Goal: Task Accomplishment & Management: Complete application form

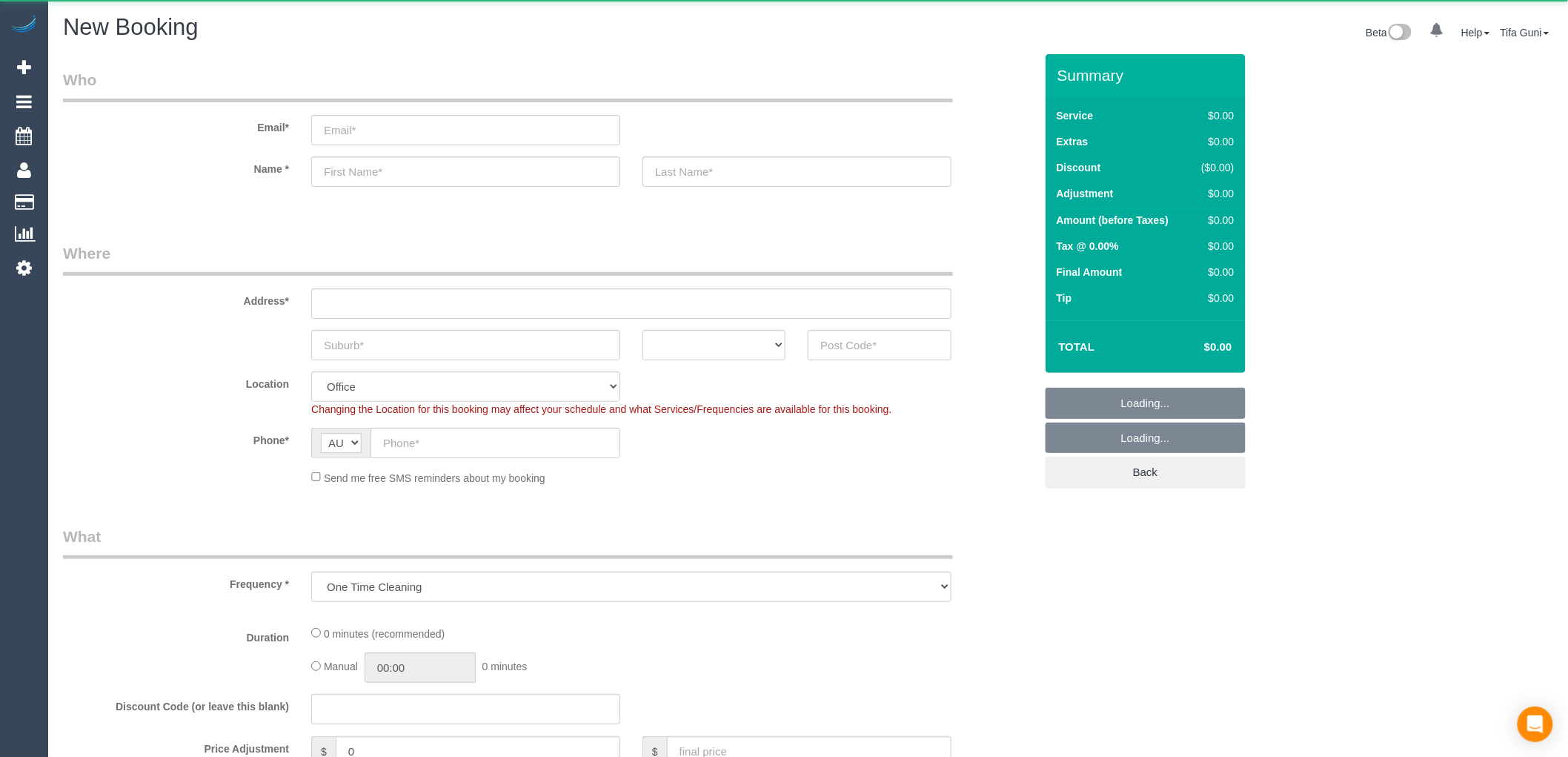
select select "object:813"
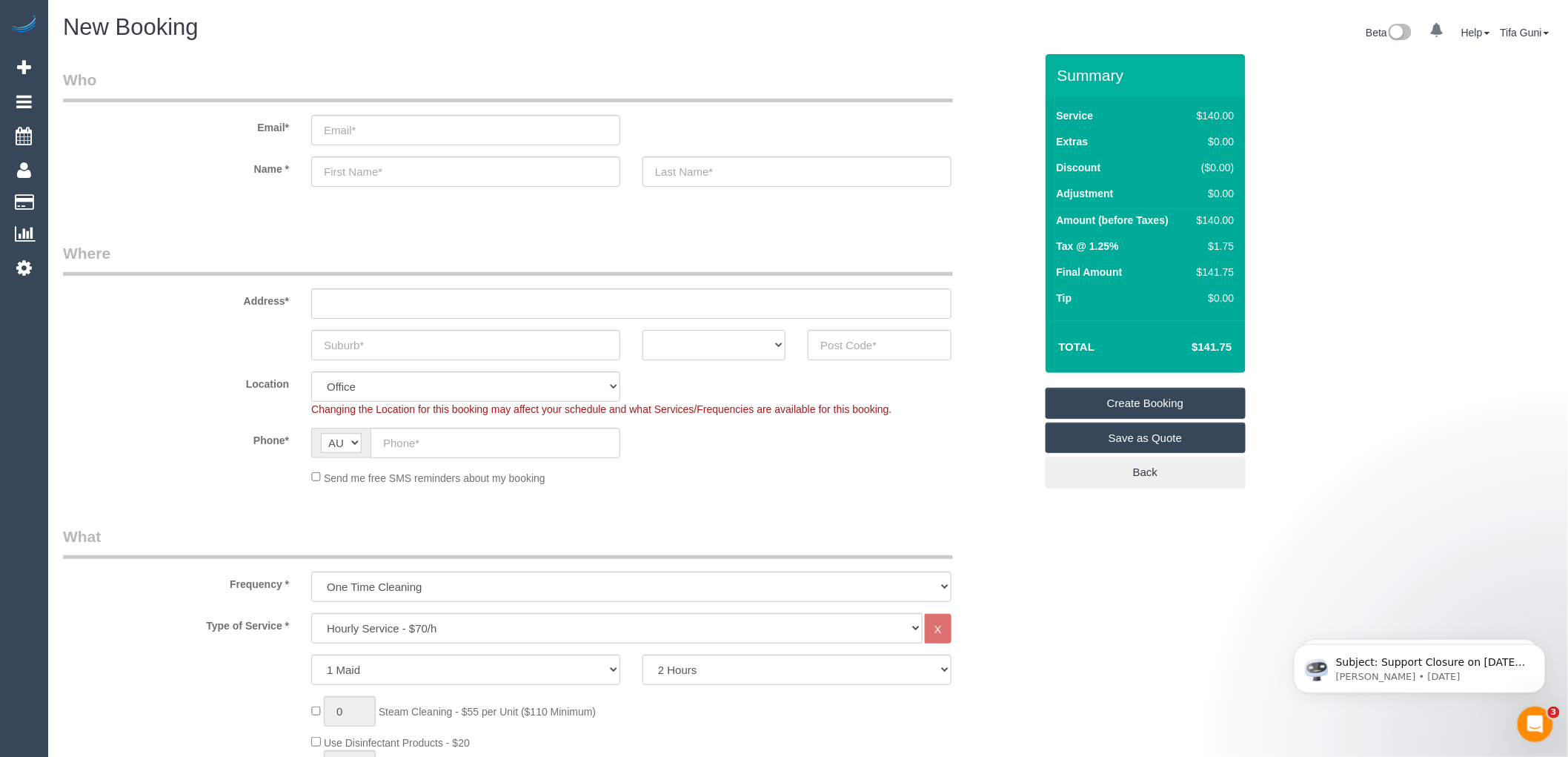
click at [762, 347] on select "ACT [GEOGRAPHIC_DATA] NT [GEOGRAPHIC_DATA] SA TAS [GEOGRAPHIC_DATA] [GEOGRAPHIC…" at bounding box center [714, 345] width 143 height 31
select select "VIC"
click at [643, 330] on select "ACT [GEOGRAPHIC_DATA] NT [GEOGRAPHIC_DATA] SA TAS [GEOGRAPHIC_DATA] [GEOGRAPHIC…" at bounding box center [714, 345] width 143 height 31
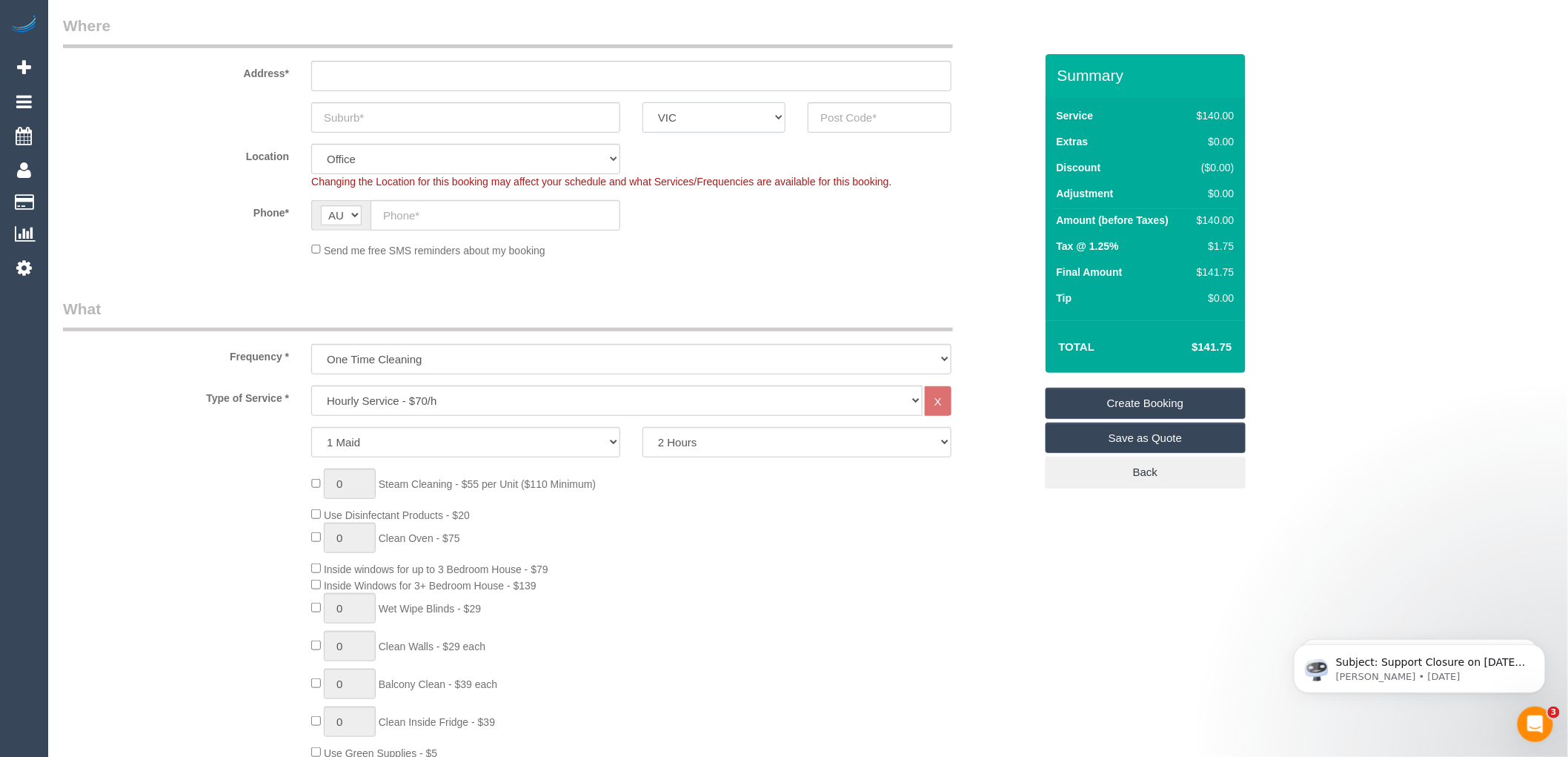
scroll to position [247, 0]
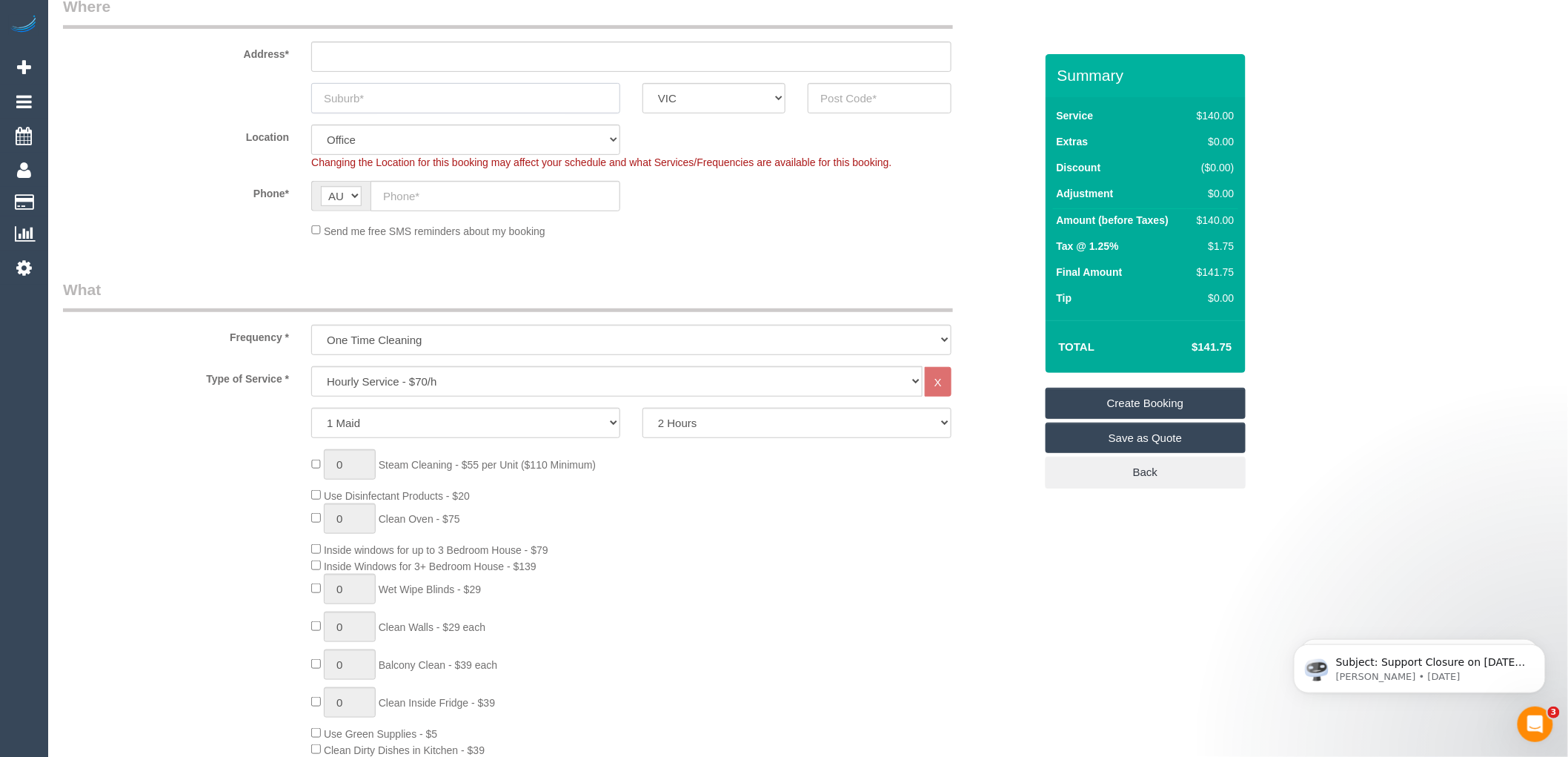
click at [405, 96] on input "text" at bounding box center [465, 98] width 309 height 31
type input "south melbourne"
click at [865, 101] on input "text" at bounding box center [879, 98] width 143 height 31
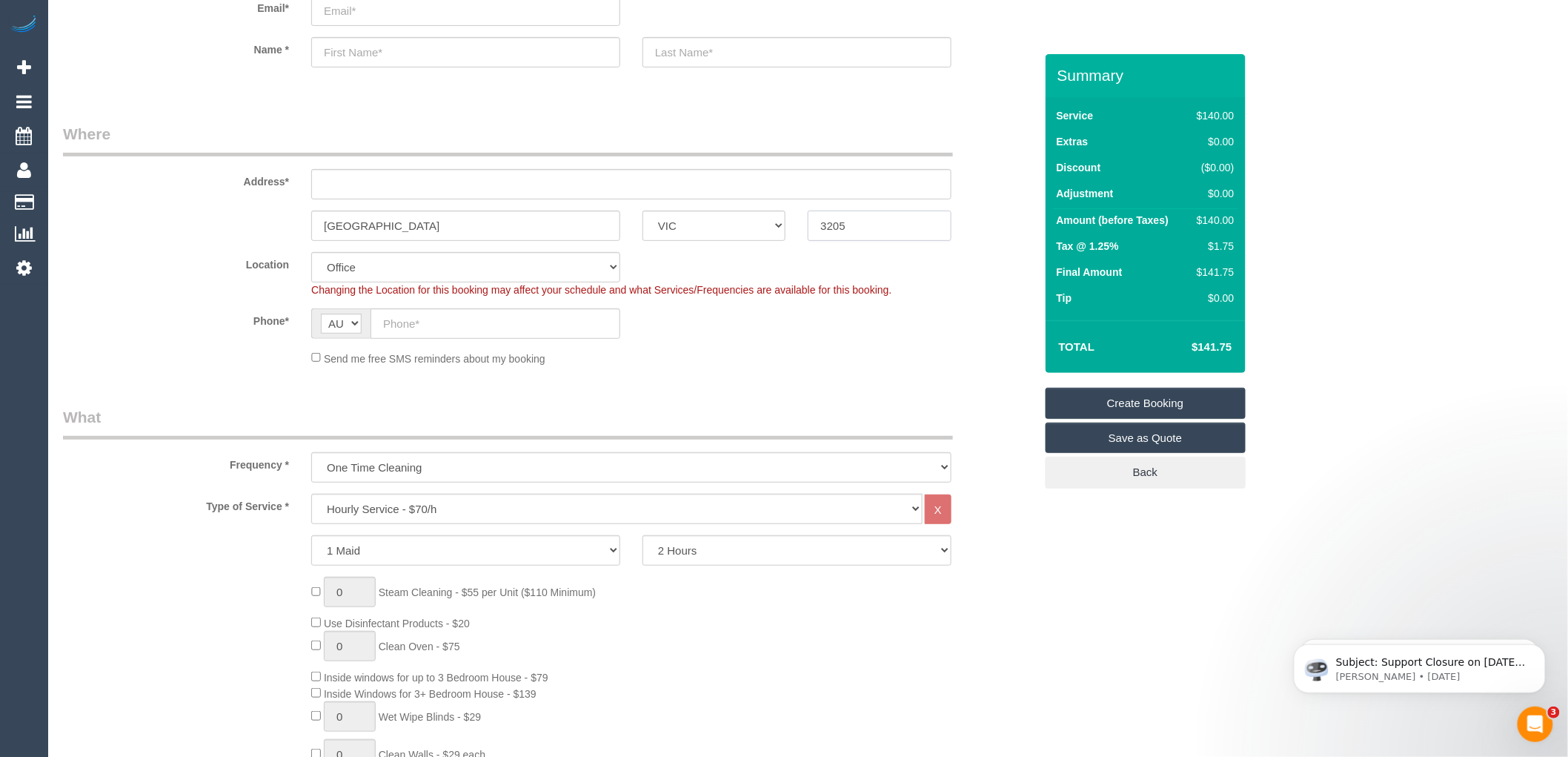
scroll to position [82, 0]
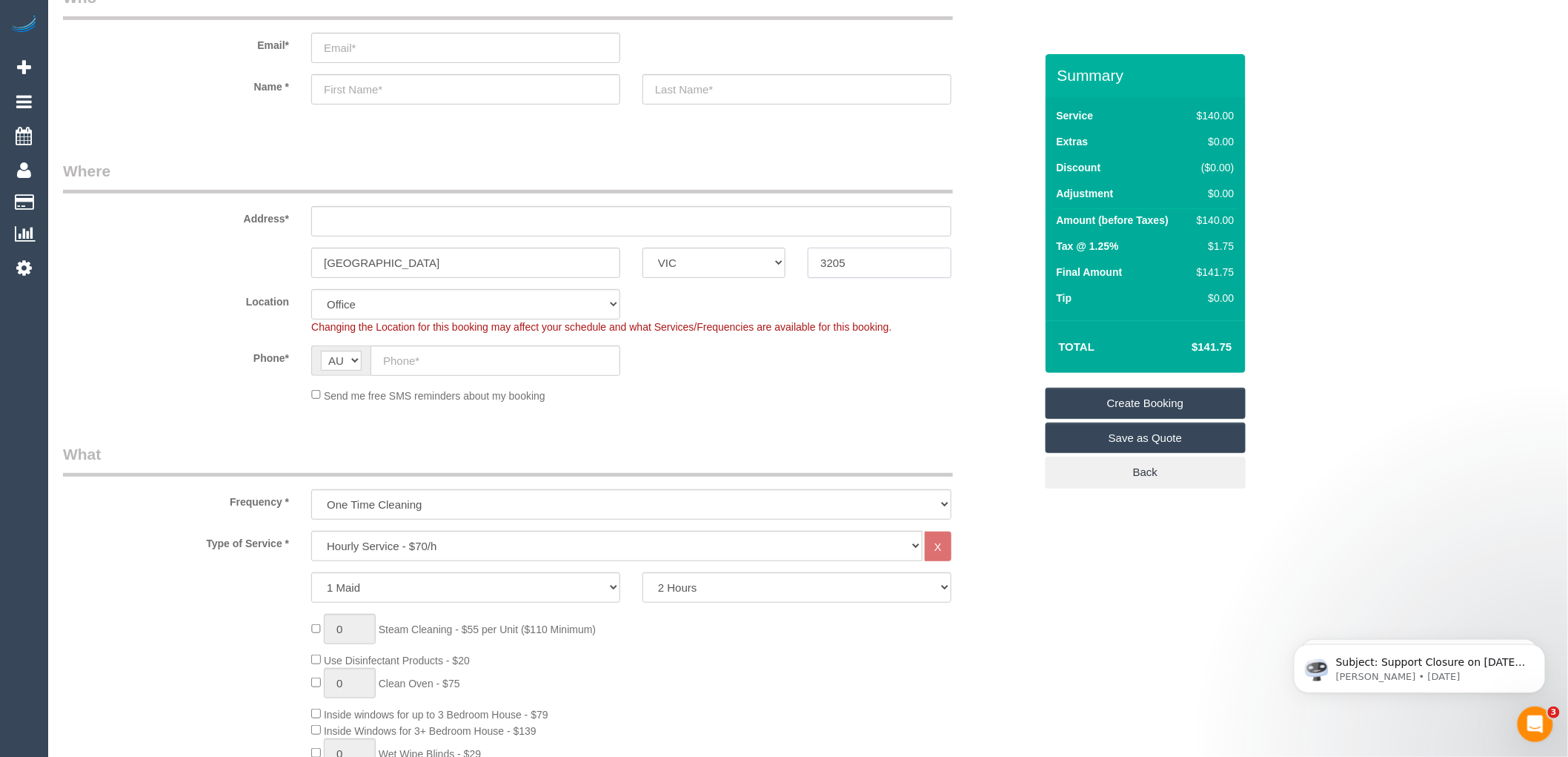
drag, startPoint x: 858, startPoint y: 261, endPoint x: 805, endPoint y: 256, distance: 53.2
click at [805, 256] on div "3205" at bounding box center [879, 262] width 165 height 31
type input "3205"
click at [432, 217] on input "text" at bounding box center [631, 221] width 640 height 31
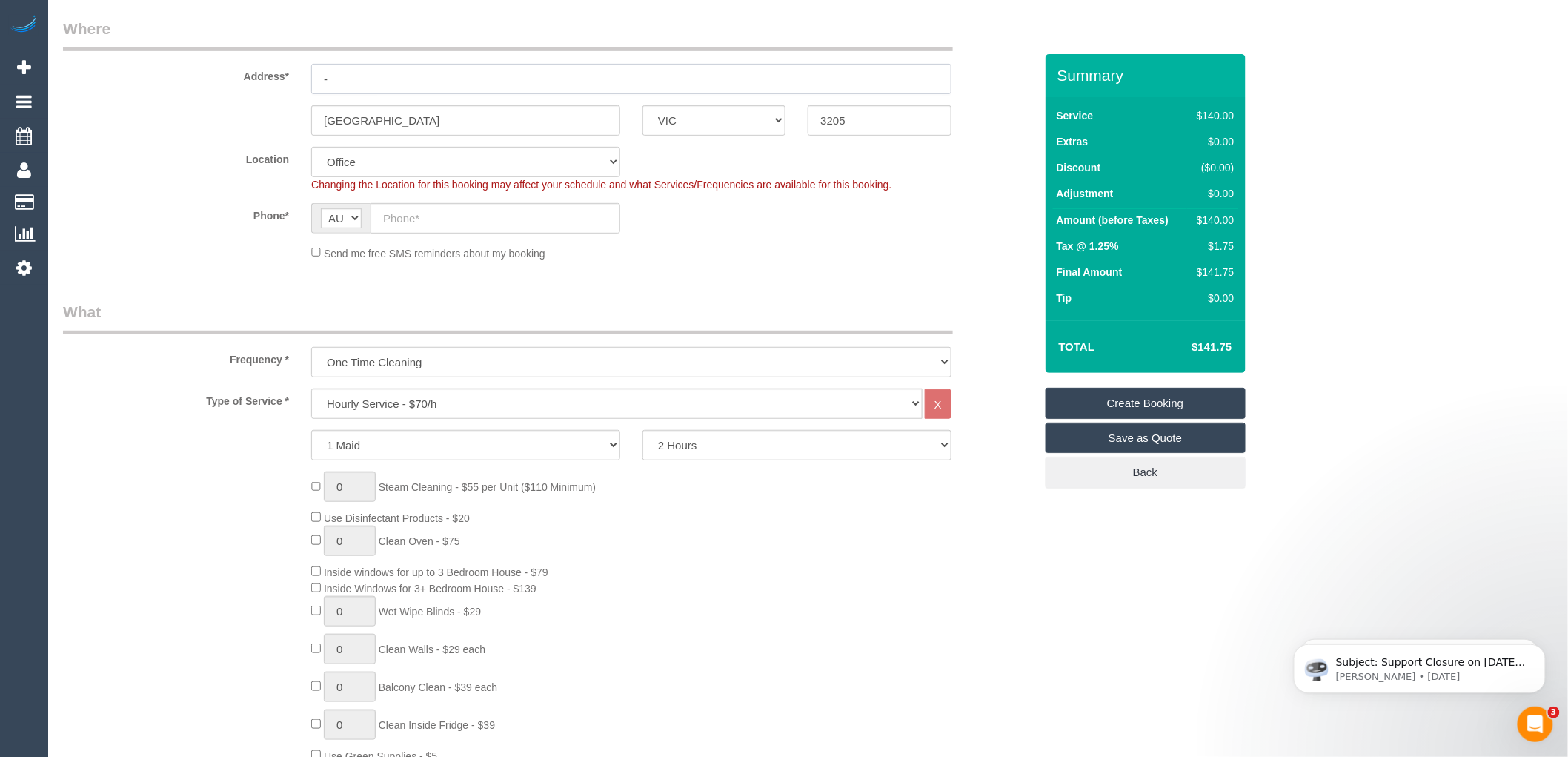
scroll to position [247, 0]
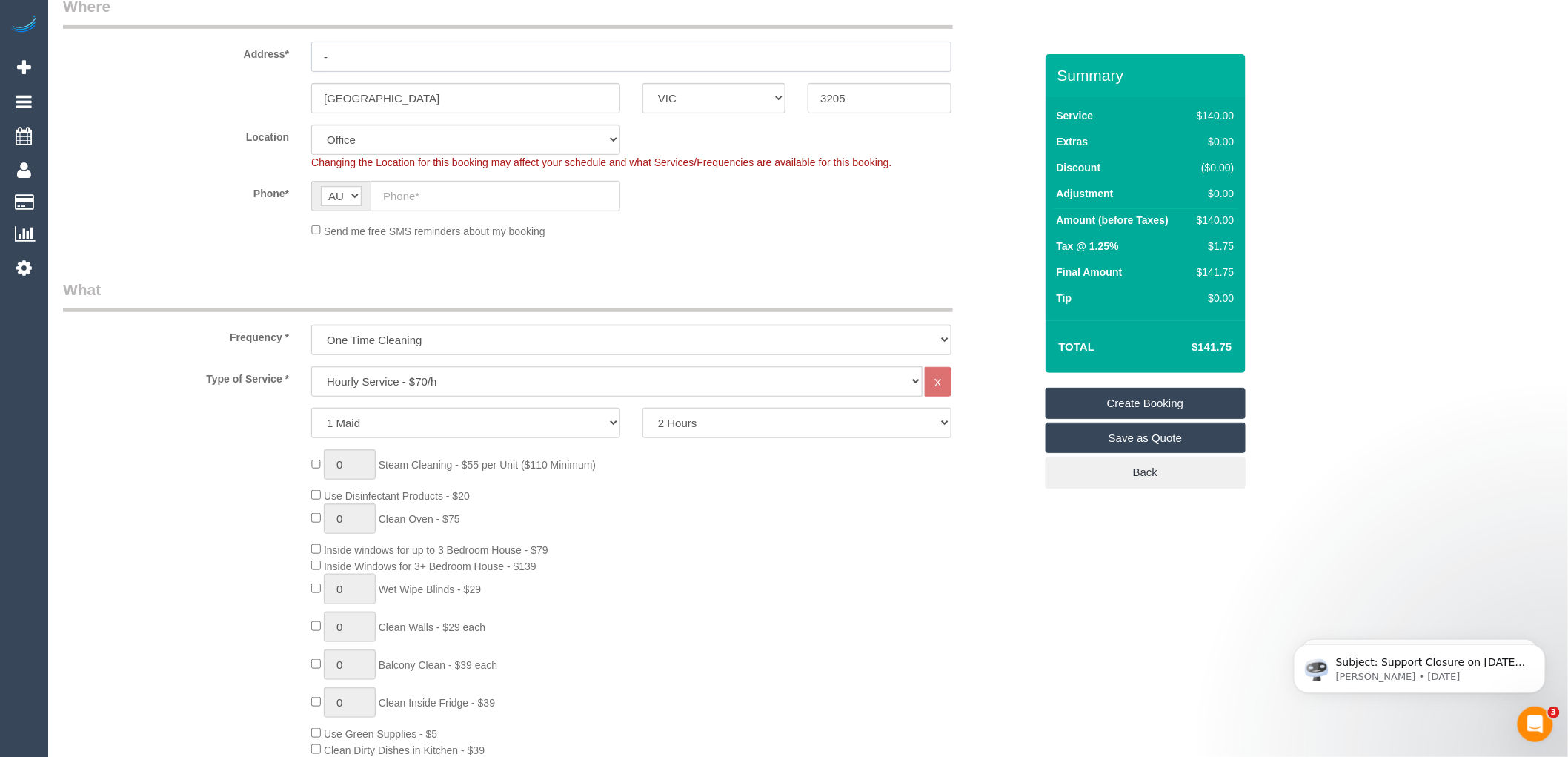
type input "-"
click at [440, 382] on select "Hourly Service - $70/h Hourly Service - $65/h Hourly Service - $60/h Hourly Ser…" at bounding box center [616, 381] width 611 height 31
select select "55"
select select "object:2069"
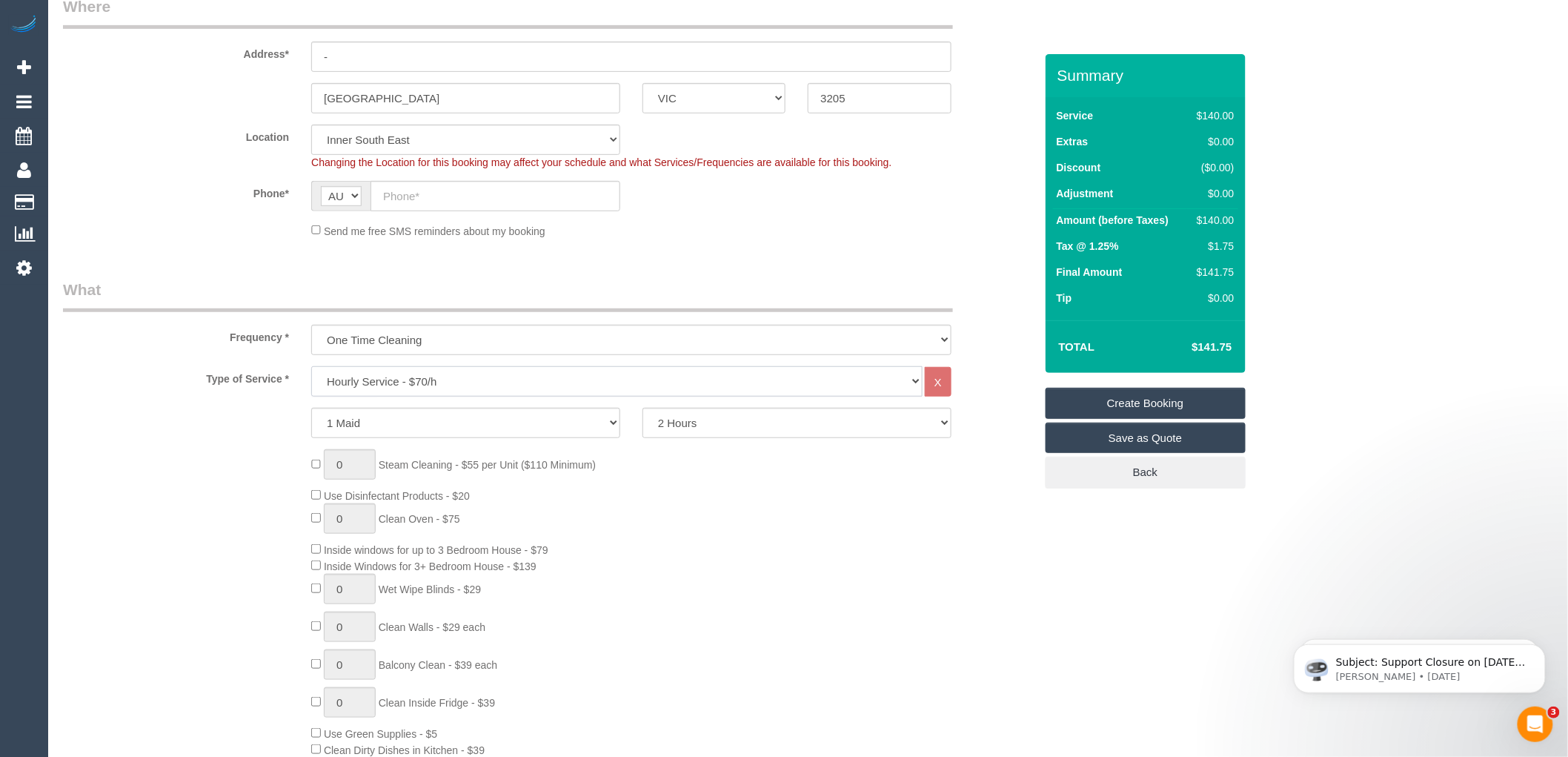
click at [415, 384] on select "Hourly Service - $70/h Hourly Service - $65/h Hourly Service - $60/h Hourly Ser…" at bounding box center [616, 381] width 611 height 31
select select "211"
click at [311, 367] on select "Hourly Service - $70/h Hourly Service - $65/h Hourly Service - $60/h Hourly Ser…" at bounding box center [616, 381] width 611 height 31
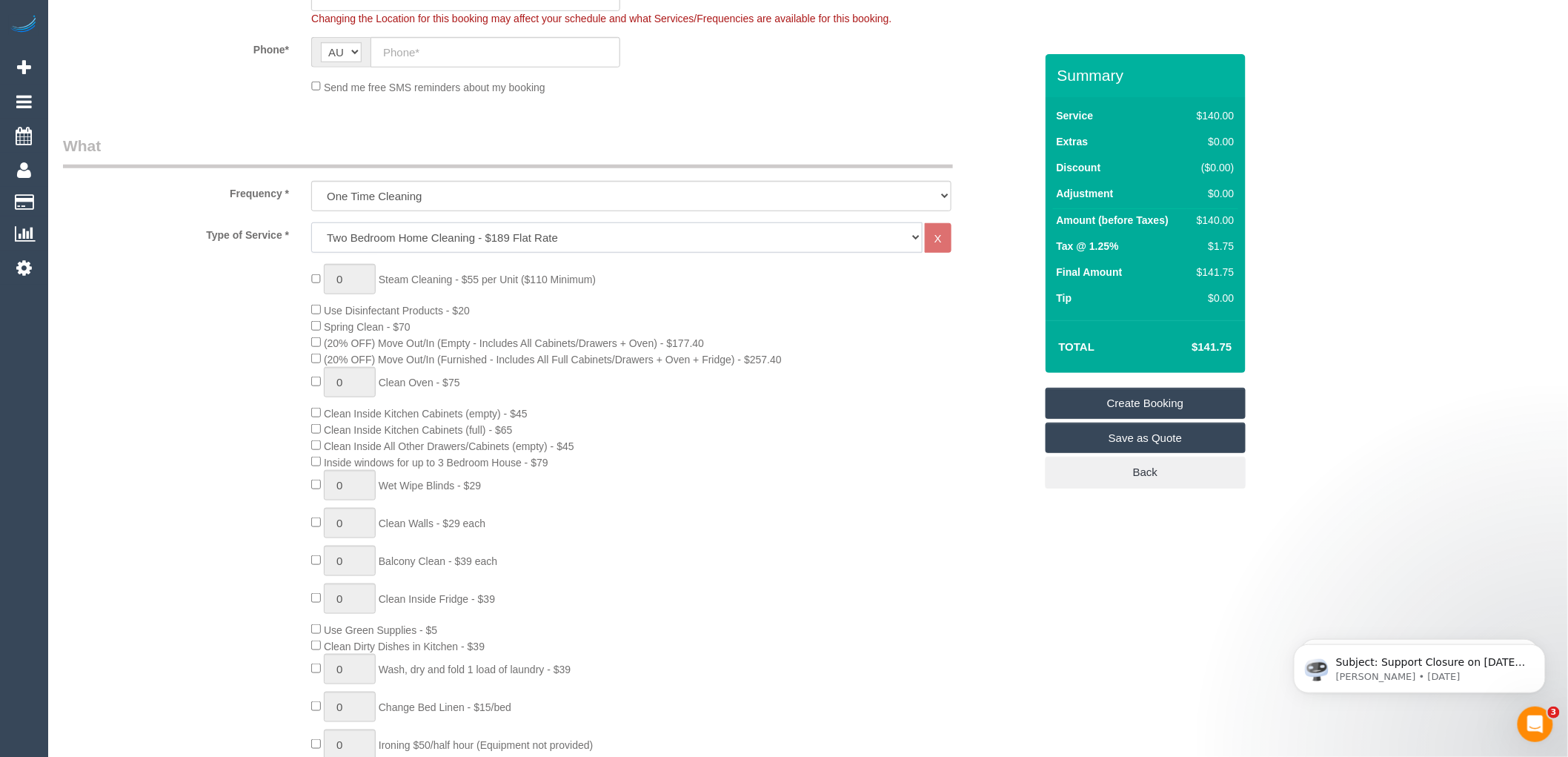
scroll to position [412, 0]
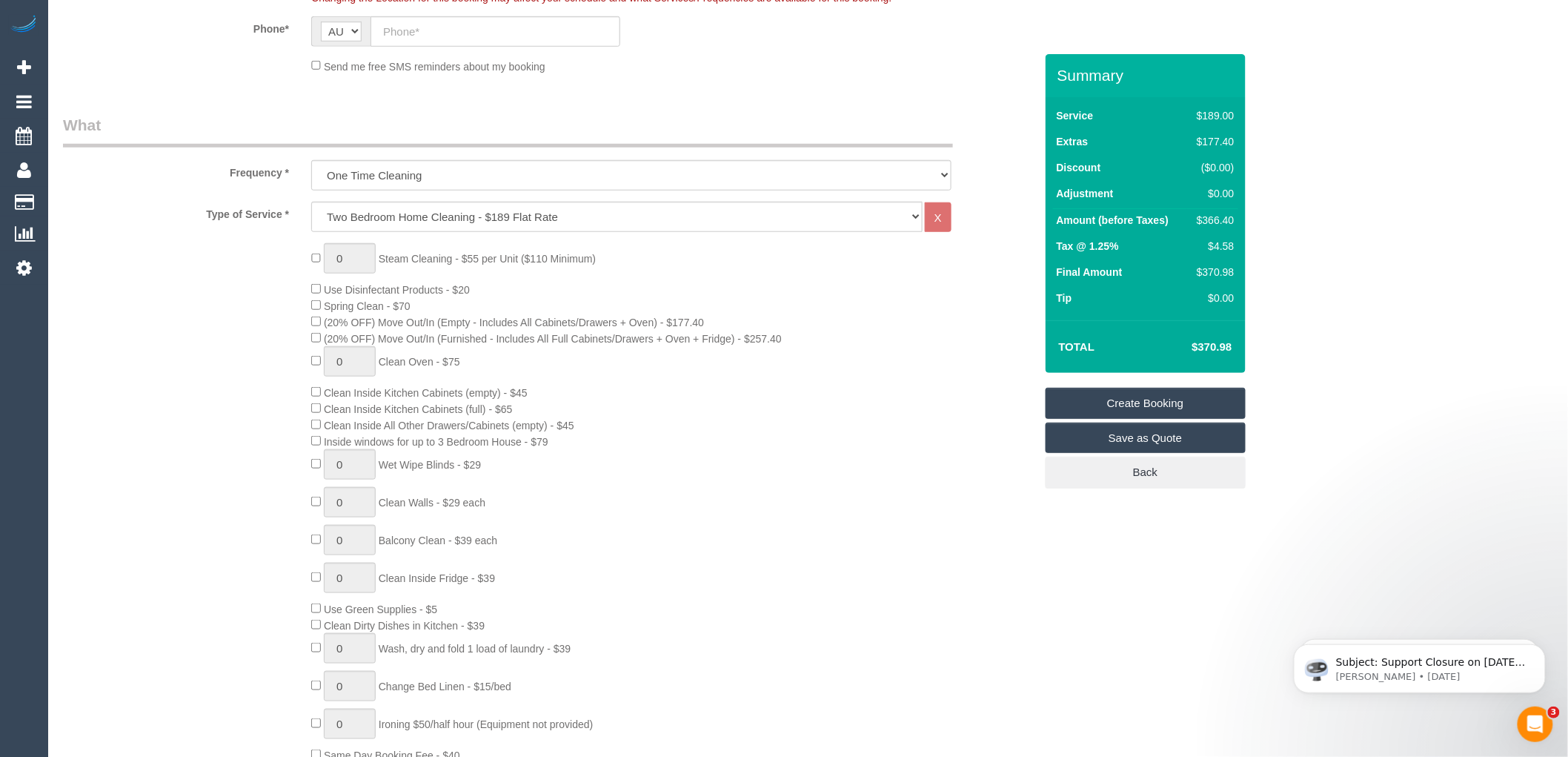
click at [796, 298] on div "0 Steam Cleaning - $55 per Unit ($110 Minimum) Use Disinfectant Products - $20 …" at bounding box center [673, 503] width 745 height 520
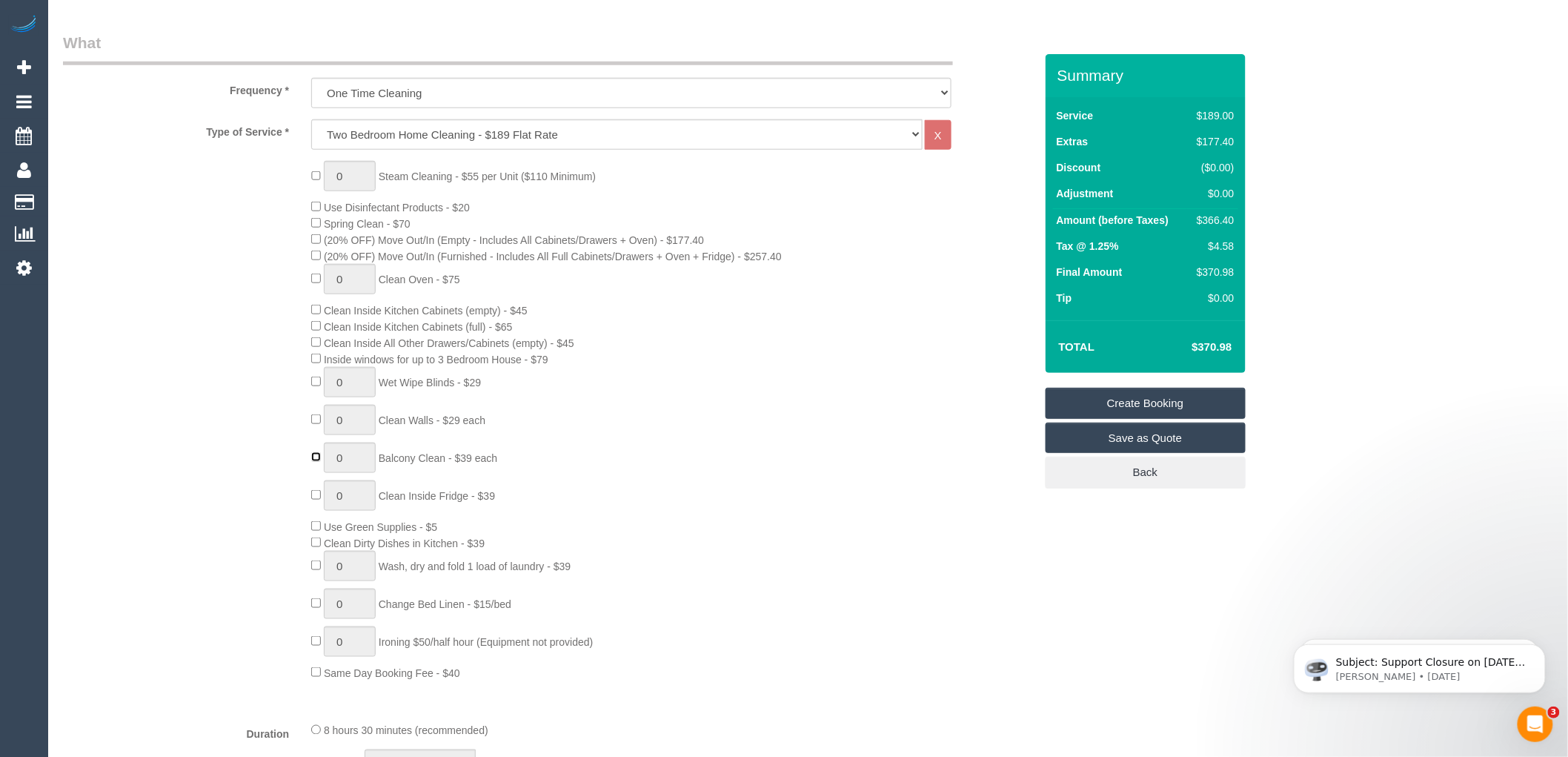
type input "1"
click at [900, 389] on div "0 Steam Cleaning - $55 per Unit ($110 Minimum) Use Disinfectant Products - $20 …" at bounding box center [673, 421] width 745 height 520
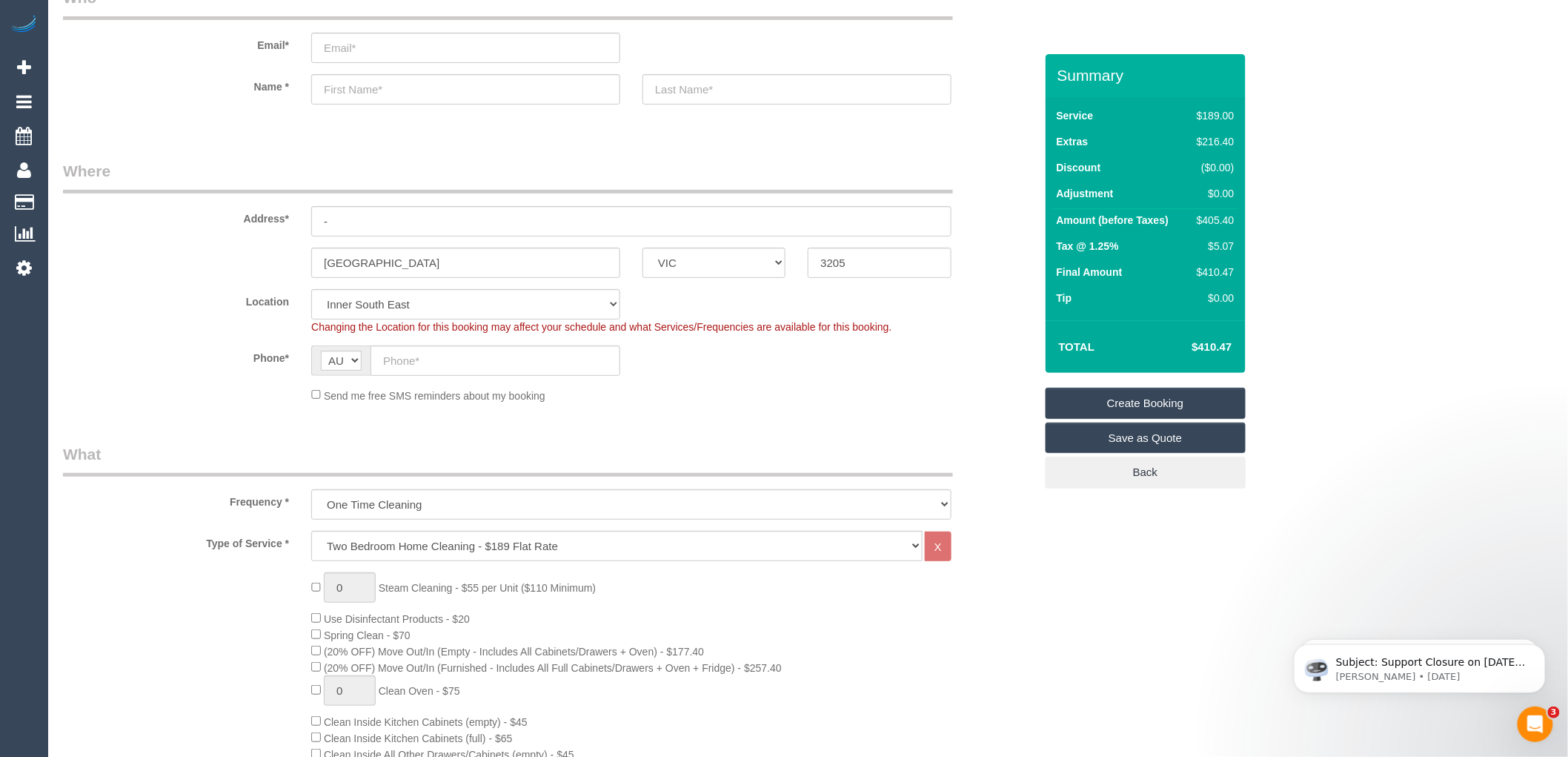
scroll to position [0, 0]
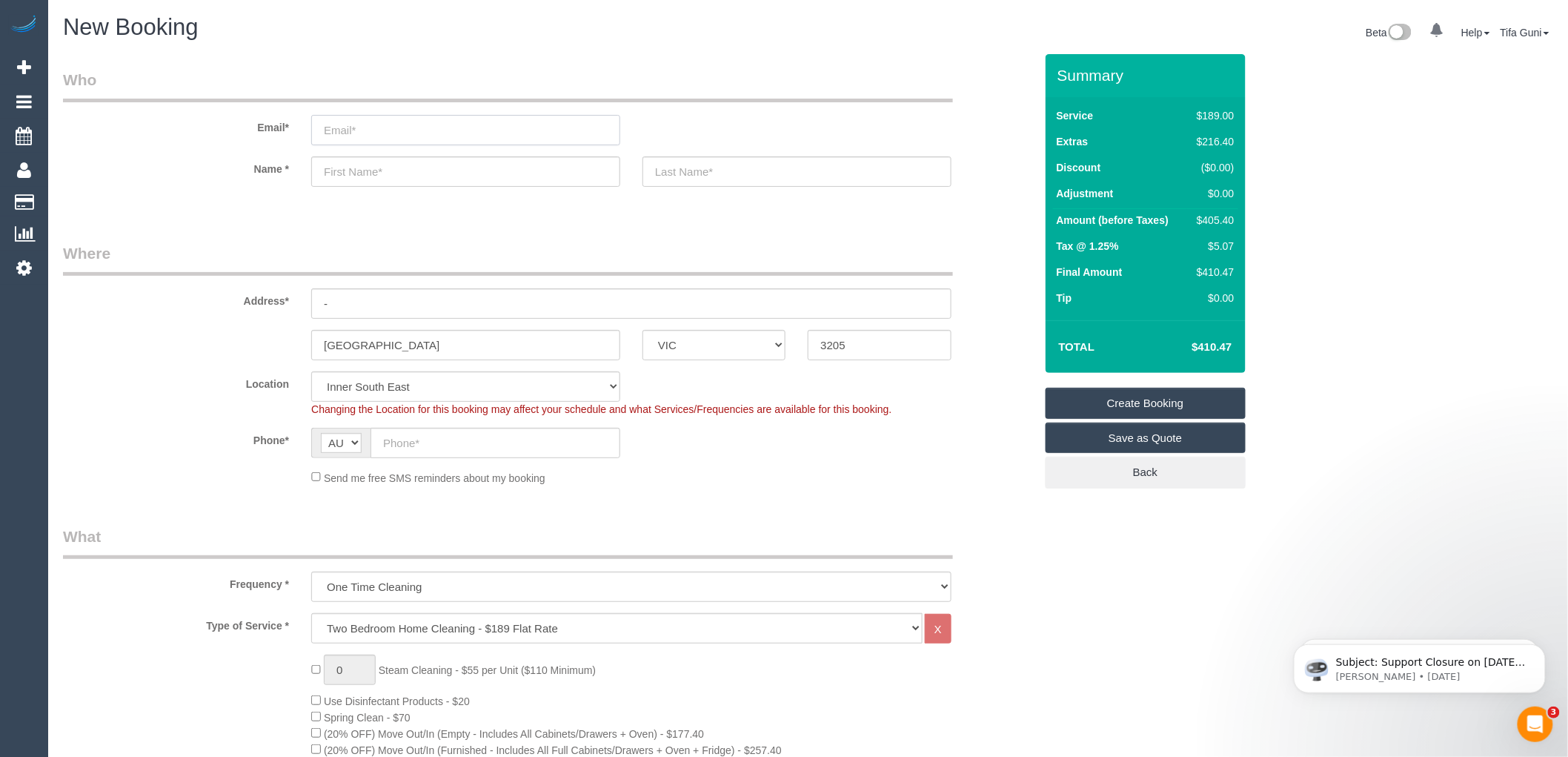
click at [363, 128] on input "email" at bounding box center [465, 129] width 309 height 31
drag, startPoint x: 409, startPoint y: 128, endPoint x: 378, endPoint y: 132, distance: 31.3
click at [378, 132] on input "kuanli1951985" at bounding box center [465, 129] width 309 height 31
click at [365, 132] on input "kuanli1951" at bounding box center [465, 129] width 309 height 31
click at [387, 128] on input "kuanli19851" at bounding box center [465, 129] width 309 height 31
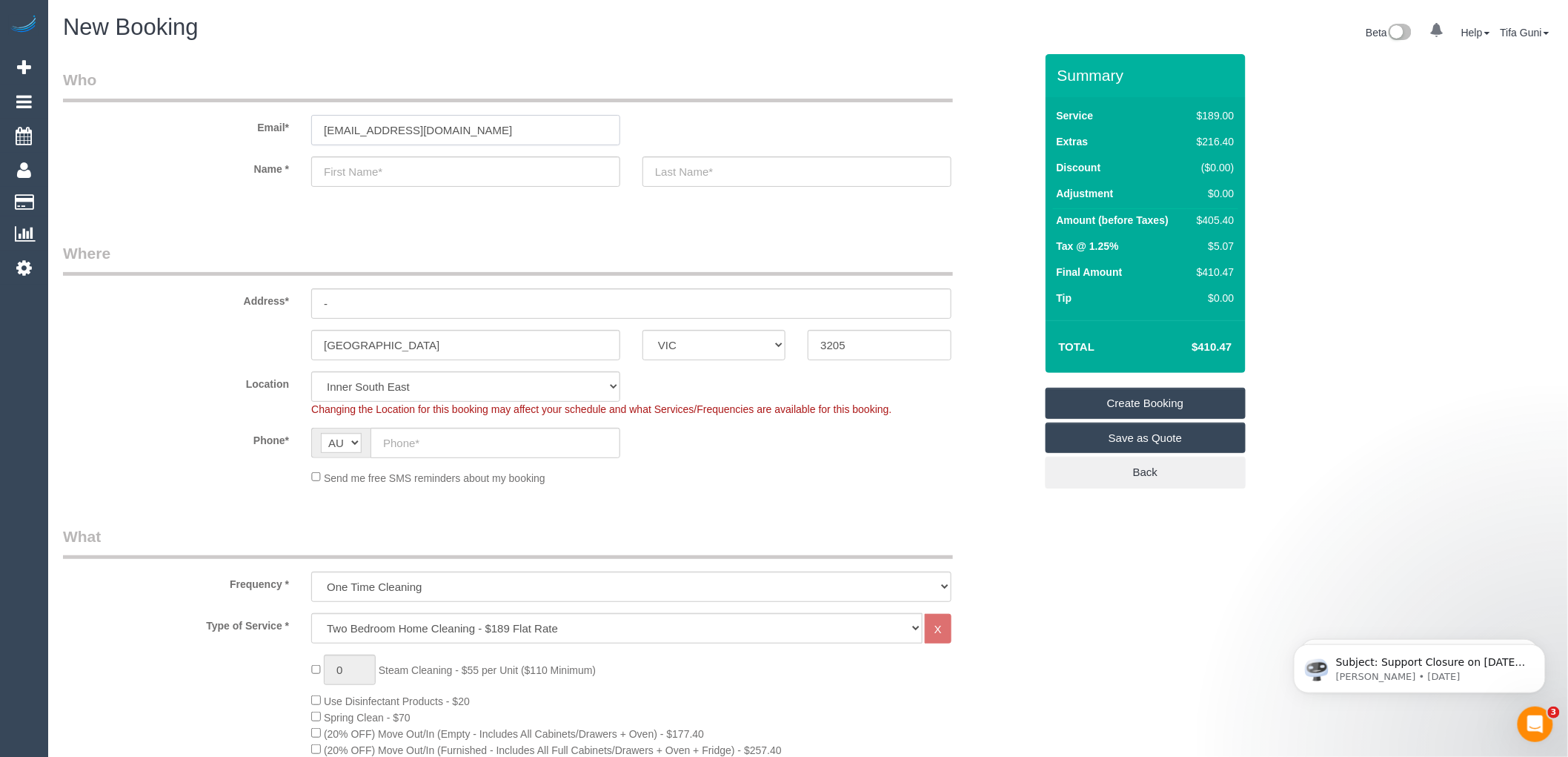
type input "kuanli1985@gmail.com"
click at [358, 170] on input "text" at bounding box center [465, 171] width 309 height 31
type input "Kuan"
click at [686, 183] on input "text" at bounding box center [797, 171] width 309 height 31
type input "Li"
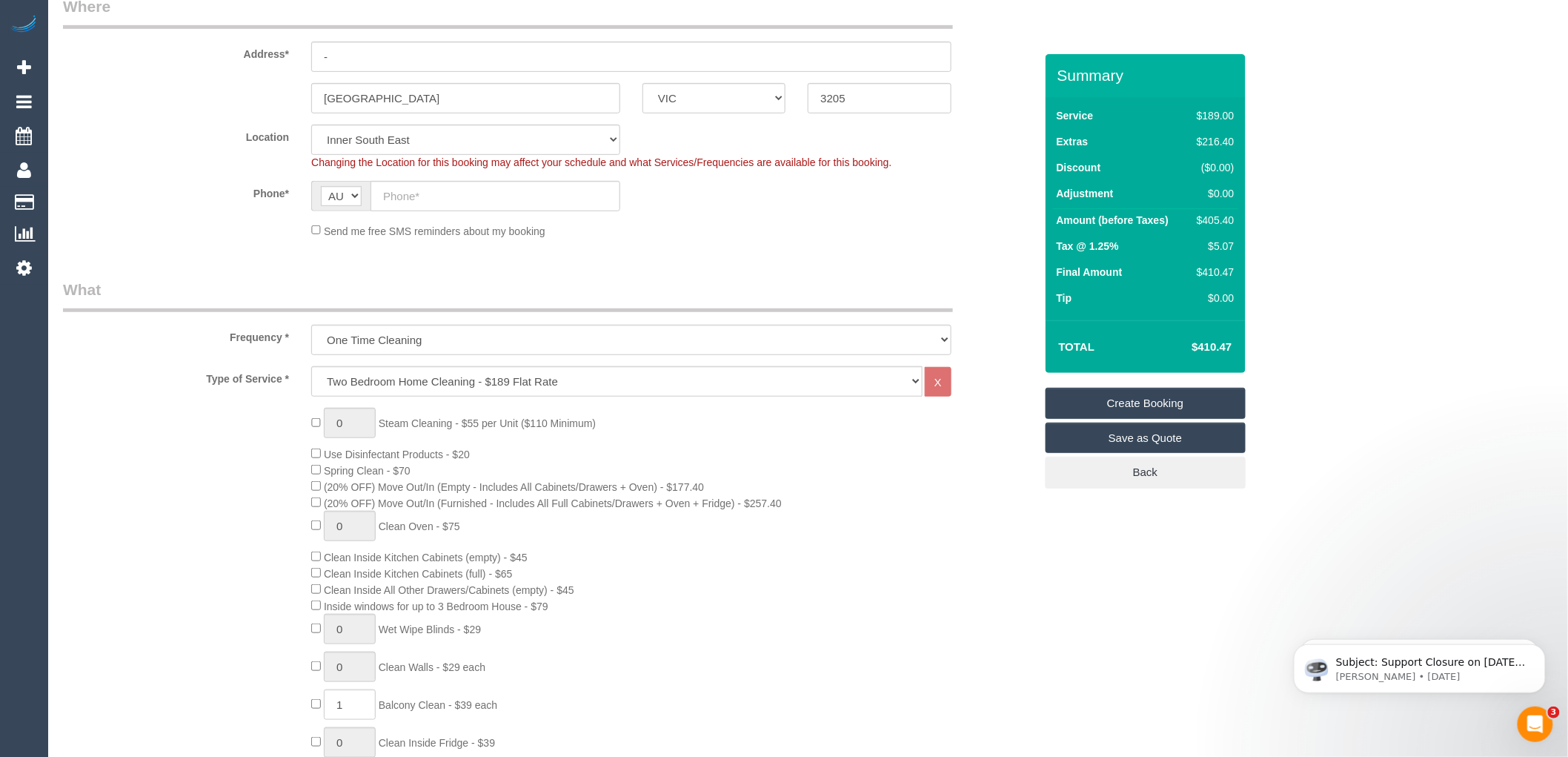
scroll to position [330, 0]
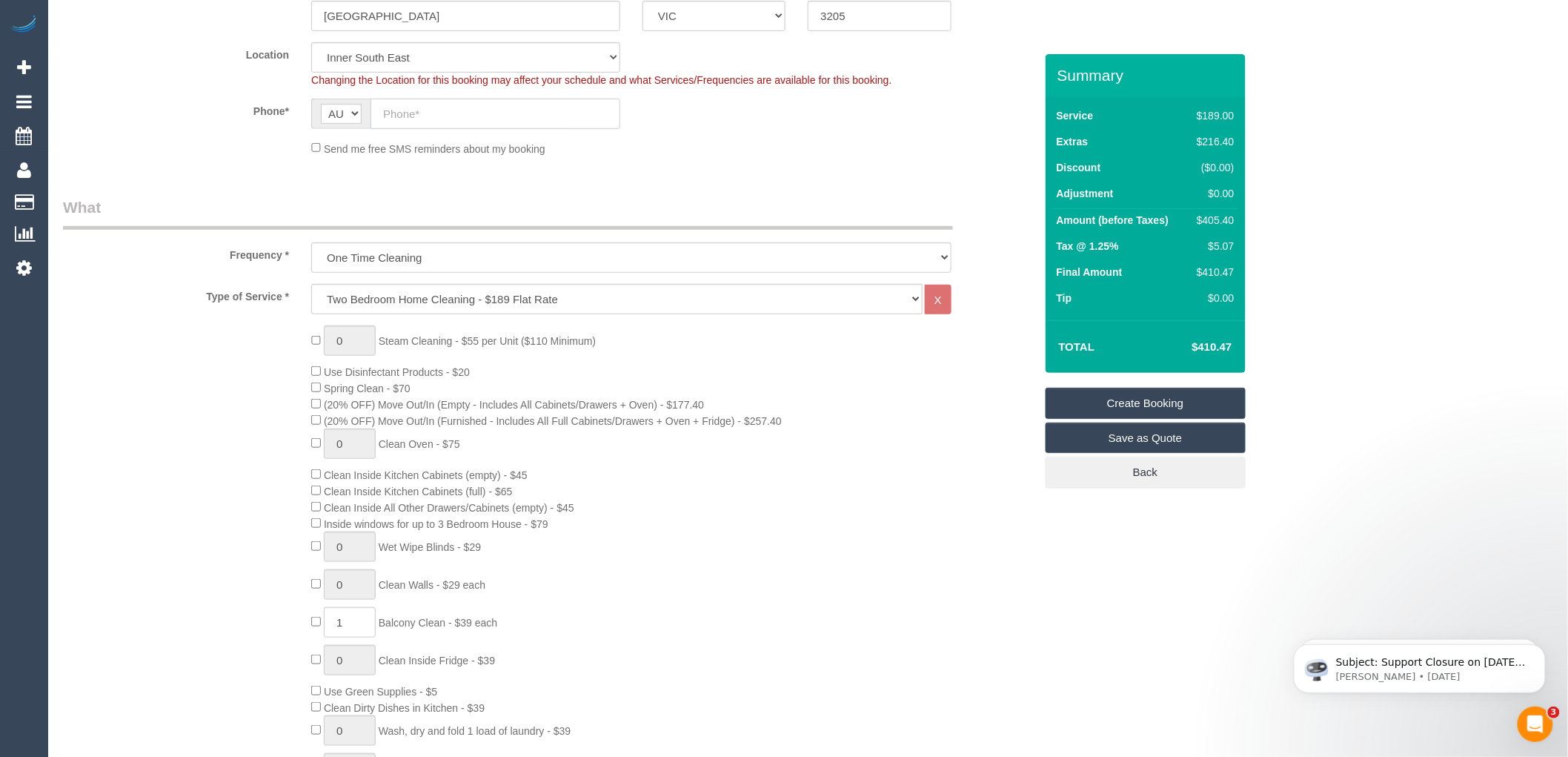
click at [418, 114] on input "text" at bounding box center [495, 114] width 250 height 31
paste input "61 401 201 217"
drag, startPoint x: 396, startPoint y: 109, endPoint x: 379, endPoint y: 109, distance: 17.0
click at [379, 109] on input "61 401 201 217" at bounding box center [495, 114] width 250 height 31
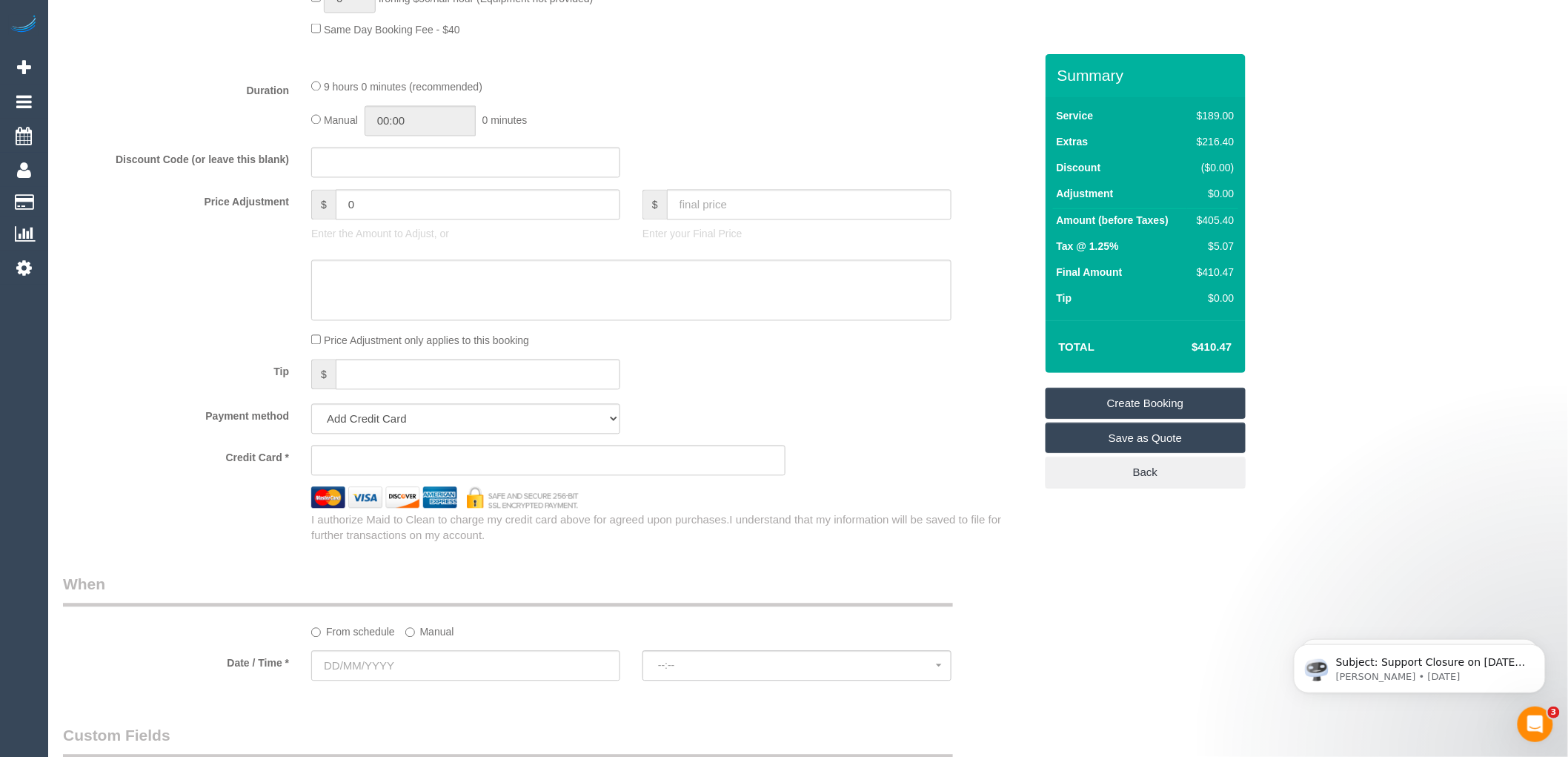
scroll to position [1235, 0]
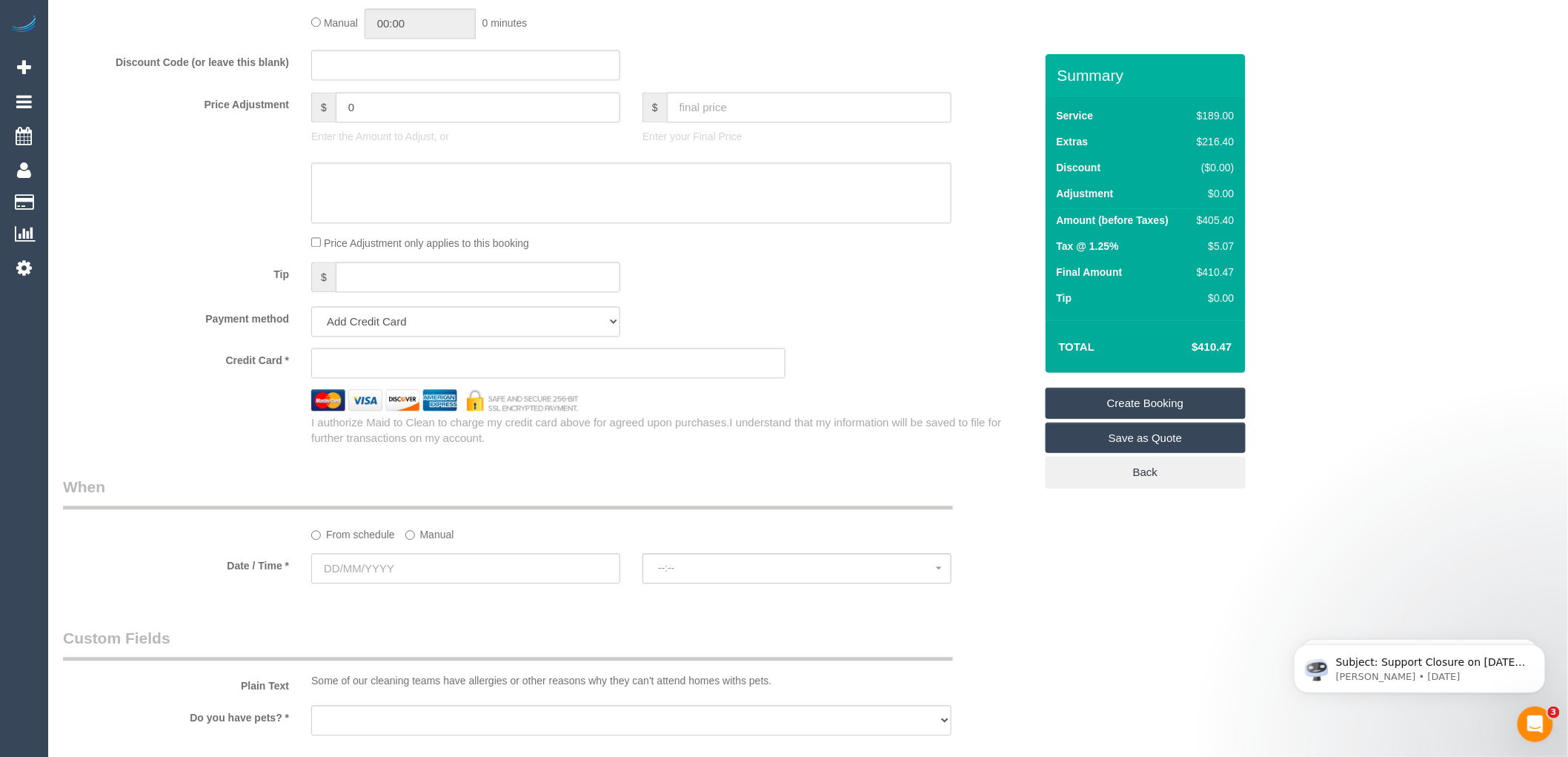
type input "0401 201 217"
click at [407, 582] on input "text" at bounding box center [465, 568] width 309 height 31
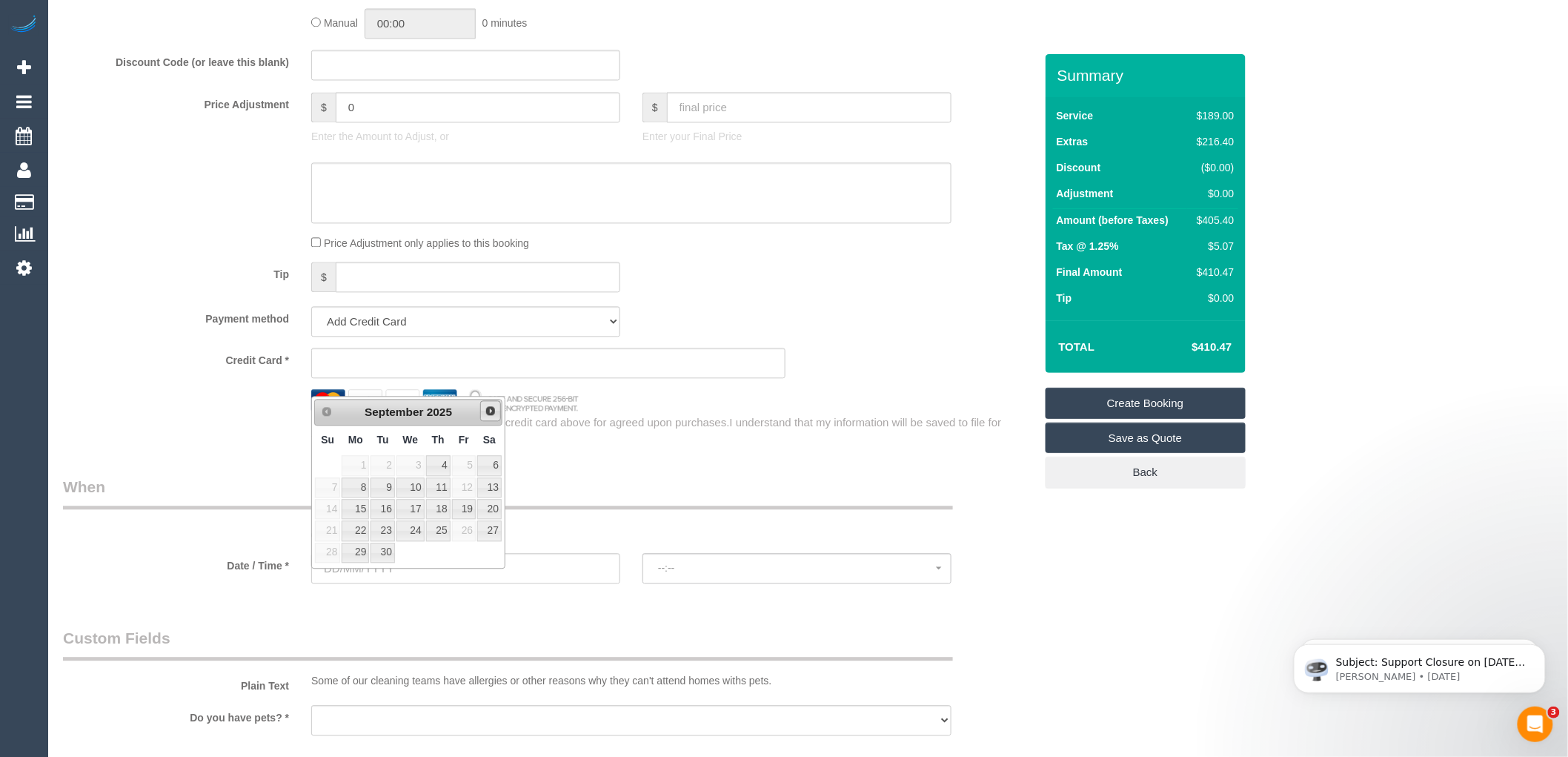
click at [485, 410] on span "Next" at bounding box center [490, 411] width 12 height 12
click at [445, 509] on link "16" at bounding box center [438, 509] width 24 height 20
type input "16/10/2025"
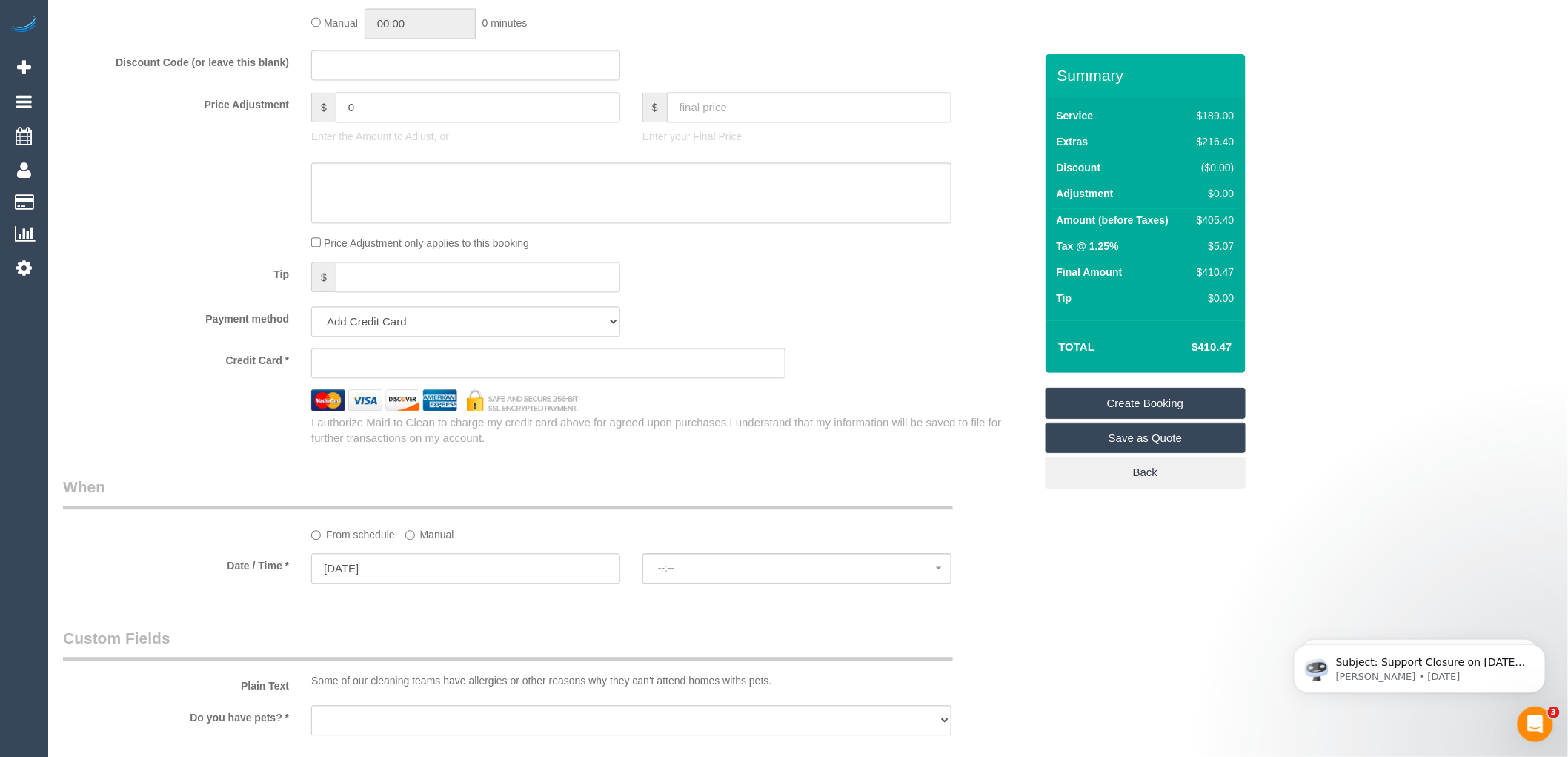
select select "spot1"
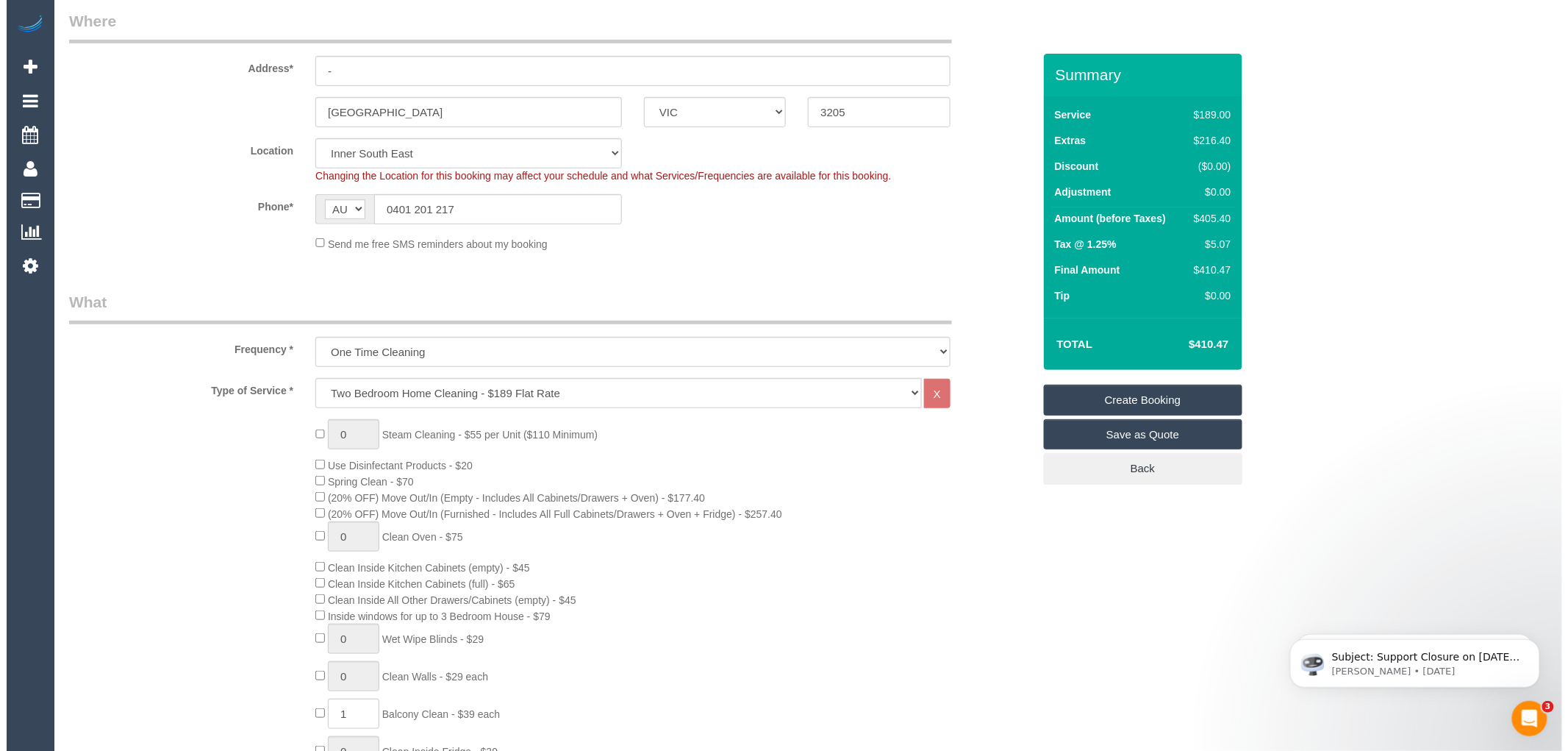
scroll to position [0, 0]
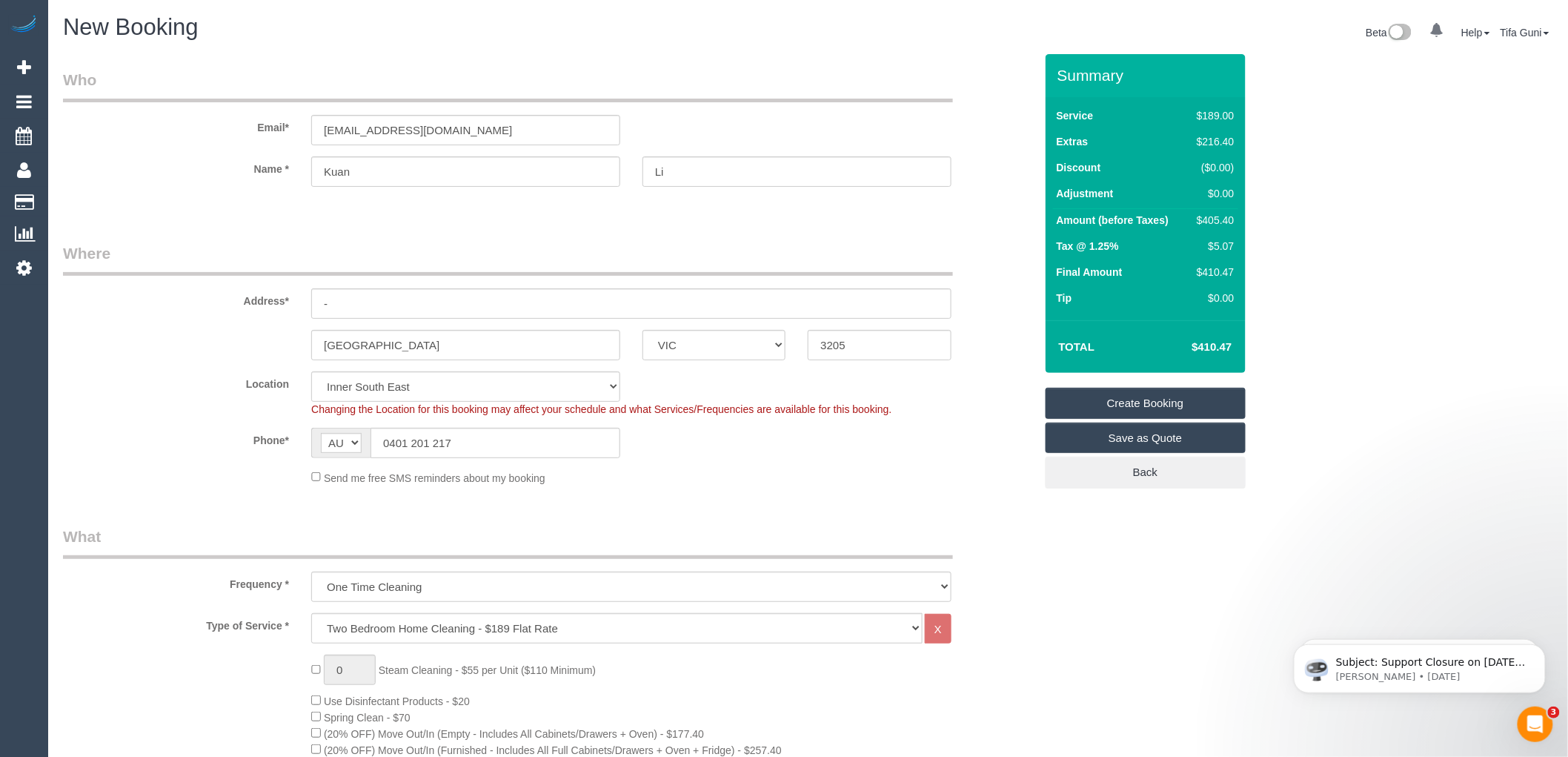
click at [1137, 437] on link "Save as Quote" at bounding box center [1145, 438] width 200 height 32
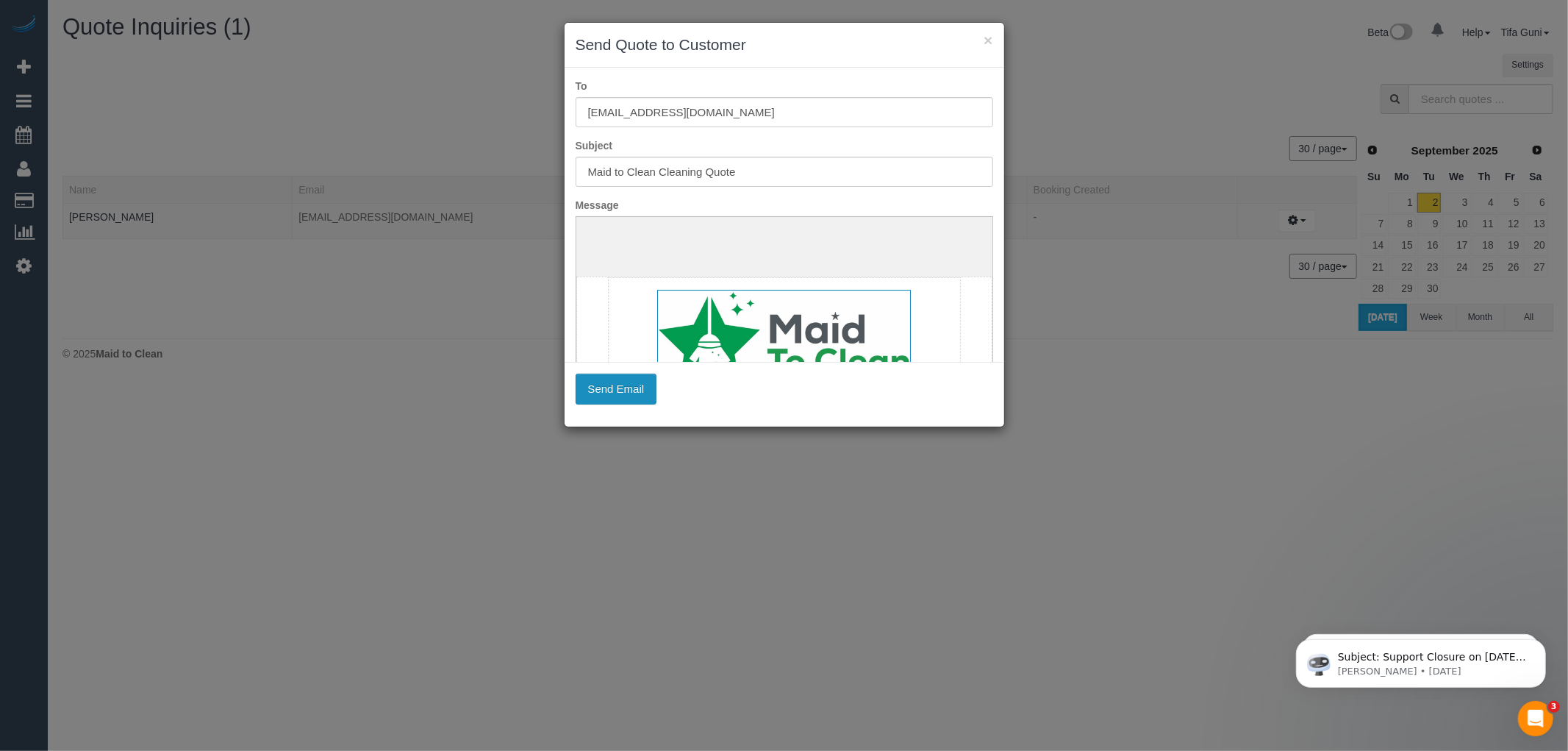
click at [619, 392] on button "Send Email" at bounding box center [616, 389] width 81 height 31
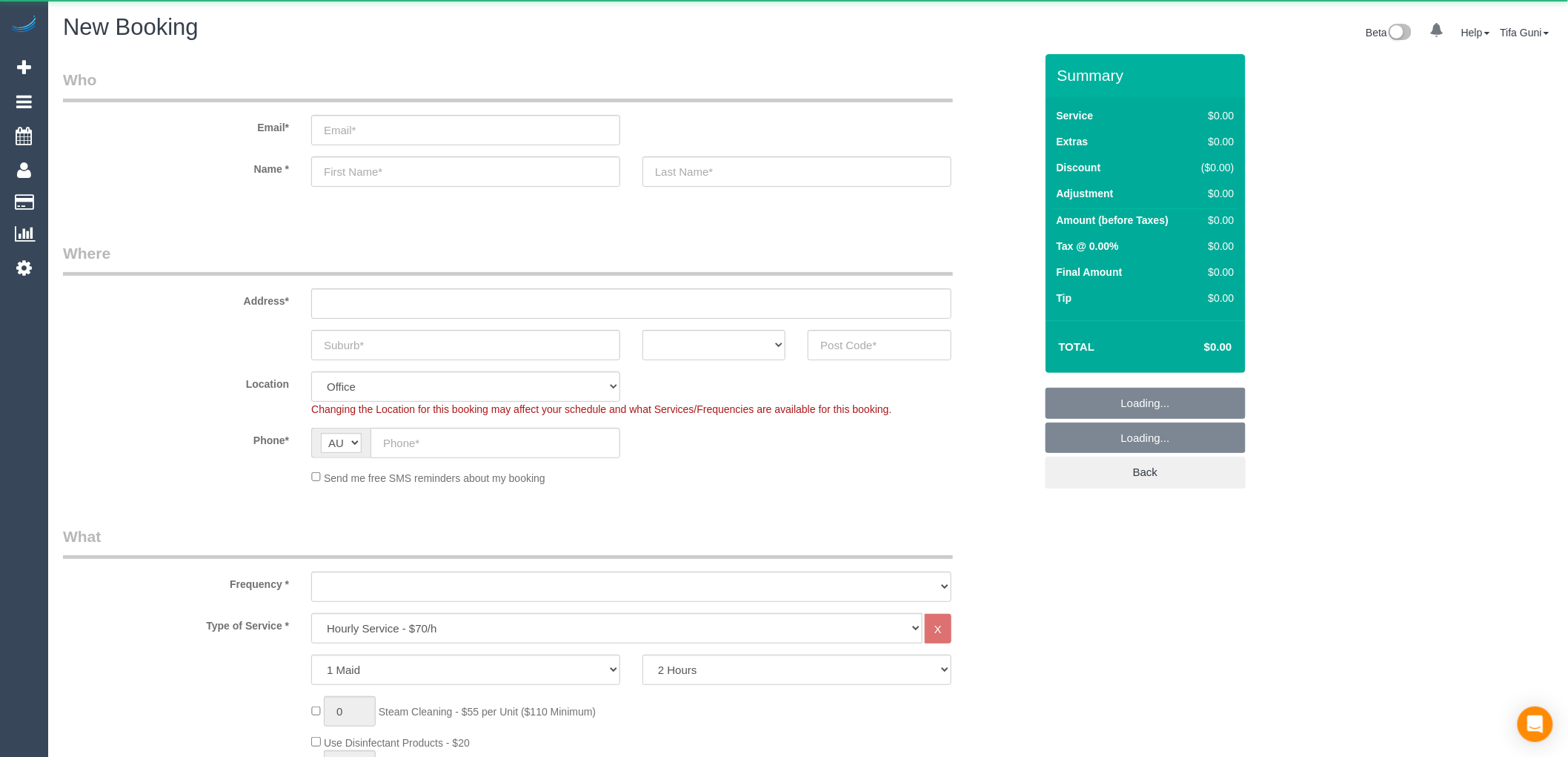
select select "object:2064"
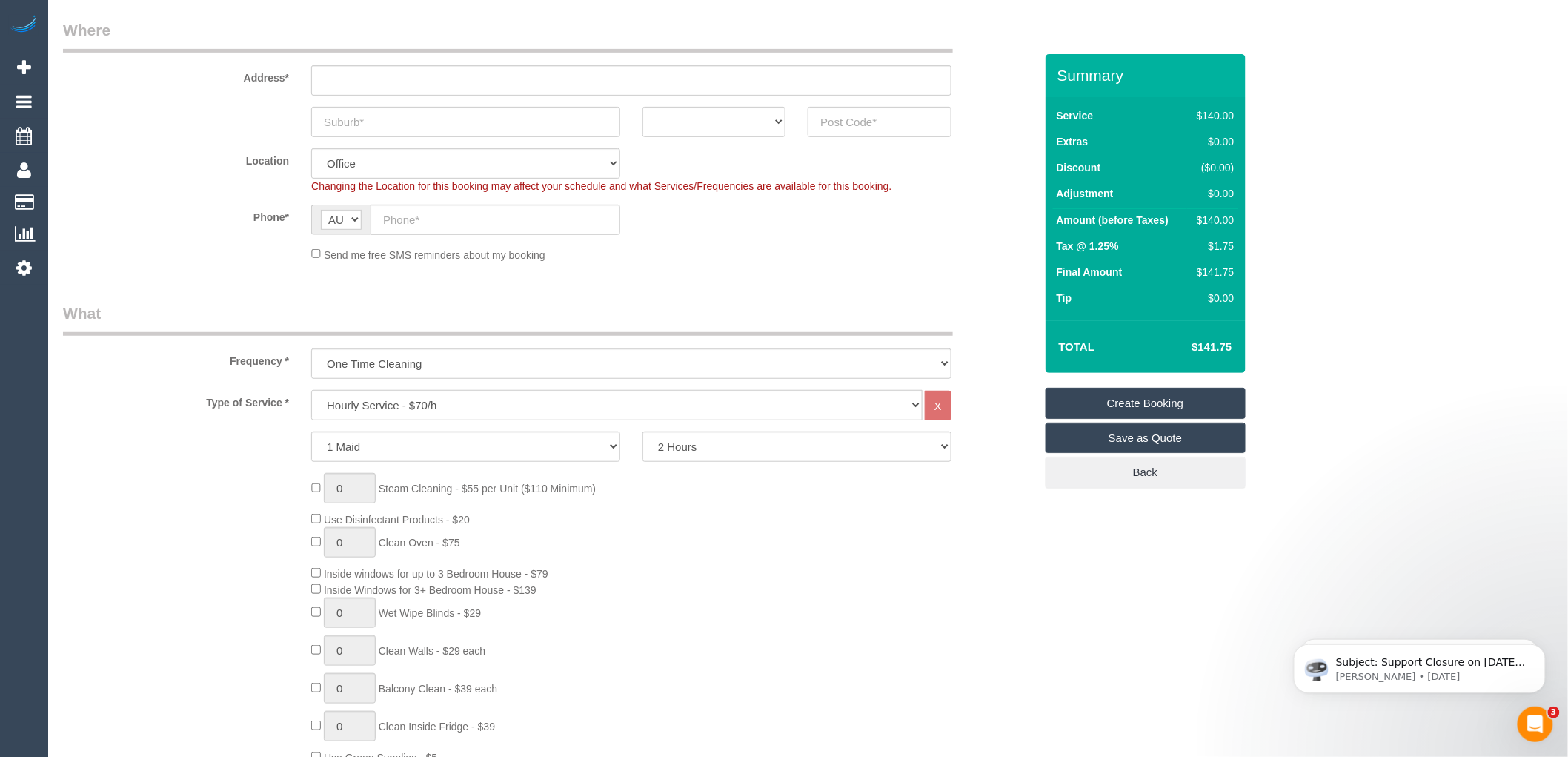
scroll to position [247, 0]
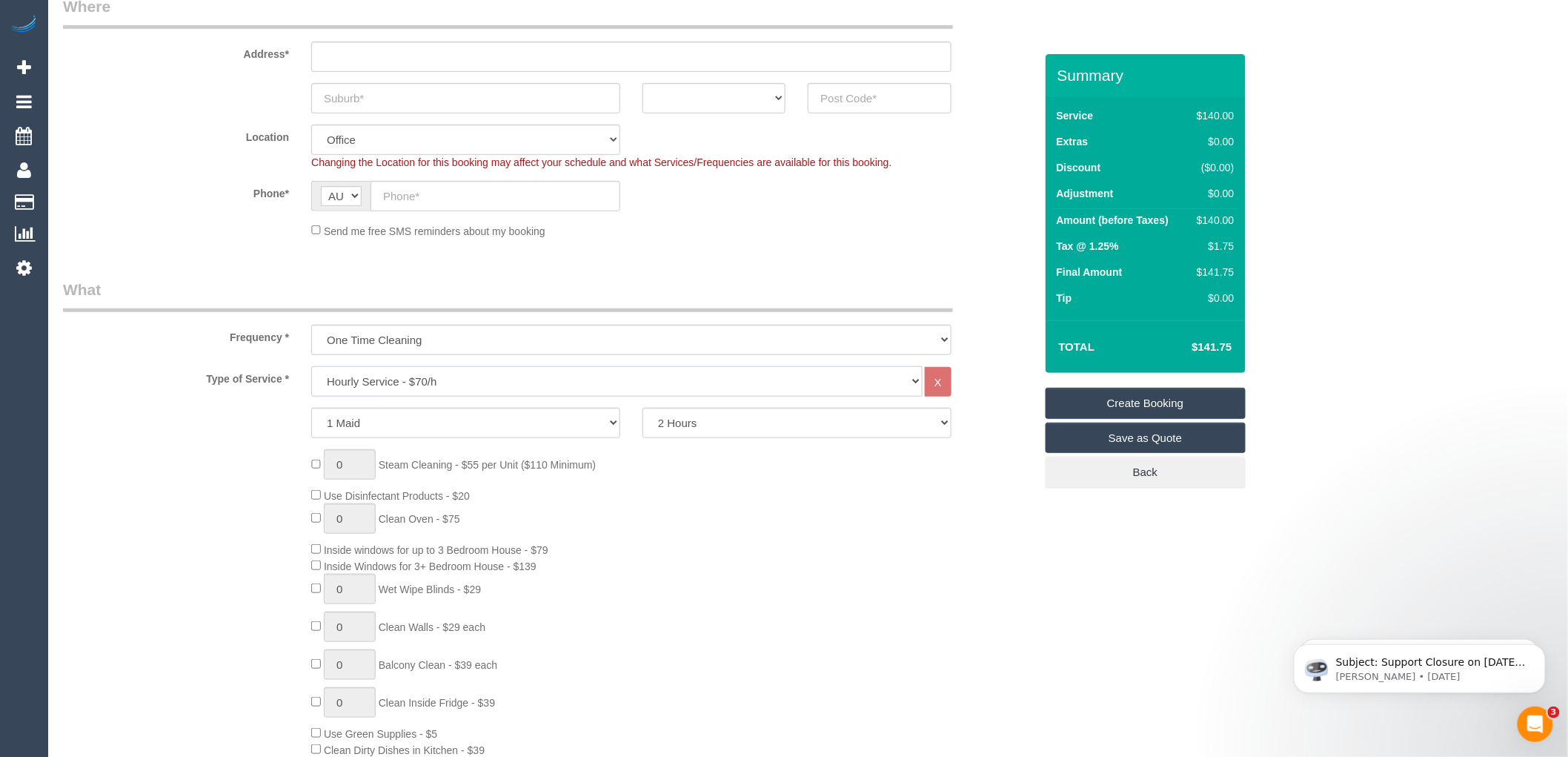
click at [417, 375] on select "Hourly Service - $70/h Hourly Service - $65/h Hourly Service - $60/h Hourly Ser…" at bounding box center [616, 381] width 611 height 31
select select "211"
click at [311, 367] on select "Hourly Service - $70/h Hourly Service - $65/h Hourly Service - $60/h Hourly Ser…" at bounding box center [616, 381] width 611 height 31
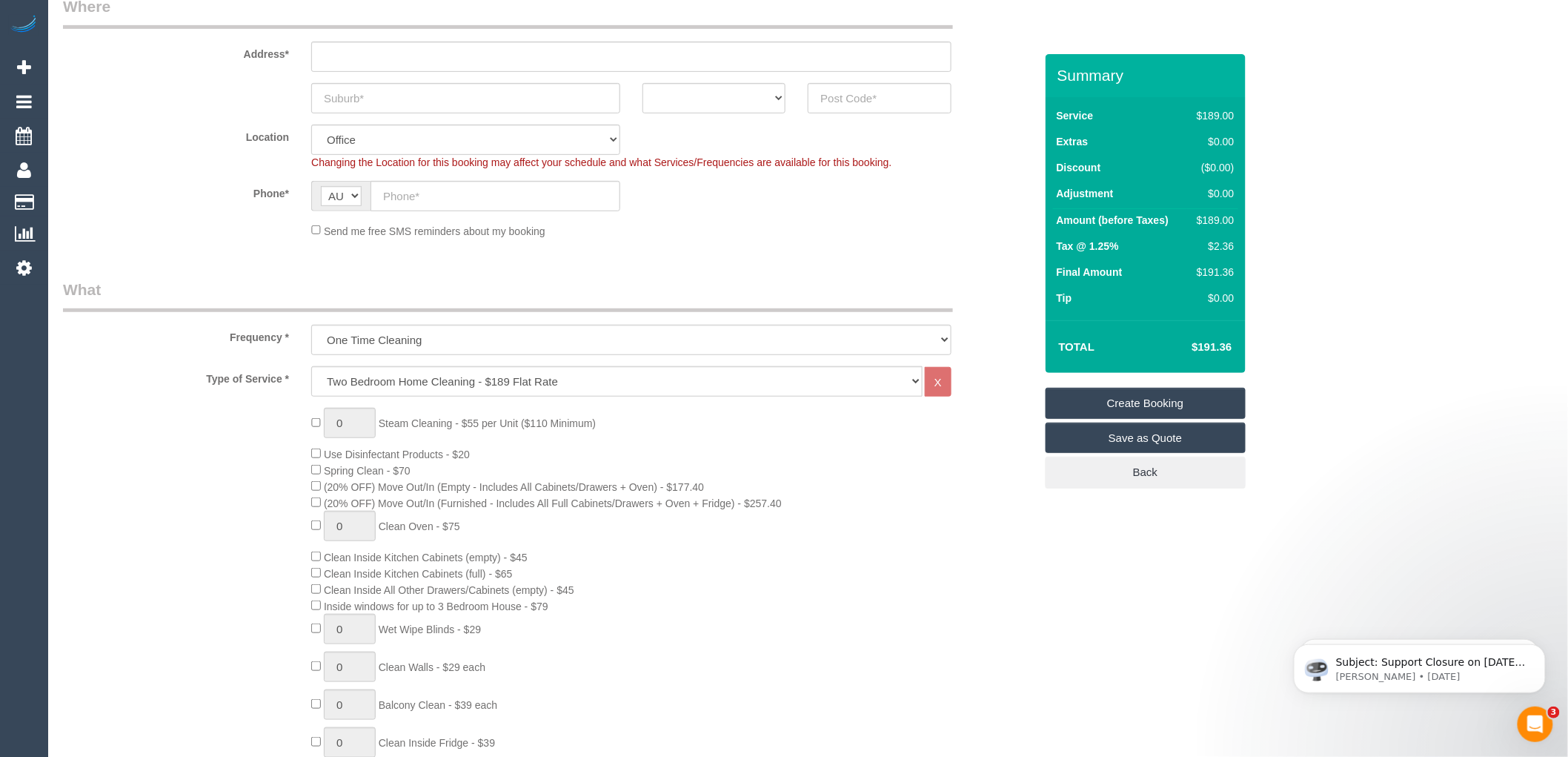
click at [665, 455] on div "0 Steam Cleaning - $55 per Unit ($110 Minimum) Use Disinfectant Products - $20 …" at bounding box center [673, 667] width 745 height 520
drag, startPoint x: 1236, startPoint y: 218, endPoint x: 1204, endPoint y: 218, distance: 32.0
click at [1204, 218] on td "$189.00" at bounding box center [1212, 222] width 51 height 27
copy div "189.00"
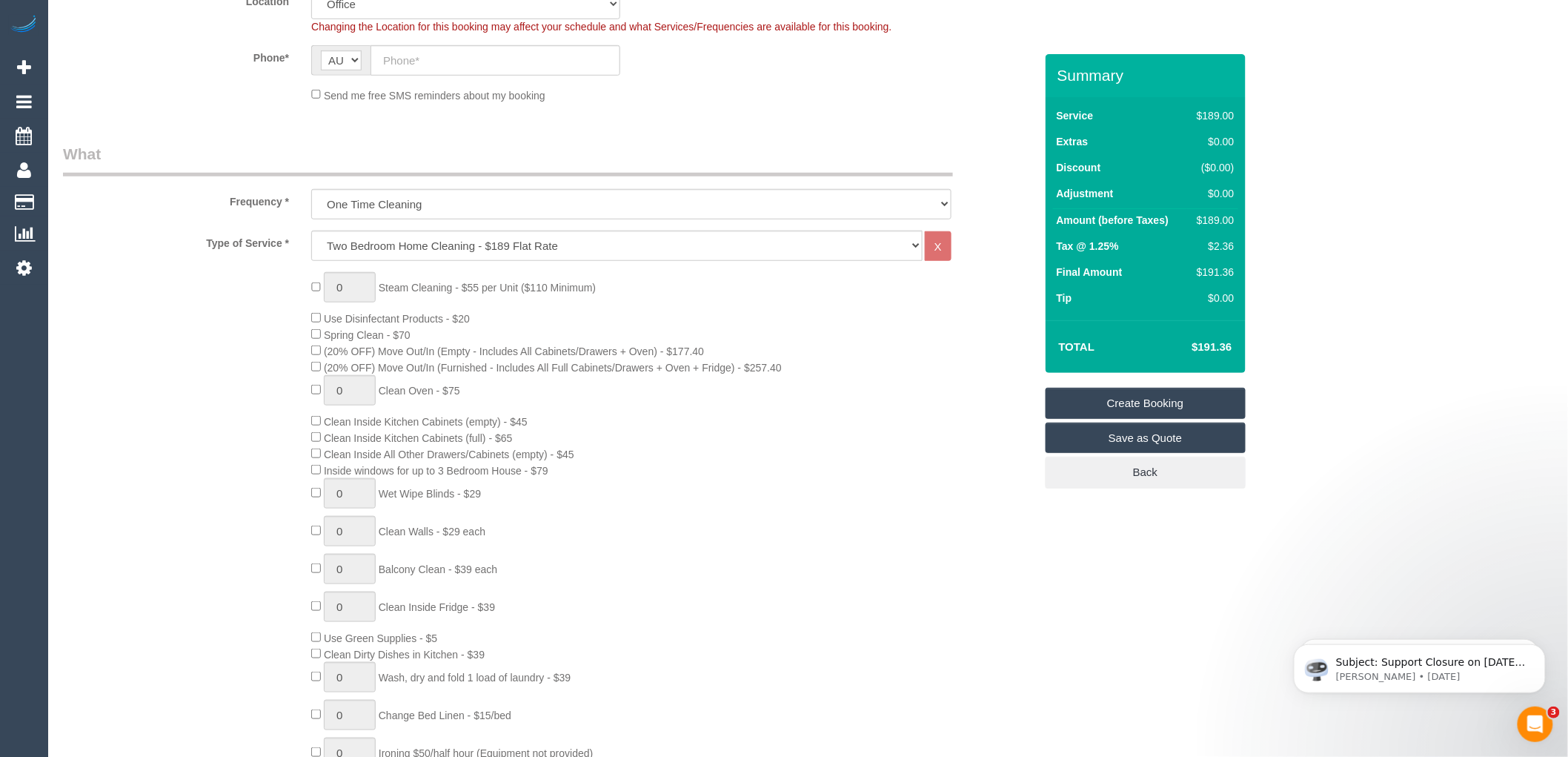
scroll to position [412, 0]
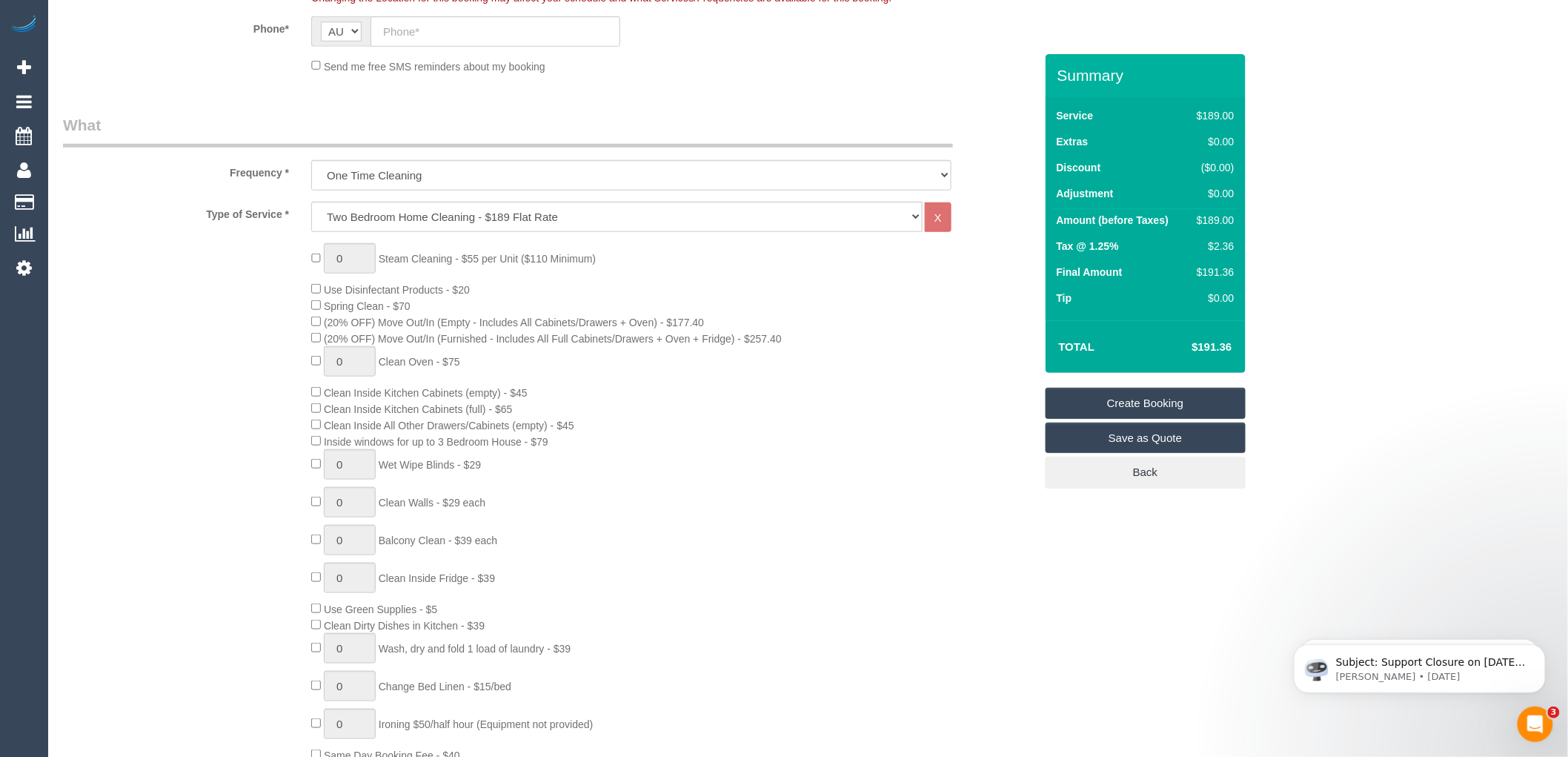
drag, startPoint x: 480, startPoint y: 364, endPoint x: 383, endPoint y: 371, distance: 97.3
click at [383, 371] on div "0 Steam Cleaning - $55 per Unit ($110 Minimum) Use Disinfectant Products - $20 …" at bounding box center [673, 503] width 745 height 520
copy span "Clean Oven - $75"
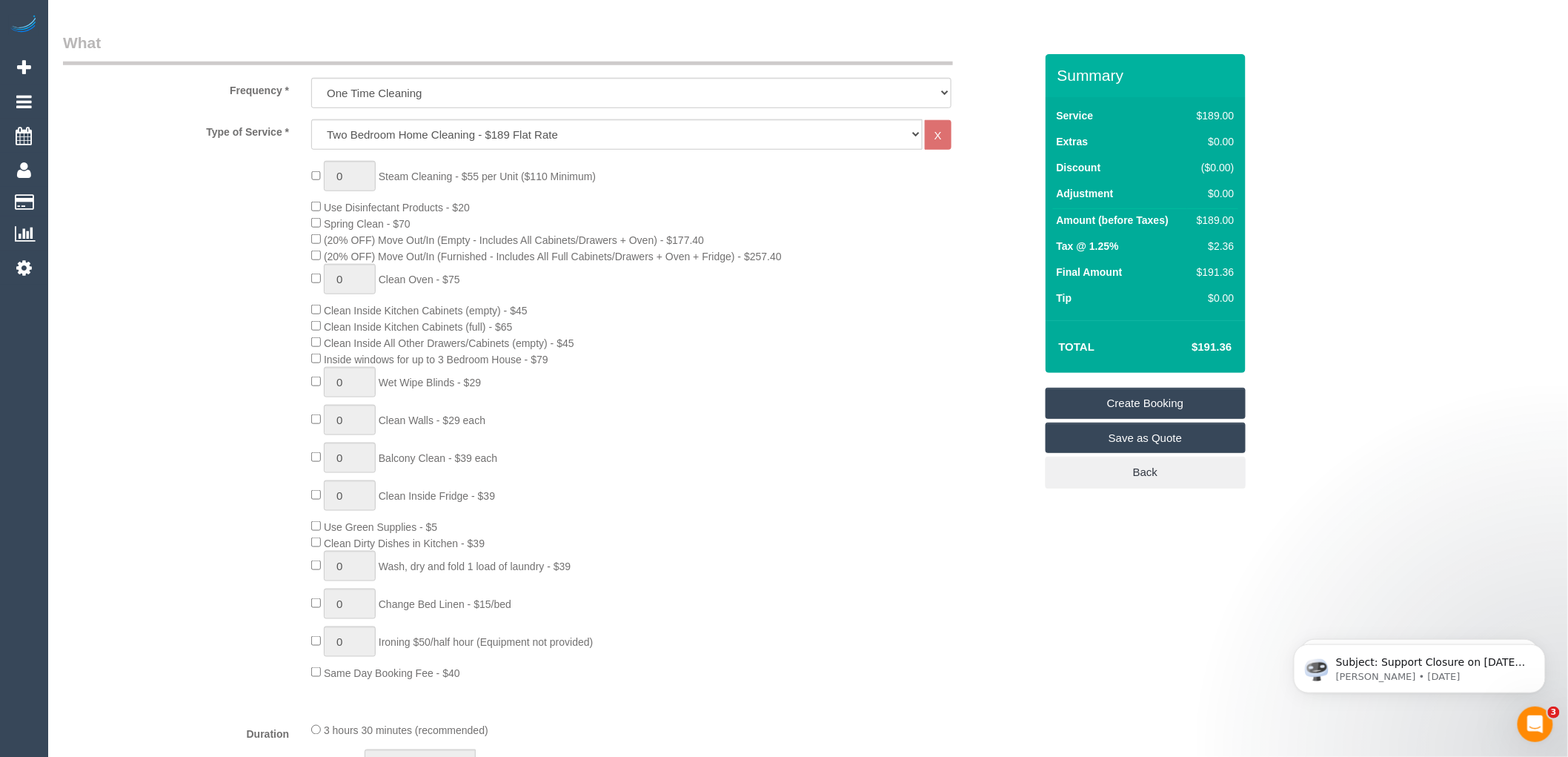
drag, startPoint x: 329, startPoint y: 330, endPoint x: 526, endPoint y: 336, distance: 197.1
click at [526, 336] on div "0 Steam Cleaning - $55 per Unit ($110 Minimum) Use Disinfectant Products - $20 …" at bounding box center [673, 421] width 745 height 520
copy span "Clean Inside Kitchen Cabinets (full) - $65"
click at [719, 372] on div "0 Steam Cleaning - $55 per Unit ($110 Minimum) Use Disinfectant Products - $20 …" at bounding box center [673, 421] width 745 height 520
click at [1152, 257] on td "Tax @ 1.25%" at bounding box center [1120, 247] width 135 height 26
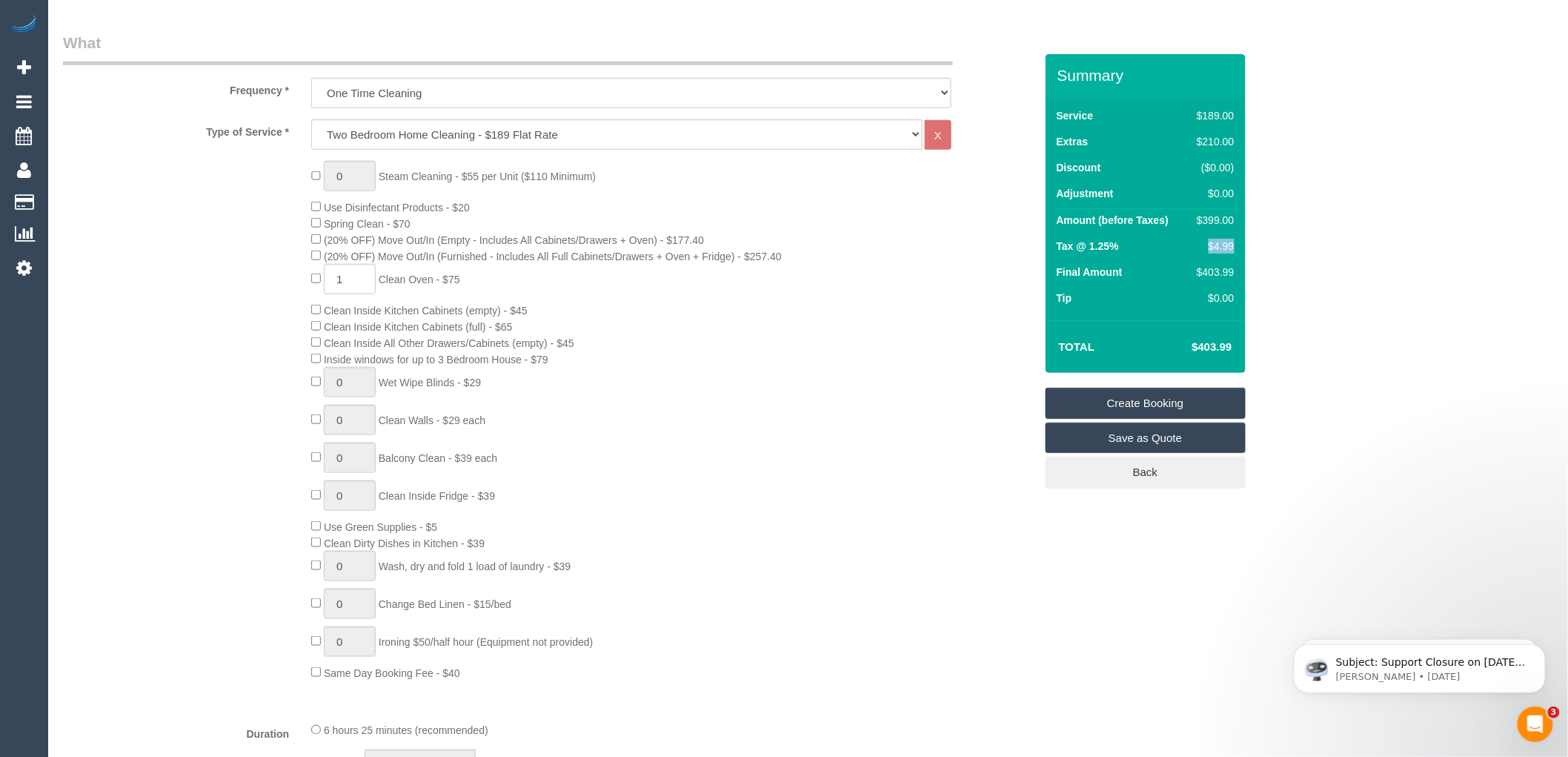
drag, startPoint x: 1228, startPoint y: 243, endPoint x: 1208, endPoint y: 242, distance: 20.0
click at [1208, 242] on td "$4.99" at bounding box center [1212, 247] width 51 height 26
copy div "$4.99"
click at [854, 249] on div "0 Steam Cleaning - $55 per Unit ($110 Minimum) Use Disinfectant Products - $20 …" at bounding box center [673, 421] width 745 height 520
drag, startPoint x: 1236, startPoint y: 347, endPoint x: 1193, endPoint y: 345, distance: 43.0
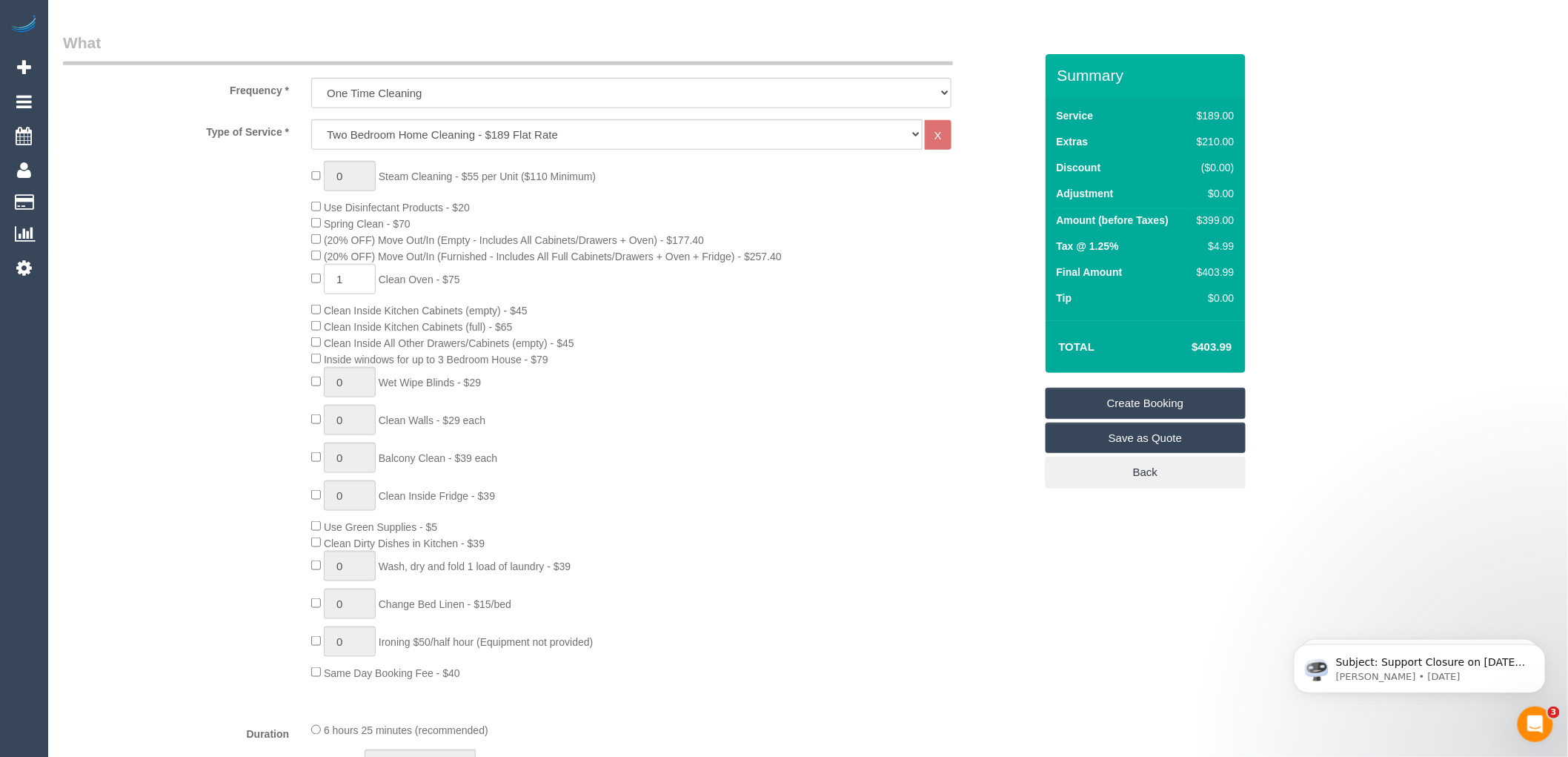
click at [1193, 345] on td "$403.99" at bounding box center [1190, 347] width 96 height 37
copy h4 "$403.99"
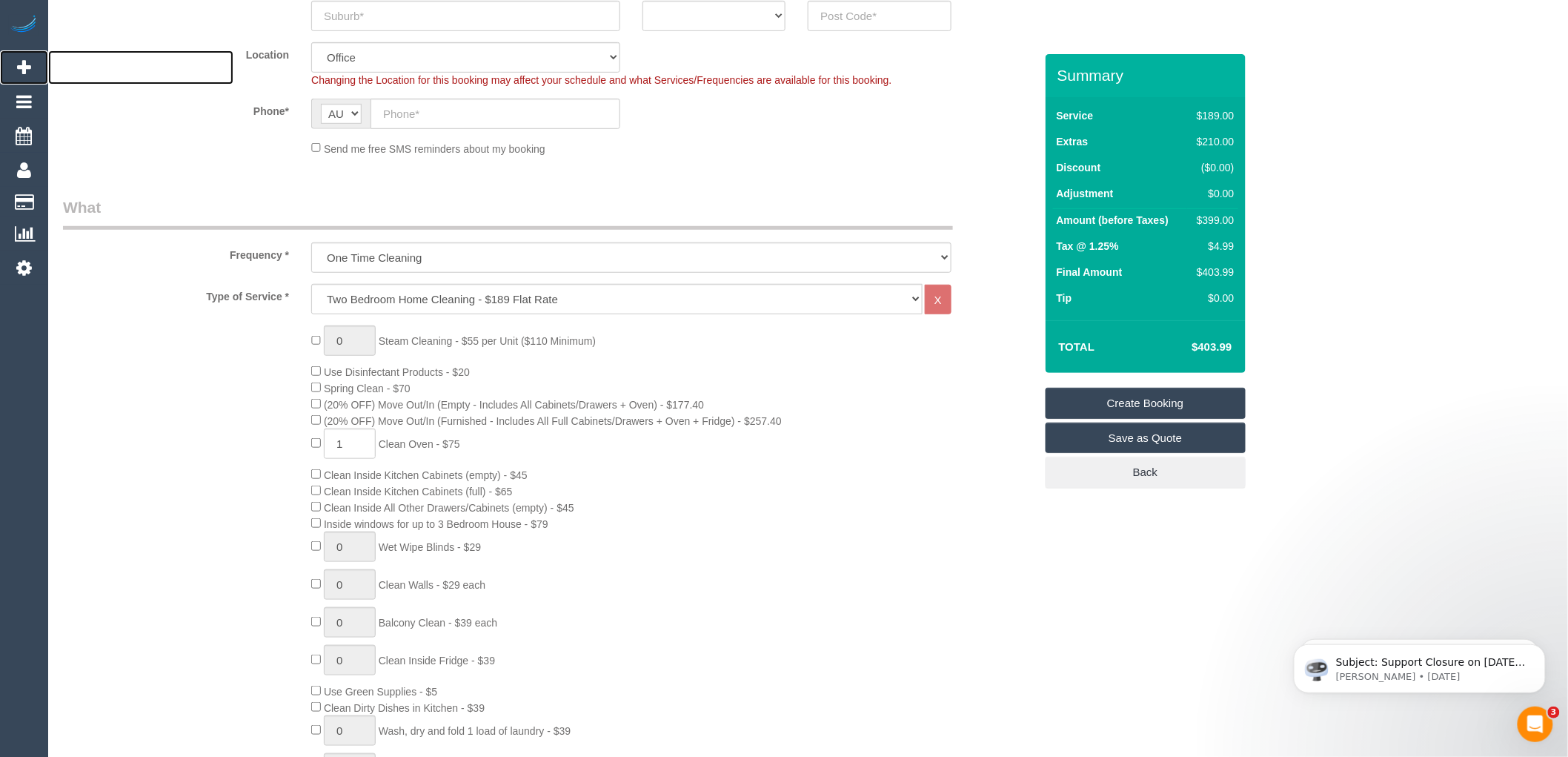
scroll to position [412, 0]
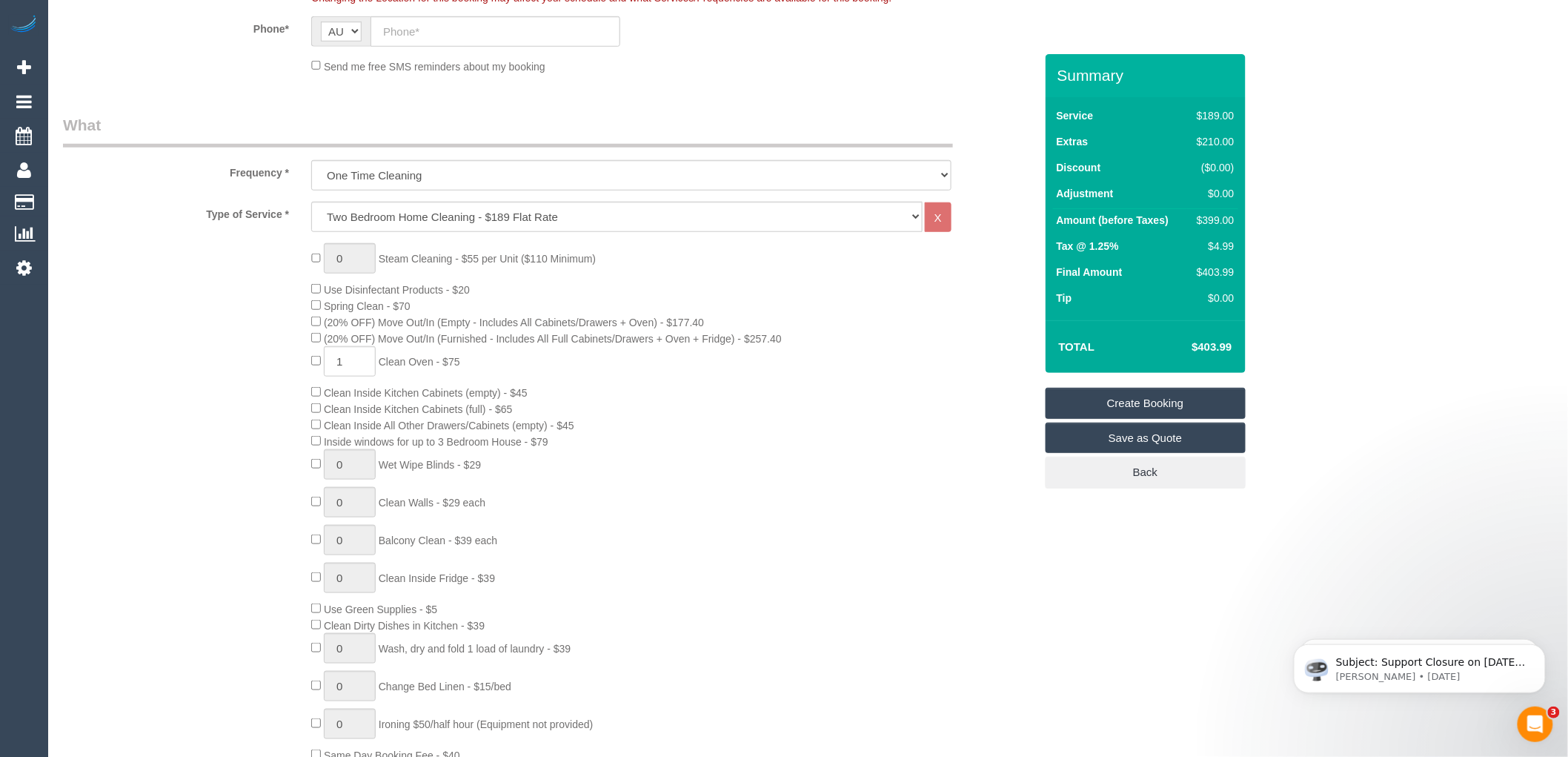
click at [611, 369] on div "0 Steam Cleaning - $55 per Unit ($110 Minimum) Use Disinfectant Products - $20 …" at bounding box center [673, 503] width 745 height 520
type input "0"
click at [402, 217] on select "Hourly Service - $70/h Hourly Service - $65/h Hourly Service - $60/h Hourly Ser…" at bounding box center [616, 217] width 611 height 31
select select "210"
click at [311, 203] on select "Hourly Service - $70/h Hourly Service - $65/h Hourly Service - $60/h Hourly Ser…" at bounding box center [616, 217] width 611 height 31
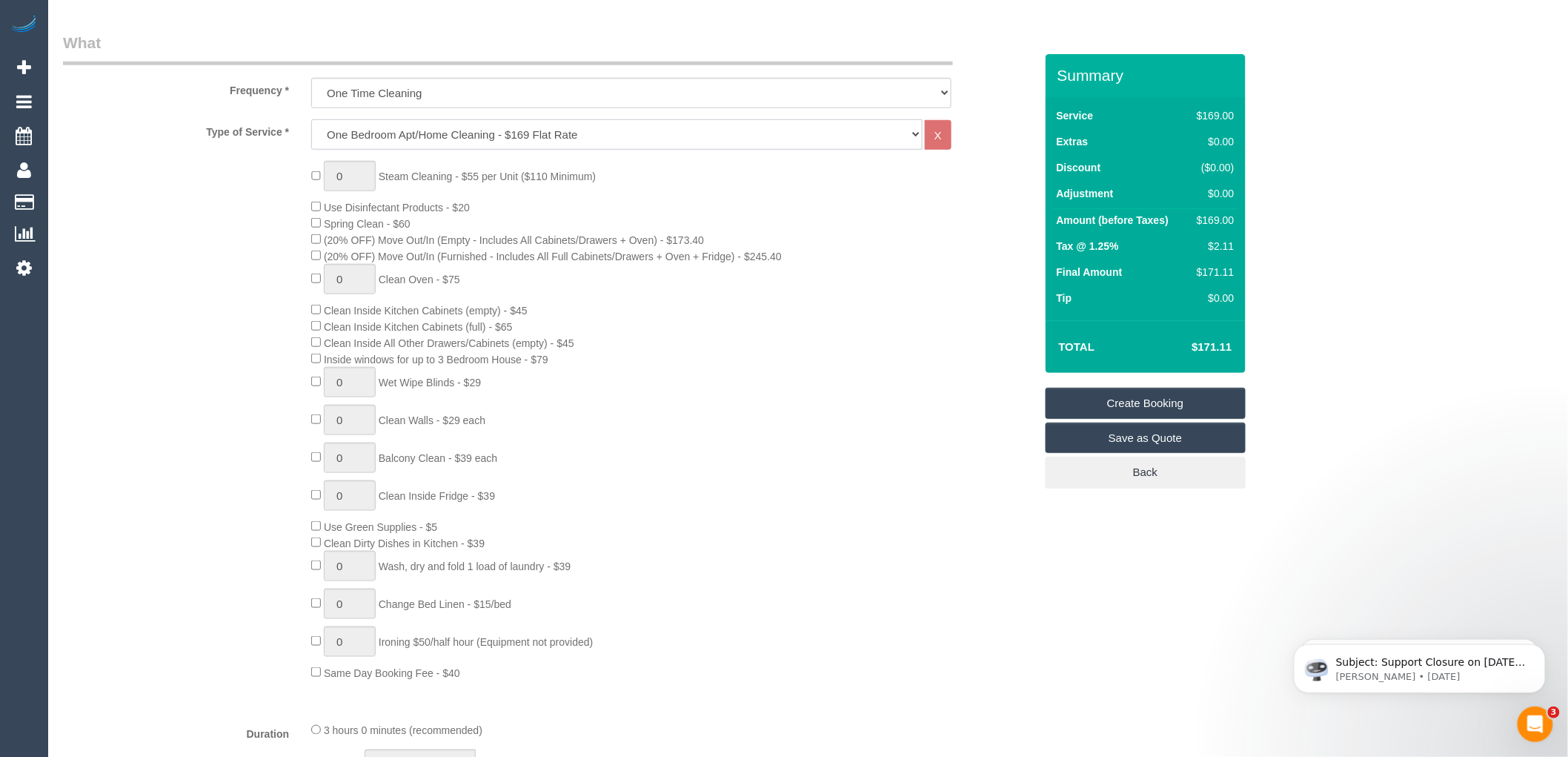
scroll to position [576, 0]
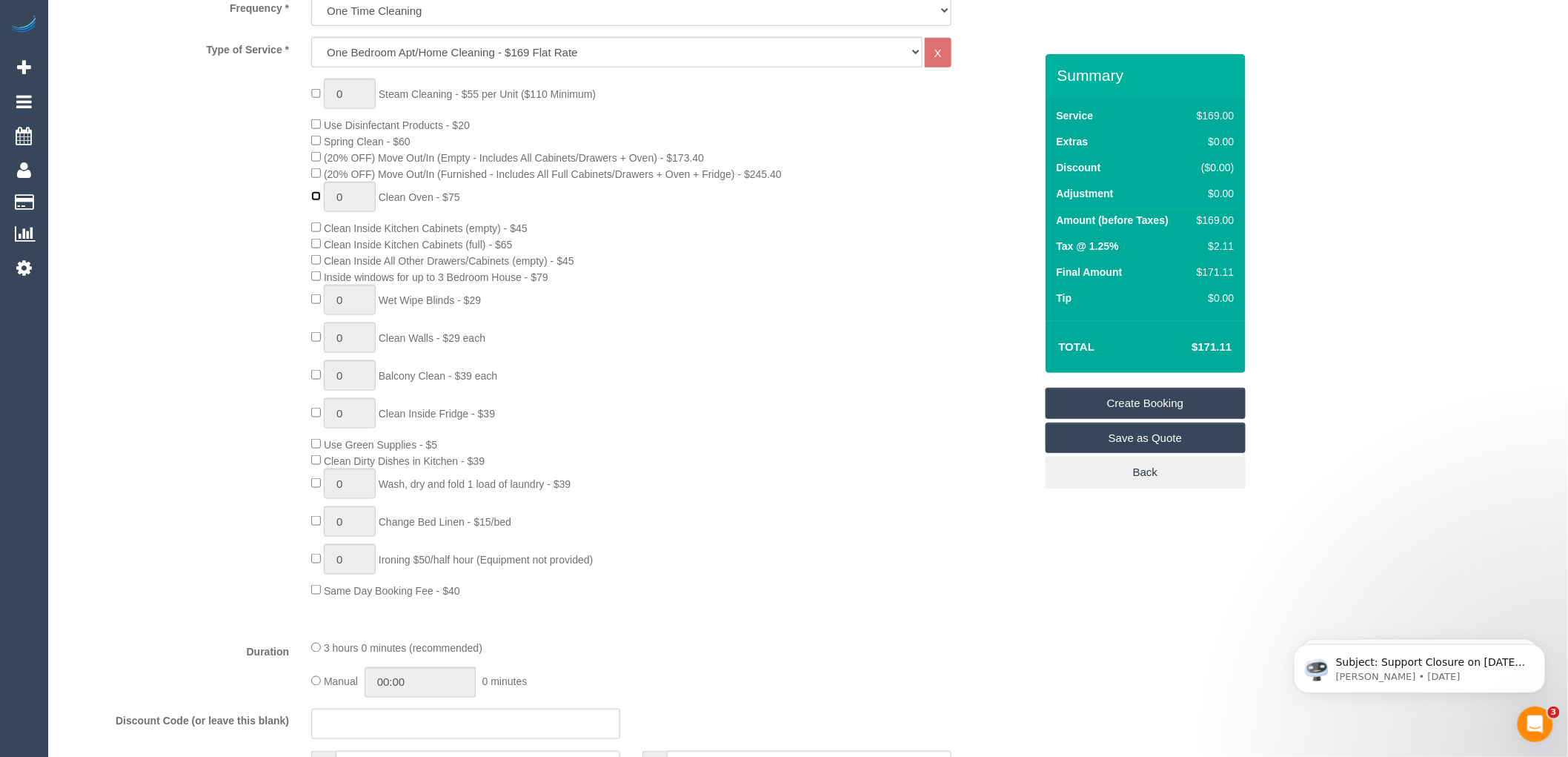
type input "1"
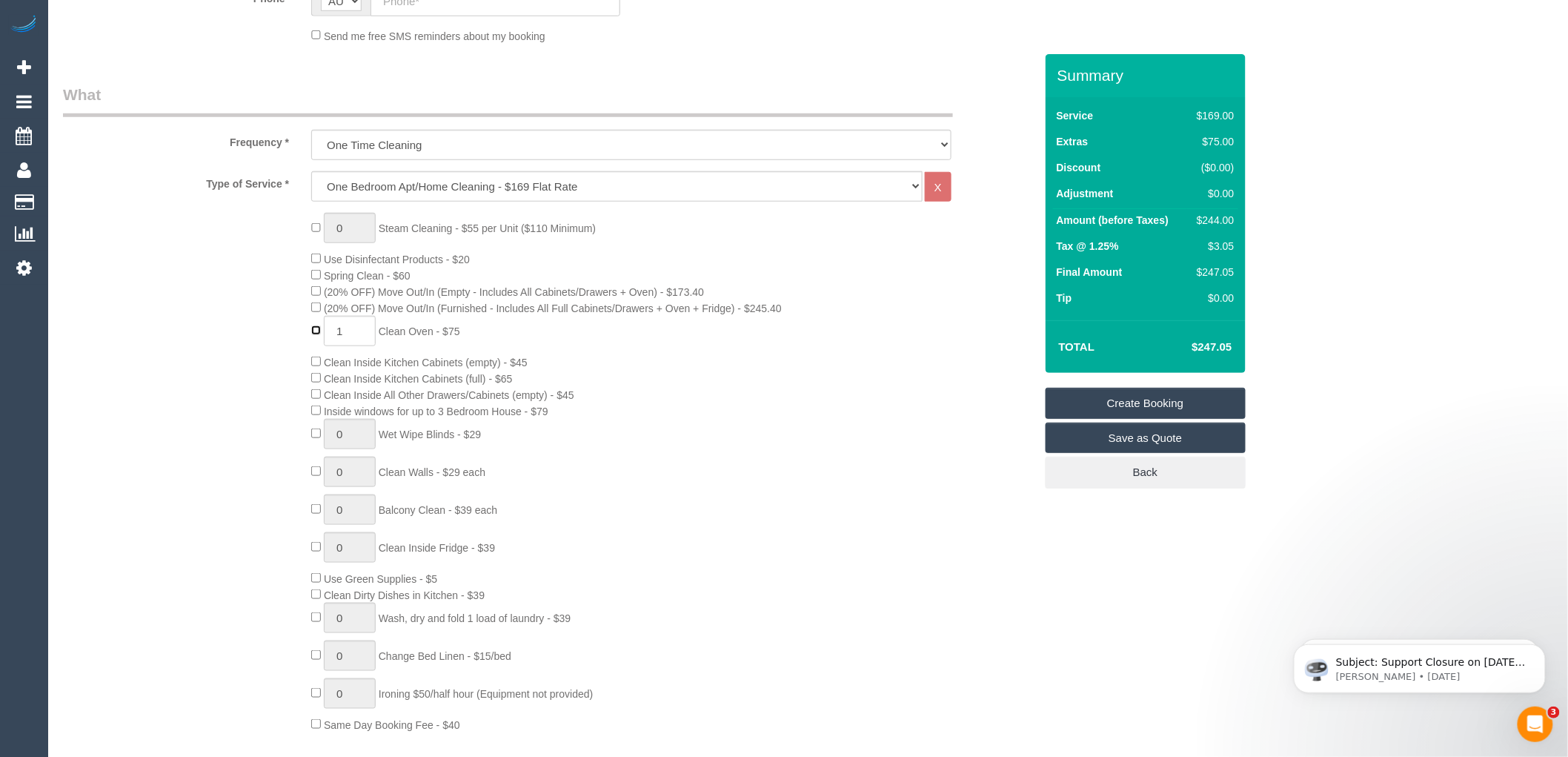
scroll to position [494, 0]
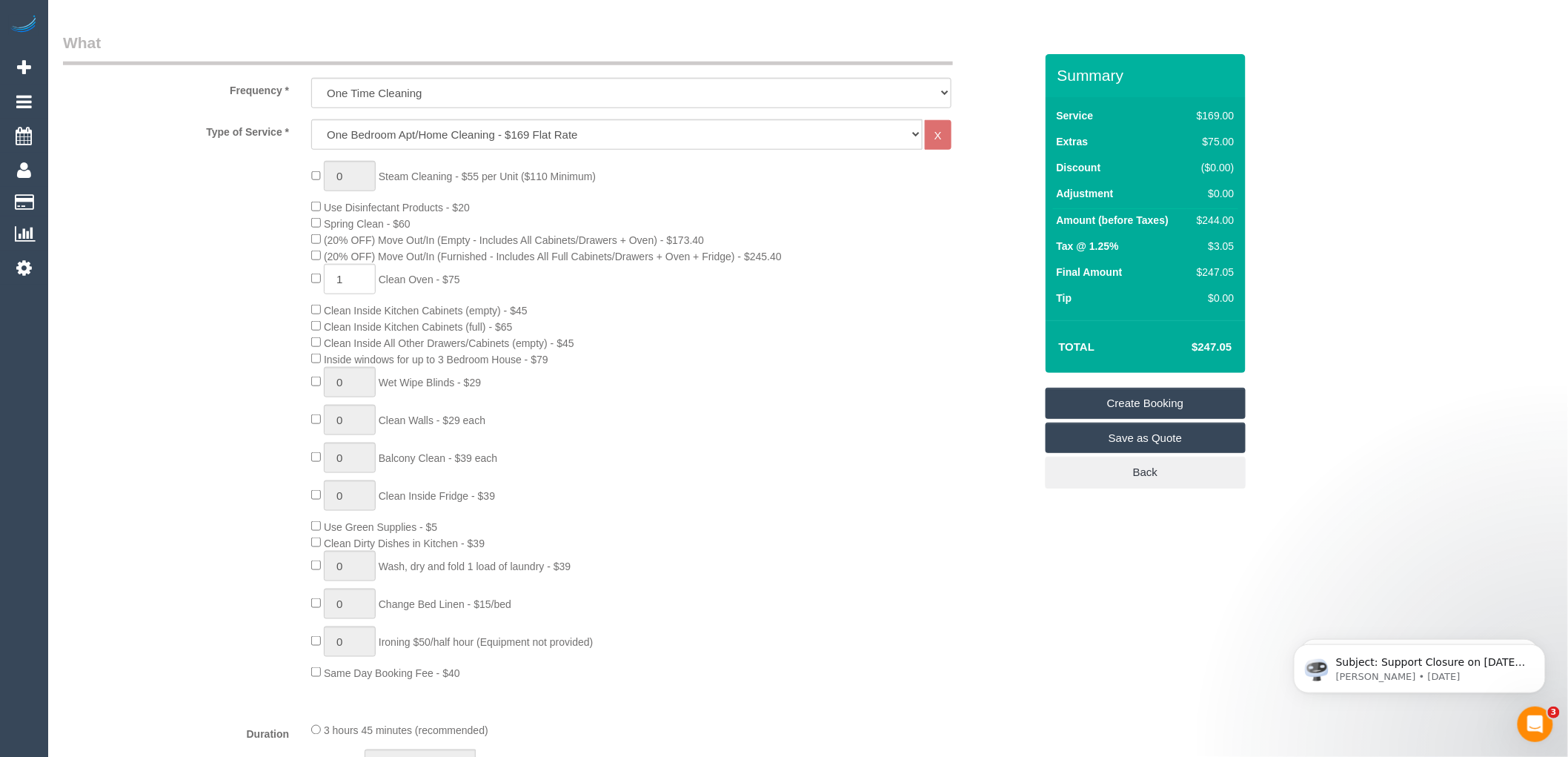
click at [634, 212] on div "0 Steam Cleaning - $55 per Unit ($110 Minimum) Use Disinfectant Products - $20 …" at bounding box center [673, 421] width 745 height 520
click at [944, 299] on div "0 Steam Cleaning - $55 per Unit ($110 Minimum) Use Disinfectant Products - $20 …" at bounding box center [673, 421] width 745 height 520
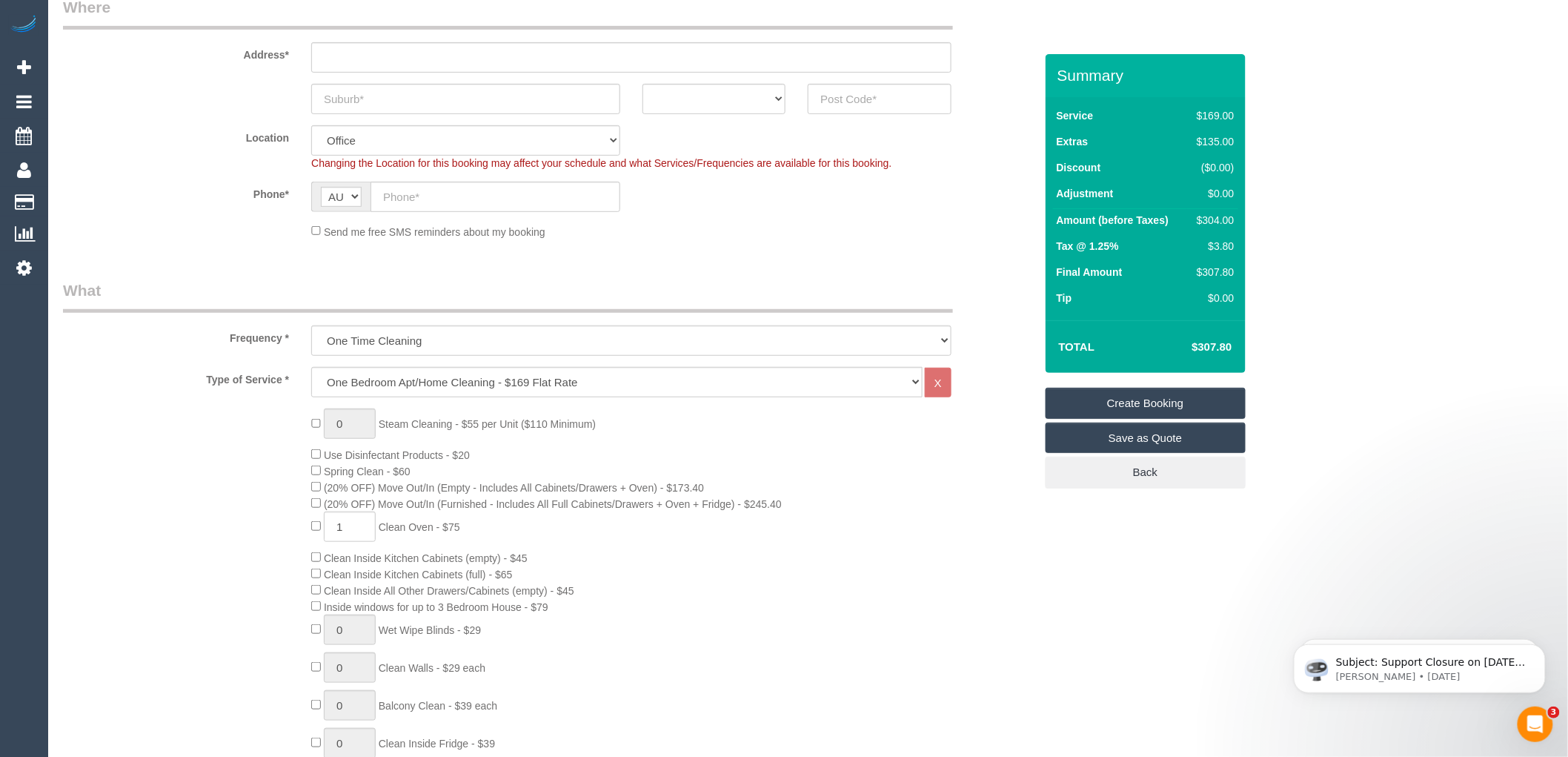
scroll to position [82, 0]
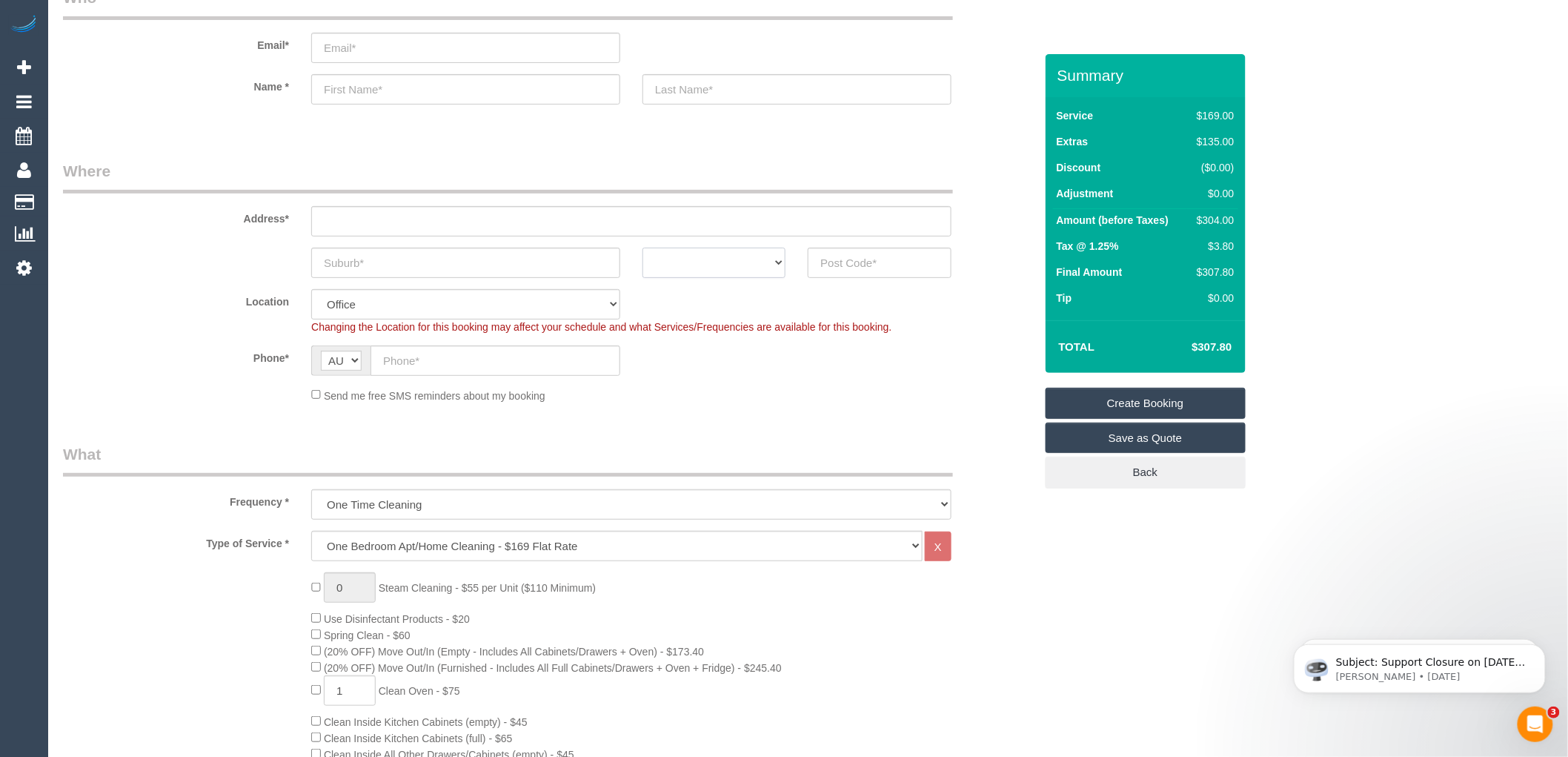
click at [754, 262] on select "ACT NSW NT QLD SA TAS VIC WA" at bounding box center [714, 262] width 143 height 31
select select "VIC"
click at [643, 247] on select "ACT NSW NT QLD SA TAS VIC WA" at bounding box center [714, 262] width 143 height 31
click at [851, 258] on input "text" at bounding box center [879, 262] width 143 height 31
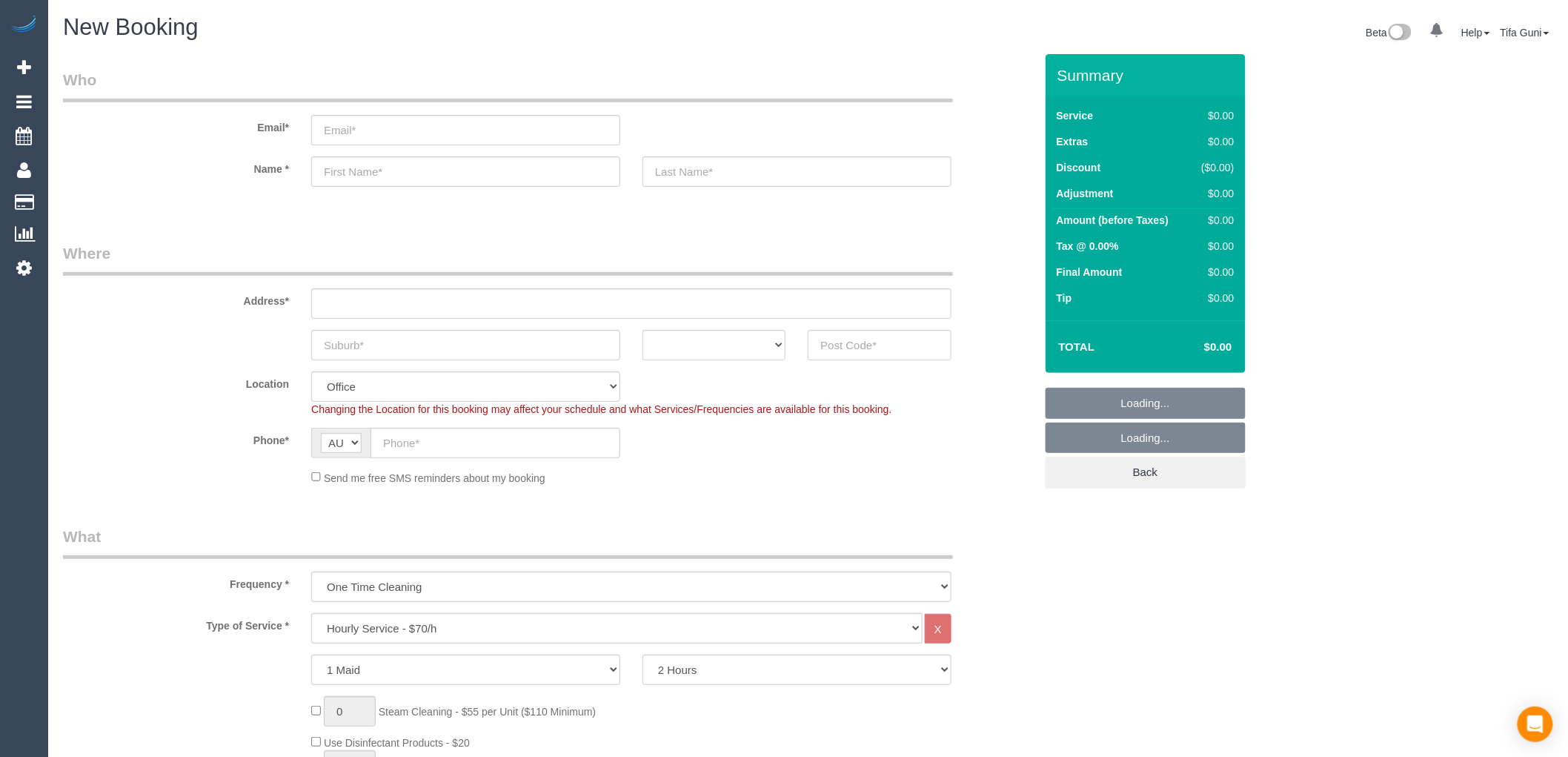
select select "object:2064"
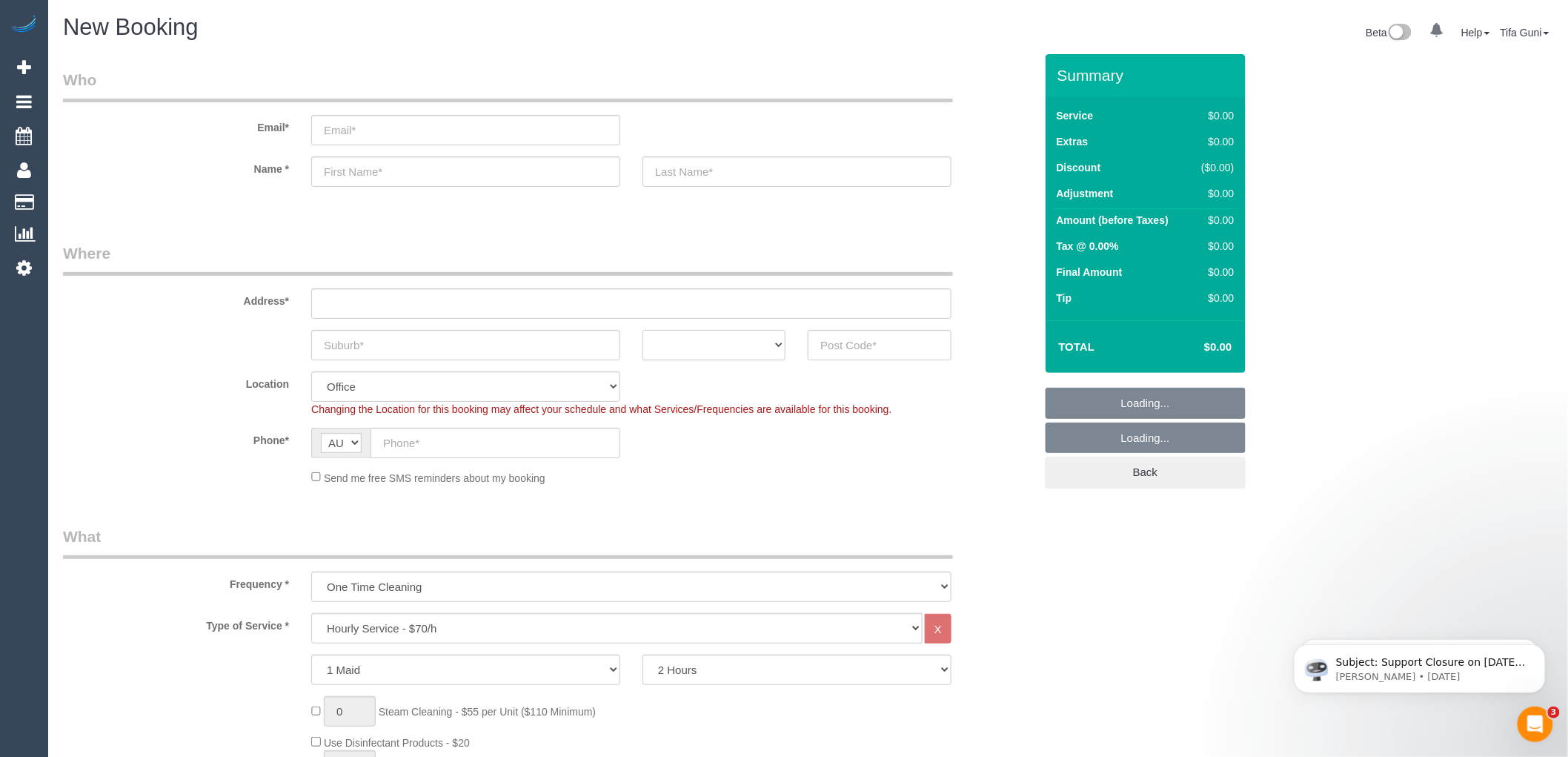
click at [767, 339] on select "ACT [GEOGRAPHIC_DATA] NT [GEOGRAPHIC_DATA] SA TAS [GEOGRAPHIC_DATA] [GEOGRAPHIC…" at bounding box center [714, 345] width 143 height 31
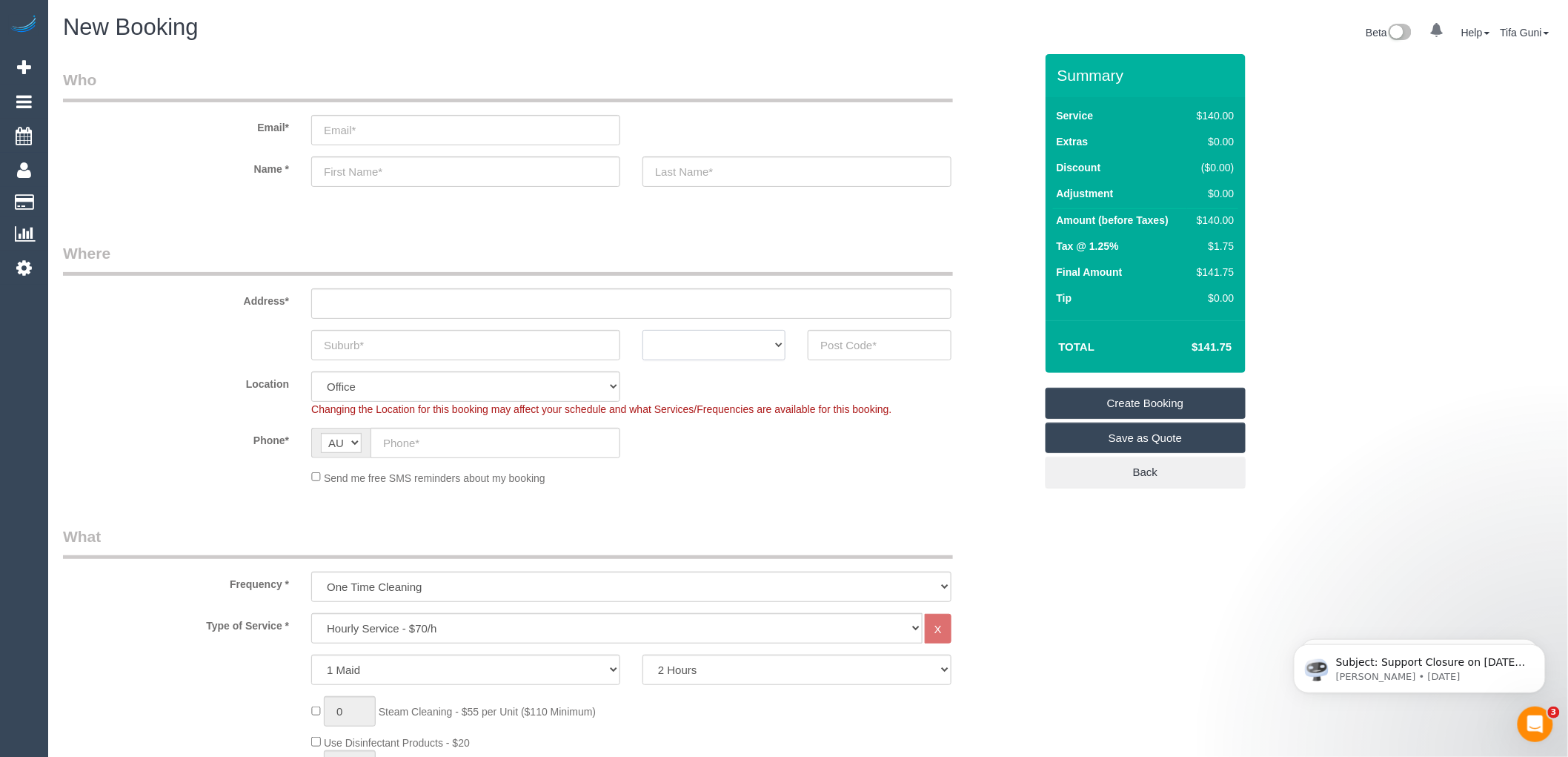
select select "VIC"
click at [643, 330] on select "ACT [GEOGRAPHIC_DATA] NT [GEOGRAPHIC_DATA] SA TAS [GEOGRAPHIC_DATA] [GEOGRAPHIC…" at bounding box center [714, 345] width 143 height 31
click at [427, 345] on input "text" at bounding box center [465, 345] width 309 height 31
type input "kdg"
click at [830, 349] on input "text" at bounding box center [879, 345] width 143 height 31
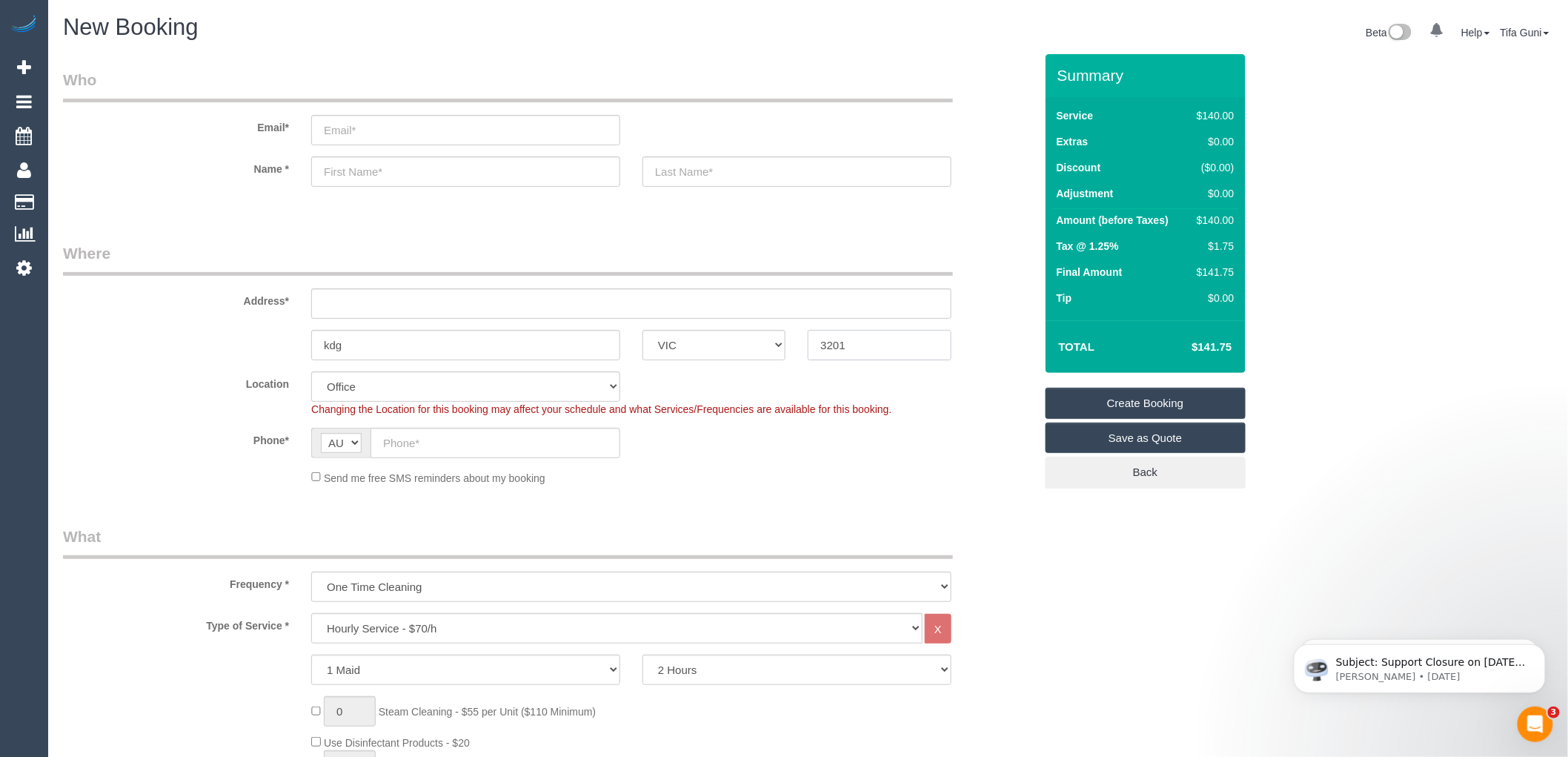
drag, startPoint x: 852, startPoint y: 345, endPoint x: 821, endPoint y: 344, distance: 31.0
click at [821, 344] on input "3201" at bounding box center [879, 345] width 143 height 31
type input "3201"
click at [338, 308] on input "text" at bounding box center [631, 304] width 640 height 31
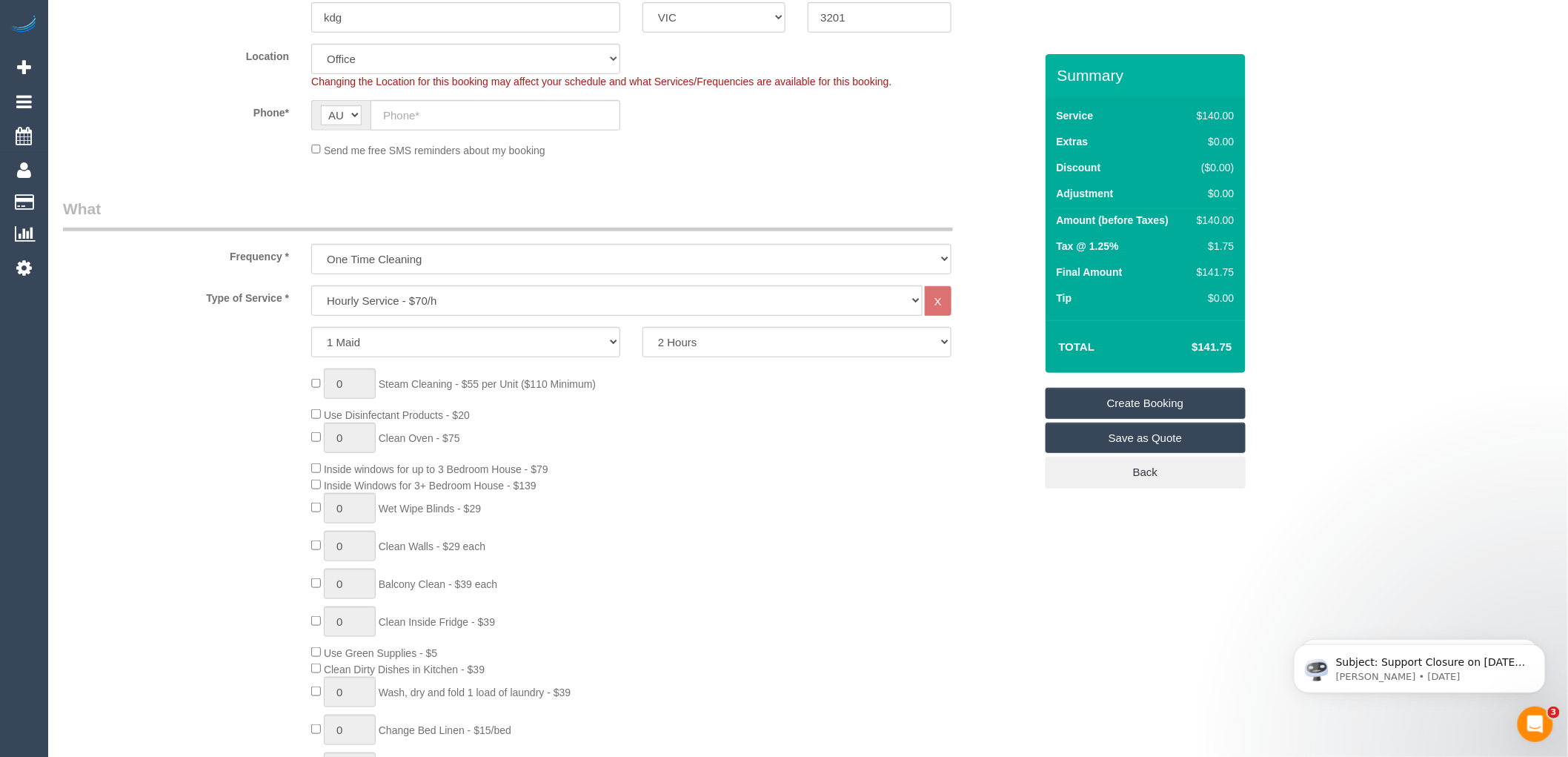
scroll to position [330, 0]
type input "-"
click at [366, 302] on select "Hourly Service - $70/h Hourly Service - $65/h Hourly Service - $60/h Hourly Ser…" at bounding box center [616, 299] width 611 height 31
select select "52"
select select "object:2069"
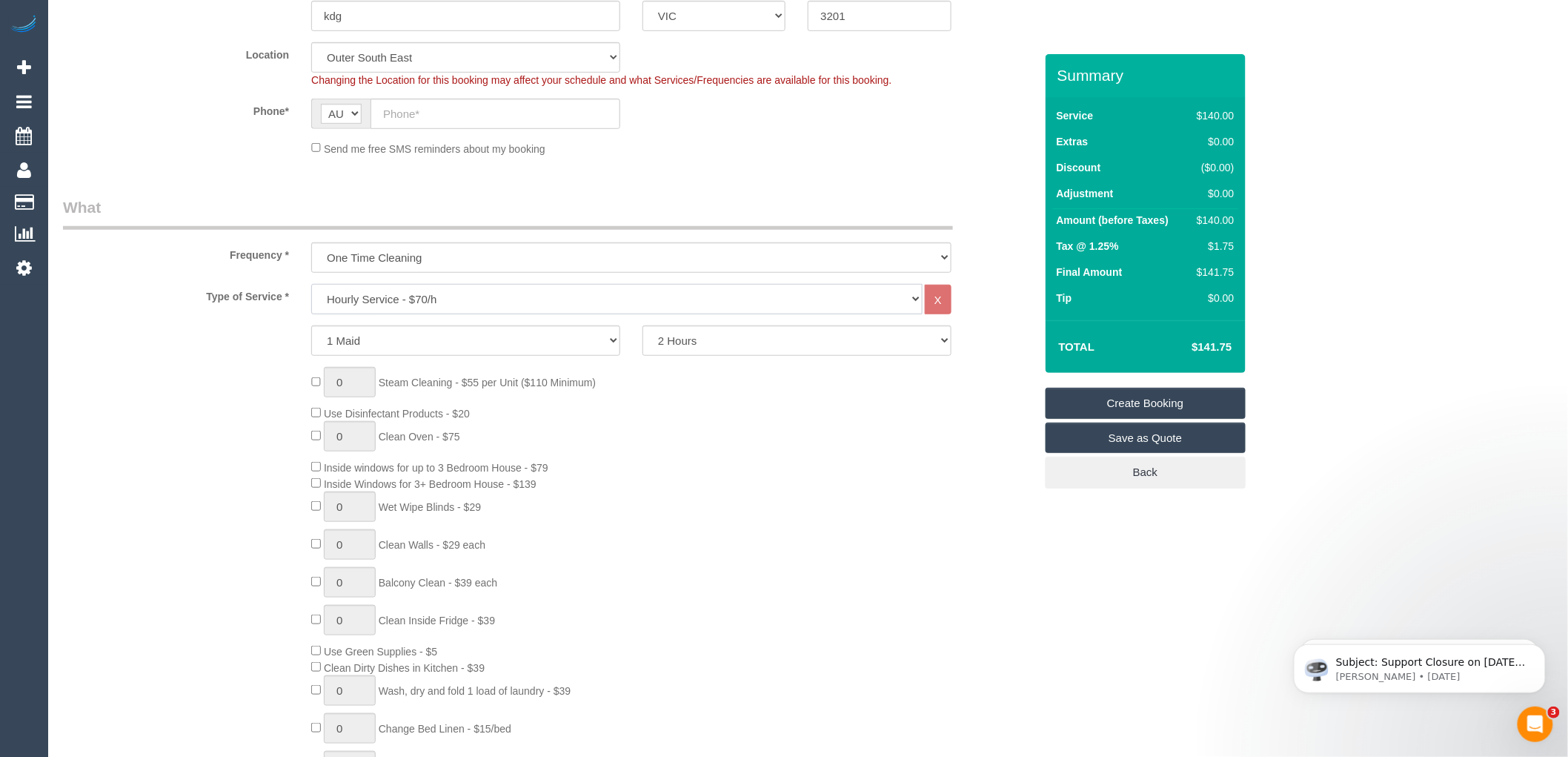
select select "210"
click at [311, 285] on select "Hourly Service - $70/h Hourly Service - $65/h Hourly Service - $60/h Hourly Ser…" at bounding box center [616, 299] width 611 height 31
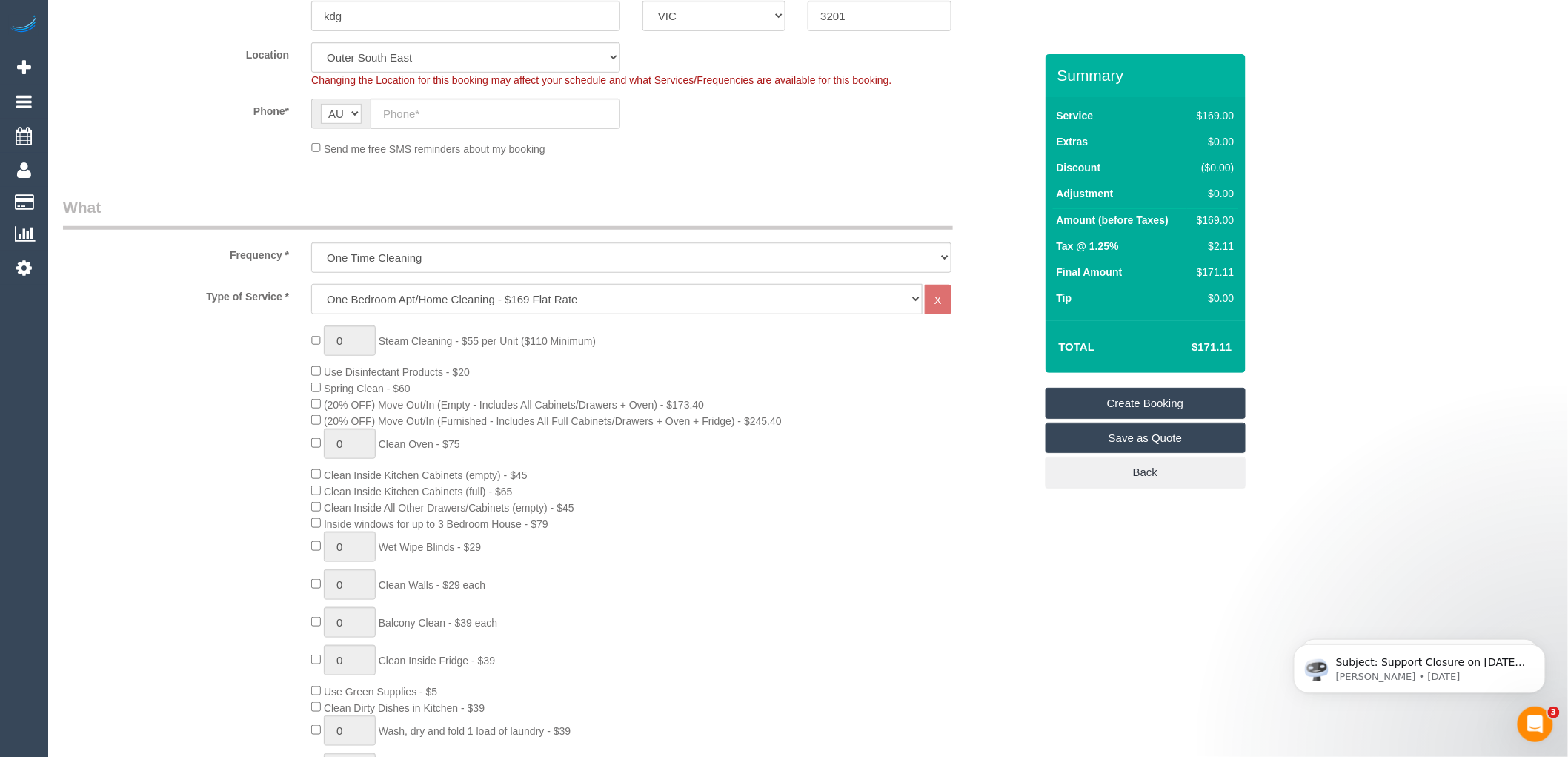
click at [315, 394] on span "Spring Clean - $60" at bounding box center [361, 388] width 100 height 12
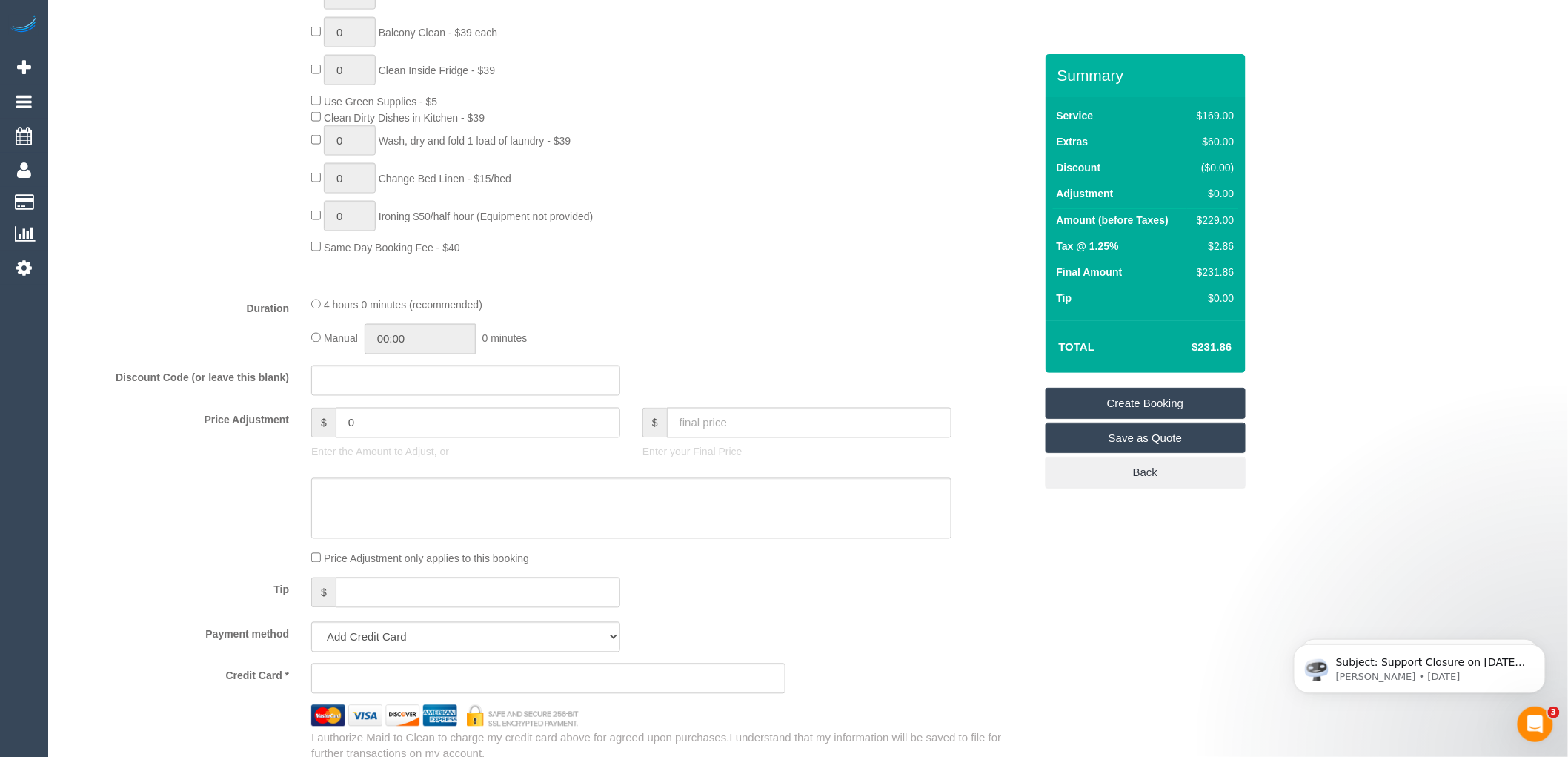
scroll to position [1153, 0]
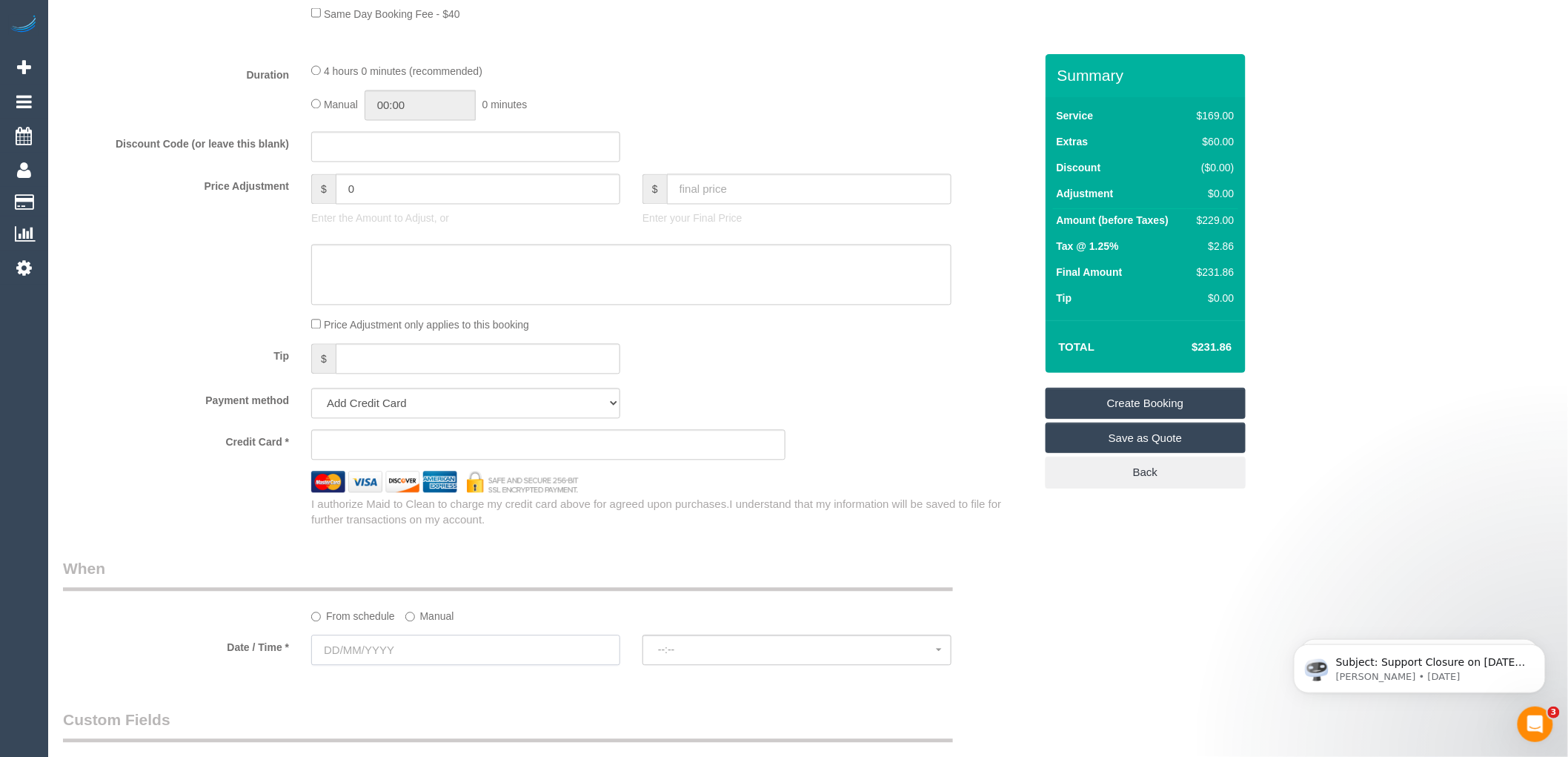
click at [374, 666] on input "text" at bounding box center [465, 651] width 309 height 31
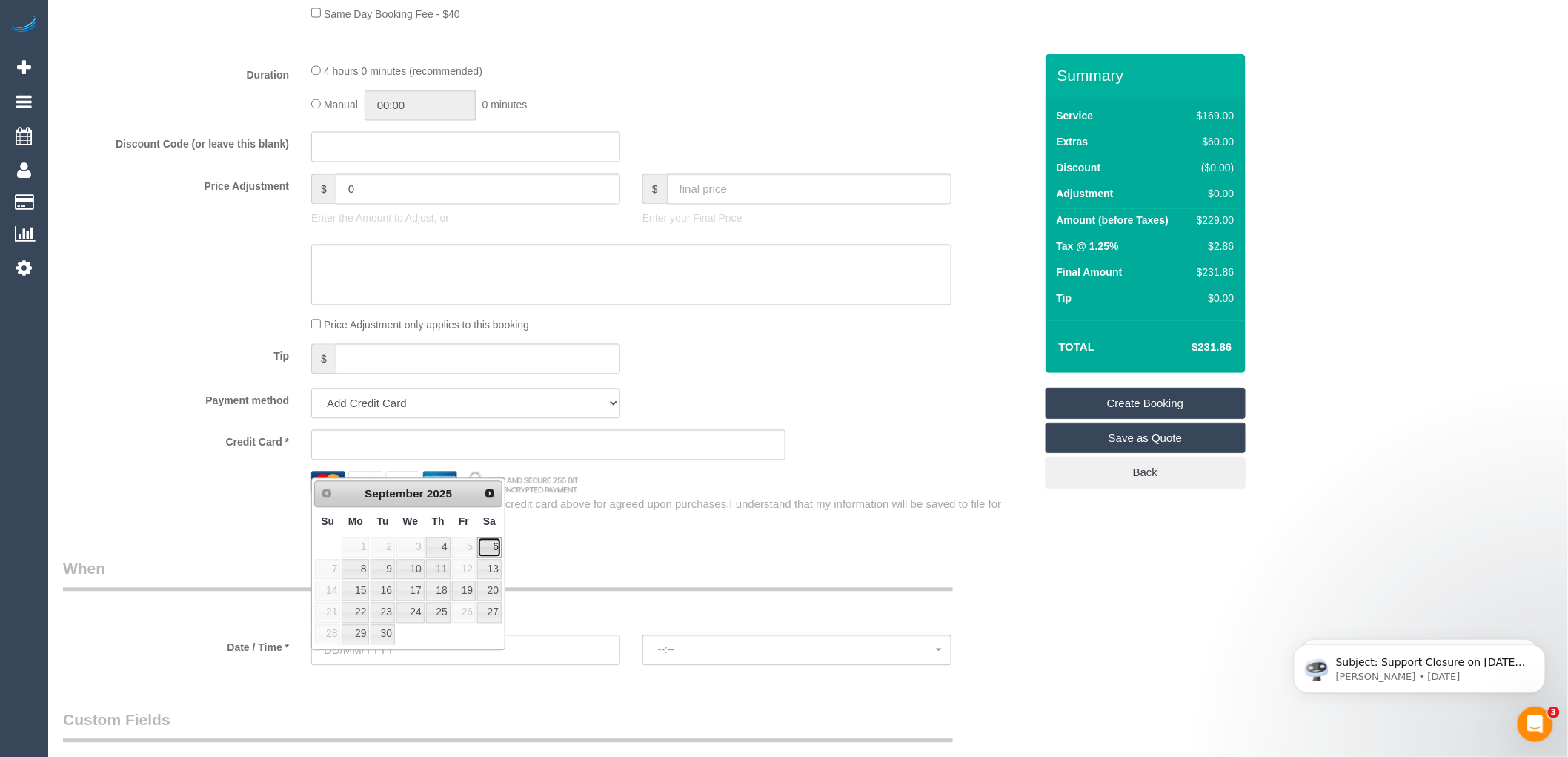
click at [489, 547] on link "6" at bounding box center [489, 548] width 24 height 20
type input "06/09/2025"
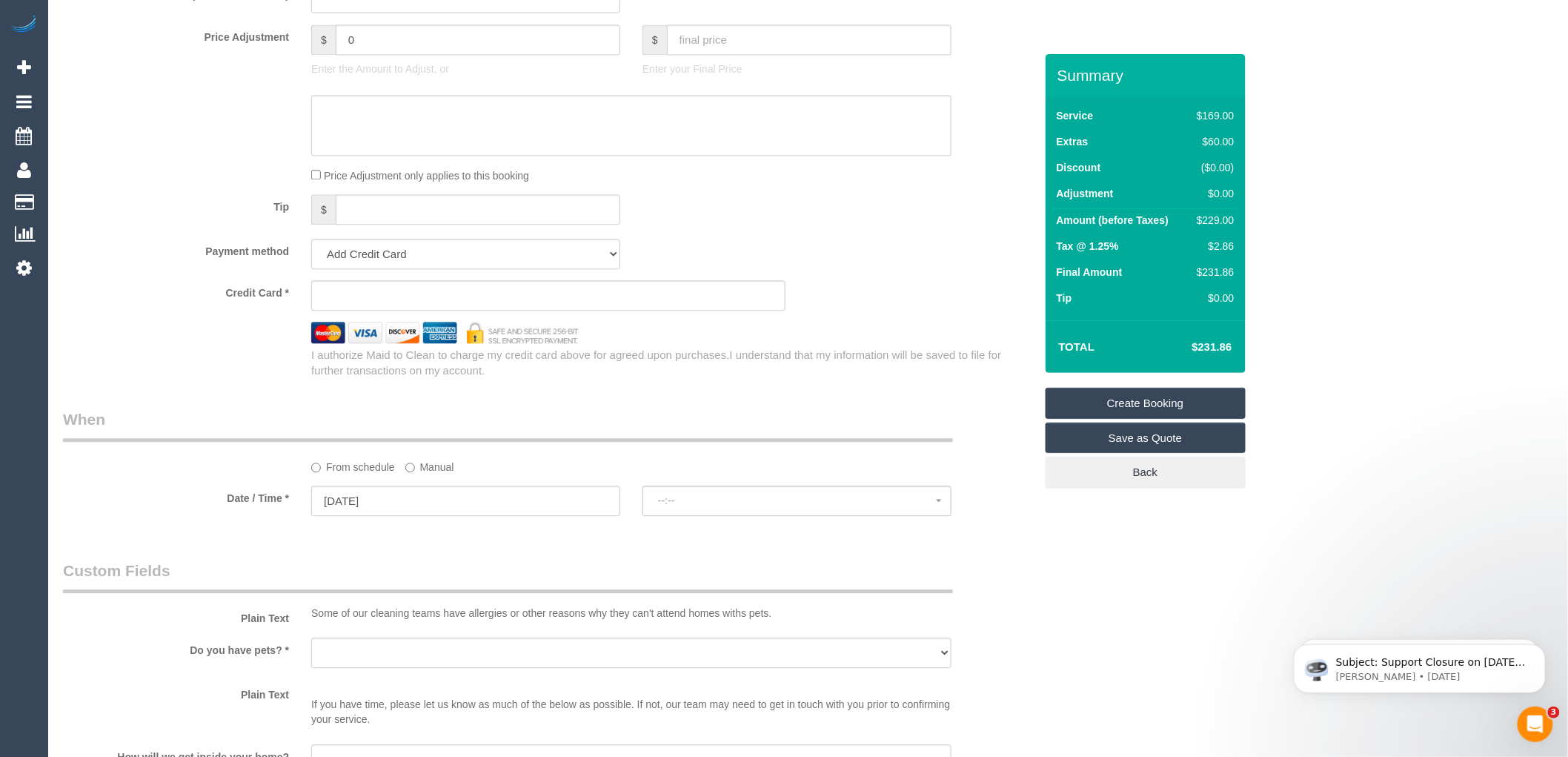
scroll to position [1317, 0]
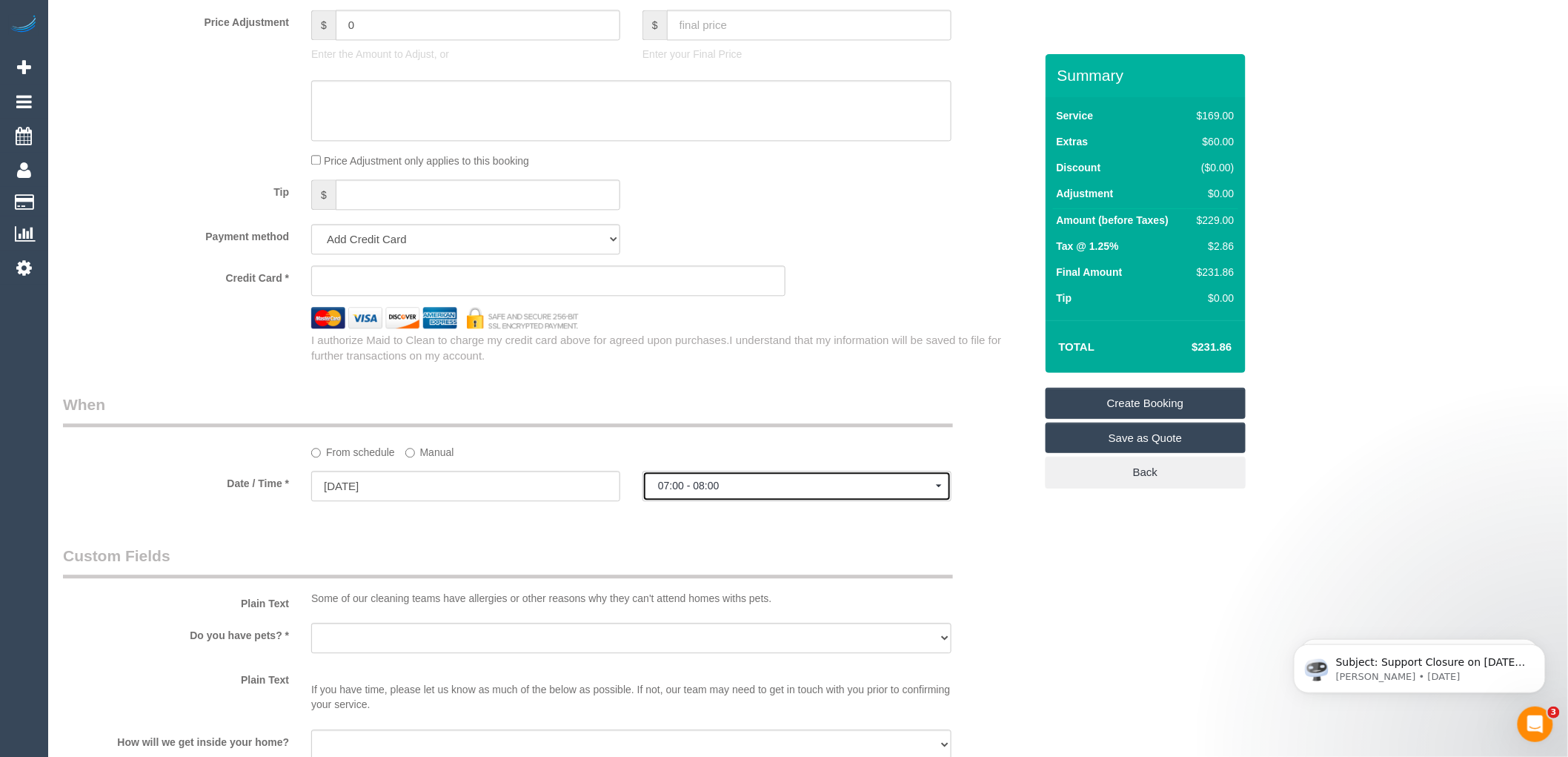
click at [690, 491] on span "07:00 - 08:00" at bounding box center [796, 486] width 278 height 12
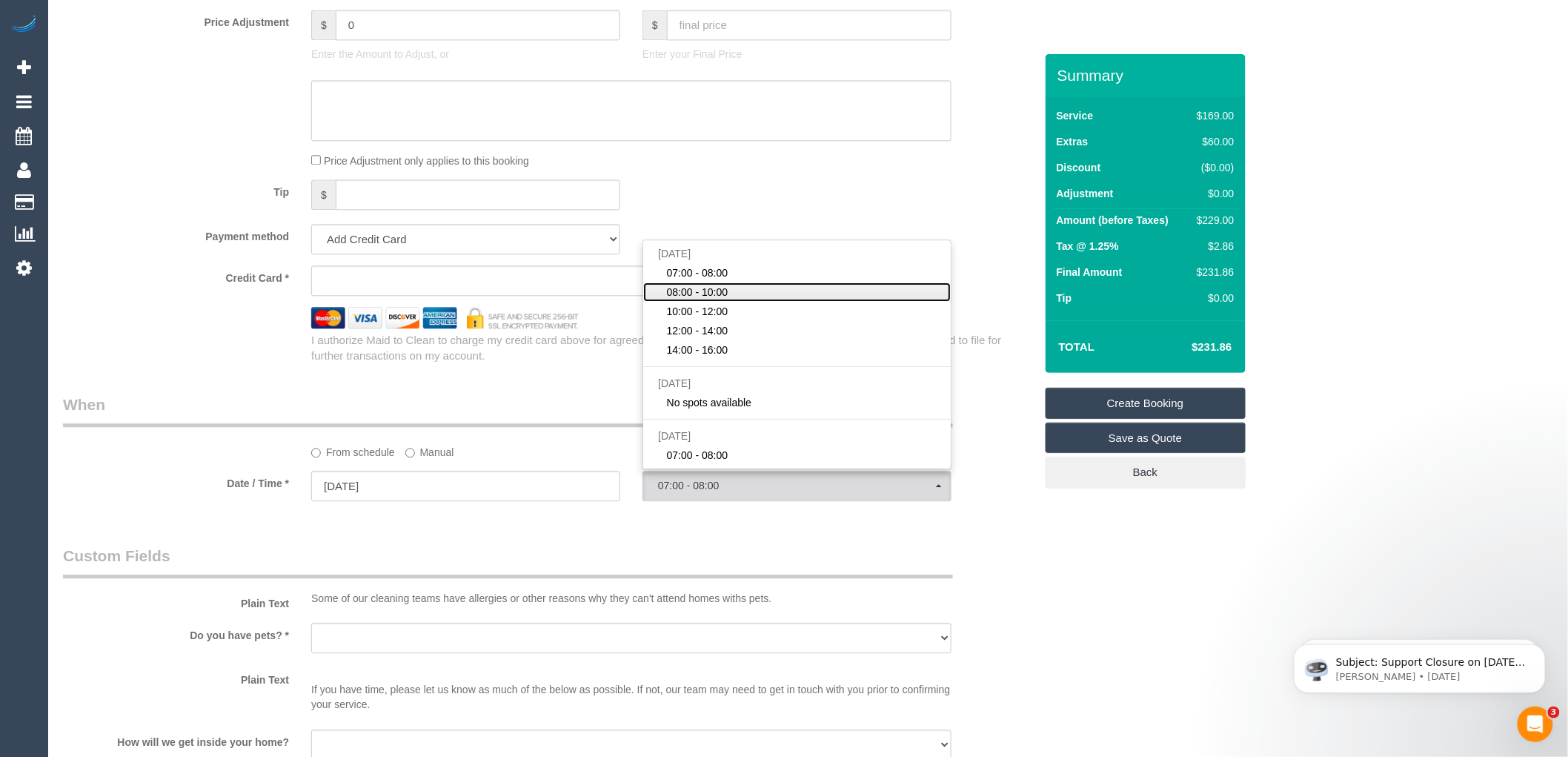
click at [704, 300] on span "08:00 - 10:00" at bounding box center [698, 292] width 61 height 15
select select "spot2"
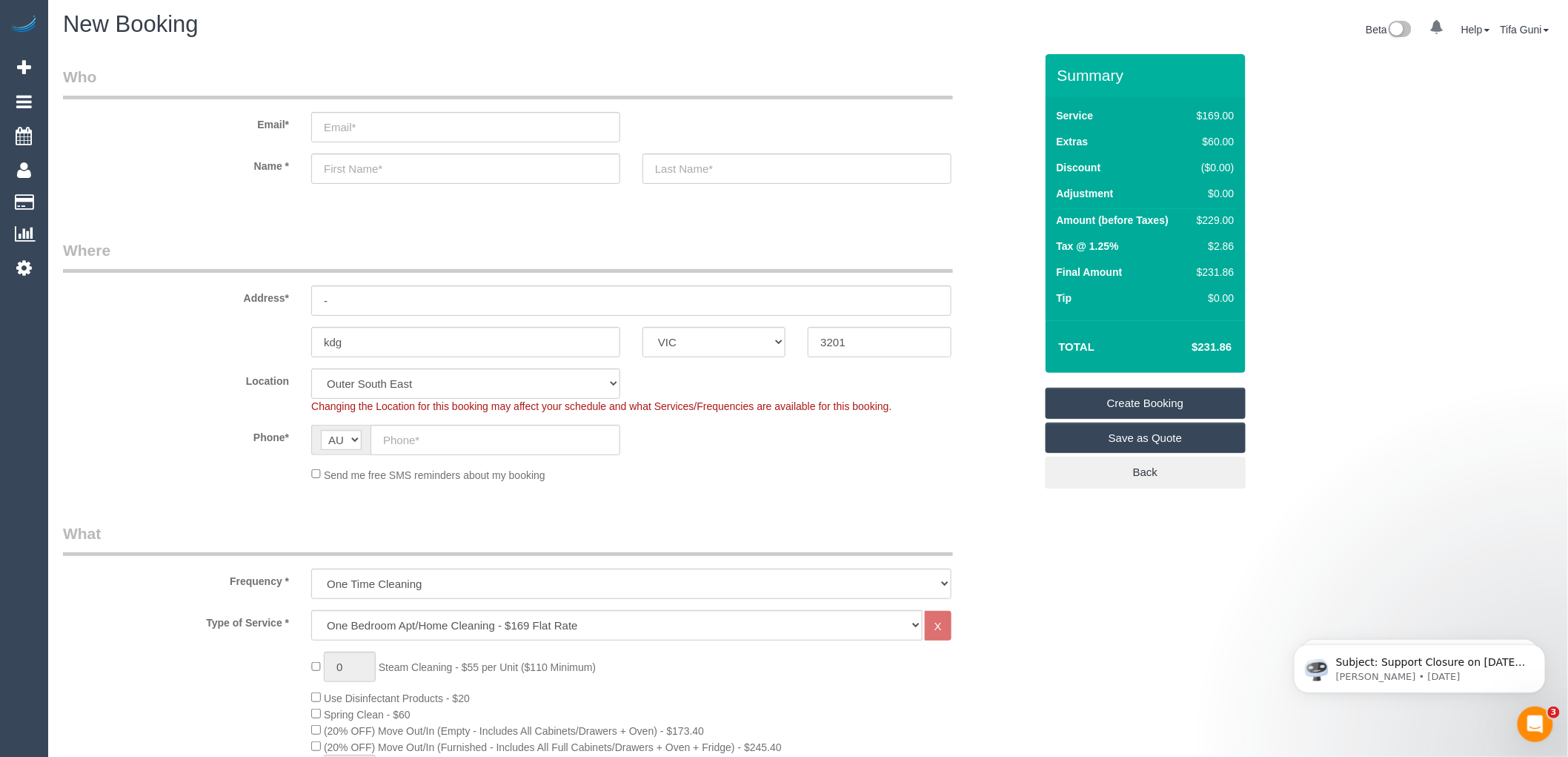
scroll to position [0, 0]
click at [337, 166] on input "text" at bounding box center [465, 171] width 309 height 31
type input "Carleea"
click at [713, 177] on input "text" at bounding box center [797, 171] width 309 height 31
type input "Ould"
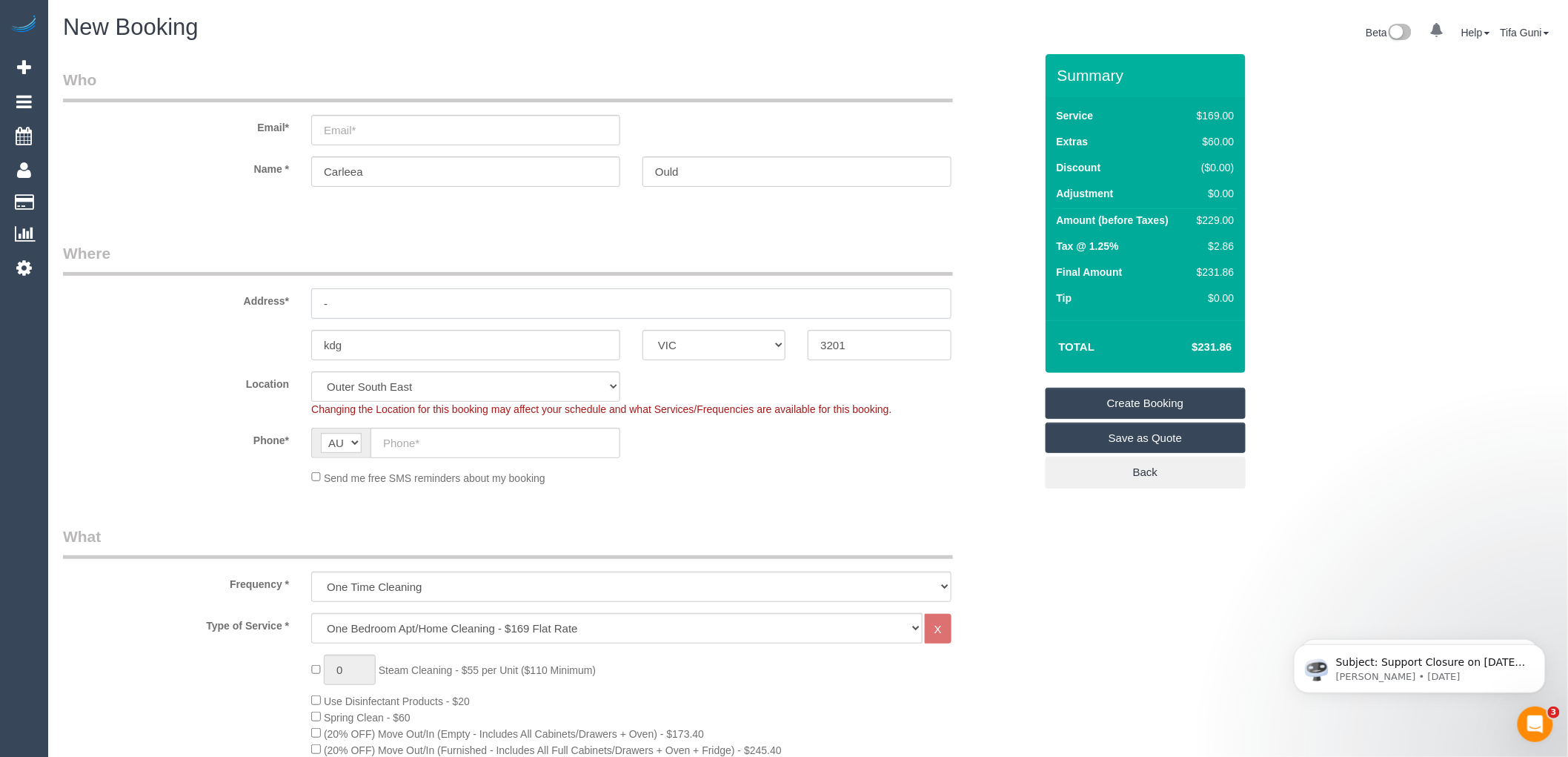
click at [341, 302] on input "-" at bounding box center [631, 304] width 640 height 31
type input "14 clancy cresent"
click at [368, 131] on input "email" at bounding box center [465, 129] width 309 height 31
drag, startPoint x: 383, startPoint y: 180, endPoint x: 284, endPoint y: 161, distance: 100.8
click at [284, 161] on div "Name * Carleea Ould" at bounding box center [549, 171] width 994 height 31
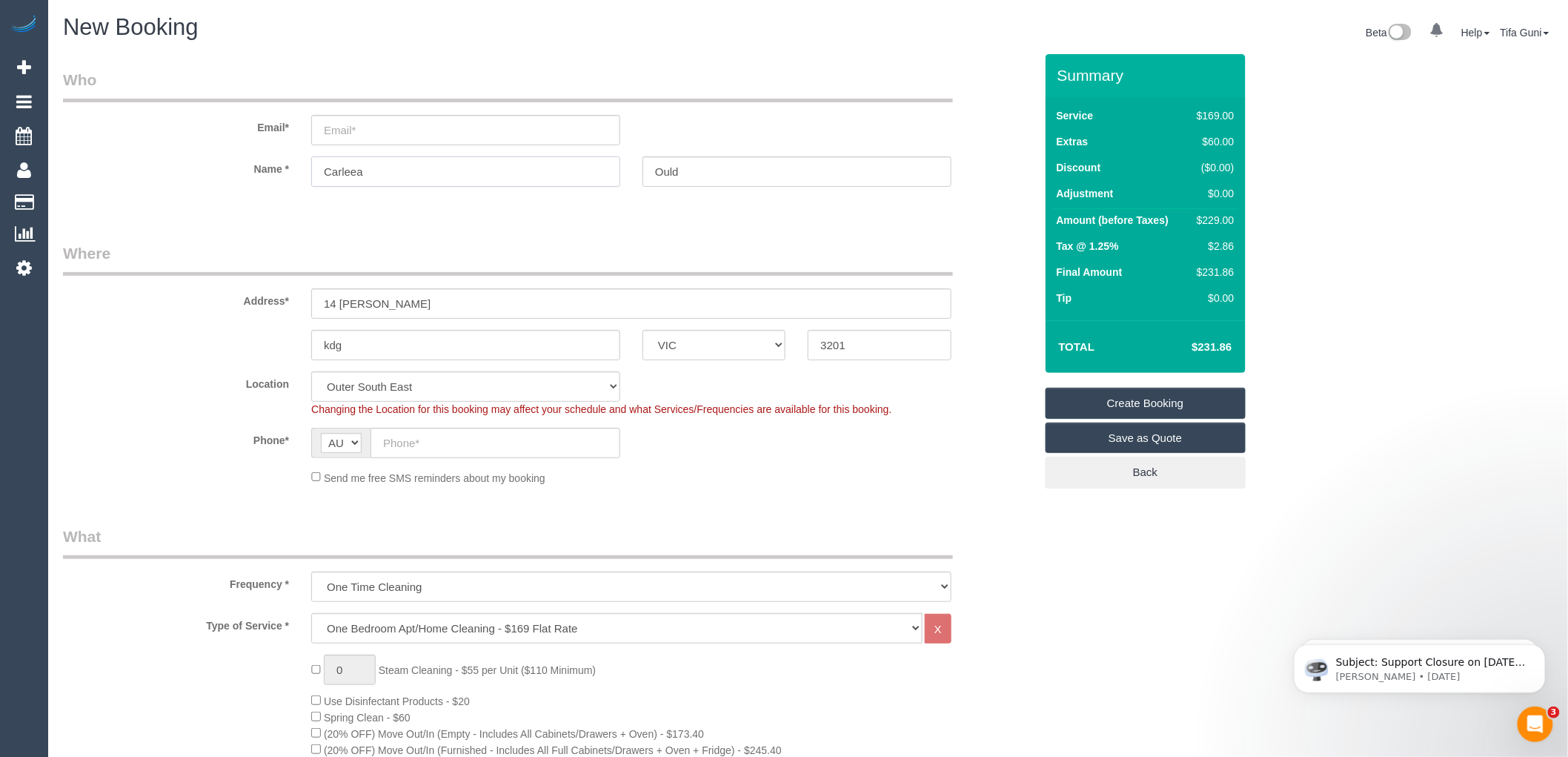
select select "spot21"
click at [336, 129] on input "email" at bounding box center [465, 129] width 309 height 31
paste input "Carleea"
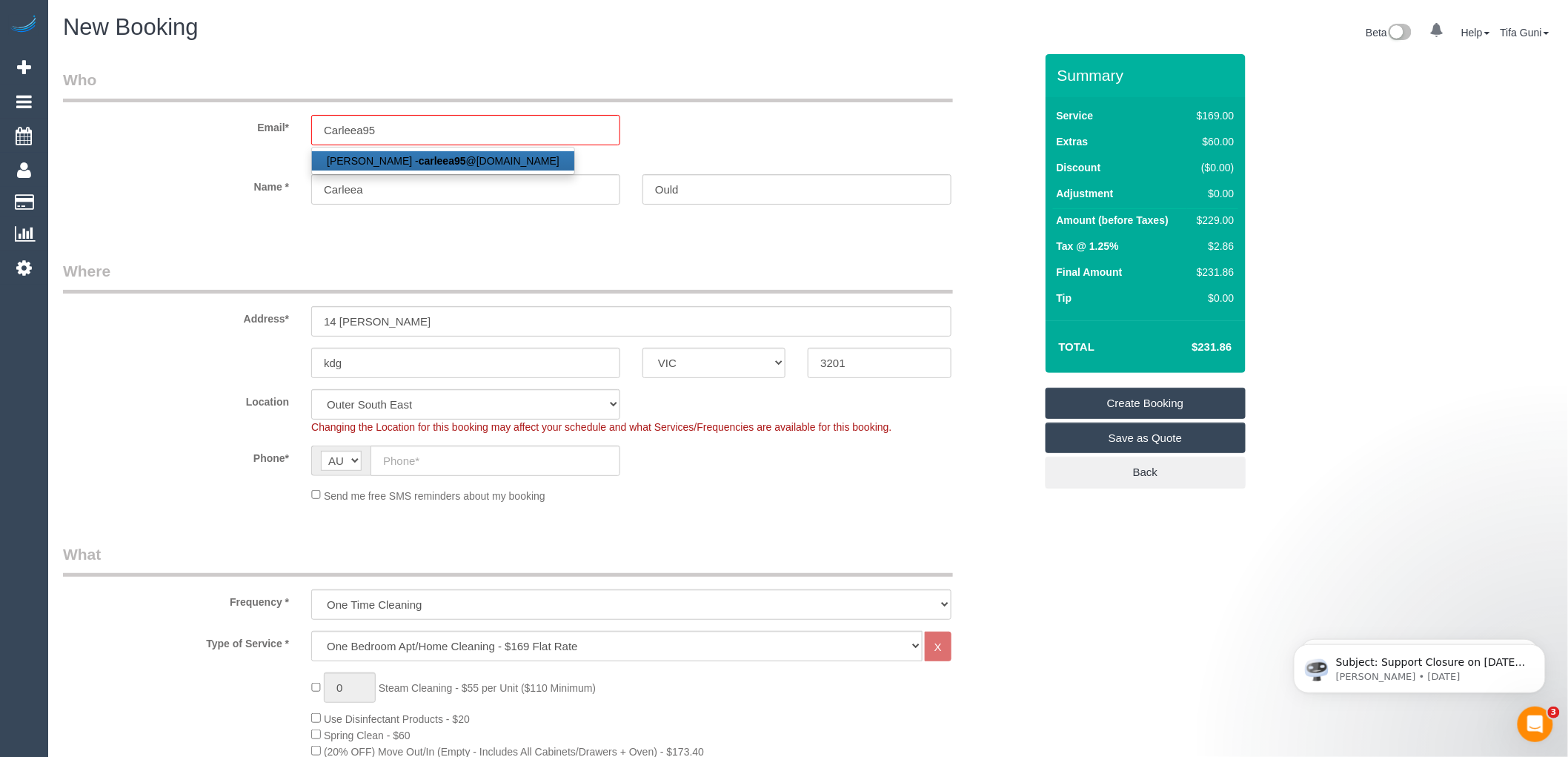
click at [441, 158] on strong "carleea95" at bounding box center [442, 161] width 47 height 12
type input "carleea95@gmail.com"
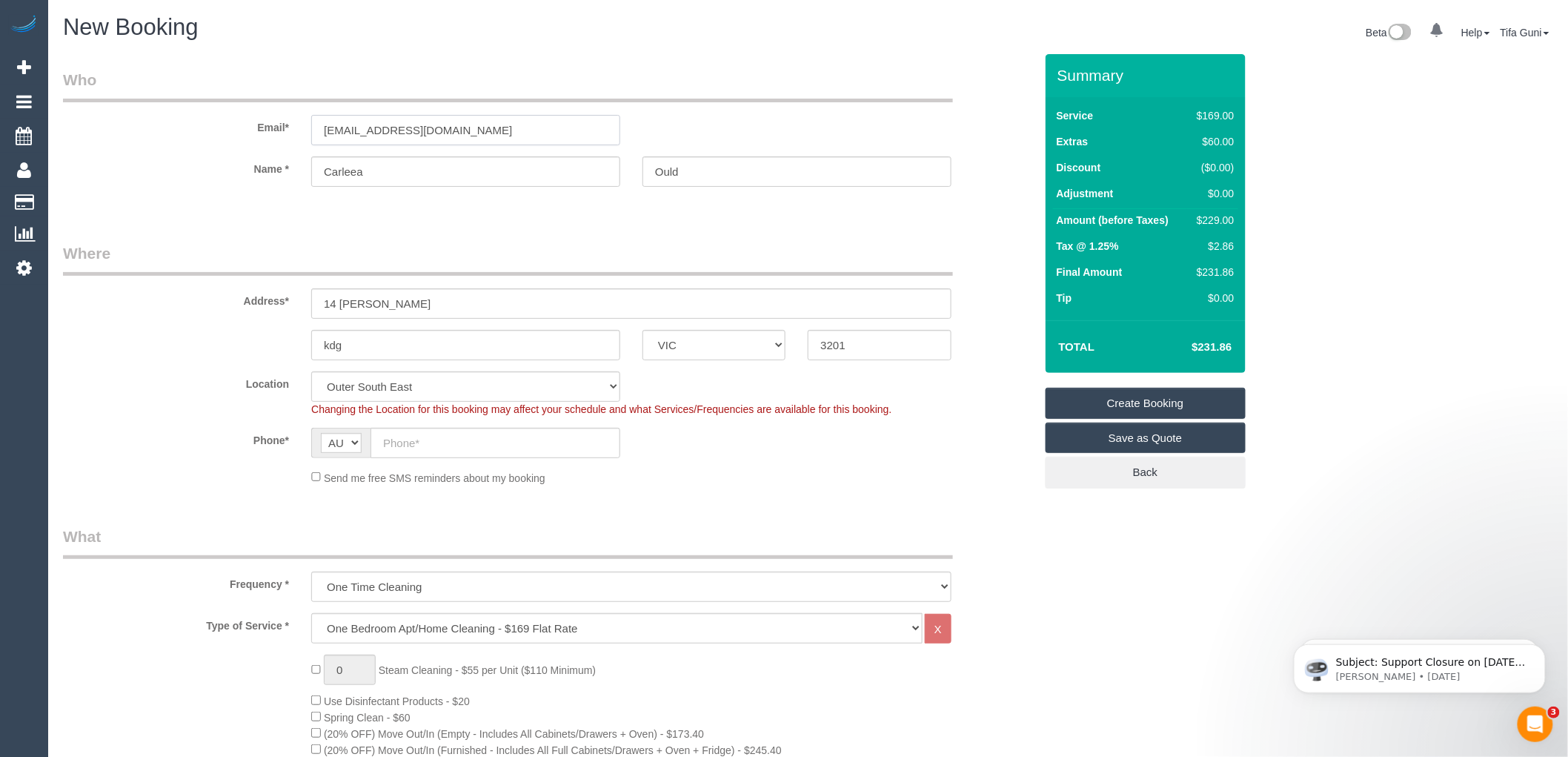
type input "0400 782 200"
select select "string:stripe-pm_1OvoCi2GScqysDRVYYkZxJNr"
type input "197 Austin Rd"
type input "Seaford"
type input "3198"
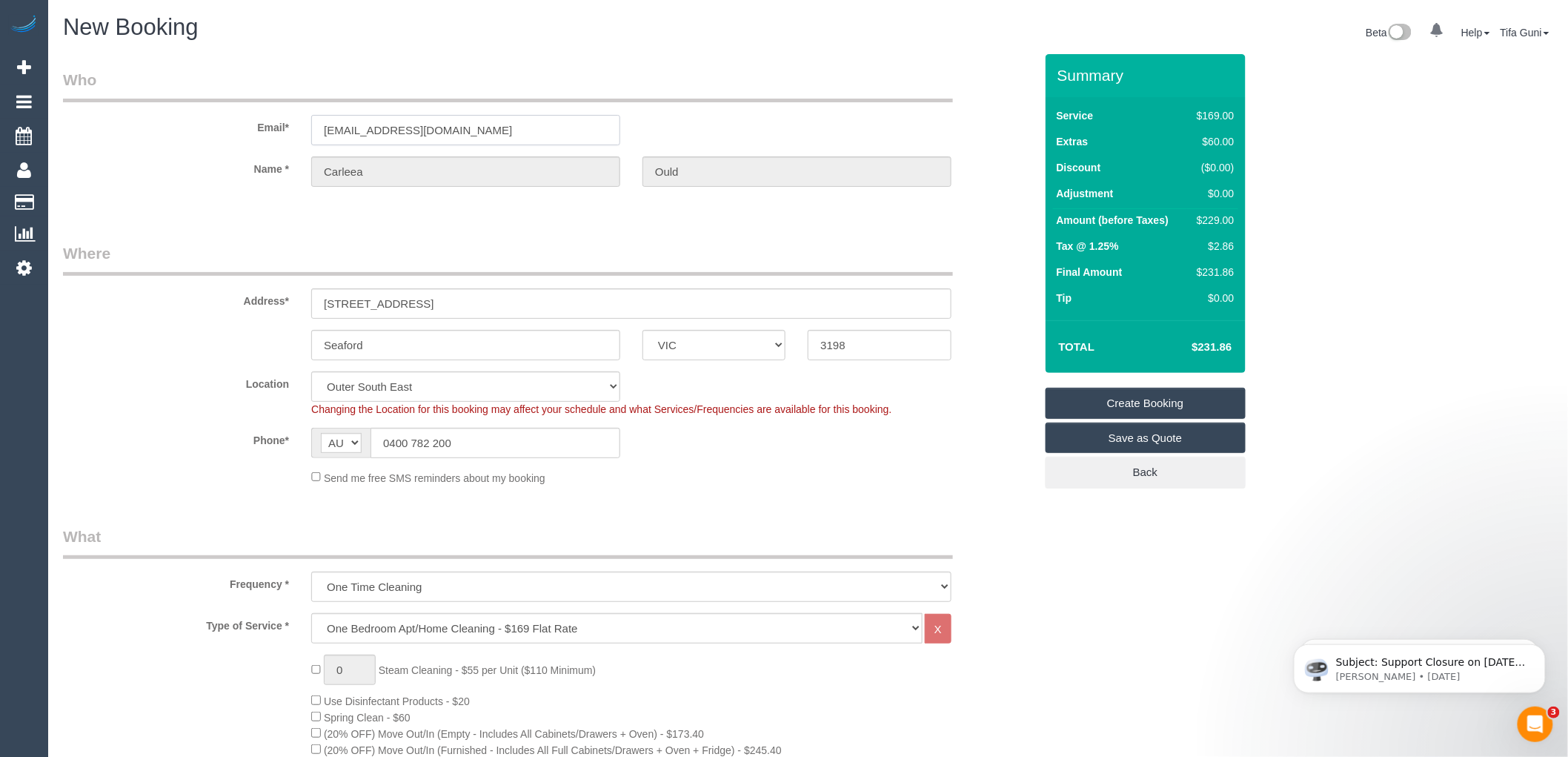
select select "spot40"
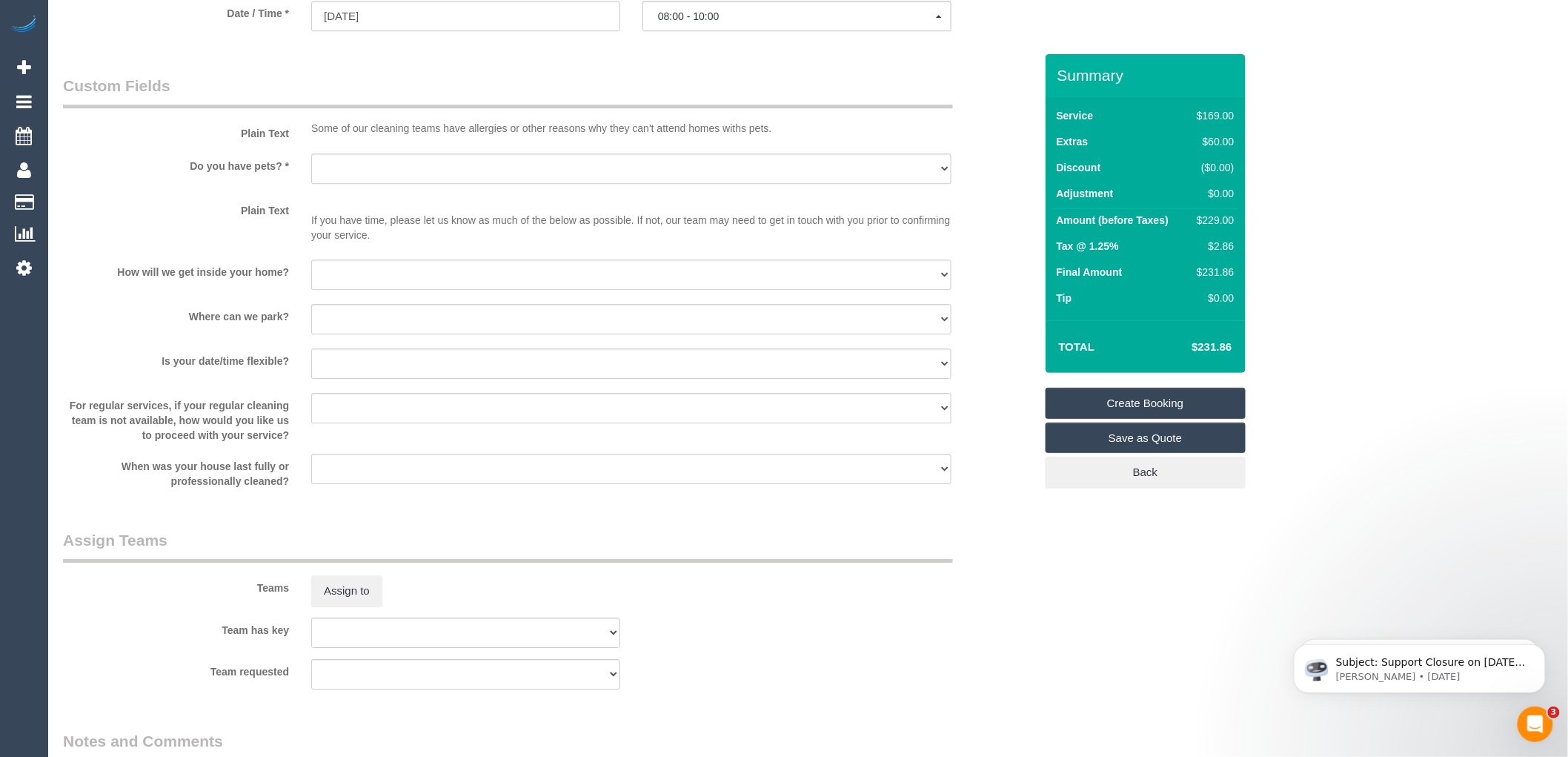
scroll to position [1565, 0]
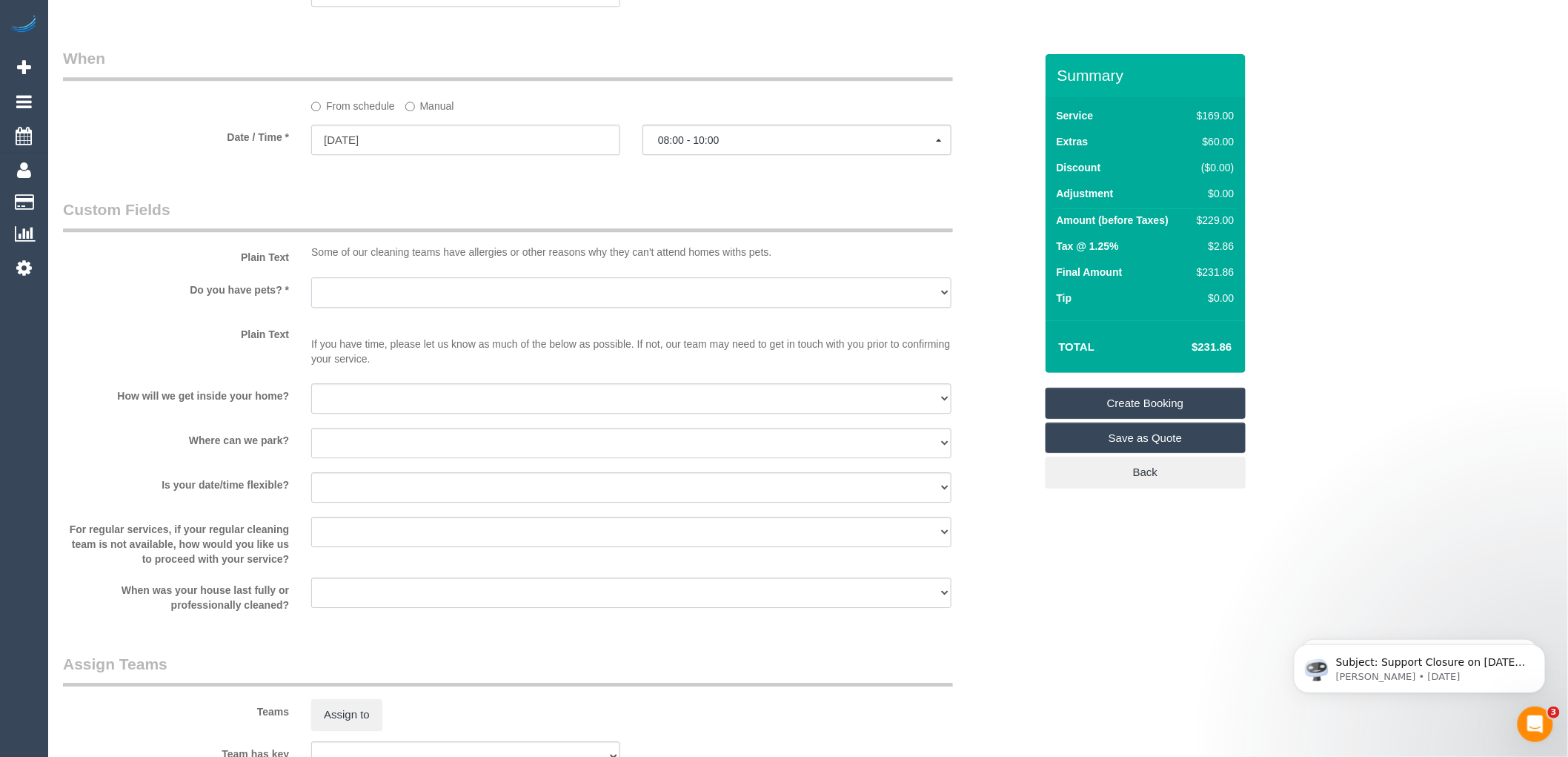
click at [381, 308] on select "Yes - Cats Yes - Dogs No pets Yes - Dogs and Cats Yes - Other" at bounding box center [631, 292] width 640 height 31
select select "number:27"
click at [311, 293] on select "Yes - Cats Yes - Dogs No pets Yes - Dogs and Cats Yes - Other" at bounding box center [631, 292] width 640 height 31
click at [379, 413] on select "I will be home Key will be left (please provide details below) Lock box/Access …" at bounding box center [631, 398] width 640 height 31
select select "number:14"
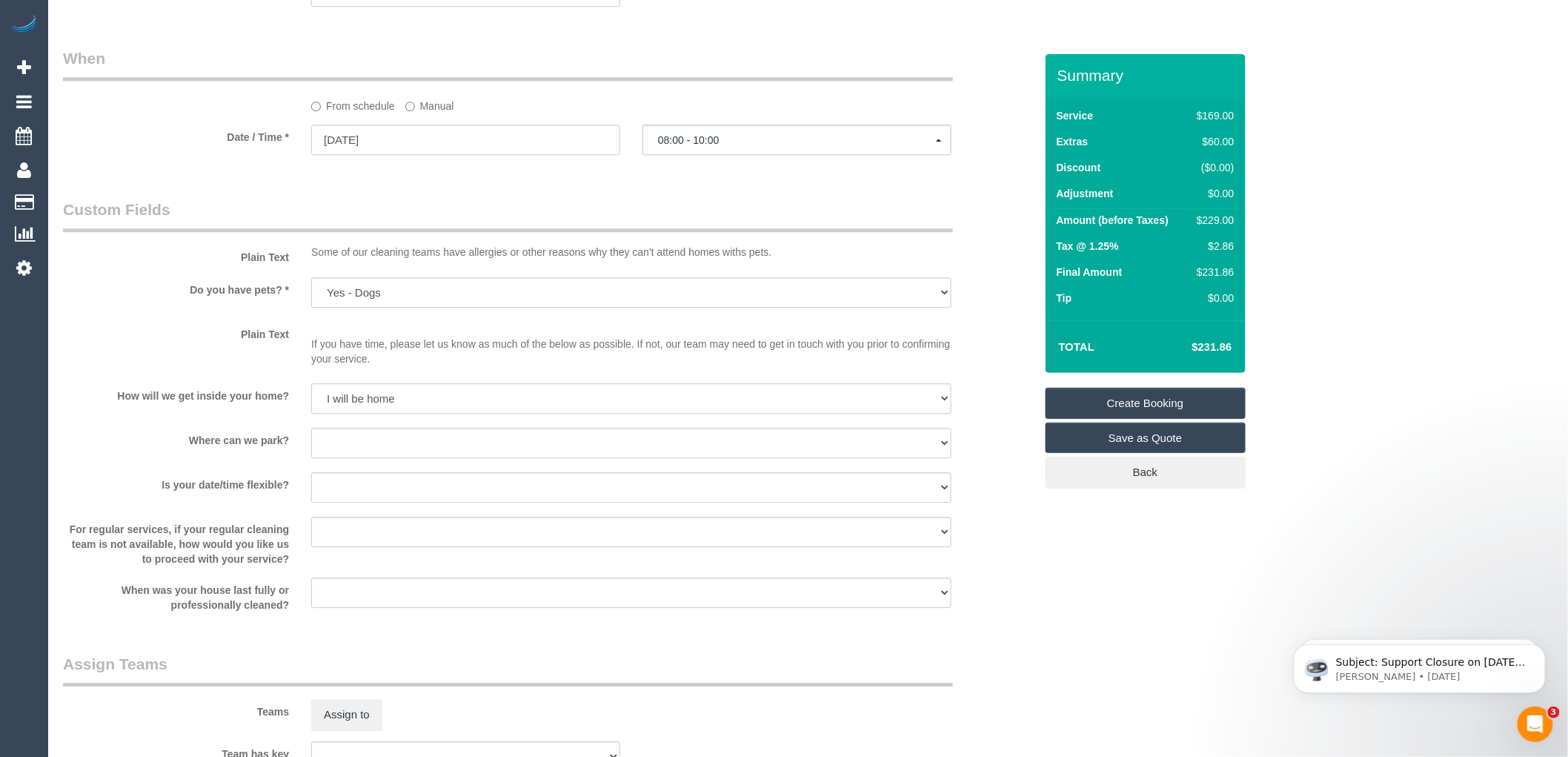
click at [311, 399] on select "I will be home Key will be left (please provide details below) Lock box/Access …" at bounding box center [631, 398] width 640 height 31
click at [392, 456] on select "I will provide parking on-site Free street parking Paid street parking (cost wi…" at bounding box center [631, 442] width 640 height 31
select select "number:19"
click at [311, 443] on select "I will provide parking on-site Free street parking Paid street parking (cost wi…" at bounding box center [631, 442] width 640 height 31
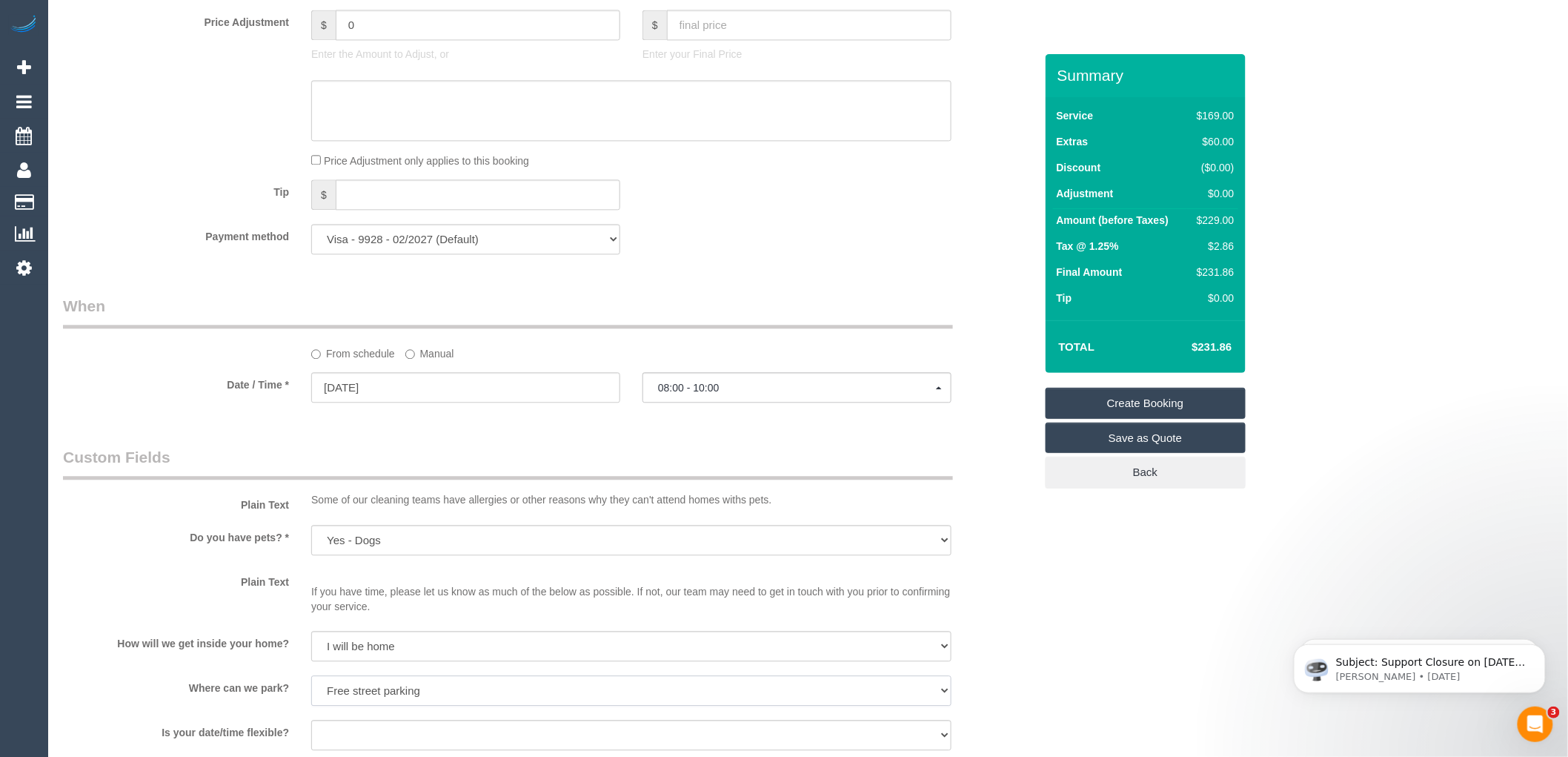
scroll to position [1400, 0]
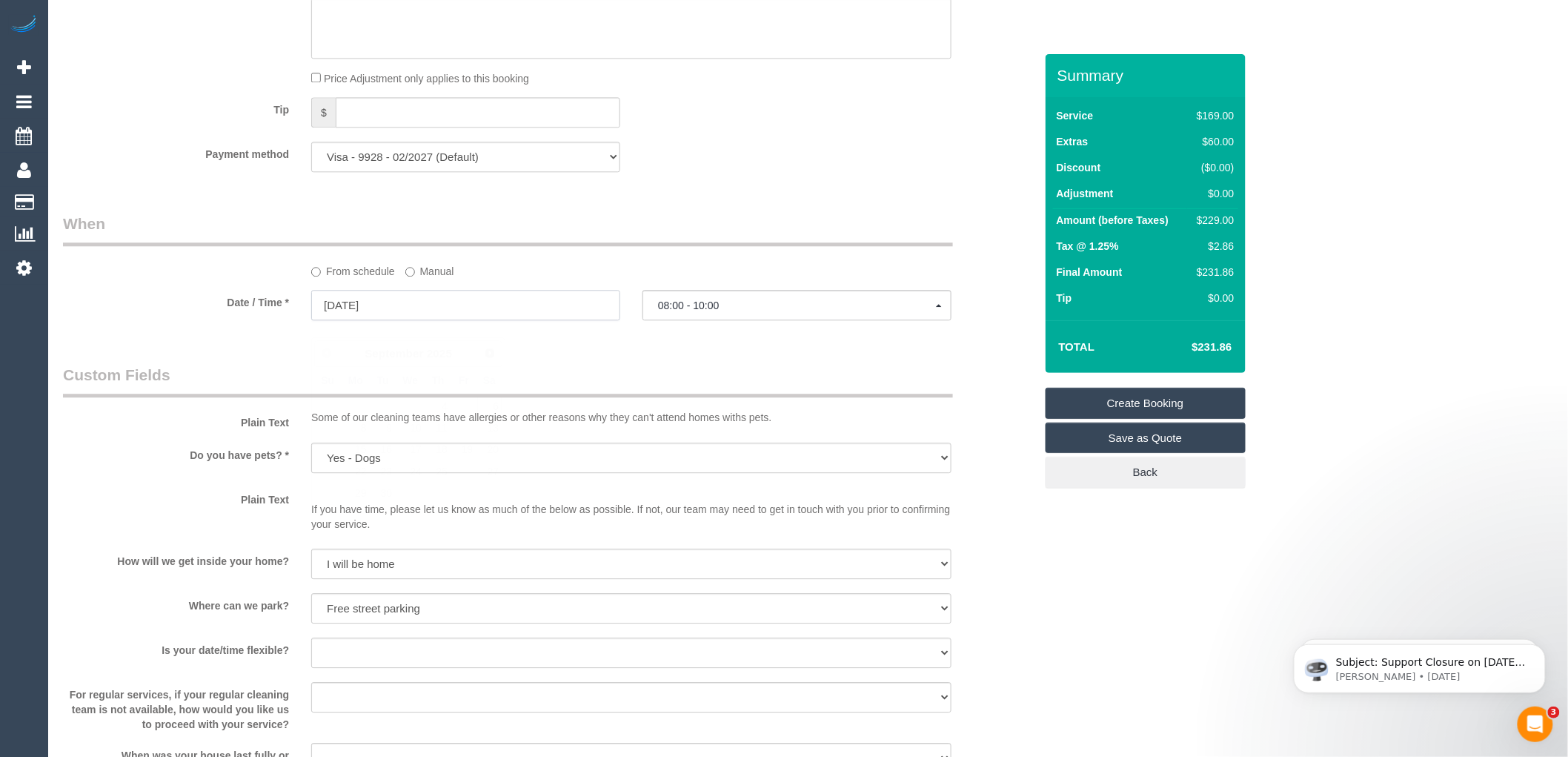
click at [406, 320] on input "06/09/2025" at bounding box center [465, 305] width 309 height 31
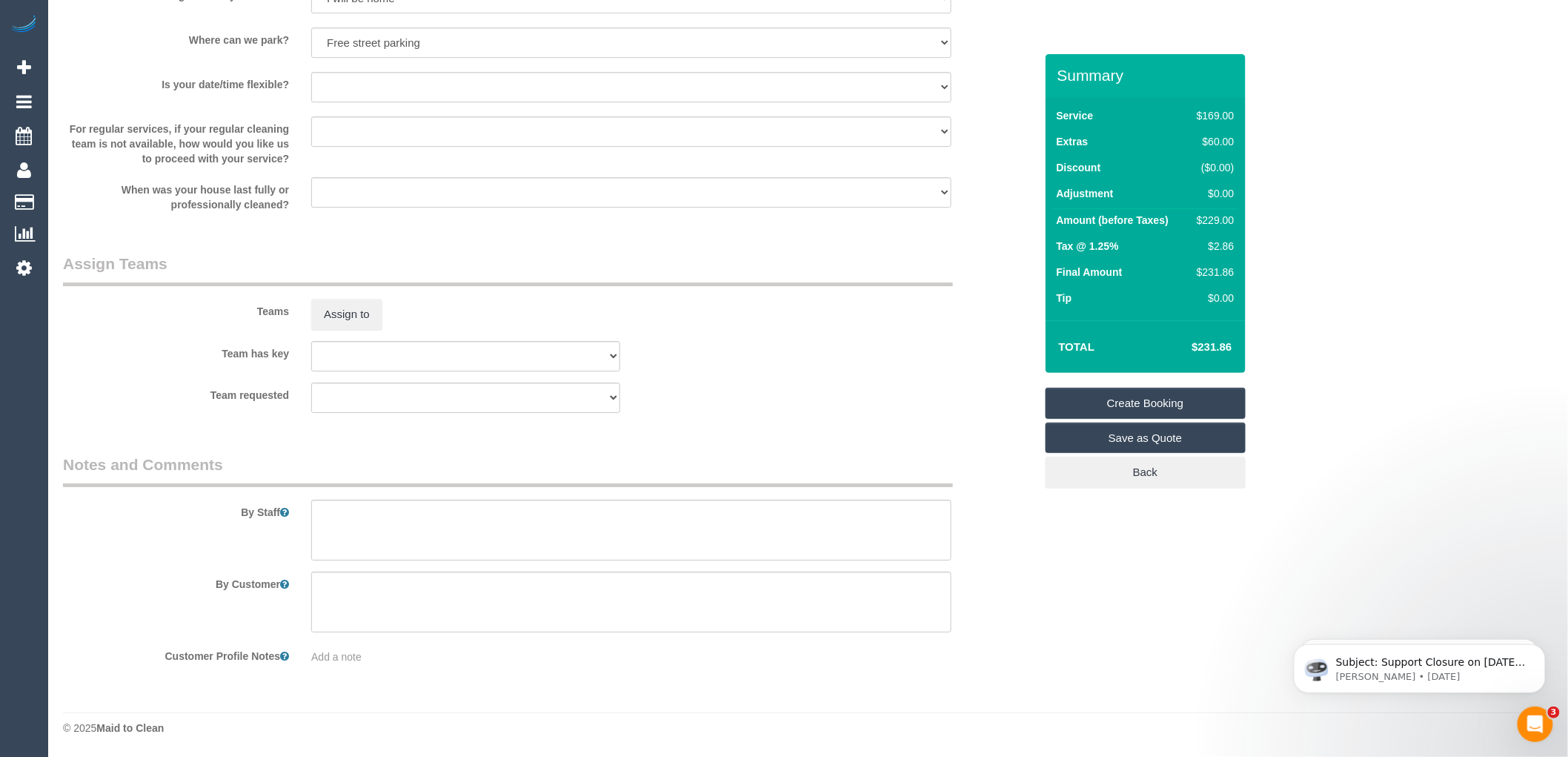
scroll to position [1981, 0]
click at [373, 505] on textarea at bounding box center [631, 530] width 640 height 61
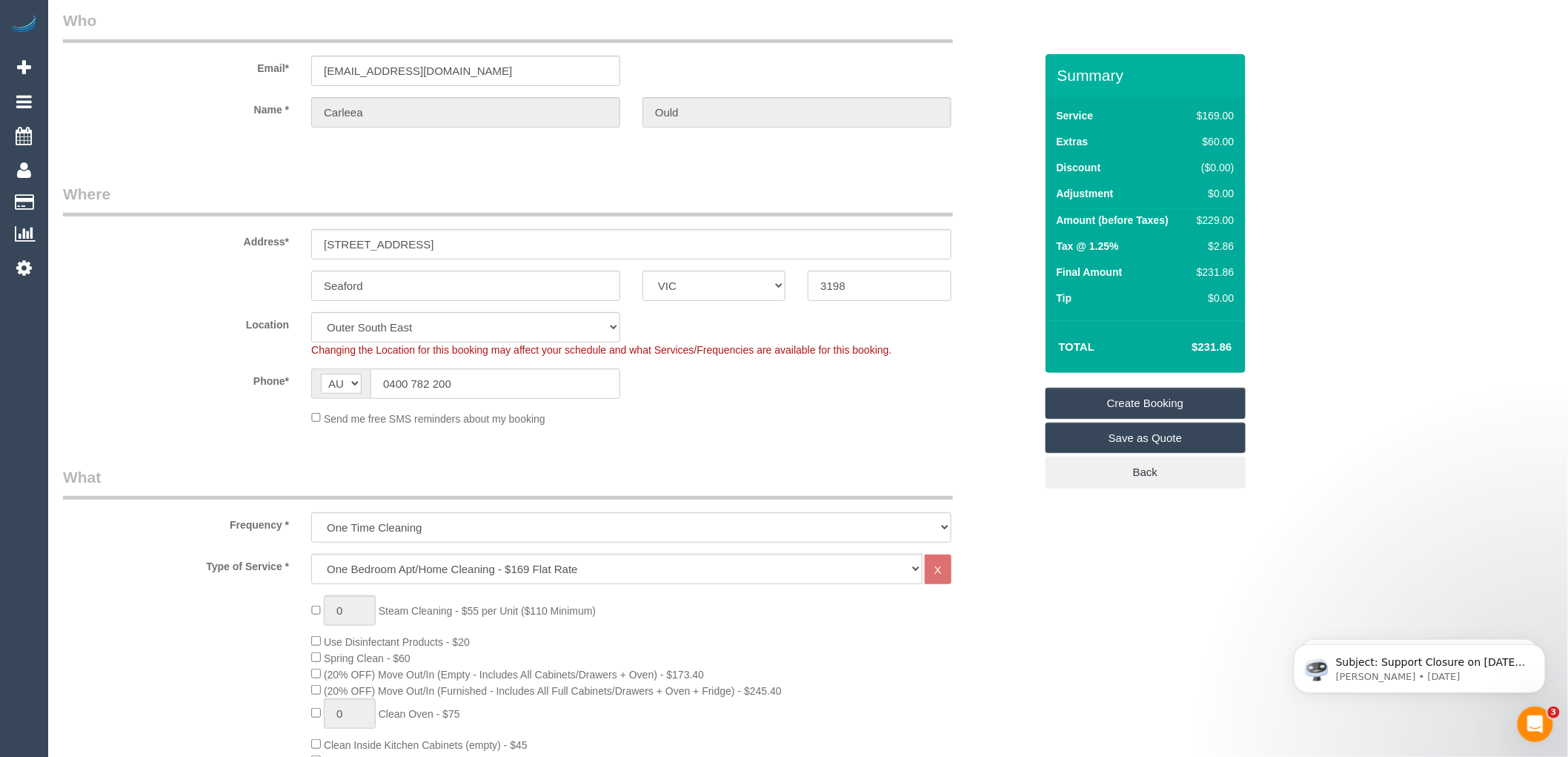
scroll to position [0, 0]
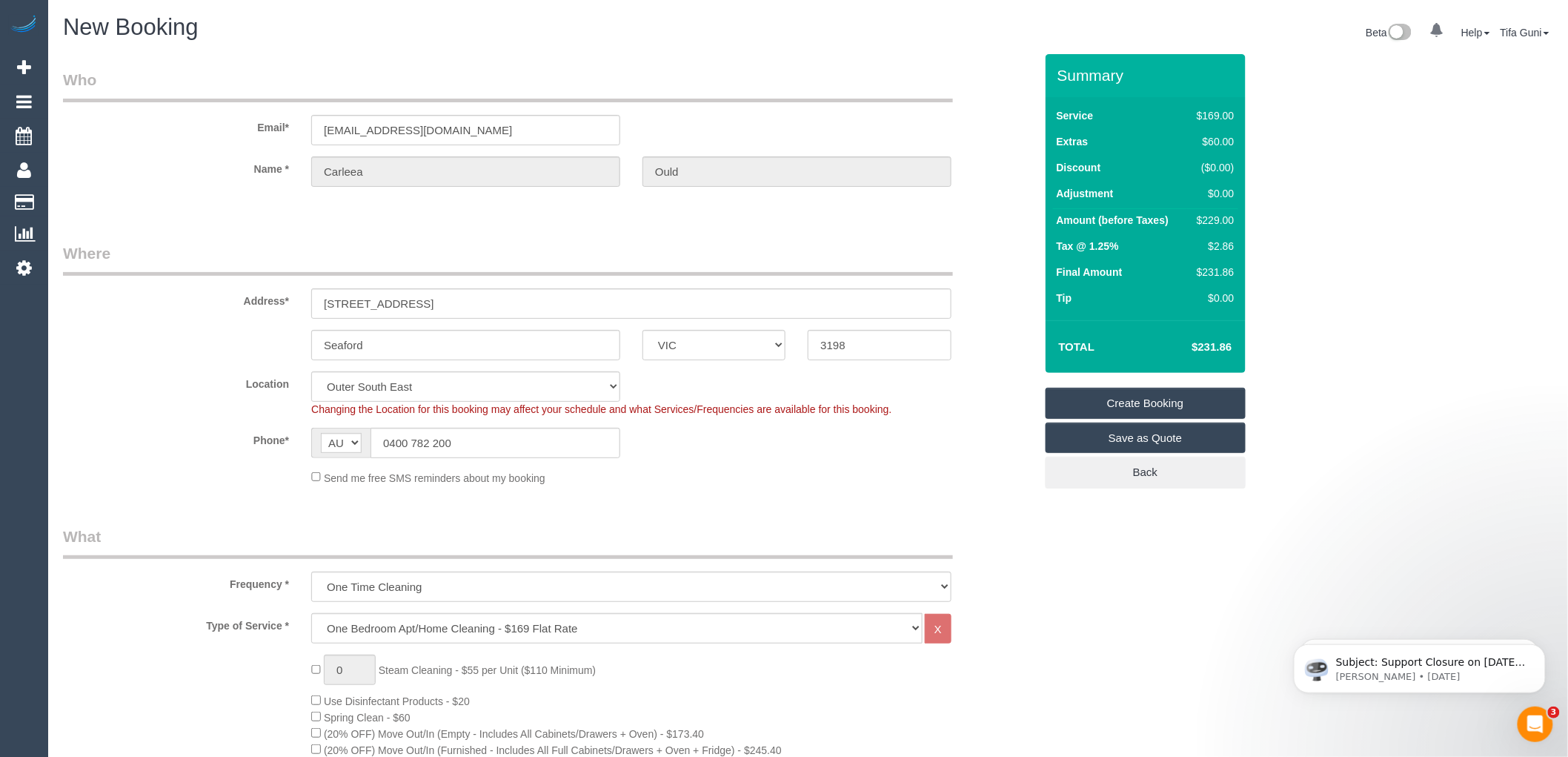
type textarea "saturday or friday"
click at [443, 300] on input "197 Austin Rd" at bounding box center [631, 304] width 640 height 31
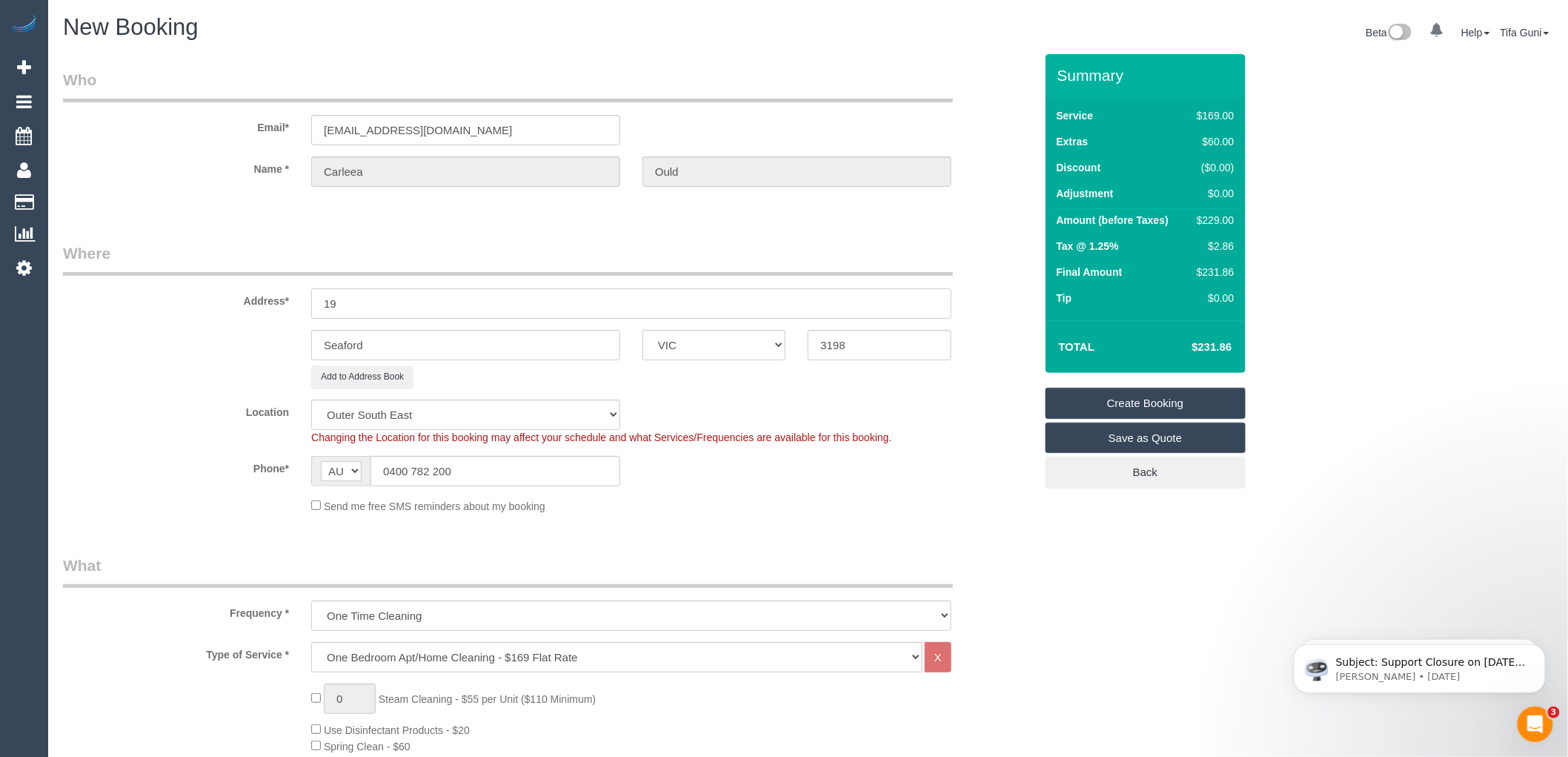
type input "1"
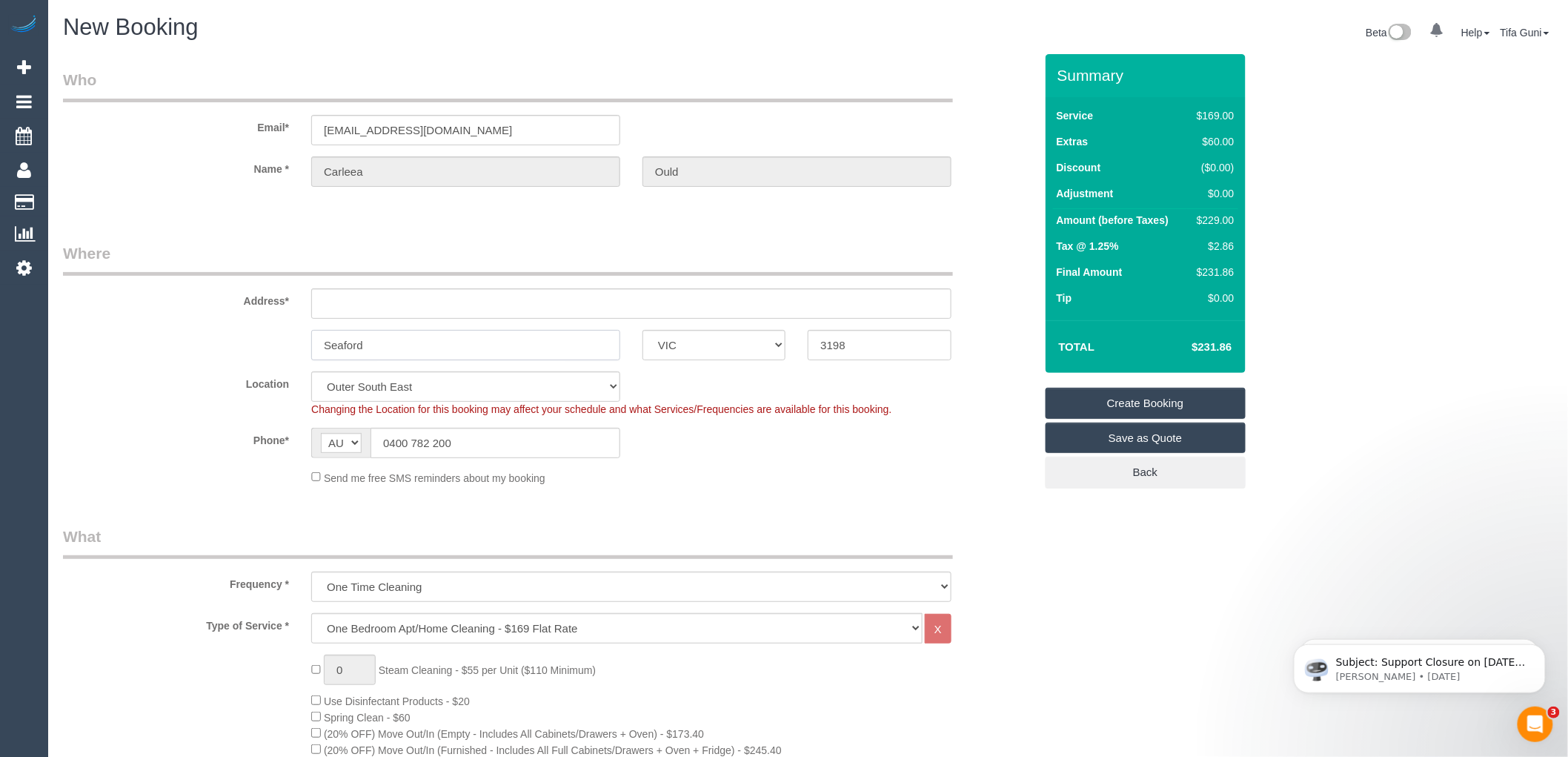
click at [391, 345] on input "Seaford" at bounding box center [465, 345] width 309 height 31
type input "S"
click at [868, 346] on input "3198" at bounding box center [879, 345] width 143 height 31
drag, startPoint x: 862, startPoint y: 346, endPoint x: 797, endPoint y: 342, distance: 65.1
click at [797, 342] on div "3201" at bounding box center [879, 345] width 165 height 31
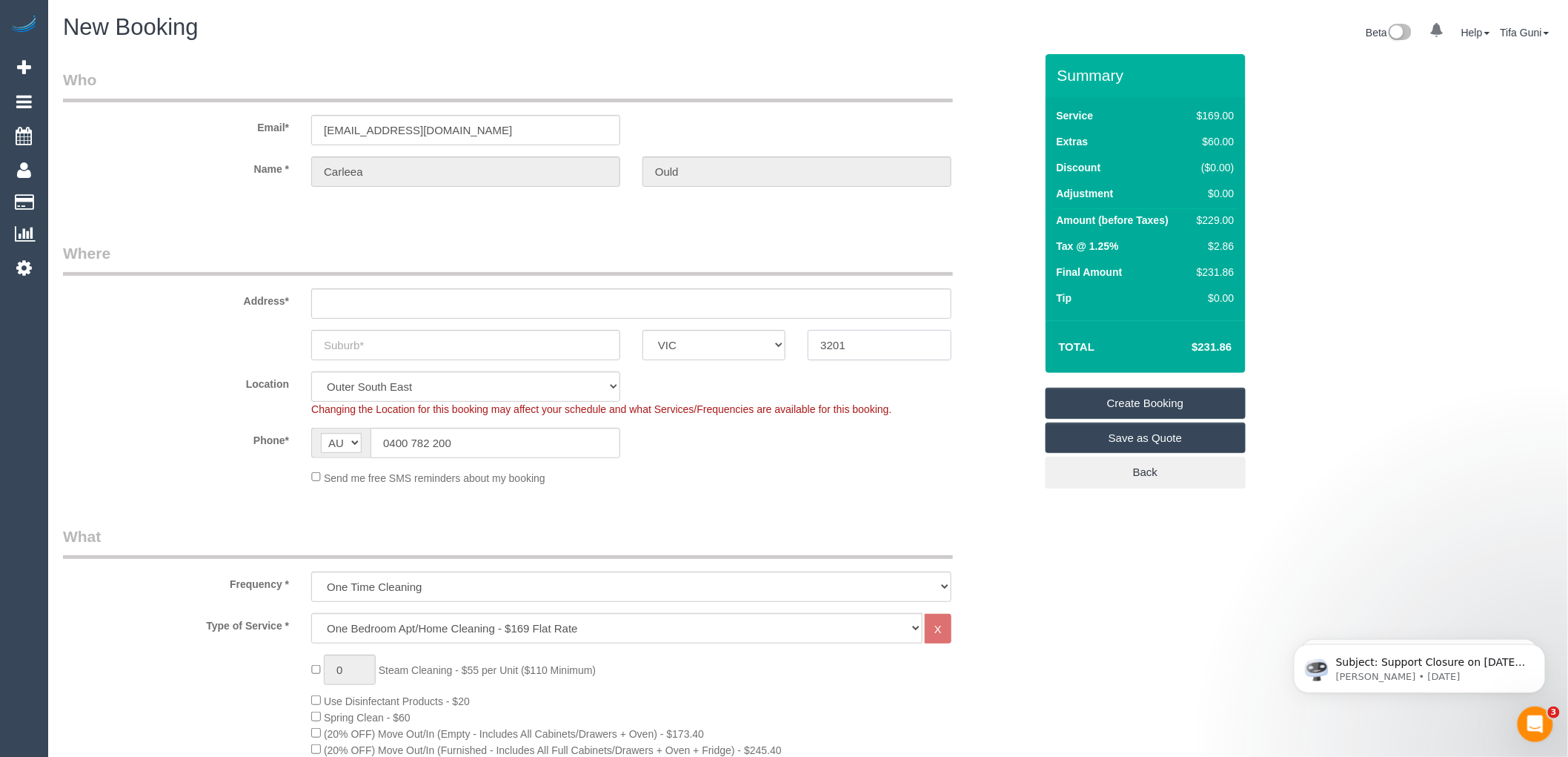
type input "3201"
click at [338, 351] on input "text" at bounding box center [465, 345] width 309 height 31
paste input "Carrum Downs"
type input "Carrum Downs"
click at [350, 307] on input "text" at bounding box center [631, 304] width 640 height 31
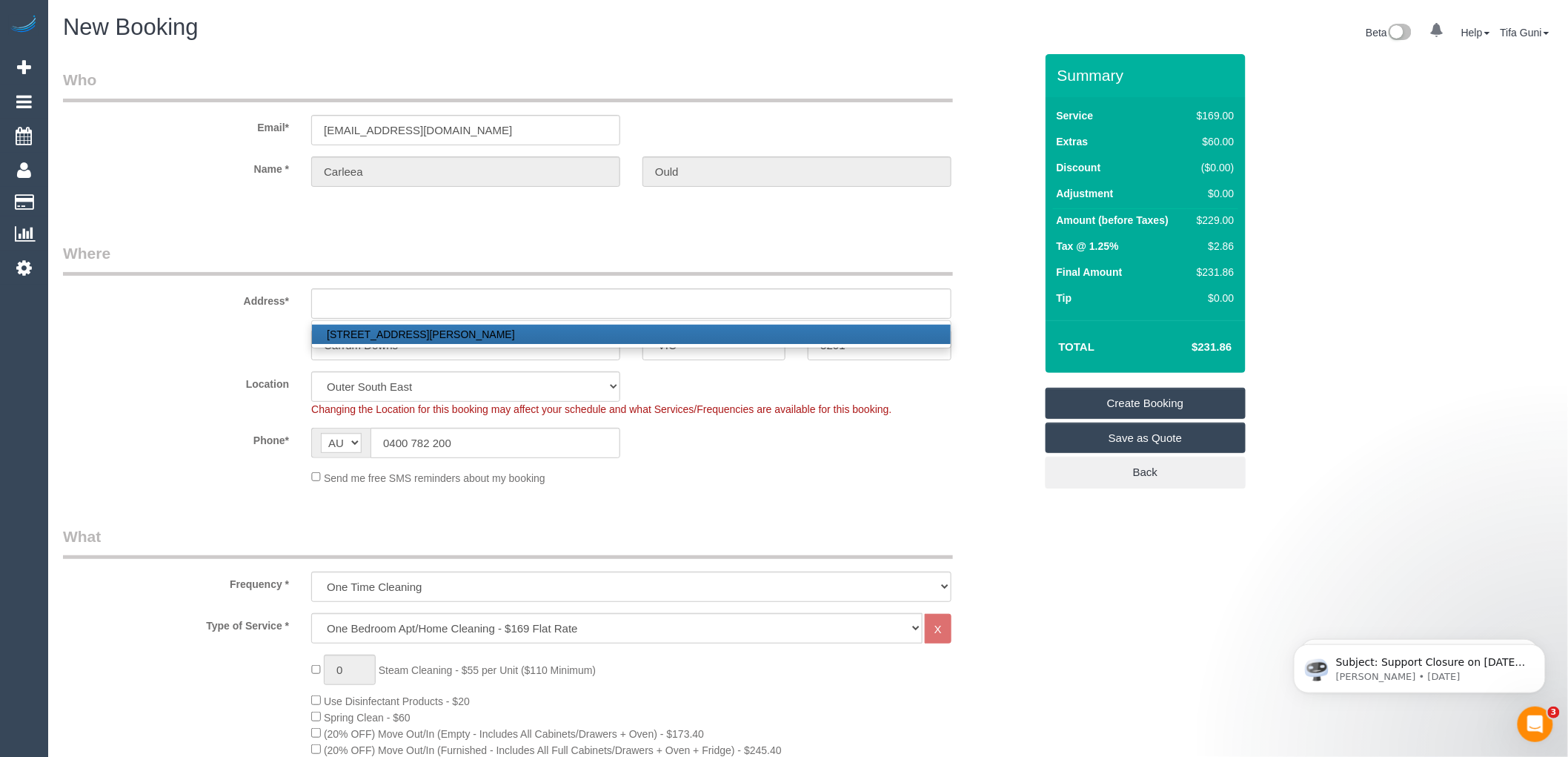
click at [394, 242] on legend "Where" at bounding box center [508, 259] width 890 height 33
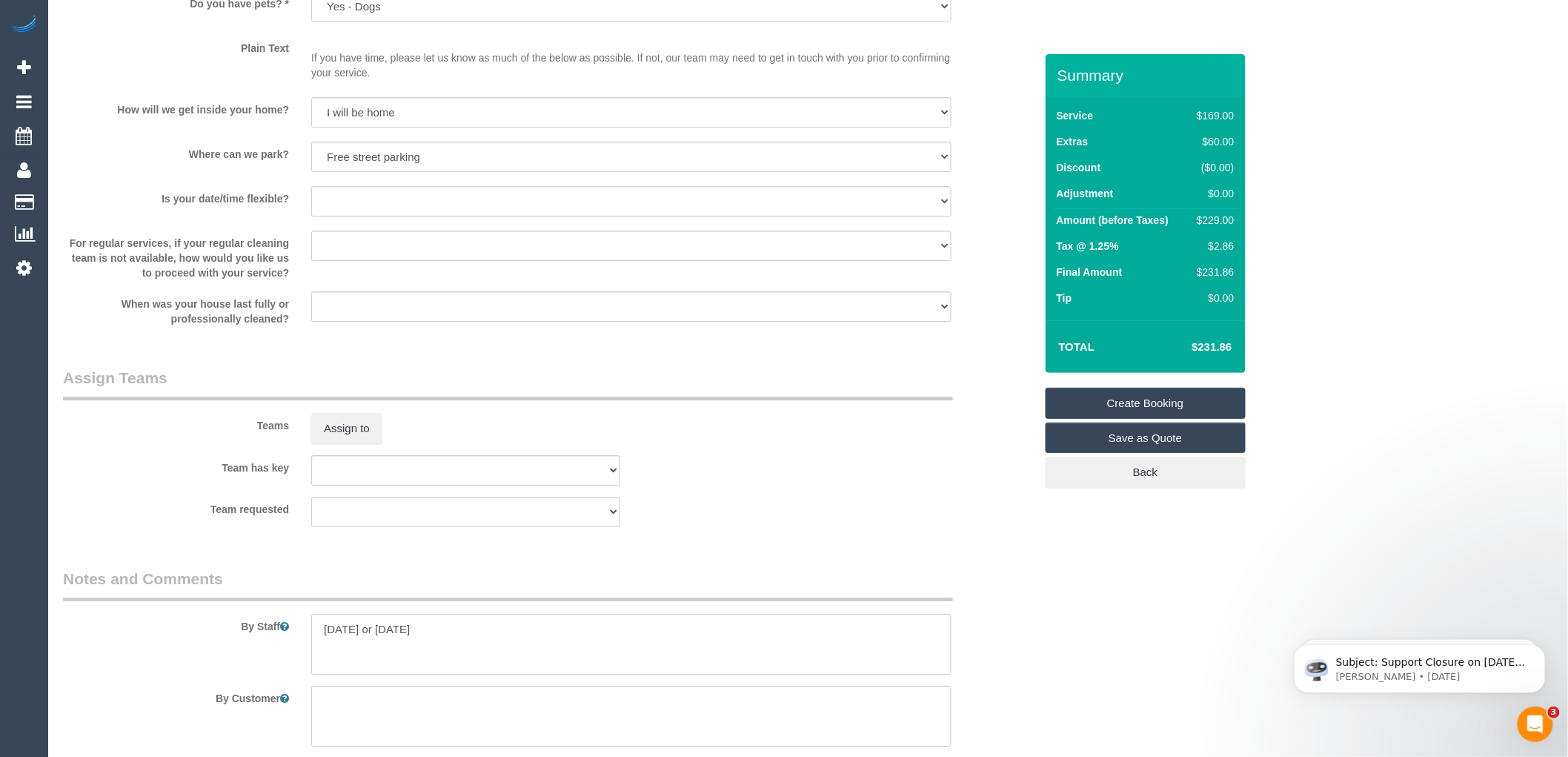
scroll to position [1894, 0]
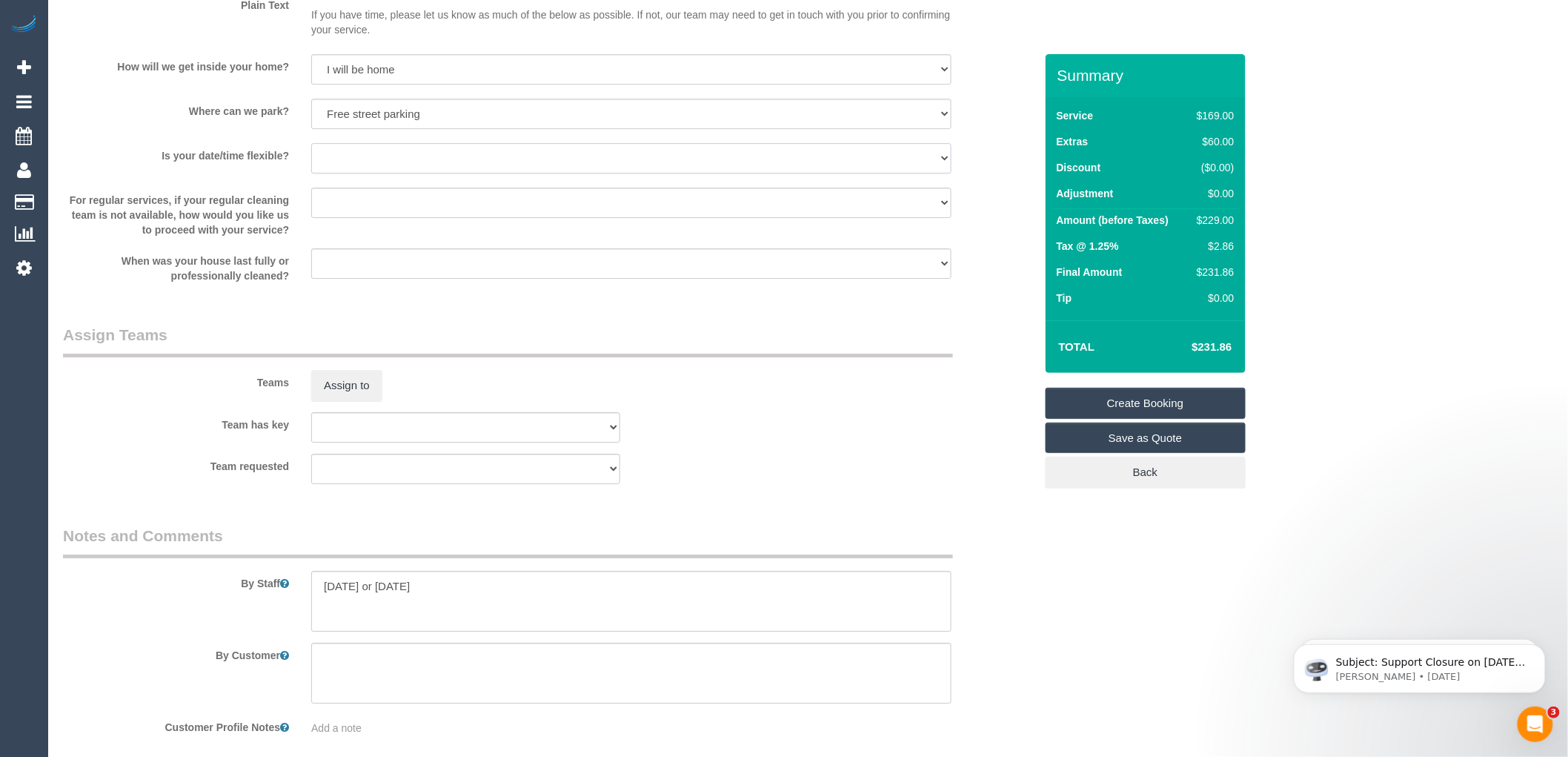
click at [405, 173] on select "Yes - date and time Yes - date but not time Yes - time but not date No - No fle…" at bounding box center [631, 158] width 640 height 31
select select "number:36"
click at [311, 159] on select "Yes - date and time Yes - date but not time Yes - time but not date No - No fle…" at bounding box center [631, 158] width 640 height 31
drag, startPoint x: 399, startPoint y: 596, endPoint x: 294, endPoint y: 588, distance: 105.3
click at [294, 588] on div "By Staff" at bounding box center [549, 578] width 994 height 107
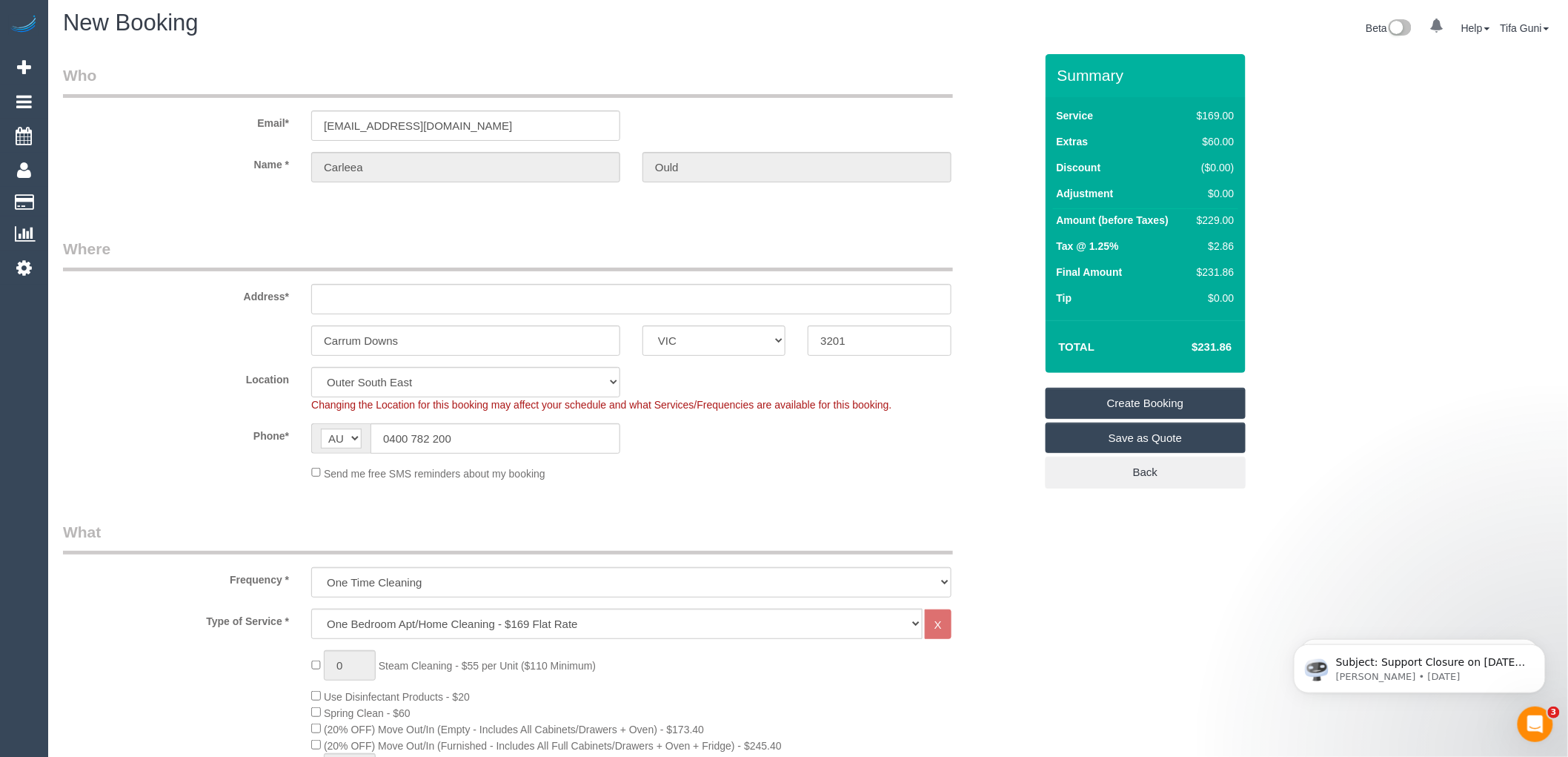
scroll to position [0, 0]
type textarea "Client will open for you"
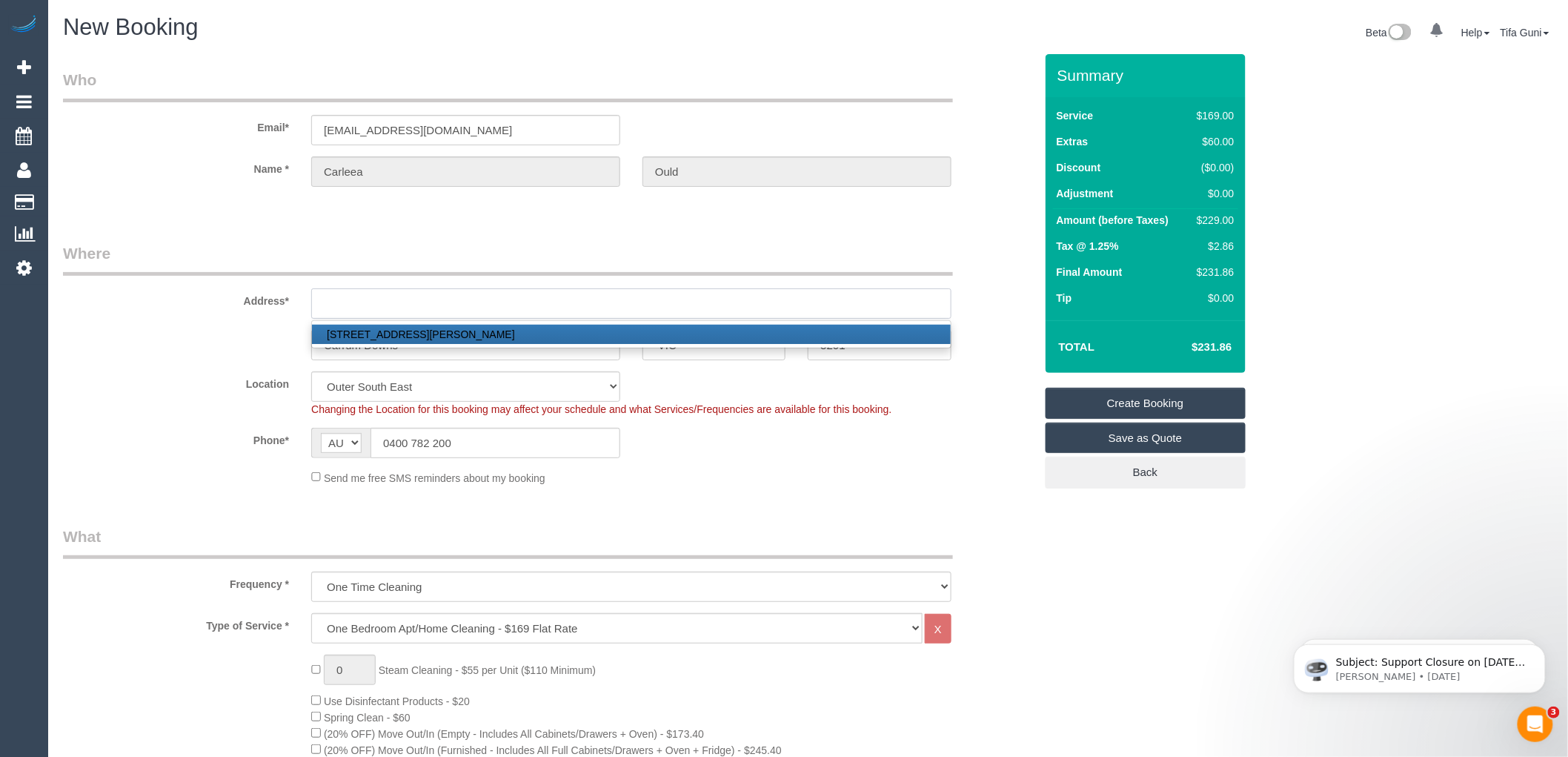
click at [341, 299] on input "text" at bounding box center [631, 304] width 640 height 31
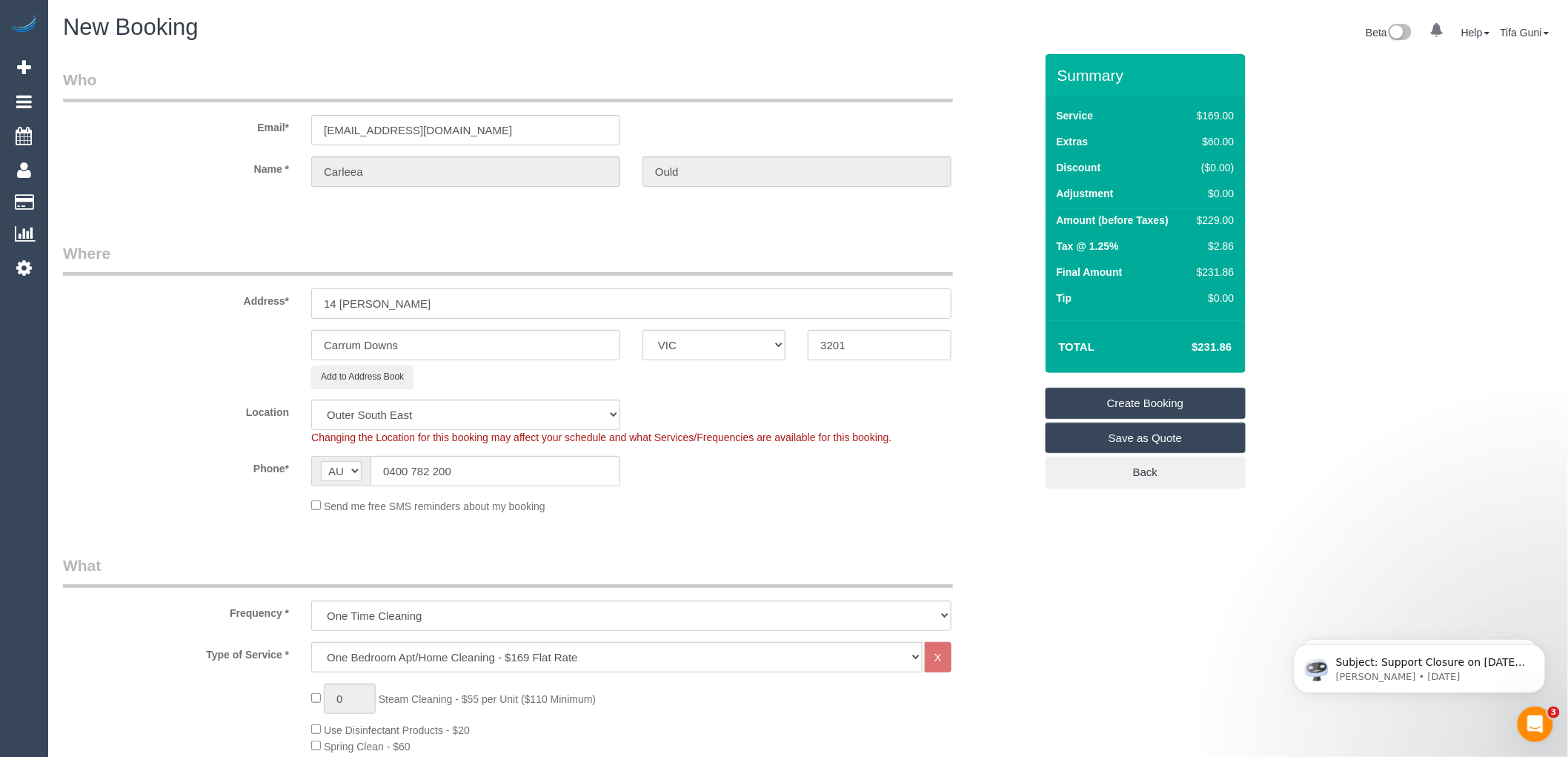
drag, startPoint x: 446, startPoint y: 300, endPoint x: 275, endPoint y: 294, distance: 171.1
click at [275, 294] on div "Address* 14 clancy cresent" at bounding box center [549, 281] width 994 height 76
type input "14 clancy cresent"
click at [469, 297] on input "14 clancy cresent" at bounding box center [631, 304] width 640 height 31
drag, startPoint x: 464, startPoint y: 122, endPoint x: 302, endPoint y: 114, distance: 162.2
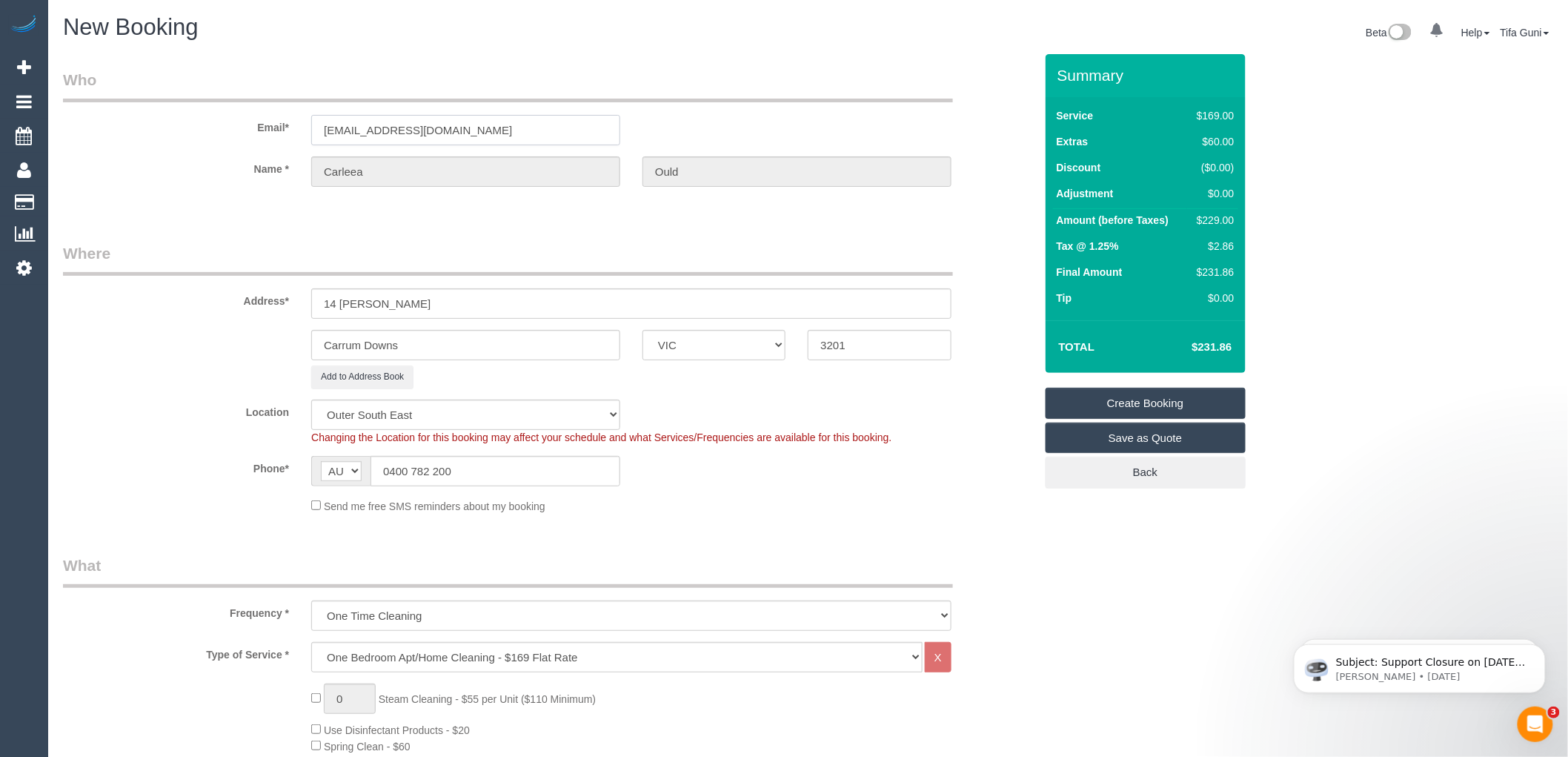
click at [302, 114] on div "Email* carleea95@gmail.com" at bounding box center [549, 107] width 994 height 76
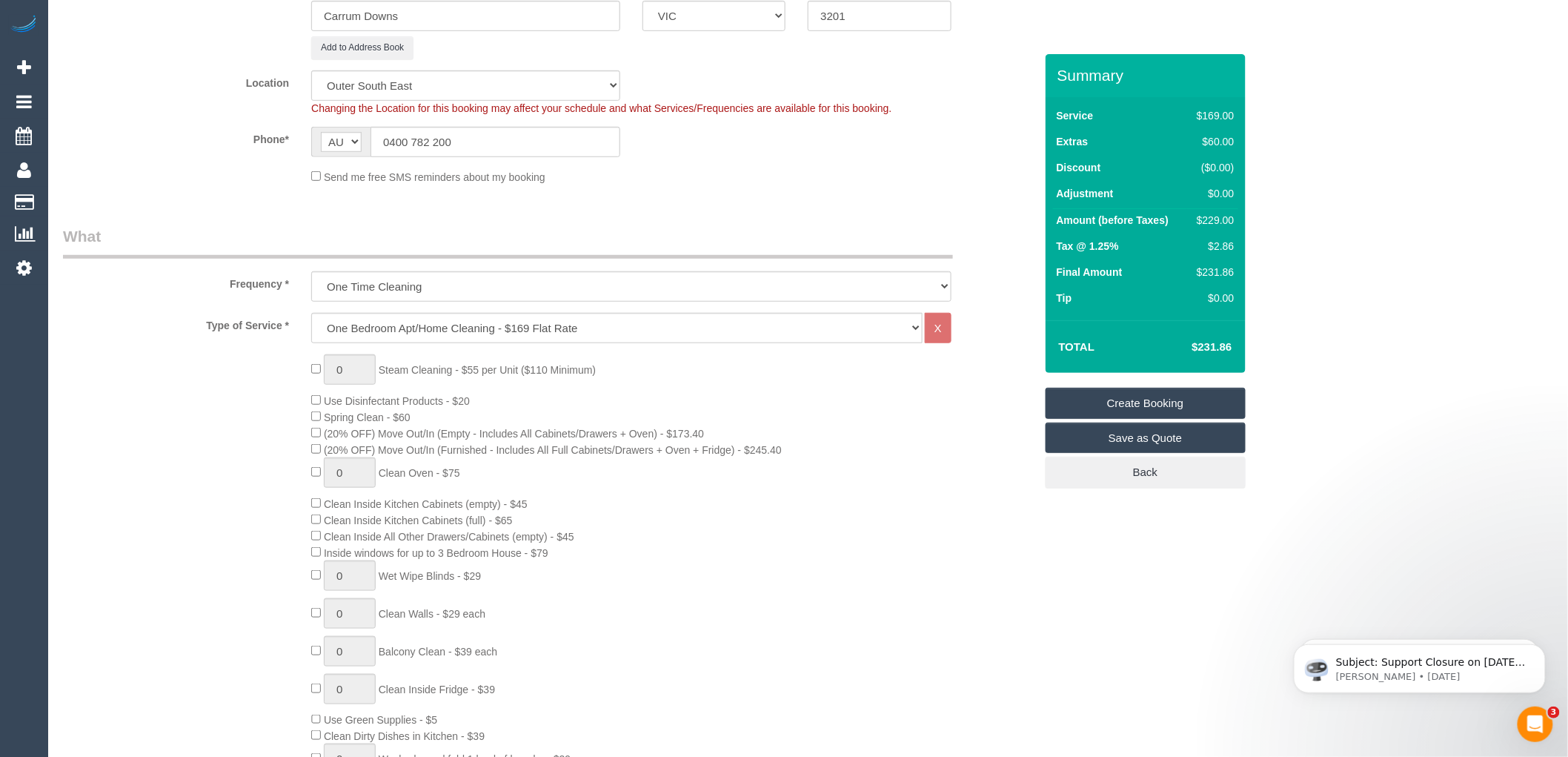
scroll to position [412, 0]
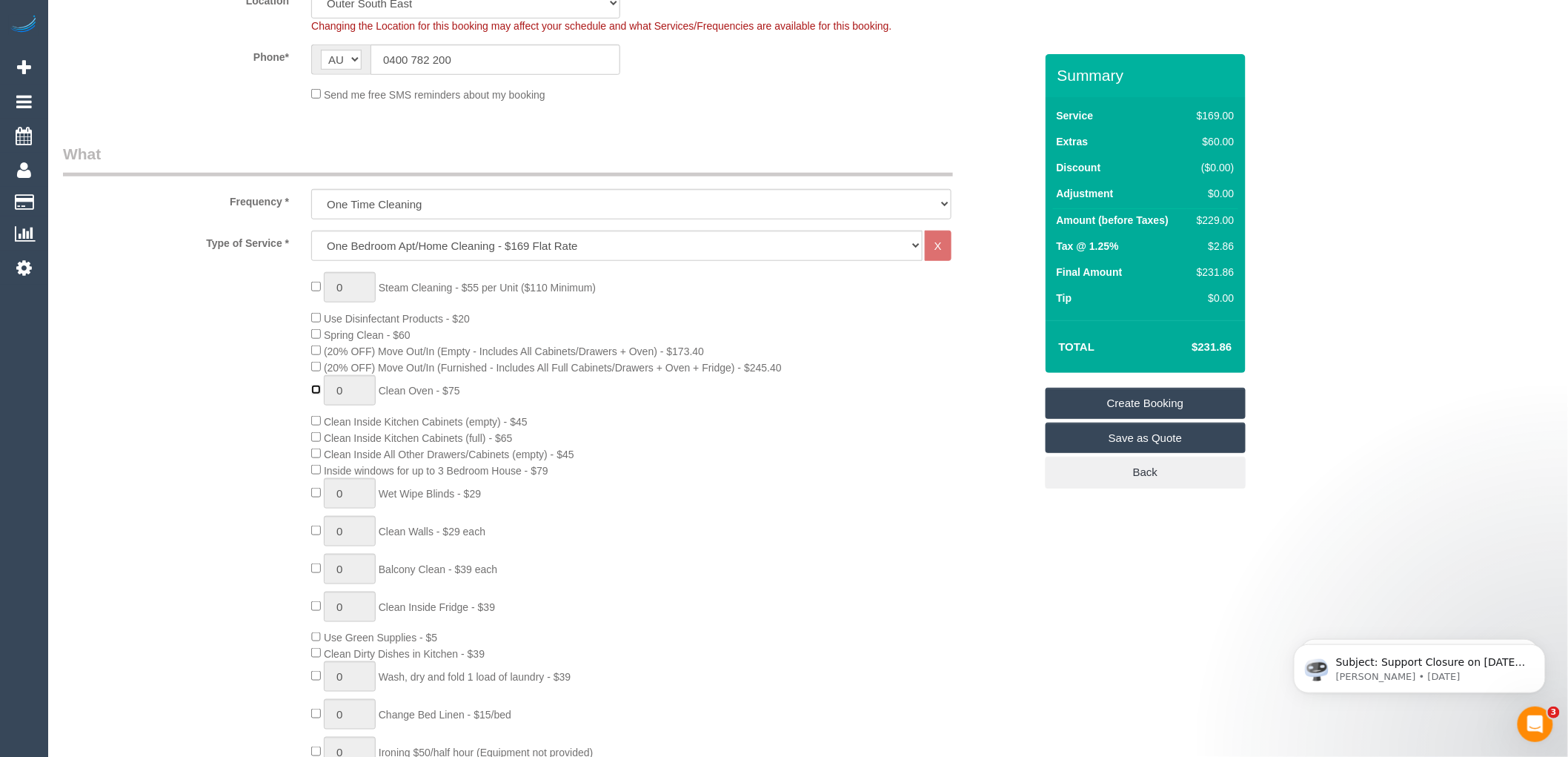
type input "1"
click at [670, 449] on div "0 Steam Cleaning - $55 per Unit ($110 Minimum) Use Disinfectant Products - $20 …" at bounding box center [673, 532] width 745 height 520
select select "spot59"
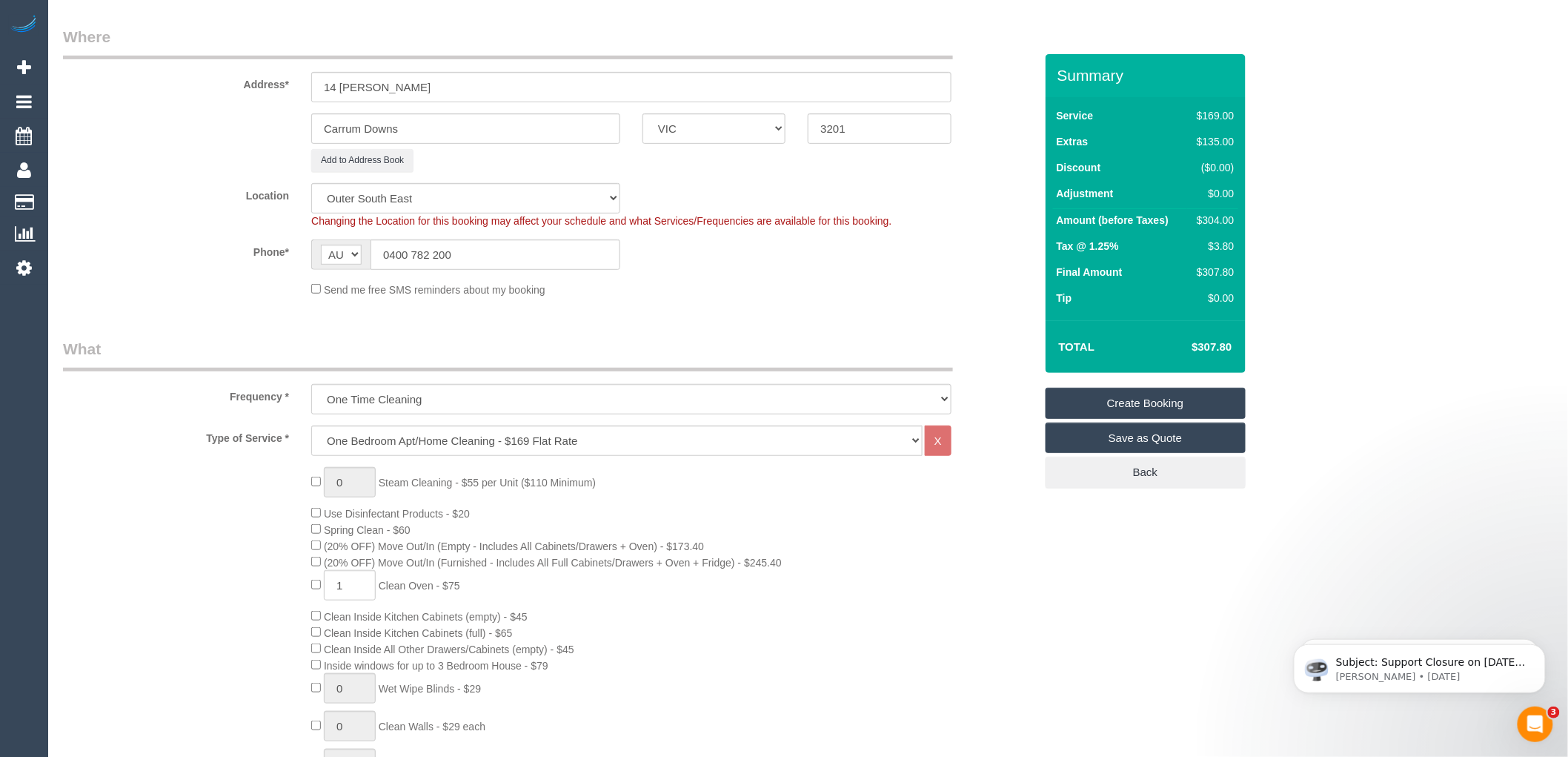
scroll to position [0, 0]
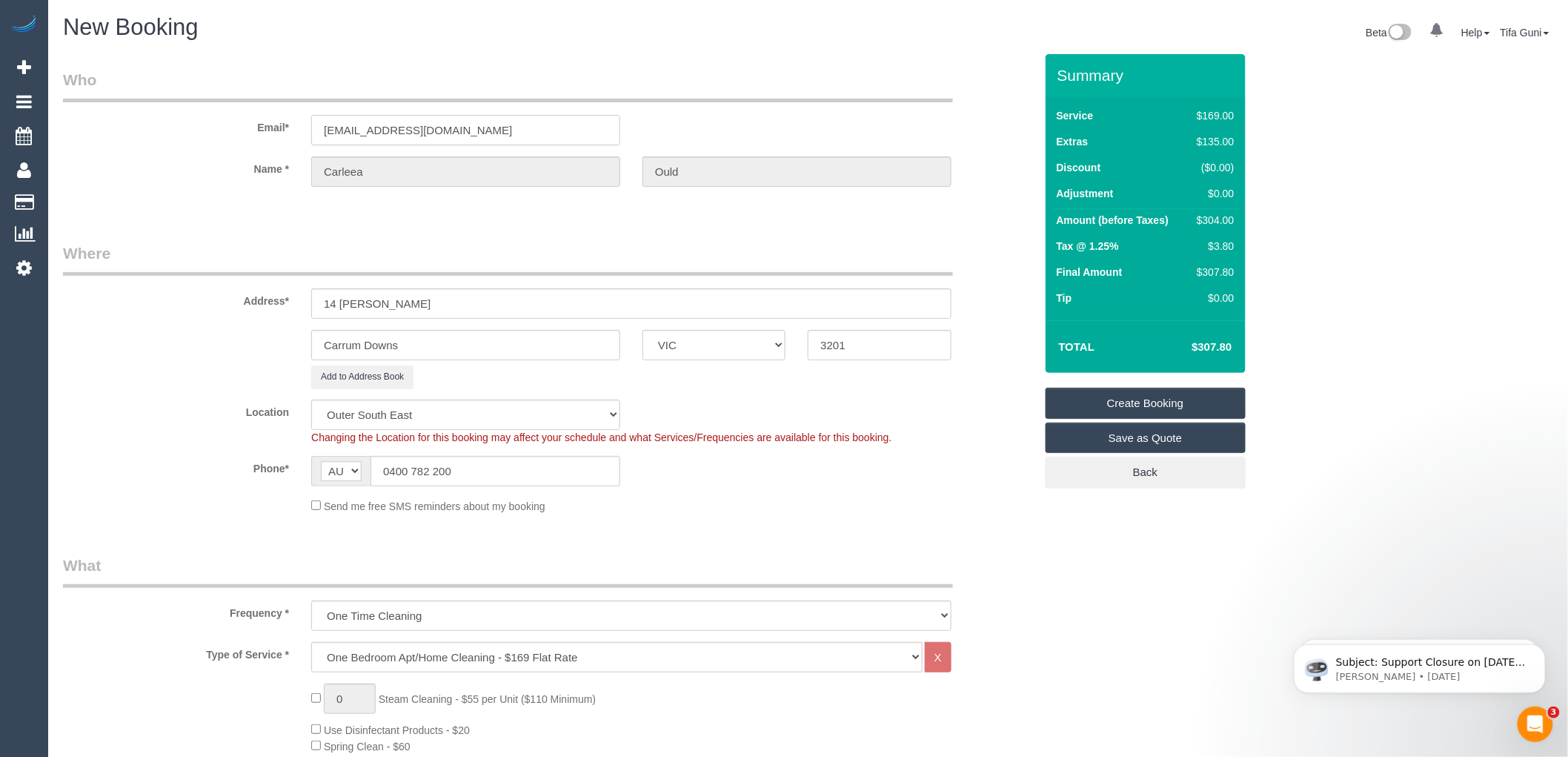
drag, startPoint x: 275, startPoint y: 127, endPoint x: 216, endPoint y: 120, distance: 59.4
click at [216, 120] on div "Email* carleea95@gmail.com" at bounding box center [549, 107] width 994 height 76
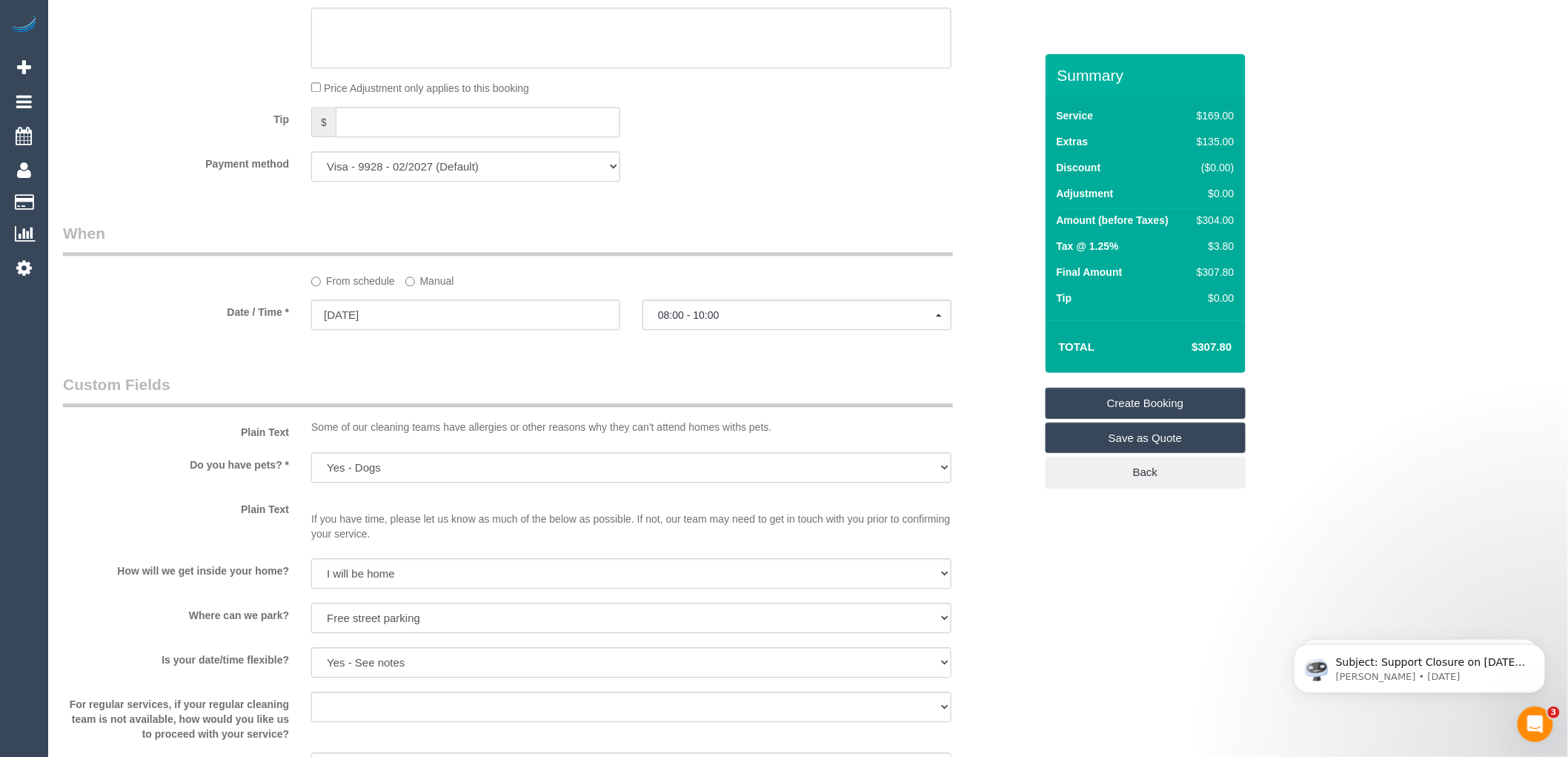
scroll to position [1433, 0]
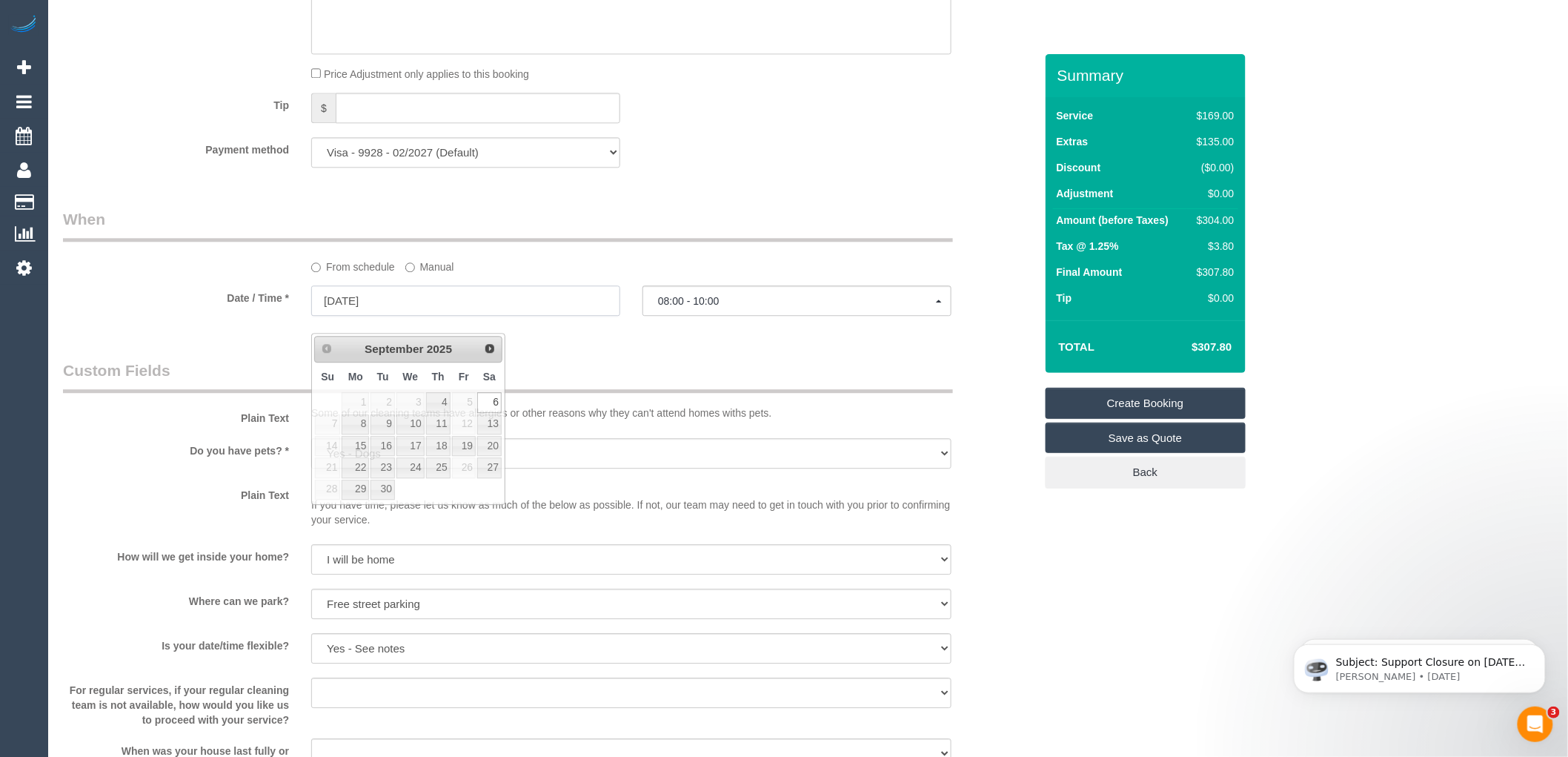
click at [471, 316] on input "06/09/2025" at bounding box center [465, 300] width 309 height 31
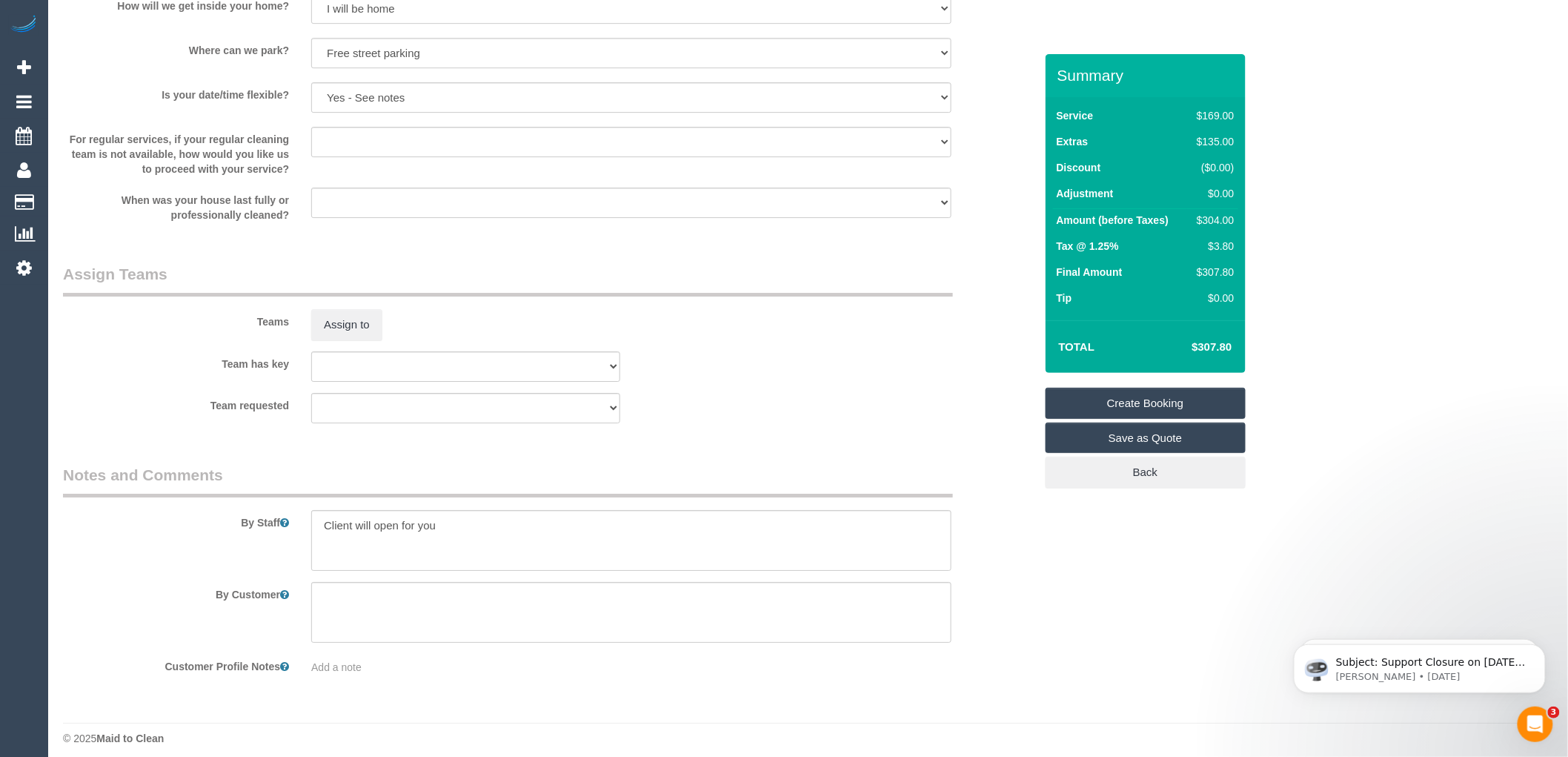
scroll to position [2010, 0]
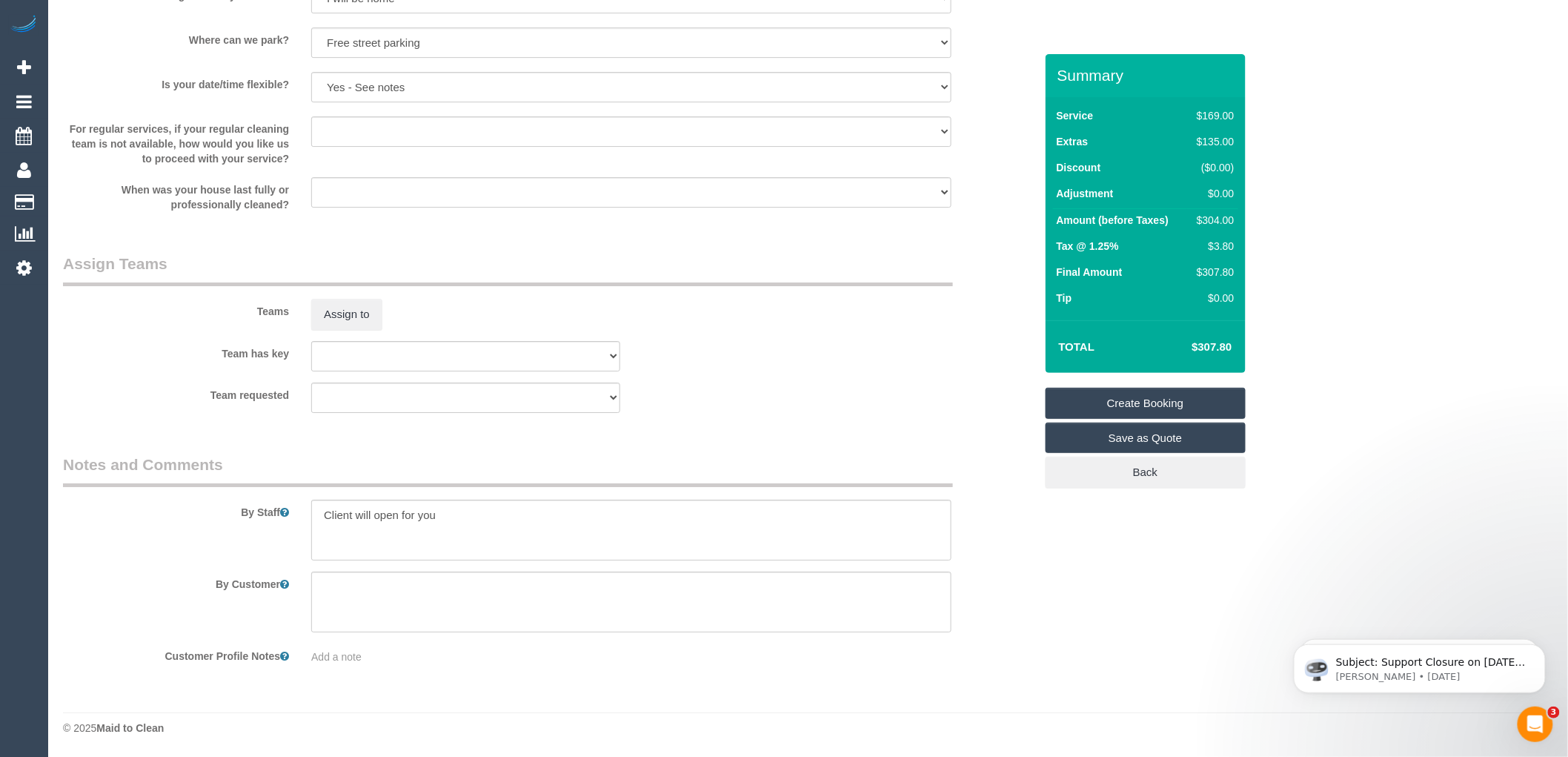
click at [1151, 398] on link "Create Booking" at bounding box center [1145, 403] width 200 height 32
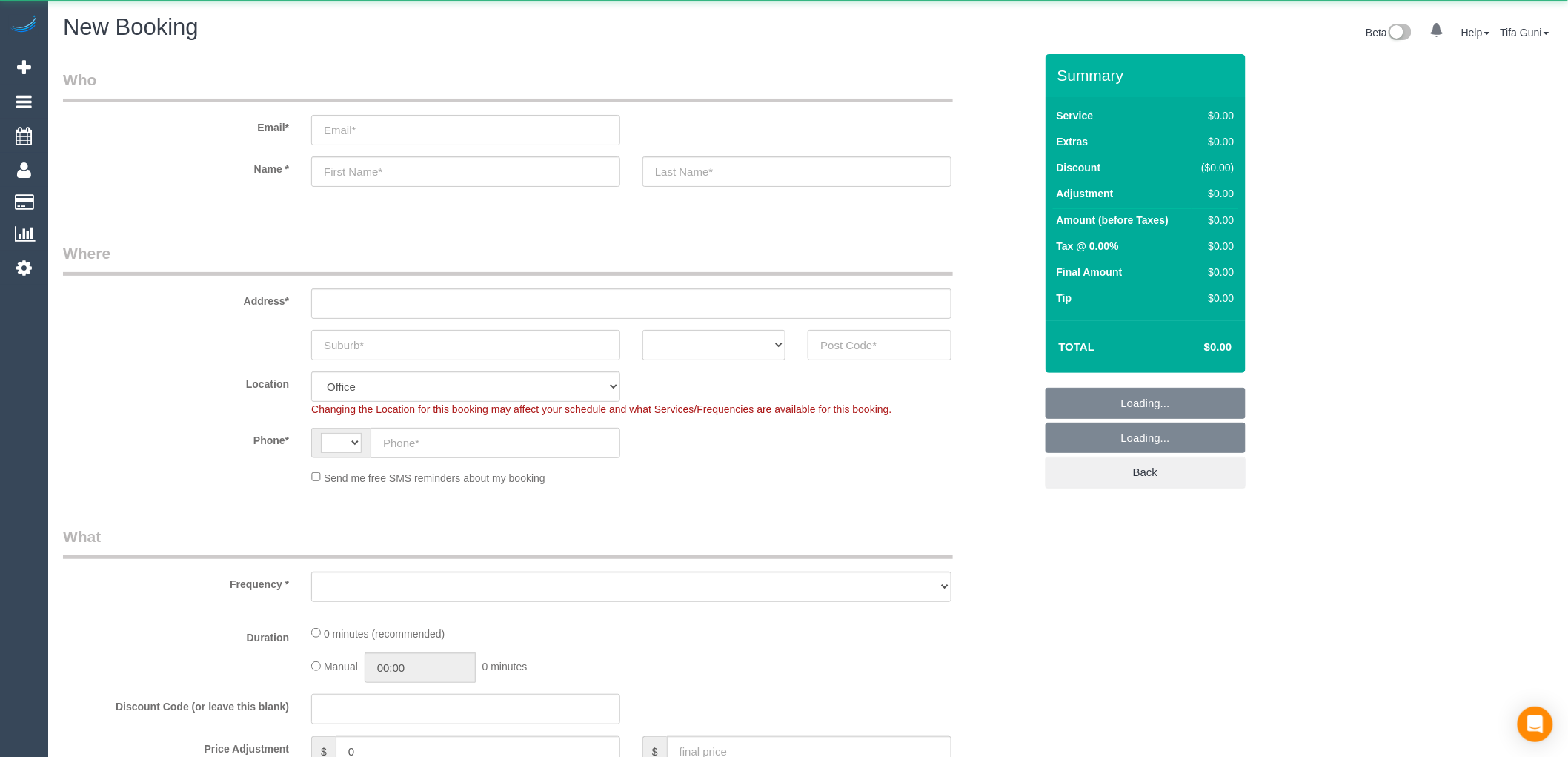
select select "string:AU"
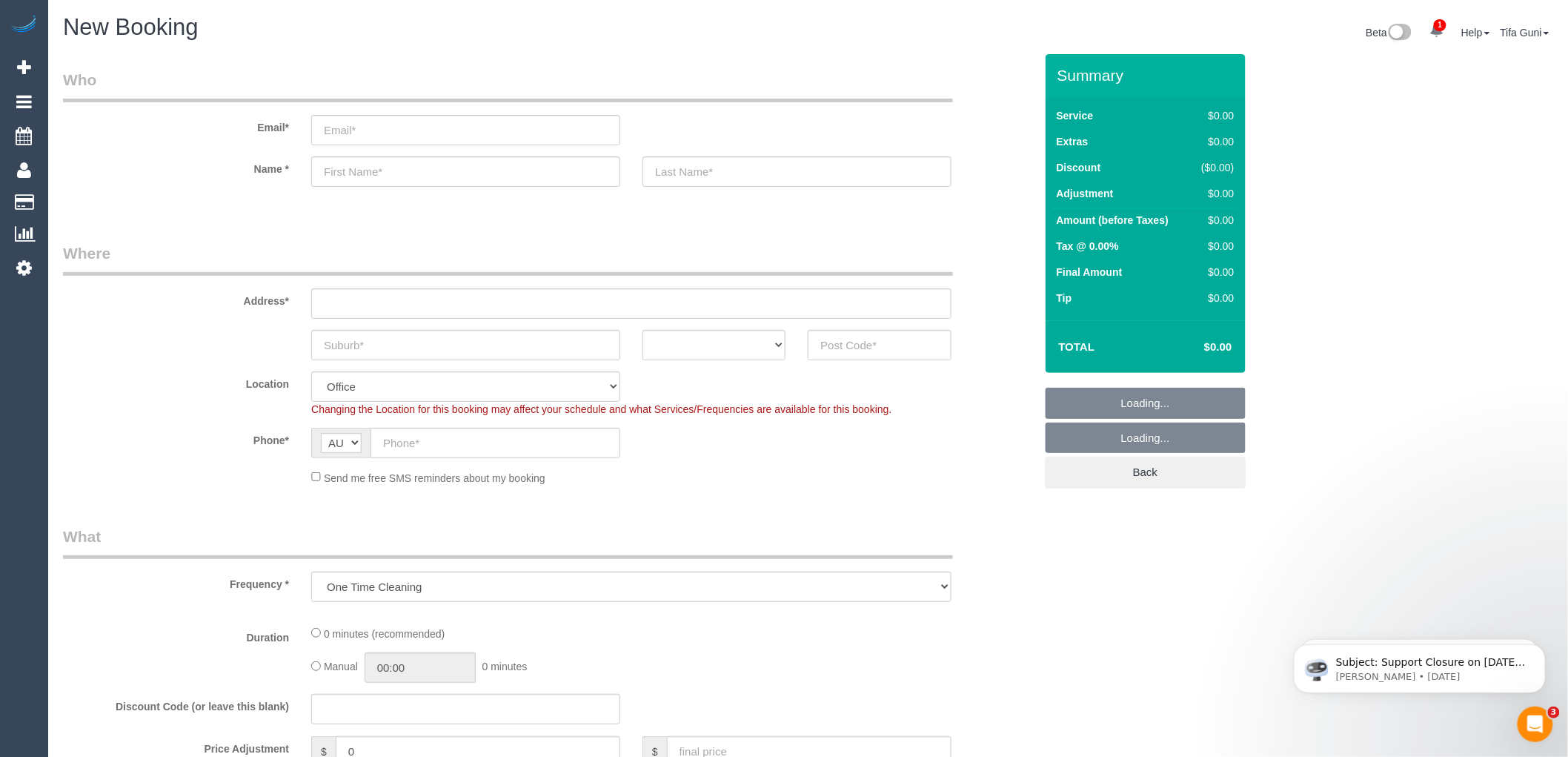
select select "object:655"
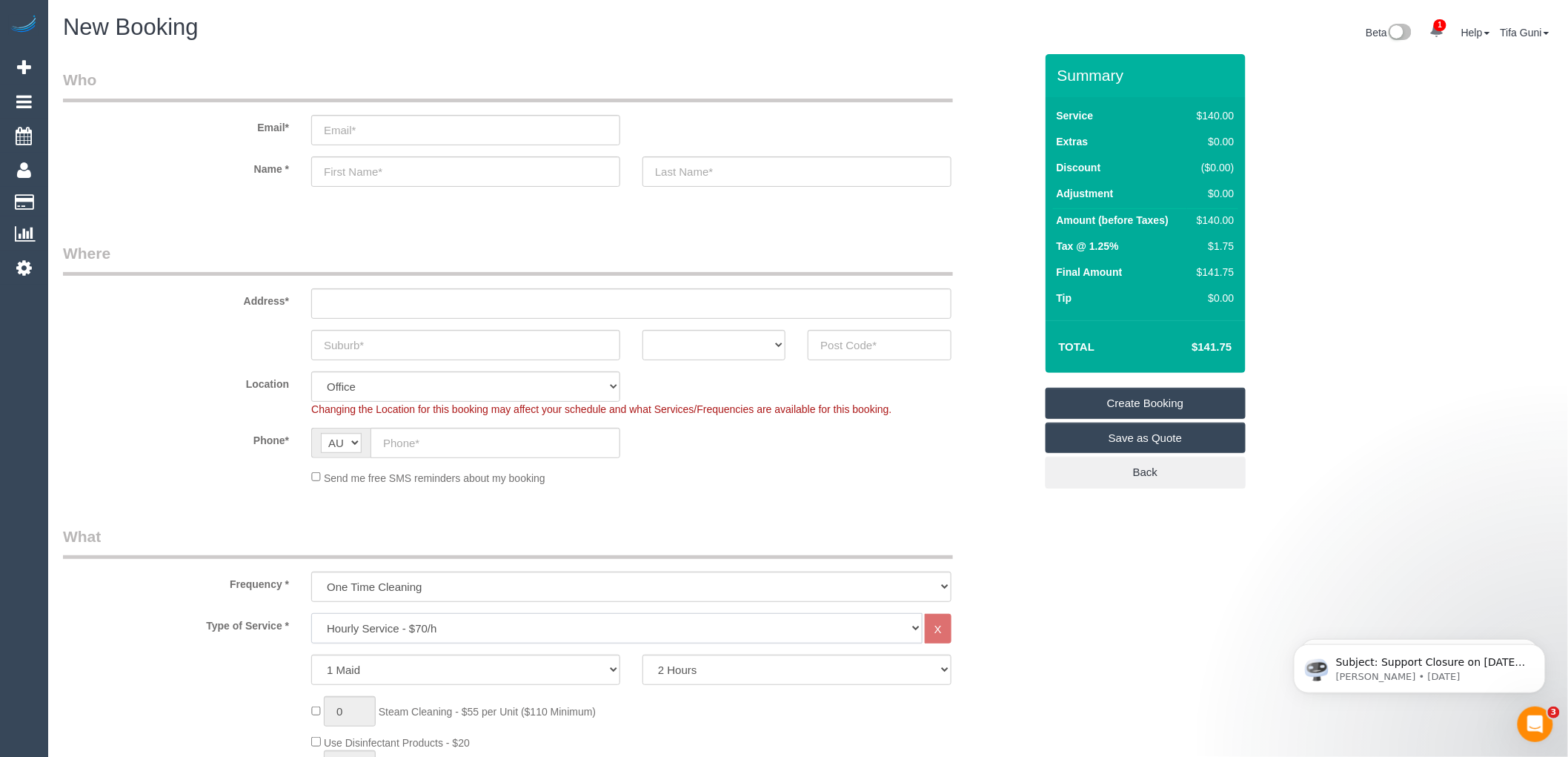
click at [411, 628] on select "Hourly Service - $70/h Hourly Service - $65/h Hourly Service - $60/h Hourly Ser…" at bounding box center [616, 628] width 611 height 31
select select "211"
click at [311, 615] on select "Hourly Service - $70/h Hourly Service - $65/h Hourly Service - $60/h Hourly Ser…" at bounding box center [616, 628] width 611 height 31
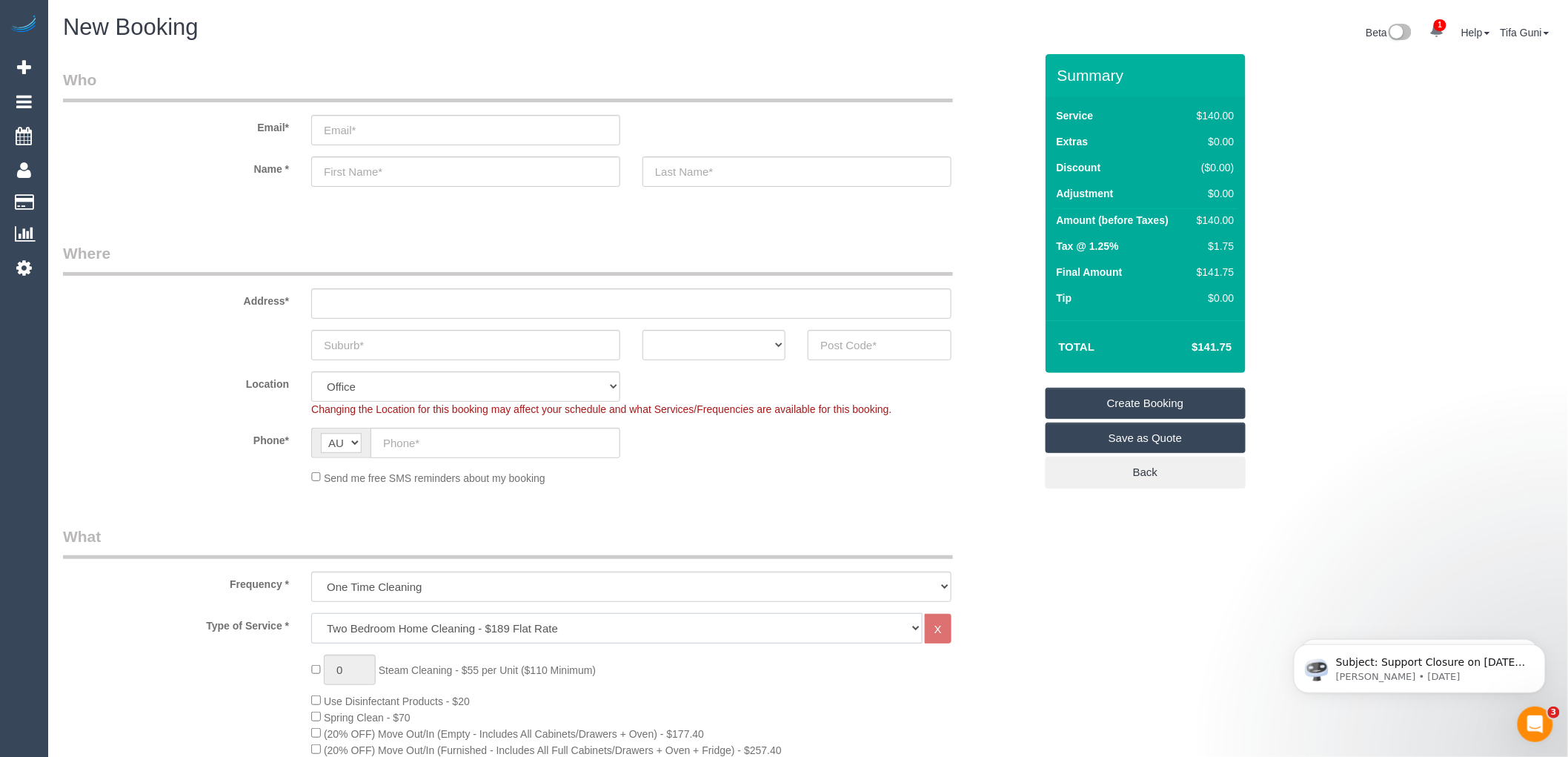
scroll to position [82, 0]
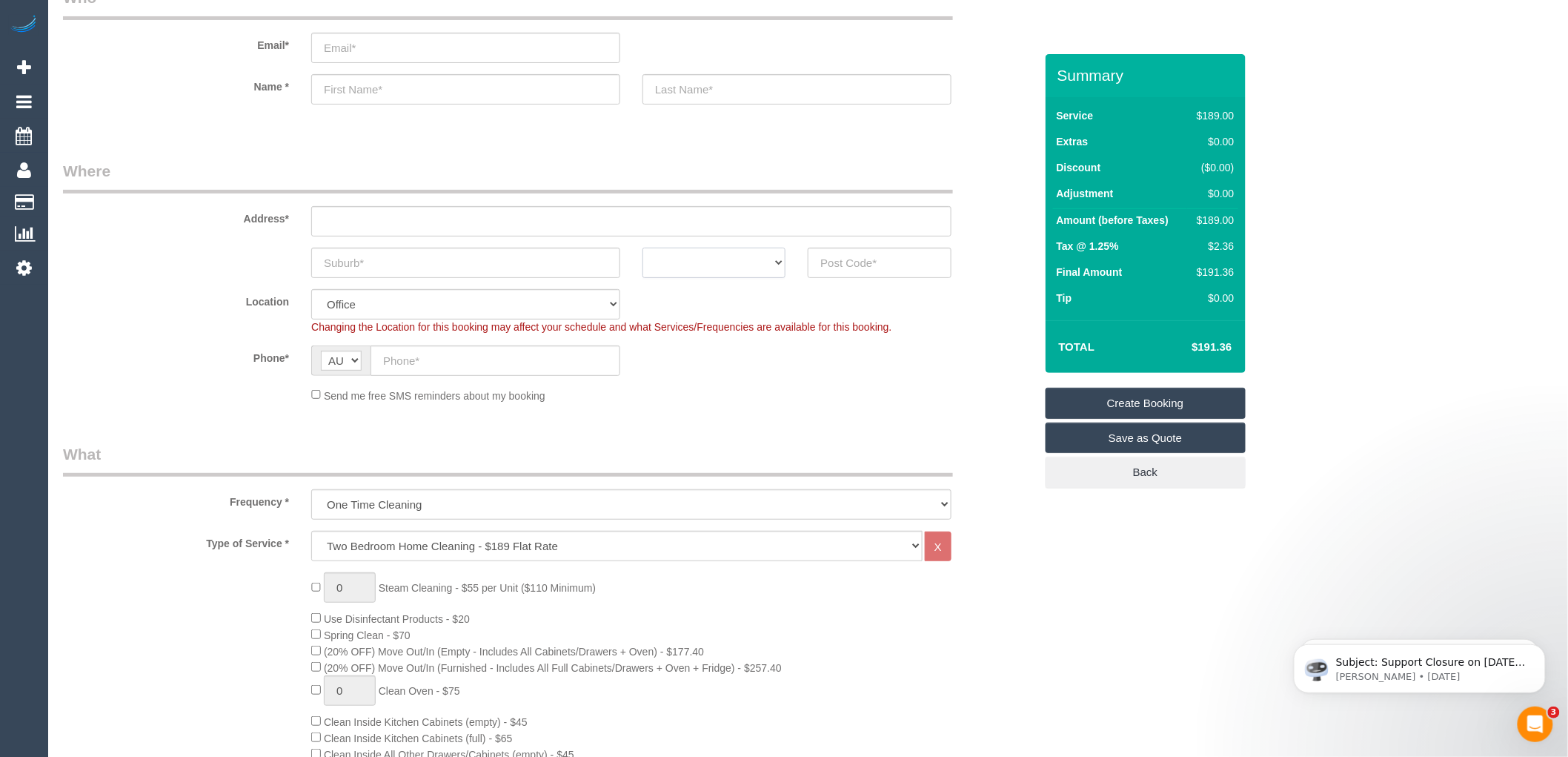
click at [745, 263] on select "ACT [GEOGRAPHIC_DATA] NT [GEOGRAPHIC_DATA] SA TAS [GEOGRAPHIC_DATA] [GEOGRAPHIC…" at bounding box center [714, 262] width 143 height 31
select select "VIC"
click at [643, 247] on select "ACT [GEOGRAPHIC_DATA] NT [GEOGRAPHIC_DATA] SA TAS [GEOGRAPHIC_DATA] [GEOGRAPHIC…" at bounding box center [714, 262] width 143 height 31
click at [420, 256] on input "text" at bounding box center [465, 262] width 309 height 31
paste input "St Kilda"
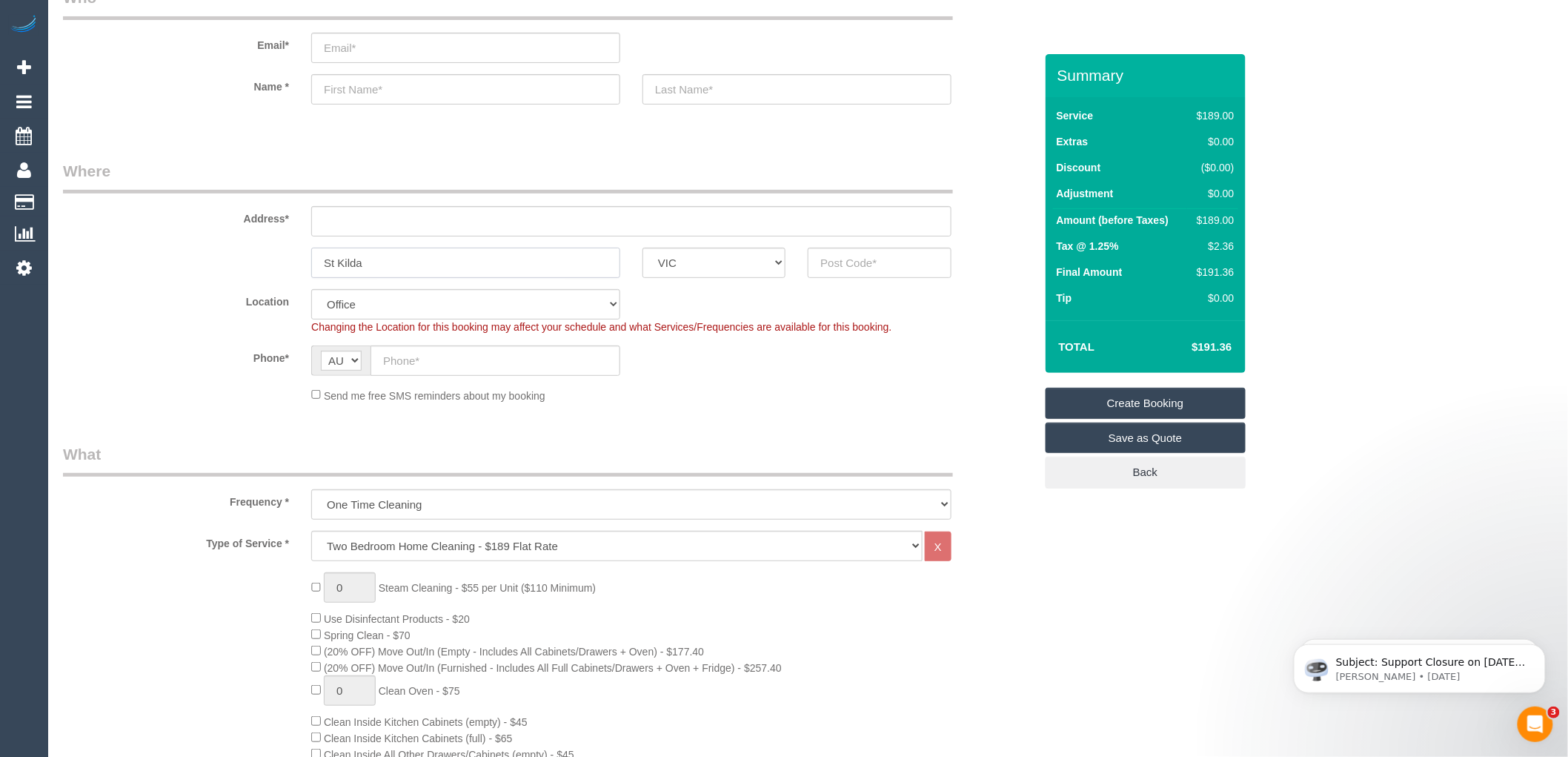
drag, startPoint x: 361, startPoint y: 250, endPoint x: 240, endPoint y: 252, distance: 121.0
click at [240, 252] on div "St Kilda ACT [GEOGRAPHIC_DATA] NT [GEOGRAPHIC_DATA] SA TAS [GEOGRAPHIC_DATA] [G…" at bounding box center [549, 262] width 994 height 31
type input "St Kilda"
click at [351, 213] on input "text" at bounding box center [631, 221] width 640 height 31
type input "-"
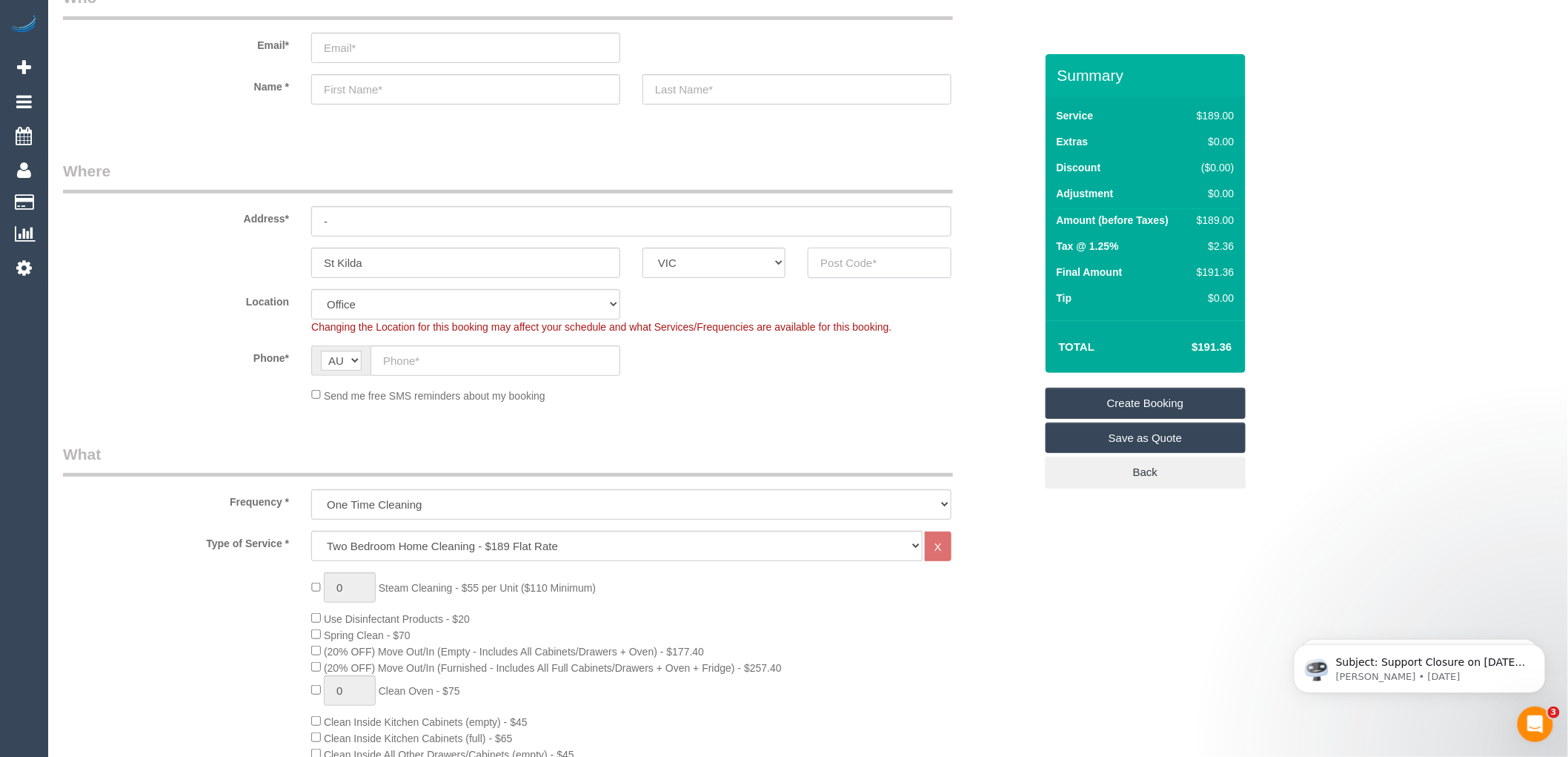
click at [834, 264] on input "text" at bounding box center [879, 262] width 143 height 31
paste input "3182"
type input "3182"
click at [678, 387] on div "Send me free SMS reminders about my booking" at bounding box center [631, 395] width 663 height 17
select select "55"
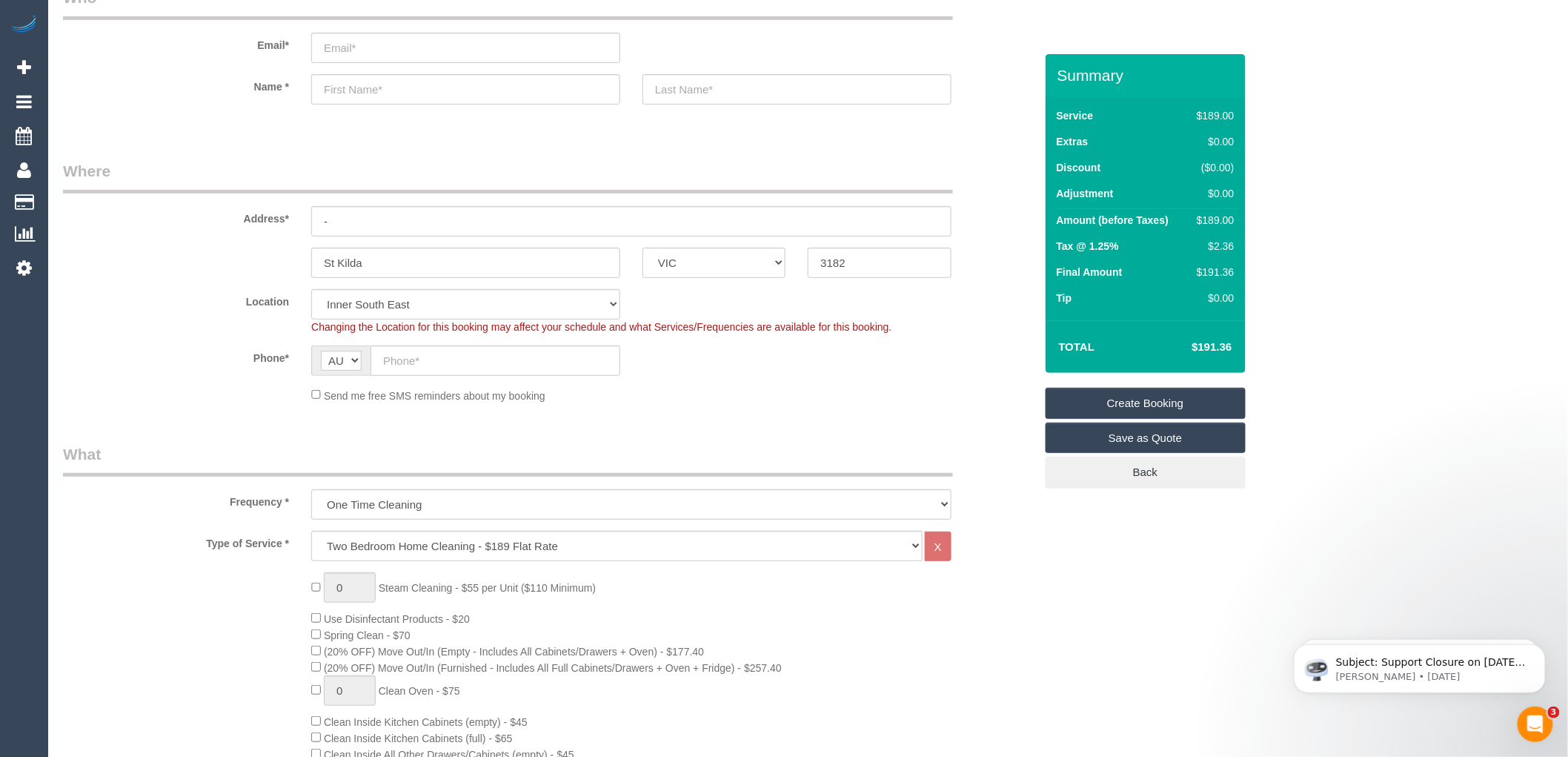
select select "object:2156"
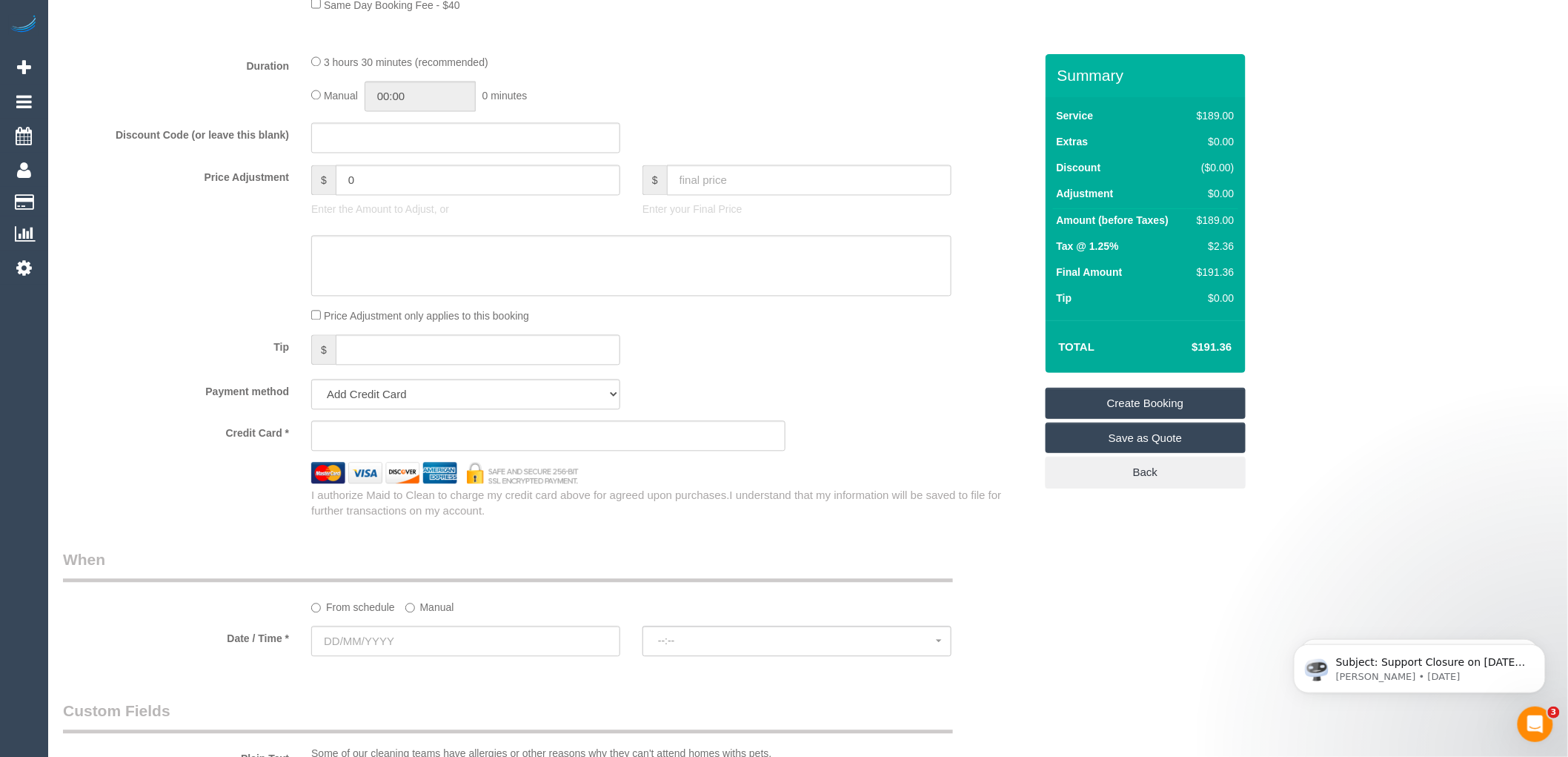
scroll to position [1317, 0]
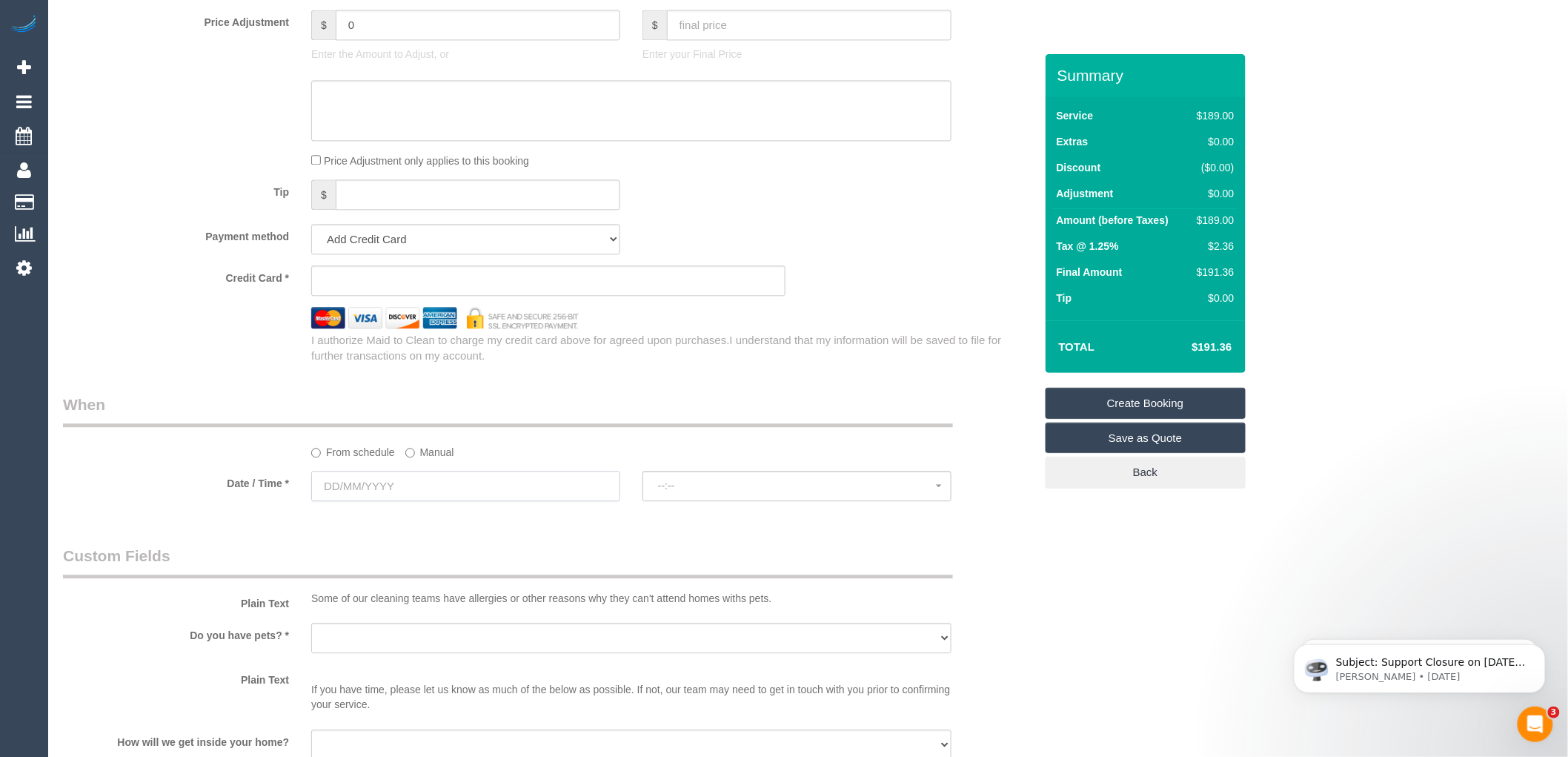
click at [402, 501] on input "text" at bounding box center [465, 486] width 309 height 31
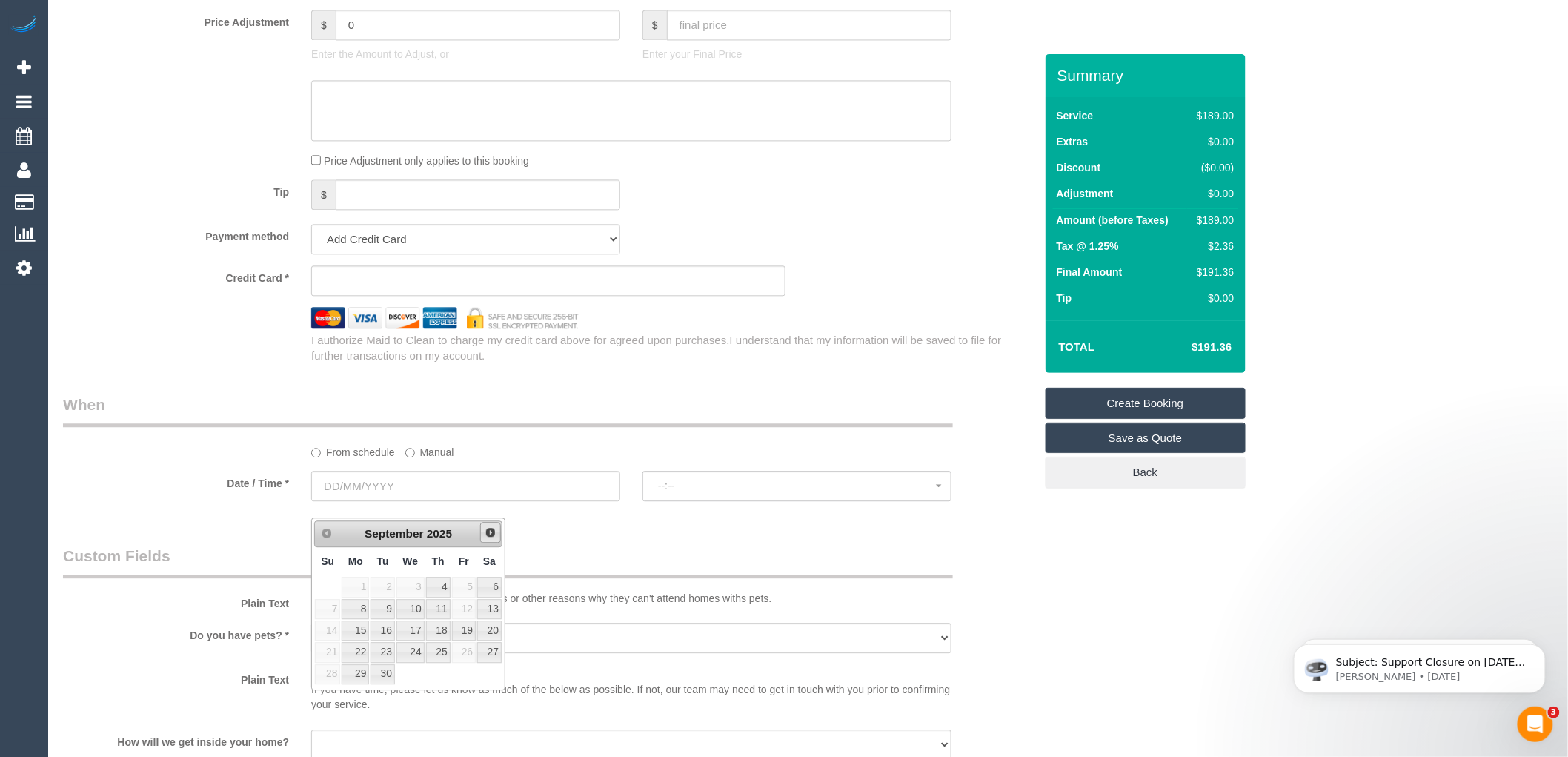
click at [494, 526] on span "Next" at bounding box center [490, 532] width 12 height 12
click at [670, 421] on legend "When" at bounding box center [508, 410] width 890 height 33
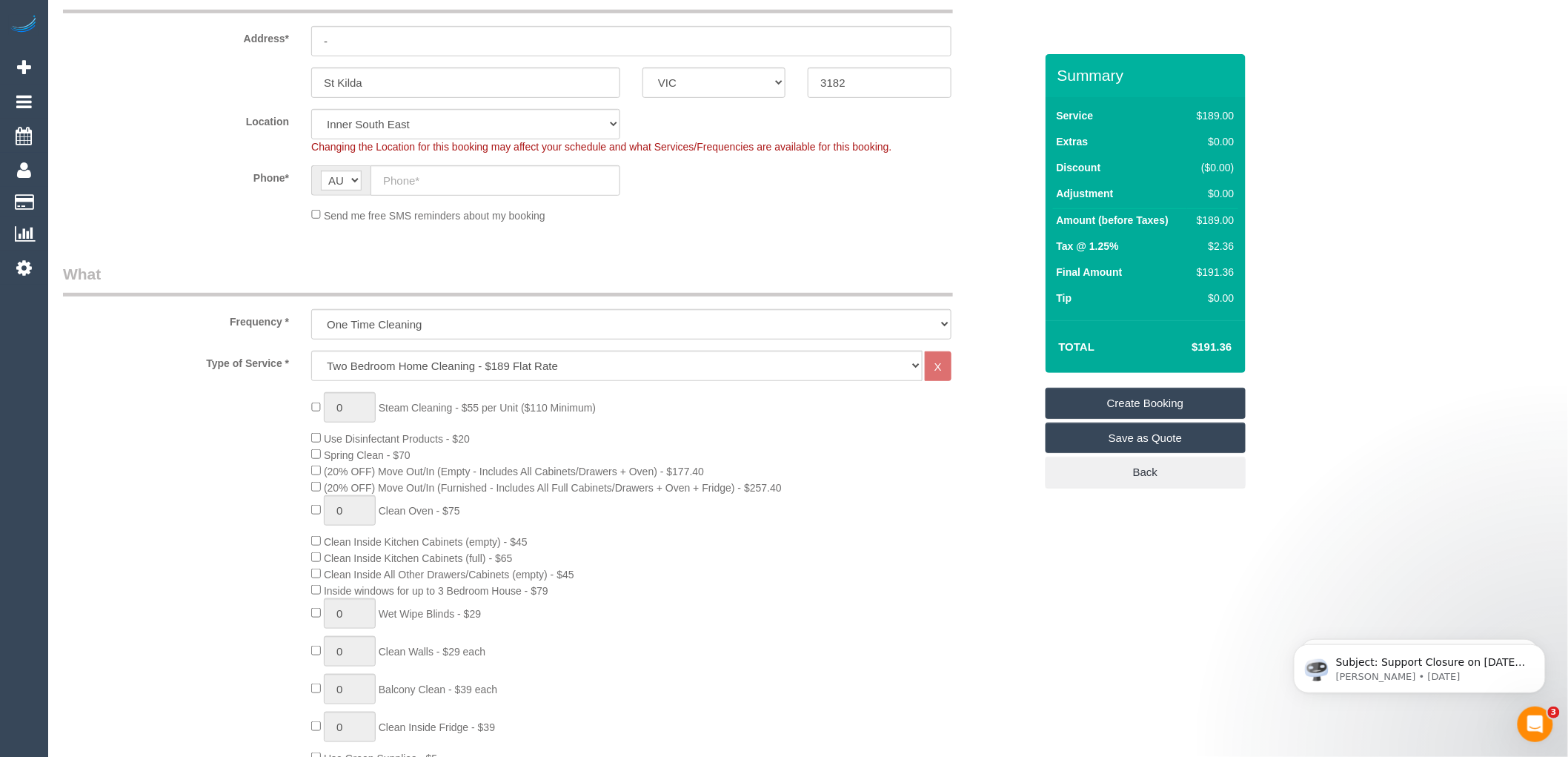
scroll to position [0, 0]
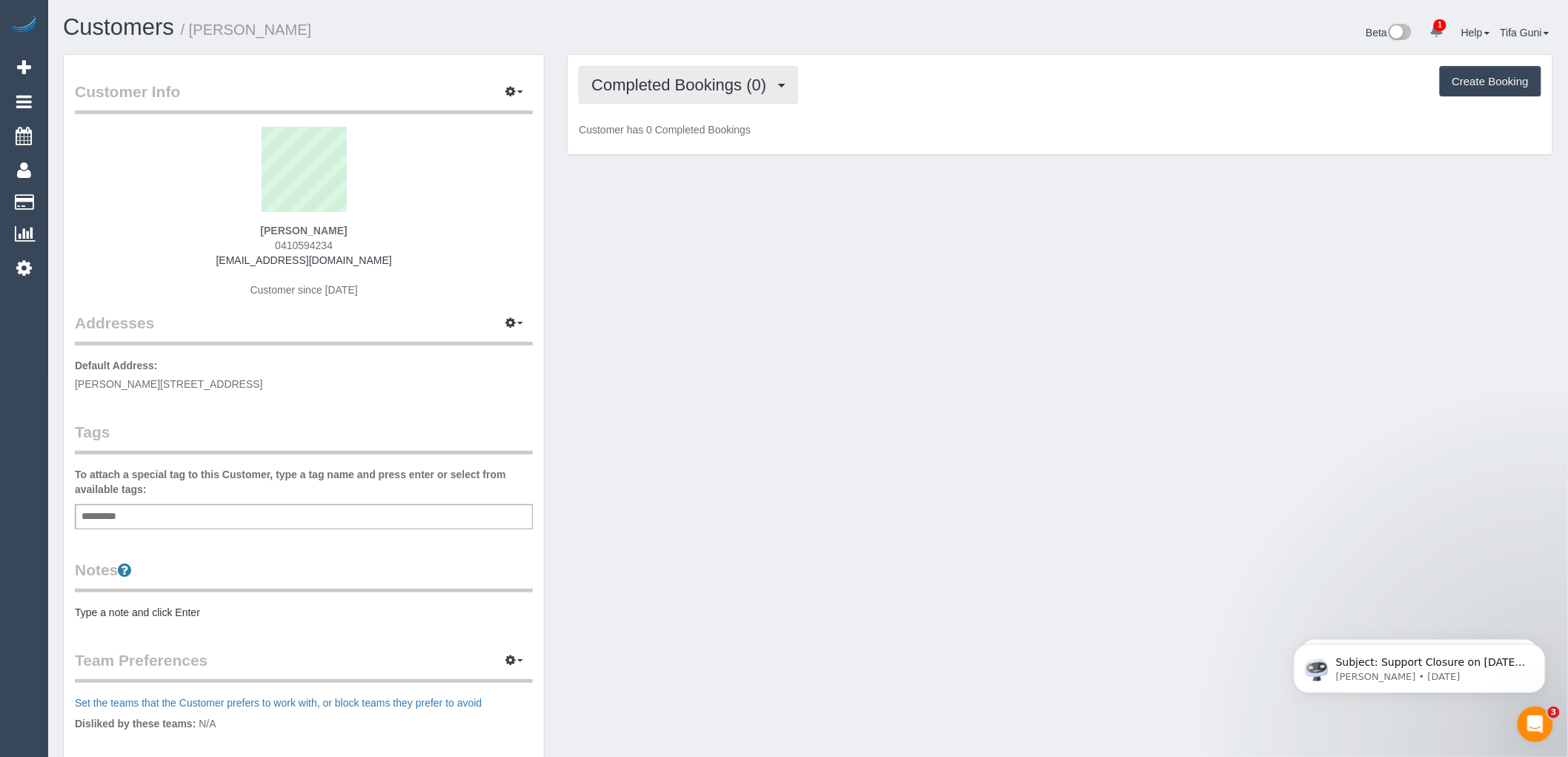
click at [768, 84] on span "Completed Bookings (0)" at bounding box center [683, 85] width 183 height 18
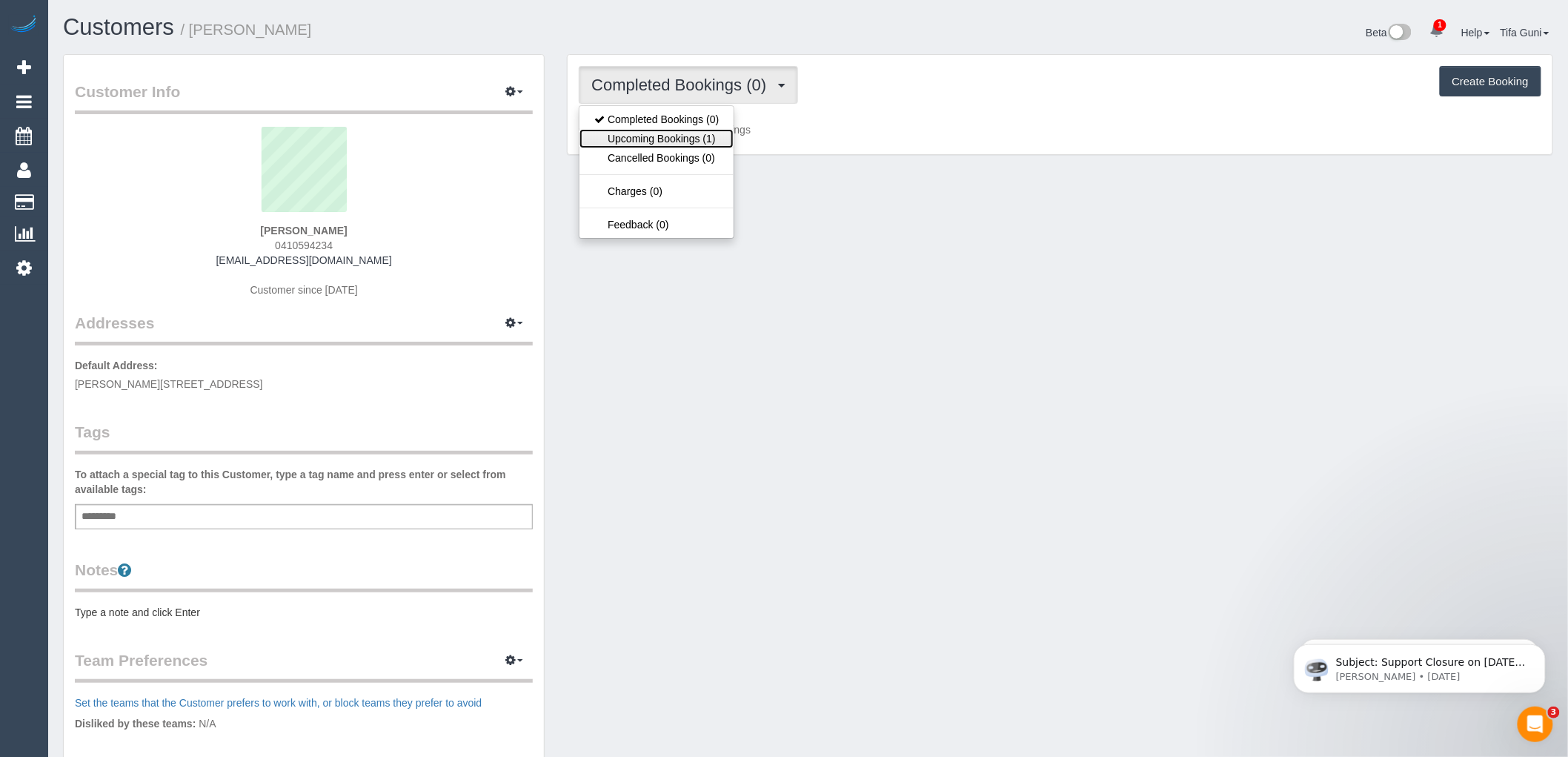
click at [689, 135] on link "Upcoming Bookings (1)" at bounding box center [657, 138] width 154 height 19
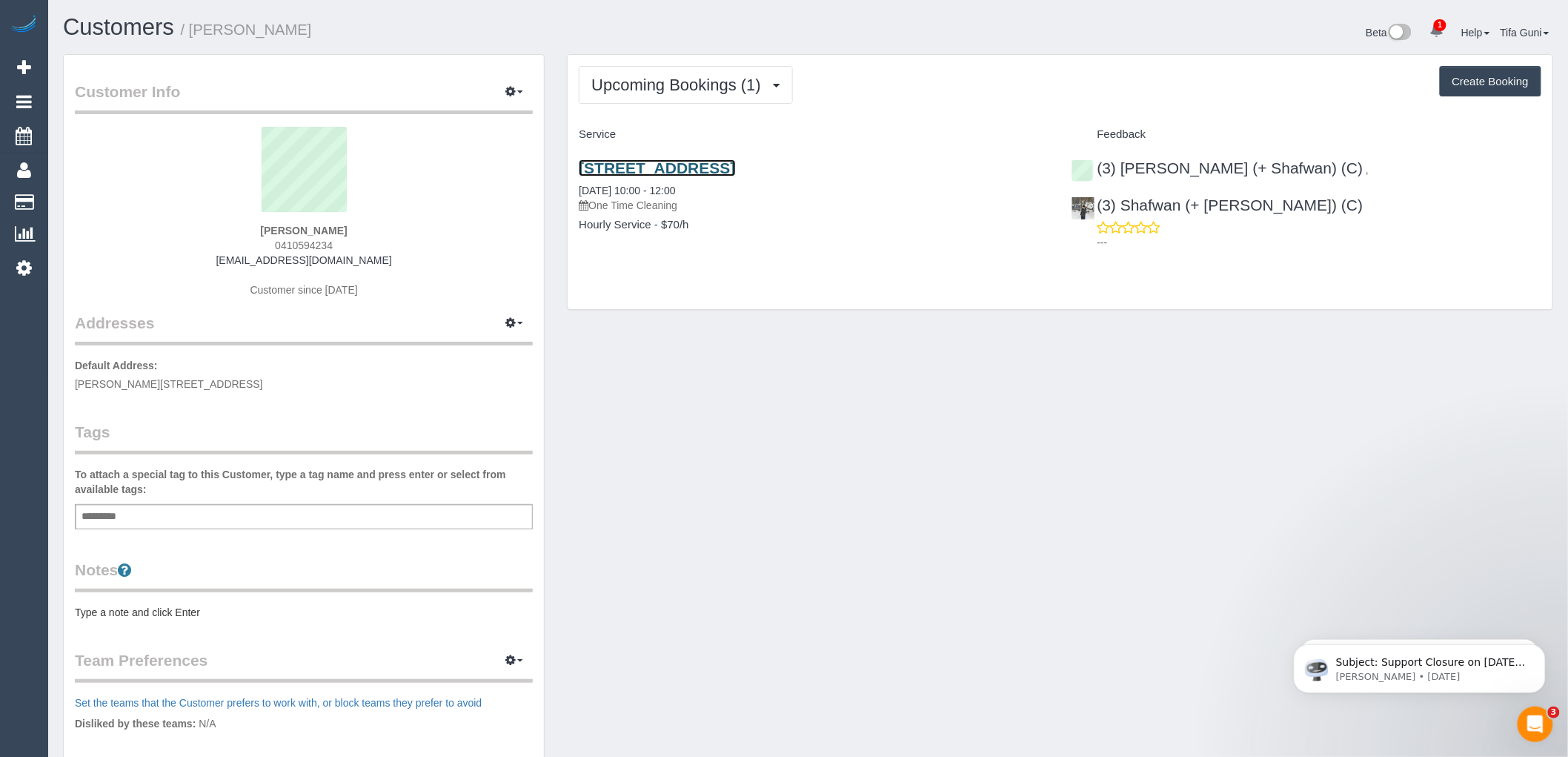
click at [735, 166] on link "[STREET_ADDRESS]" at bounding box center [657, 168] width 156 height 17
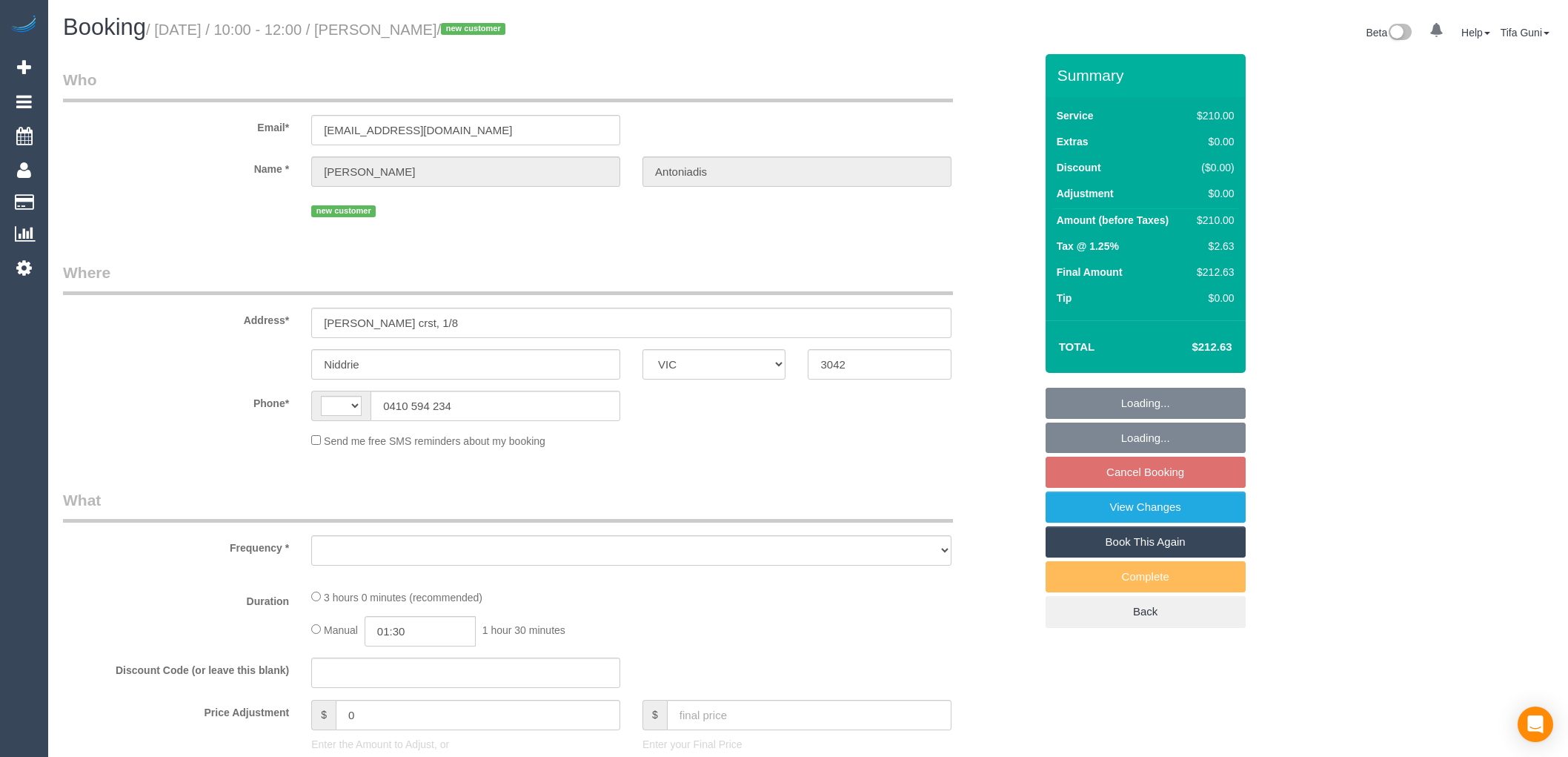
select select "VIC"
select select "string:AU"
select select "object:550"
select select "string:stripe-pm_1S12fi2GScqysDRVKrjWD4KT"
select select "180"
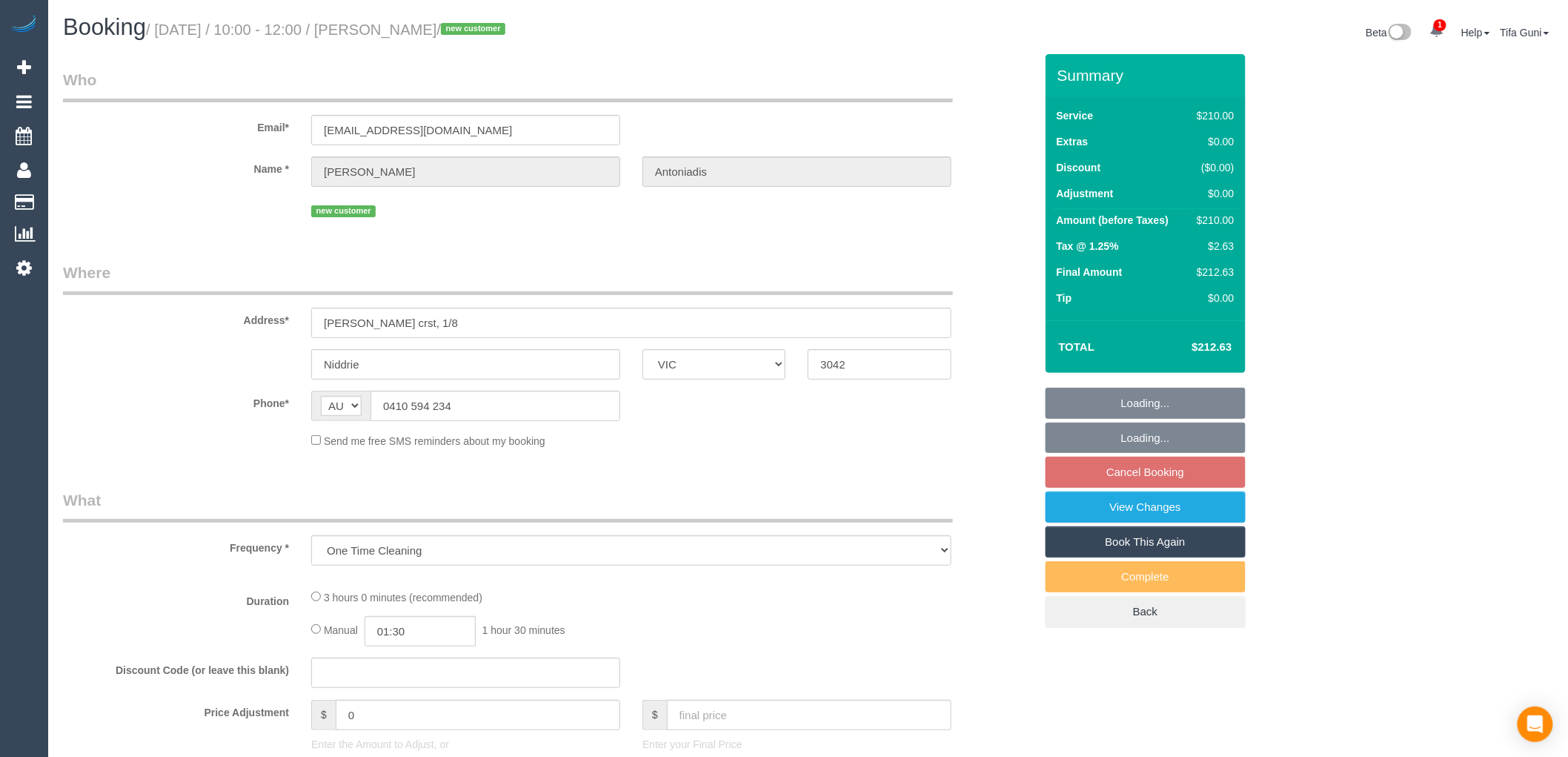
select select "number:27"
select select "number:14"
select select "number:18"
select select "number:25"
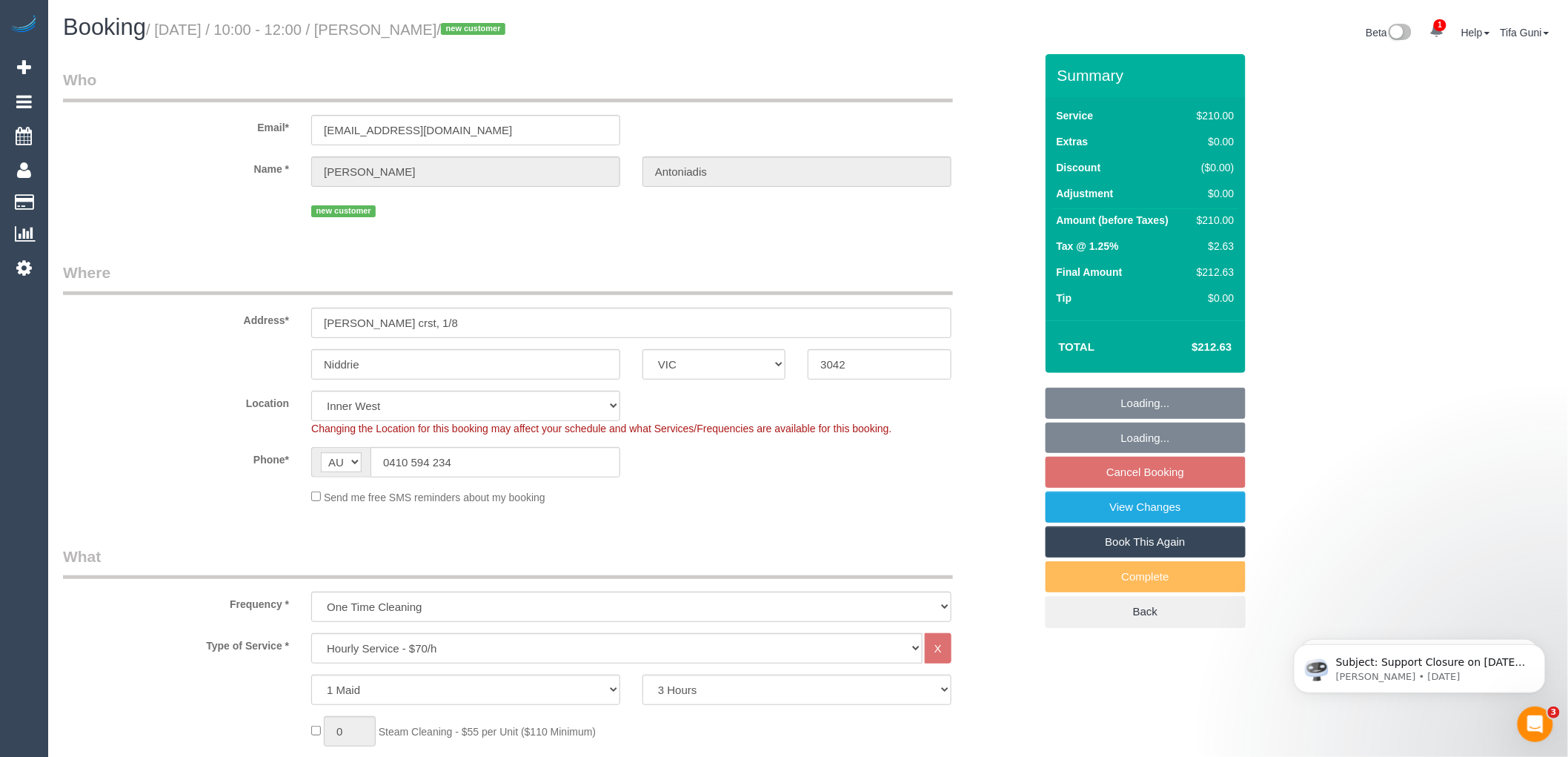
select select "object:881"
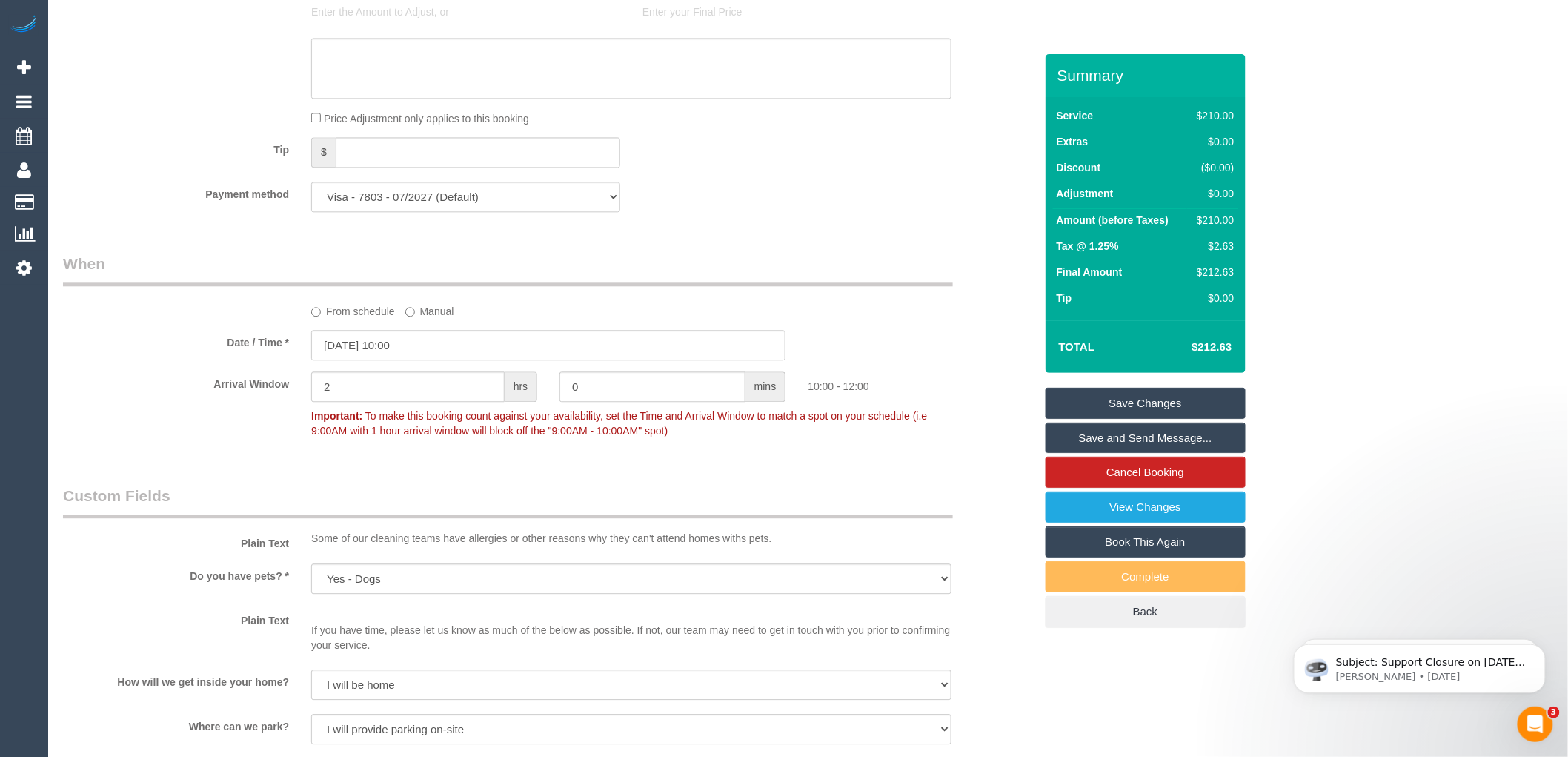
scroll to position [1400, 0]
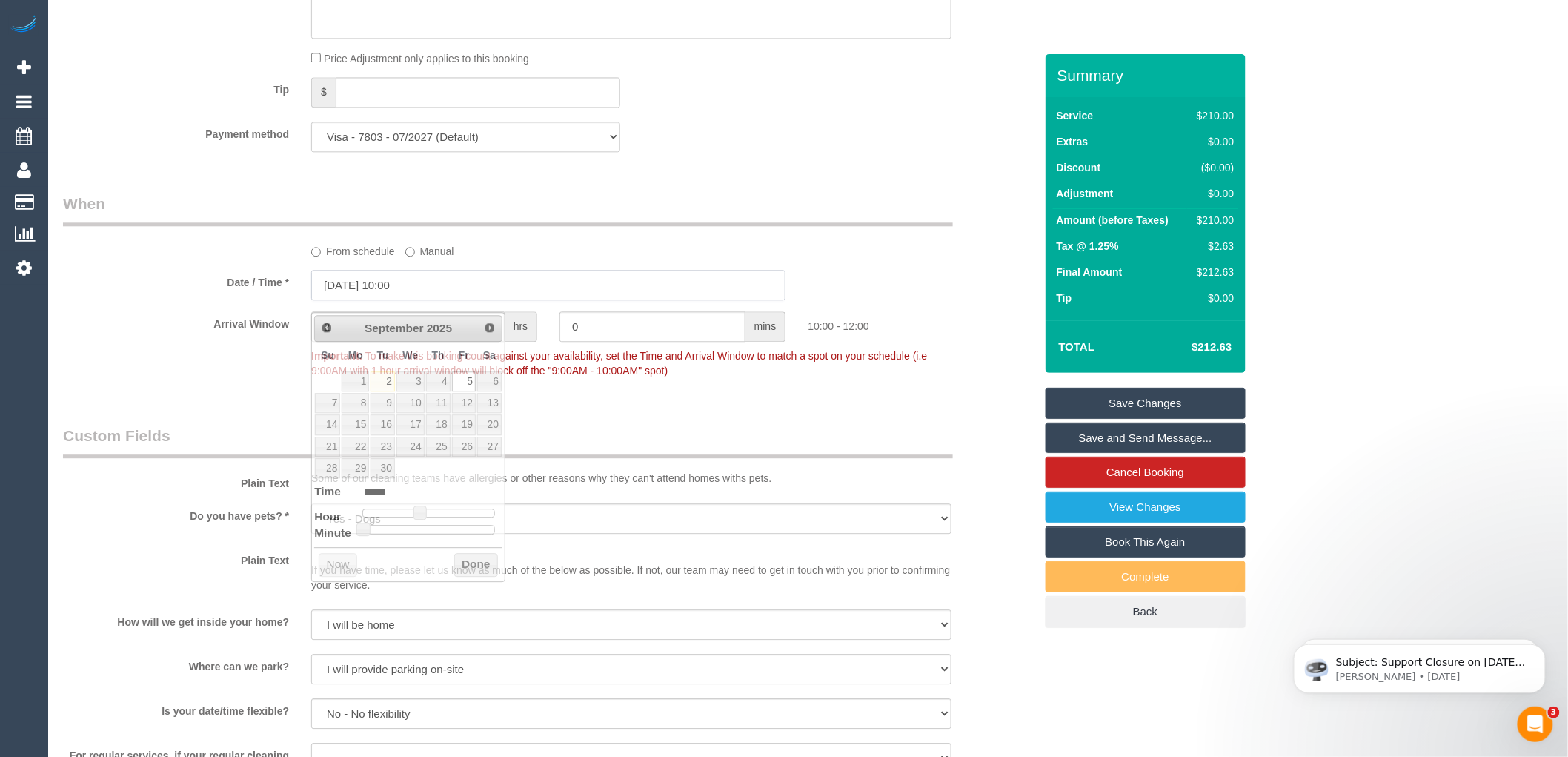
click at [416, 290] on input "05/09/2025 10:00" at bounding box center [548, 285] width 475 height 31
click at [608, 259] on div "From schedule Manual" at bounding box center [631, 249] width 663 height 20
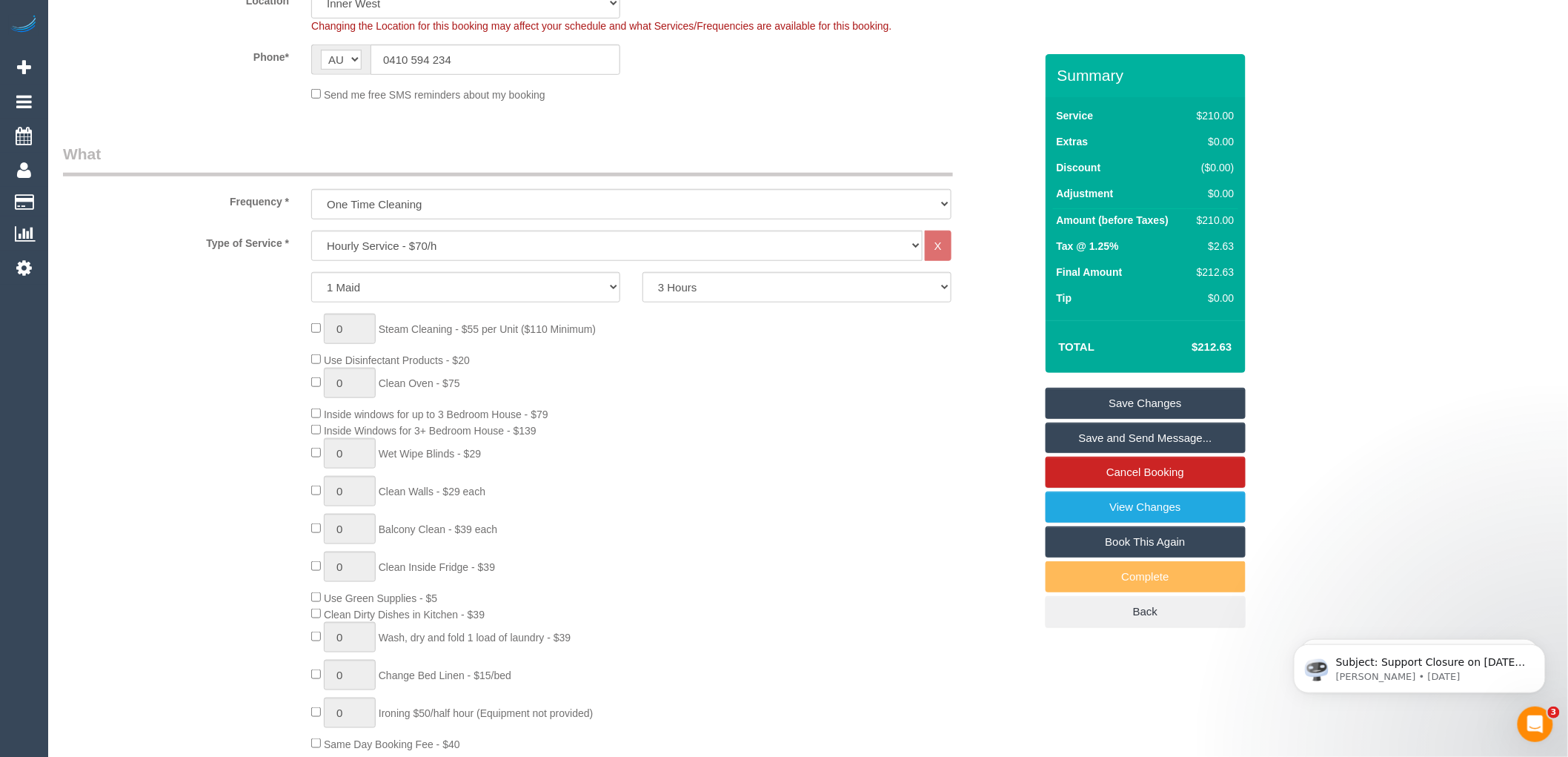
scroll to position [0, 0]
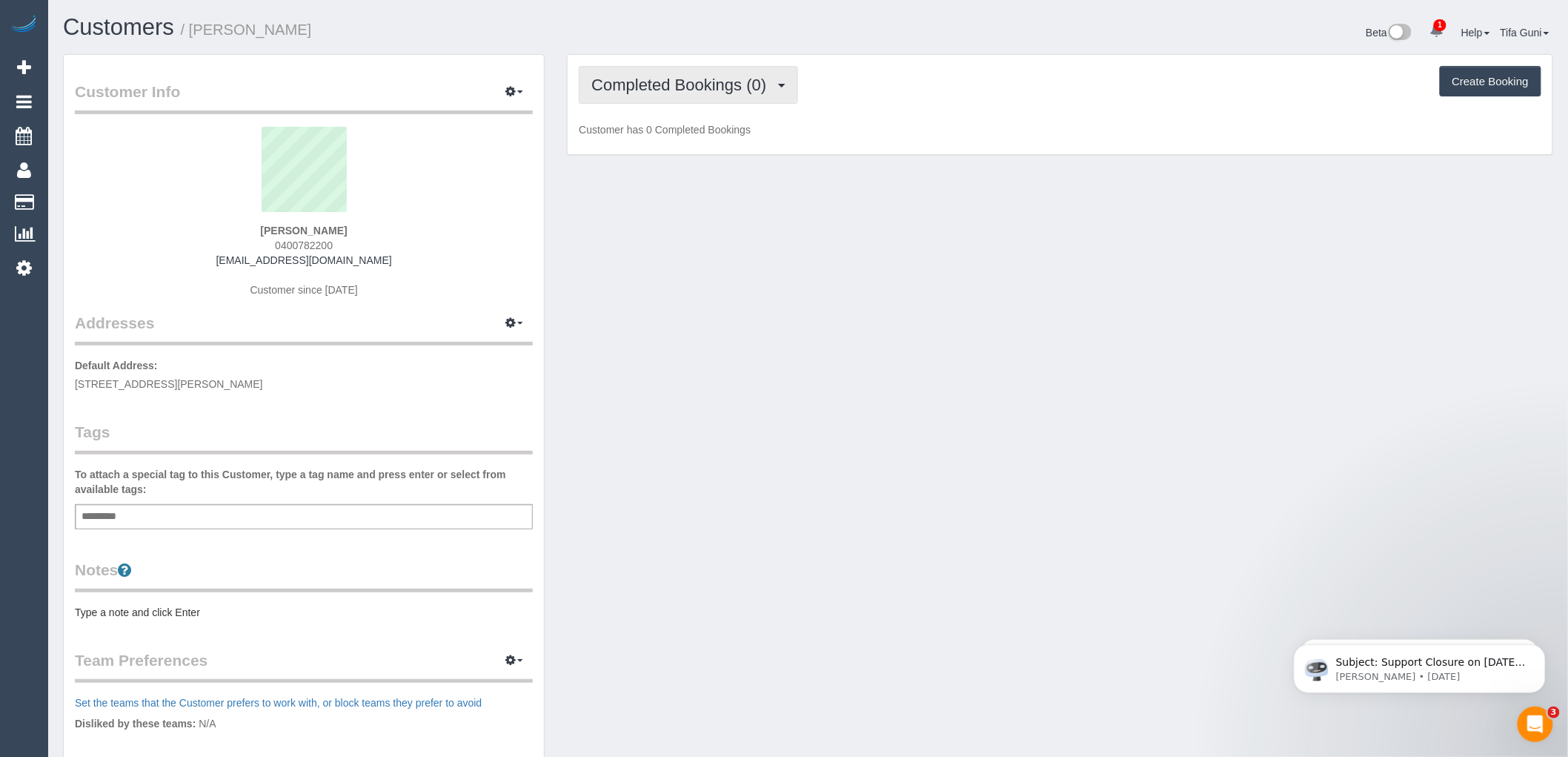
click at [736, 92] on span "Completed Bookings (0)" at bounding box center [683, 85] width 183 height 18
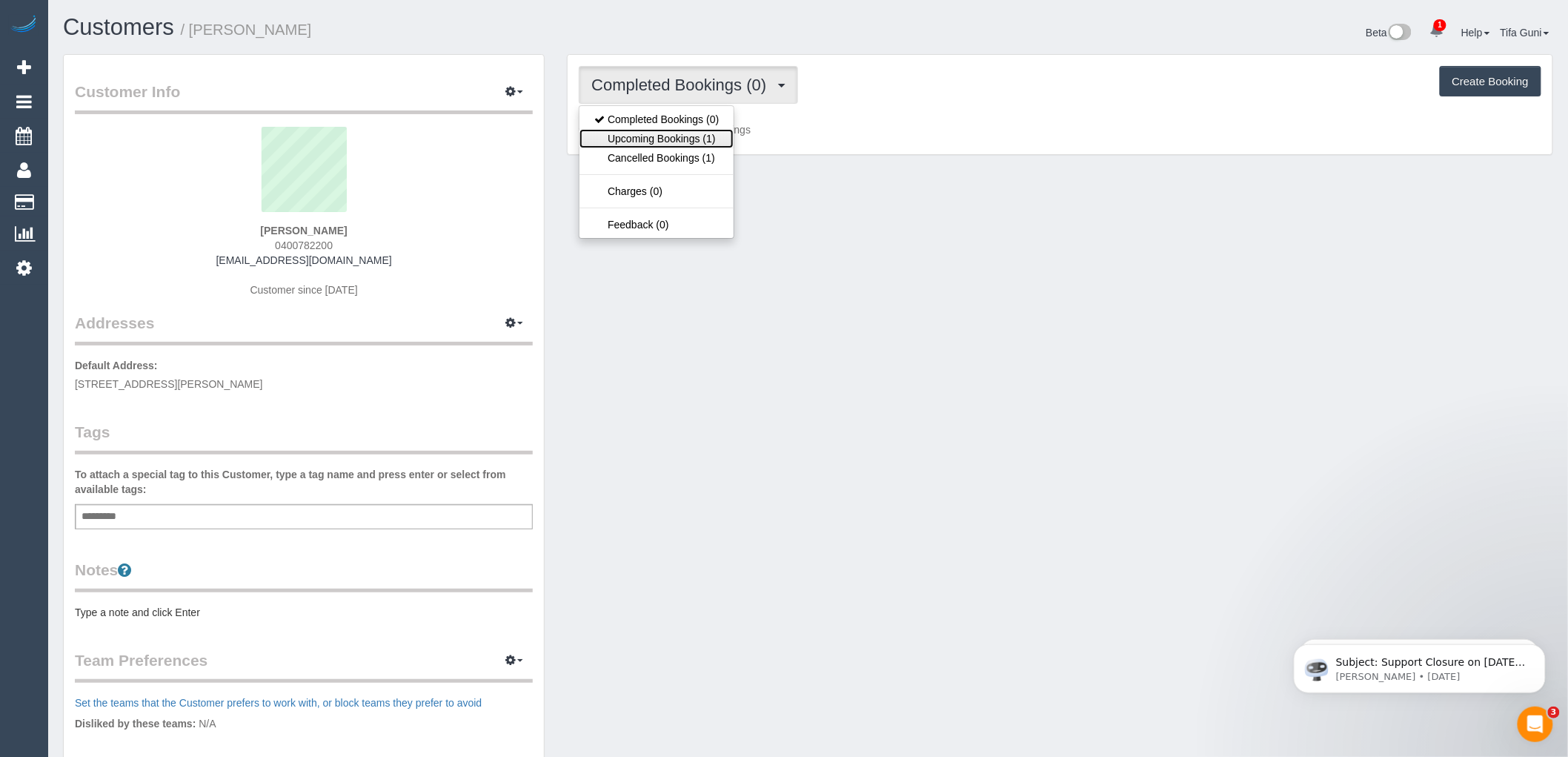
click at [703, 142] on link "Upcoming Bookings (1)" at bounding box center [657, 138] width 154 height 19
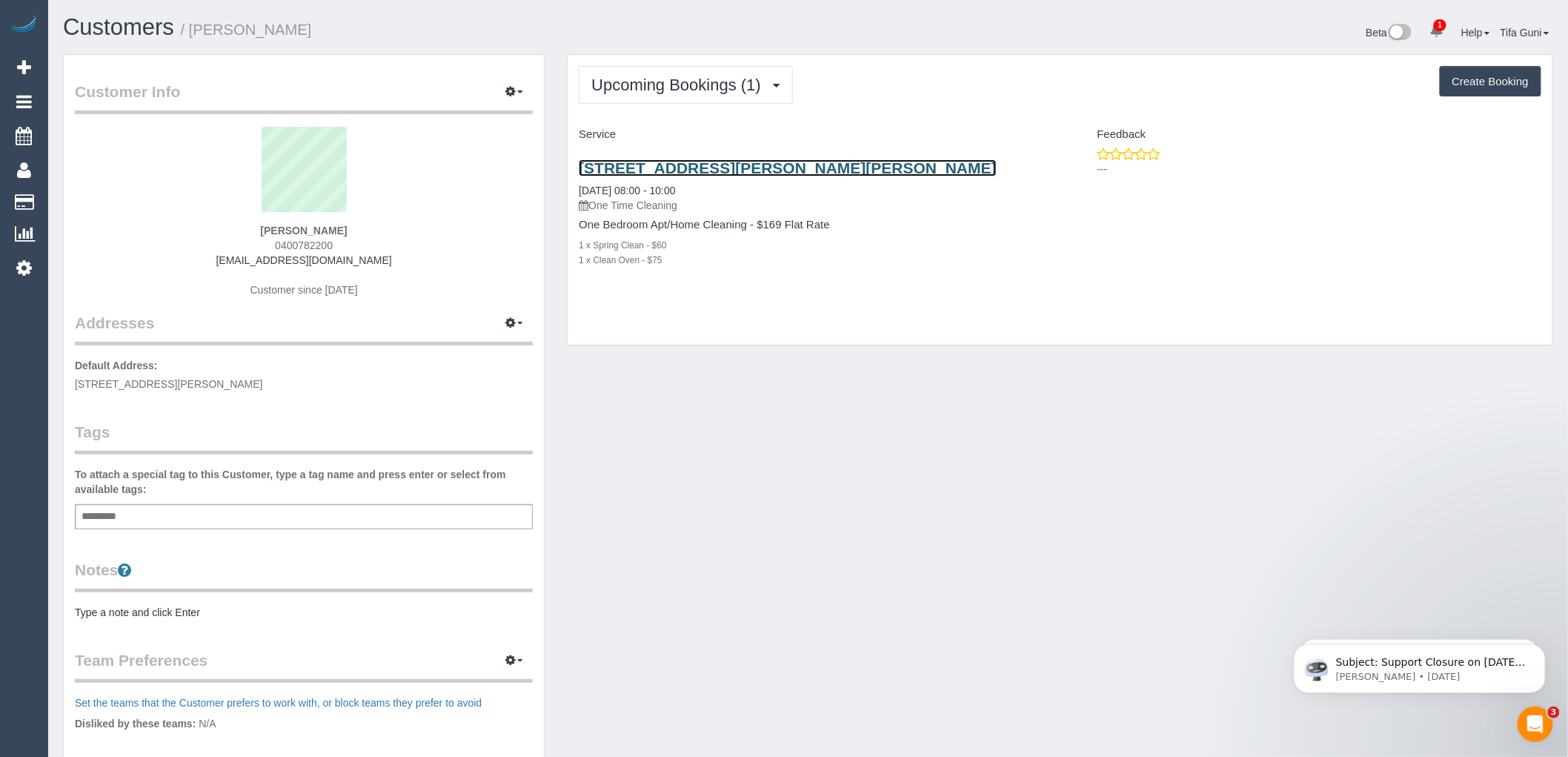
click at [767, 166] on link "[STREET_ADDRESS][PERSON_NAME][PERSON_NAME]" at bounding box center [788, 168] width 418 height 17
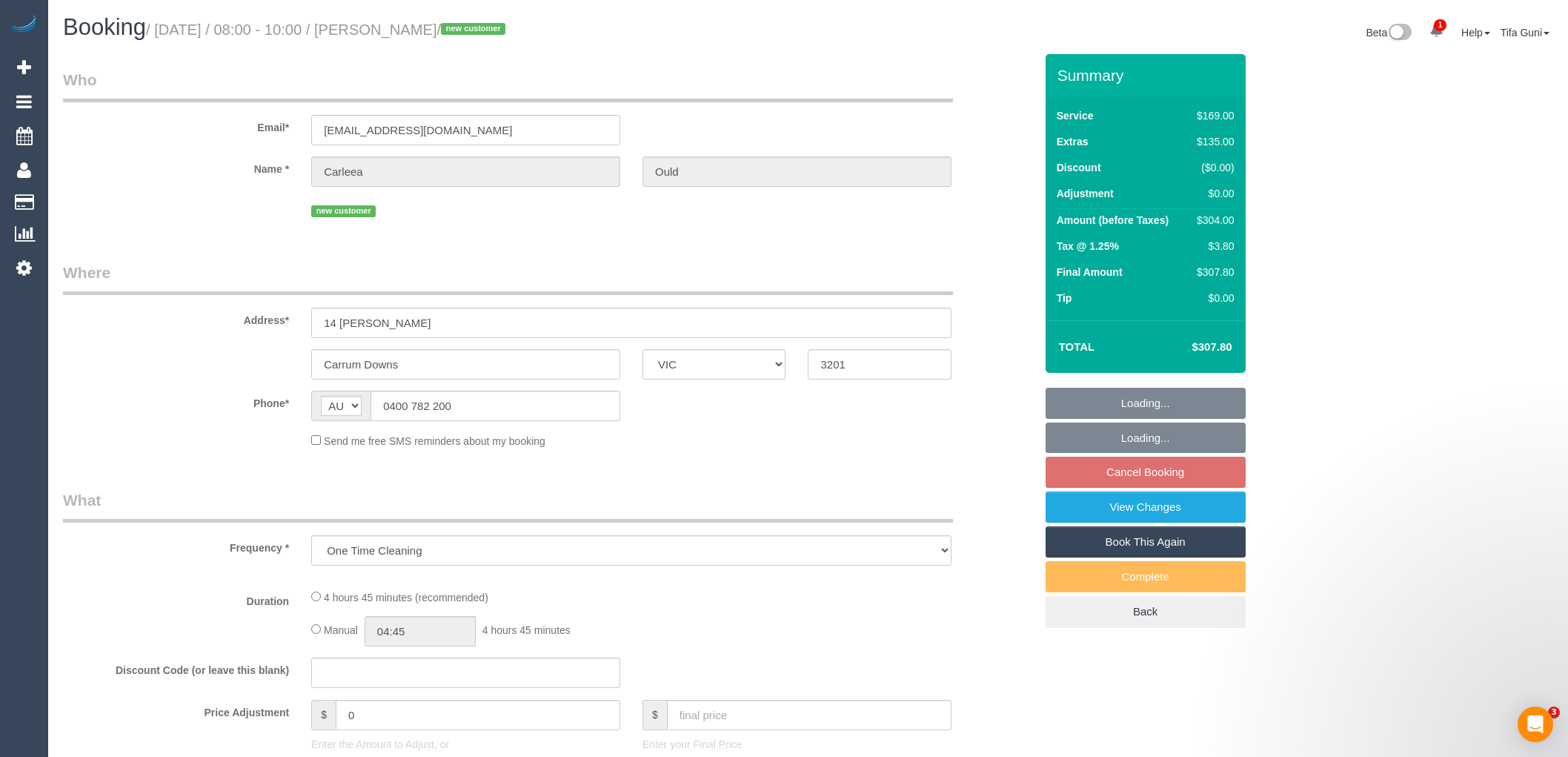
select select "VIC"
select select "string:stripe-pm_1OvoCi2GScqysDRVYYkZxJNr"
select select "number:27"
select select "number:14"
select select "number:19"
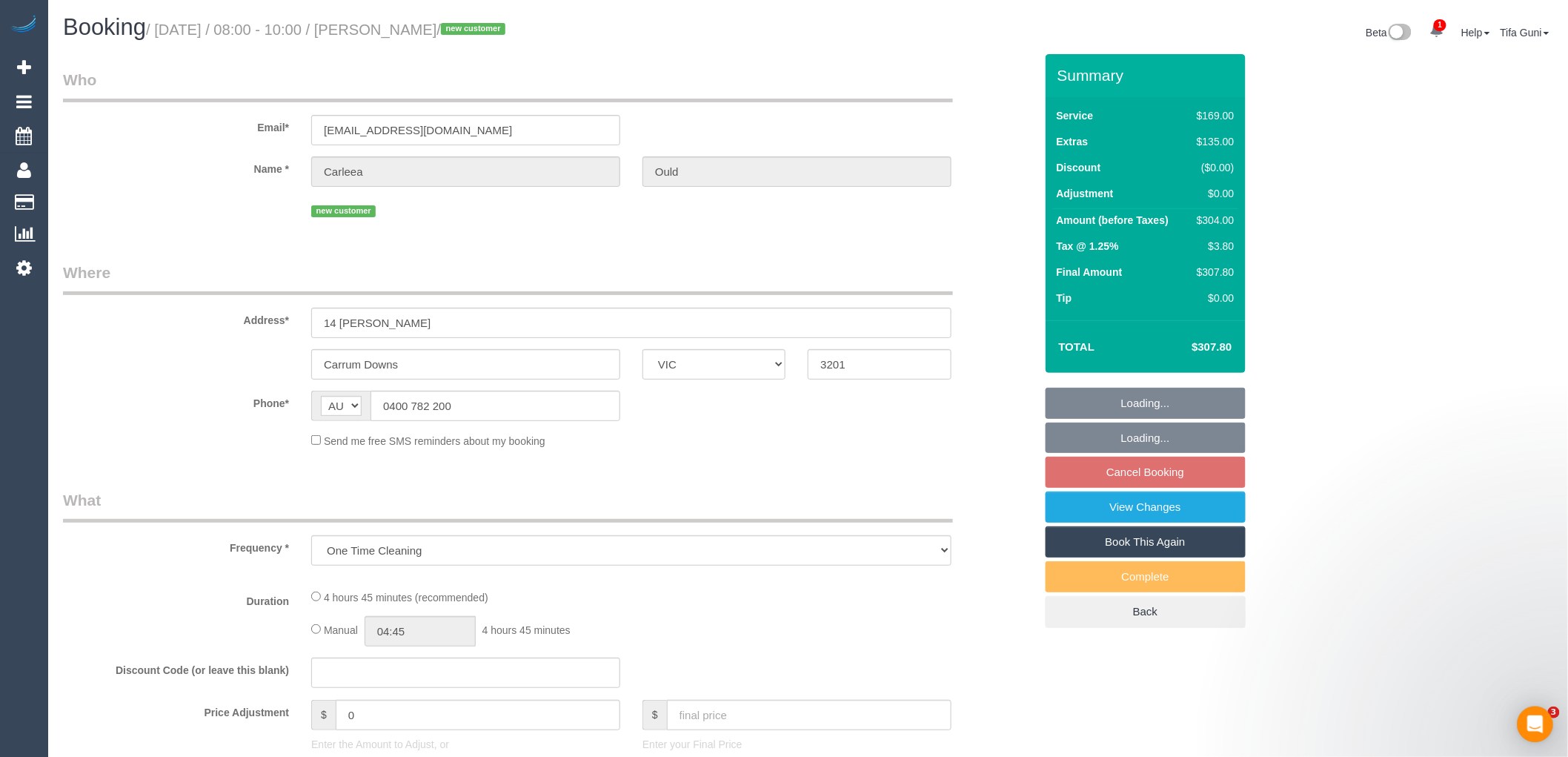
select select "number:36"
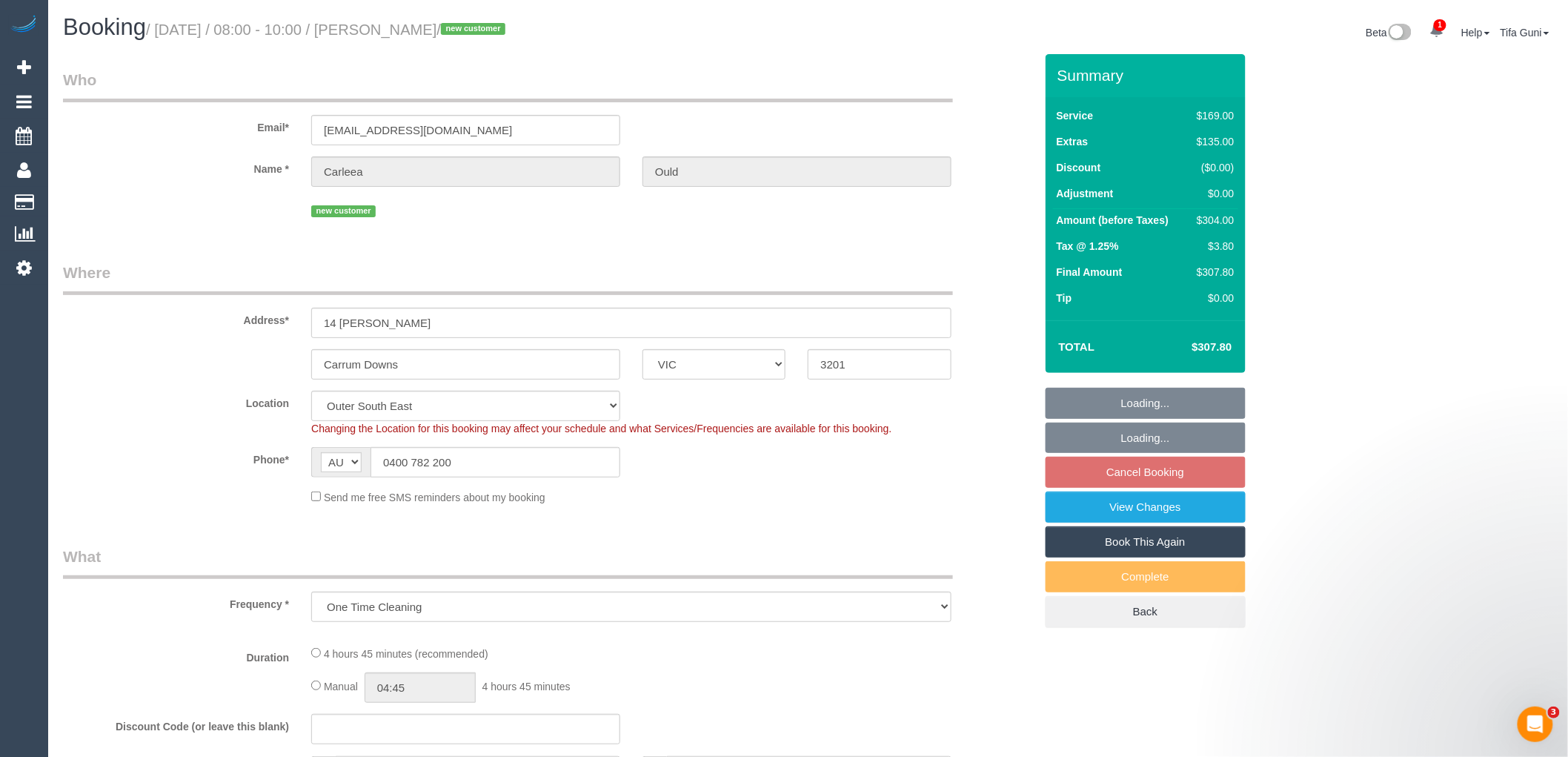
select select "object:989"
select select "spot2"
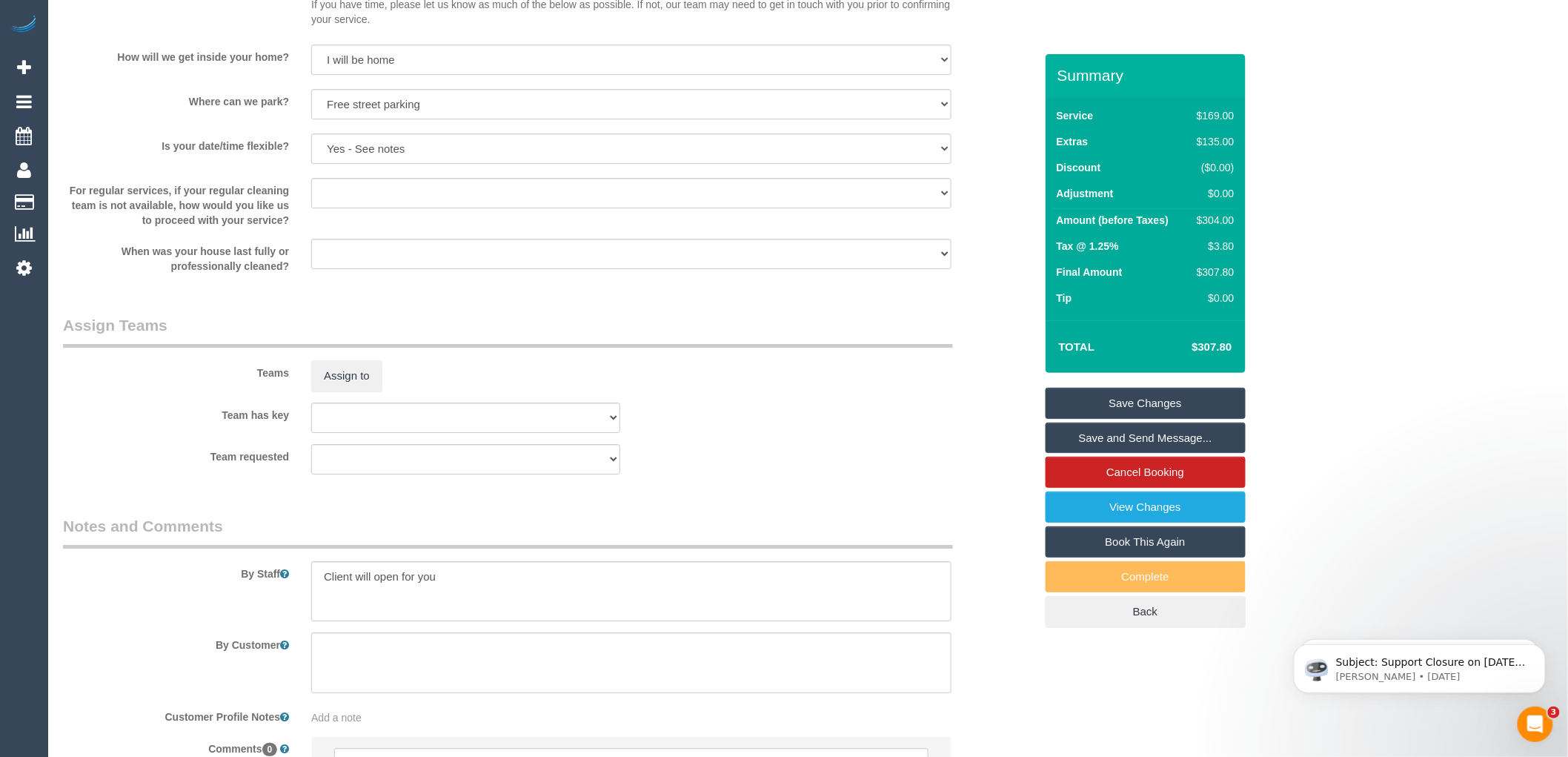
scroll to position [2097, 0]
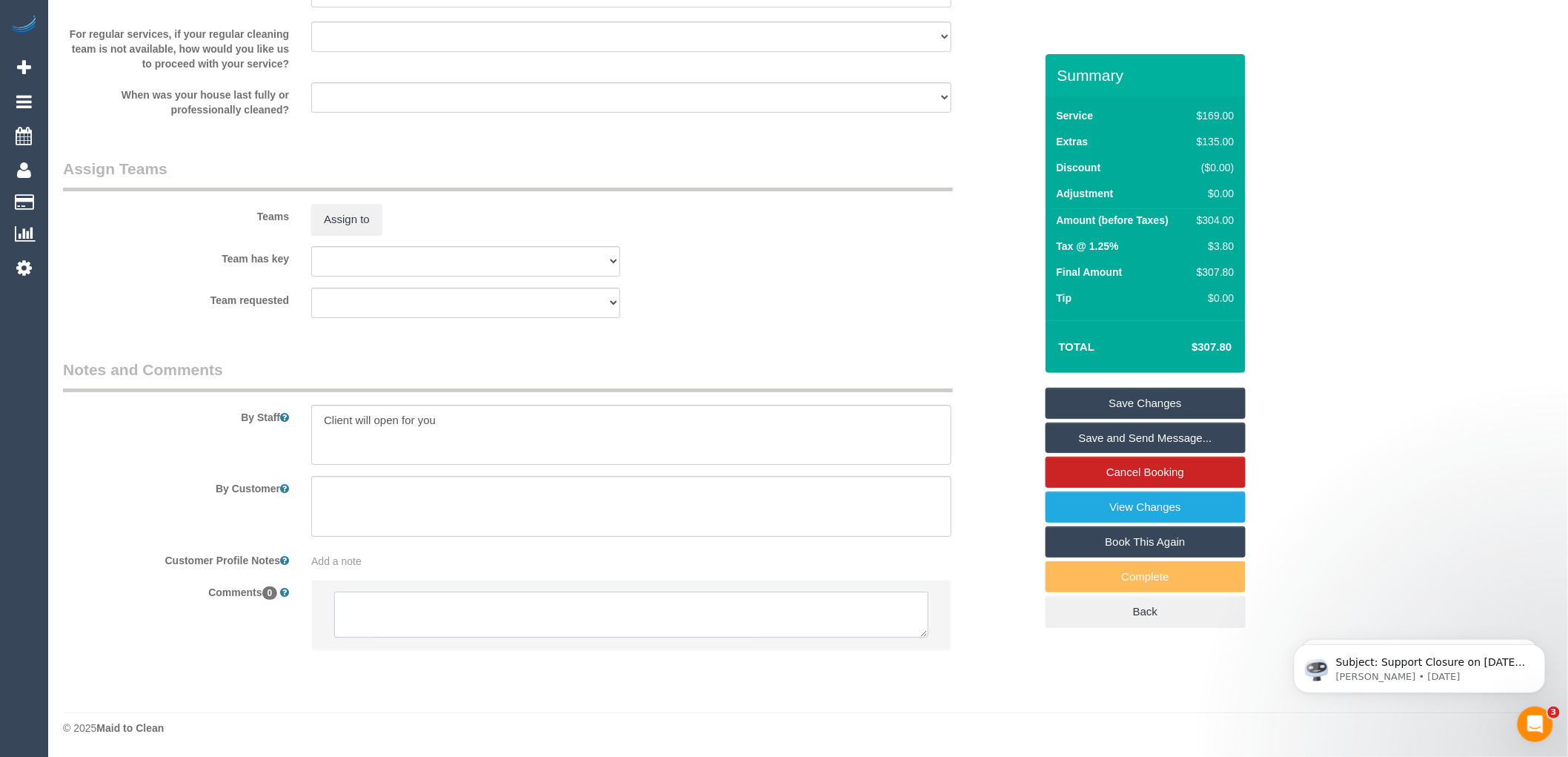
click at [390, 609] on textarea at bounding box center [631, 614] width 594 height 46
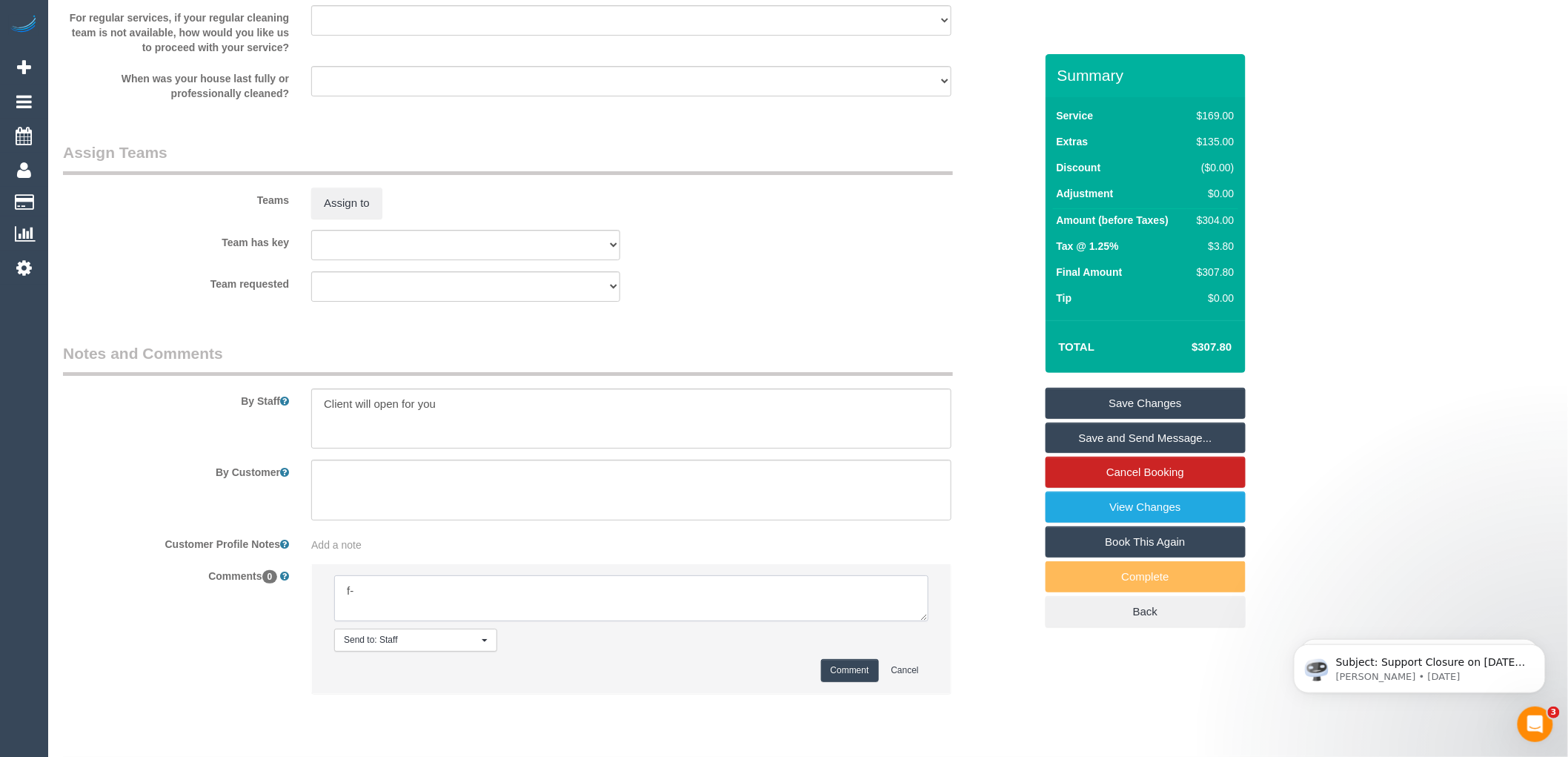
type textarea "f"
type textarea "-"
paste textarea "Flexibility dates: Flexibility times: Notes: knows we need to review Contact vi…"
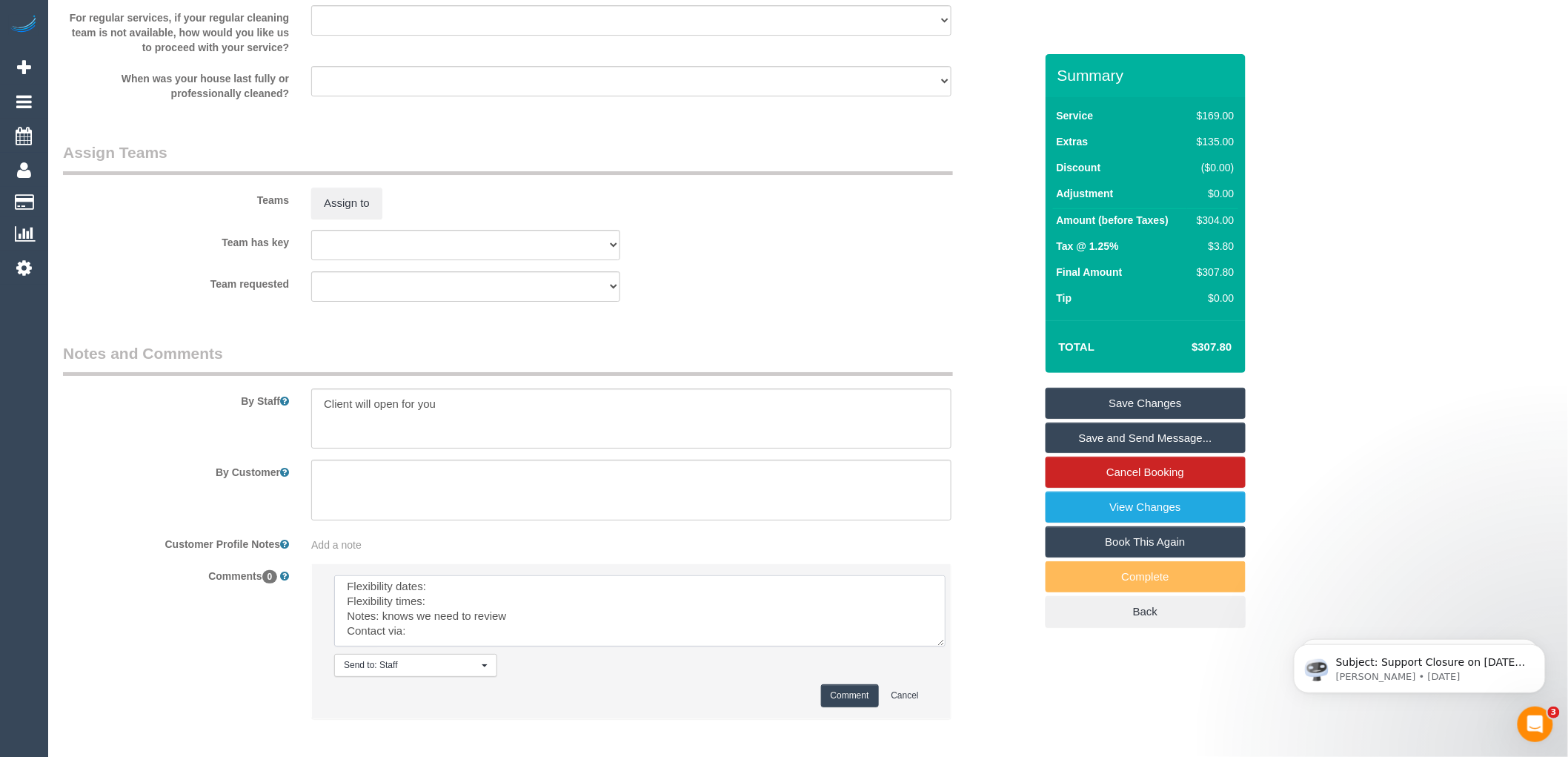
scroll to position [0, 0]
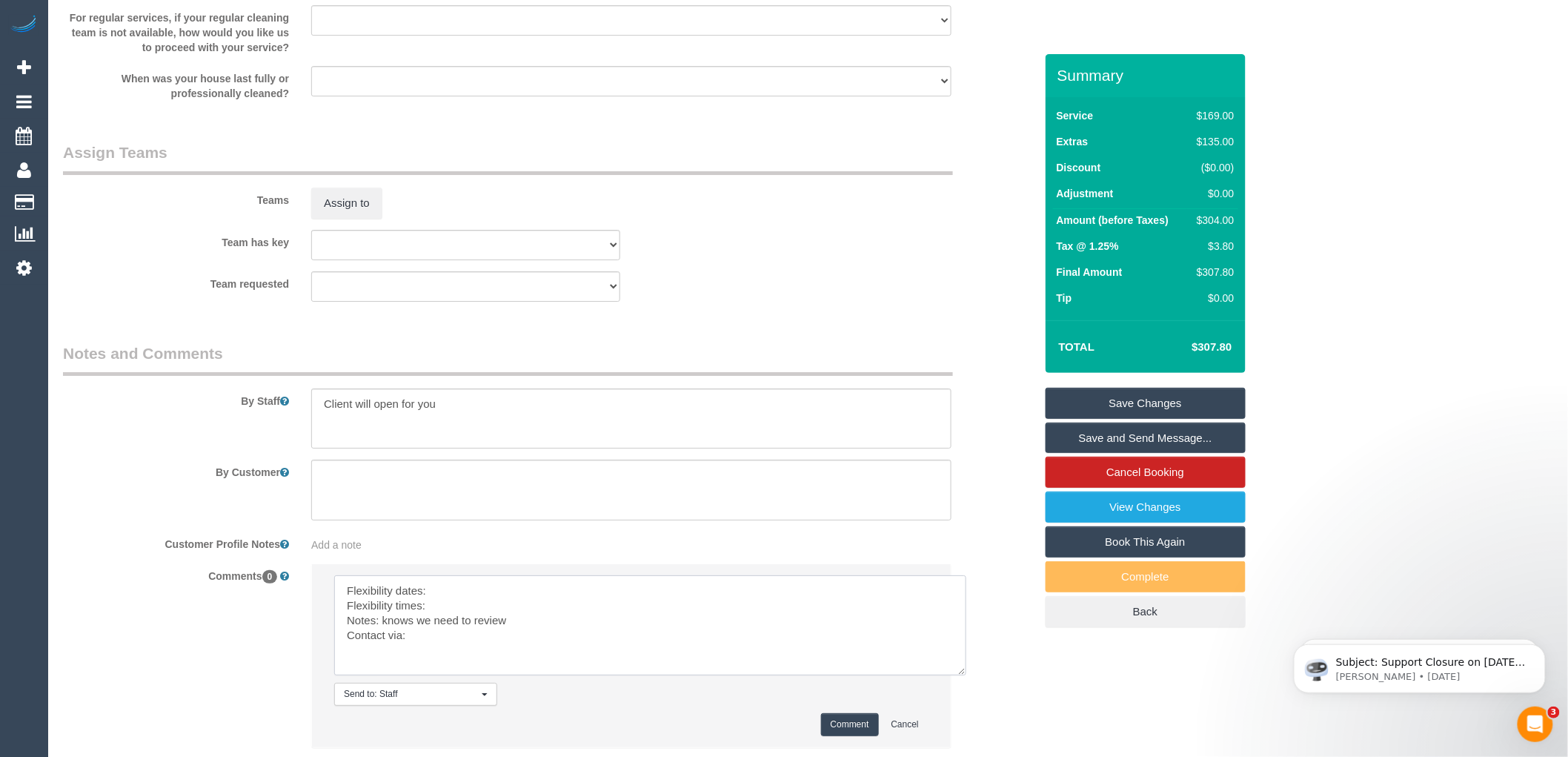
drag, startPoint x: 927, startPoint y: 633, endPoint x: 965, endPoint y: 687, distance: 66.0
click at [965, 676] on textarea at bounding box center [650, 625] width 632 height 100
click at [450, 608] on textarea at bounding box center [650, 625] width 632 height 100
click at [455, 623] on textarea at bounding box center [650, 625] width 632 height 100
click at [430, 653] on textarea at bounding box center [650, 625] width 632 height 100
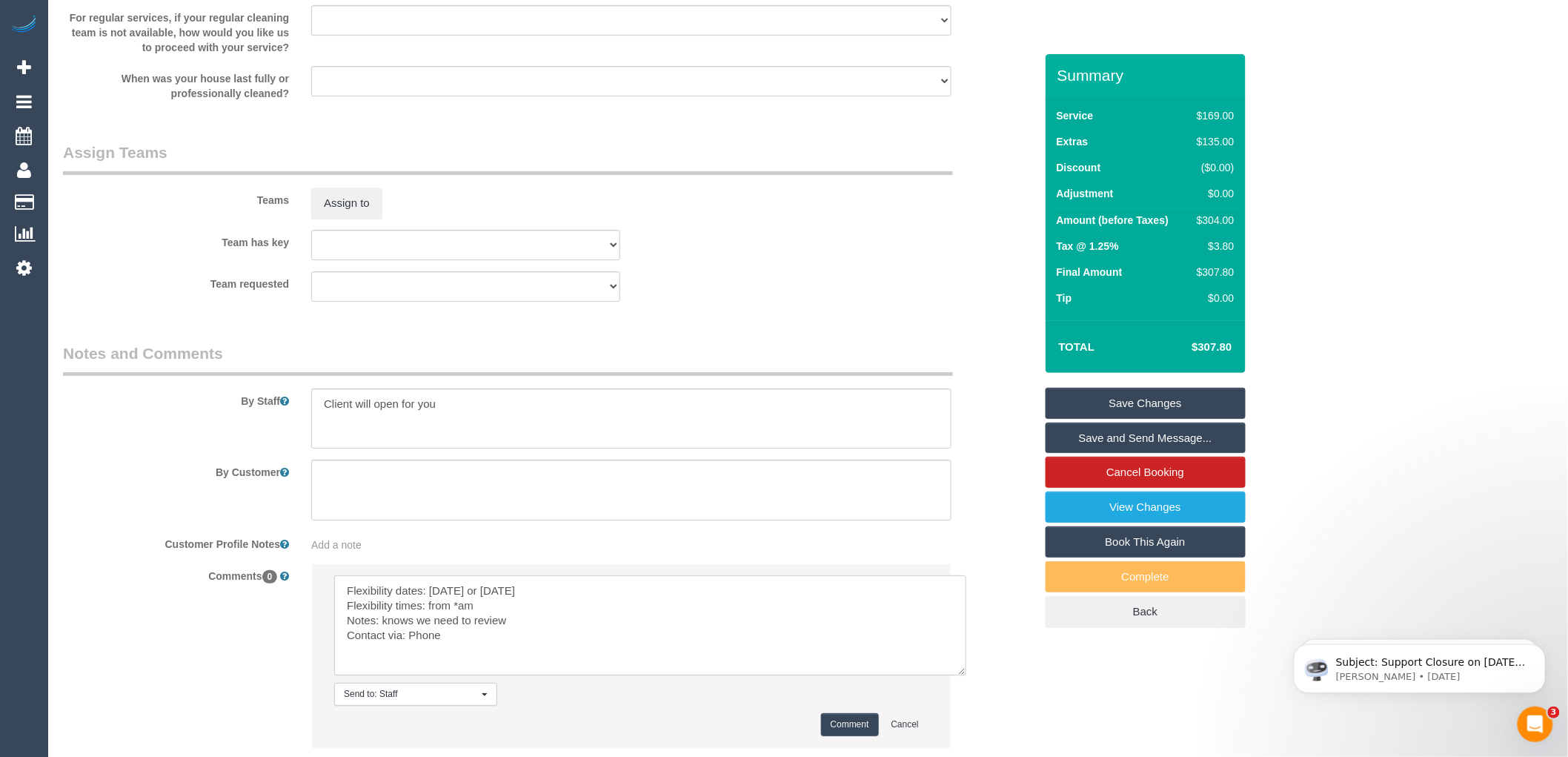
type textarea "Flexibility dates: Saturday or Friday Flexibility times: from *am Notes: knows …"
click at [843, 736] on button "Comment" at bounding box center [850, 725] width 58 height 23
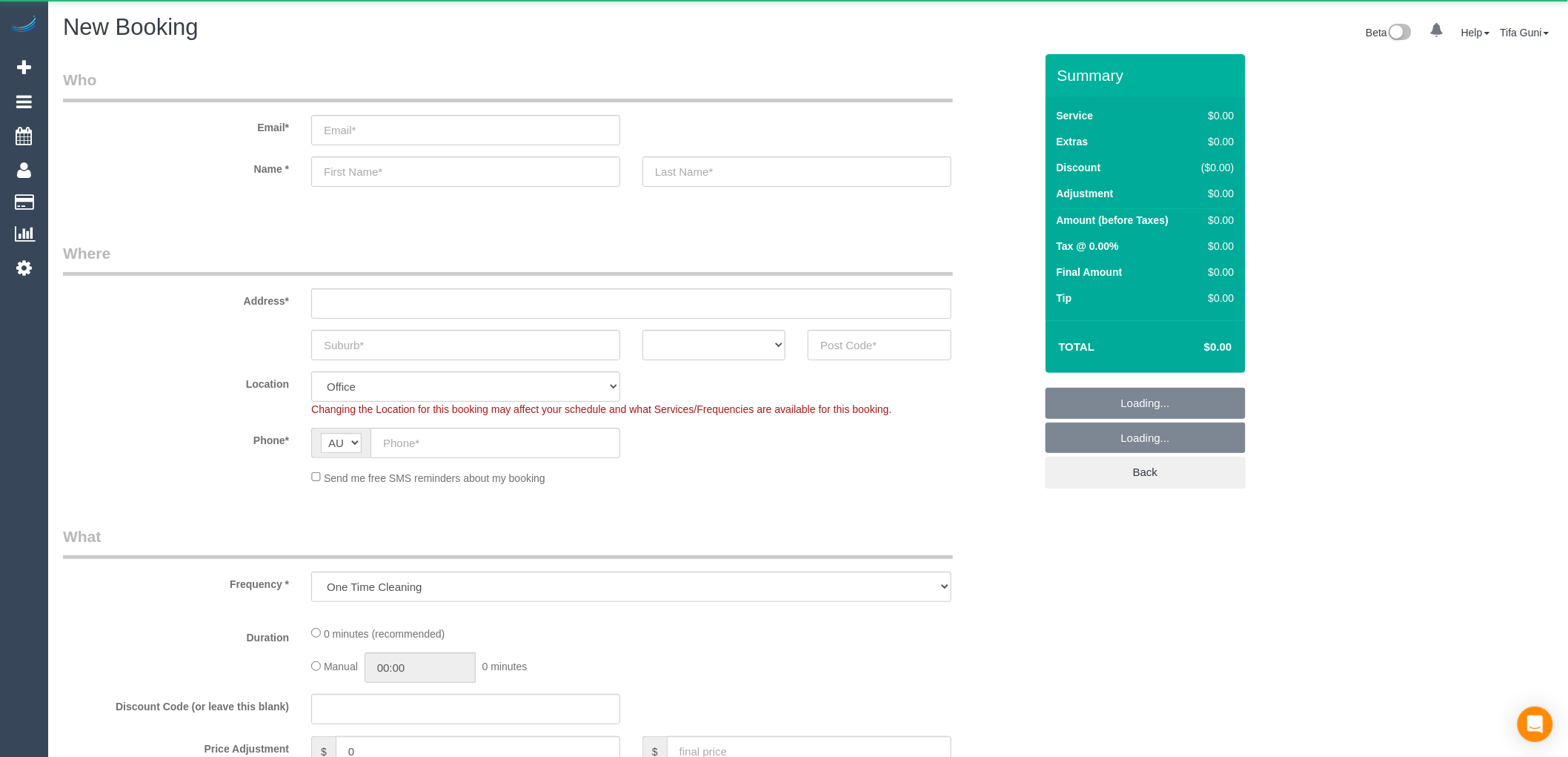
select select "object:652"
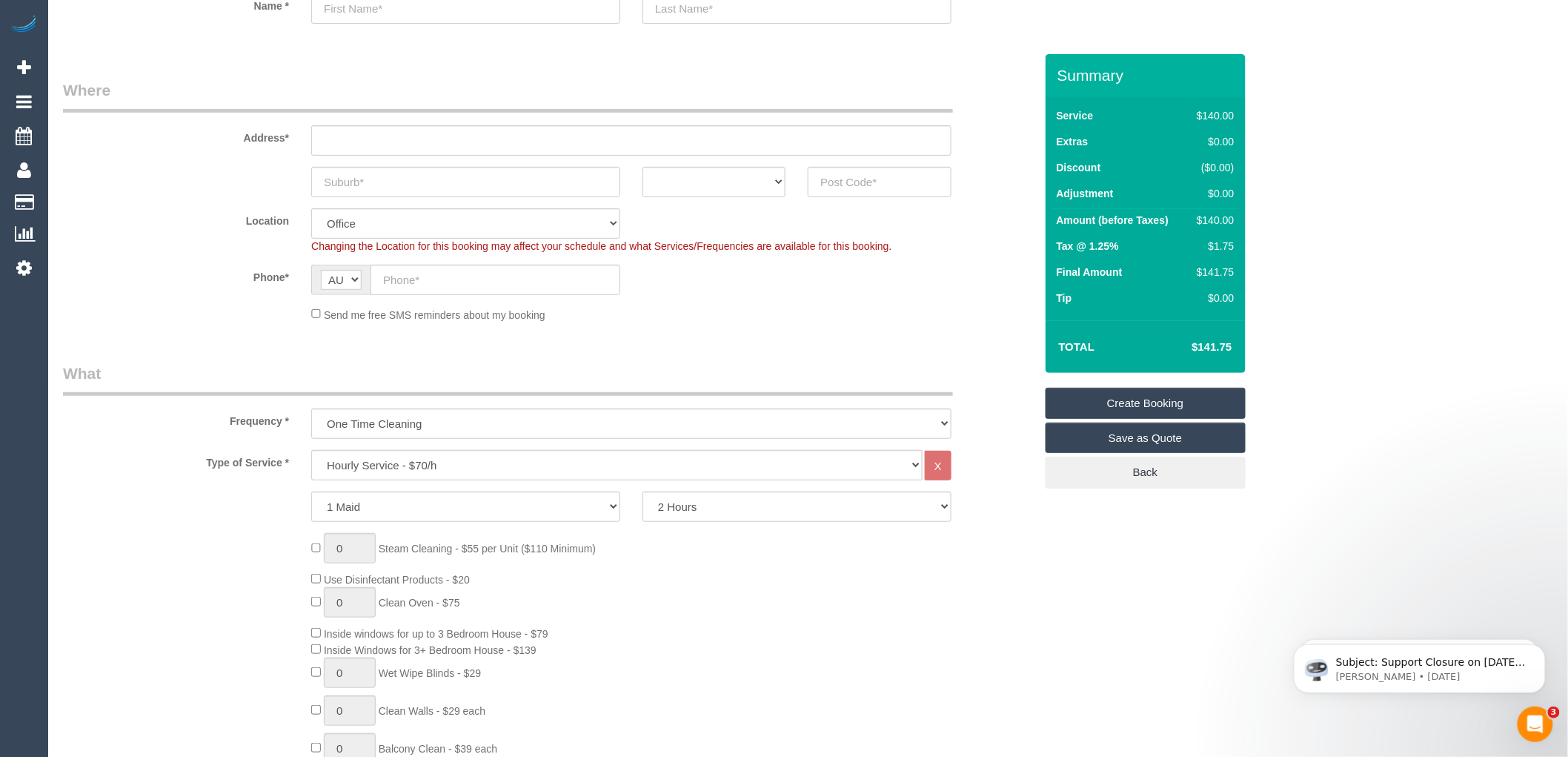
scroll to position [164, 0]
click at [428, 465] on select "Hourly Service - $70/h Hourly Service - $65/h Hourly Service - $60/h Hourly Ser…" at bounding box center [616, 463] width 611 height 31
select select "211"
click at [311, 449] on select "Hourly Service - $70/h Hourly Service - $65/h Hourly Service - $60/h Hourly Ser…" at bounding box center [616, 463] width 611 height 31
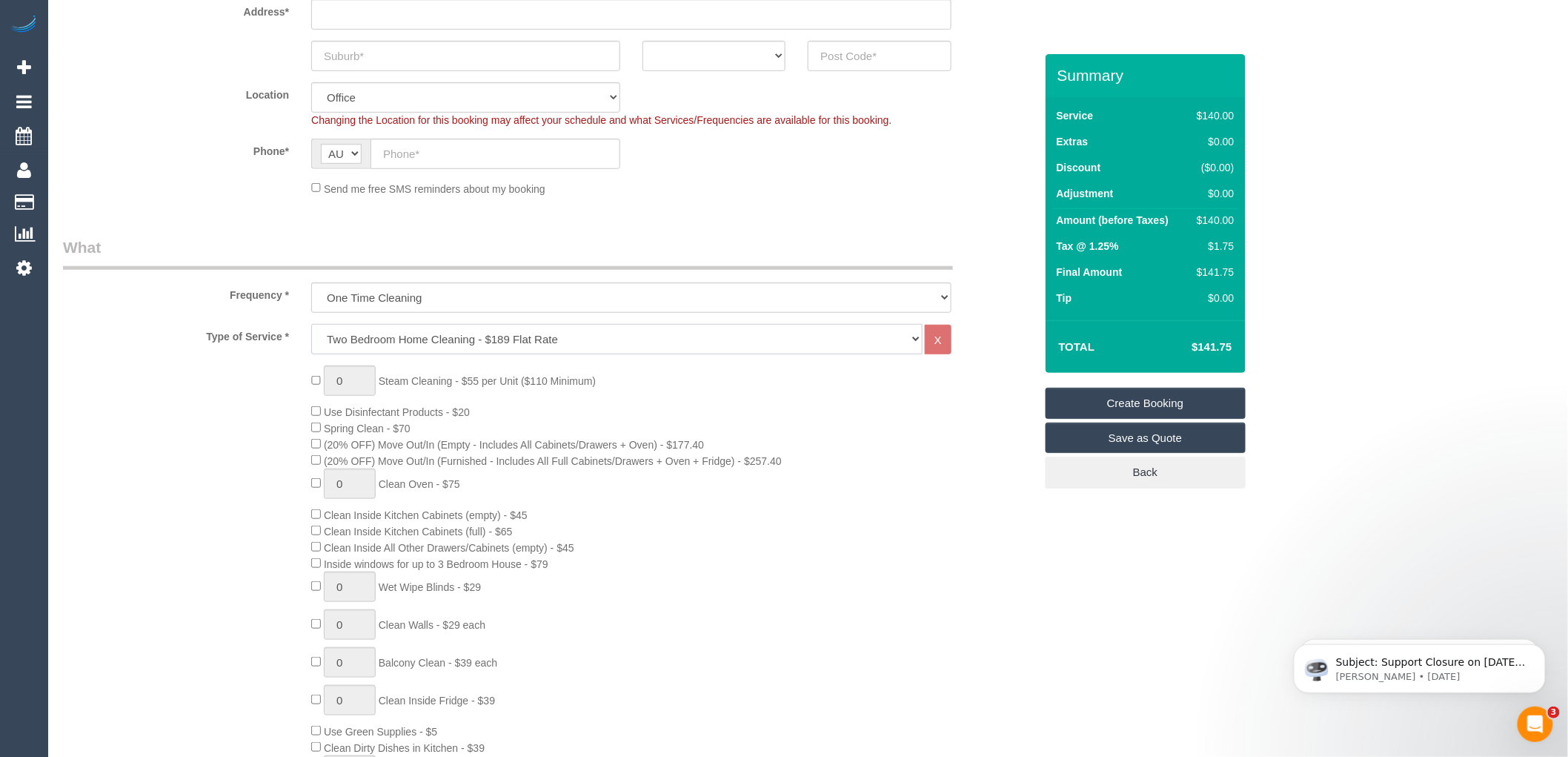
scroll to position [330, 0]
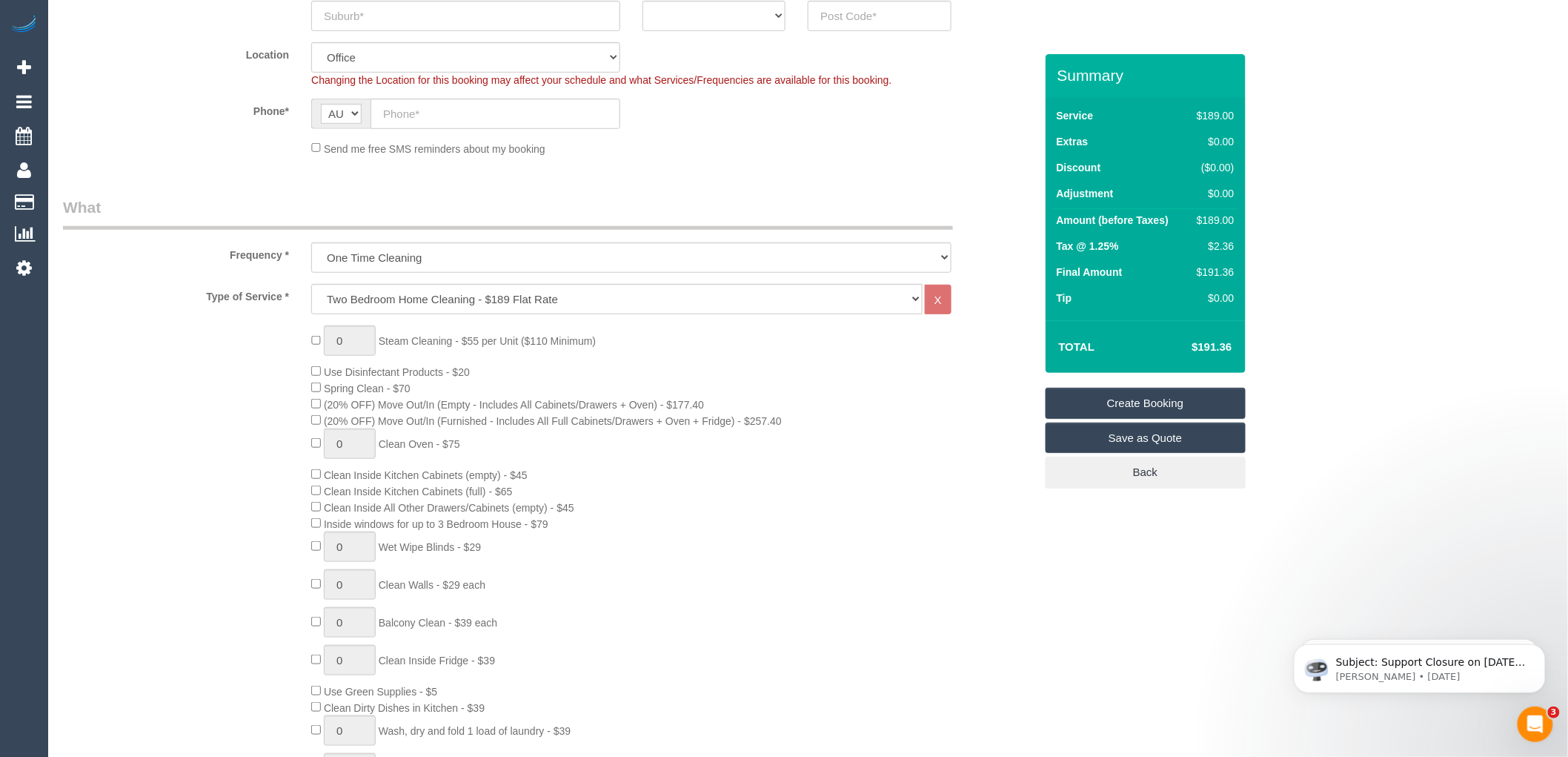
click at [662, 499] on div "0 Steam Cleaning - $55 per Unit ($110 Minimum) Use Disinfectant Products - $20 …" at bounding box center [673, 585] width 745 height 520
drag, startPoint x: 1238, startPoint y: 349, endPoint x: 1197, endPoint y: 352, distance: 41.1
click at [1197, 352] on td "$370.98" at bounding box center [1190, 347] width 96 height 37
copy h4 "370.98"
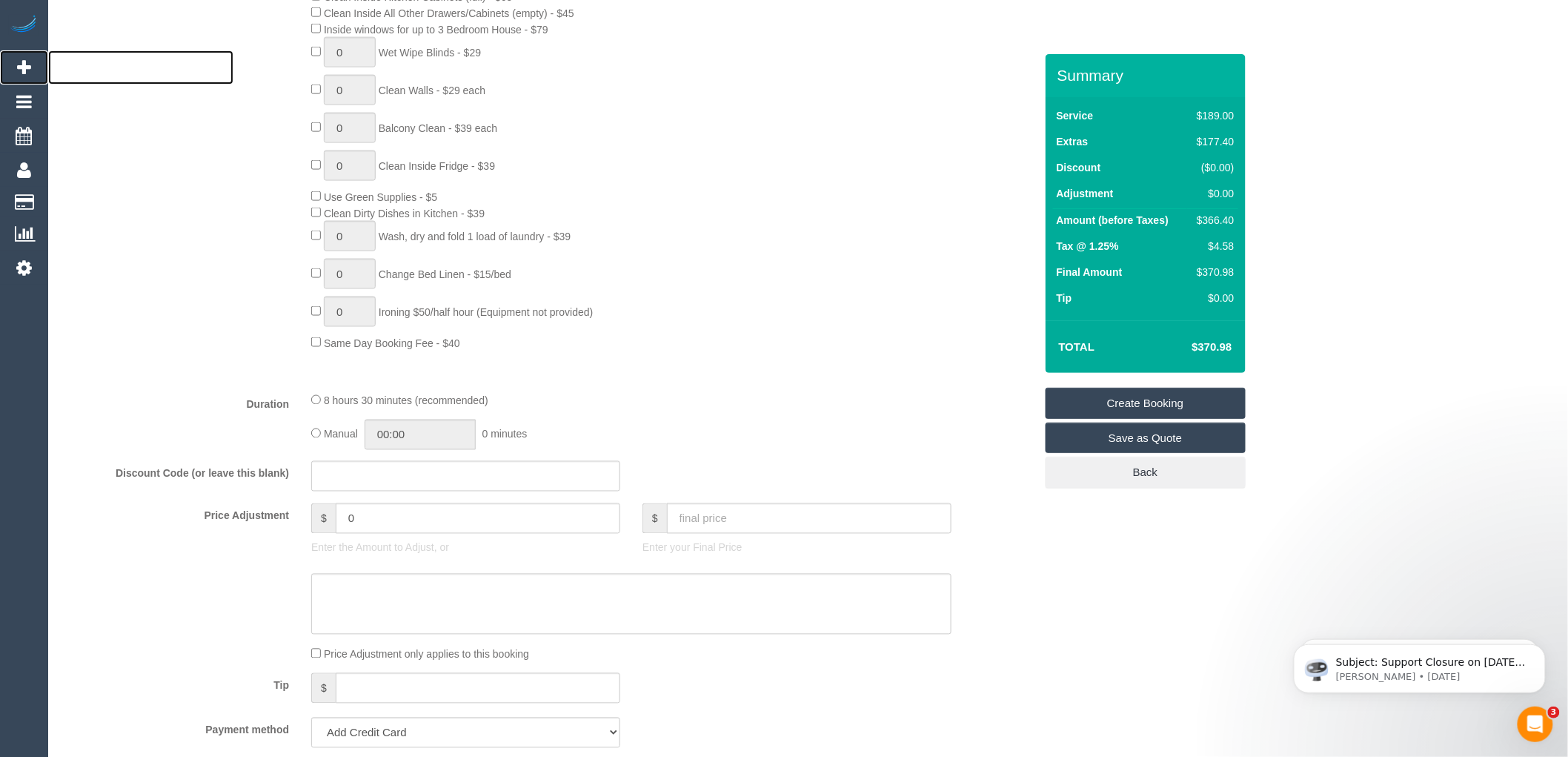
scroll to position [412, 0]
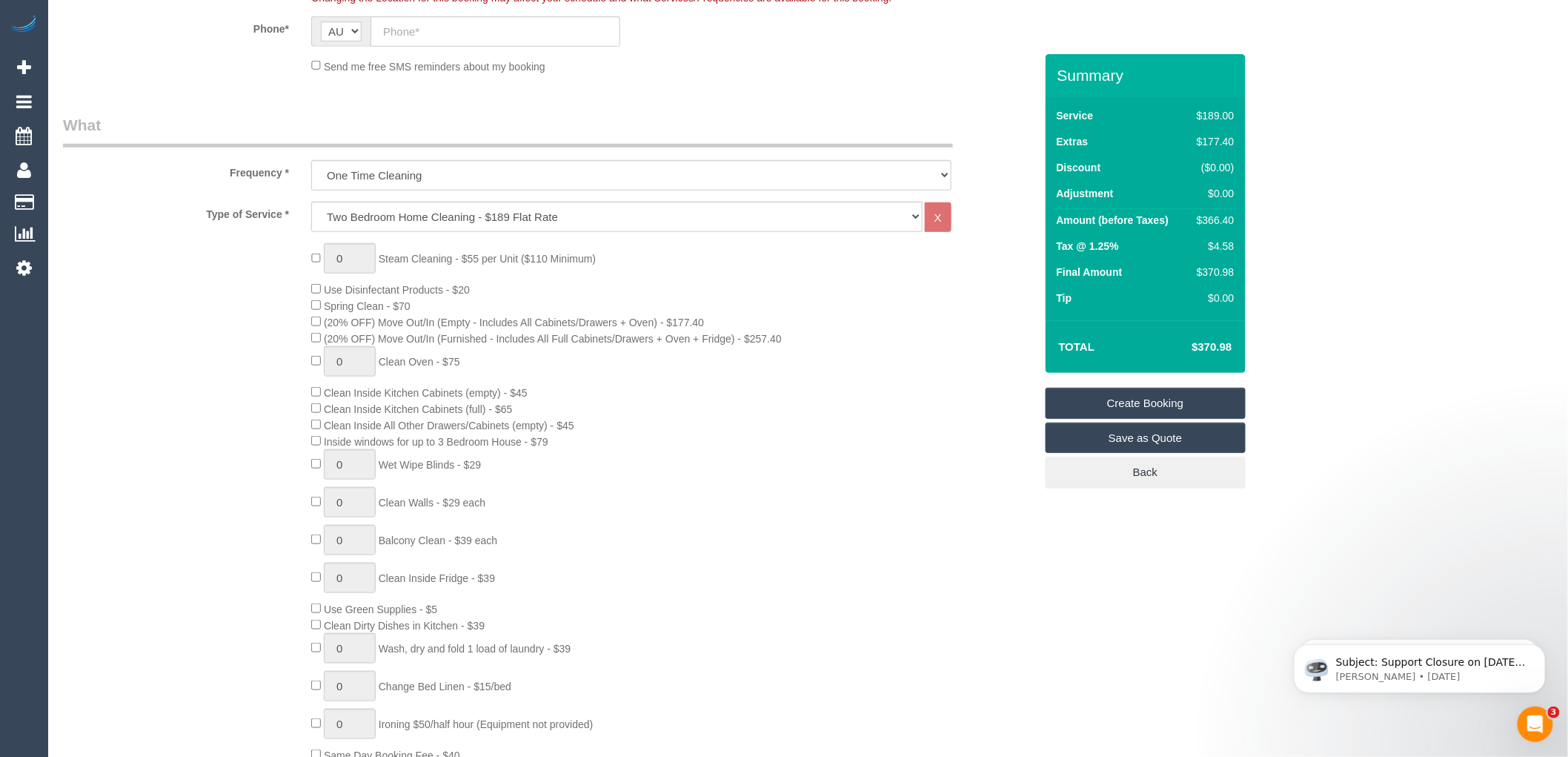
copy h4 "370.98"
drag, startPoint x: 1226, startPoint y: 243, endPoint x: 1205, endPoint y: 242, distance: 21.0
click at [1205, 242] on td "$4.58" at bounding box center [1212, 247] width 51 height 26
copy div "$4.58"
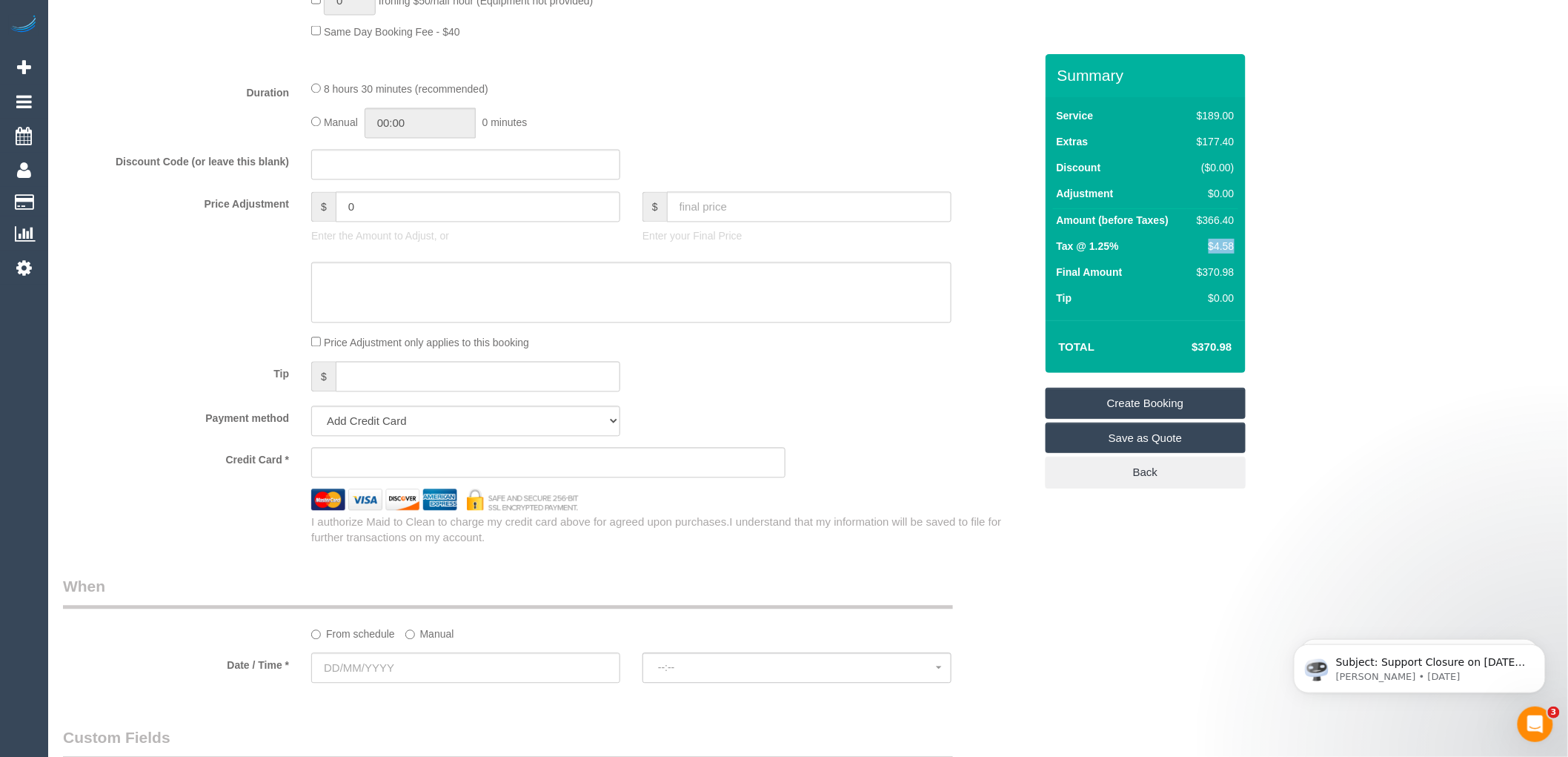
scroll to position [1153, 0]
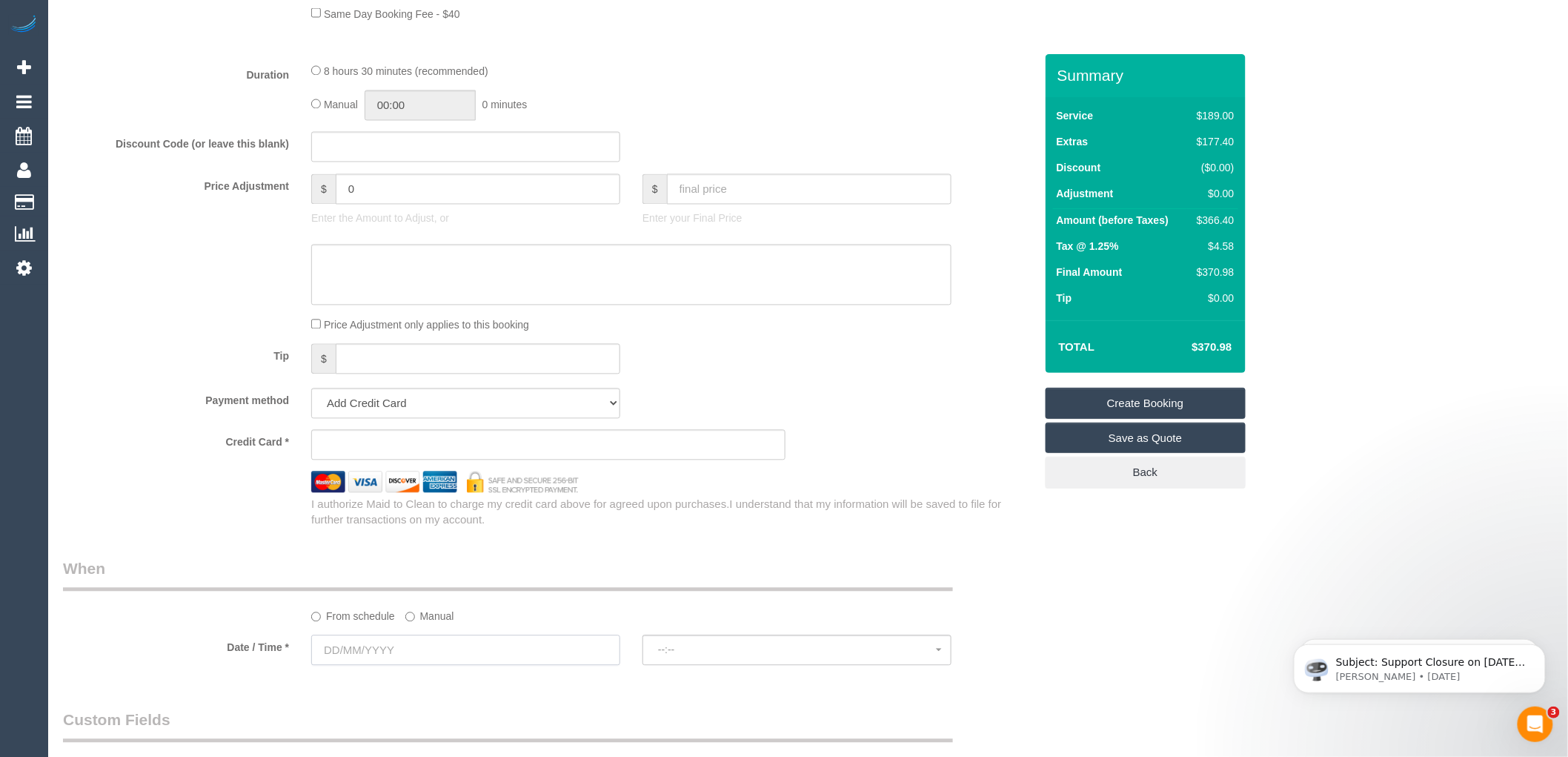
click at [366, 666] on input "text" at bounding box center [465, 651] width 309 height 31
click at [715, 333] on div "Price Adjustment only applies to this booking" at bounding box center [631, 325] width 663 height 17
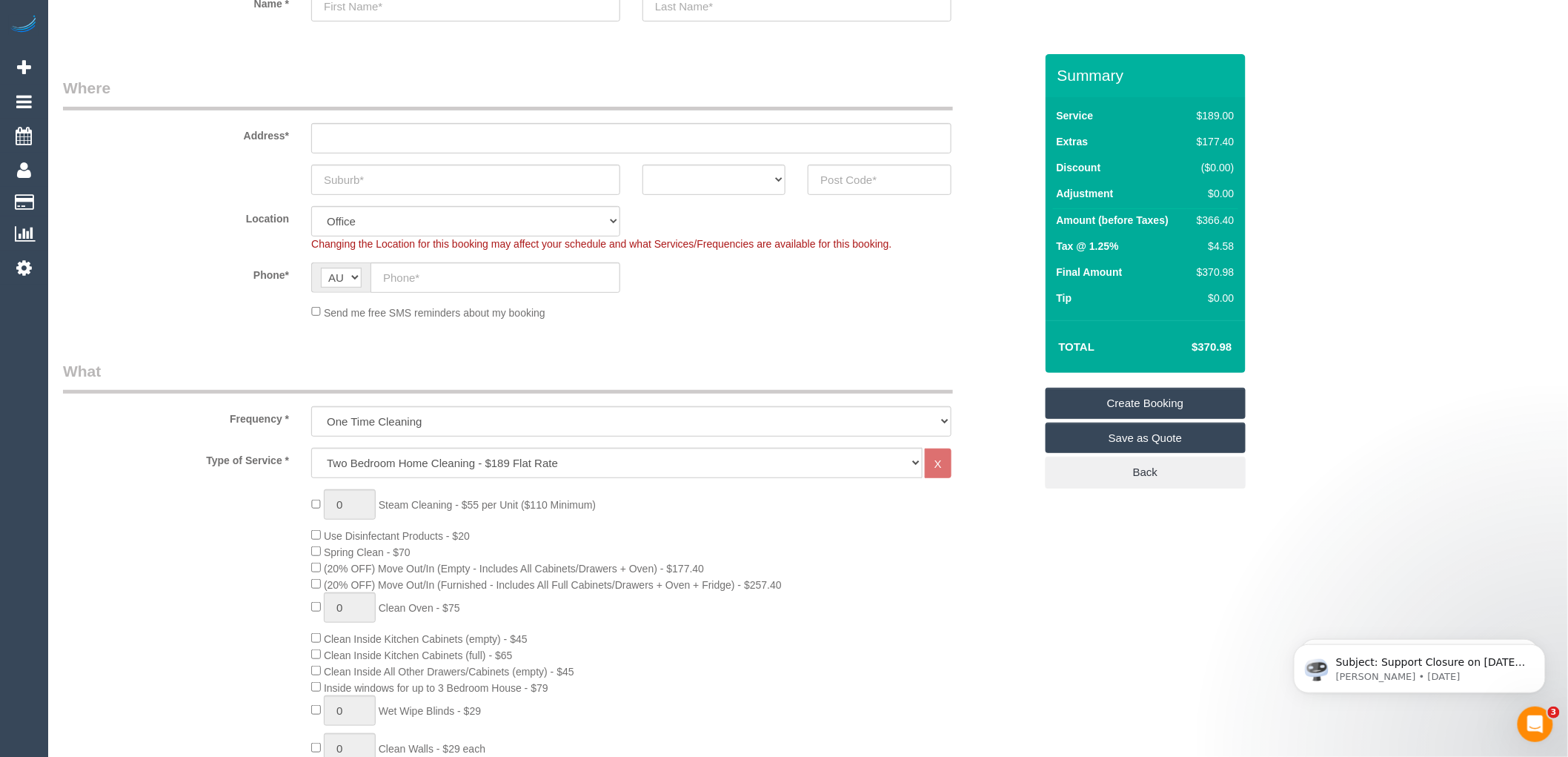
scroll to position [164, 0]
click at [735, 177] on select "ACT NSW NT QLD SA TAS VIC WA" at bounding box center [714, 180] width 143 height 31
select select "VIC"
click at [643, 165] on select "ACT NSW NT QLD SA TAS VIC WA" at bounding box center [714, 180] width 143 height 31
click at [846, 174] on input "text" at bounding box center [879, 180] width 143 height 31
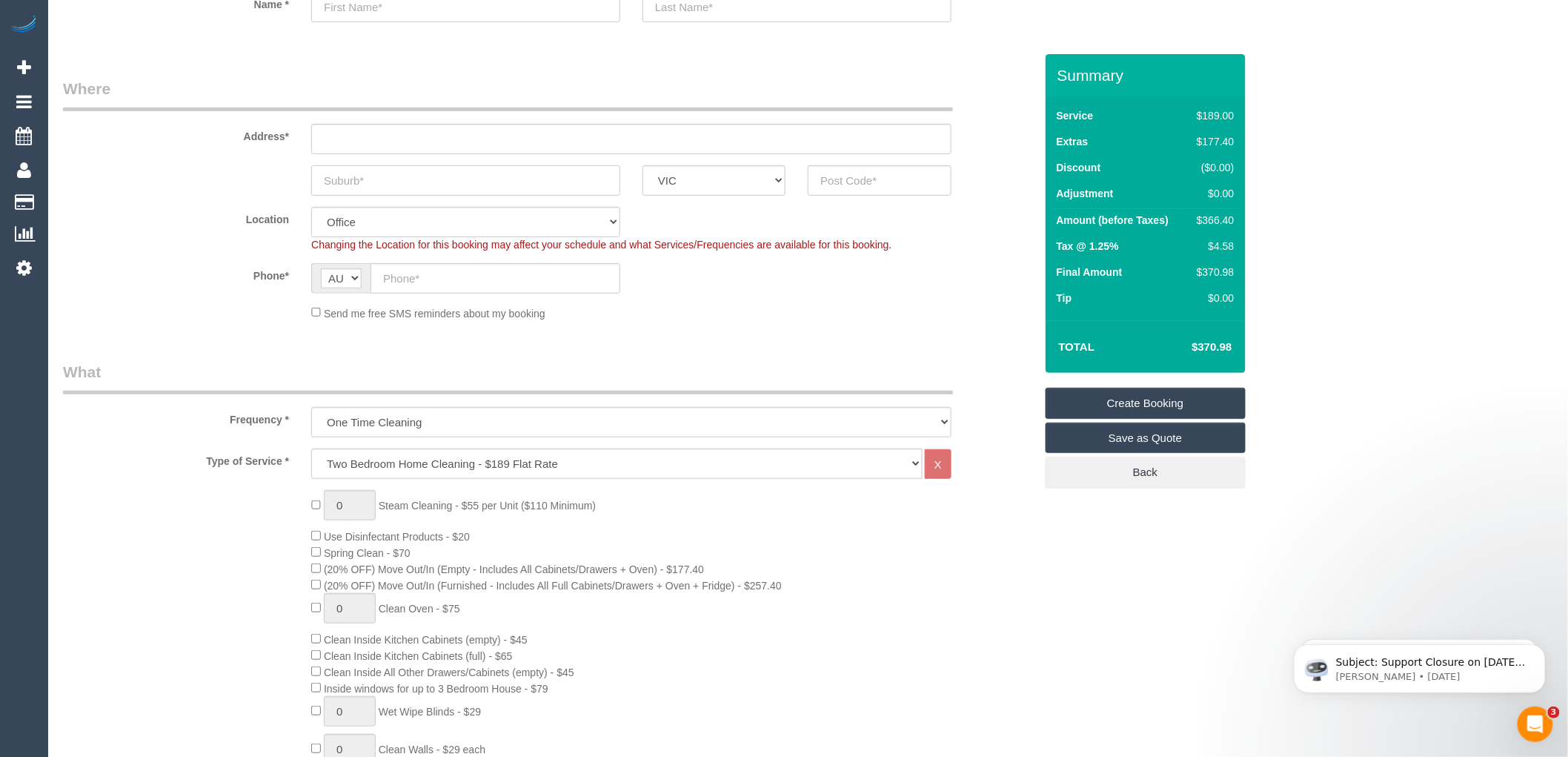
click at [379, 179] on input "text" at bounding box center [465, 180] width 309 height 31
type input "st Kilda"
click at [836, 181] on input "text" at bounding box center [879, 180] width 143 height 31
type input "3182"
click at [344, 135] on input "text" at bounding box center [631, 139] width 640 height 31
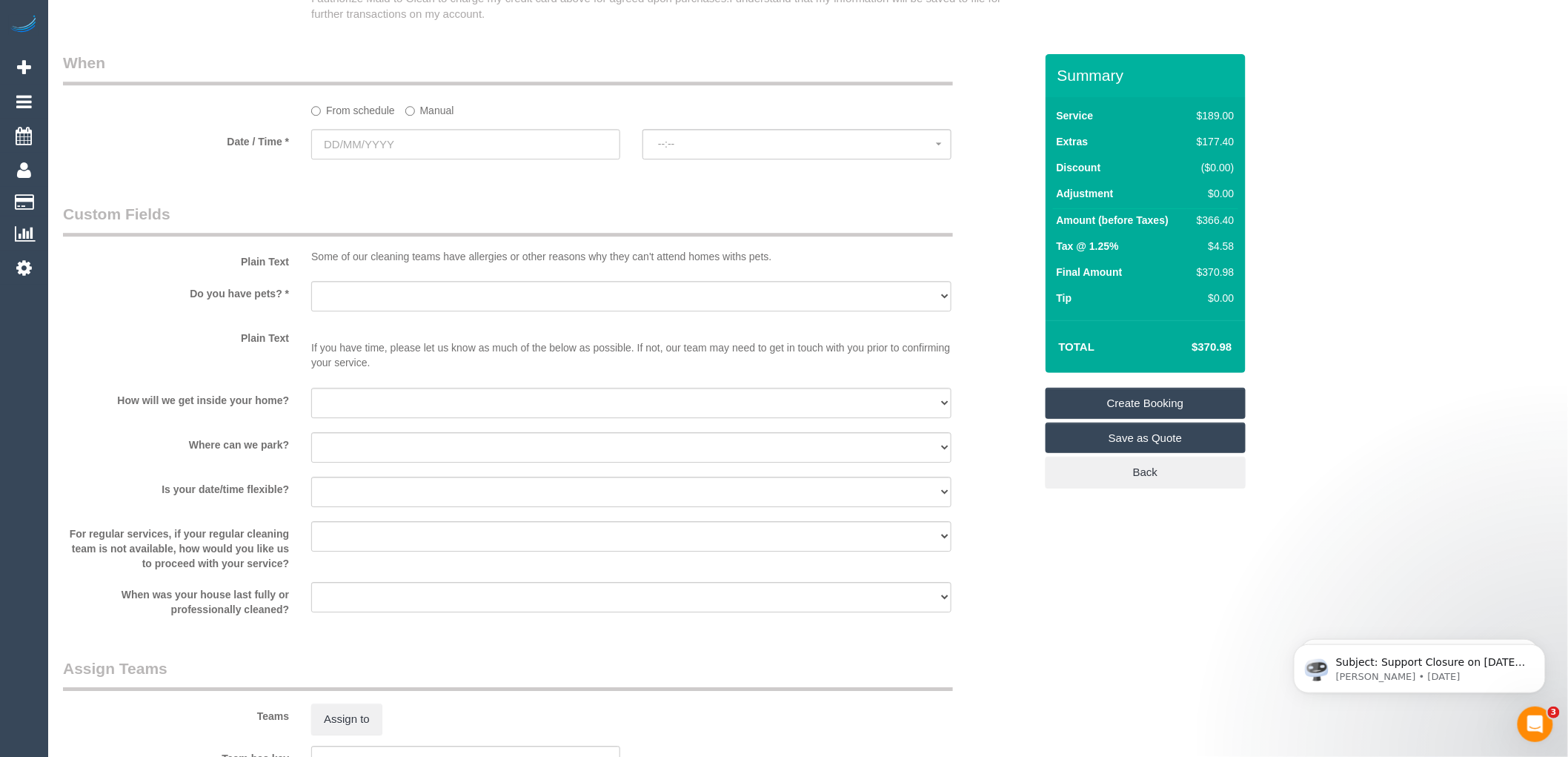
scroll to position [1635, 0]
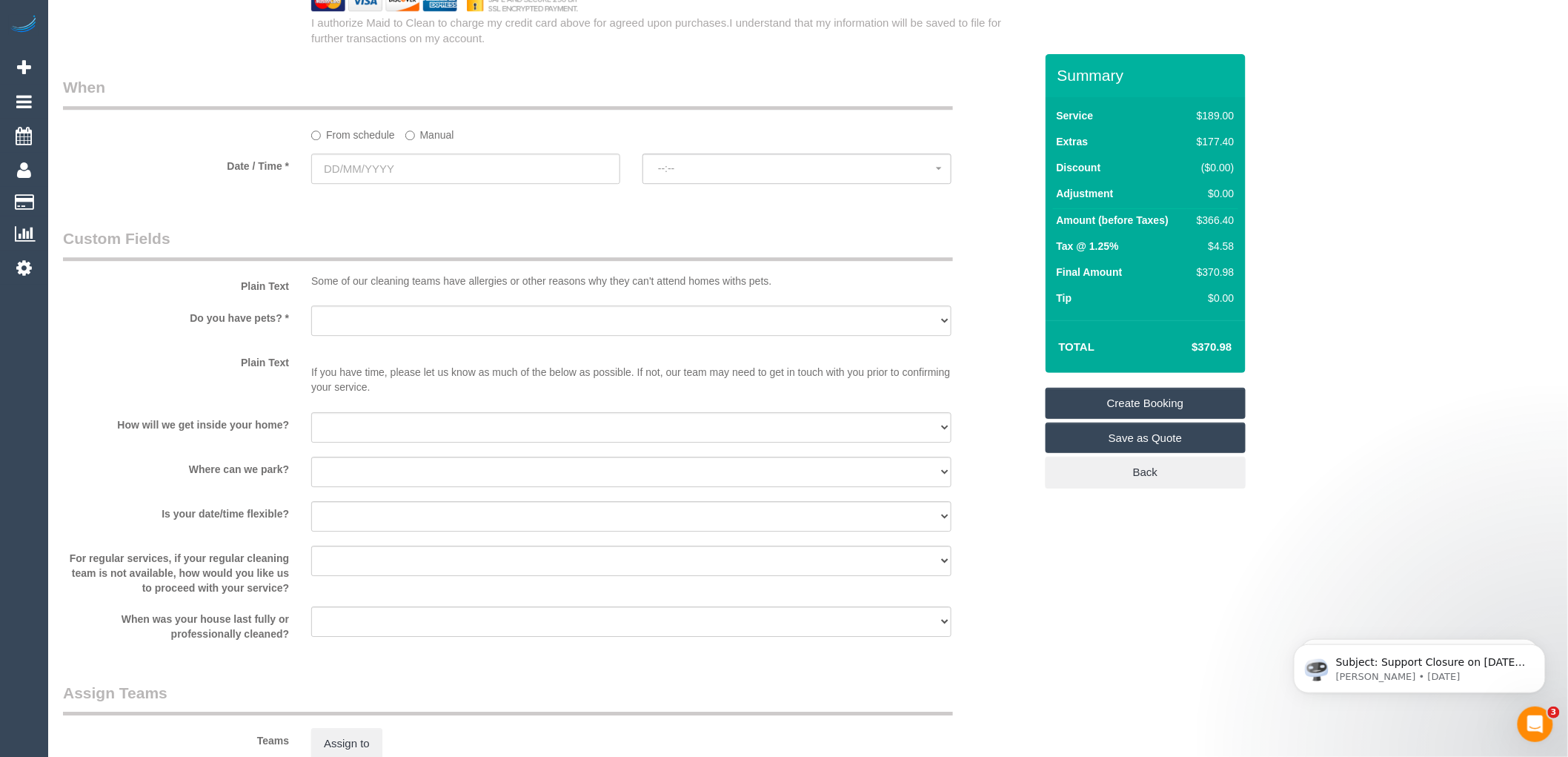
type input "-"
click at [377, 184] on input "text" at bounding box center [465, 168] width 309 height 31
select select "55"
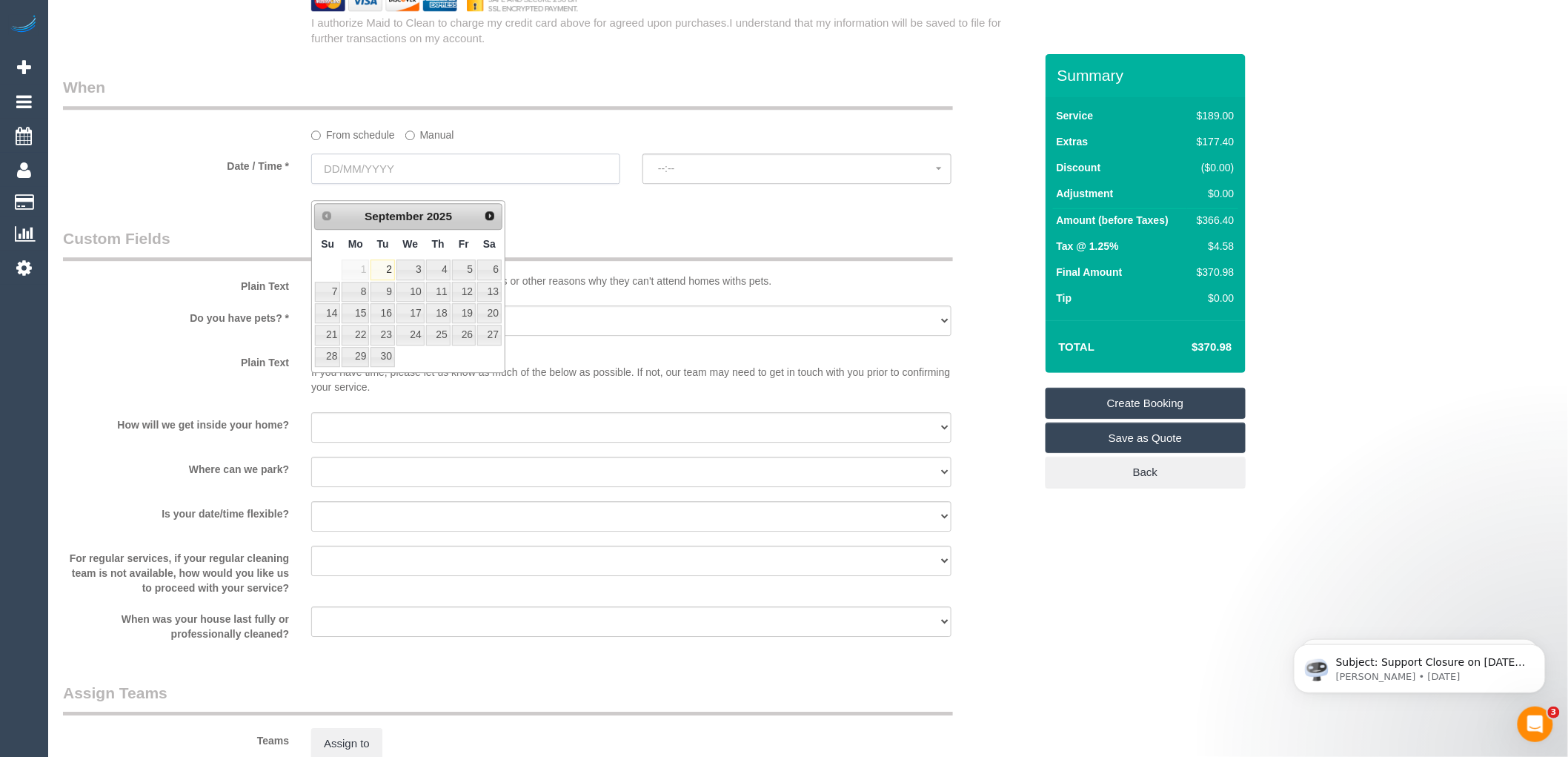
select select "object:2159"
click at [485, 217] on span "Next" at bounding box center [490, 215] width 12 height 12
click at [417, 270] on link "1" at bounding box center [411, 270] width 28 height 20
type input "01/10/2025"
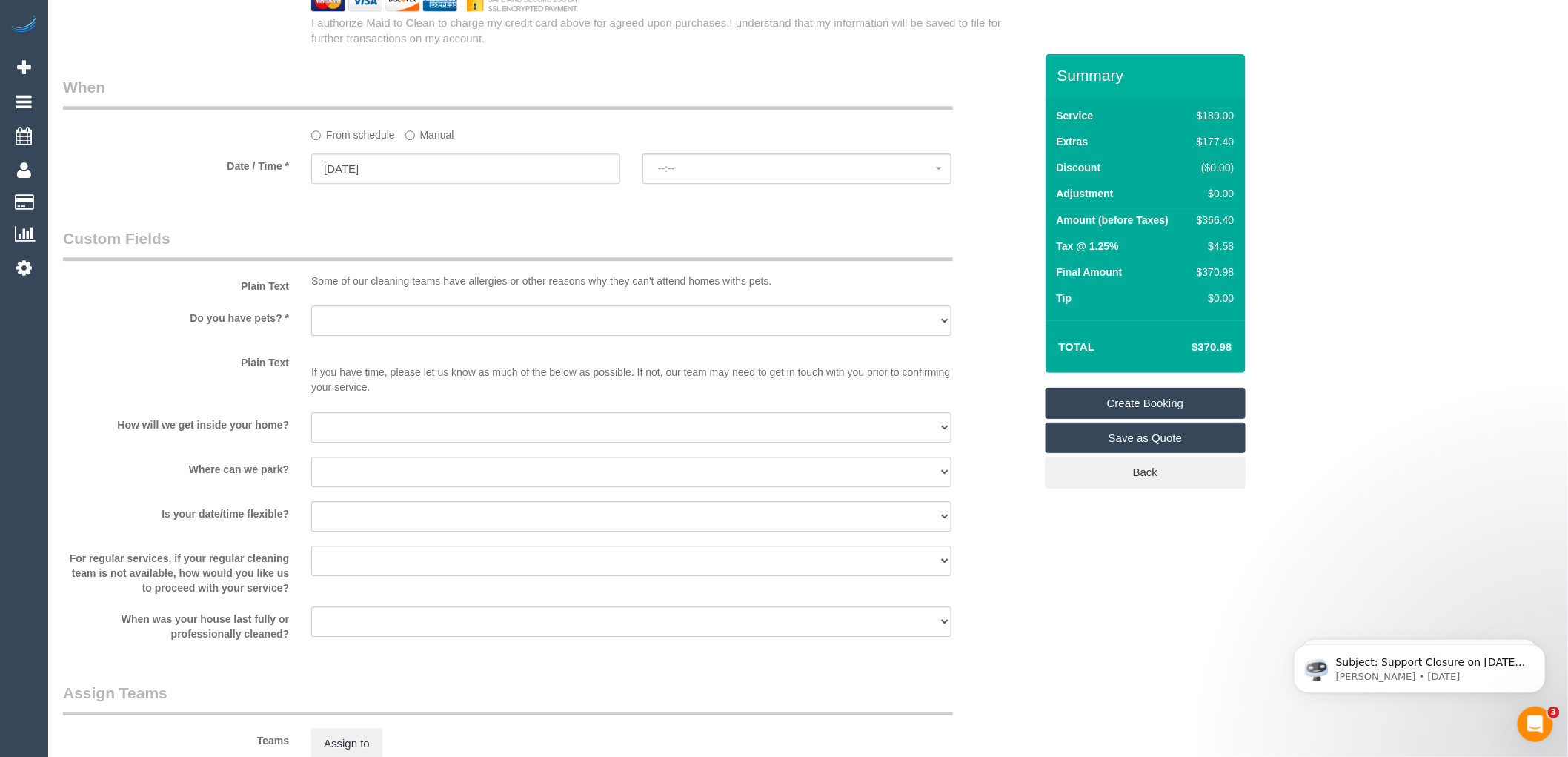
select select "spot1"
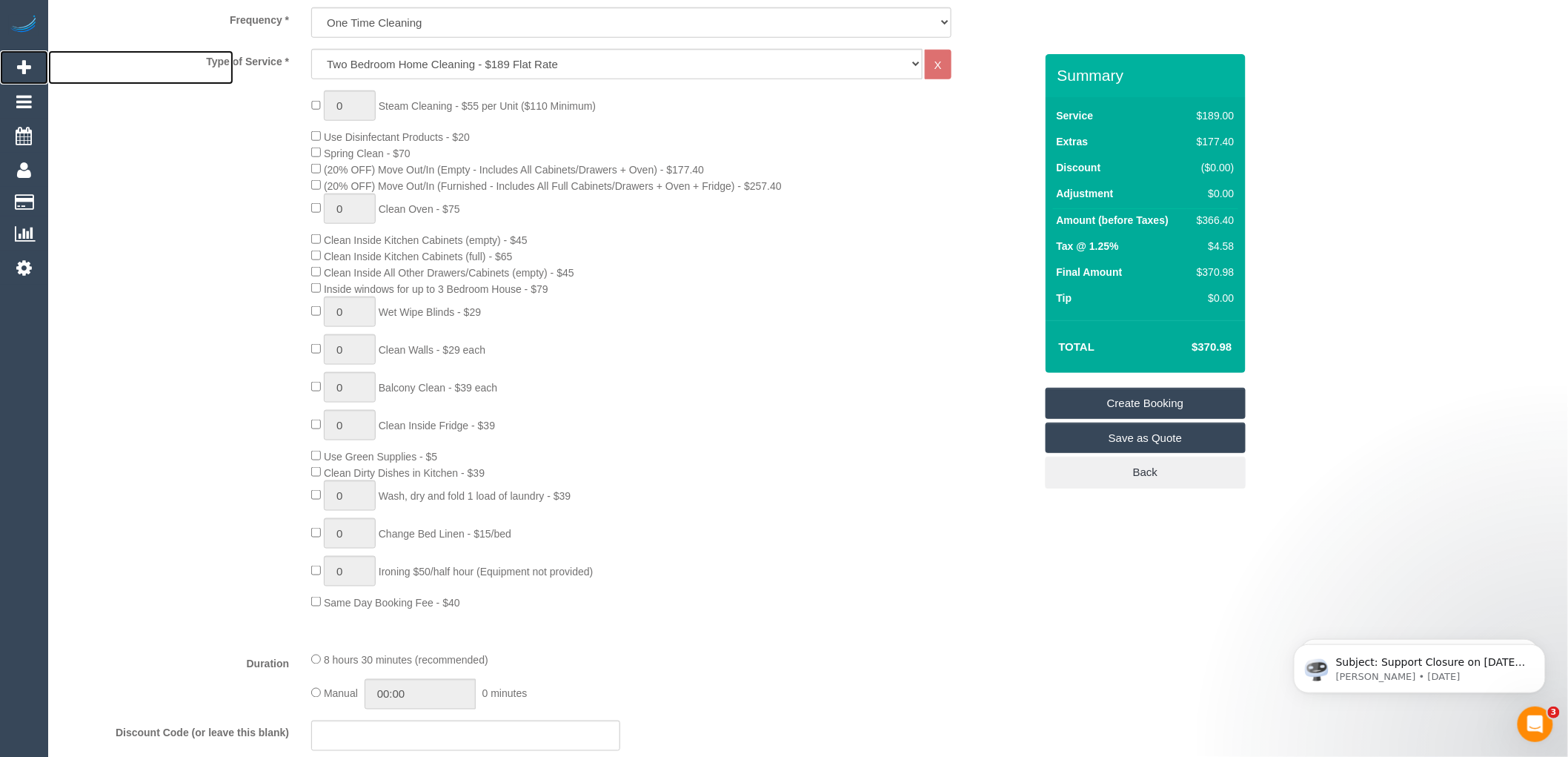
scroll to position [70, 0]
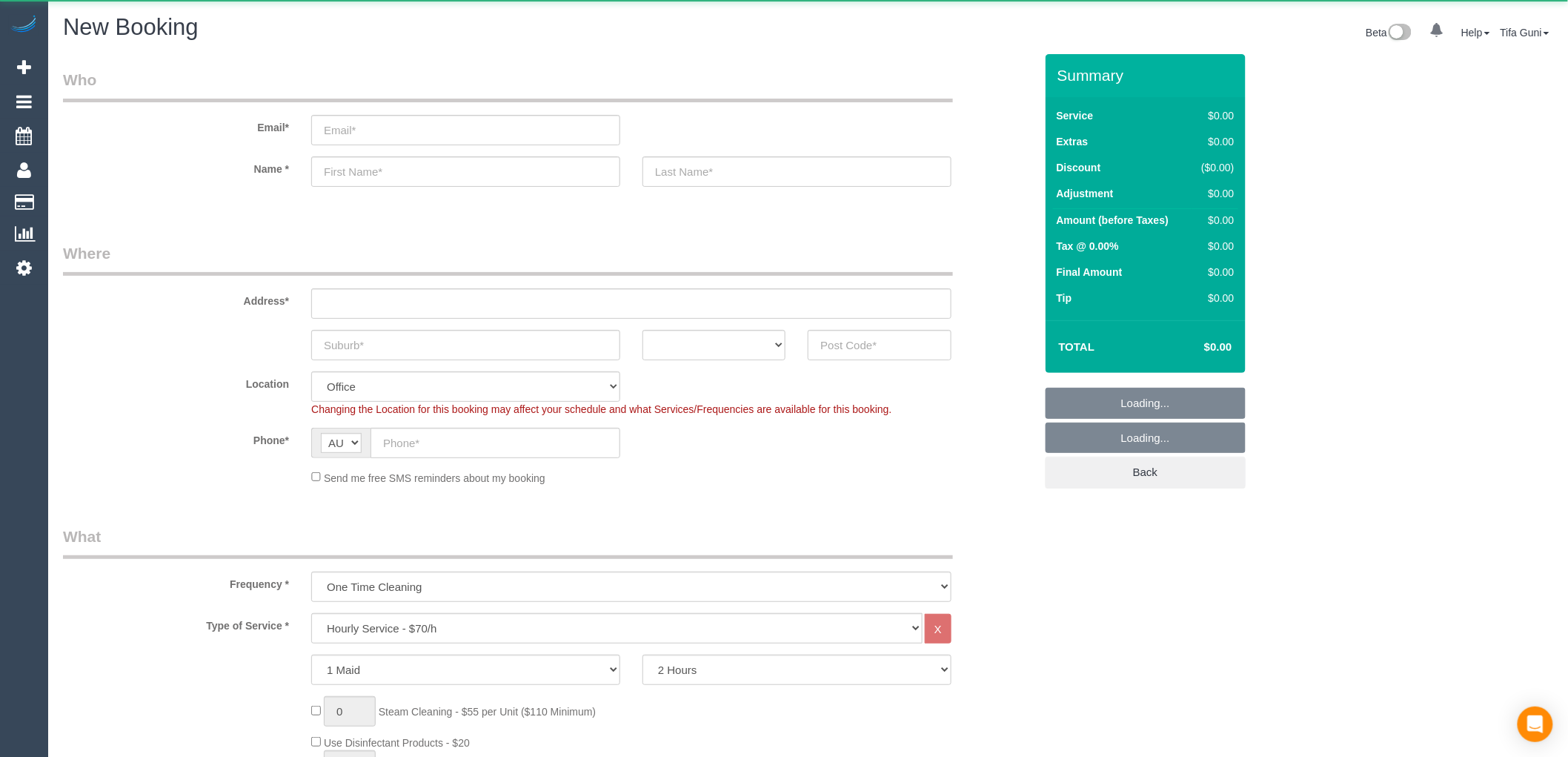
select select "object:1903"
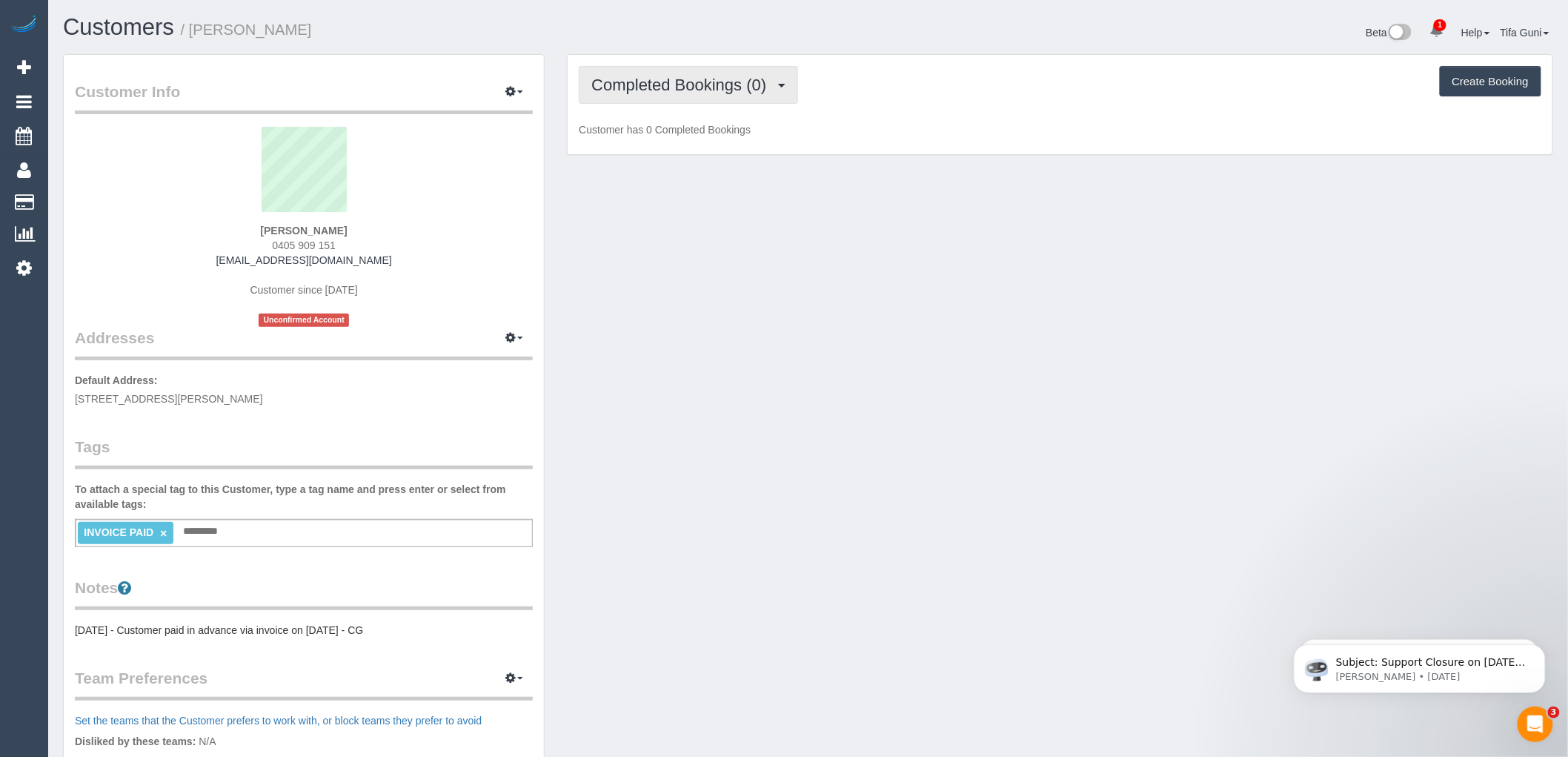
click at [722, 80] on span "Completed Bookings (0)" at bounding box center [683, 85] width 183 height 18
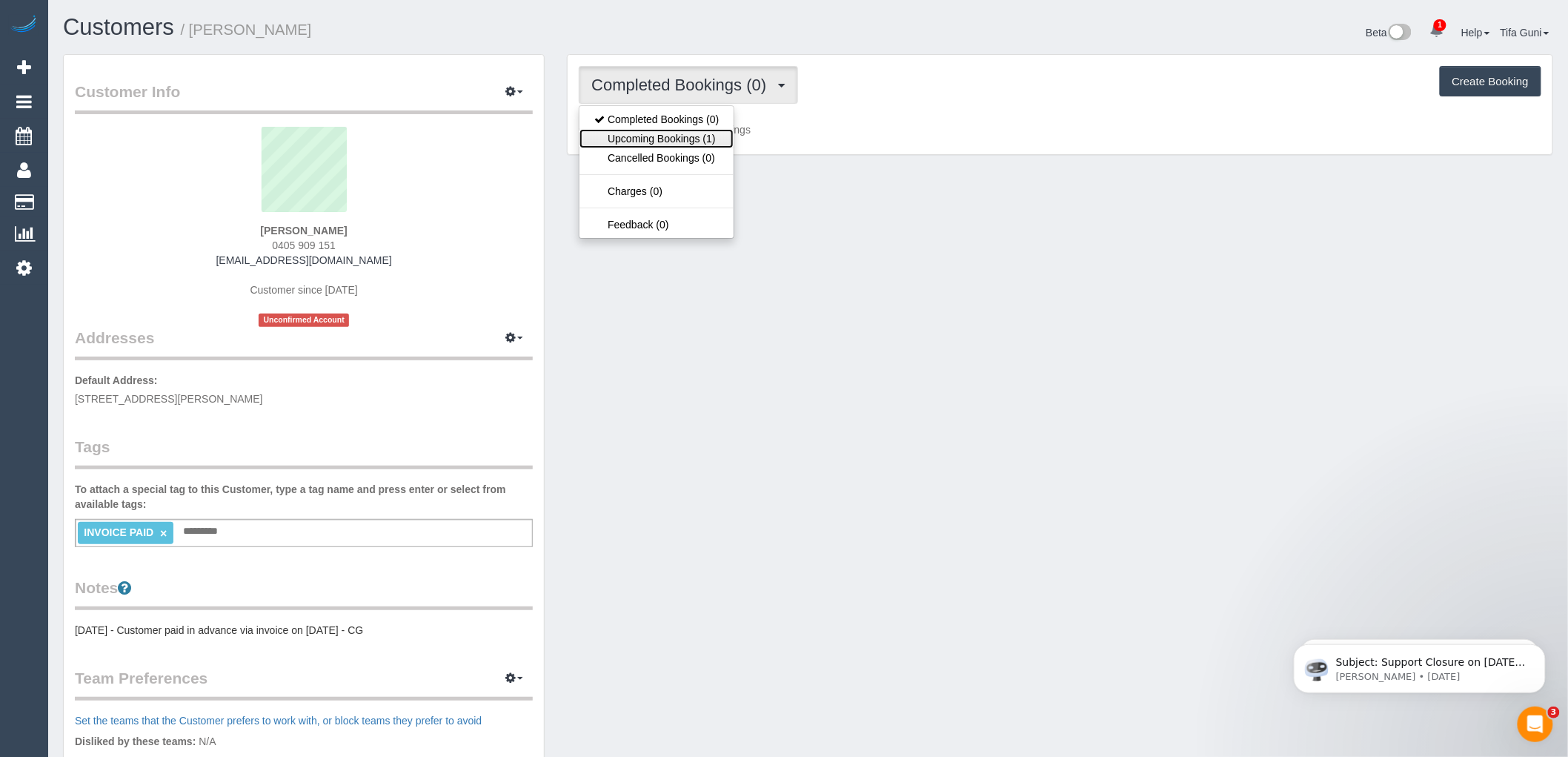
click at [684, 144] on link "Upcoming Bookings (1)" at bounding box center [657, 138] width 154 height 19
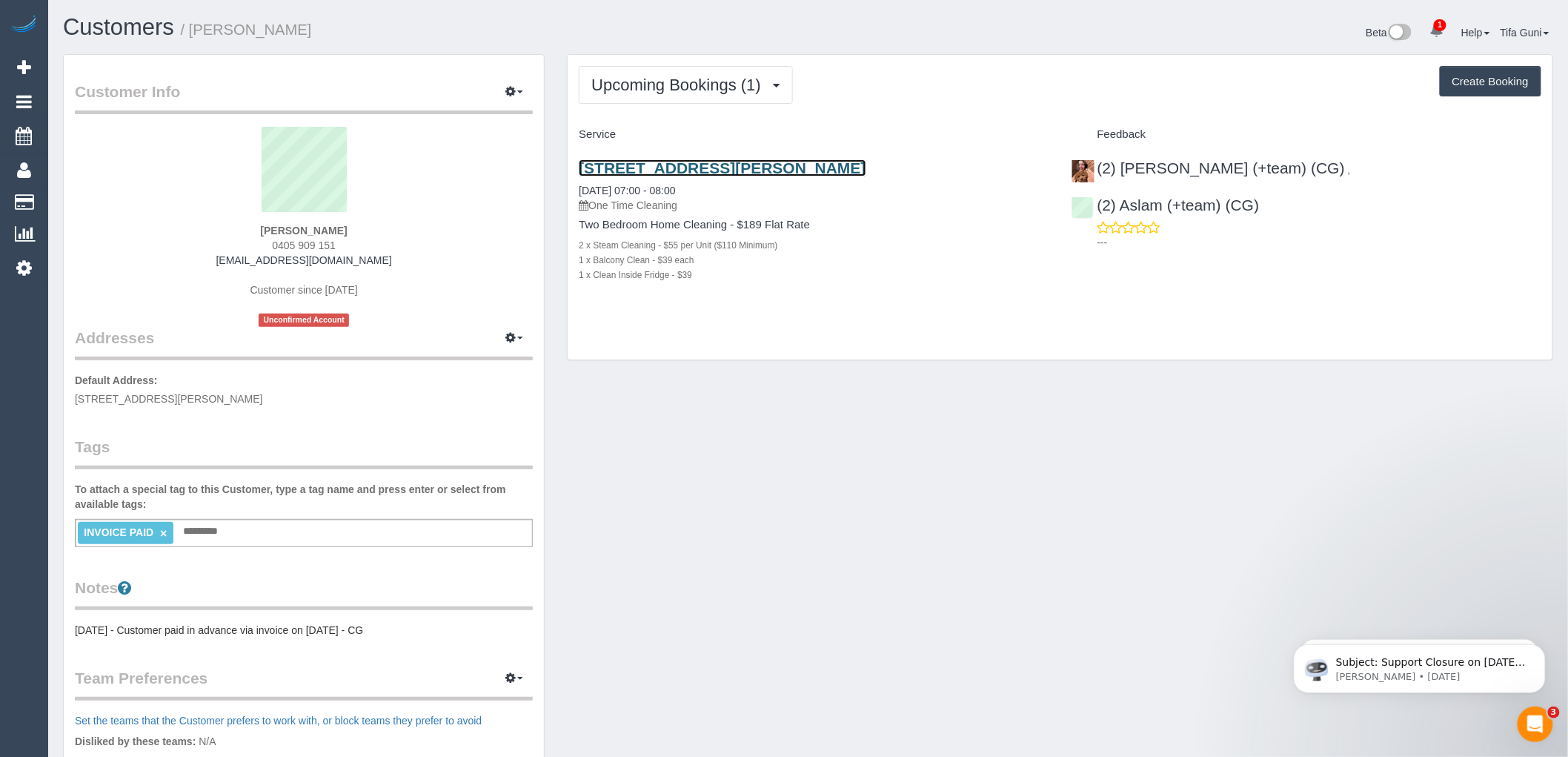
click at [719, 168] on link "[STREET_ADDRESS][PERSON_NAME]" at bounding box center [723, 168] width 287 height 17
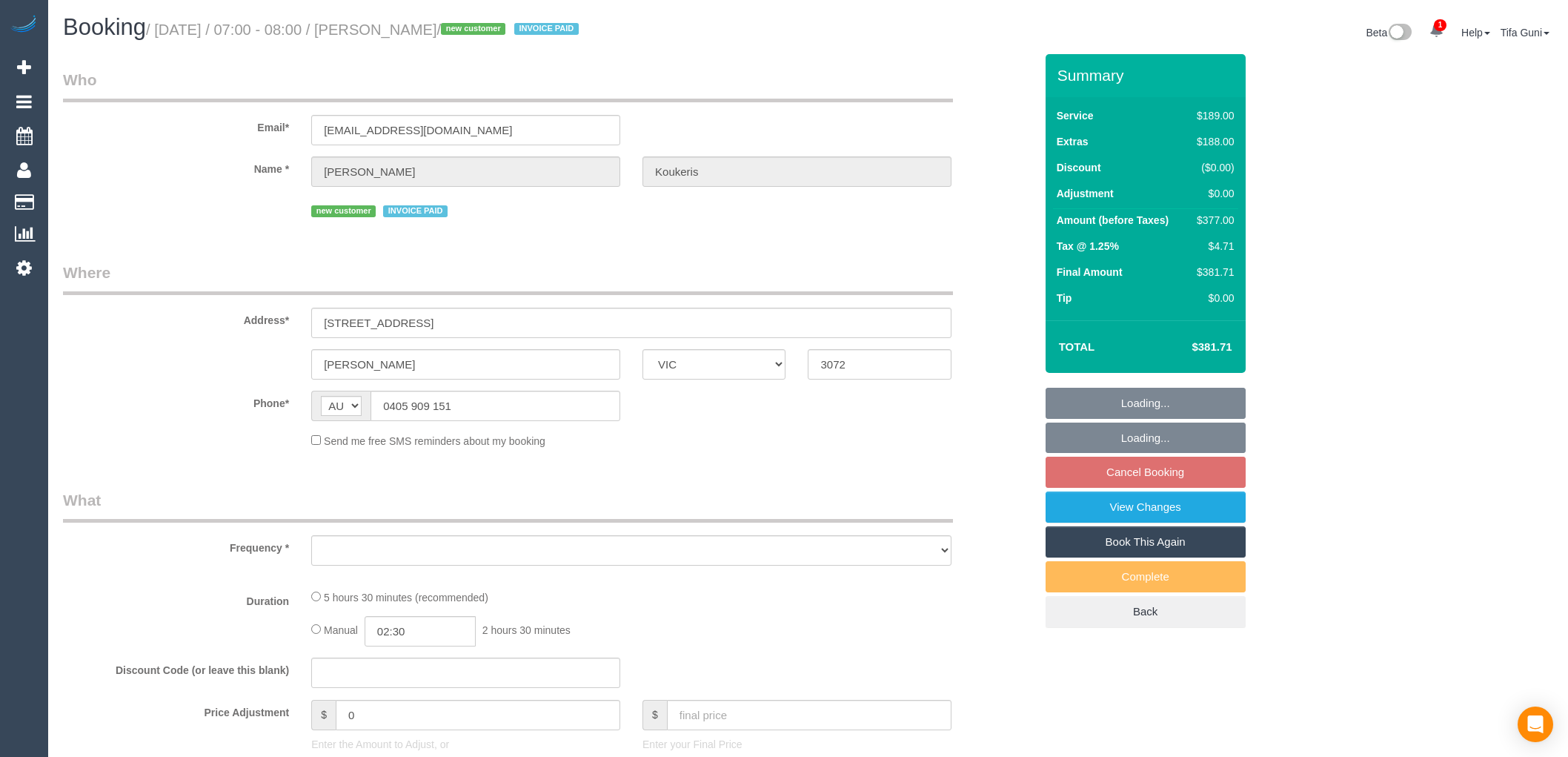
select select "VIC"
select select "object:559"
select select "number:28"
select select "number:14"
select select "number:19"
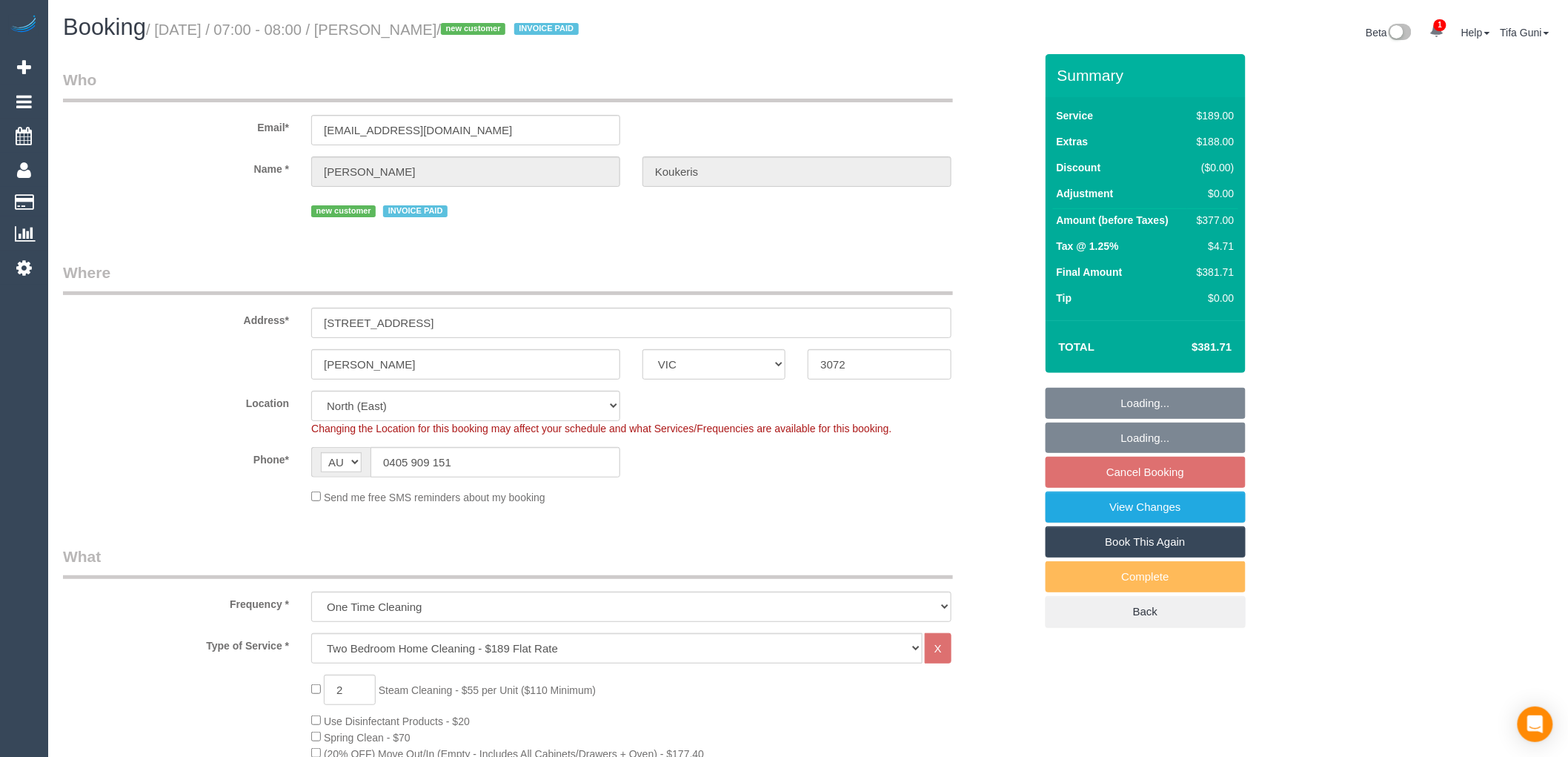
select select "object:813"
select select "spot1"
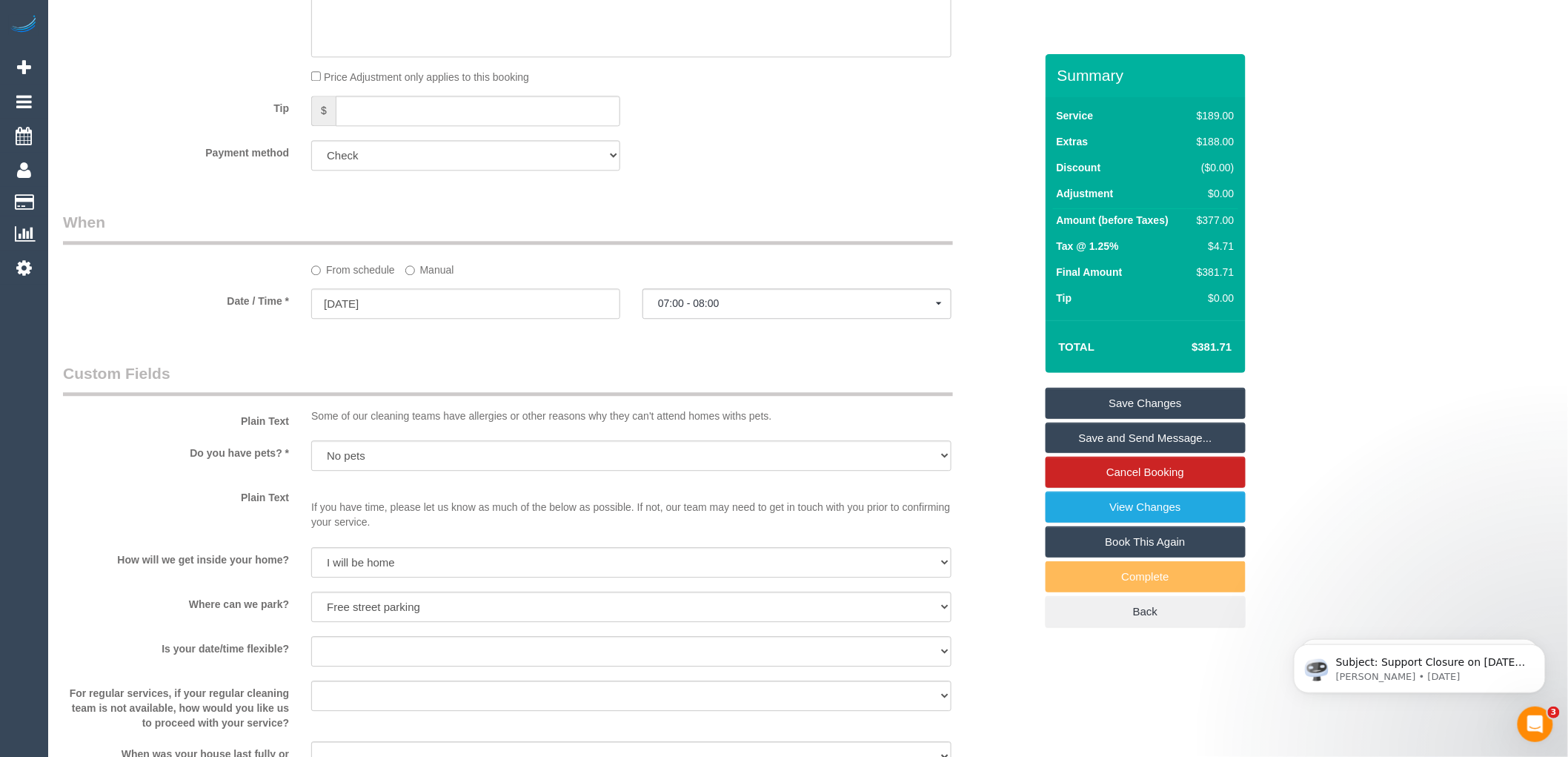
scroll to position [1483, 0]
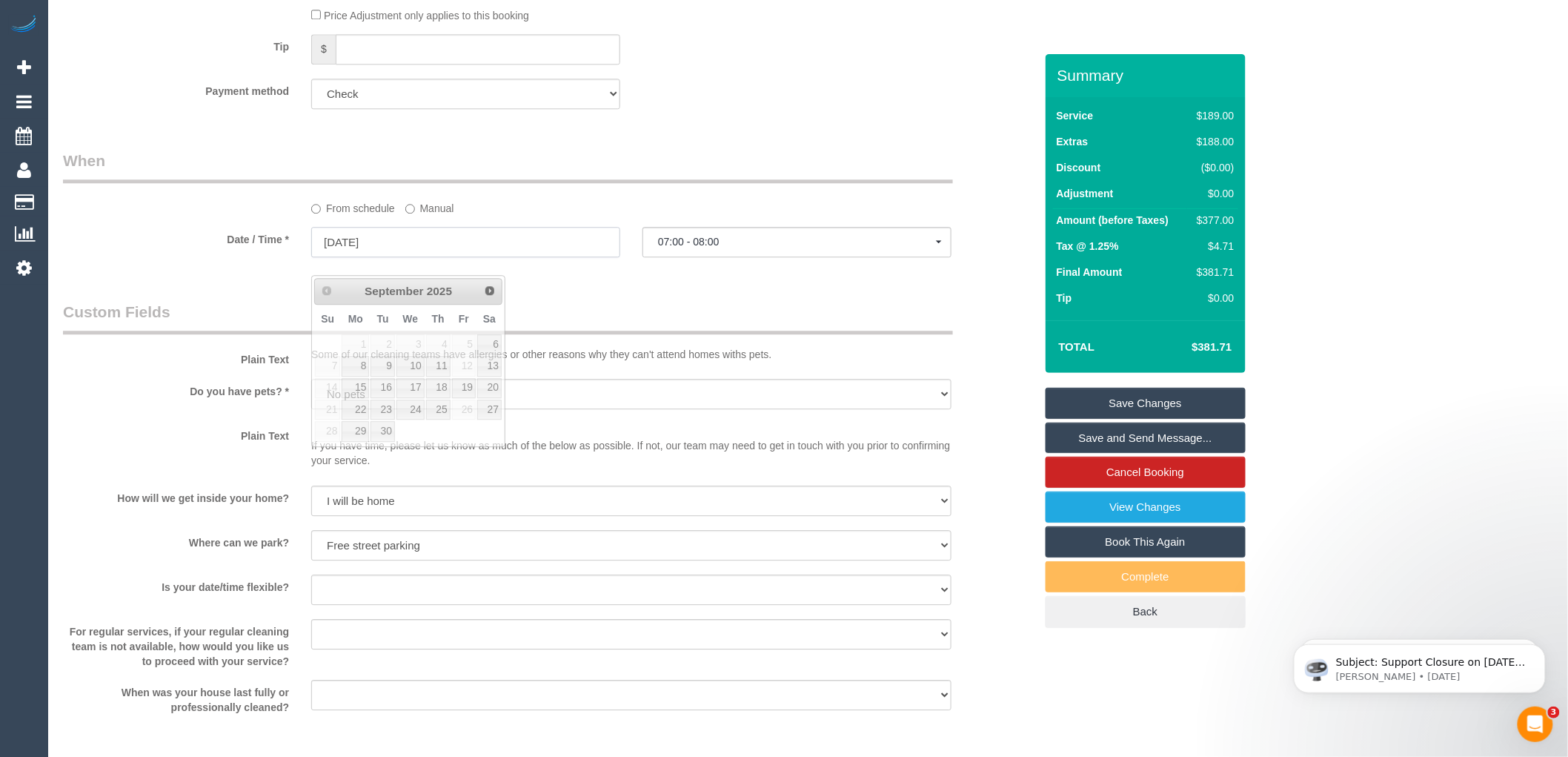
click at [368, 257] on input "[DATE]" at bounding box center [465, 242] width 309 height 31
click at [417, 362] on link "10" at bounding box center [411, 366] width 28 height 20
type input "10/09/2025"
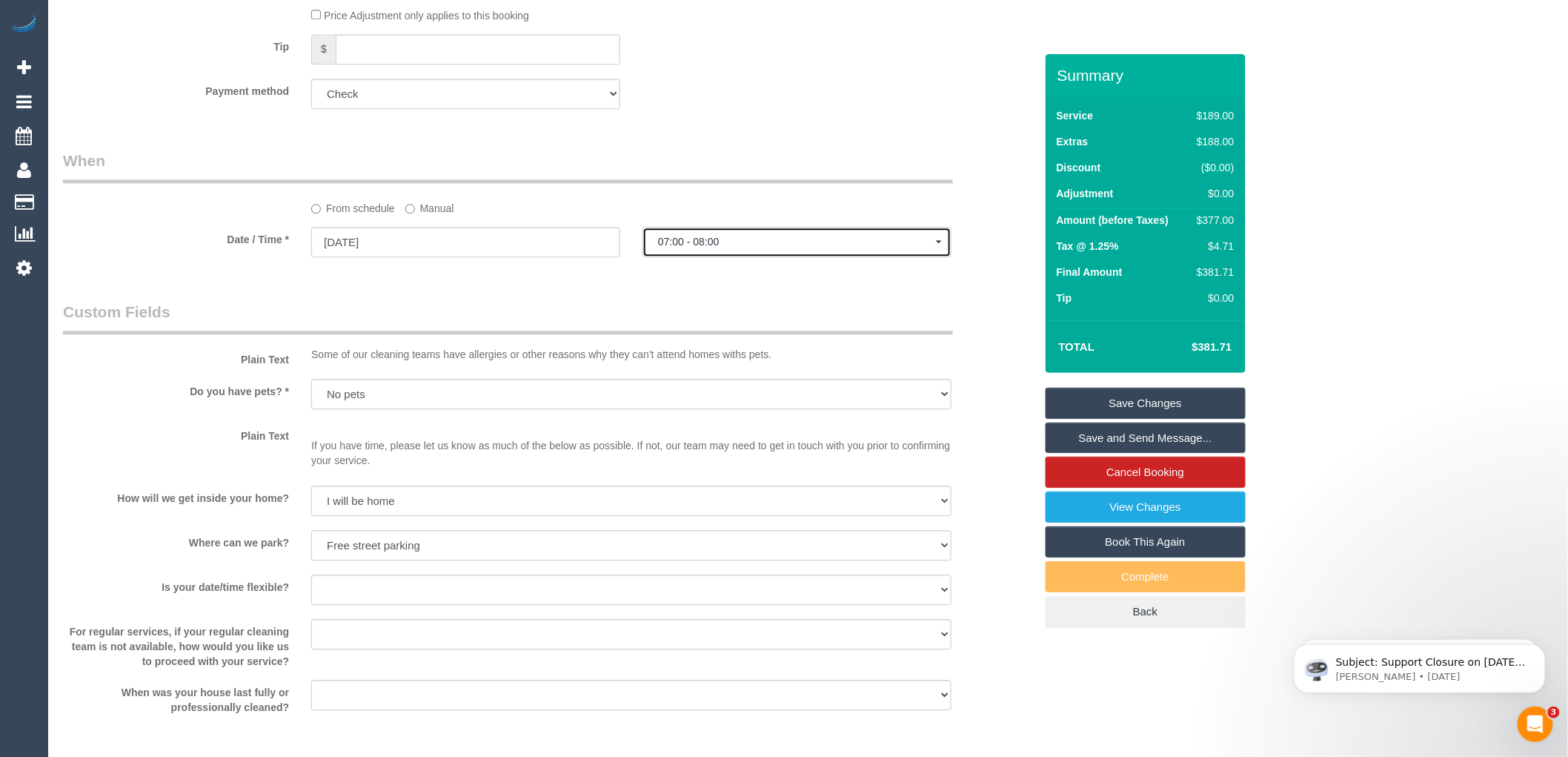
click at [707, 247] on span "07:00 - 08:00" at bounding box center [796, 242] width 278 height 12
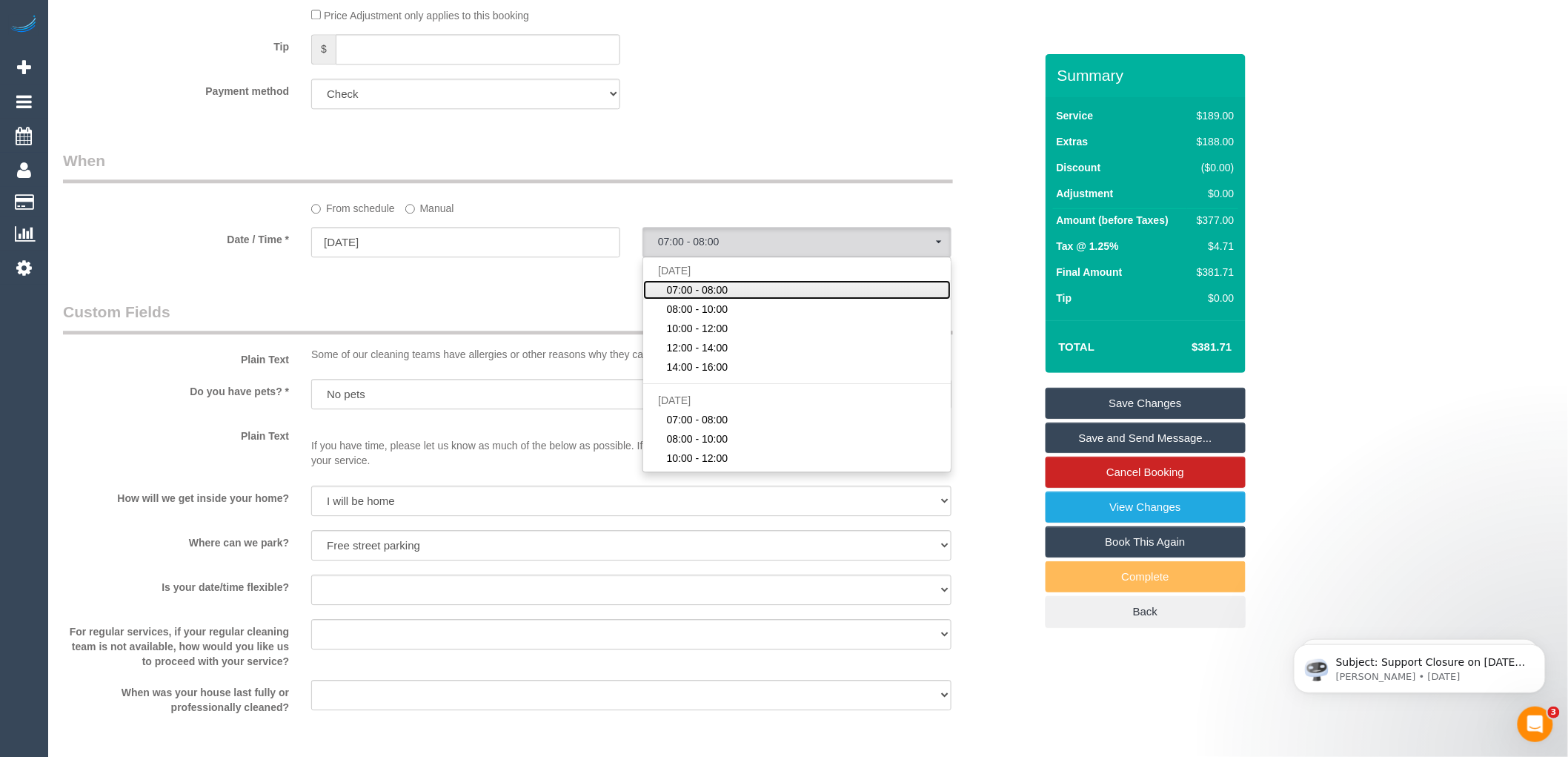
click at [704, 297] on span "07:00 - 08:00" at bounding box center [698, 290] width 61 height 15
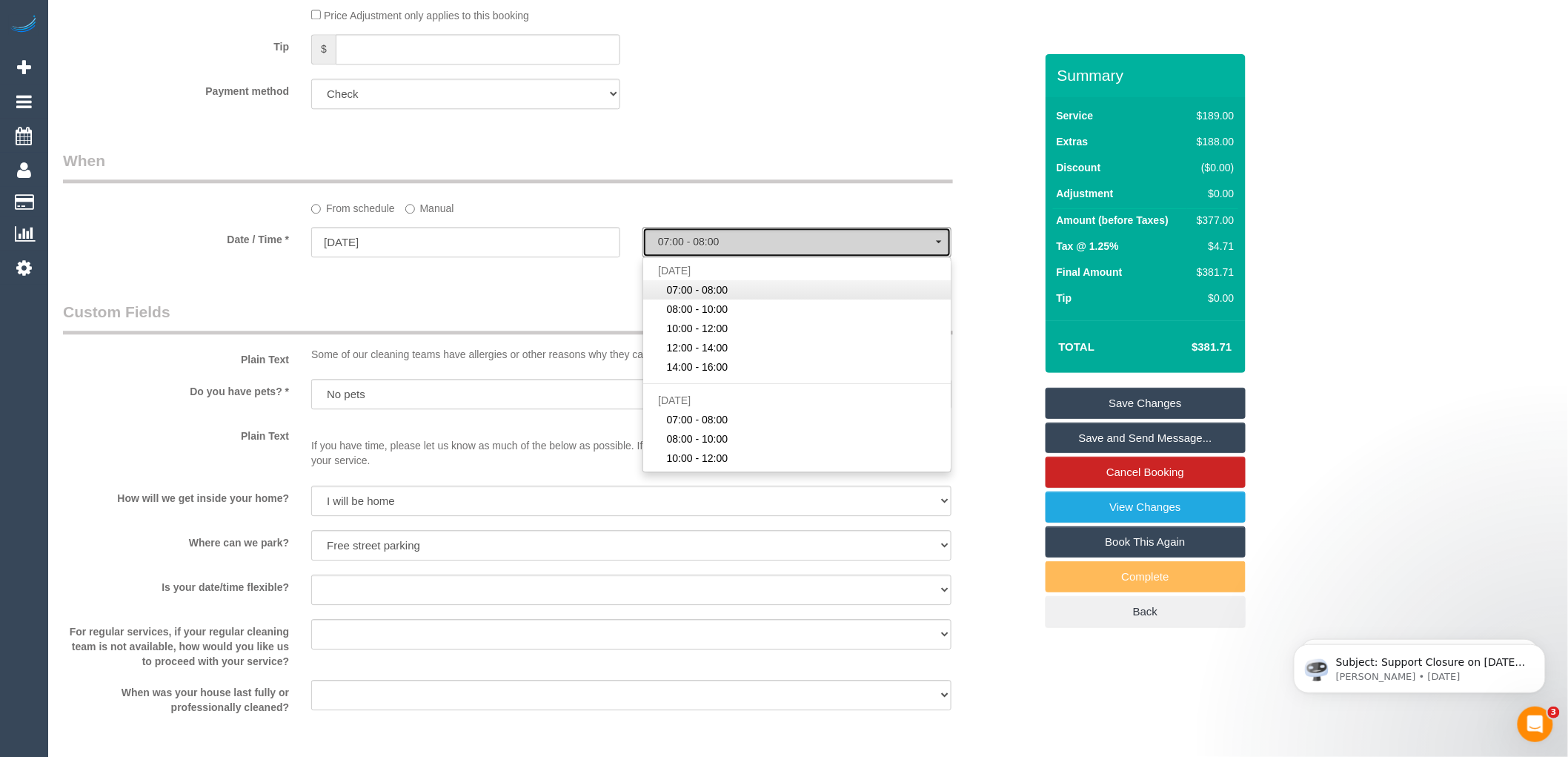
select select "spot10"
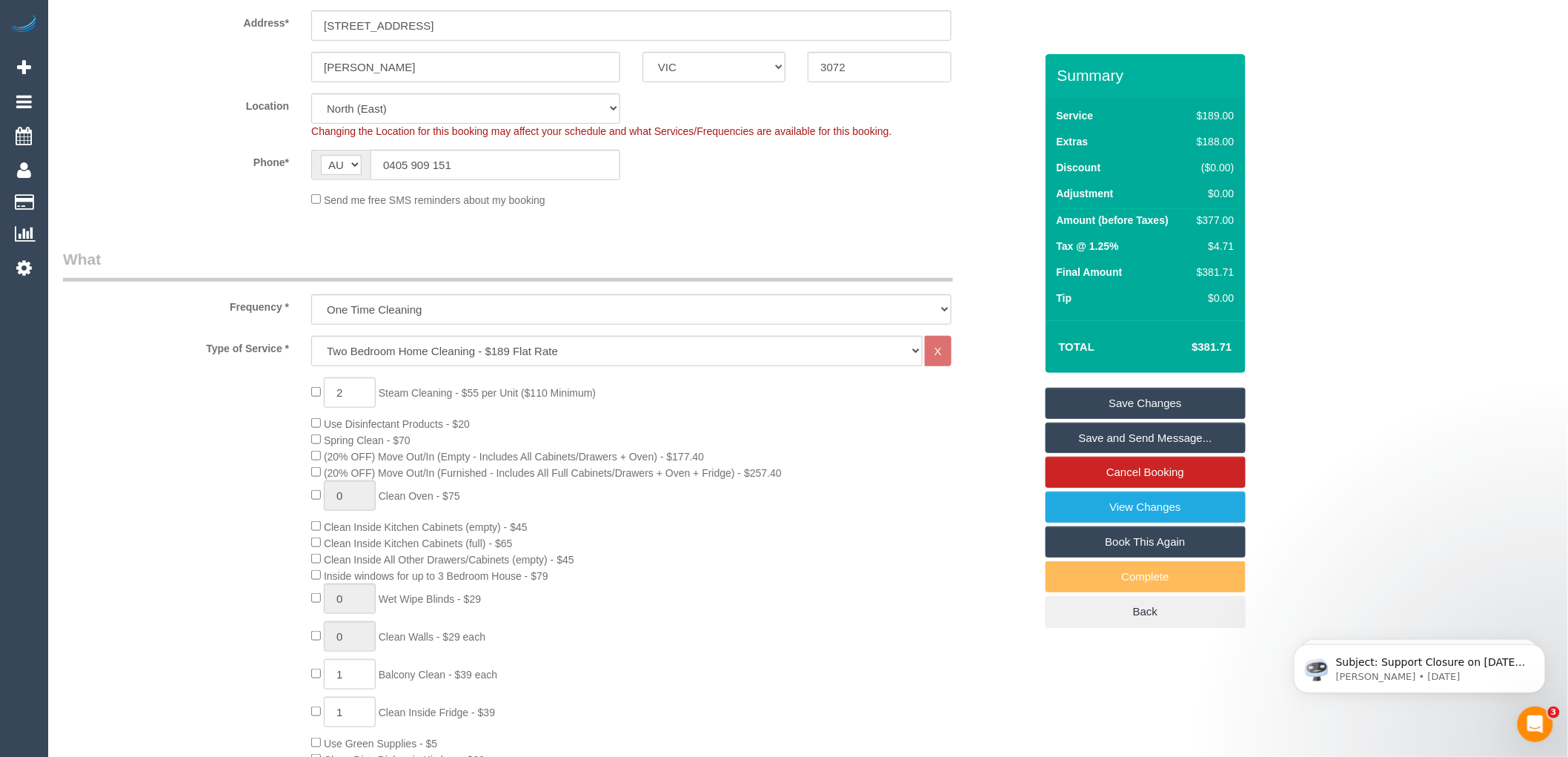
scroll to position [0, 0]
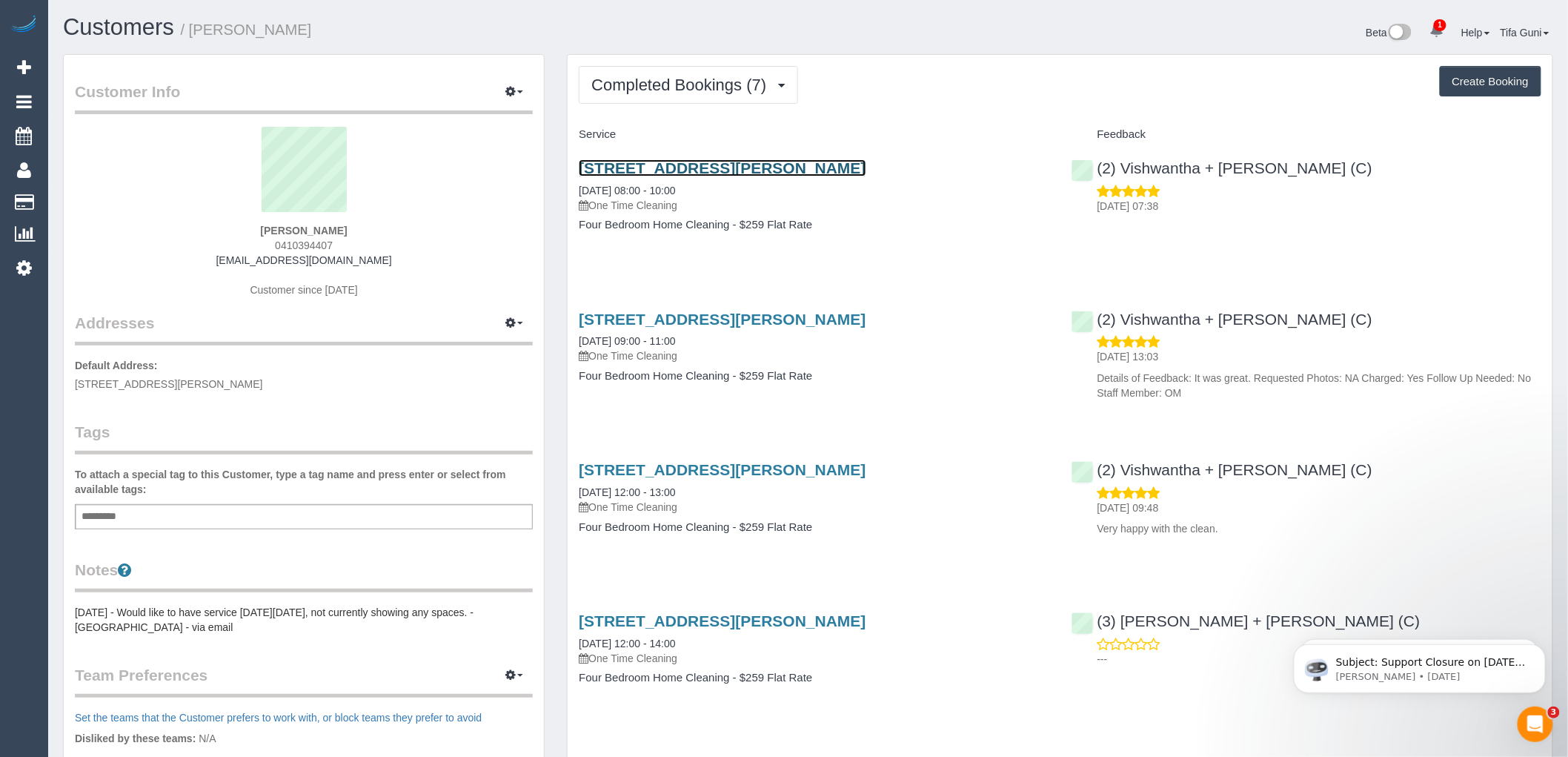
click at [761, 168] on link "[STREET_ADDRESS][PERSON_NAME]" at bounding box center [723, 168] width 287 height 17
click at [758, 85] on span "Completed Bookings (7)" at bounding box center [683, 85] width 183 height 18
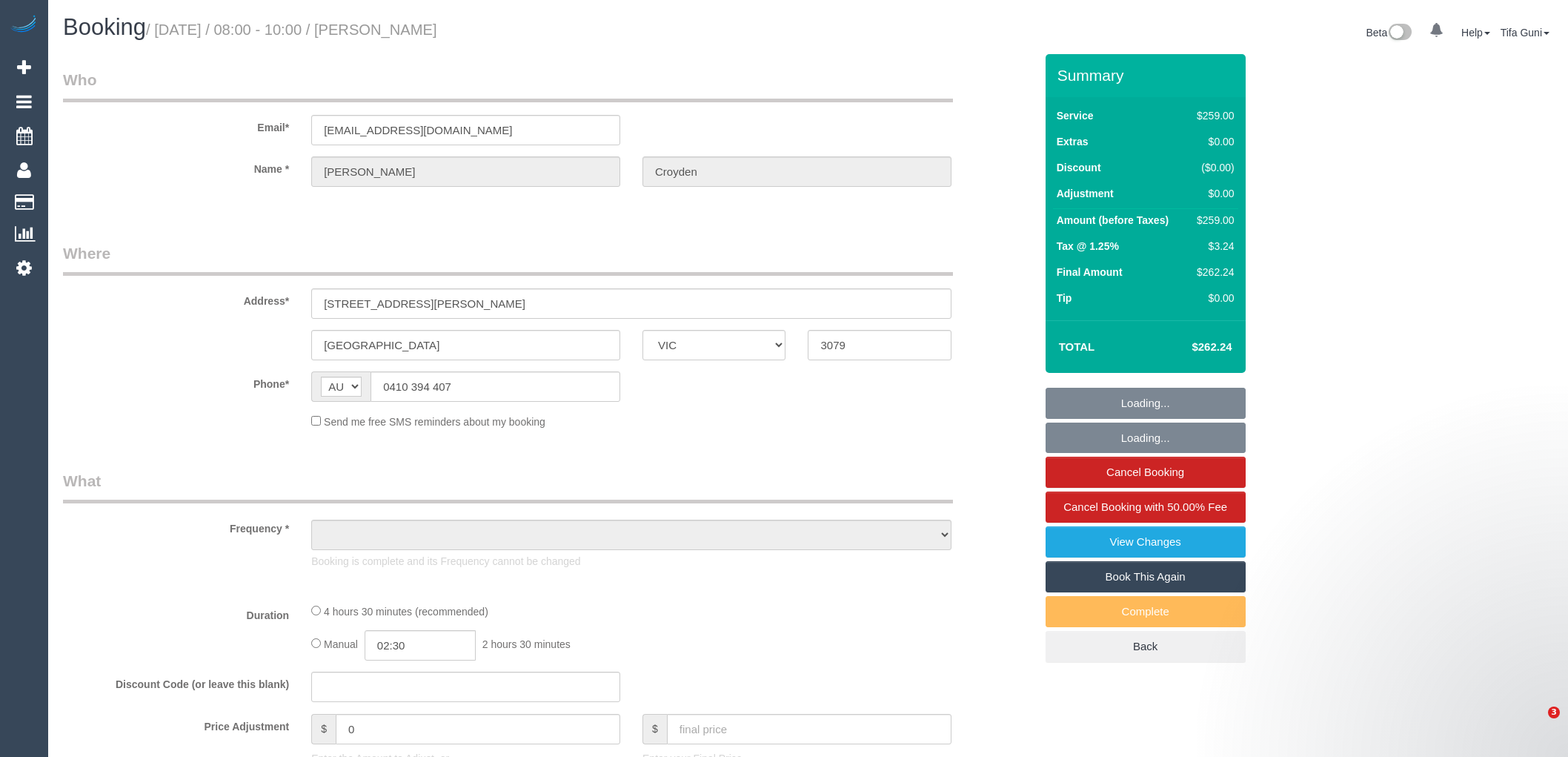
select select "VIC"
select select "number:30"
select select "number:14"
select select "number:19"
select select "number:24"
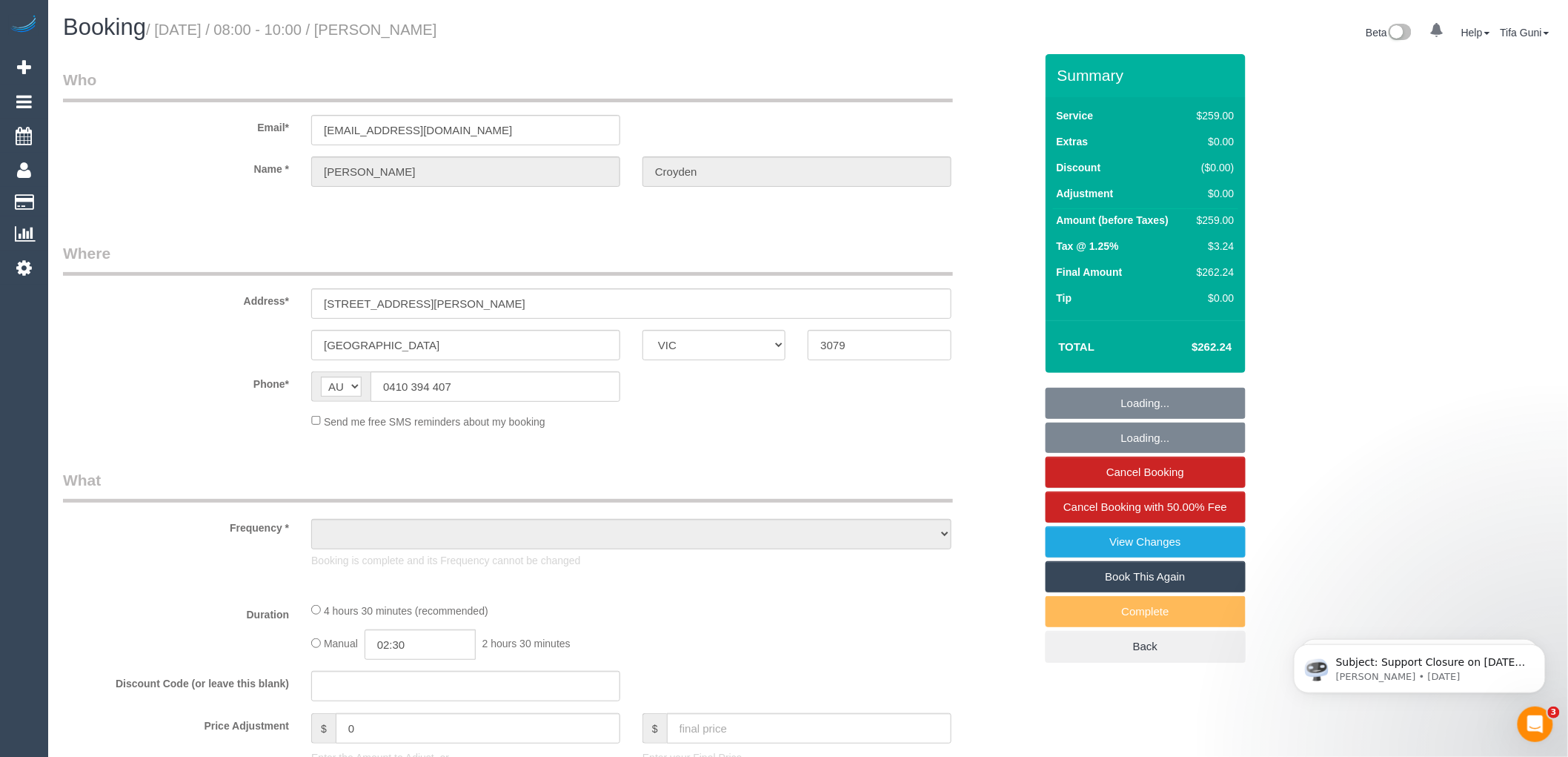
select select "number:34"
select select "number:13"
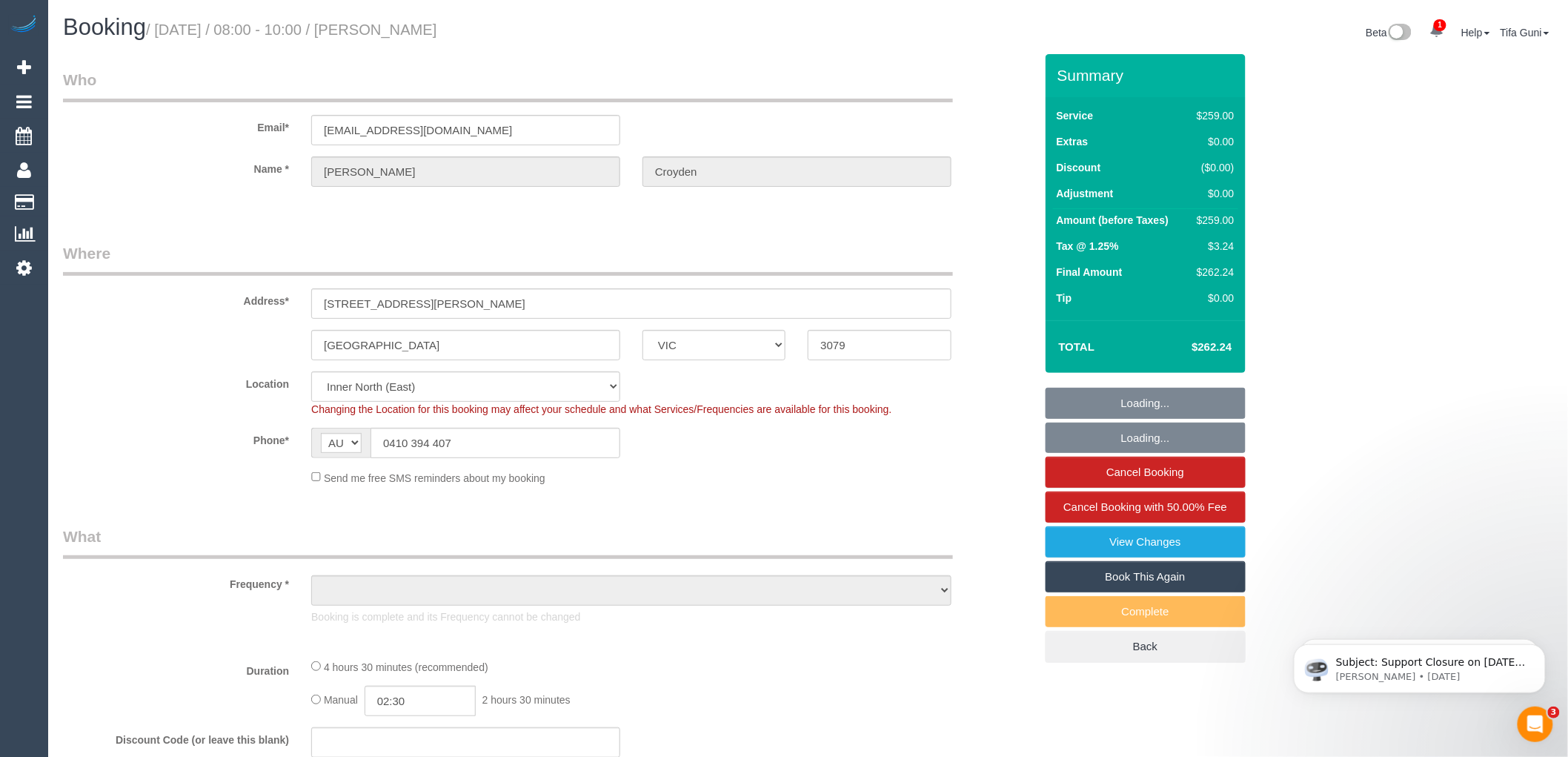
select select "object:1648"
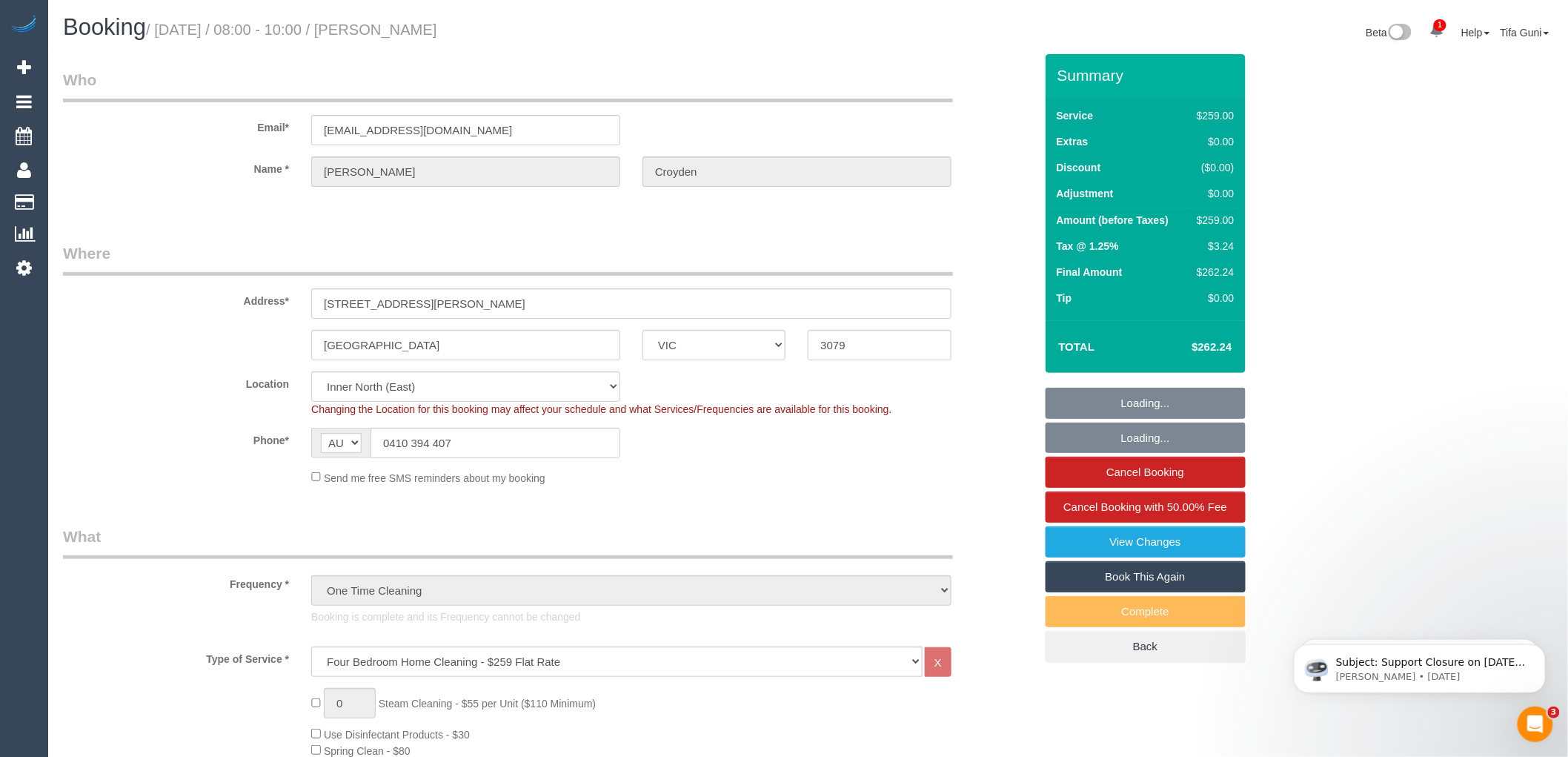
select select "string:stripe-pm_1RplIr2GScqysDRV5BBuDiem"
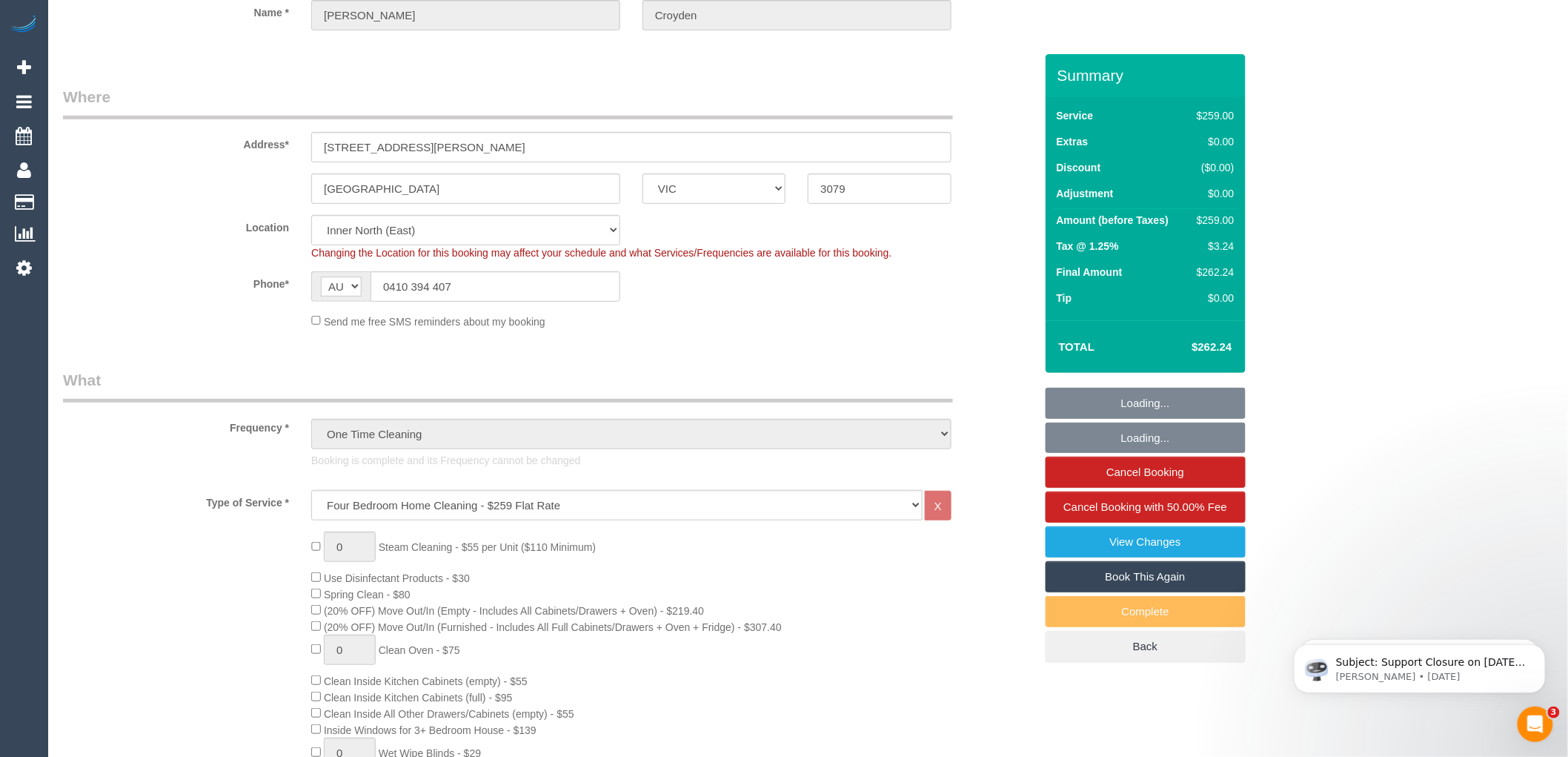
scroll to position [247, 0]
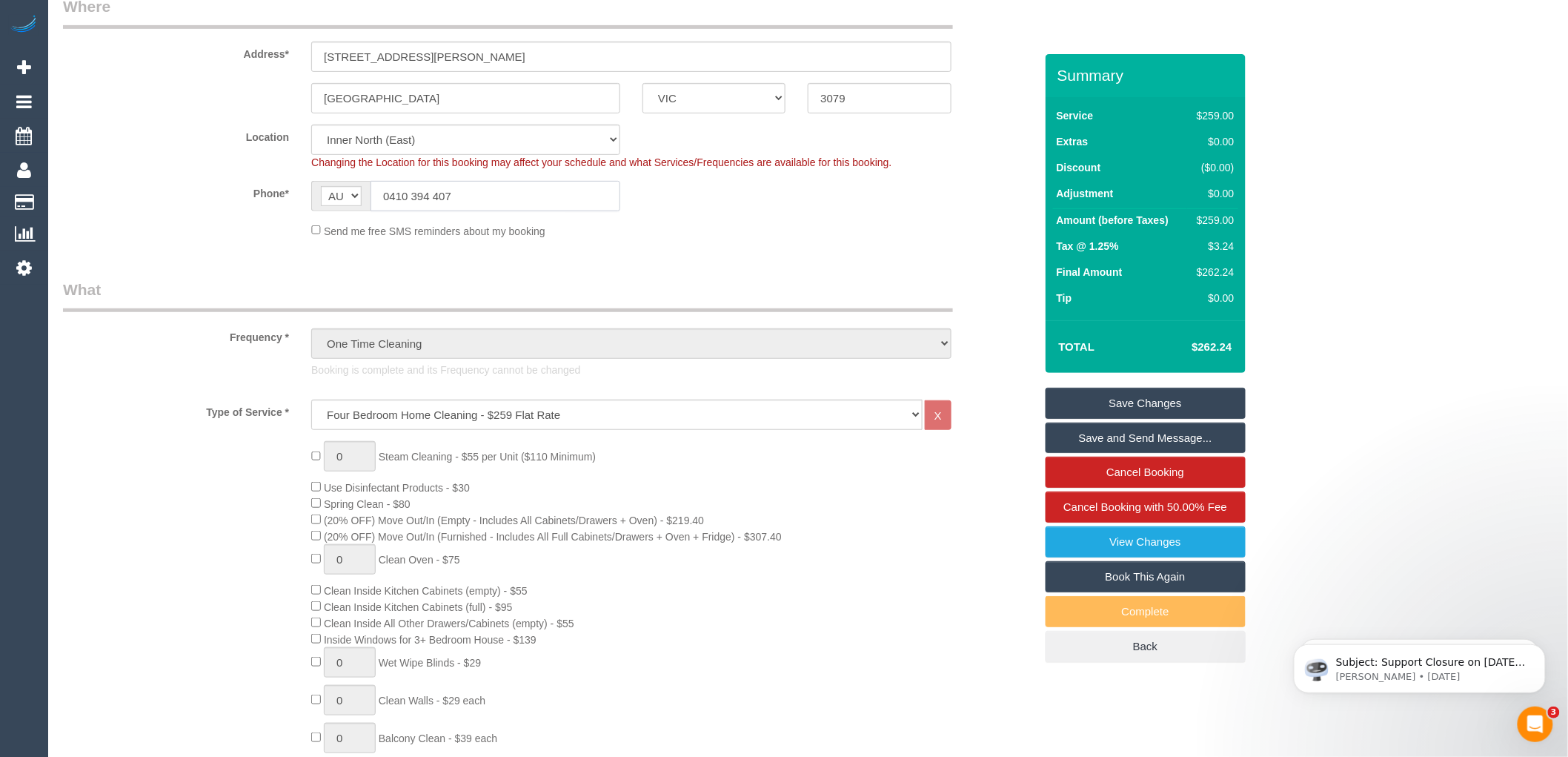
drag, startPoint x: 420, startPoint y: 198, endPoint x: 381, endPoint y: 191, distance: 39.6
click at [381, 191] on input "0410 394 407" at bounding box center [495, 196] width 250 height 31
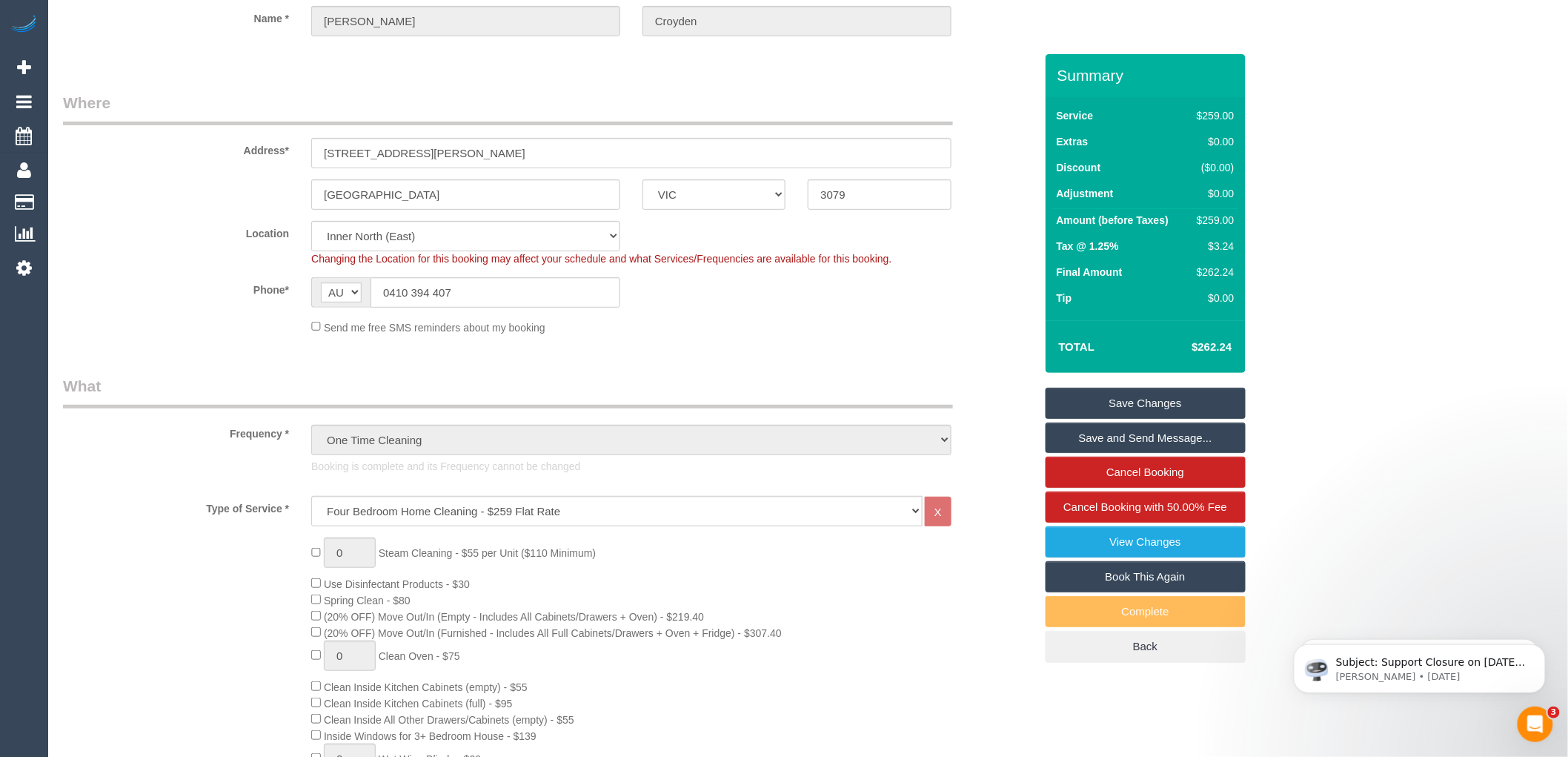
scroll to position [0, 0]
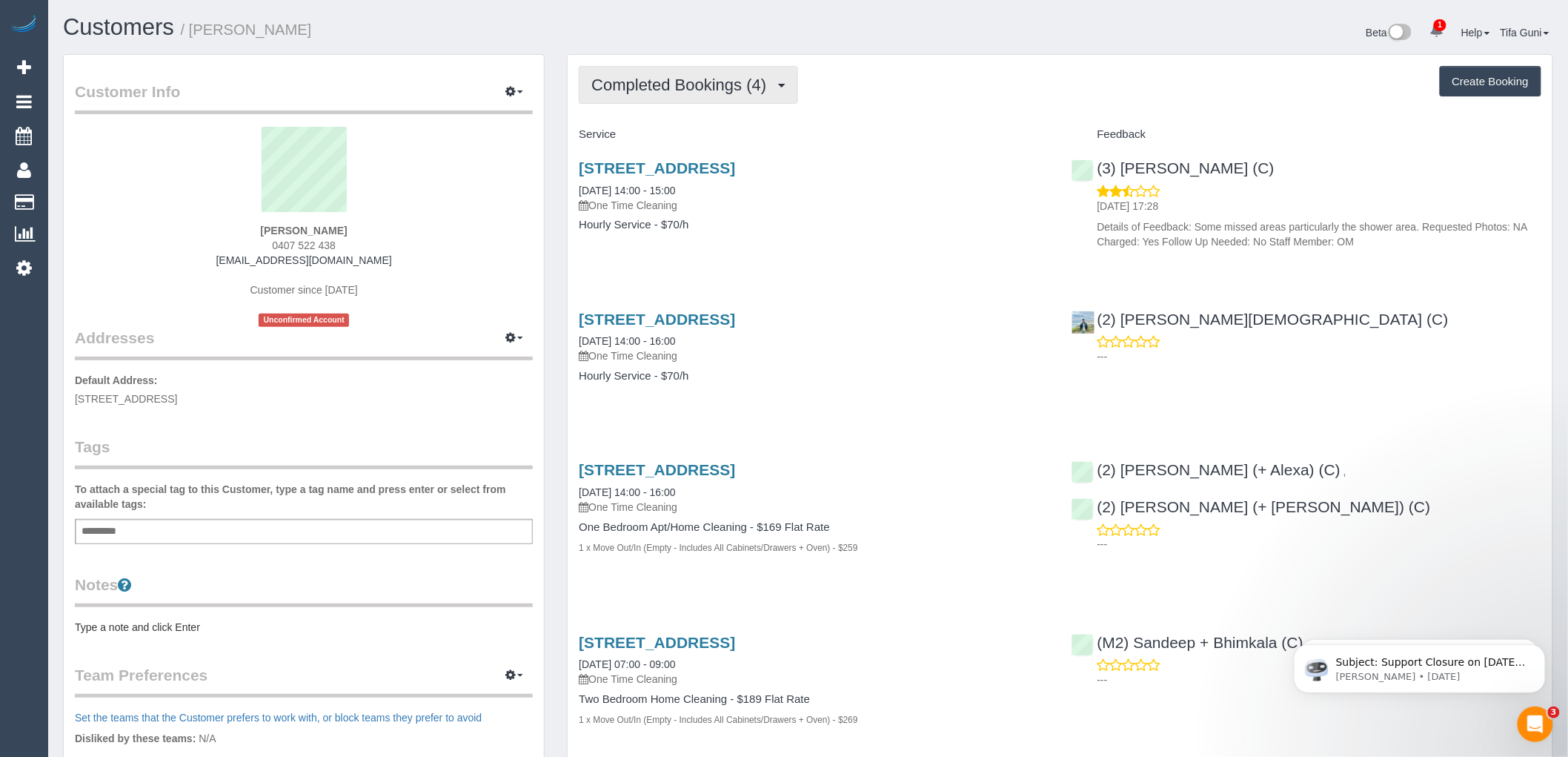
click at [725, 87] on span "Completed Bookings (4)" at bounding box center [683, 85] width 183 height 18
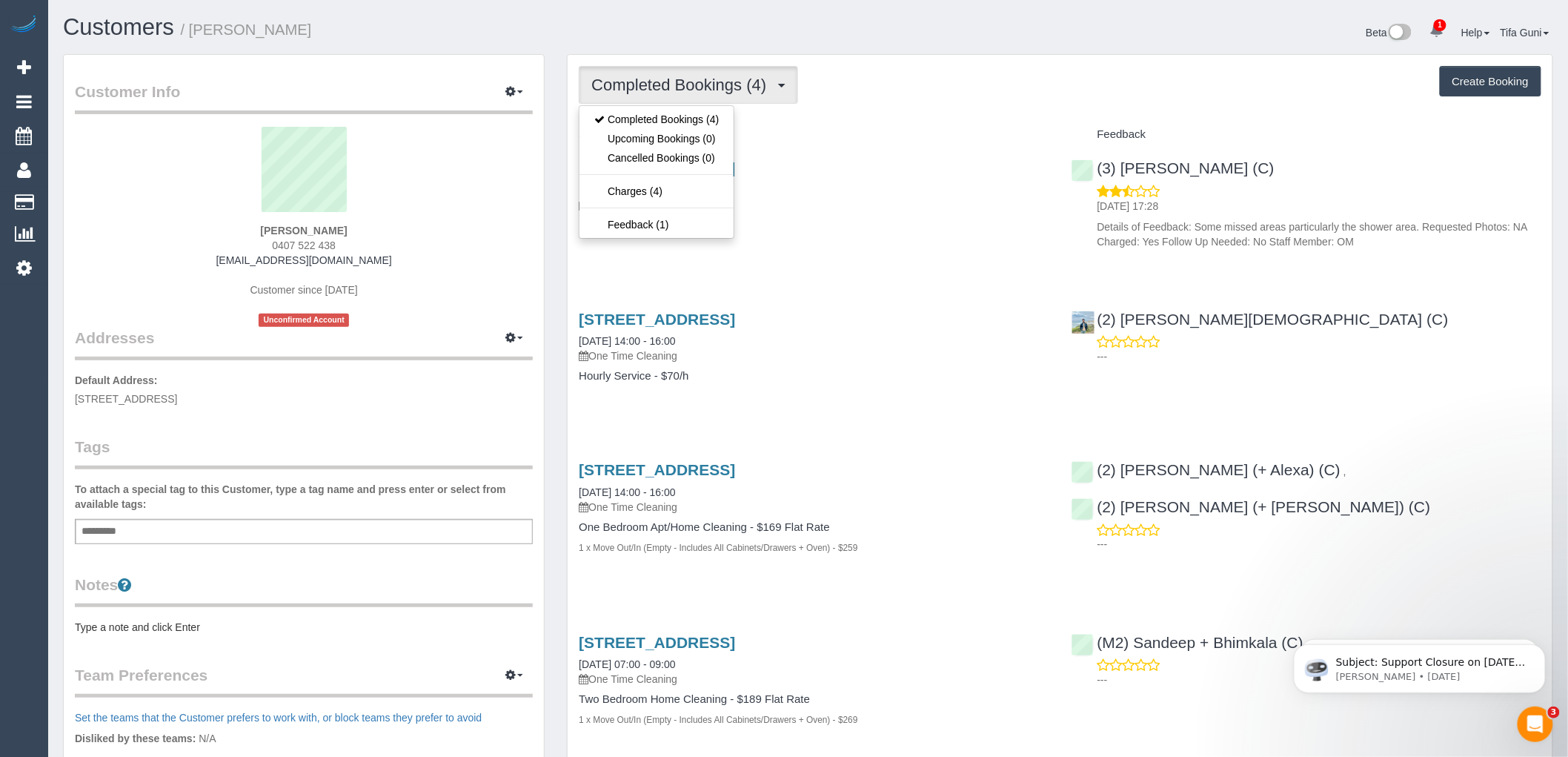
click at [850, 134] on h4 "Service" at bounding box center [814, 134] width 470 height 12
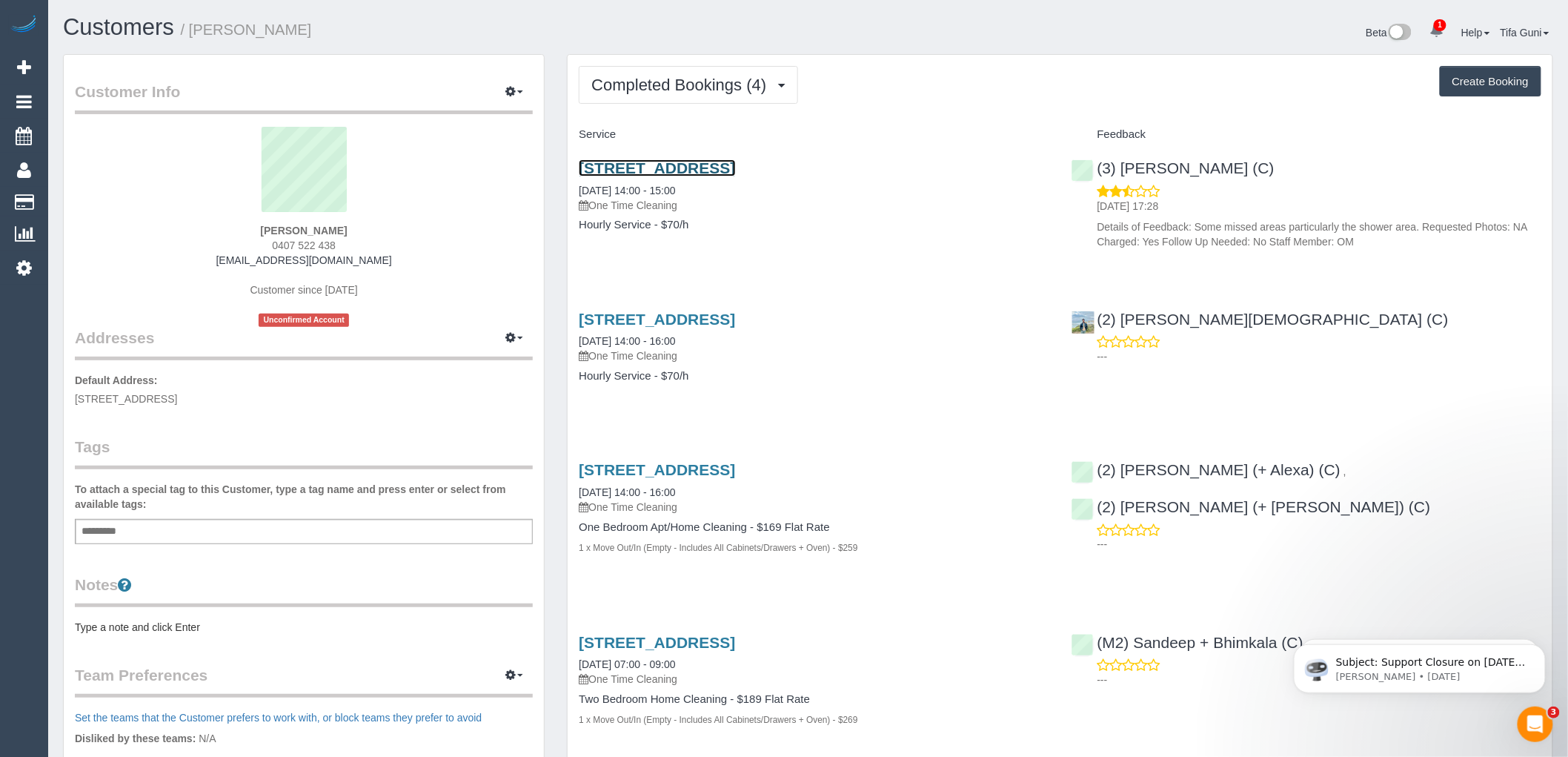
click at [735, 164] on link "[STREET_ADDRESS]" at bounding box center [657, 168] width 156 height 17
click at [1477, 78] on button "Create Booking" at bounding box center [1491, 82] width 101 height 32
select select "VIC"
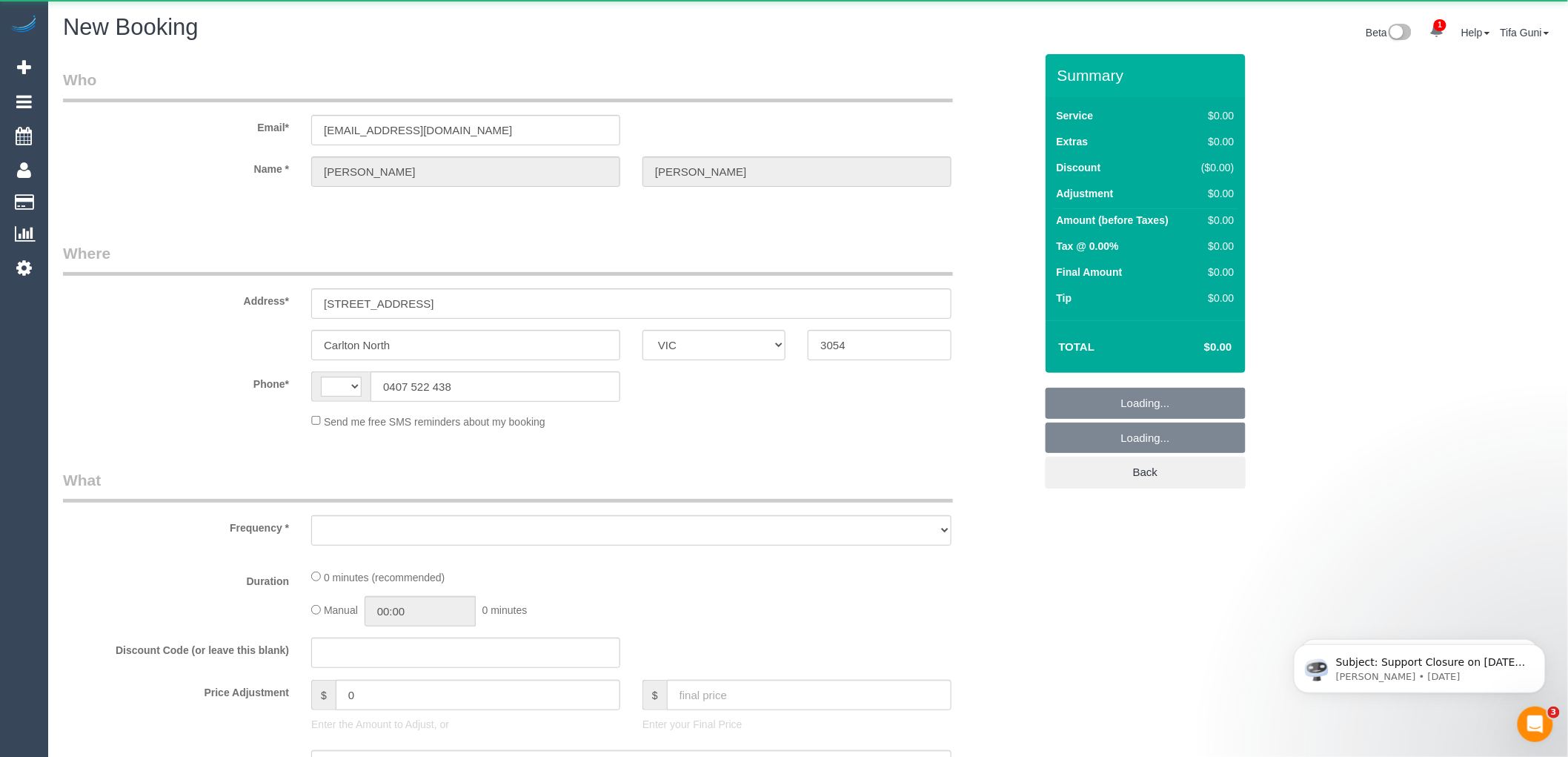
select select "string:AU"
select select "object:963"
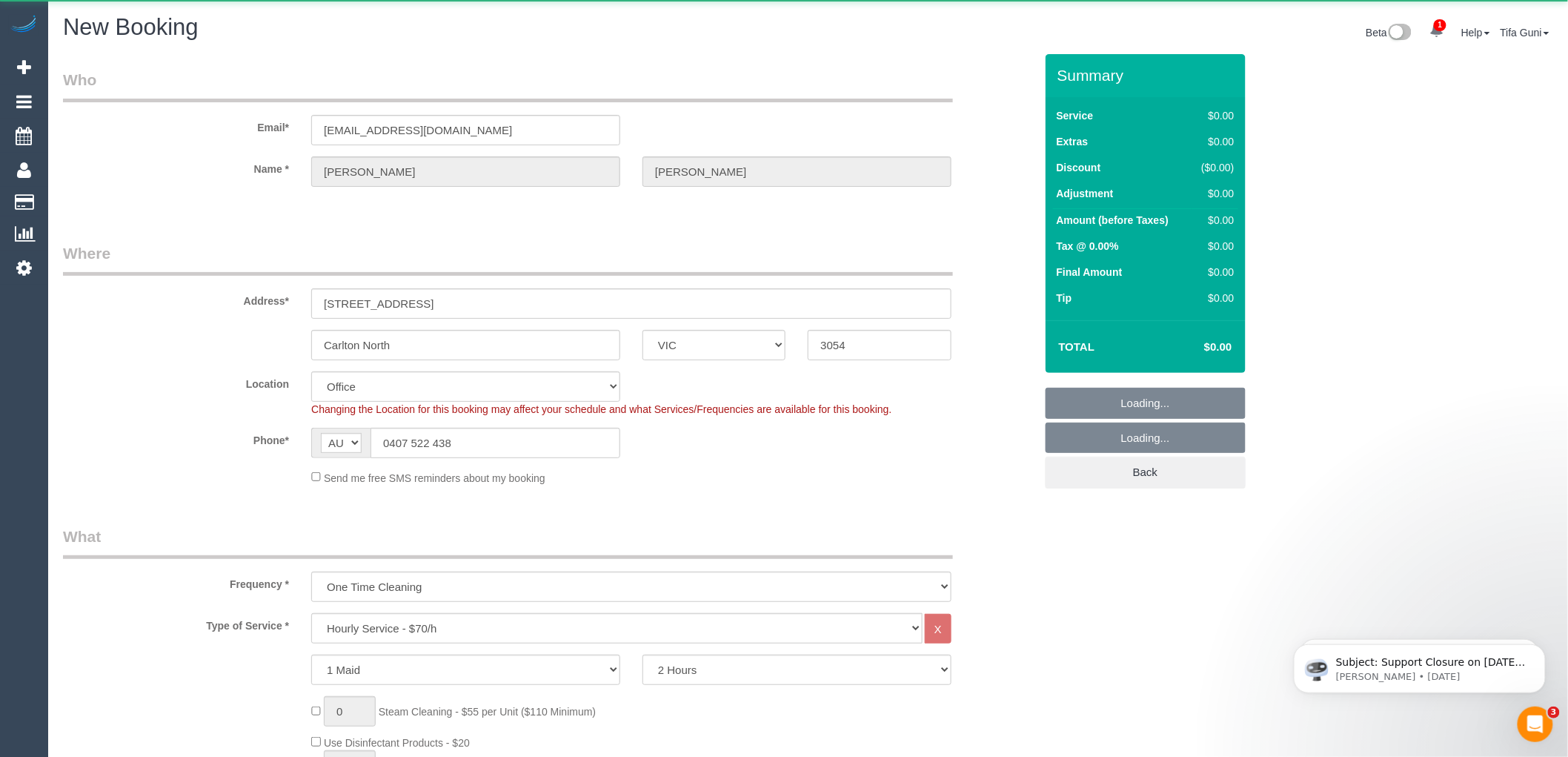
select select "string:stripe-pm_1RSnwP2GScqysDRVR2UCjgl1"
select select "object:2385"
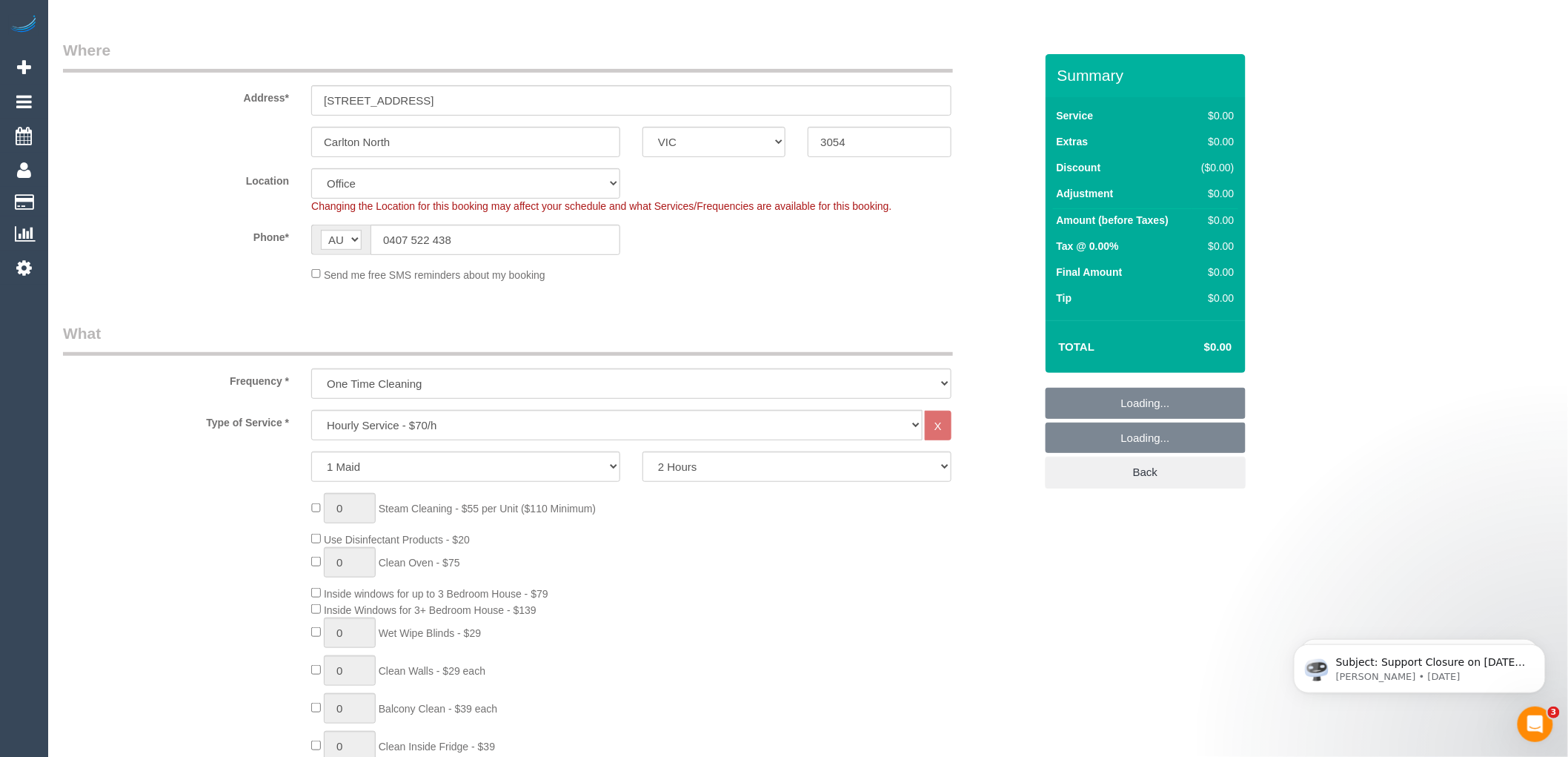
scroll to position [247, 0]
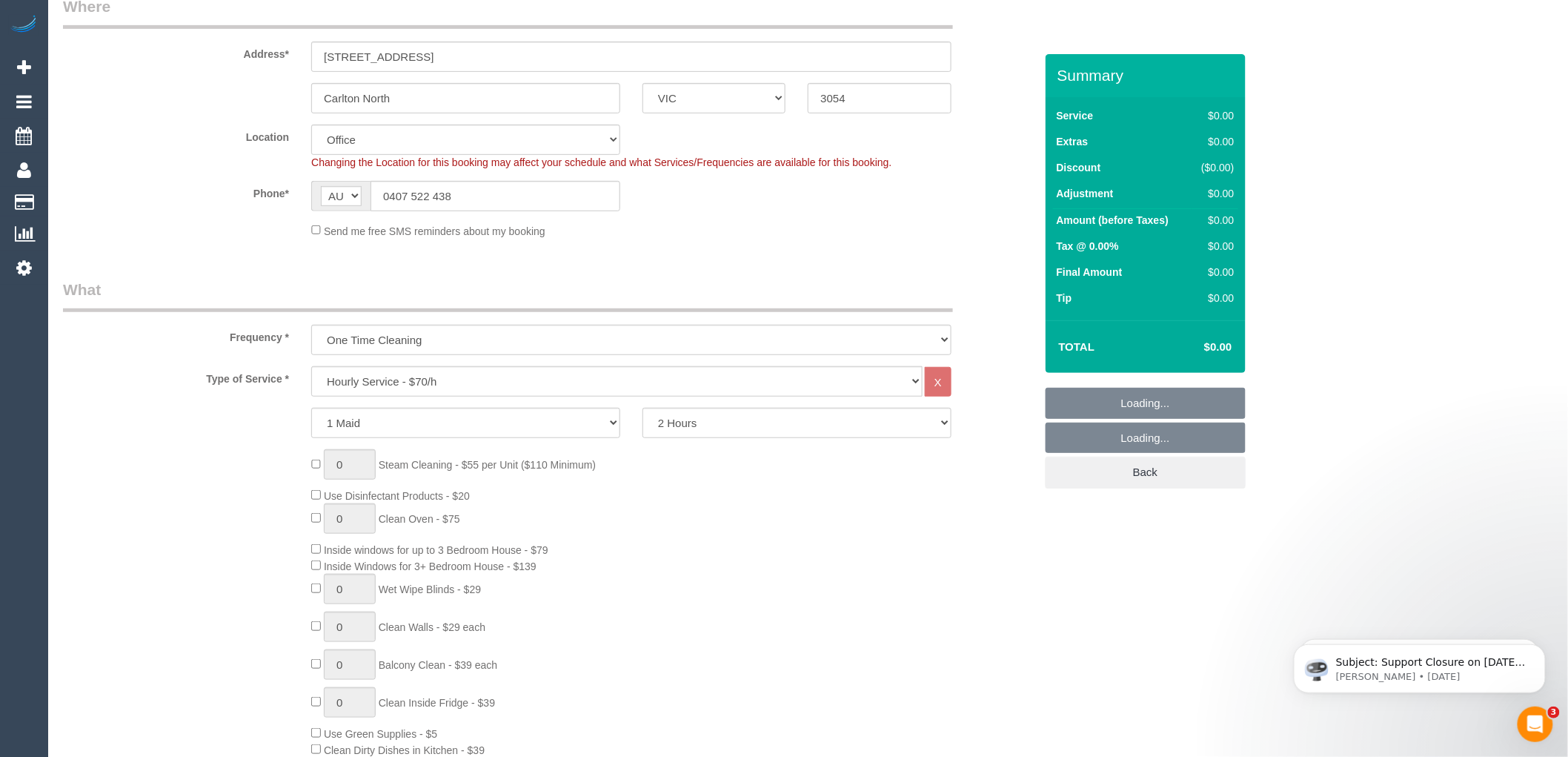
select select "88"
select select "object:2390"
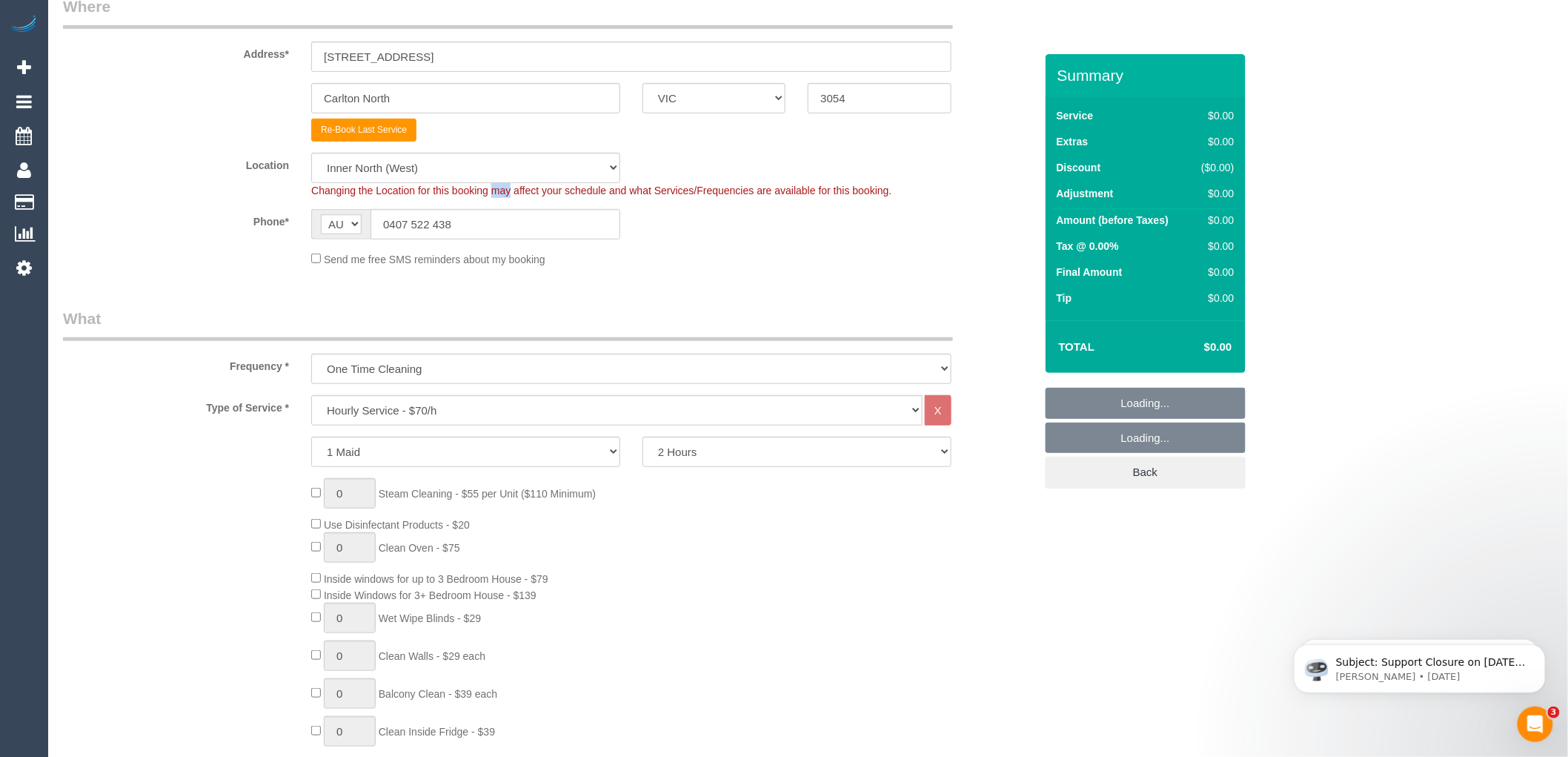
drag, startPoint x: 475, startPoint y: 198, endPoint x: 458, endPoint y: 197, distance: 17.0
click at [458, 197] on div "Changing the Location for this booking may affect your schedule and what Servic…" at bounding box center [631, 191] width 663 height 15
drag, startPoint x: 475, startPoint y: 226, endPoint x: 471, endPoint y: 241, distance: 15.5
click at [378, 232] on input "0407 522 438" at bounding box center [495, 224] width 250 height 31
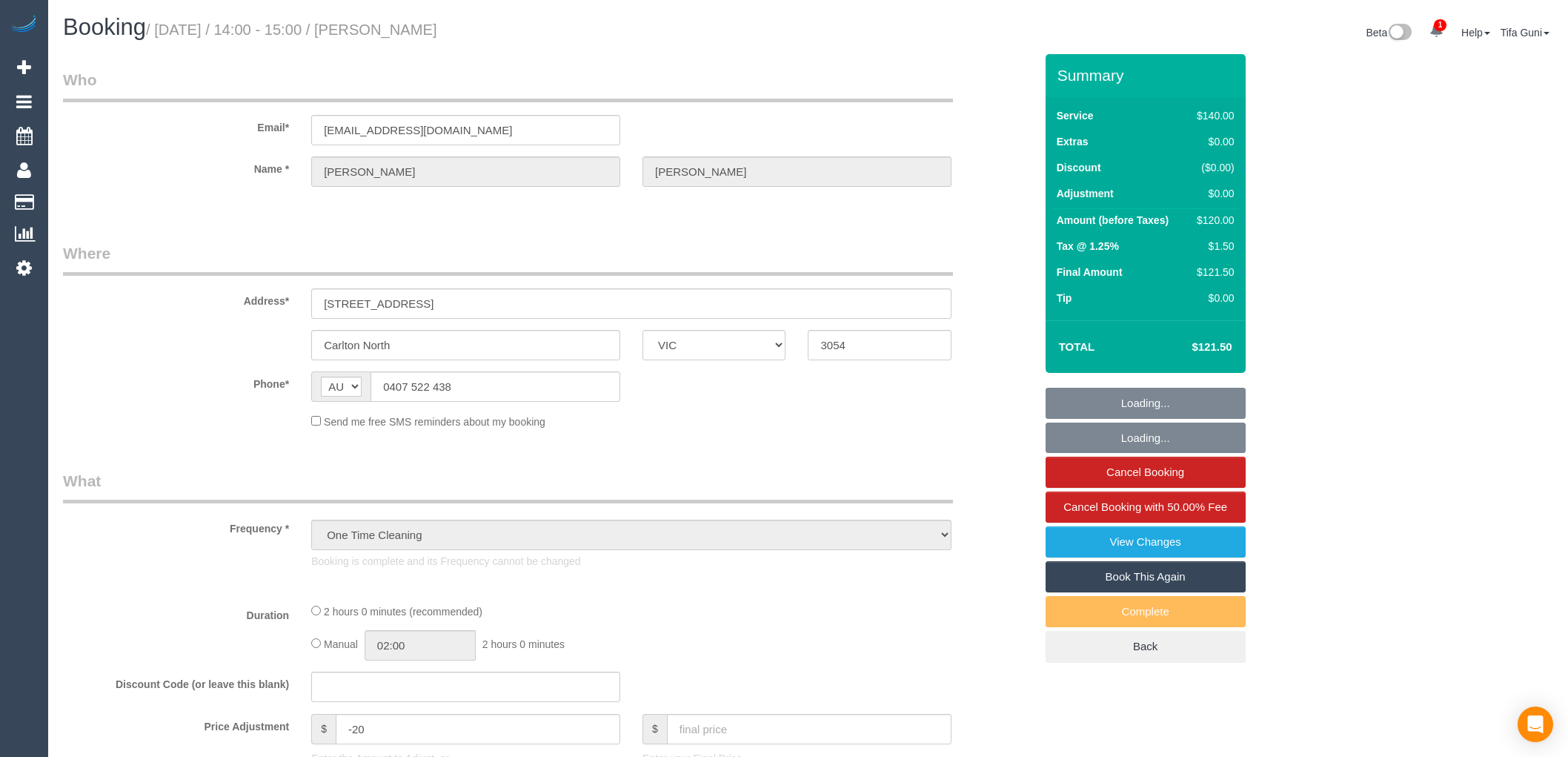
select select "VIC"
select select "string:stripe-pm_1RSnwP2GScqysDRVR2UCjgl1"
select select "number:28"
select select "number:14"
select select "number:19"
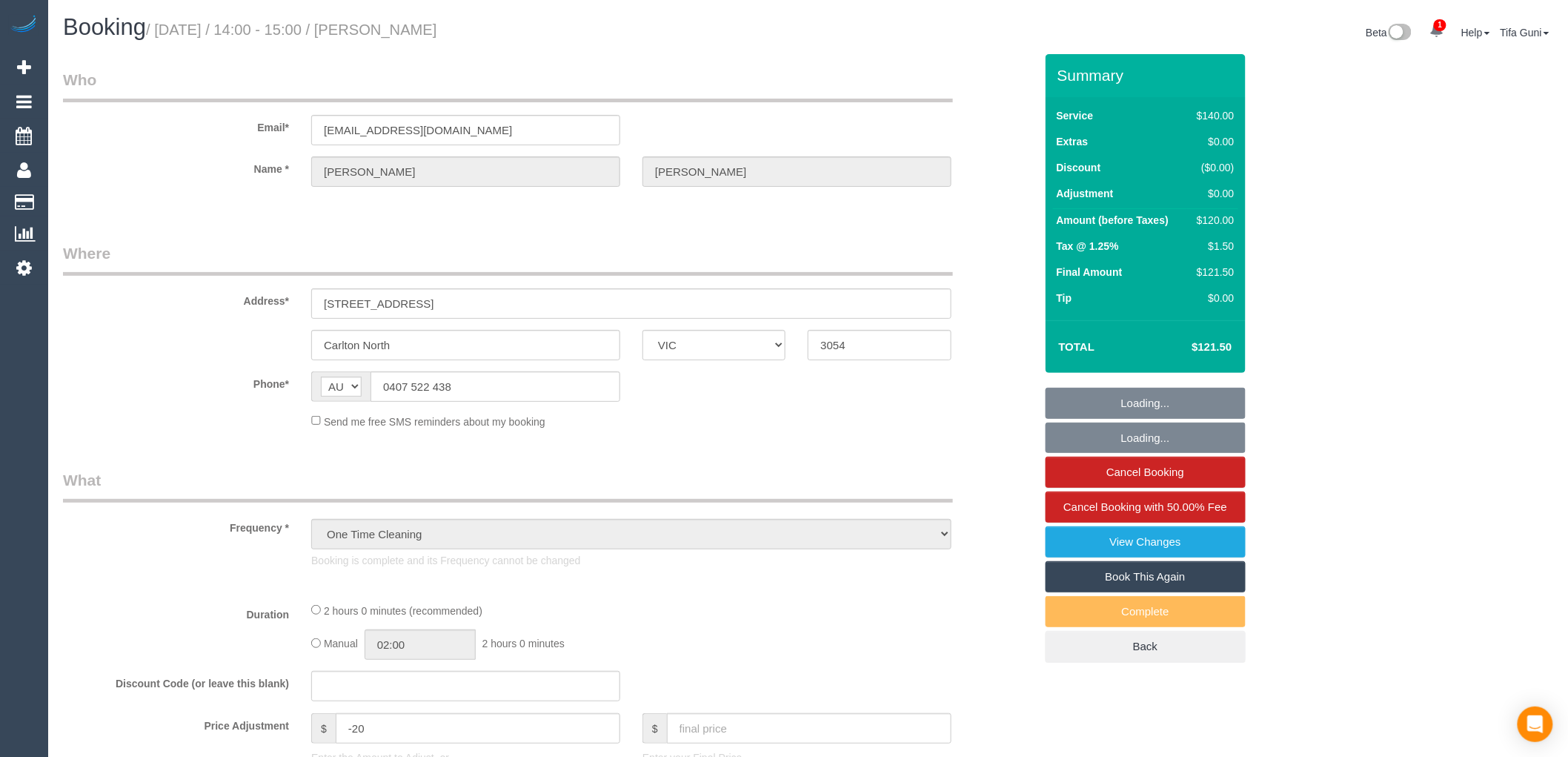
select select "number:22"
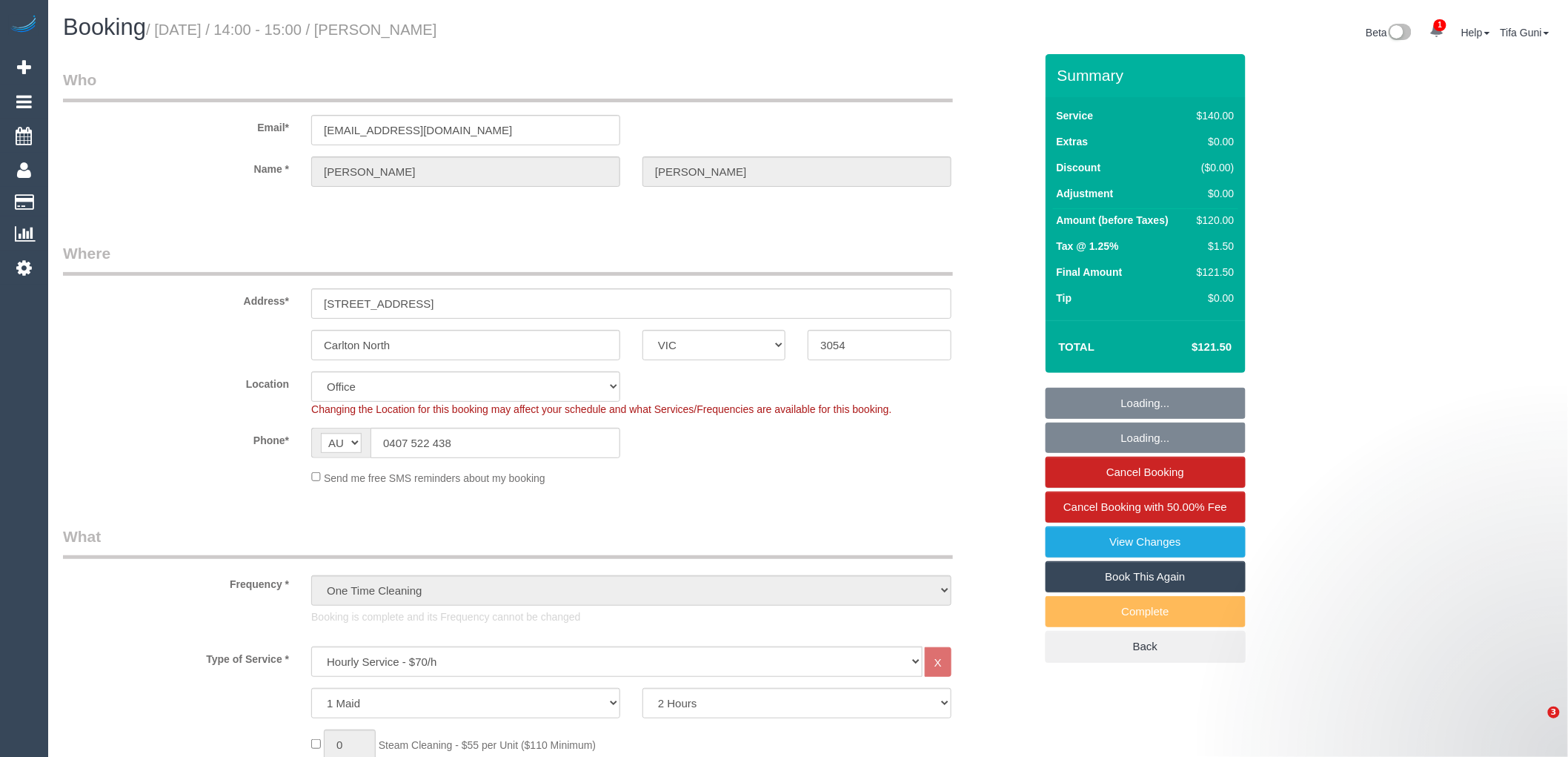
select select "object:2192"
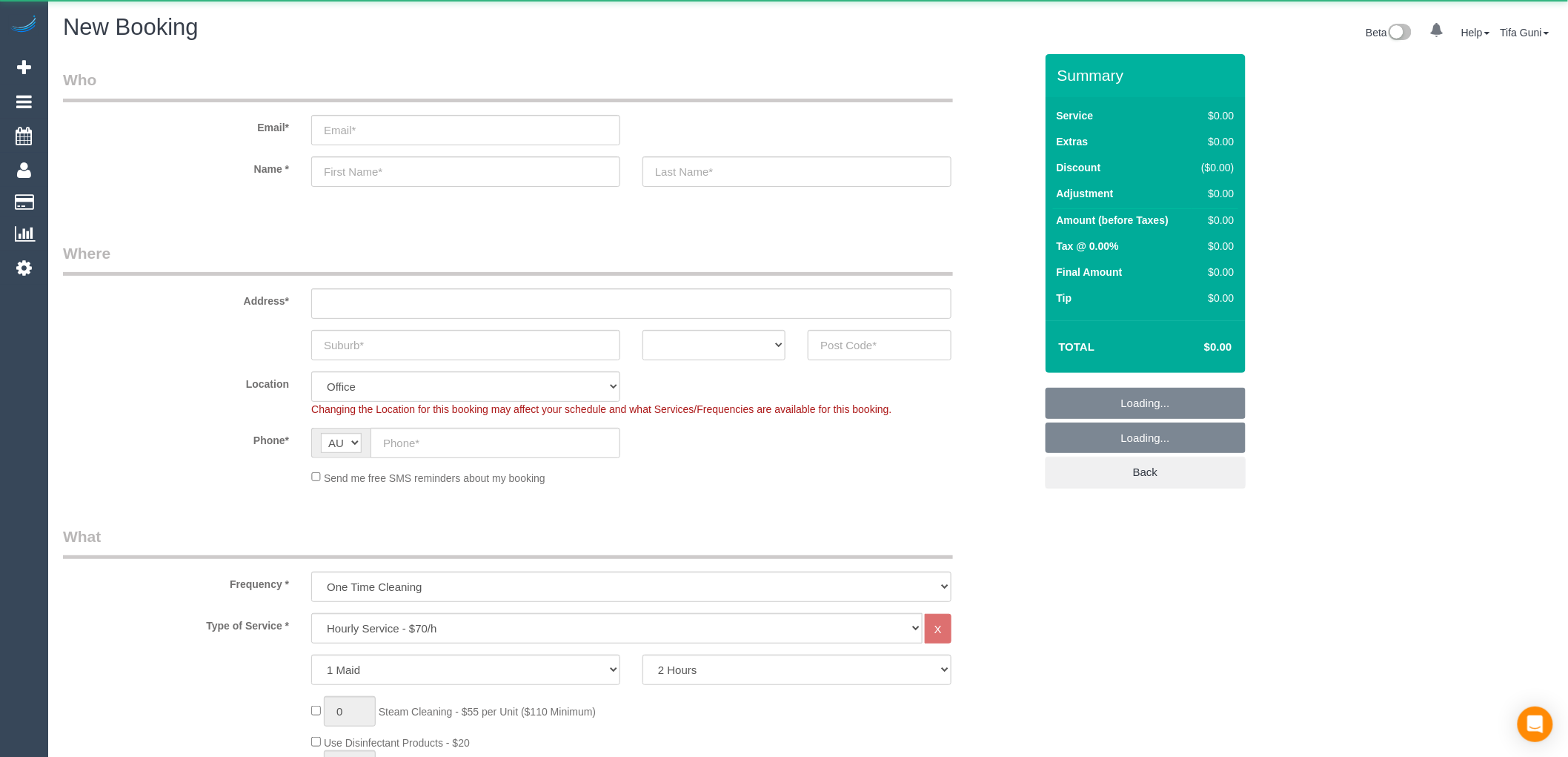
select select "object:813"
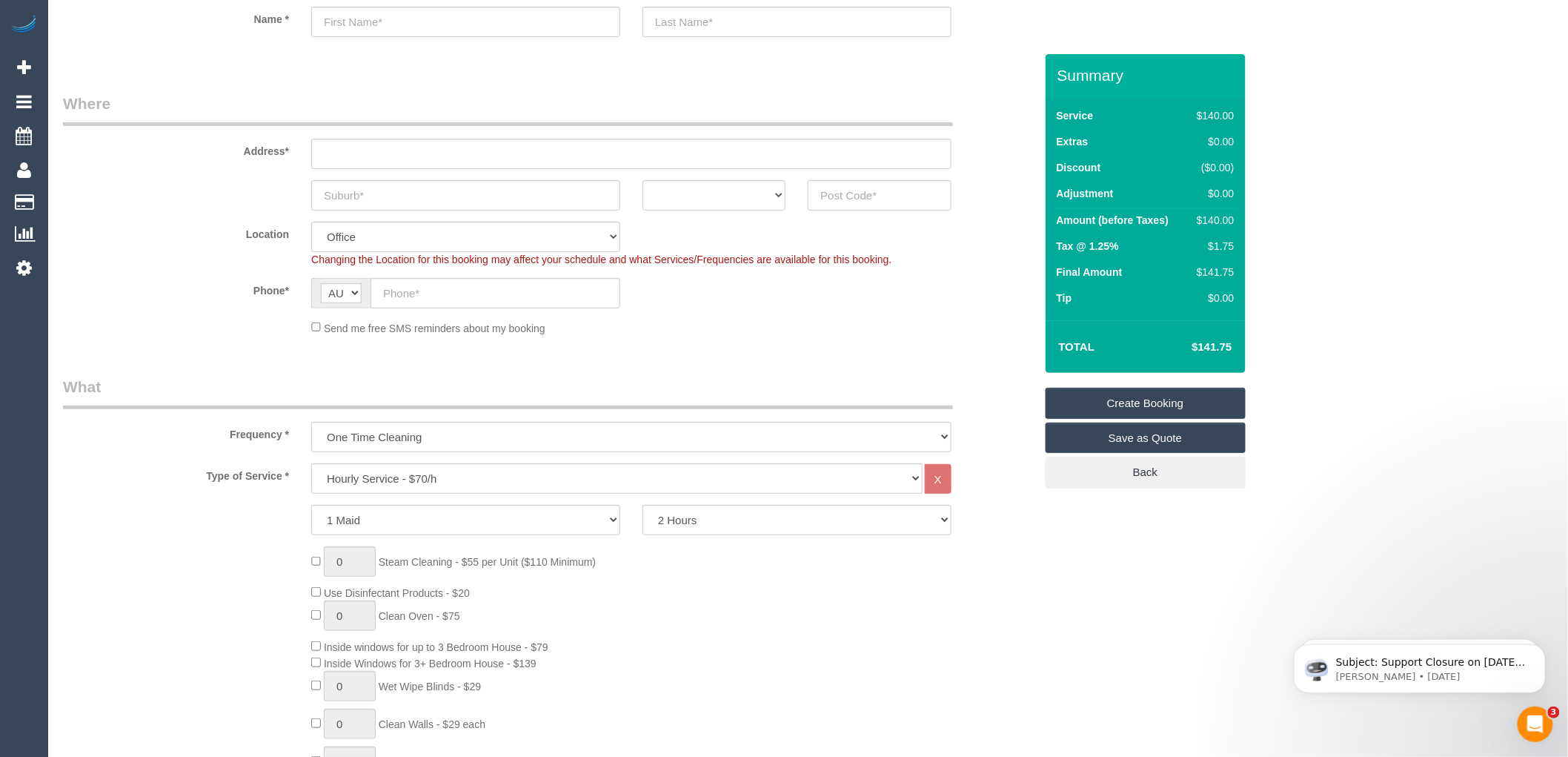
scroll to position [164, 0]
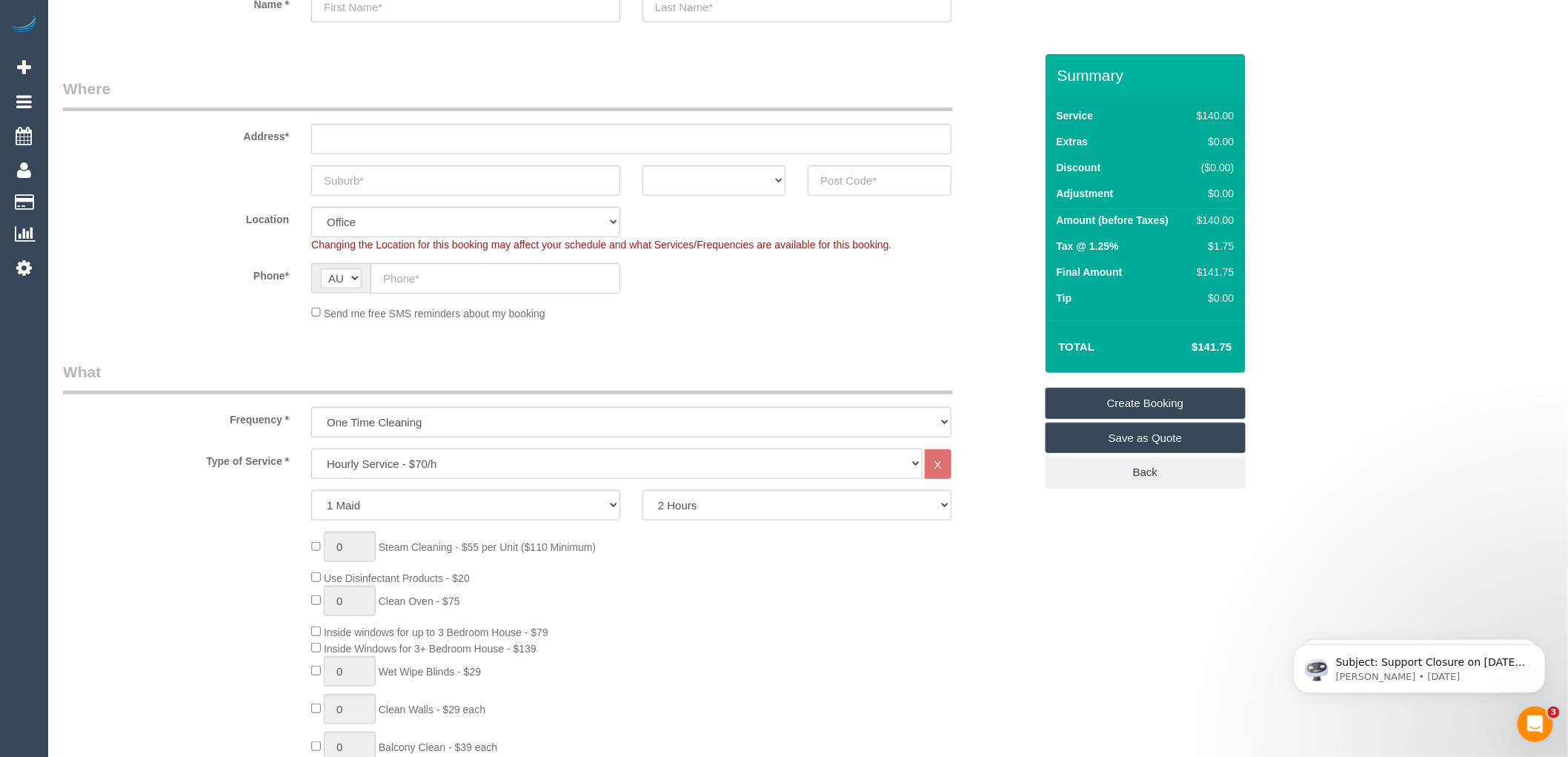
click at [386, 460] on select "Hourly Service - $70/h Hourly Service - $65/h Hourly Service - $60/h Hourly Ser…" at bounding box center [616, 463] width 611 height 31
select select "212"
click at [311, 449] on select "Hourly Service - $70/h Hourly Service - $65/h Hourly Service - $60/h Hourly Ser…" at bounding box center [616, 463] width 611 height 31
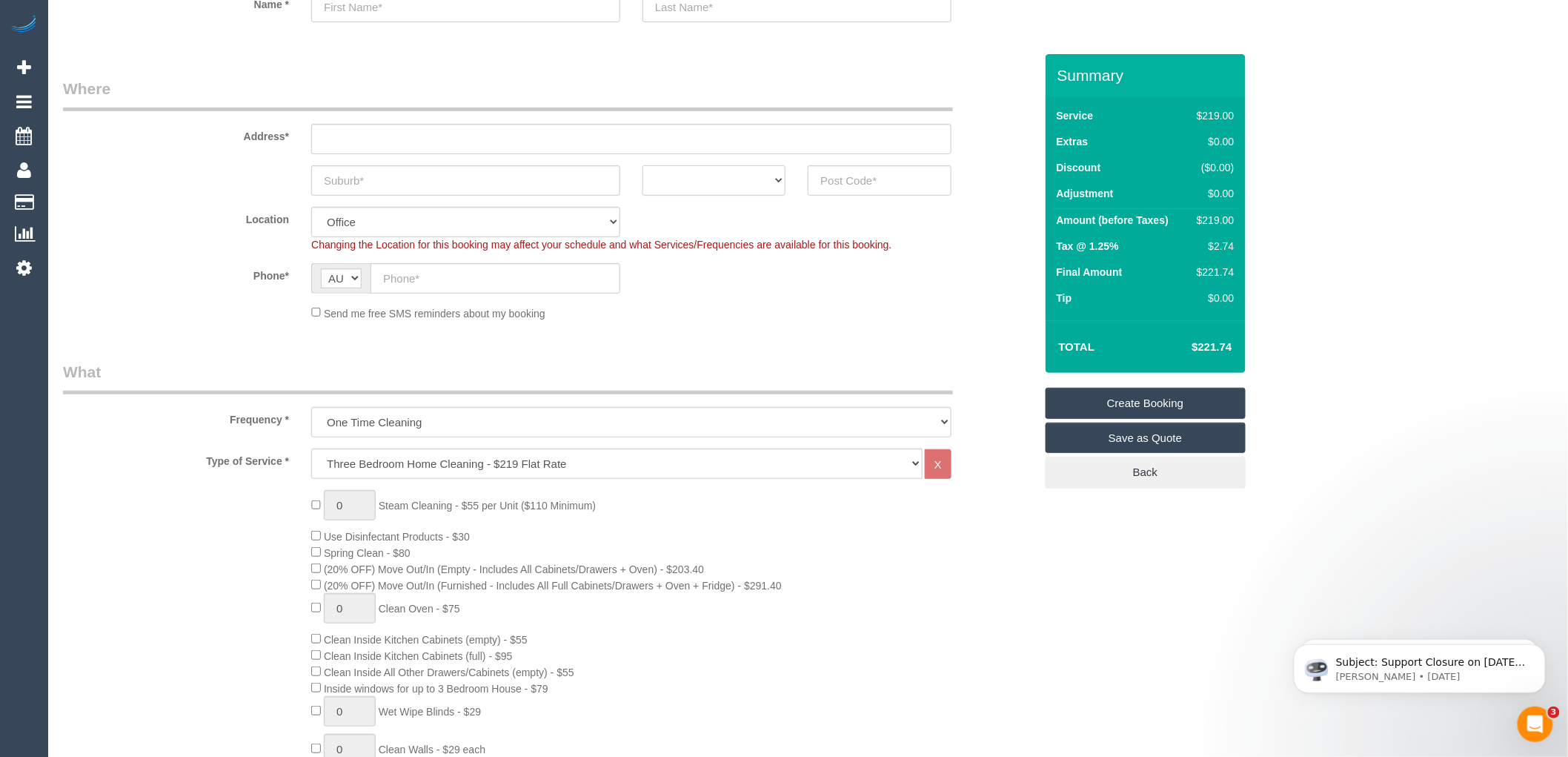
click at [762, 173] on select "ACT NSW NT QLD SA TAS VIC WA" at bounding box center [714, 180] width 143 height 31
select select "VIC"
click at [643, 165] on select "ACT NSW NT QLD SA TAS VIC WA" at bounding box center [714, 180] width 143 height 31
click at [343, 182] on input "text" at bounding box center [465, 180] width 309 height 31
type input "g"
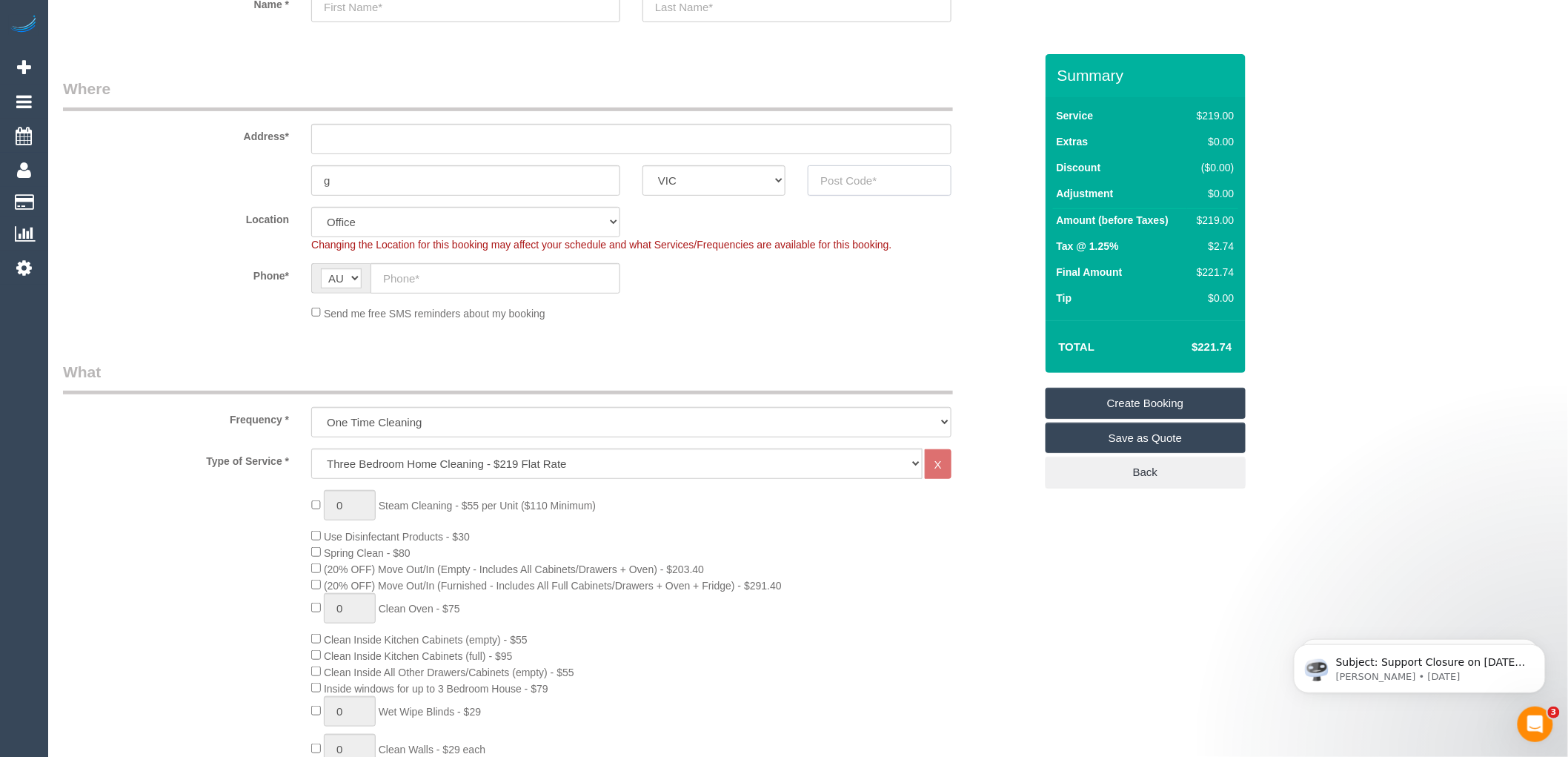
click at [874, 184] on input "text" at bounding box center [879, 180] width 143 height 31
drag, startPoint x: 874, startPoint y: 184, endPoint x: 809, endPoint y: 173, distance: 65.9
click at [809, 173] on input "3046" at bounding box center [879, 180] width 143 height 31
type input "3046"
click at [378, 178] on input "g" at bounding box center [465, 180] width 309 height 31
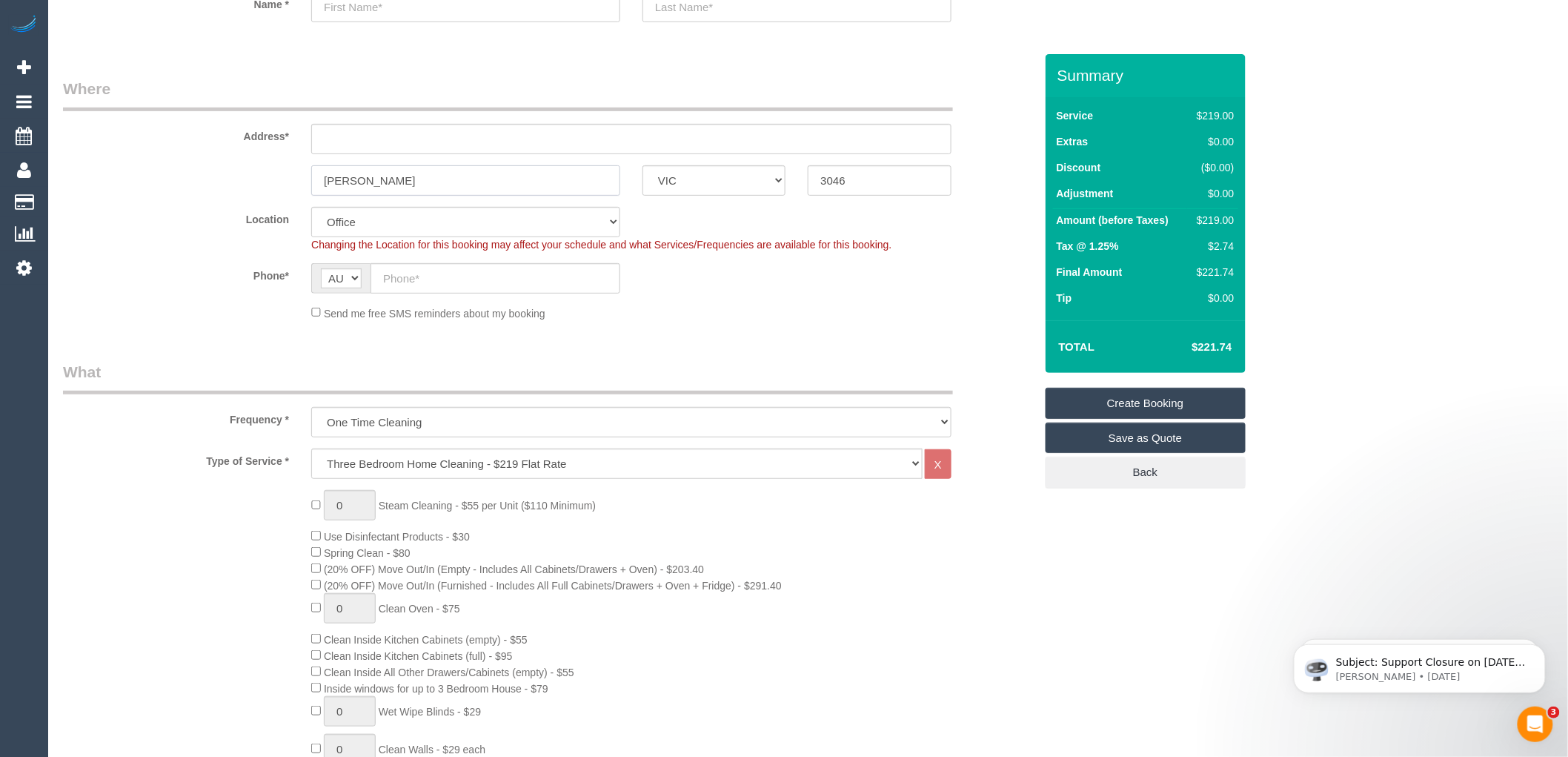
type input "glen"
click at [319, 141] on input "text" at bounding box center [631, 139] width 640 height 31
type input "-"
click at [609, 326] on fieldset "Where Address* - glen ACT NSW NT QLD SA TAS VIC WA 3046 Location Office City Ea…" at bounding box center [548, 205] width 971 height 254
select select "61"
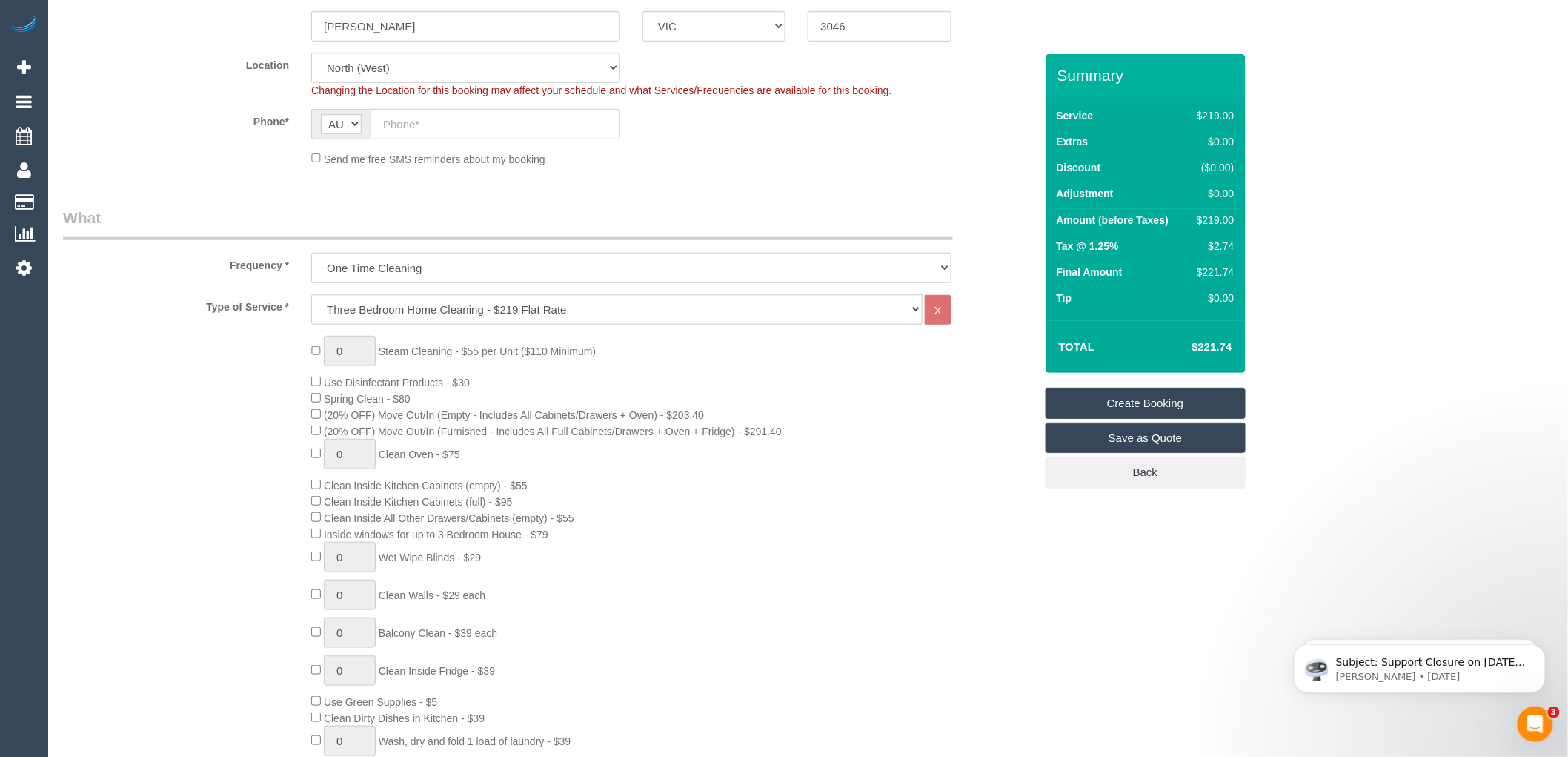
select select "object:2147"
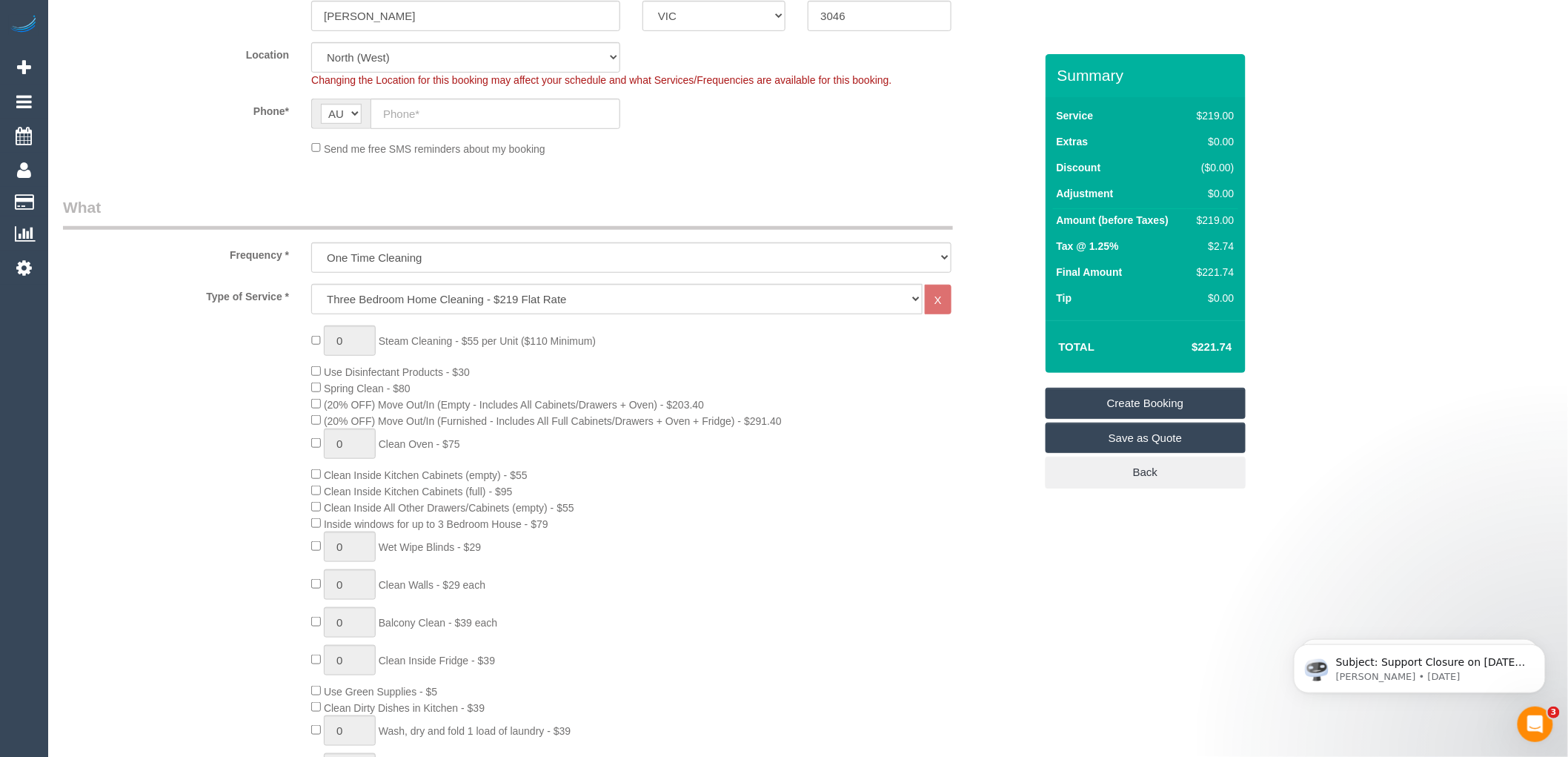
click at [664, 364] on div "0 Steam Cleaning - $55 per Unit ($110 Minimum) Use Disinfectant Products - $30 …" at bounding box center [673, 585] width 745 height 520
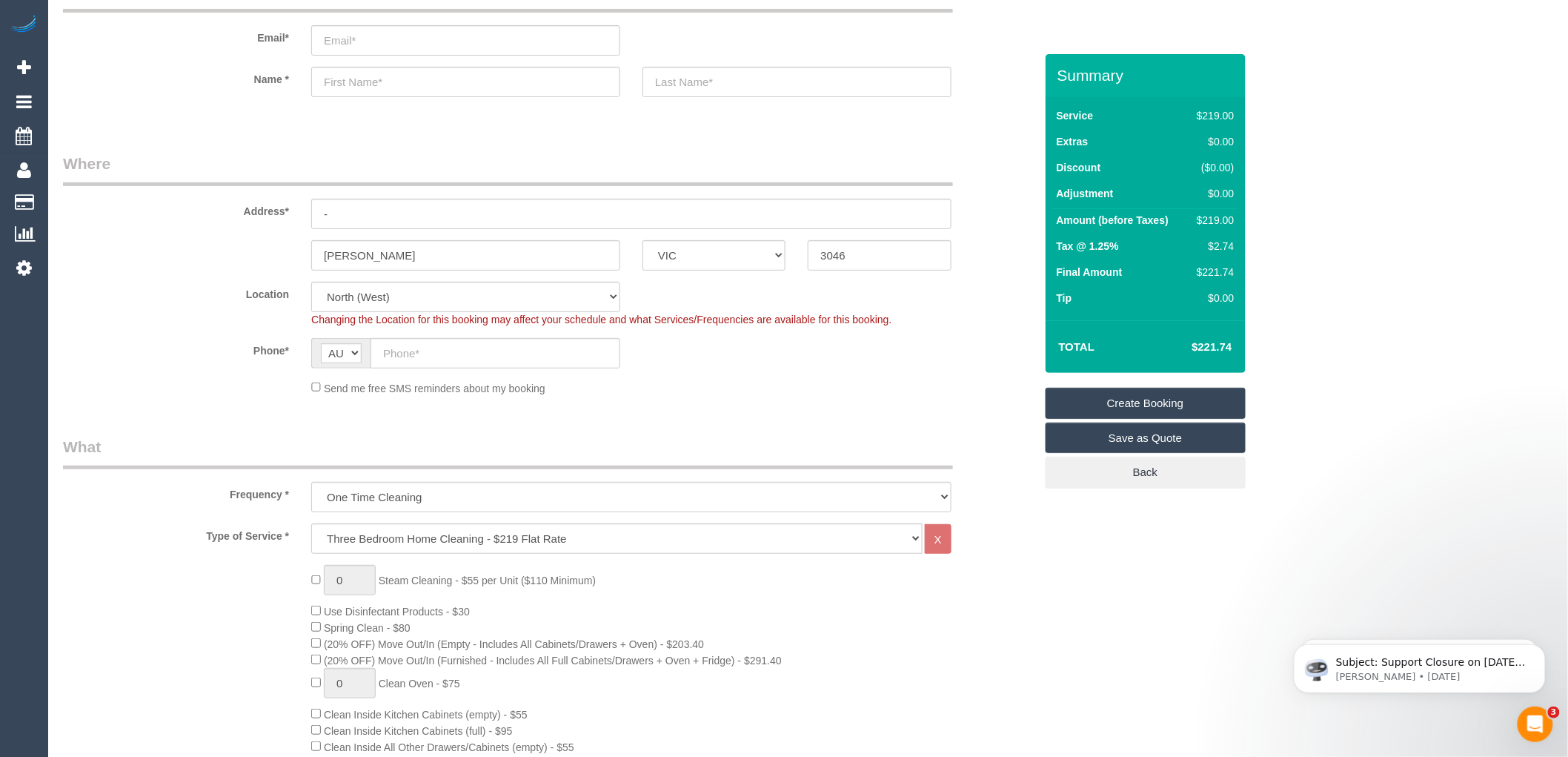
scroll to position [82, 0]
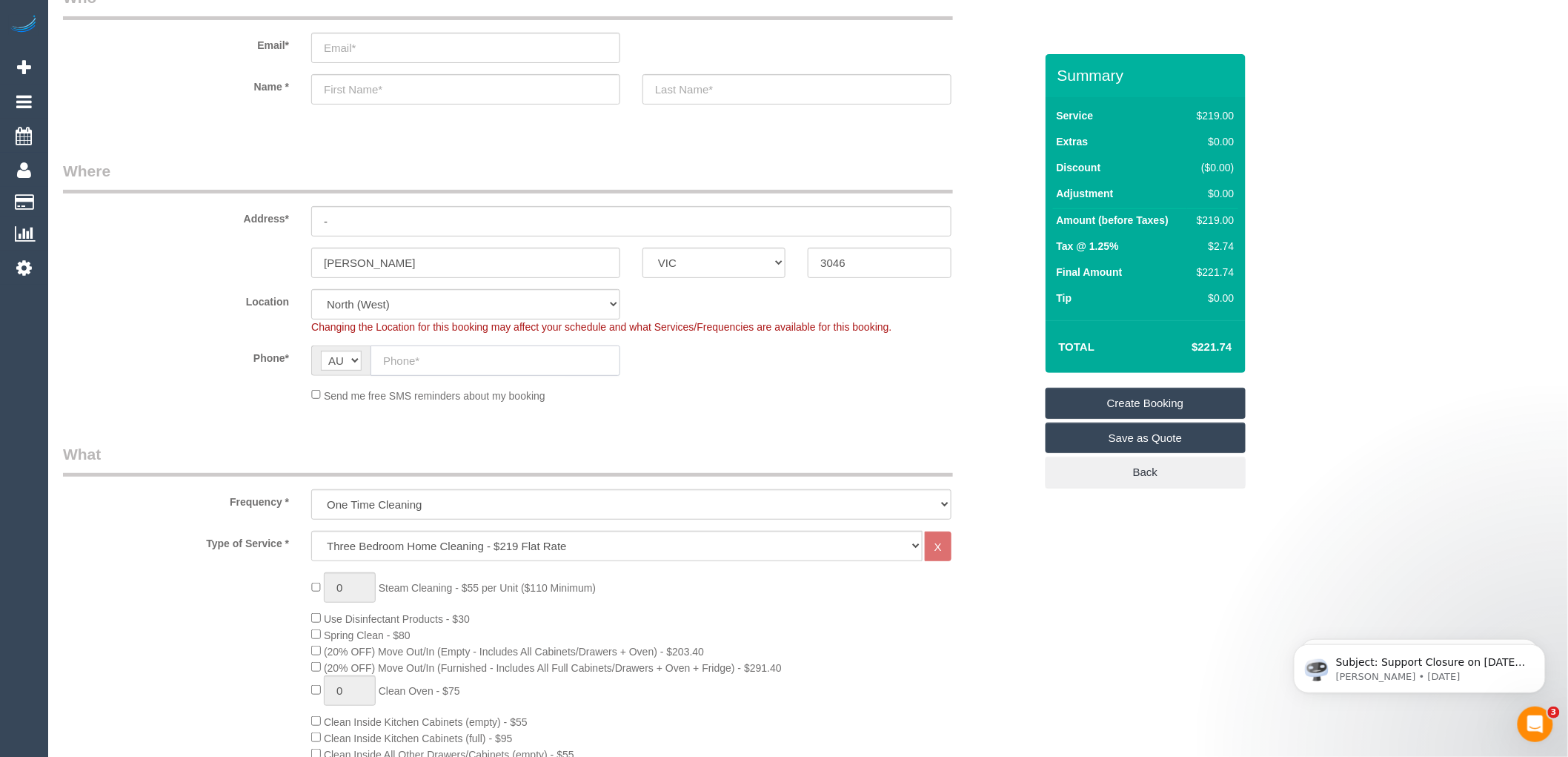
click at [403, 359] on input "text" at bounding box center [495, 360] width 250 height 31
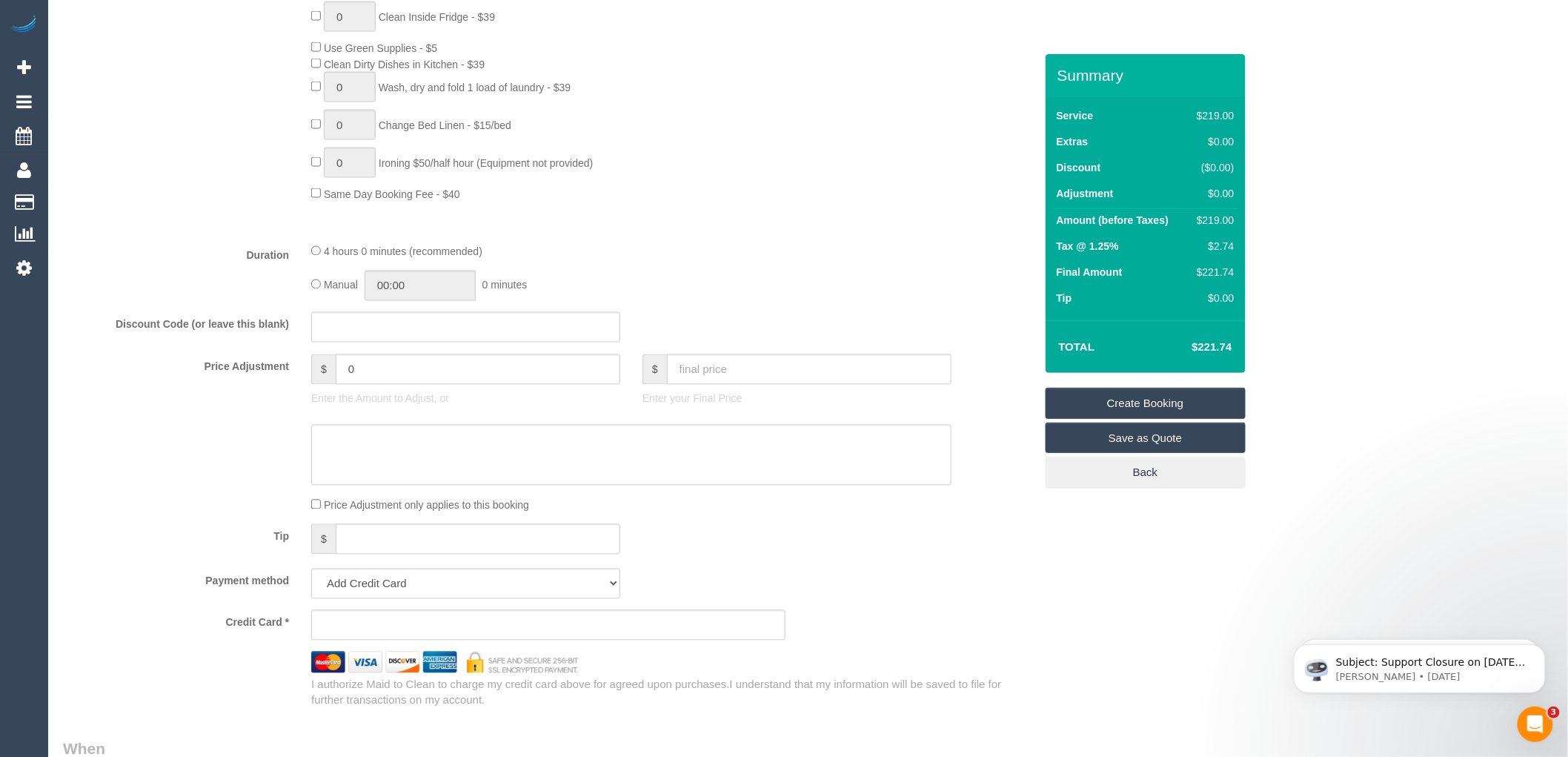
scroll to position [1153, 0]
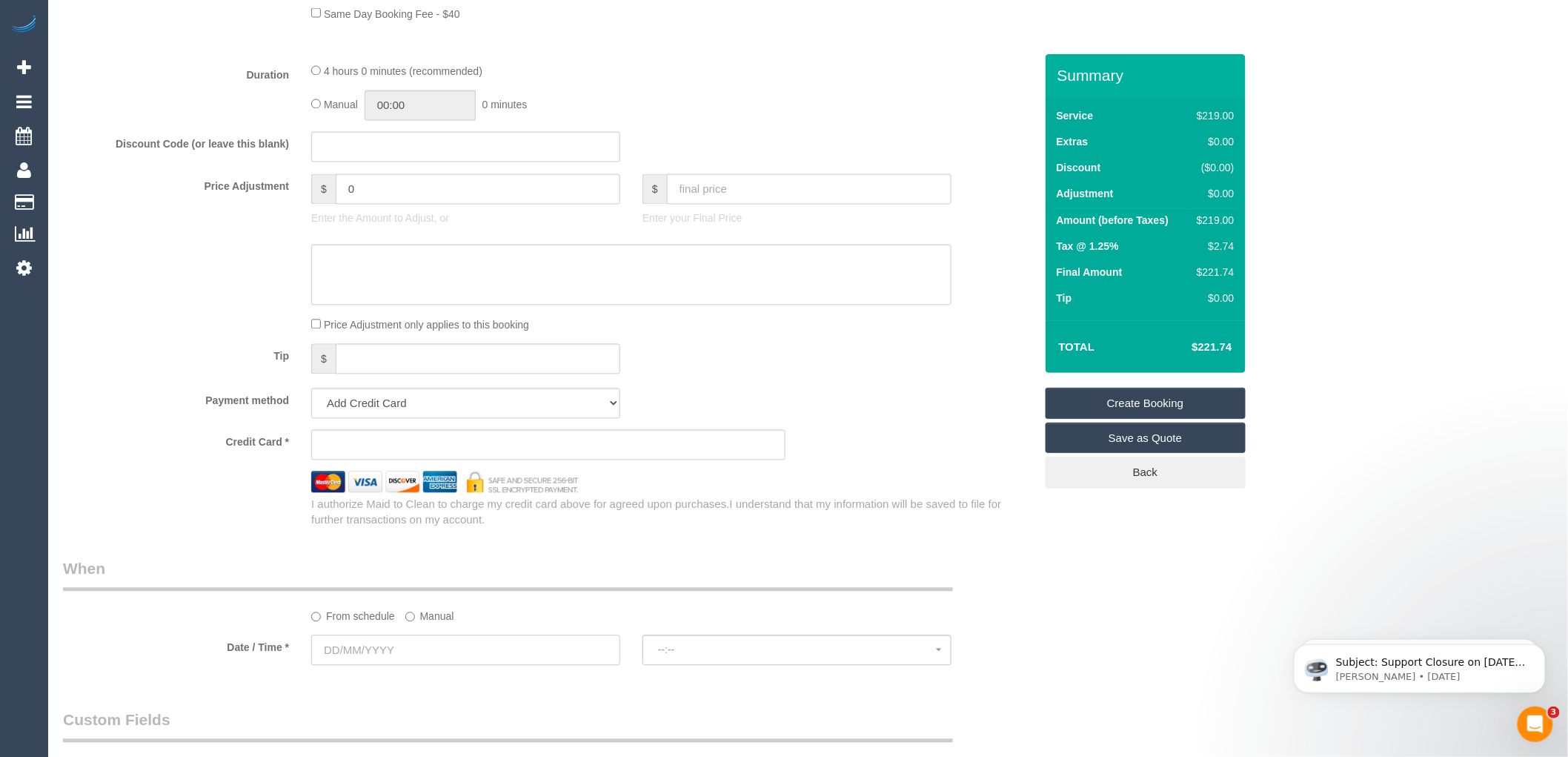
click at [383, 665] on input "text" at bounding box center [465, 651] width 309 height 31
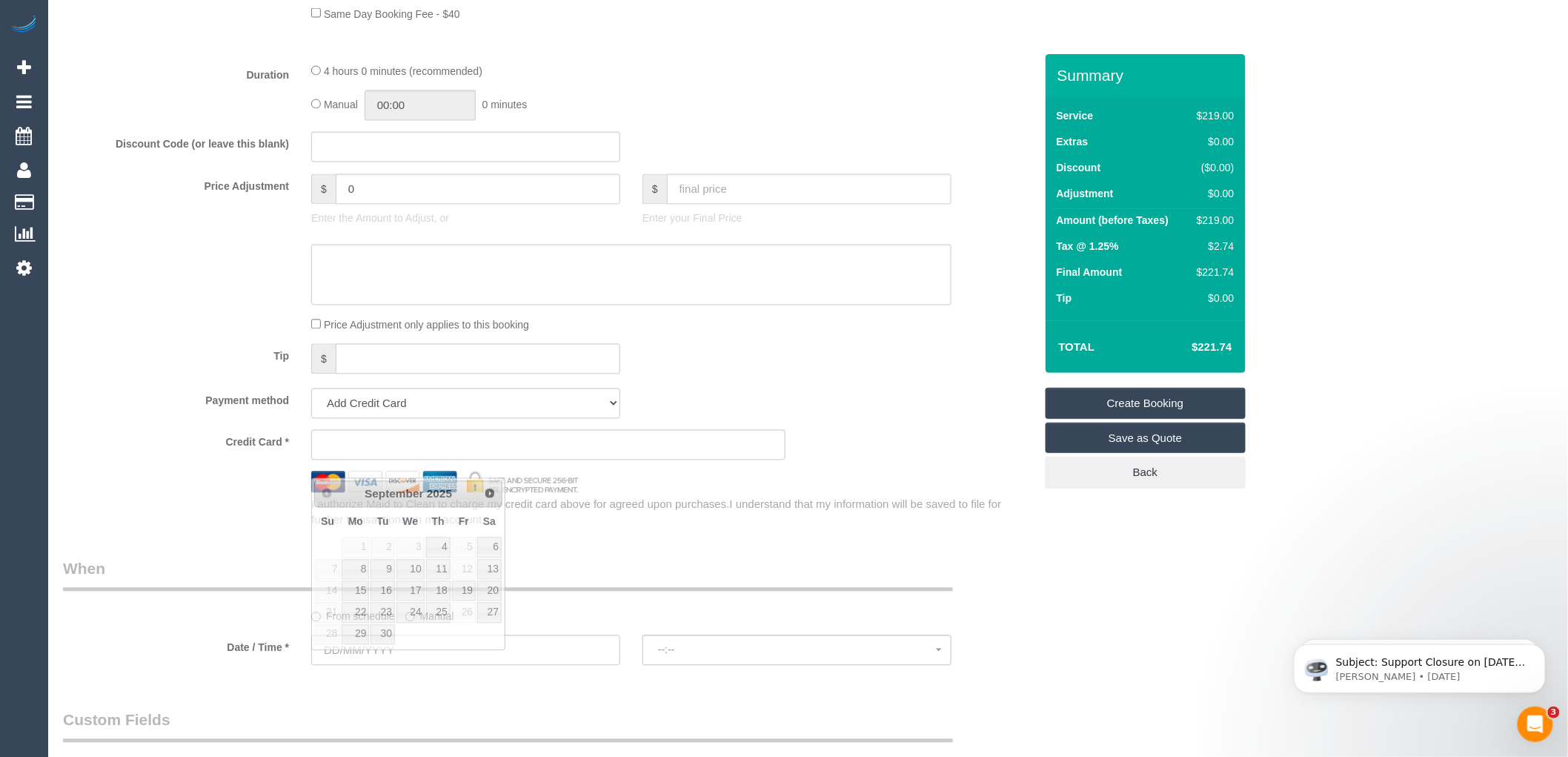
click at [725, 372] on div "Tip $" at bounding box center [549, 361] width 994 height 33
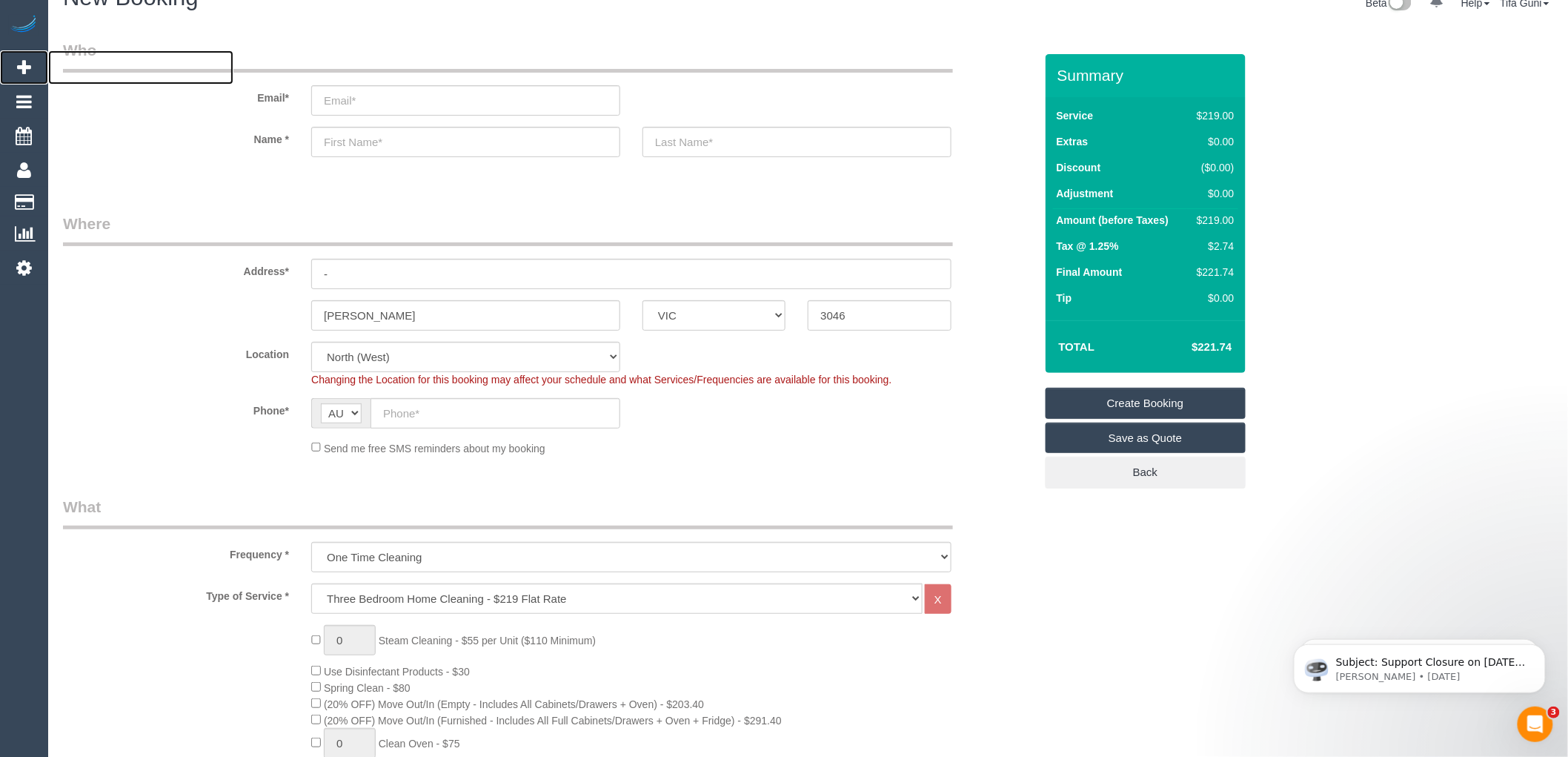
scroll to position [0, 0]
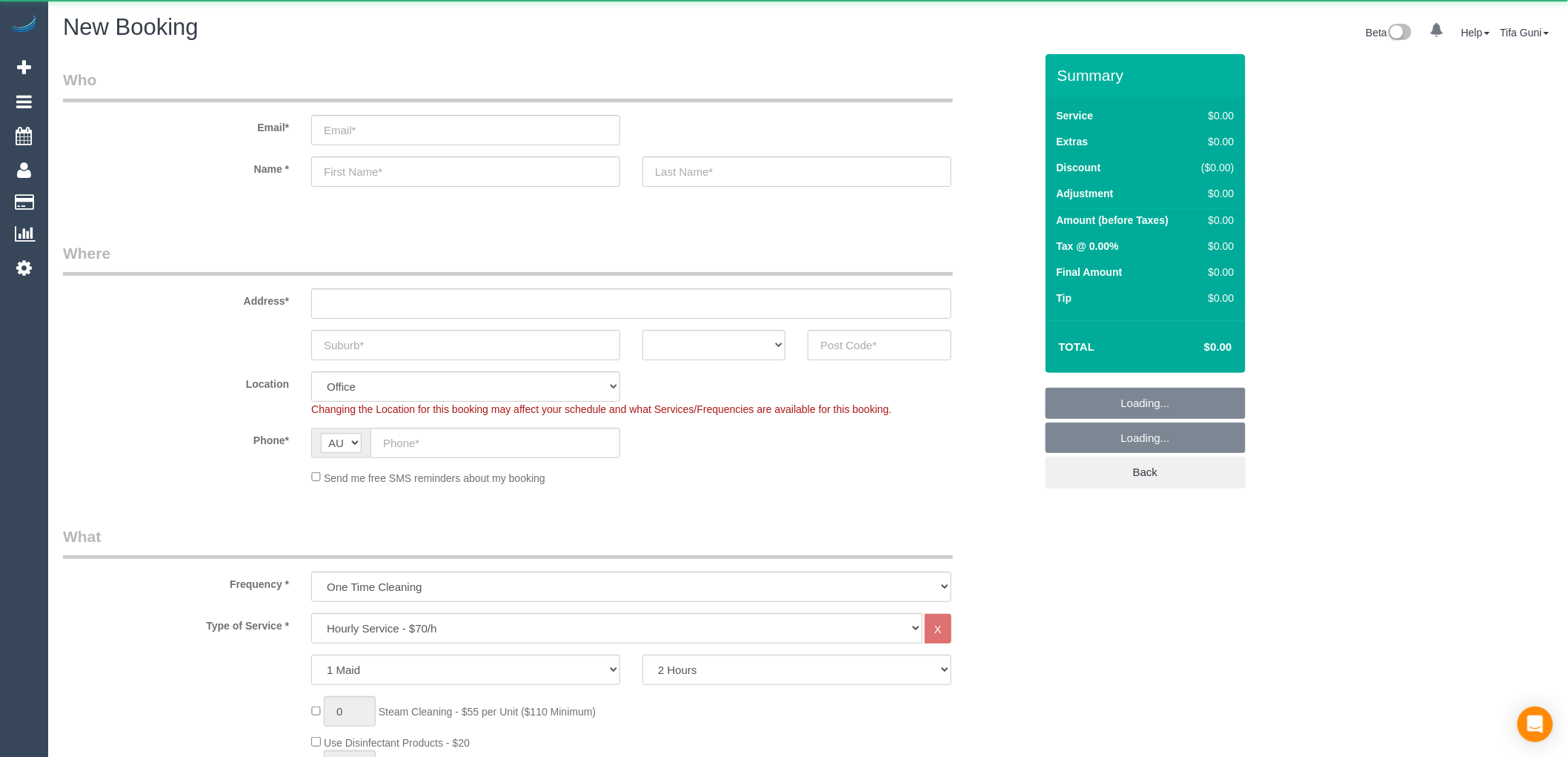
select select "object:813"
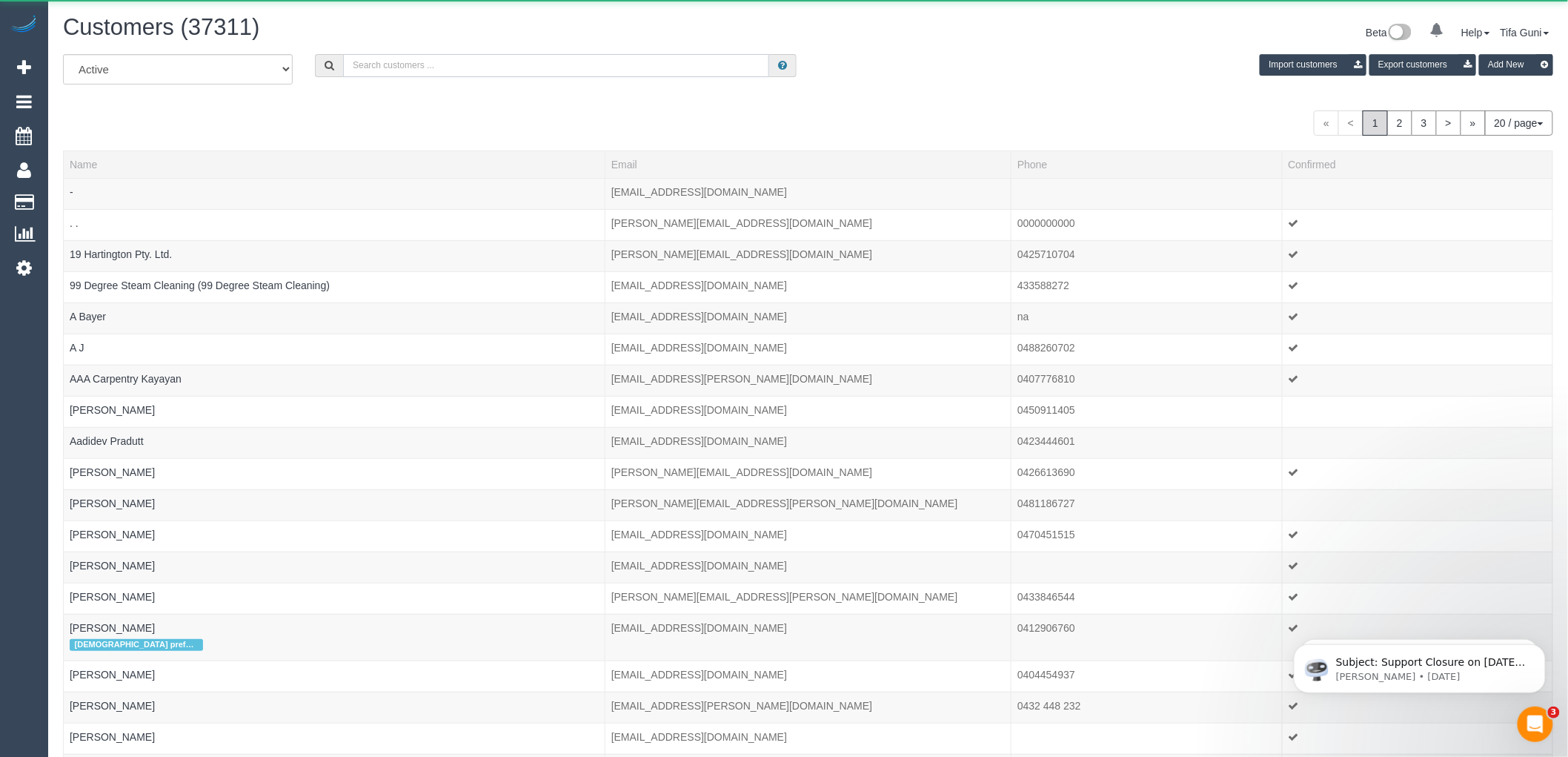
click at [430, 59] on input "text" at bounding box center [557, 66] width 426 height 23
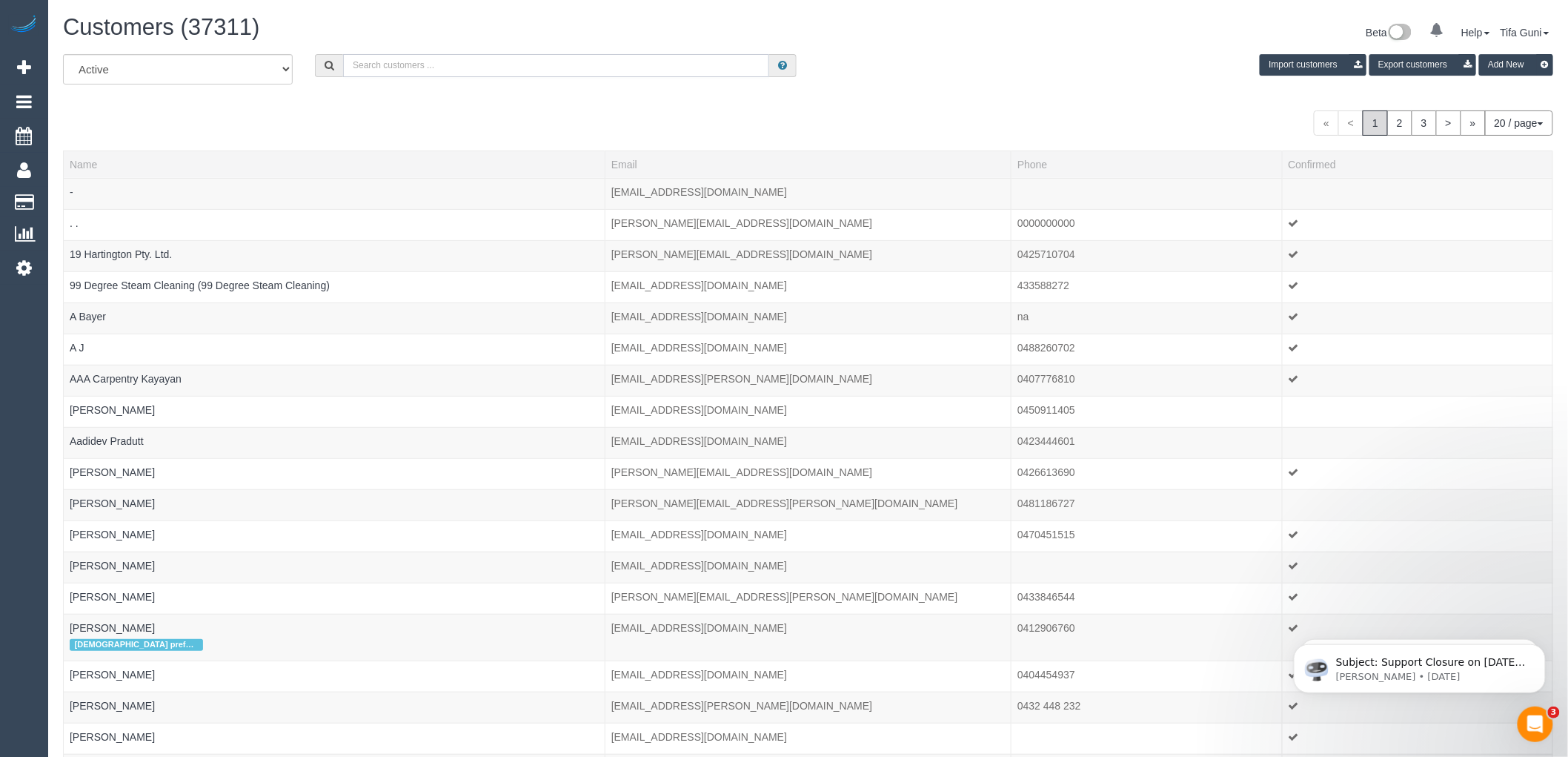
paste input "61 407 507 865"
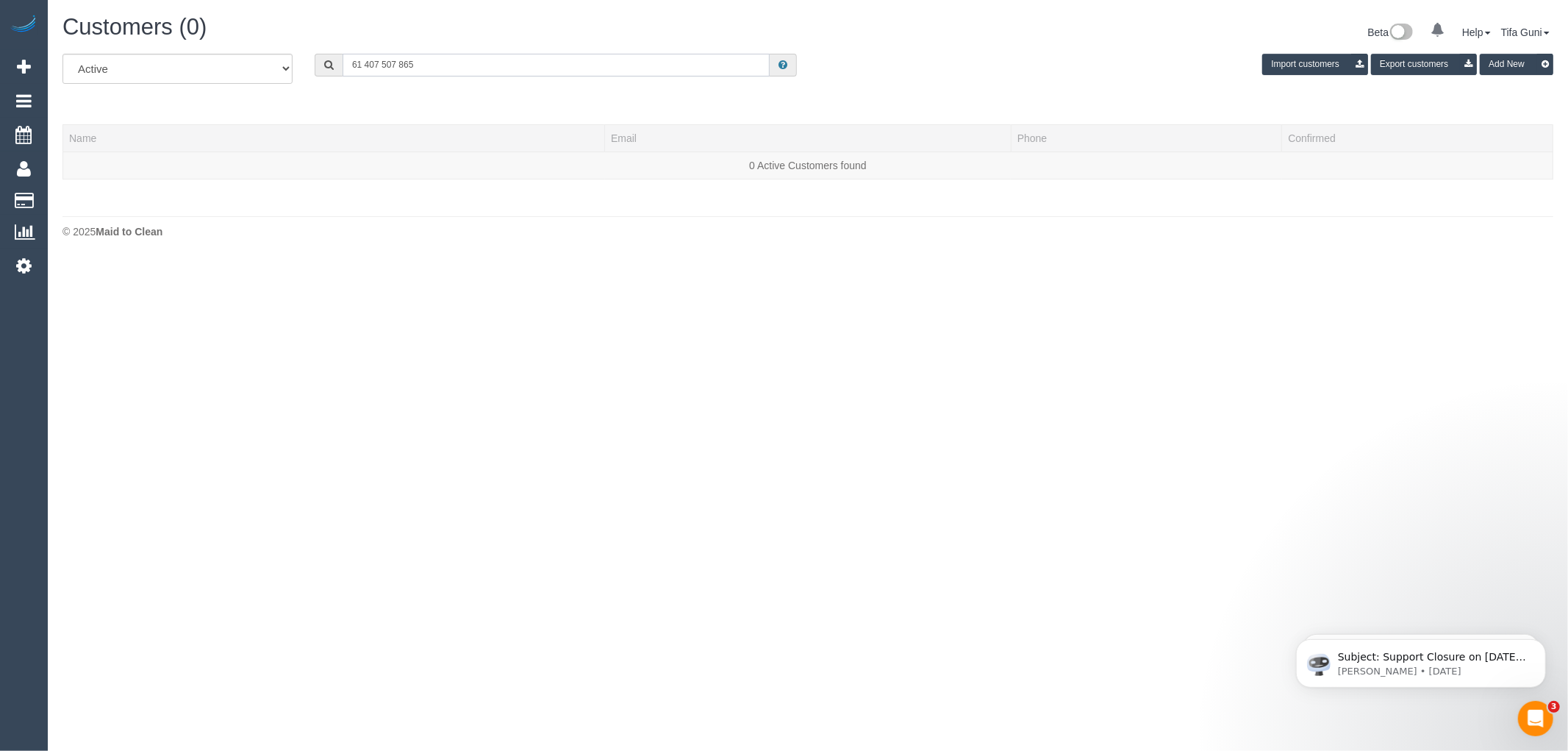
drag, startPoint x: 363, startPoint y: 67, endPoint x: 347, endPoint y: 67, distance: 16.0
click at [347, 67] on input "61 407 507 865" at bounding box center [556, 65] width 427 height 23
drag, startPoint x: 421, startPoint y: 71, endPoint x: 396, endPoint y: 76, distance: 25.5
click at [420, 71] on input "0407 507 865" at bounding box center [556, 65] width 427 height 23
click at [375, 72] on input "0407 507 865" at bounding box center [556, 65] width 427 height 23
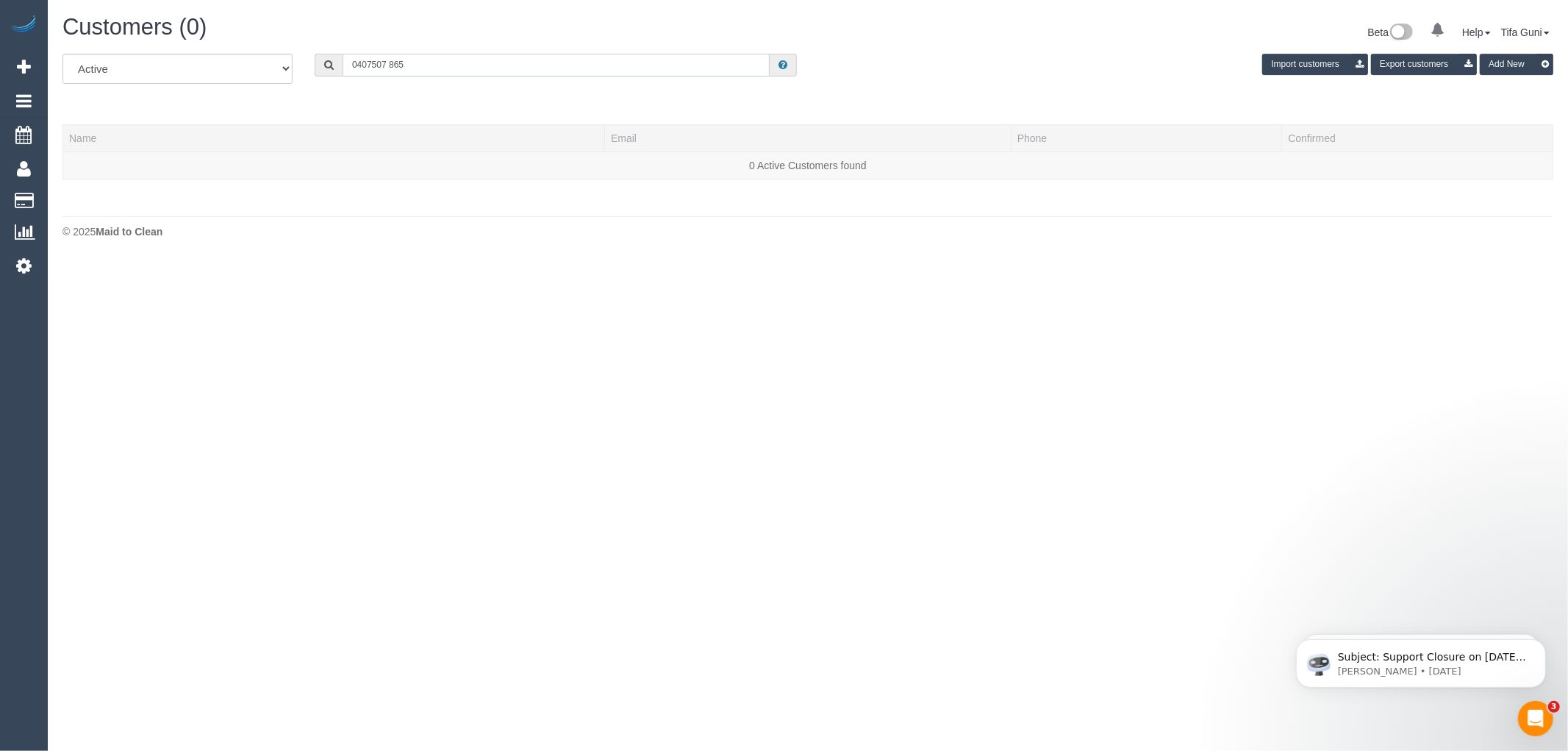
click at [389, 63] on input "0407507 865" at bounding box center [556, 65] width 427 height 23
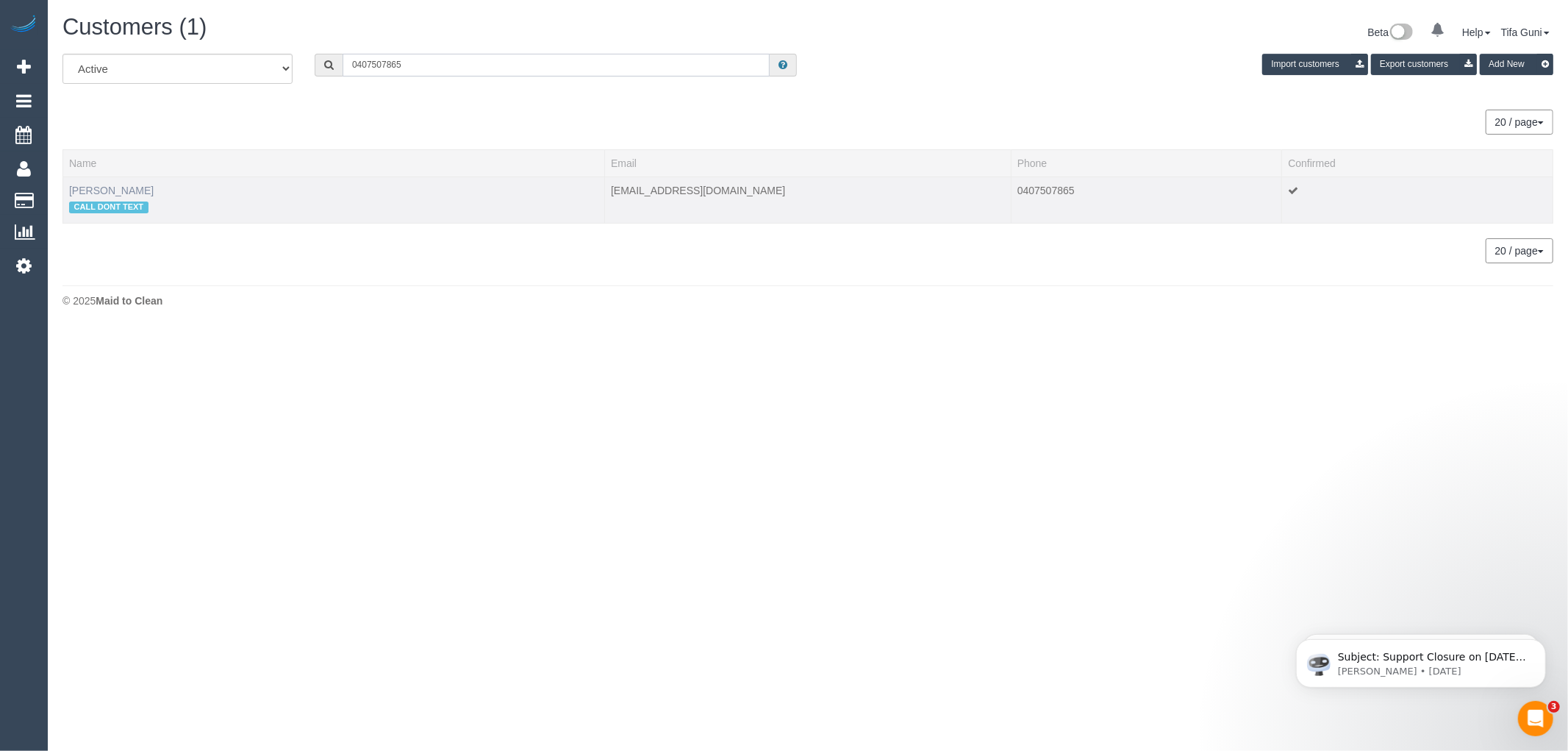
type input "0407507865"
click at [116, 191] on link "Jenny Camp" at bounding box center [111, 190] width 85 height 12
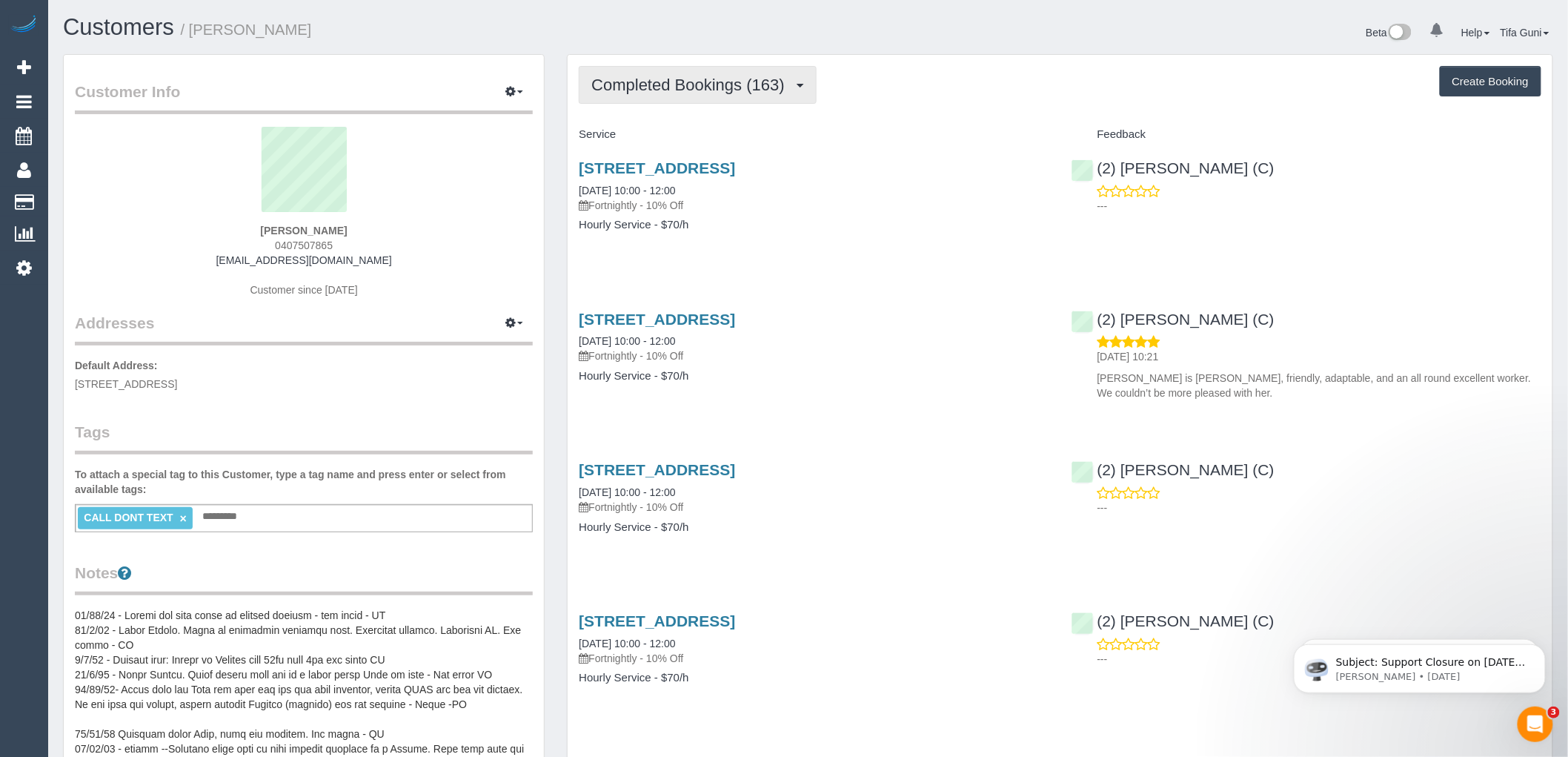
click at [780, 90] on span "Completed Bookings (163)" at bounding box center [691, 85] width 200 height 18
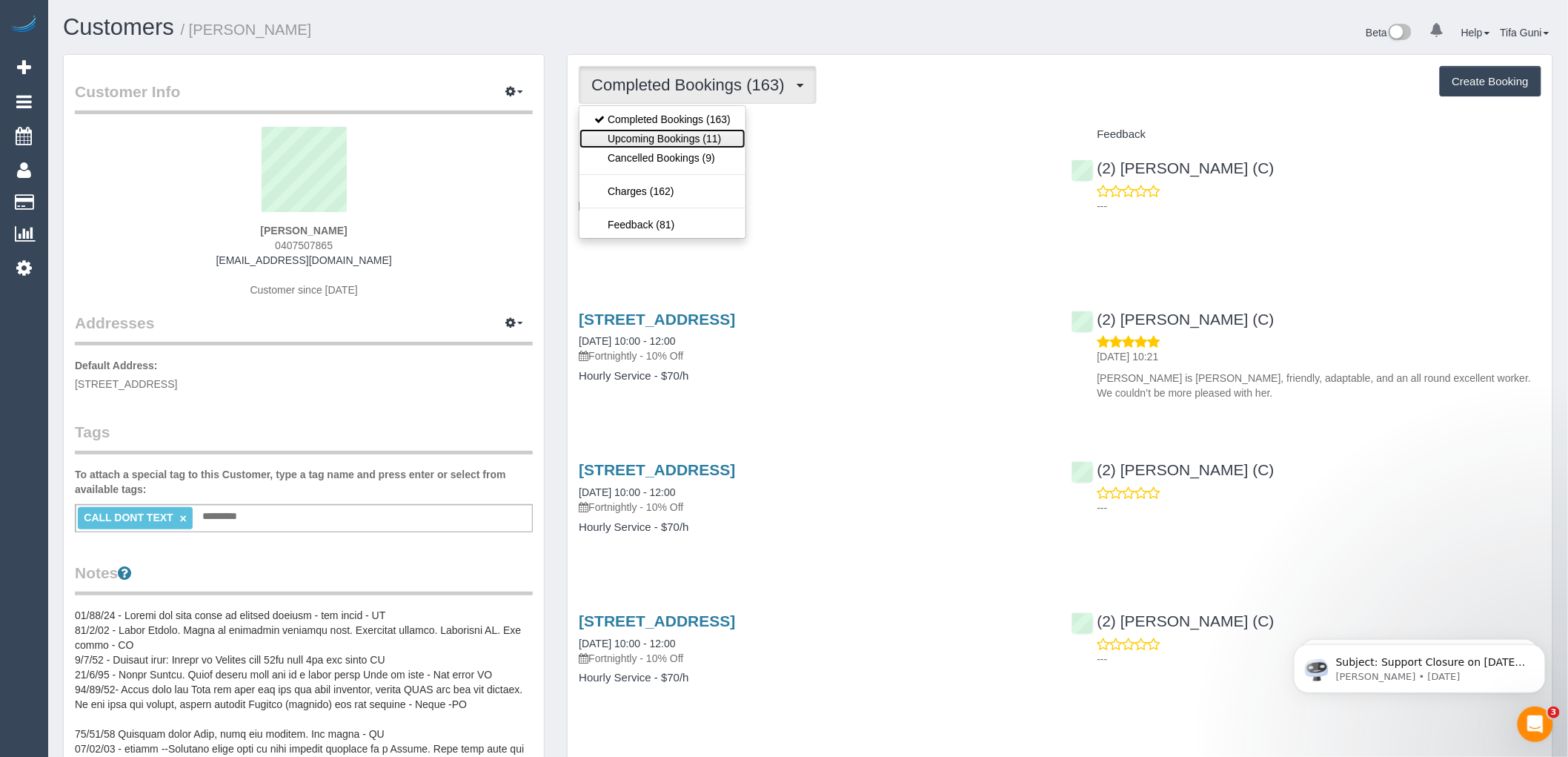
click at [710, 143] on link "Upcoming Bookings (11)" at bounding box center [663, 138] width 166 height 19
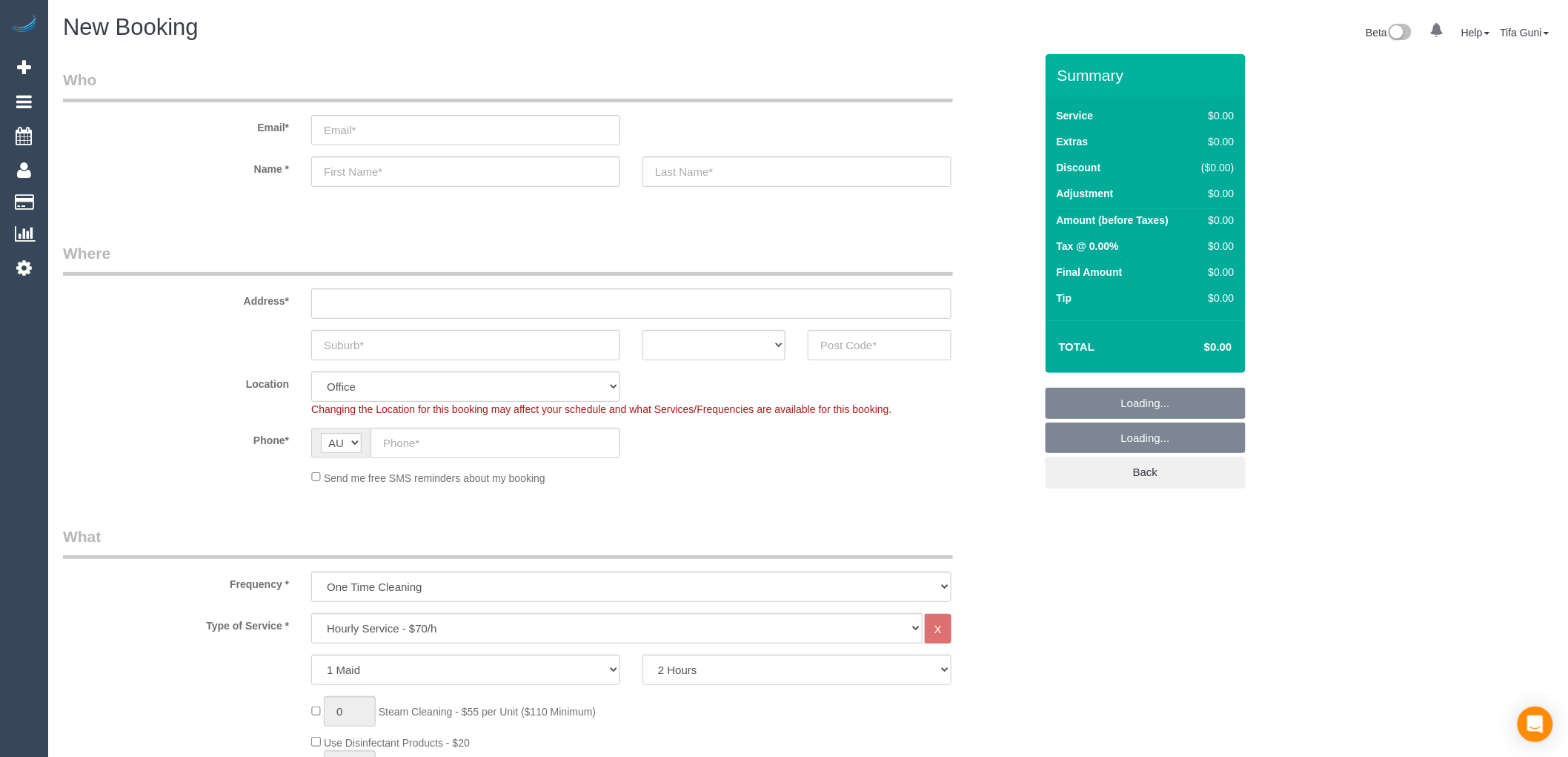
select select "object:813"
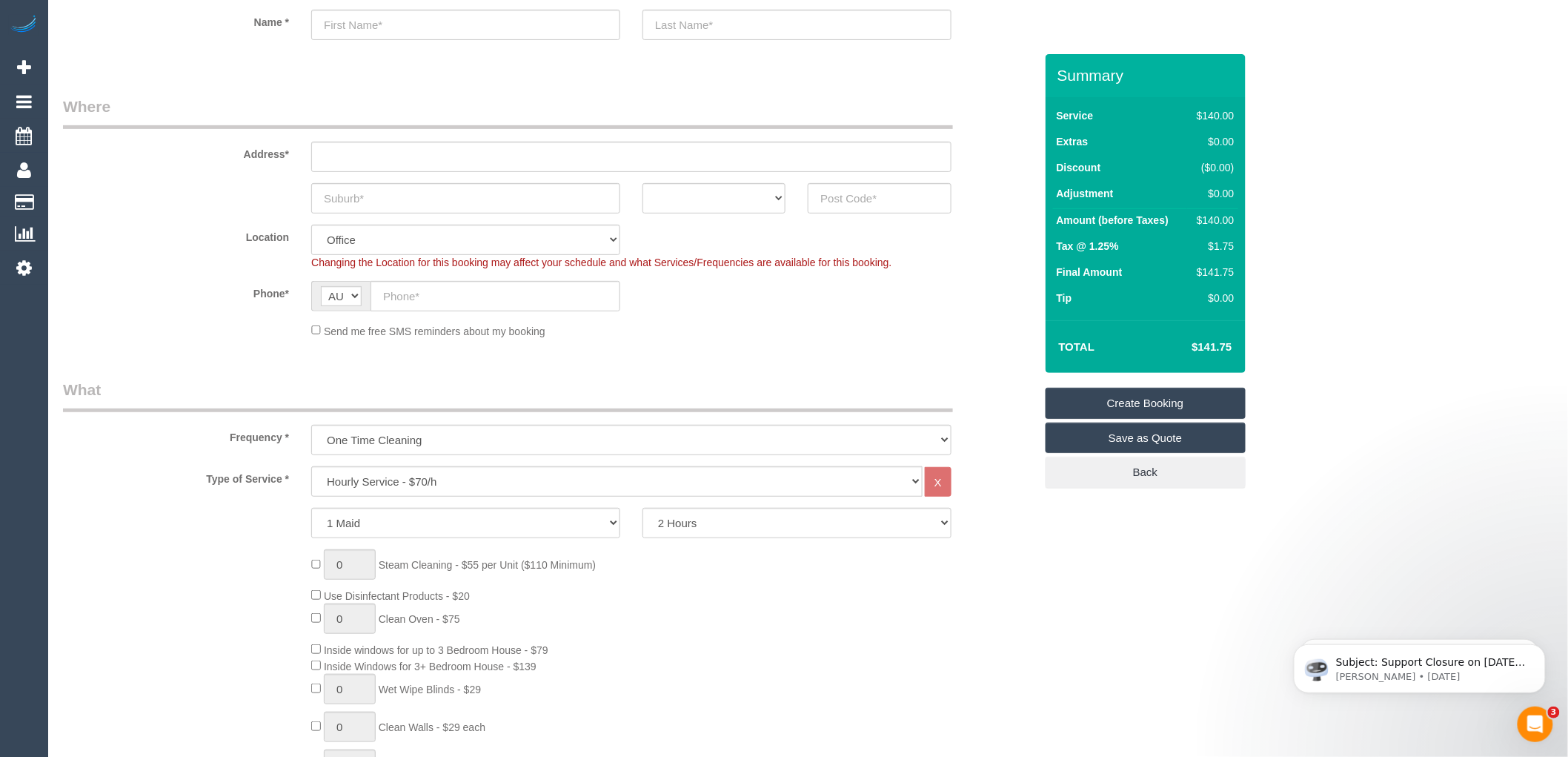
scroll to position [164, 0]
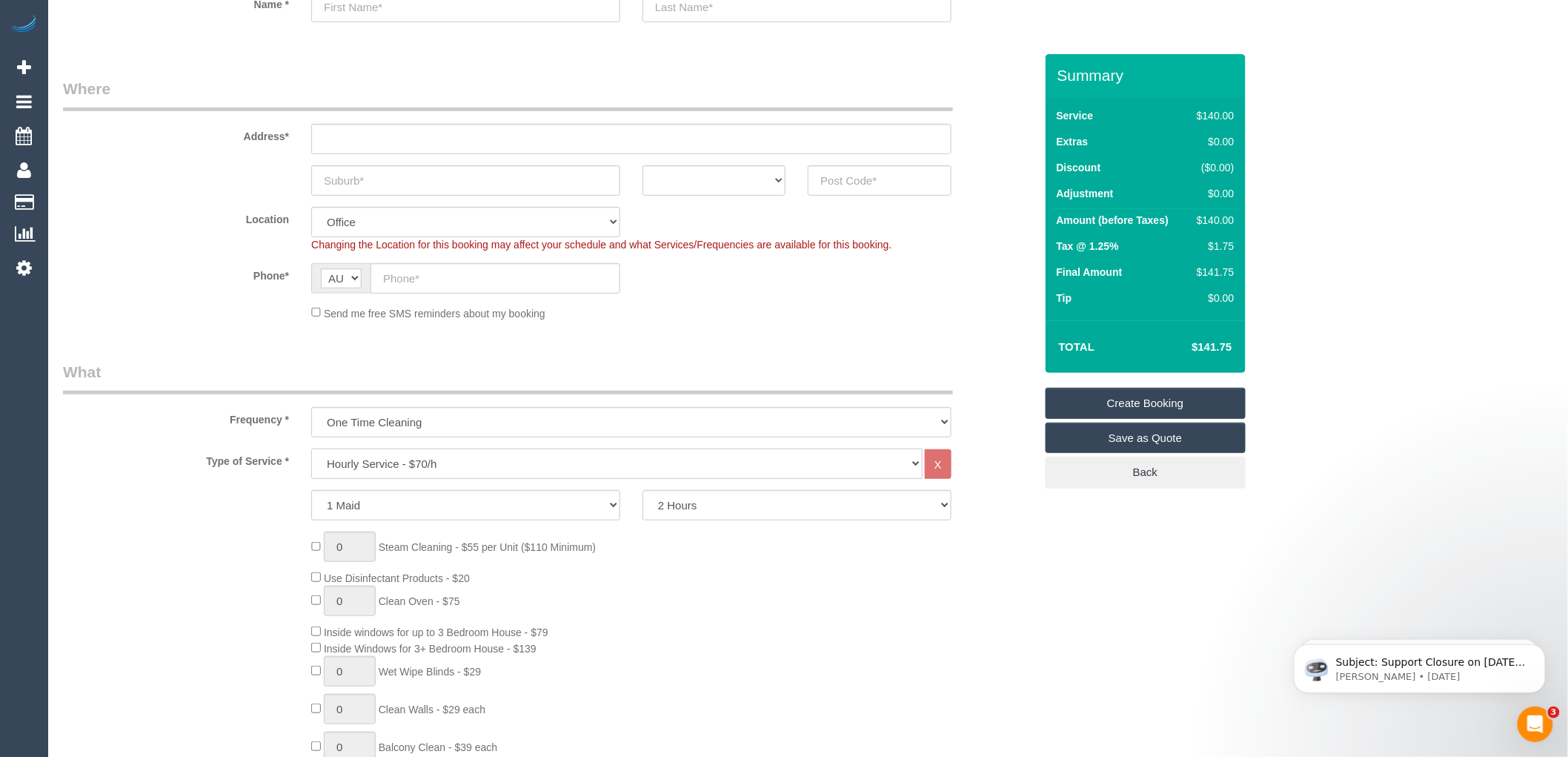
click at [423, 465] on select "Hourly Service - $70/h Hourly Service - $65/h Hourly Service - $60/h Hourly Ser…" at bounding box center [616, 463] width 611 height 31
select select "29"
click at [311, 449] on select "Hourly Service - $70/h Hourly Service - $65/h Hourly Service - $60/h Hourly Ser…" at bounding box center [616, 463] width 611 height 31
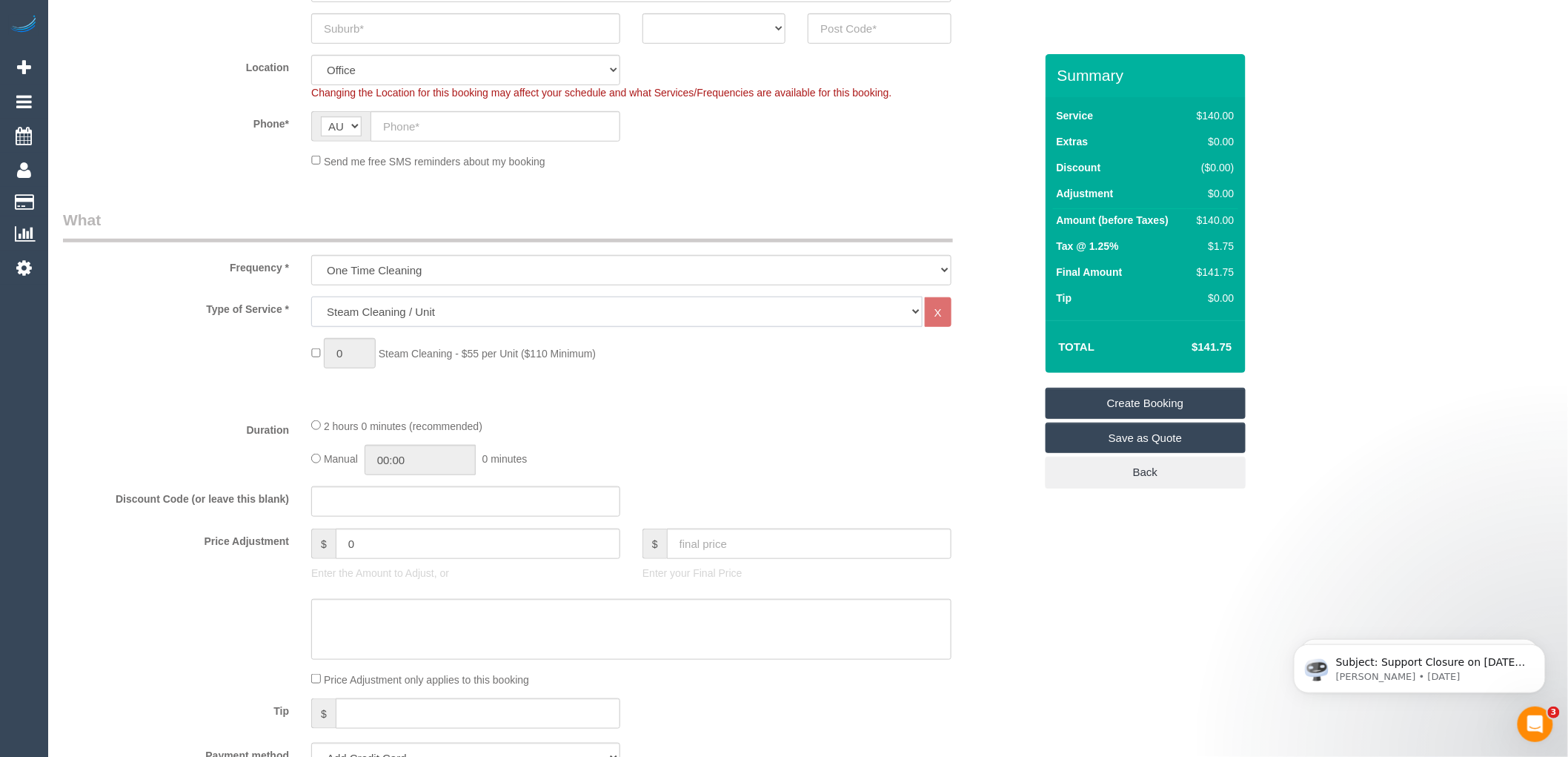
scroll to position [330, 0]
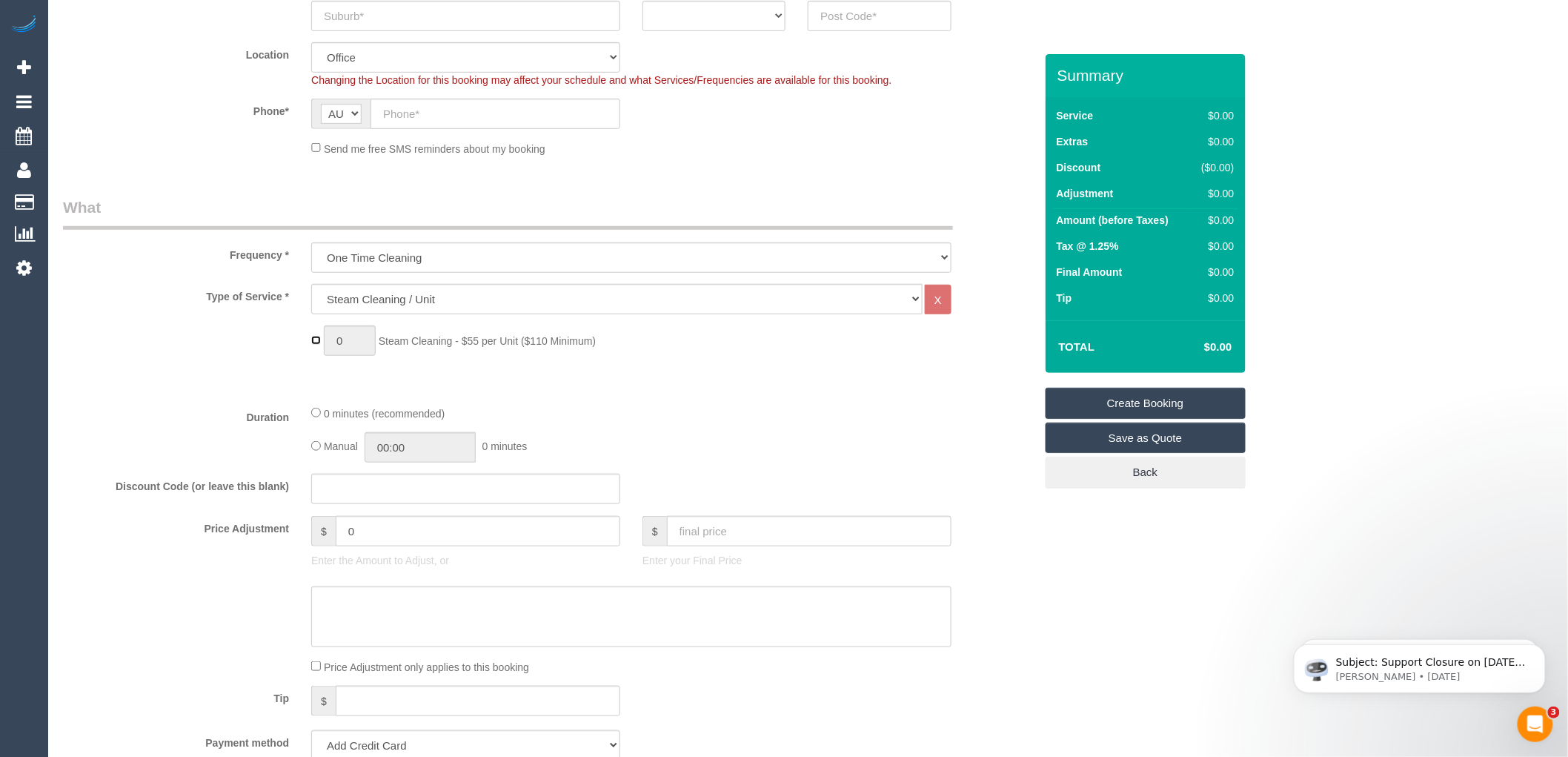
type input "1"
click at [347, 341] on input "1" at bounding box center [349, 340] width 52 height 31
type input "7"
click at [587, 366] on div "Type of Service * Hourly Service - $70/h Hourly Service - $65/h Hourly Service …" at bounding box center [548, 338] width 971 height 109
click at [733, 387] on div "Type of Service * Hourly Service - $70/h Hourly Service - $65/h Hourly Service …" at bounding box center [548, 338] width 971 height 109
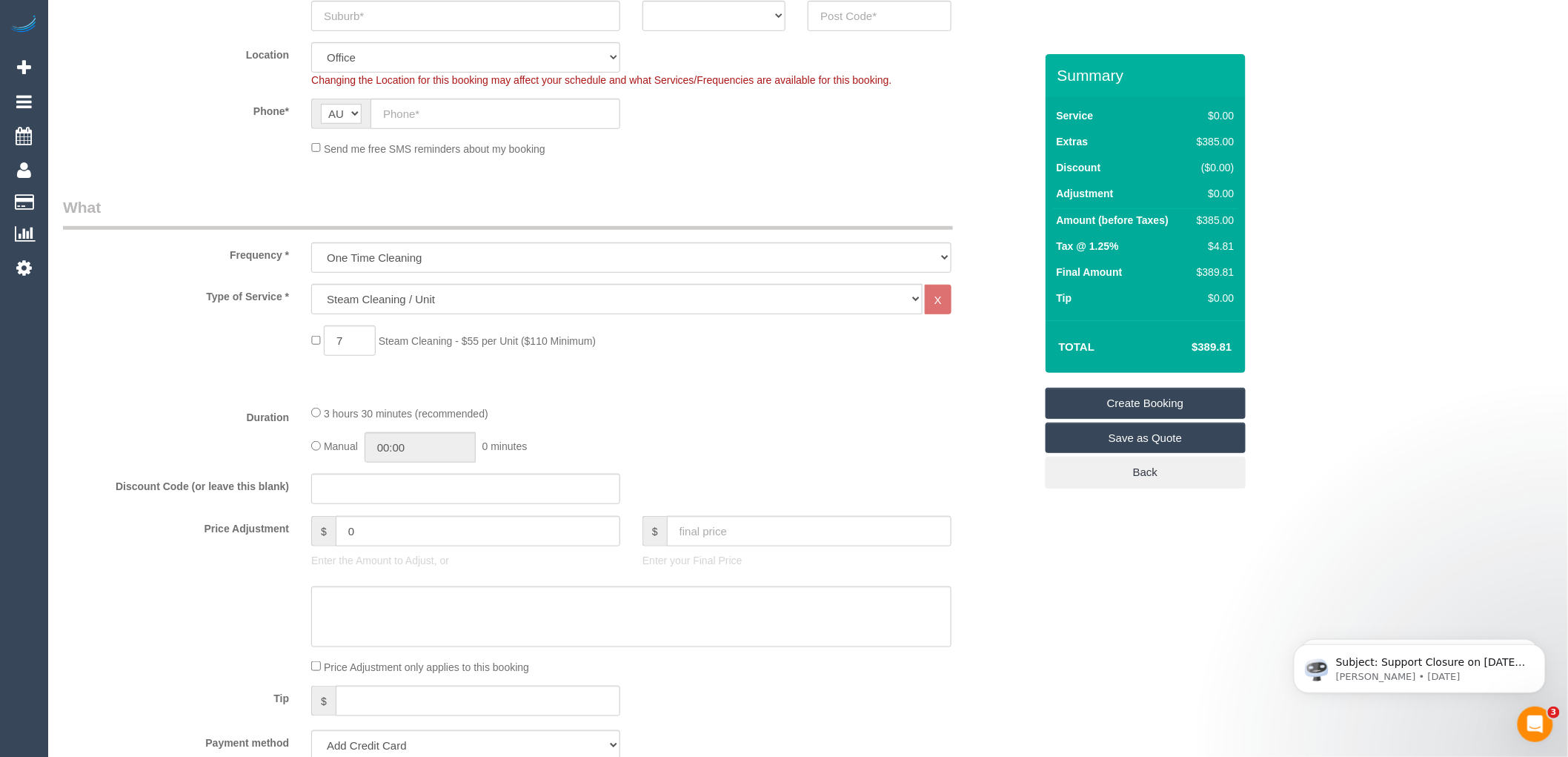
drag, startPoint x: 1235, startPoint y: 344, endPoint x: 1191, endPoint y: 352, distance: 44.7
click at [1191, 352] on td "$389.81" at bounding box center [1190, 347] width 96 height 37
copy h4 "$389.81"
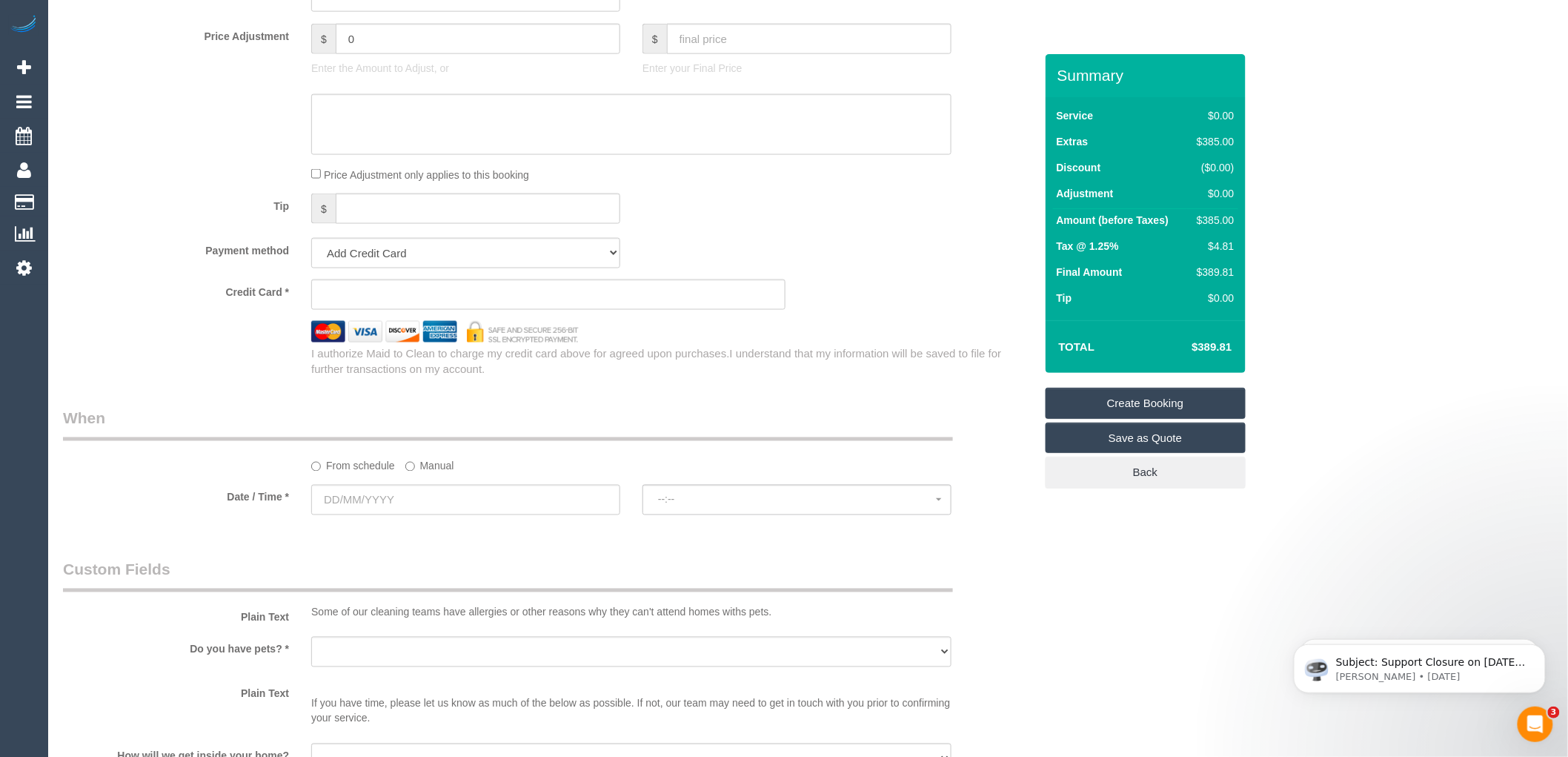
scroll to position [823, 0]
click at [1162, 309] on td "Tip" at bounding box center [1120, 300] width 135 height 26
drag, startPoint x: 1229, startPoint y: 218, endPoint x: 1204, endPoint y: 218, distance: 25.0
click at [1204, 218] on td "$385.00" at bounding box center [1212, 222] width 51 height 27
copy div "385.00"
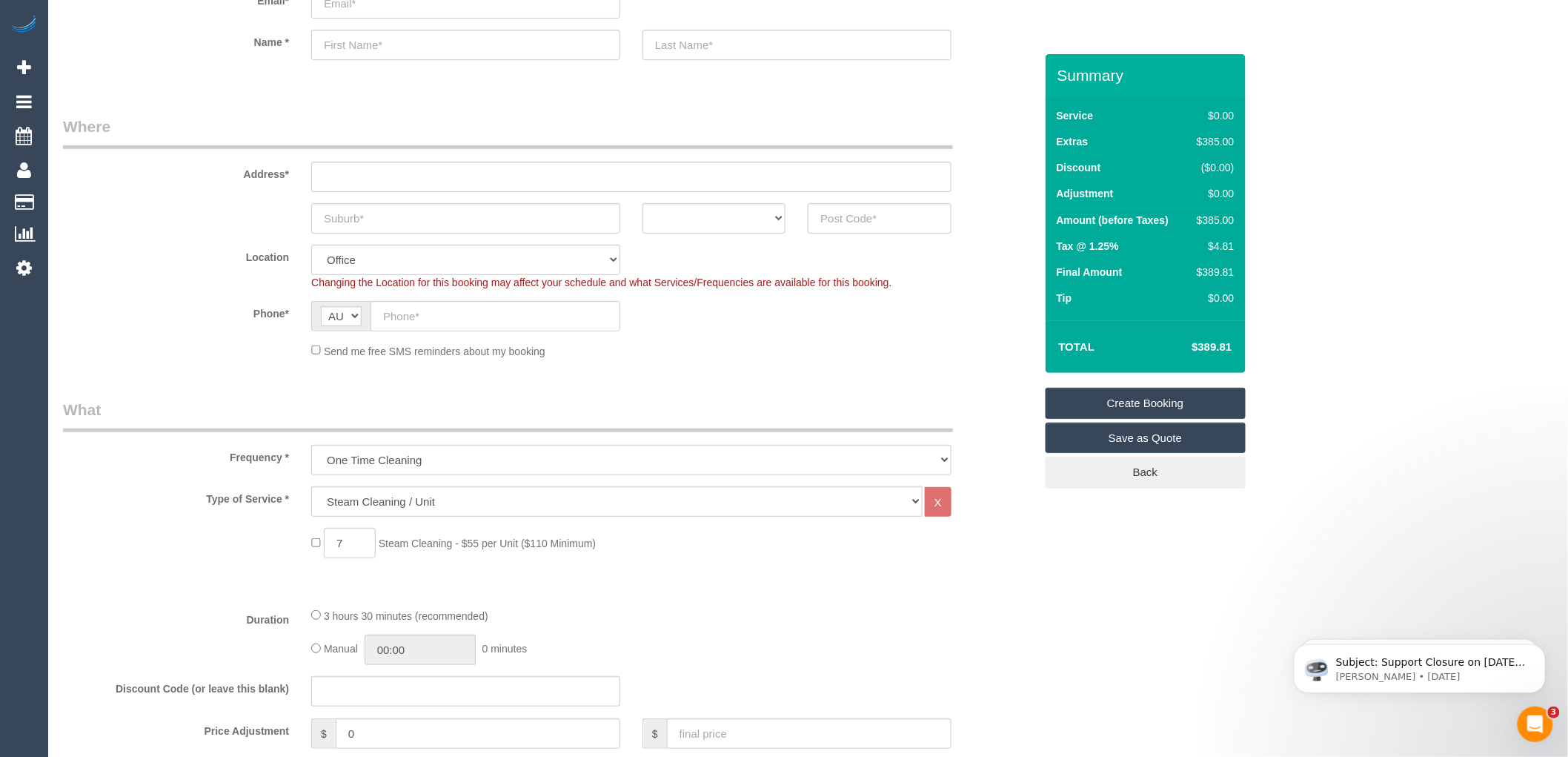
scroll to position [0, 0]
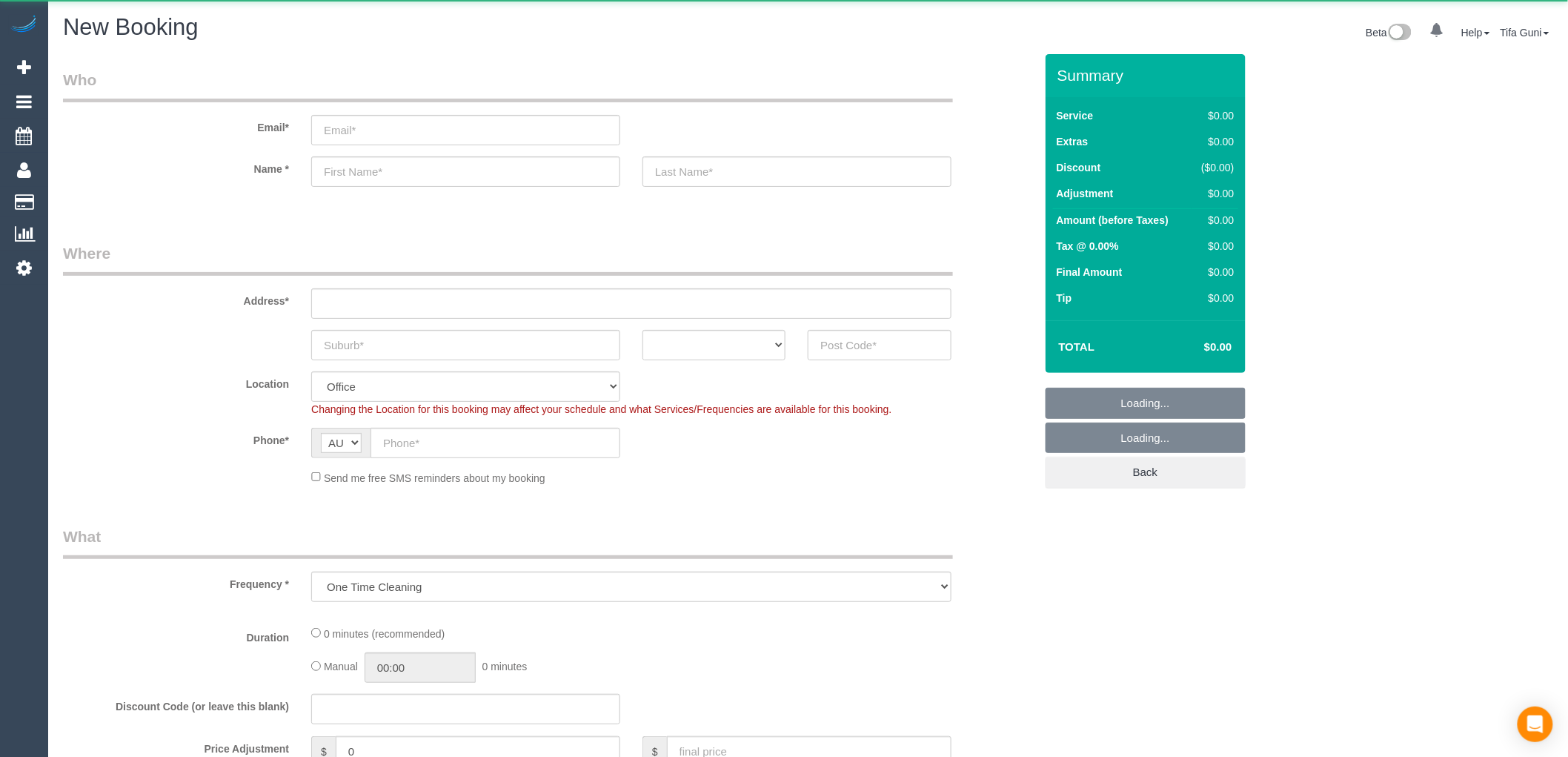
select select "object:652"
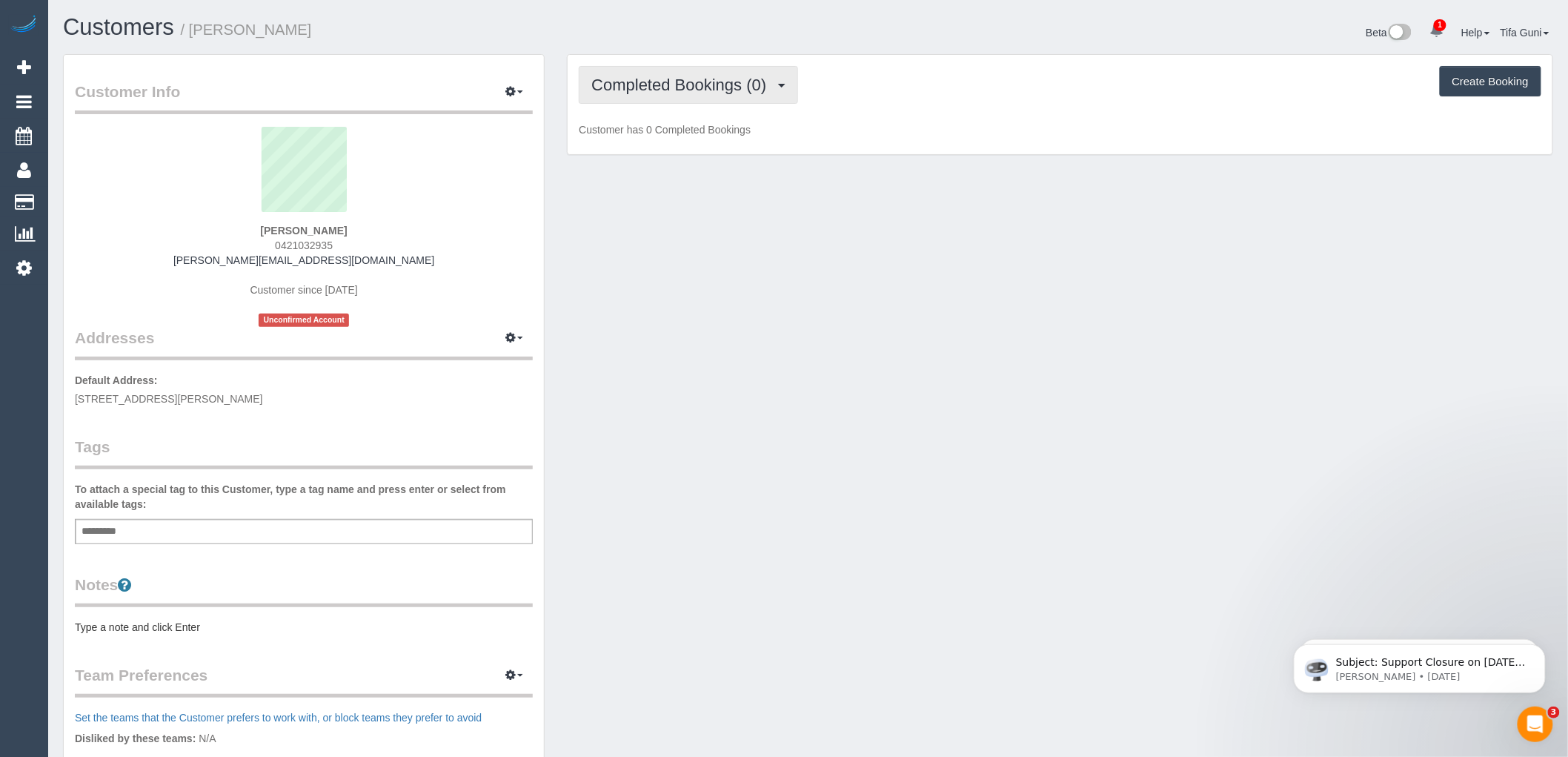
click at [766, 79] on span "Completed Bookings (0)" at bounding box center [683, 85] width 183 height 18
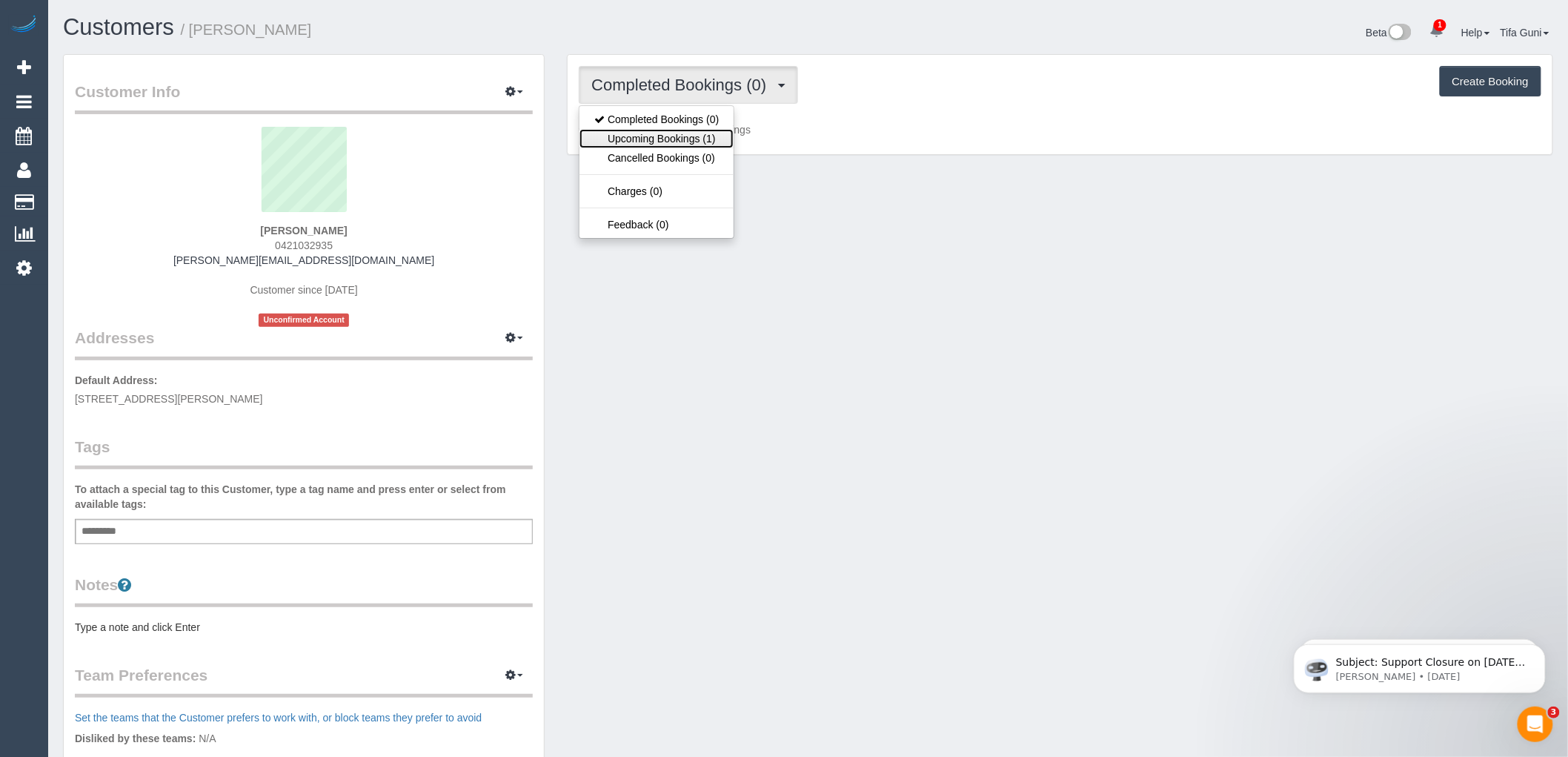
click at [677, 137] on link "Upcoming Bookings (1)" at bounding box center [657, 138] width 154 height 19
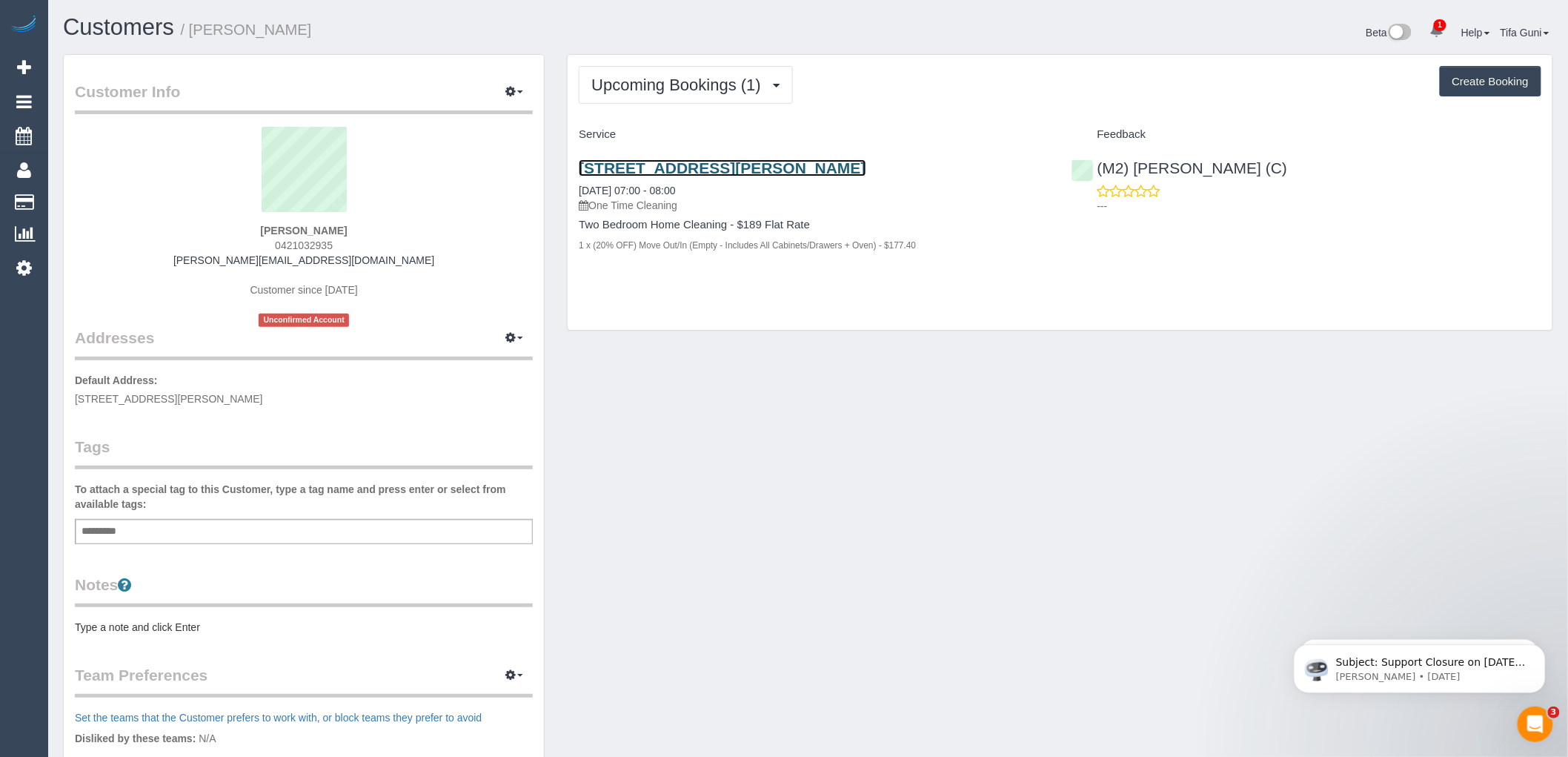
click at [730, 166] on link "[STREET_ADDRESS][PERSON_NAME]" at bounding box center [723, 168] width 287 height 17
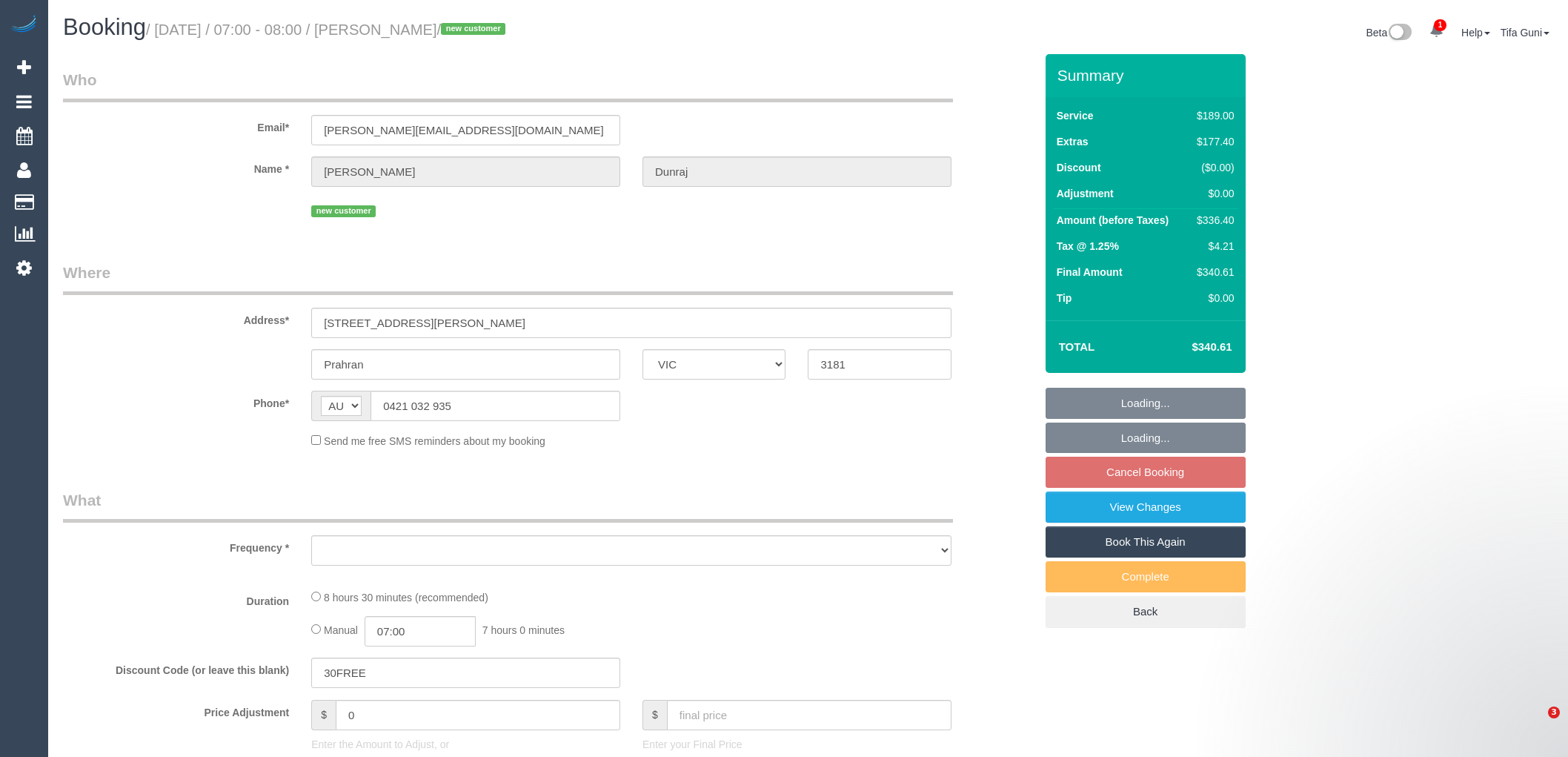
select select "VIC"
select select "string:stripe-pm_1S2fsC2GScqysDRVxYLSWcZb"
select select "number:28"
select select "number:14"
select select "number:18"
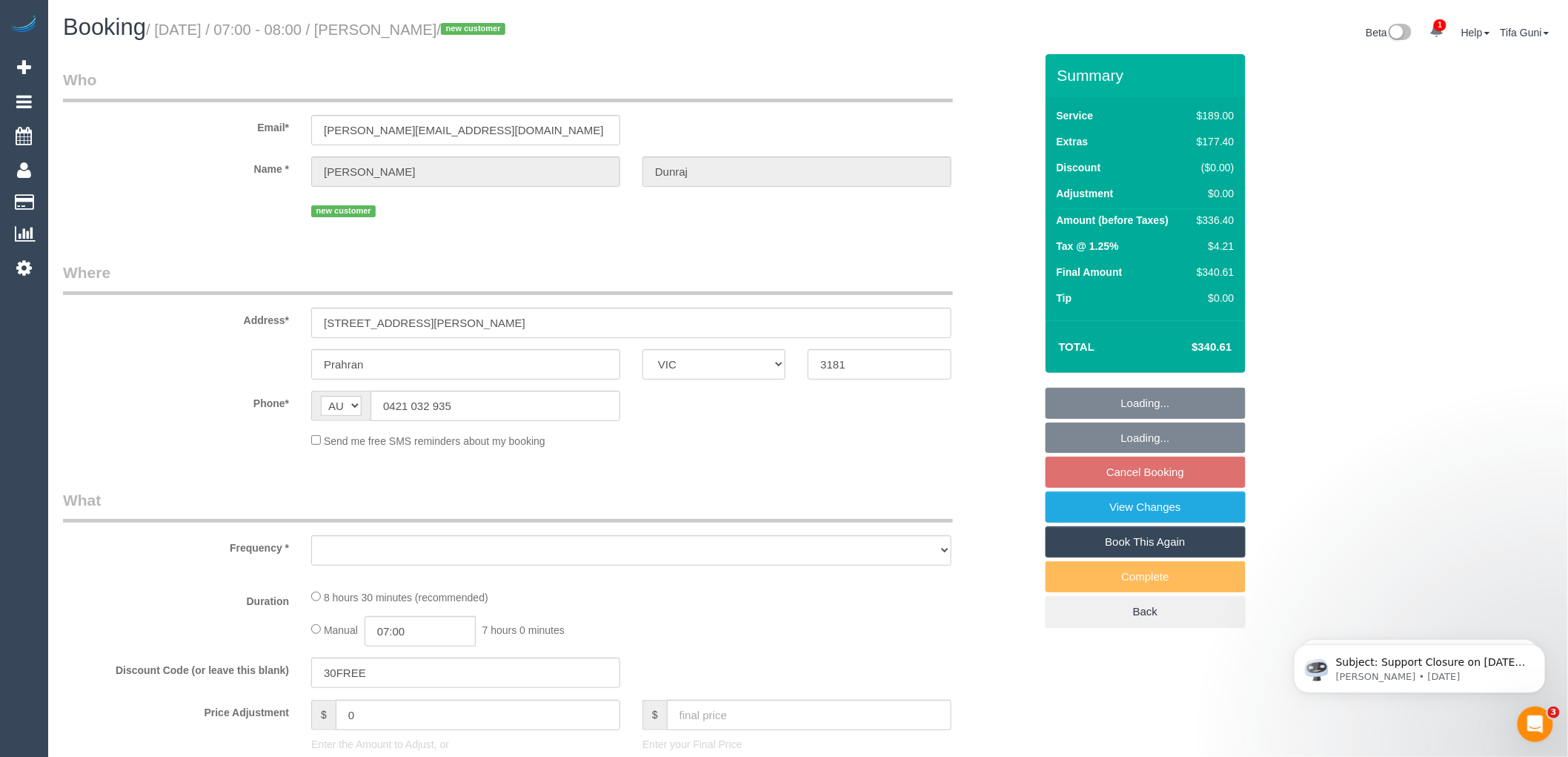
select select "number:25"
select select "number:35"
select select "number:26"
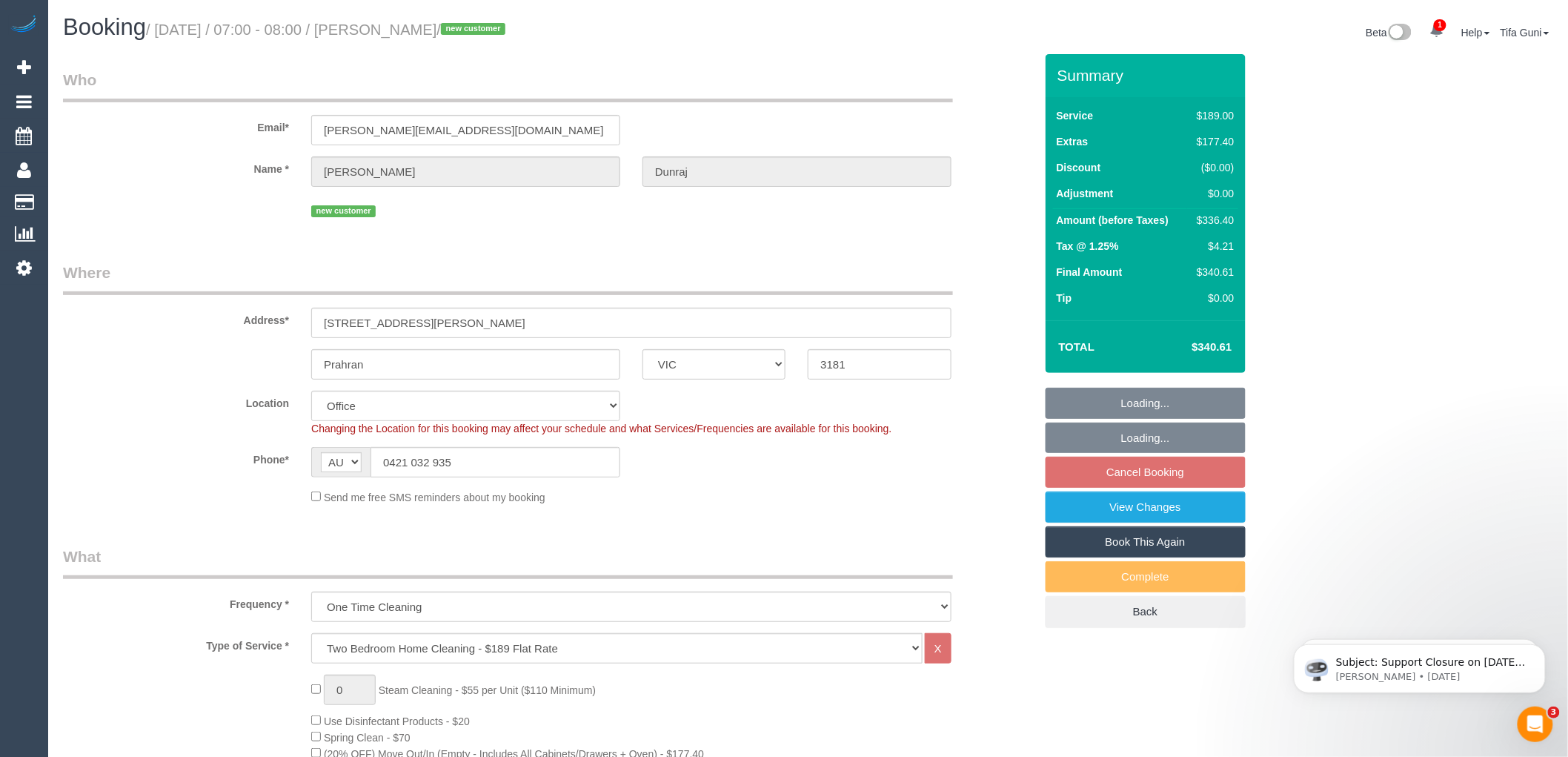
select select "object:819"
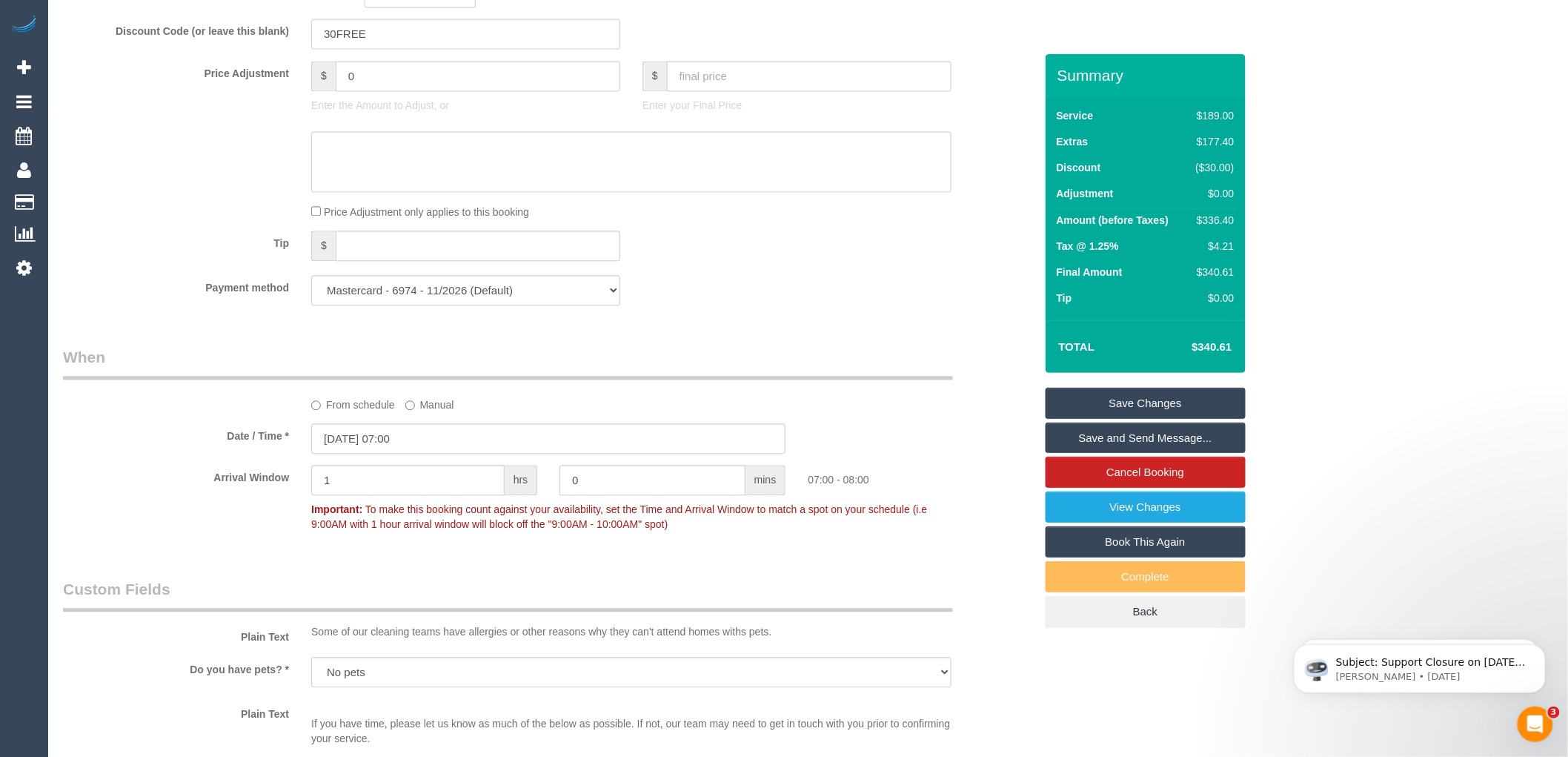
scroll to position [1317, 0]
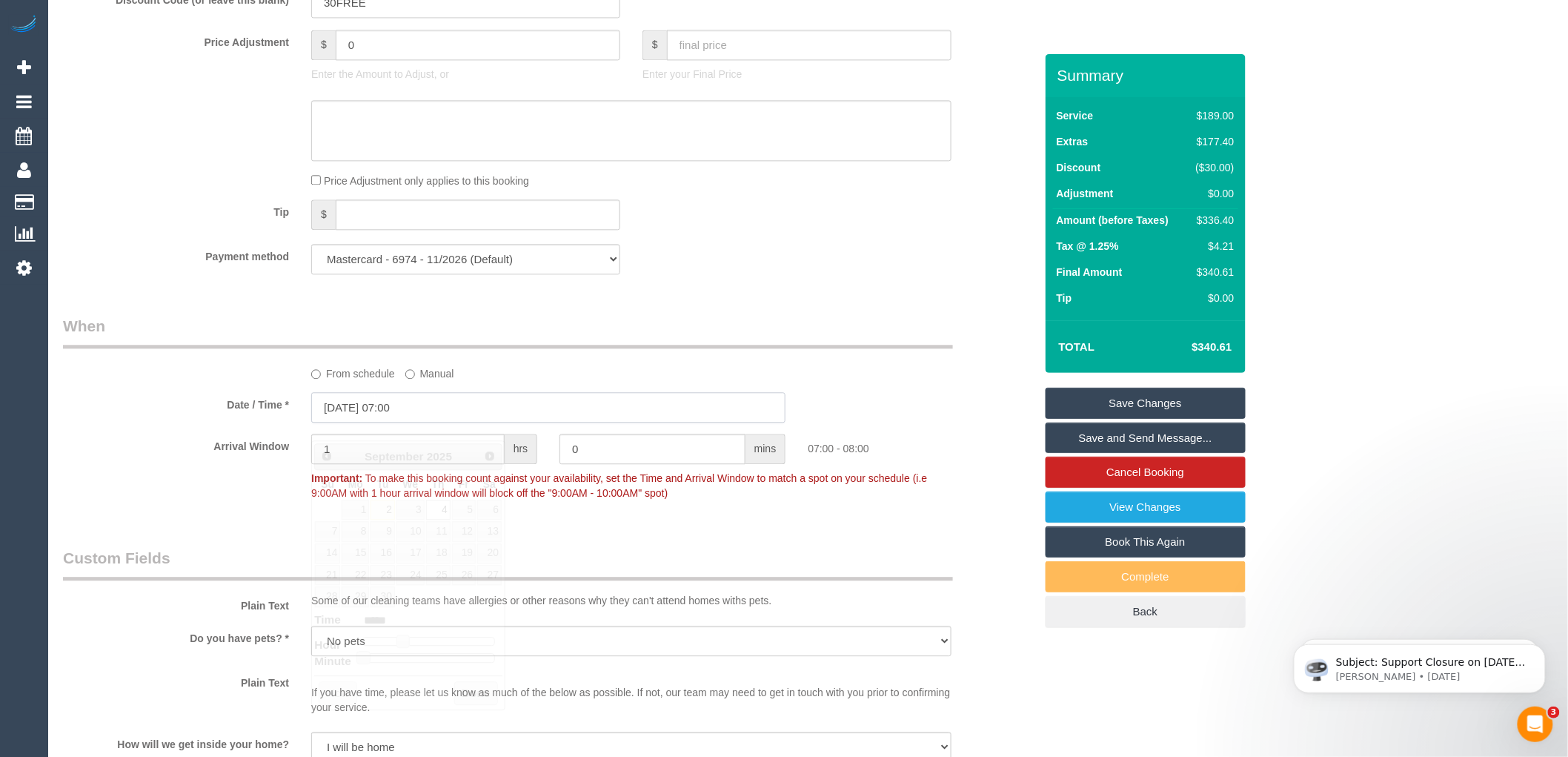
click at [407, 421] on input "04/09/2025 07:00" at bounding box center [548, 408] width 475 height 31
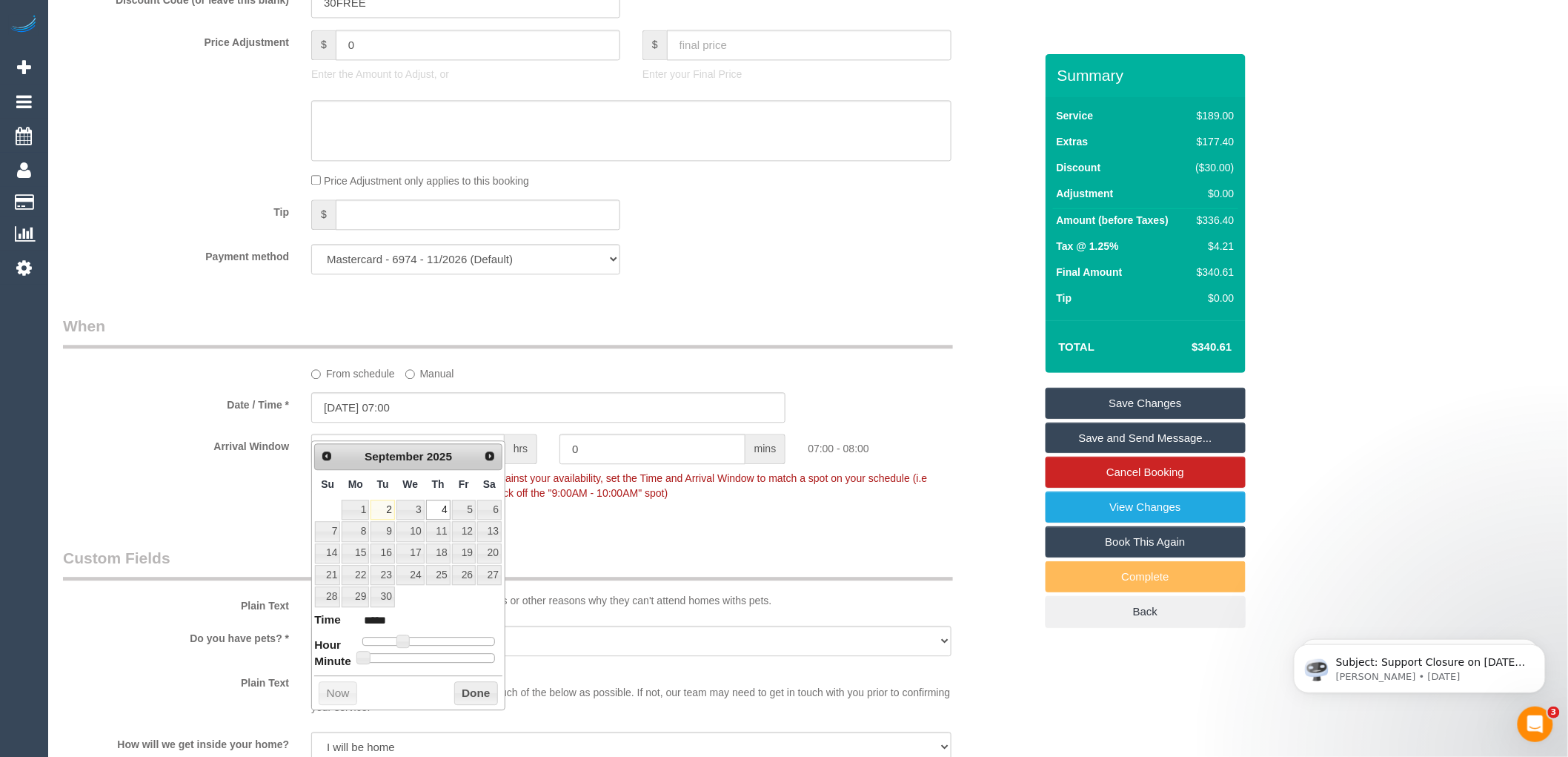
click at [621, 323] on div "Who Email* jivesh.dunraj@gmail.com Name * Jivesh Dunraj new customer Where Addr…" at bounding box center [549, 225] width 994 height 2977
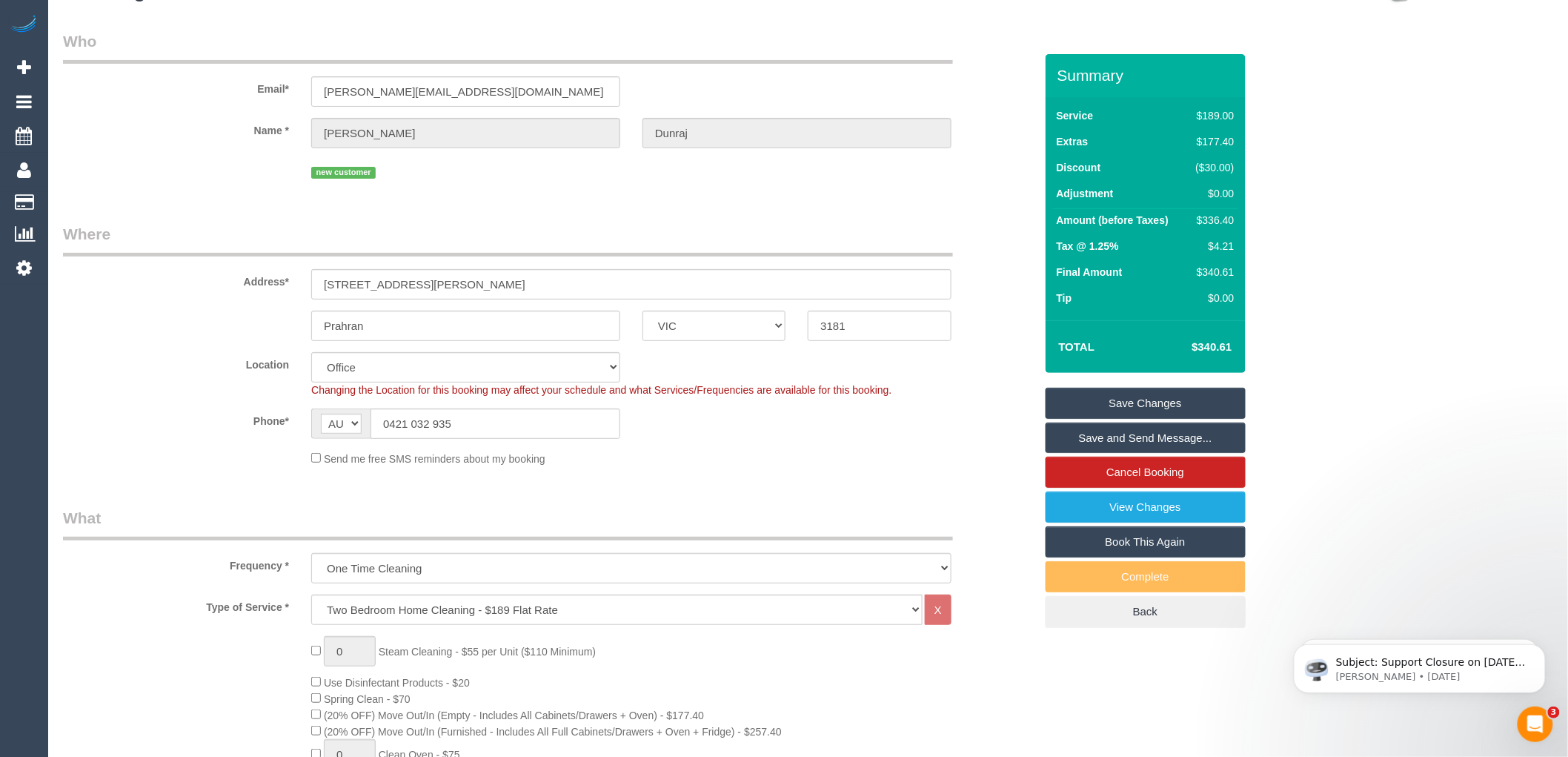
scroll to position [0, 0]
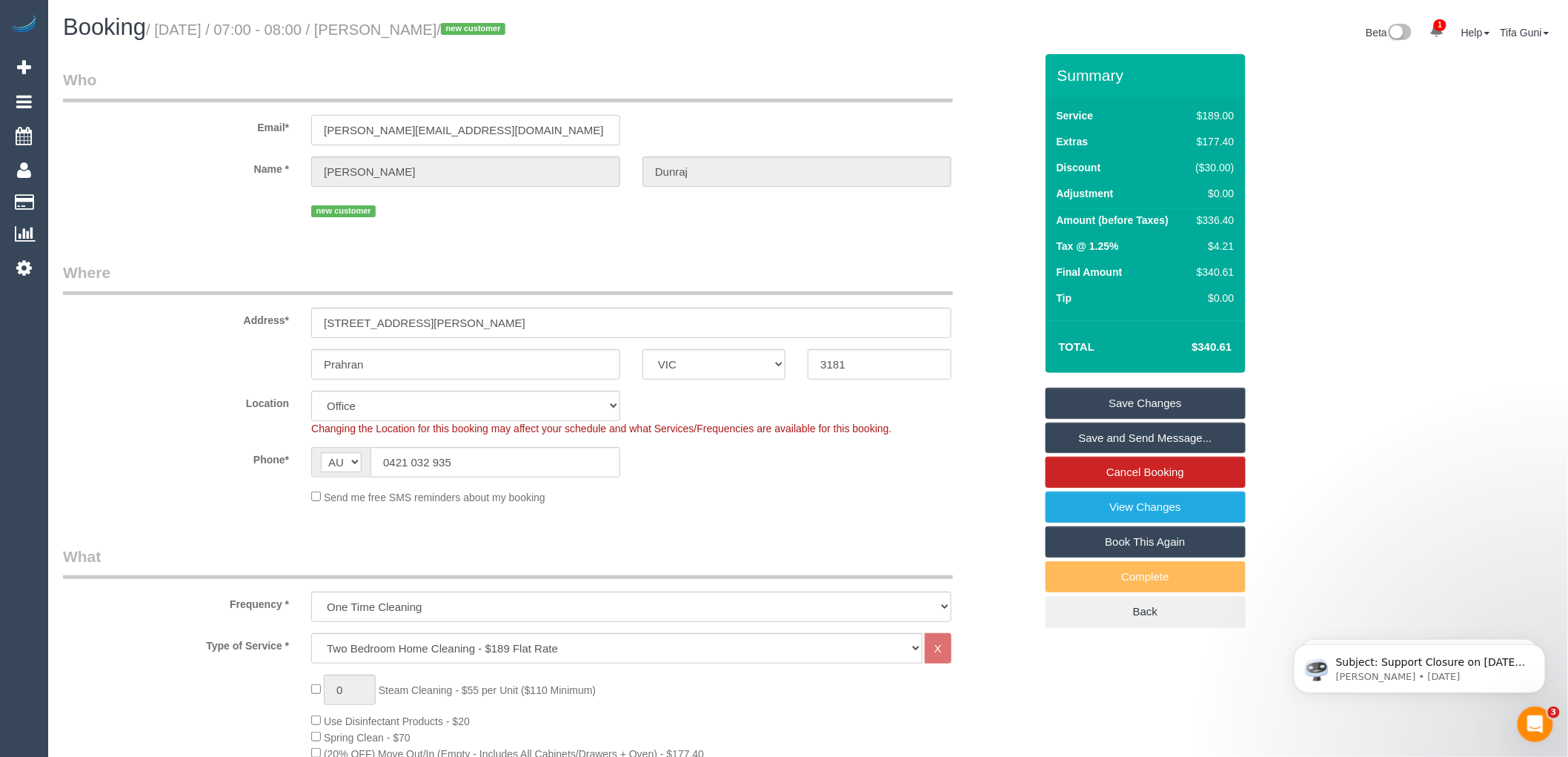
drag, startPoint x: 477, startPoint y: 130, endPoint x: 295, endPoint y: 129, distance: 182.0
click at [295, 129] on div "Email* jivesh.dunraj@gmail.com" at bounding box center [549, 107] width 994 height 76
click at [1147, 471] on link "Cancel Booking" at bounding box center [1145, 472] width 200 height 32
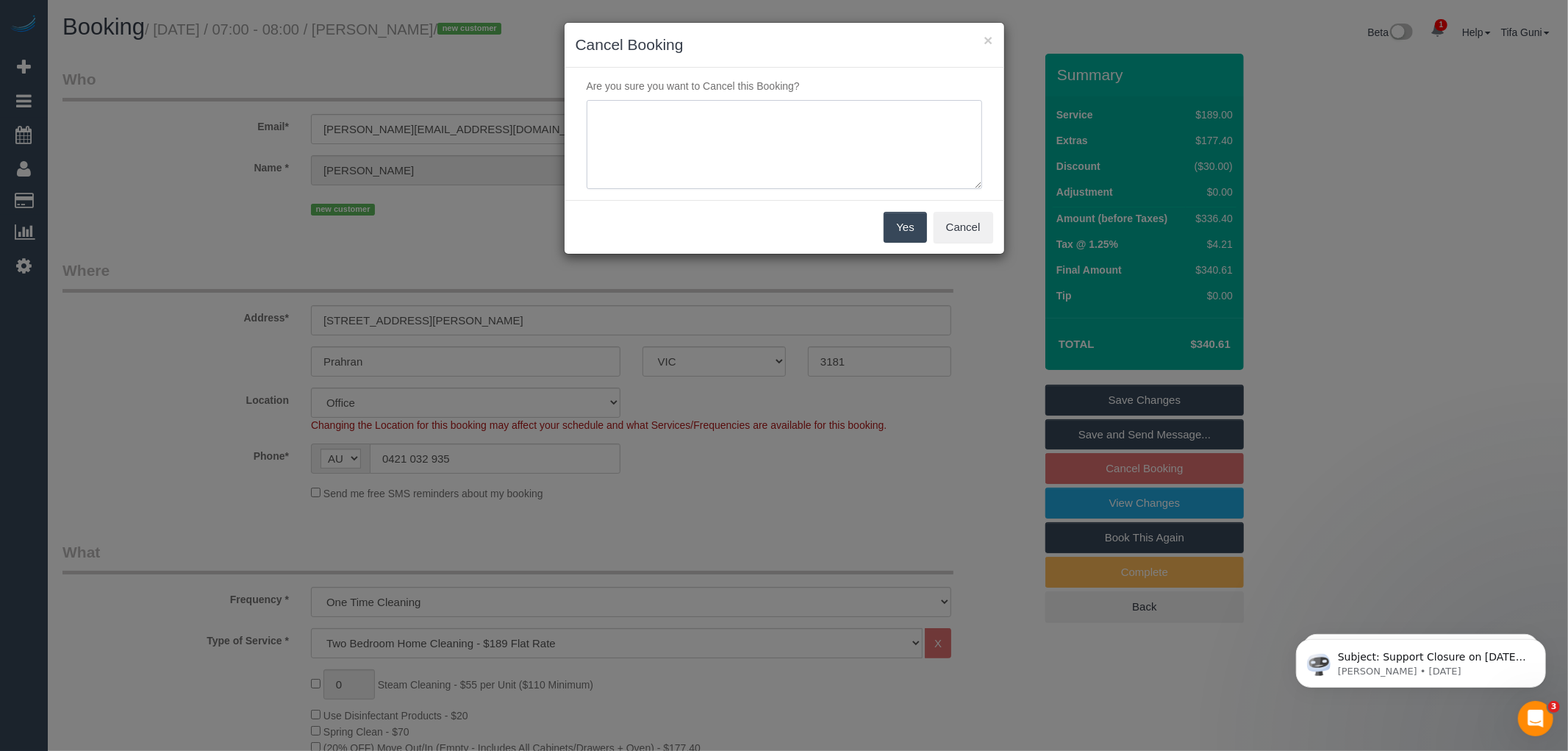
click at [658, 128] on textarea at bounding box center [784, 144] width 396 height 90
type textarea "Customer called and said found someone else . T.G"
click at [909, 231] on button "Yes" at bounding box center [905, 227] width 43 height 31
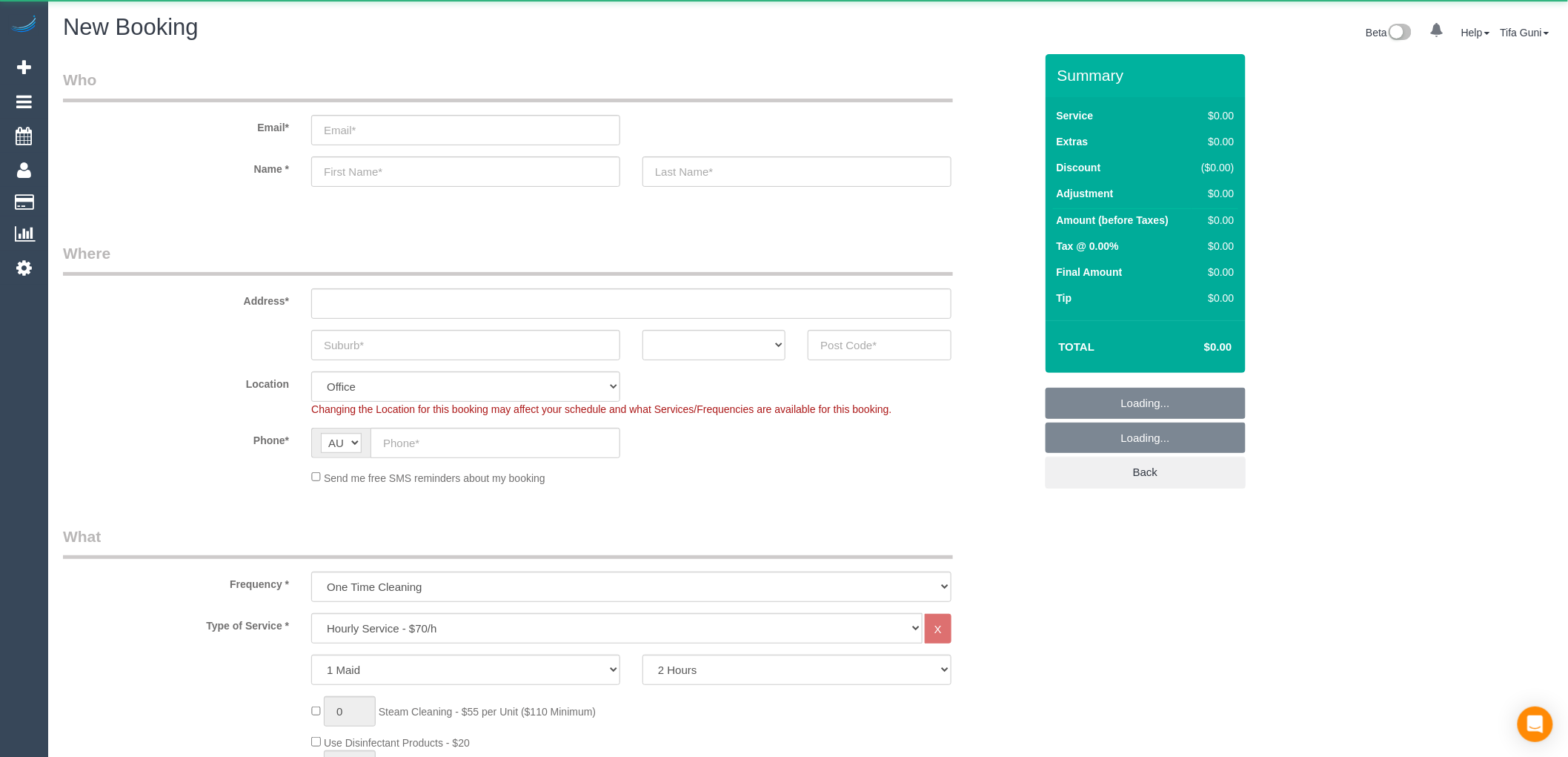
select select "object:819"
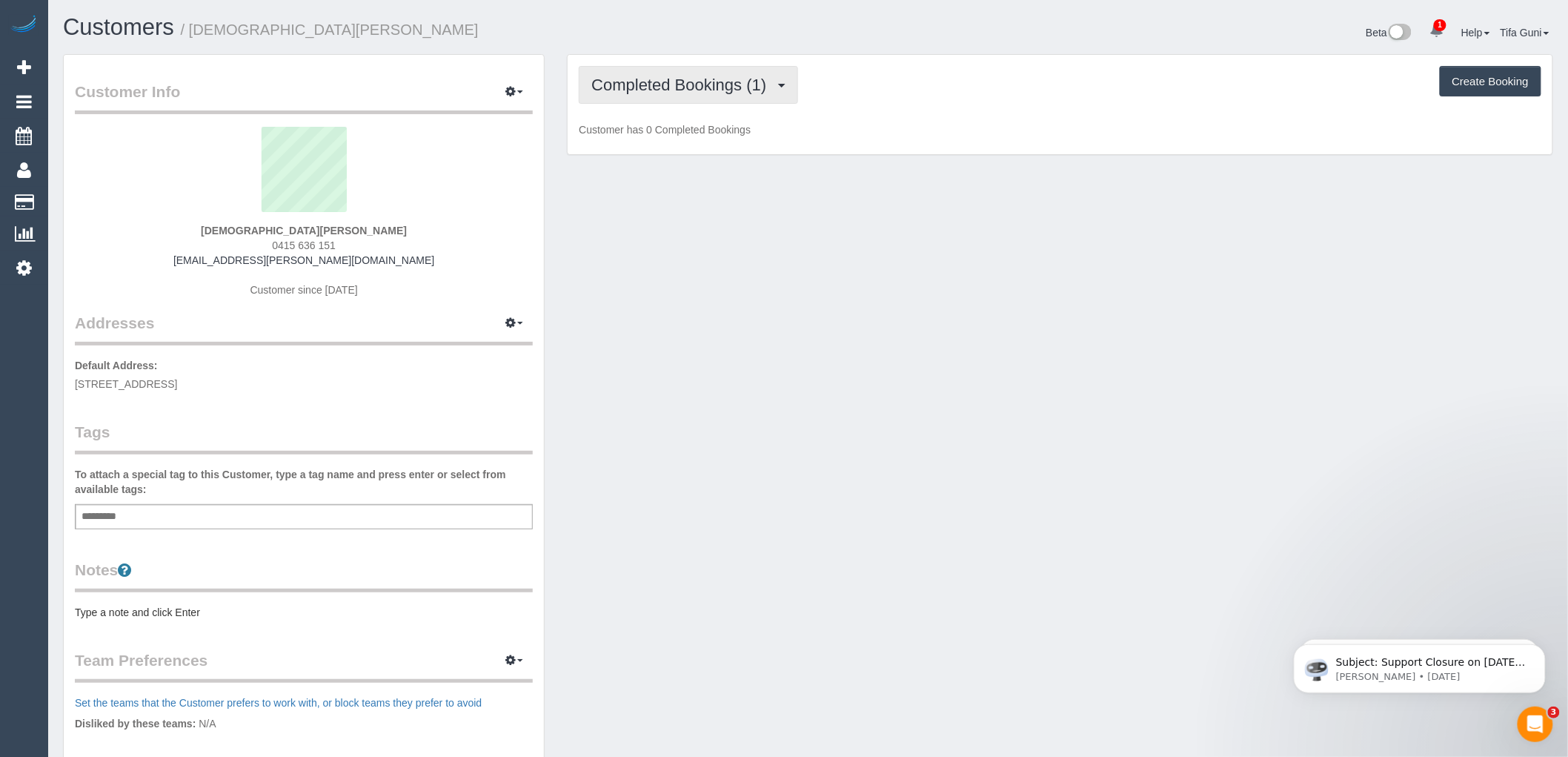
click at [737, 90] on span "Completed Bookings (1)" at bounding box center [683, 85] width 183 height 18
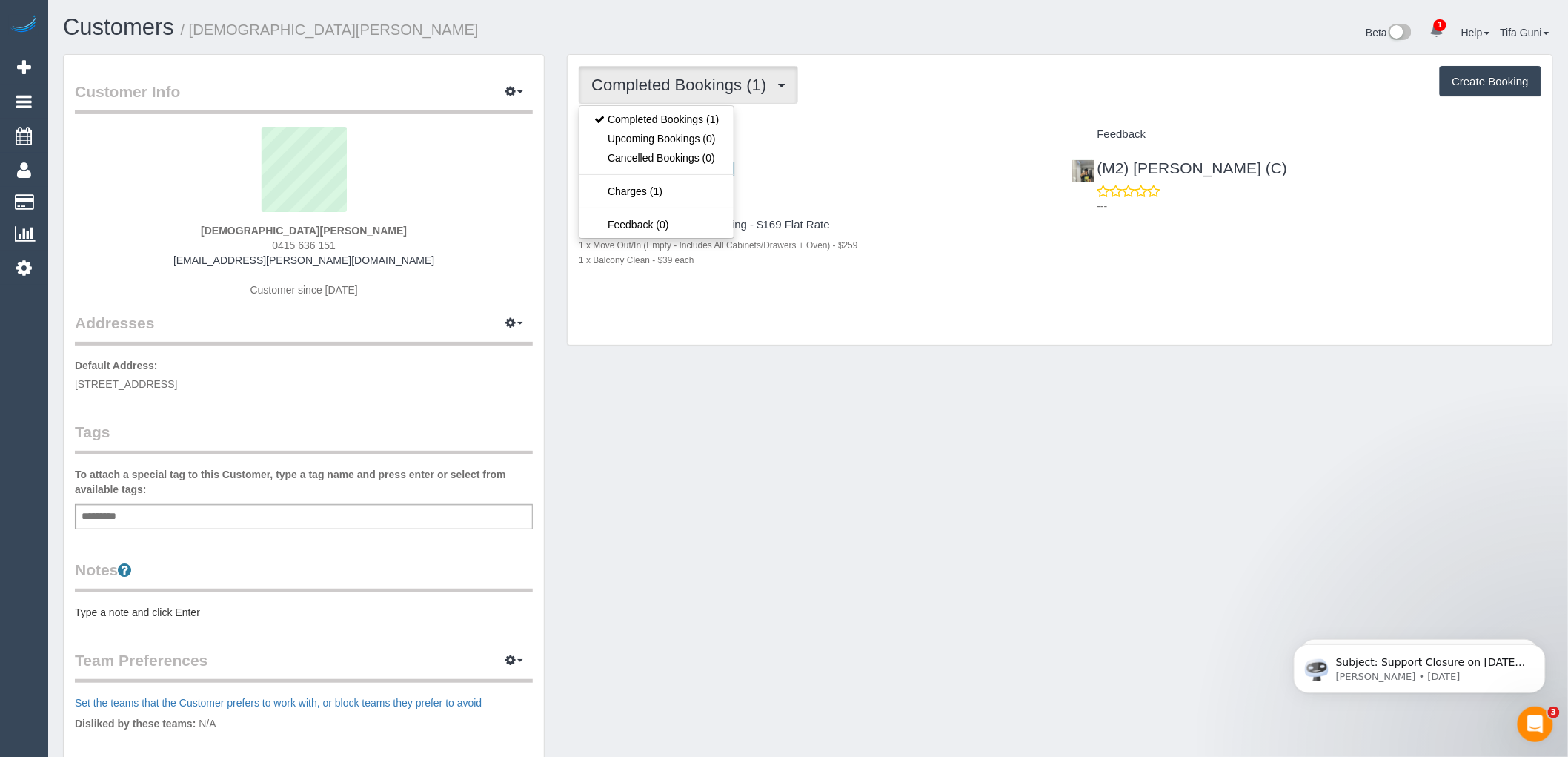
click at [764, 136] on h4 "Service" at bounding box center [814, 134] width 470 height 12
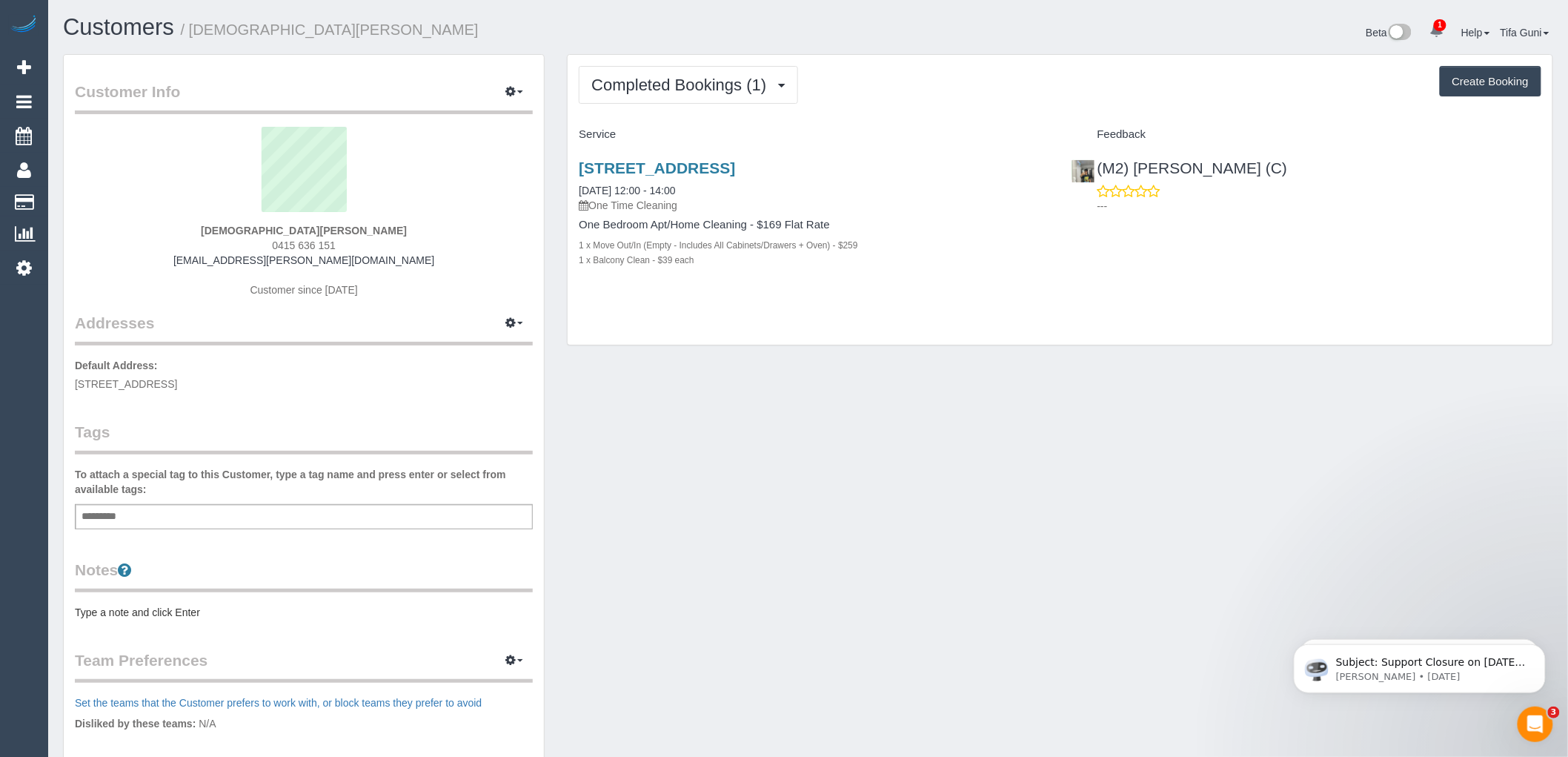
click at [1498, 82] on button "Create Booking" at bounding box center [1491, 82] width 101 height 32
select select "VIC"
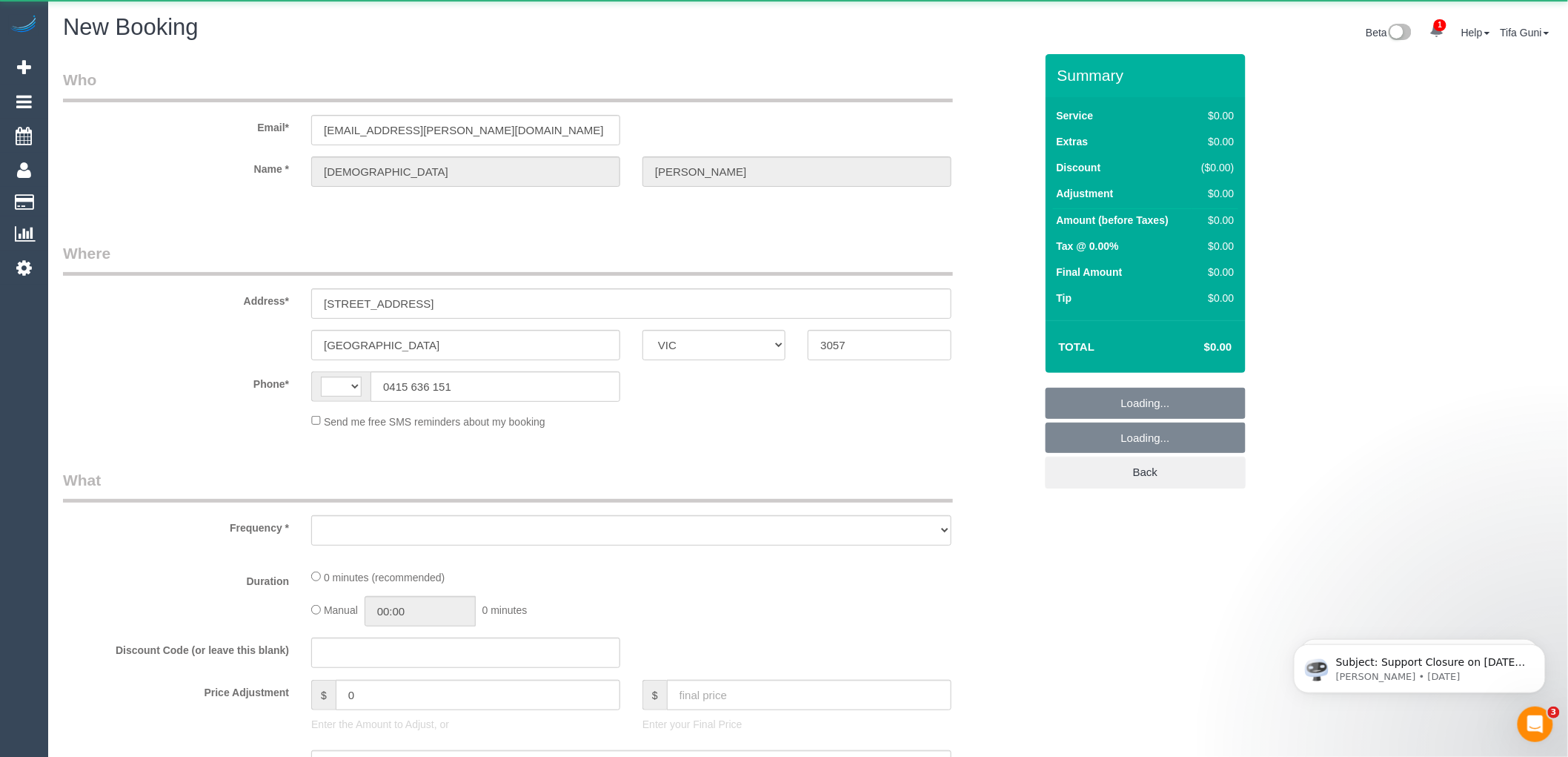
select select "string:AU"
select select "object:1080"
select select "string:stripe-pm_1QxK8x2GScqysDRVrtdQrXpo"
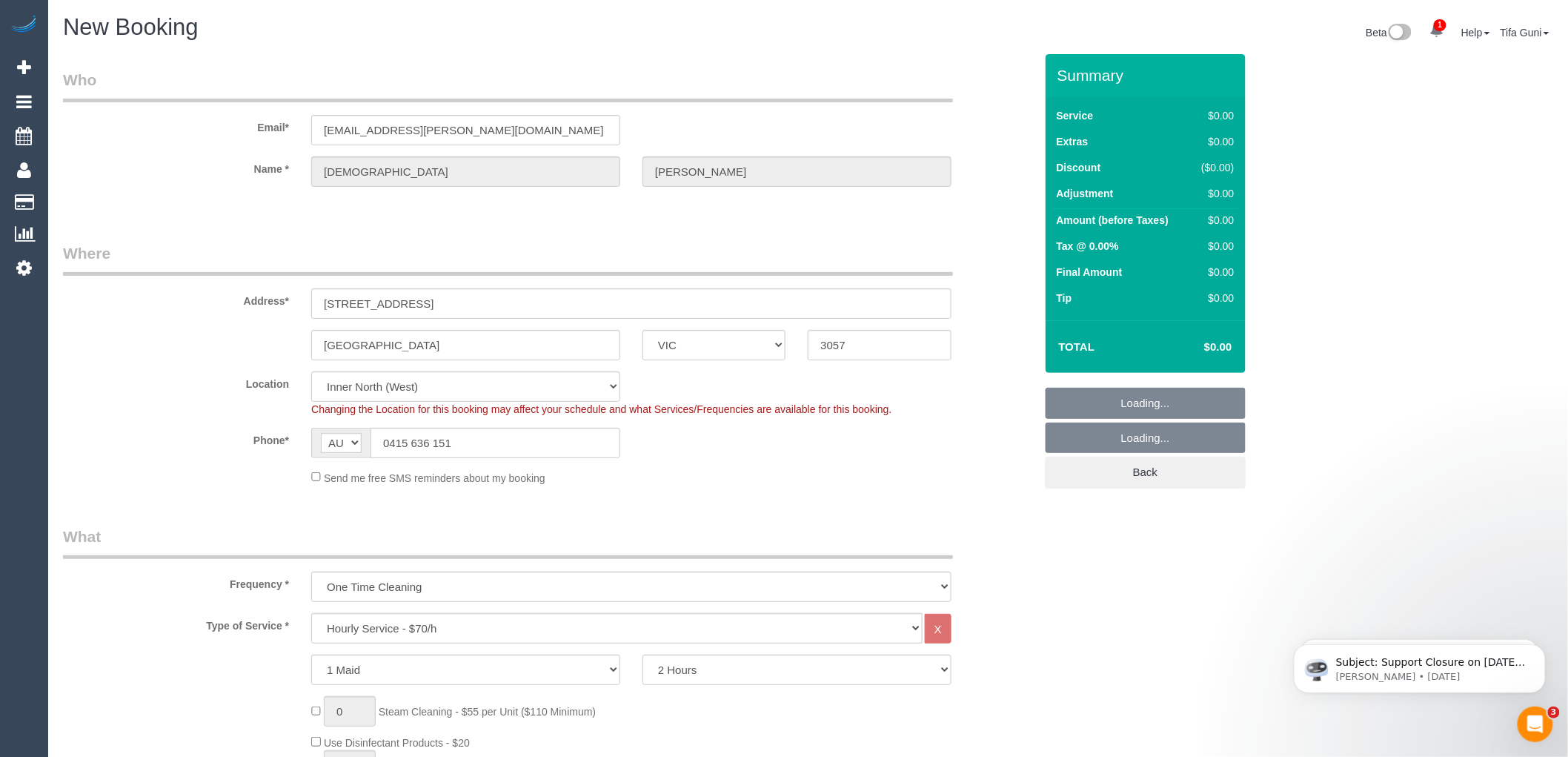
select select "object:2502"
select select "88"
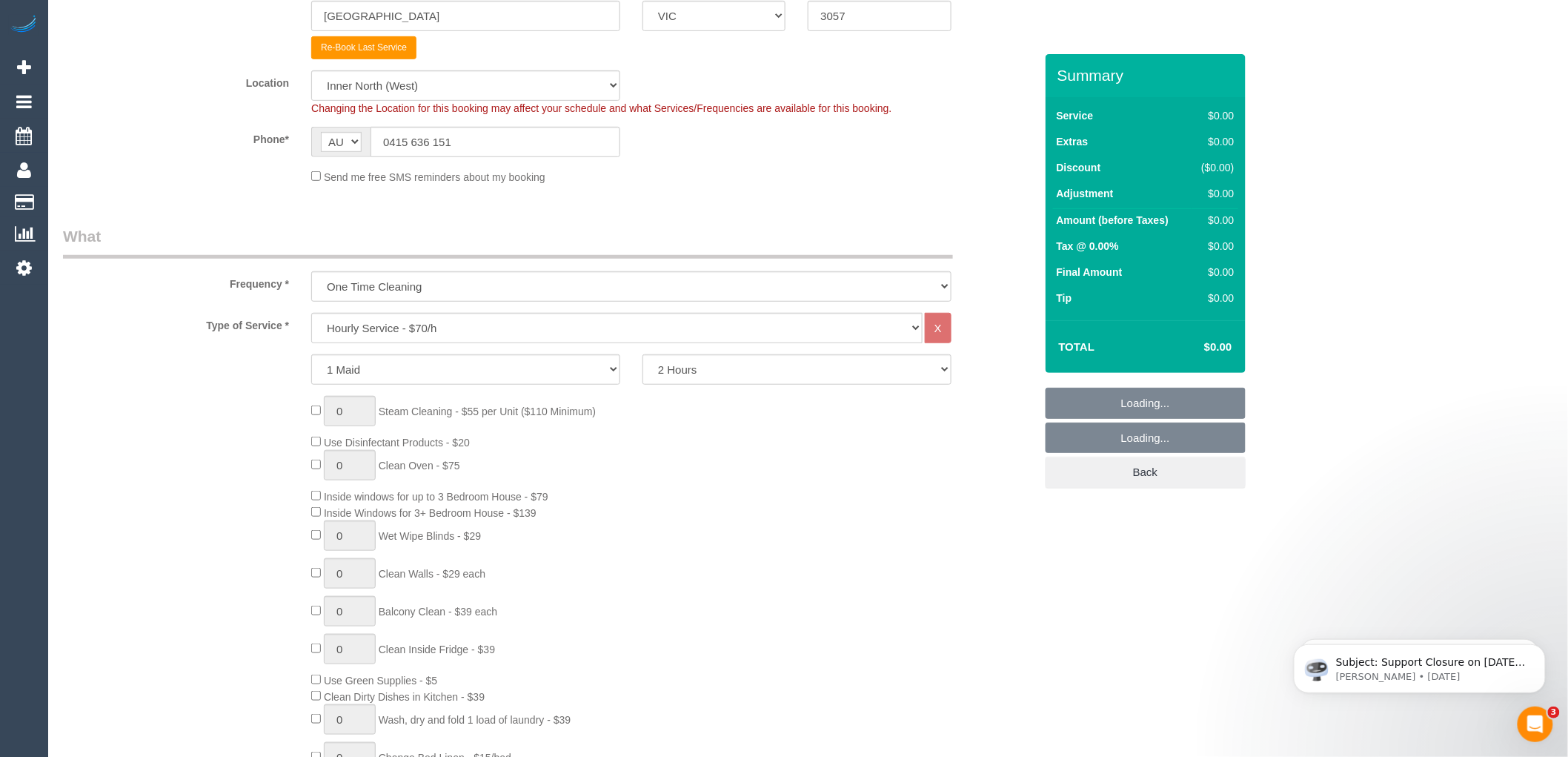
select select "object:2512"
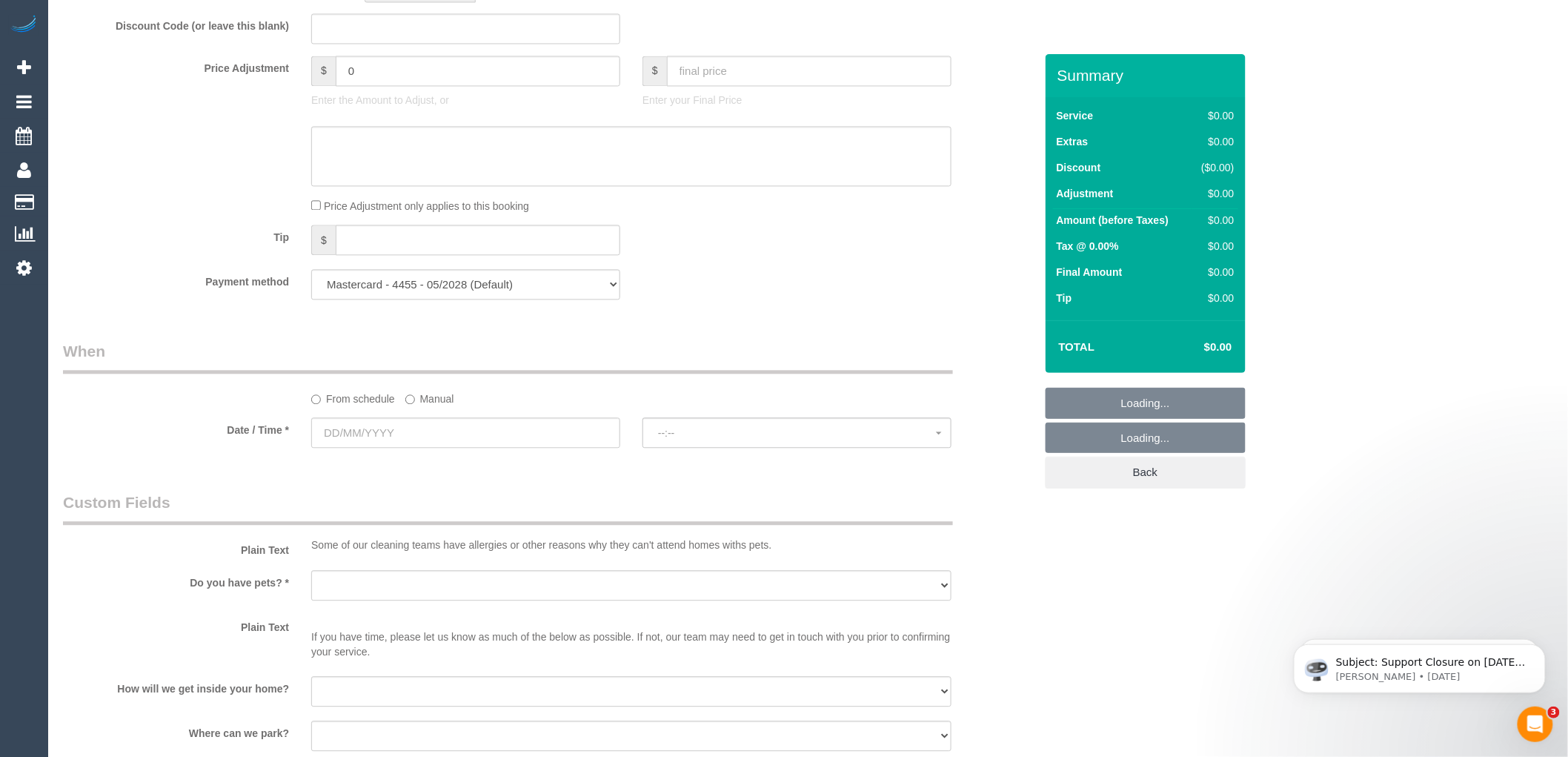
scroll to position [1483, 0]
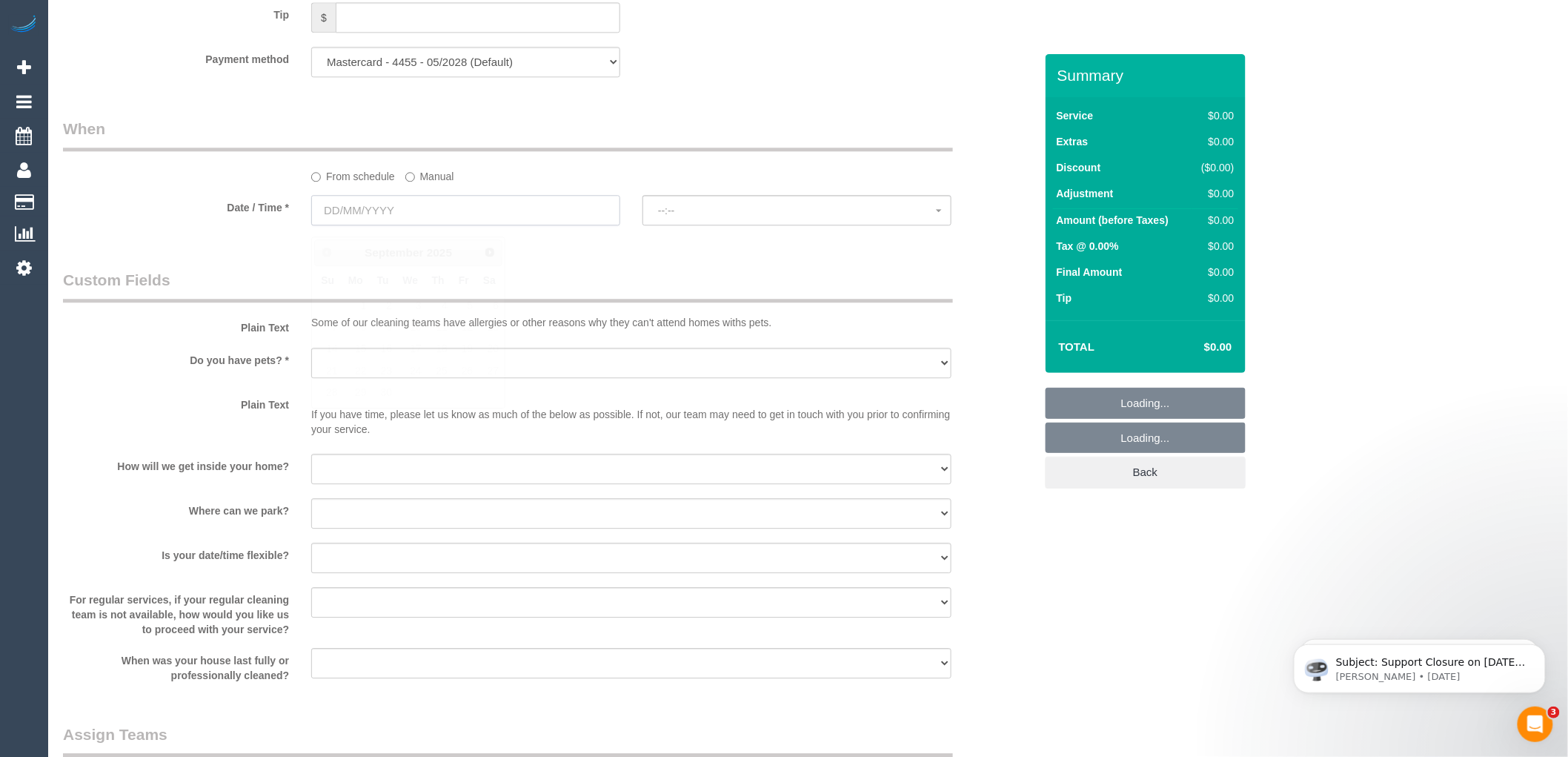
click at [391, 217] on input "text" at bounding box center [465, 210] width 309 height 31
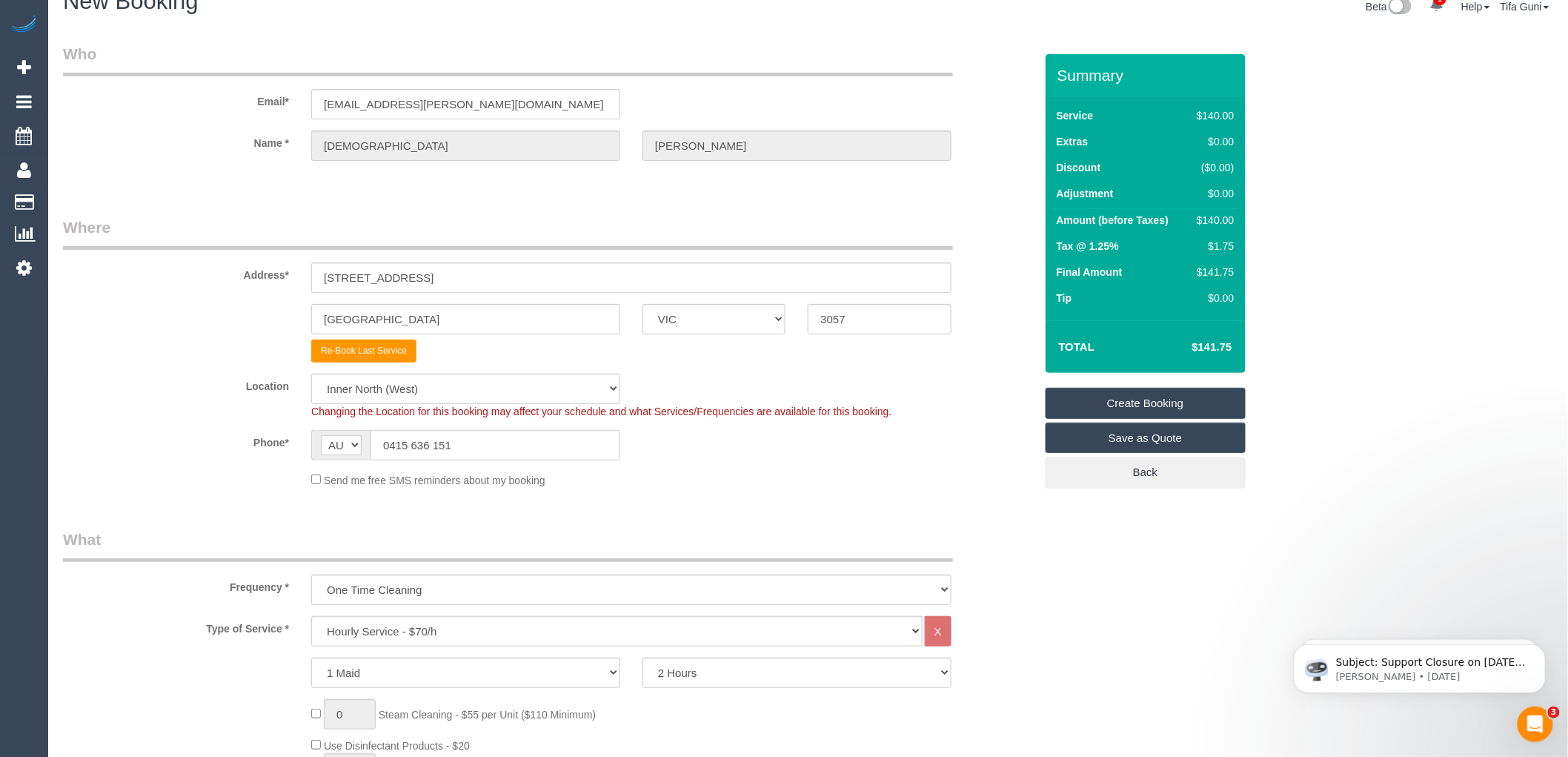
scroll to position [0, 0]
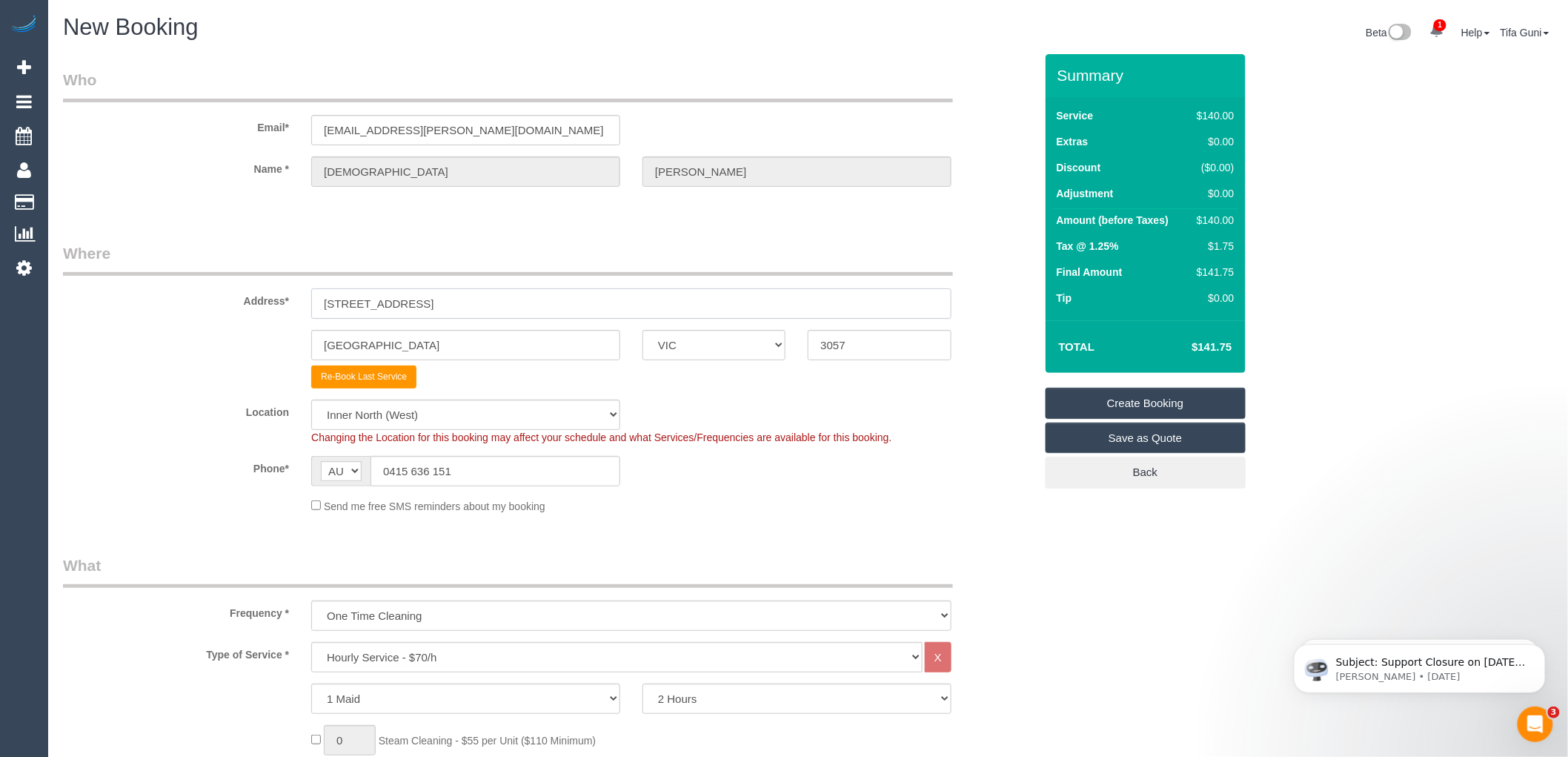
click at [453, 301] on input "407, 26 lygon street" at bounding box center [631, 304] width 640 height 31
click at [413, 409] on select "Office City East (North) East (South) Inner East Inner North (East) Inner North…" at bounding box center [465, 415] width 309 height 31
click at [685, 212] on fieldset "Who Email* christian.d.obrien@gmail.com Name * Christian Obrien" at bounding box center [548, 140] width 971 height 144
click at [419, 302] on input "407, 26 lygon street" at bounding box center [631, 304] width 640 height 31
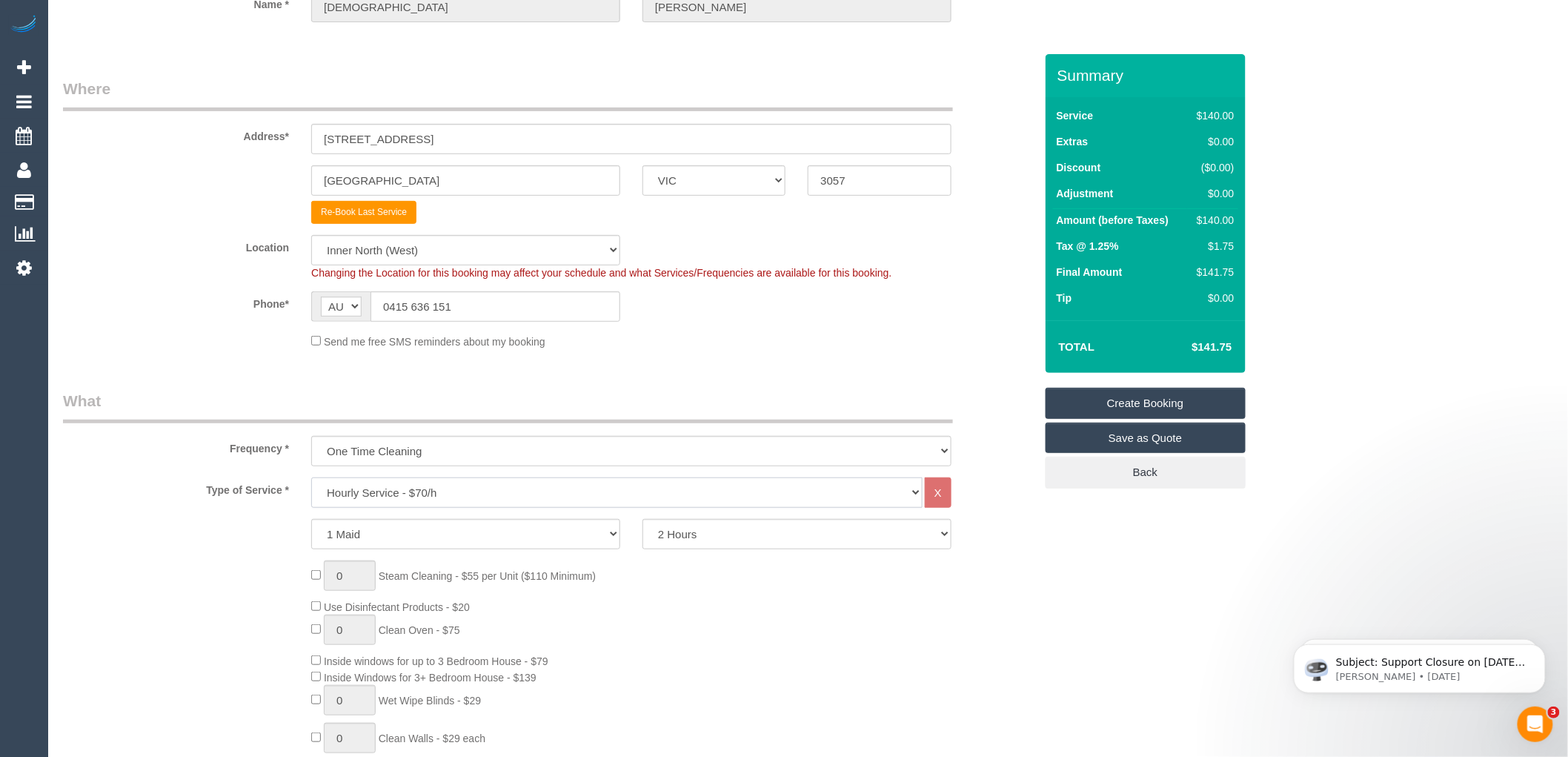
click at [407, 491] on select "Hourly Service - $70/h Hourly Service - $65/h Hourly Service - $60/h Hourly Ser…" at bounding box center [616, 492] width 611 height 31
select select "212"
click at [311, 478] on select "Hourly Service - $70/h Hourly Service - $65/h Hourly Service - $60/h Hourly Ser…" at bounding box center [616, 492] width 611 height 31
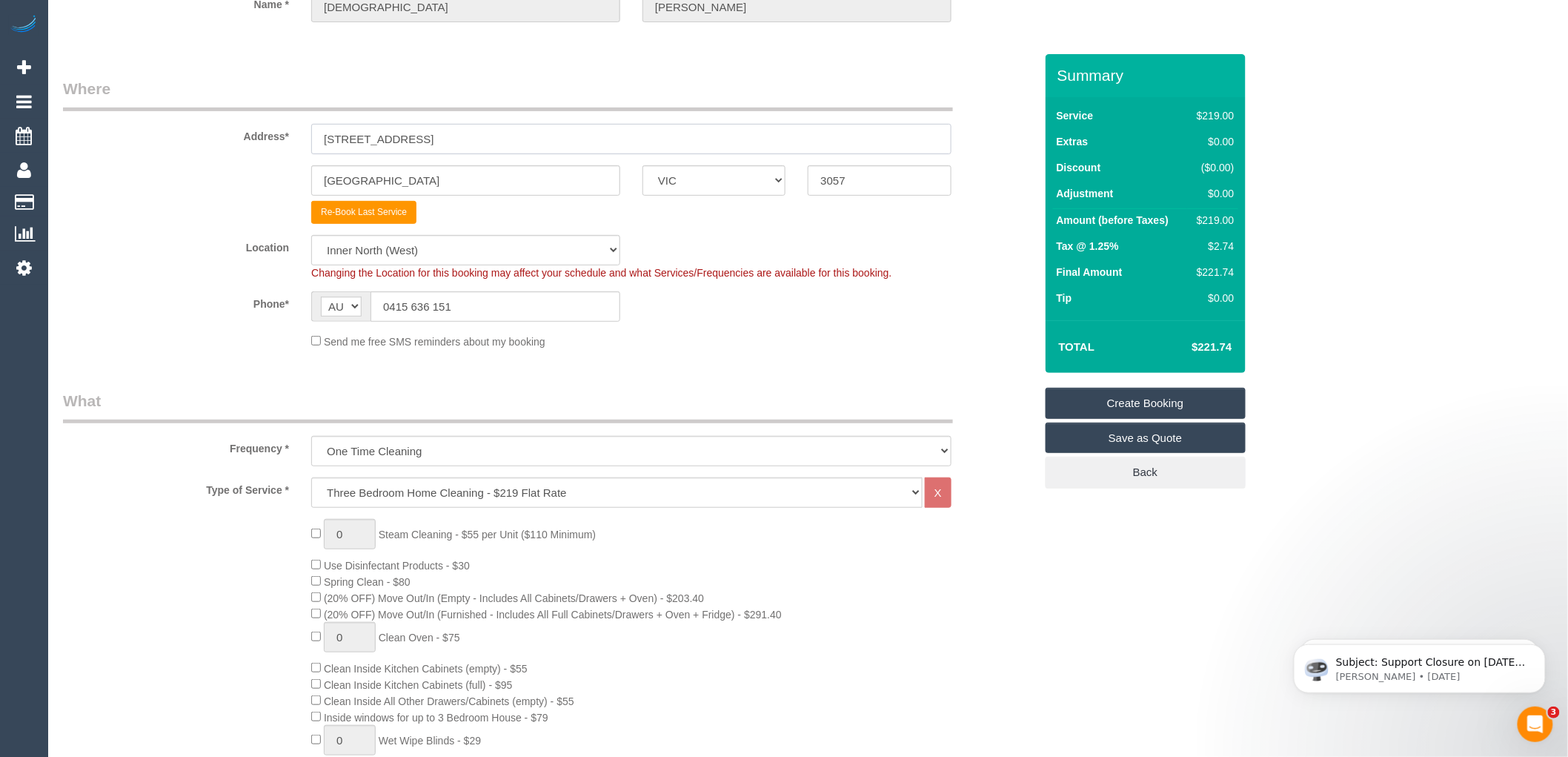
drag, startPoint x: 458, startPoint y: 137, endPoint x: 146, endPoint y: 137, distance: 312.0
click at [146, 137] on div "Address* 407, 26 lygon street" at bounding box center [549, 116] width 994 height 76
type input "-"
click at [743, 220] on div "Add to Address Book" at bounding box center [631, 212] width 663 height 23
click at [364, 142] on input "-" at bounding box center [631, 139] width 640 height 31
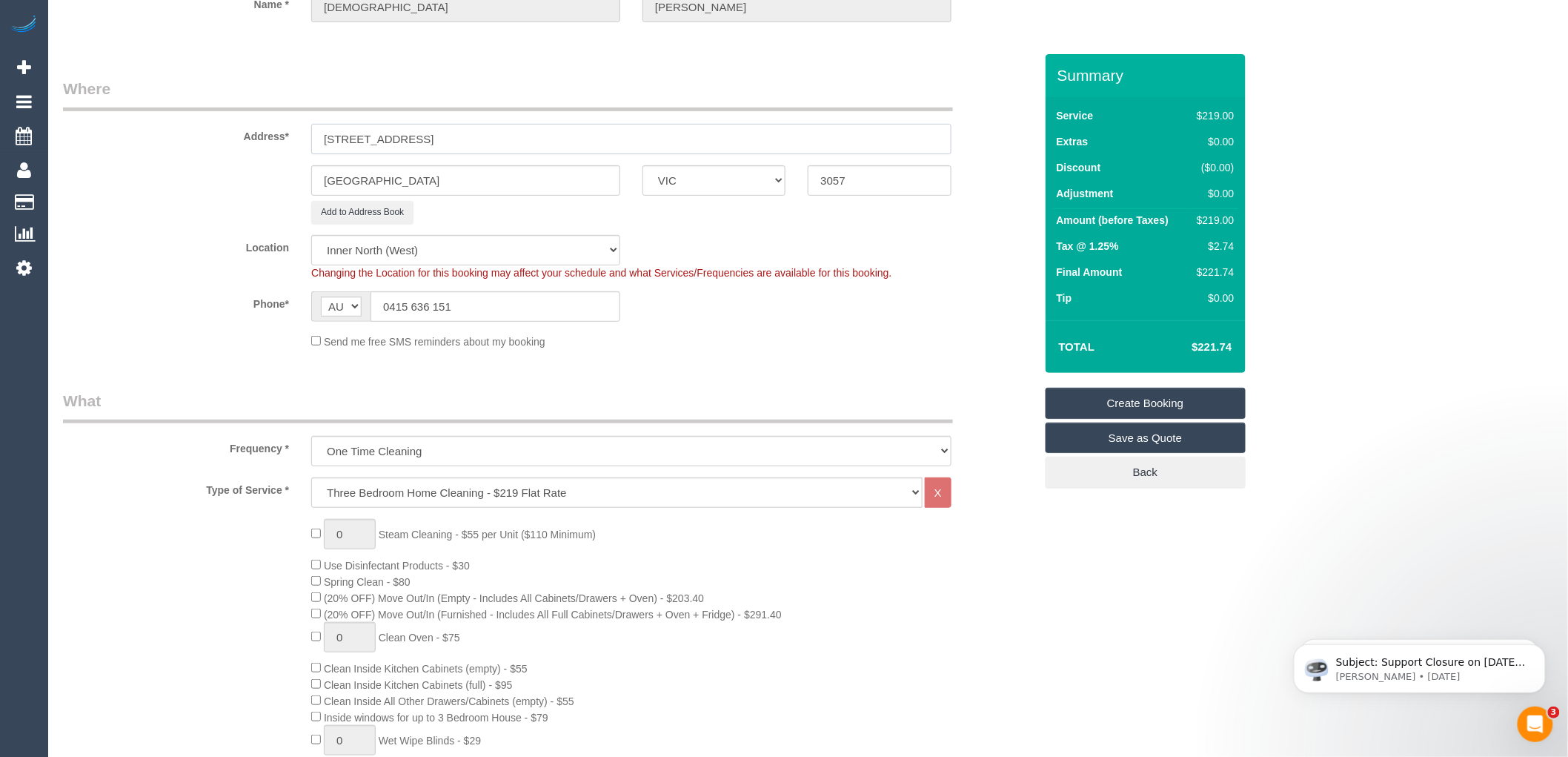
type input "280 canning street"
click at [864, 179] on input "3057" at bounding box center [879, 180] width 143 height 31
type input "3054"
drag, startPoint x: 448, startPoint y: 137, endPoint x: 231, endPoint y: 139, distance: 217.0
click at [231, 139] on div "Address* 280 canning street" at bounding box center [549, 116] width 994 height 76
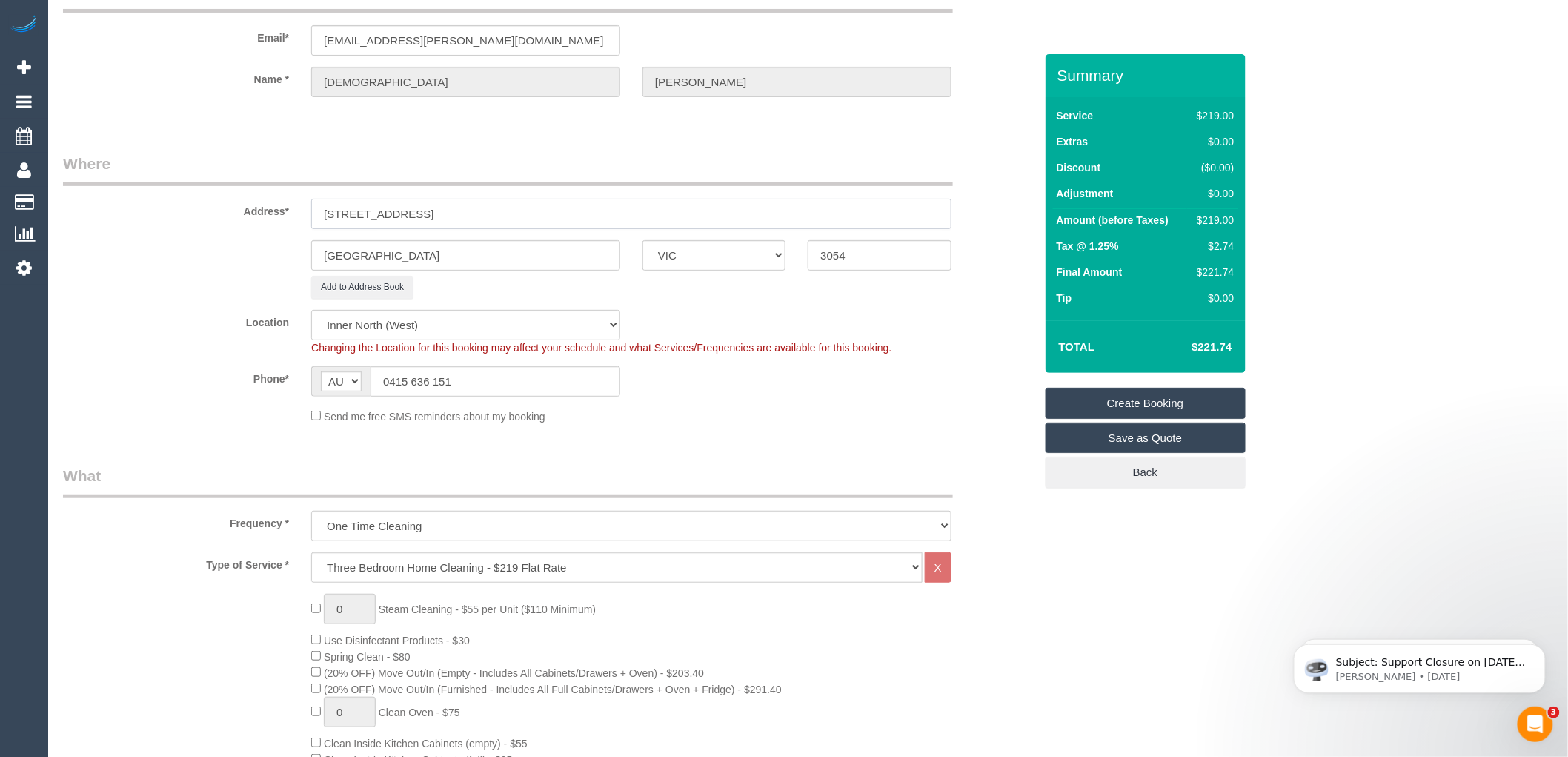
scroll to position [0, 0]
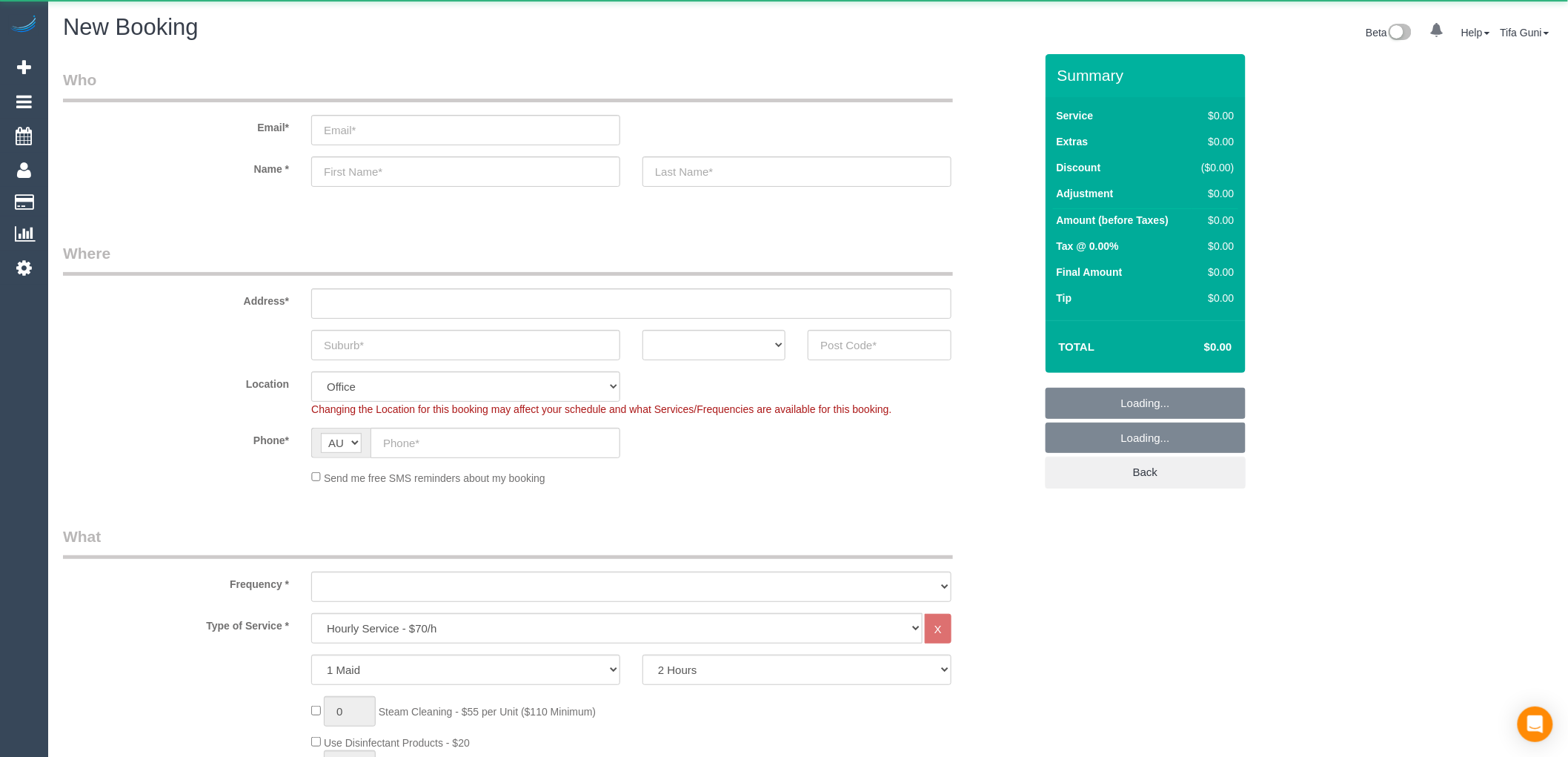
select select "object:2073"
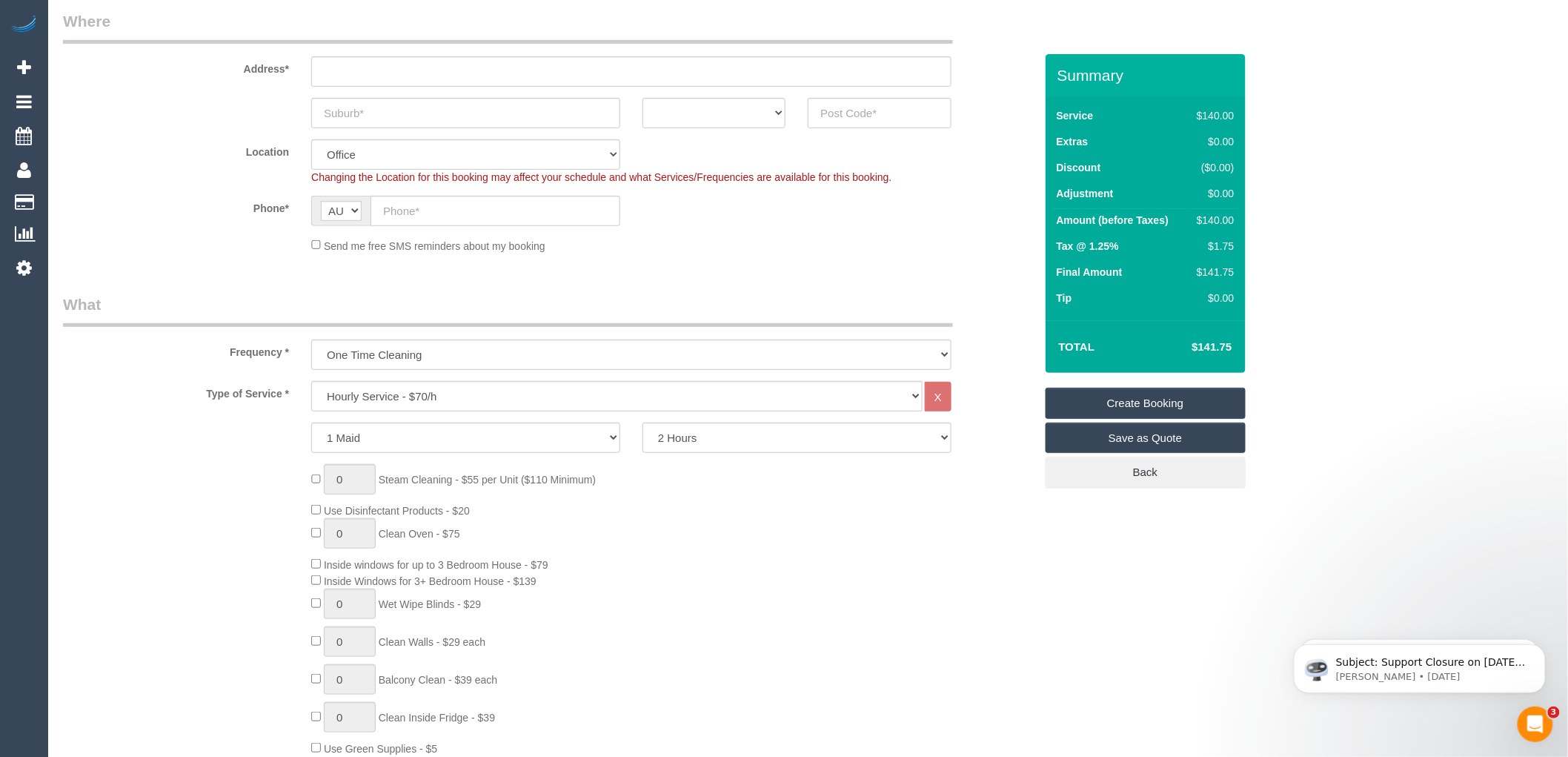
scroll to position [247, 0]
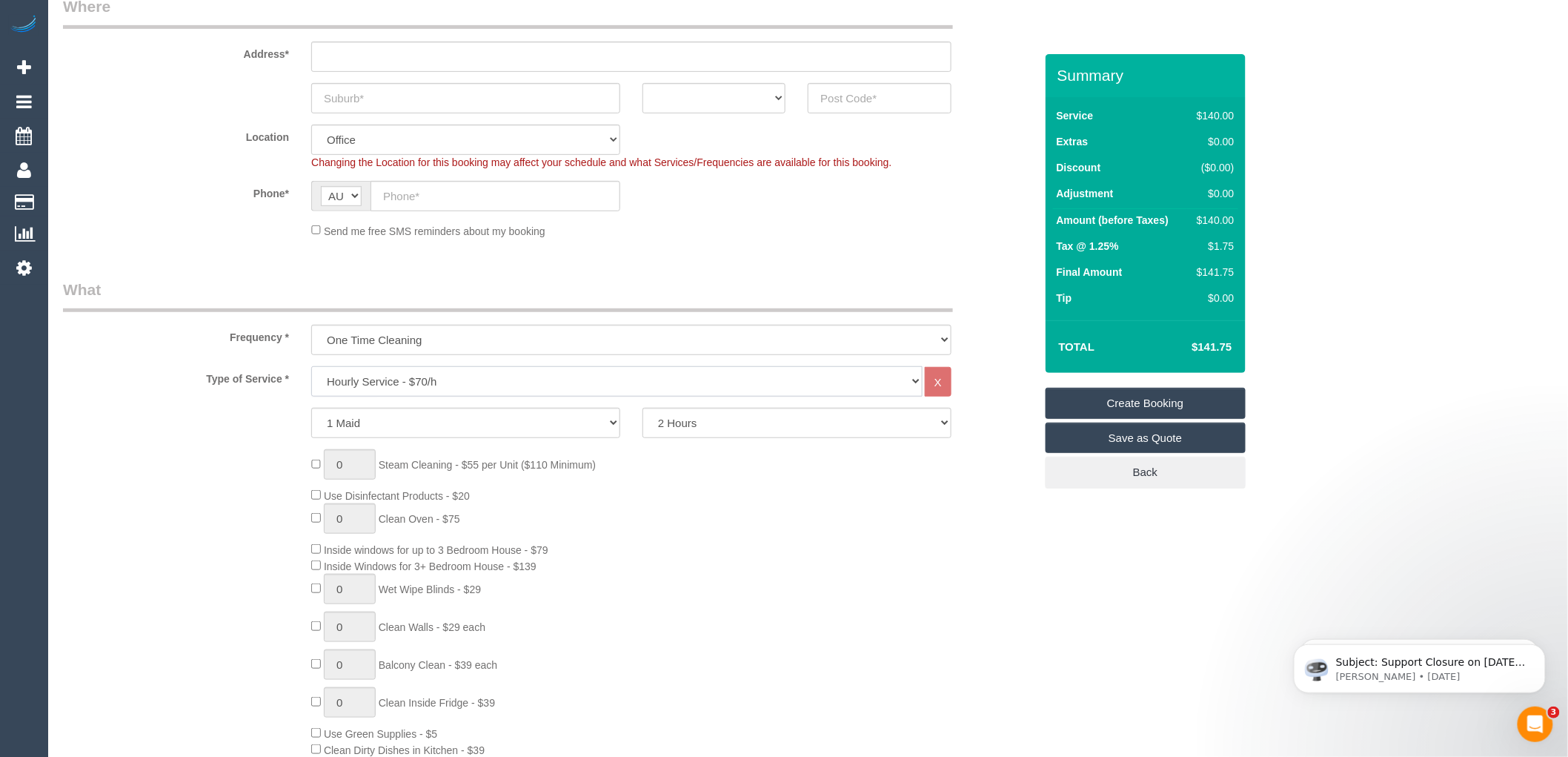
click at [427, 381] on select "Hourly Service - $70/h Hourly Service - $65/h Hourly Service - $60/h Hourly Ser…" at bounding box center [616, 381] width 611 height 31
select select "29"
click at [311, 367] on select "Hourly Service - $70/h Hourly Service - $65/h Hourly Service - $60/h Hourly Ser…" at bounding box center [616, 381] width 611 height 31
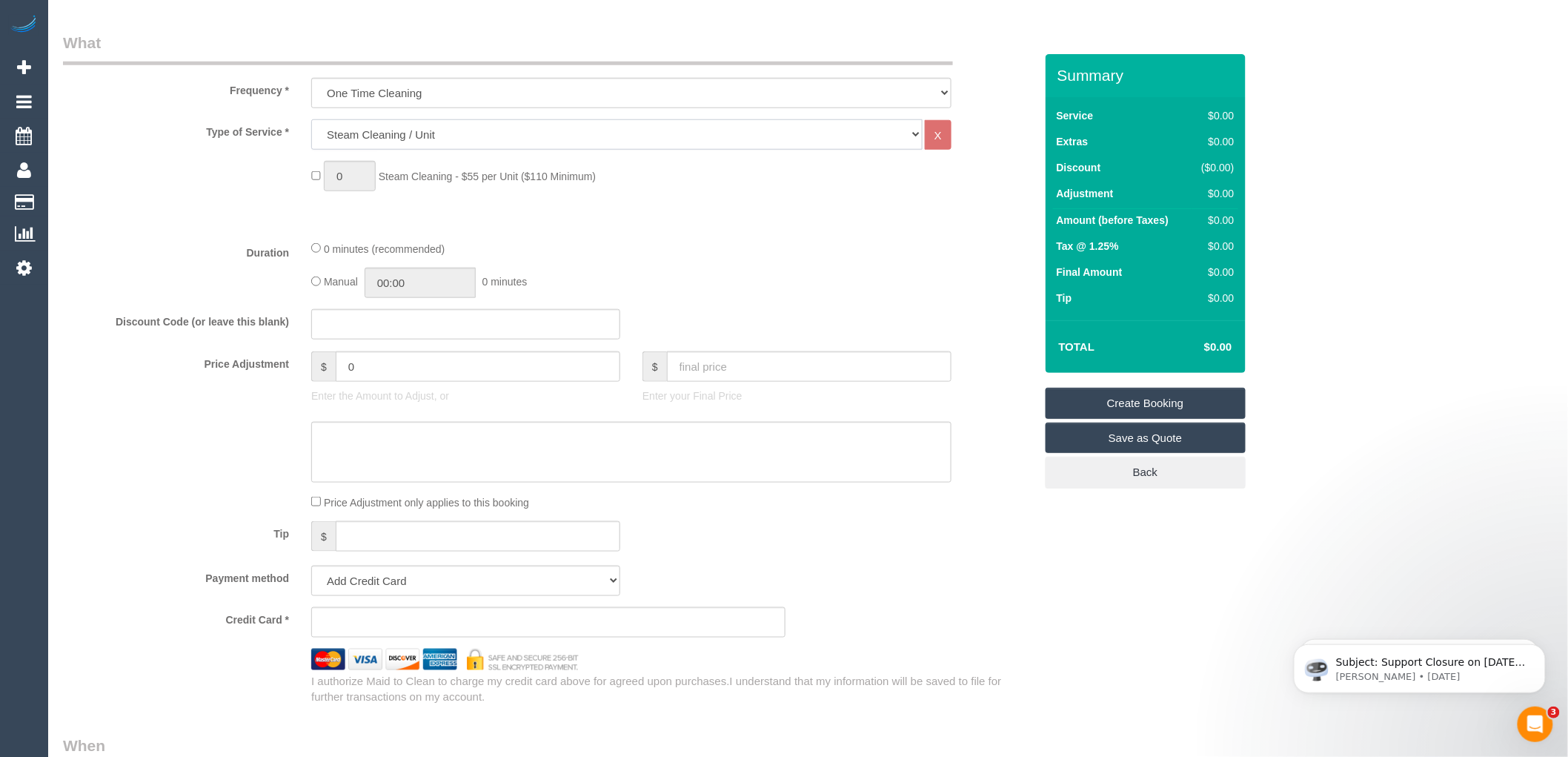
scroll to position [412, 0]
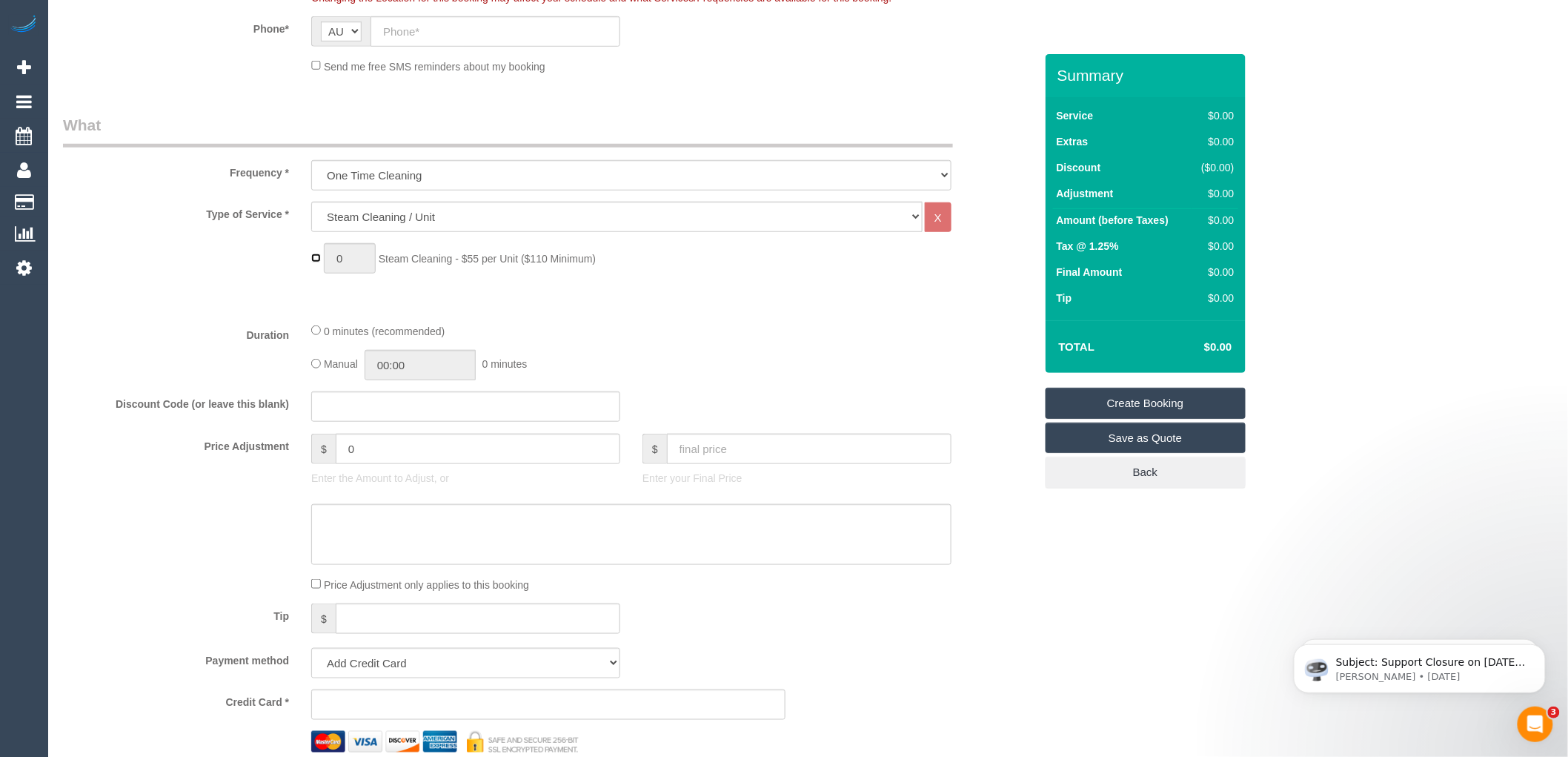
type input "1"
click at [351, 263] on input "1" at bounding box center [349, 258] width 52 height 31
type input "2"
click at [713, 300] on div "Type of Service * Hourly Service - $70/h Hourly Service - $65/h Hourly Service …" at bounding box center [548, 256] width 971 height 109
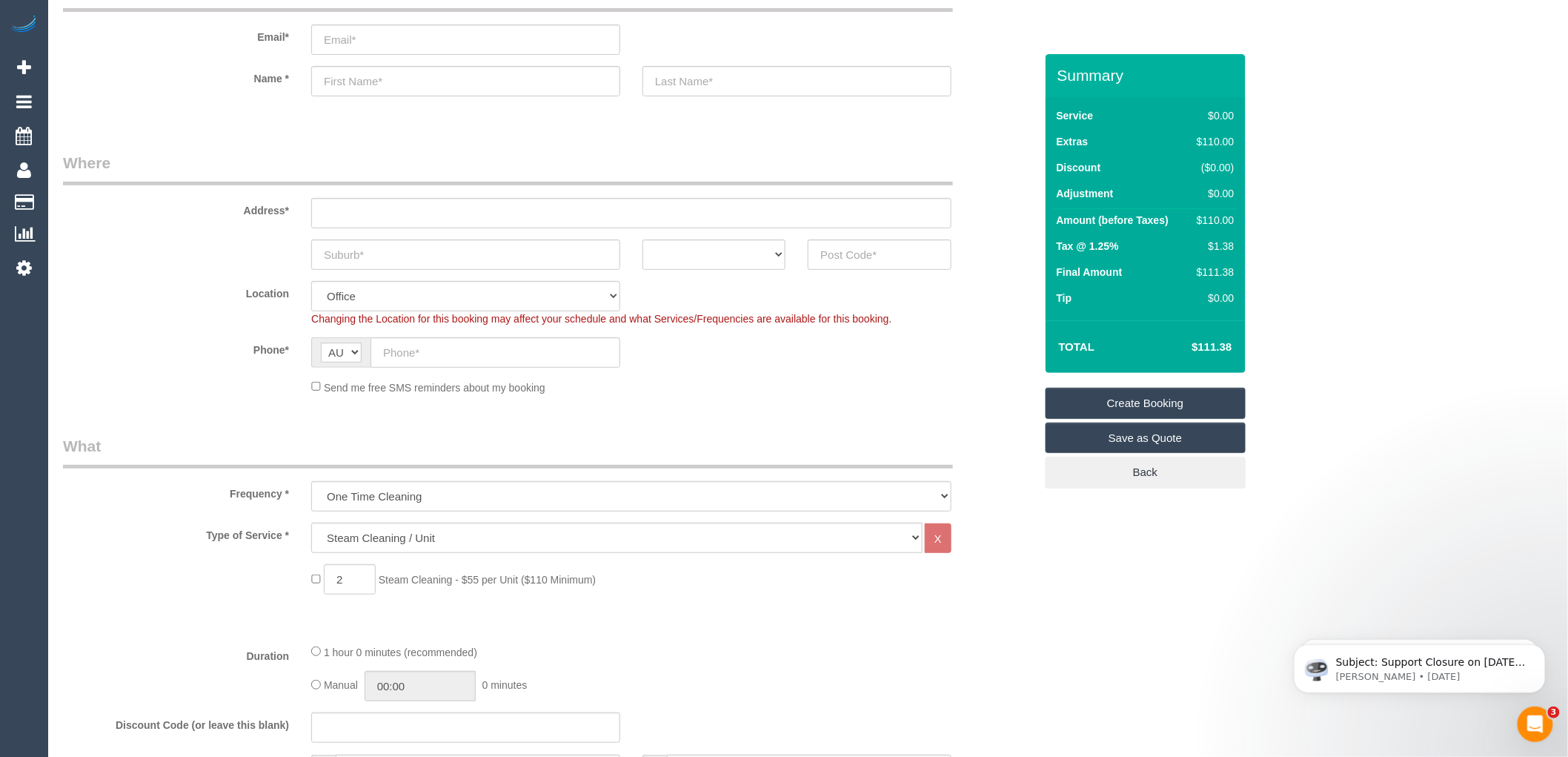
scroll to position [82, 0]
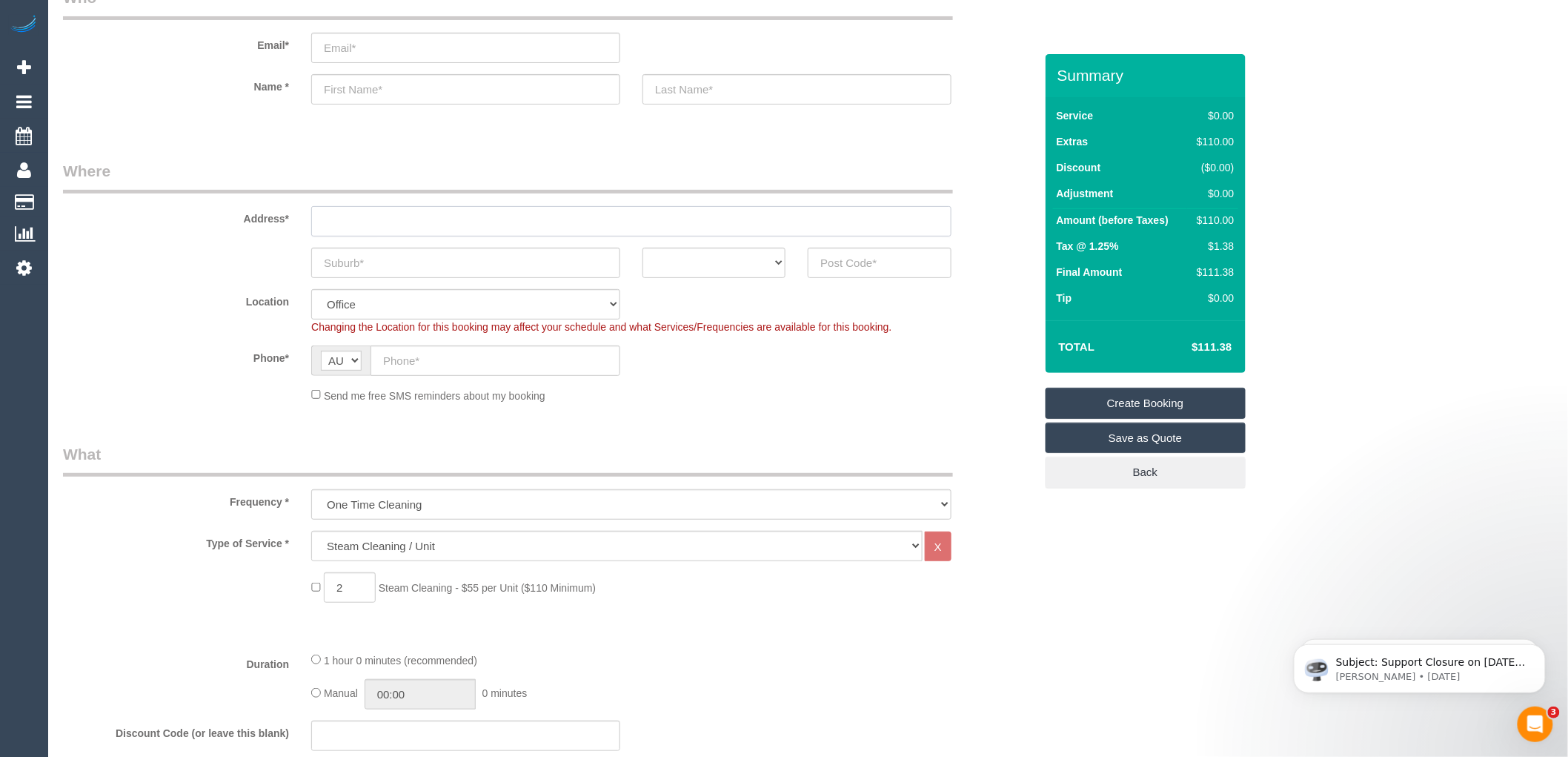
click at [351, 227] on input "text" at bounding box center [631, 221] width 640 height 31
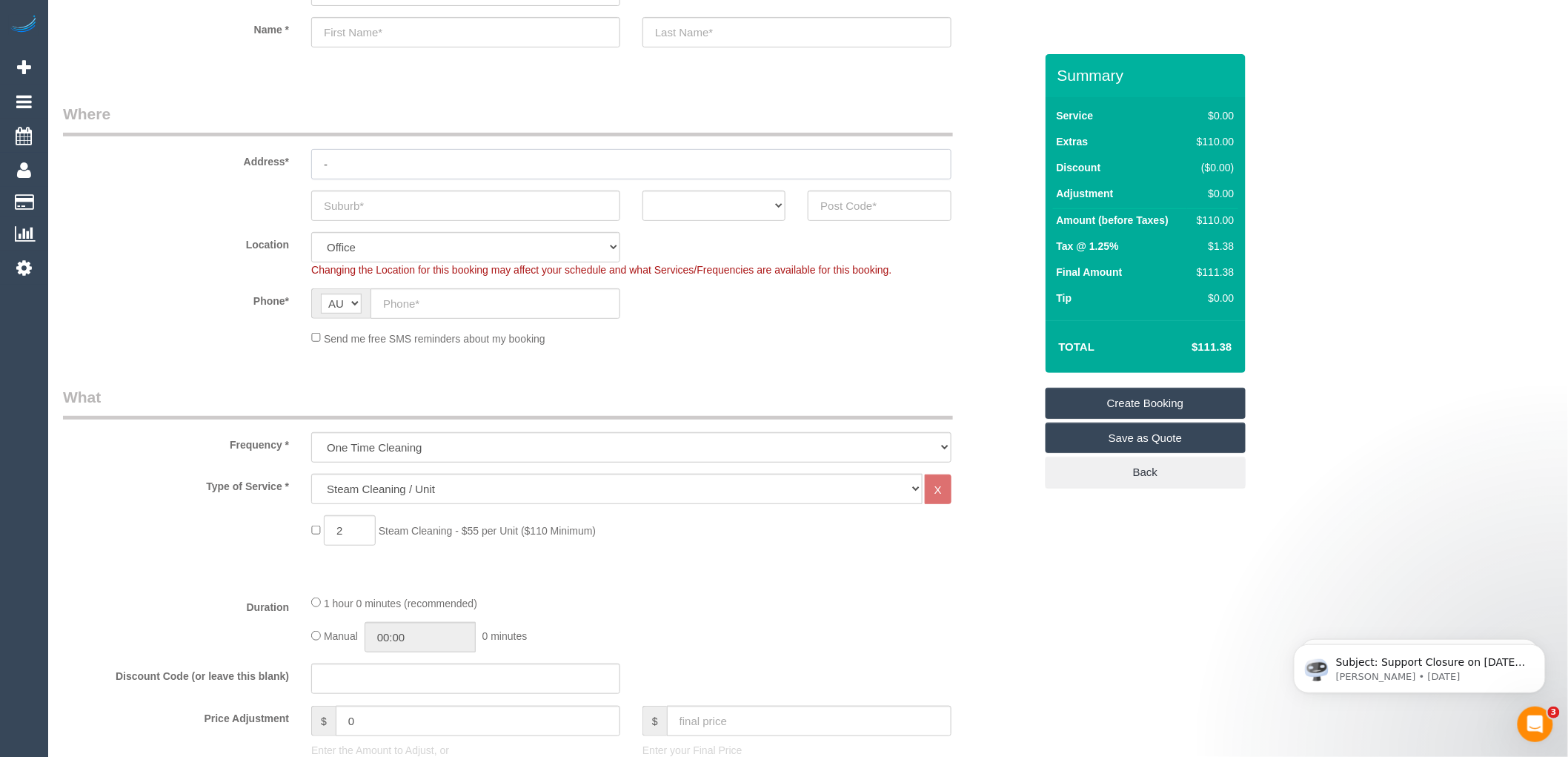
scroll to position [164, 0]
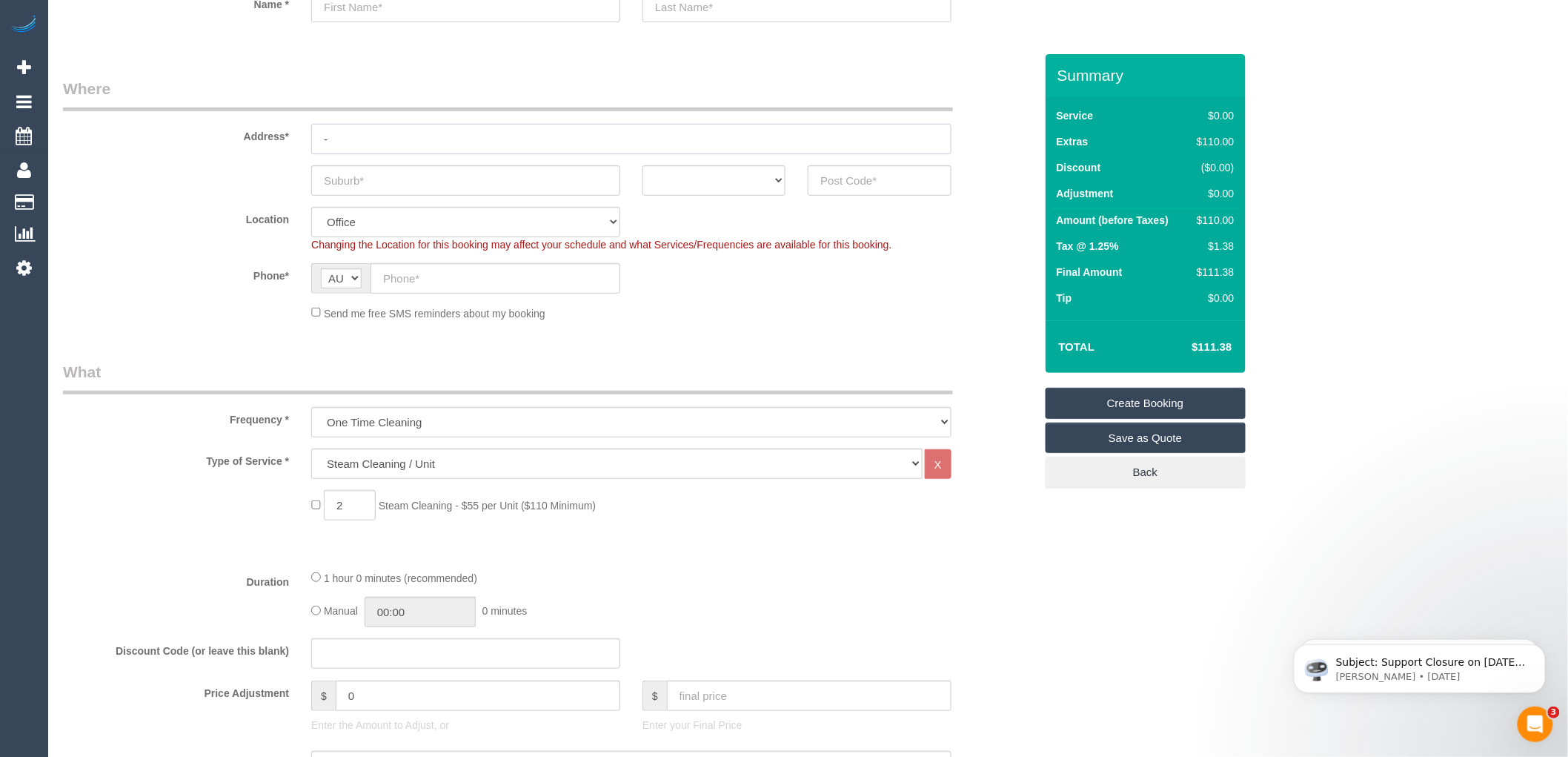
type input "-"
click at [368, 178] on input "text" at bounding box center [465, 180] width 309 height 31
click at [774, 183] on select "ACT [GEOGRAPHIC_DATA] NT [GEOGRAPHIC_DATA] SA TAS [GEOGRAPHIC_DATA] [GEOGRAPHIC…" at bounding box center [714, 180] width 143 height 31
select select "VIC"
click at [643, 165] on select "ACT [GEOGRAPHIC_DATA] NT [GEOGRAPHIC_DATA] SA TAS [GEOGRAPHIC_DATA] [GEOGRAPHIC…" at bounding box center [714, 180] width 143 height 31
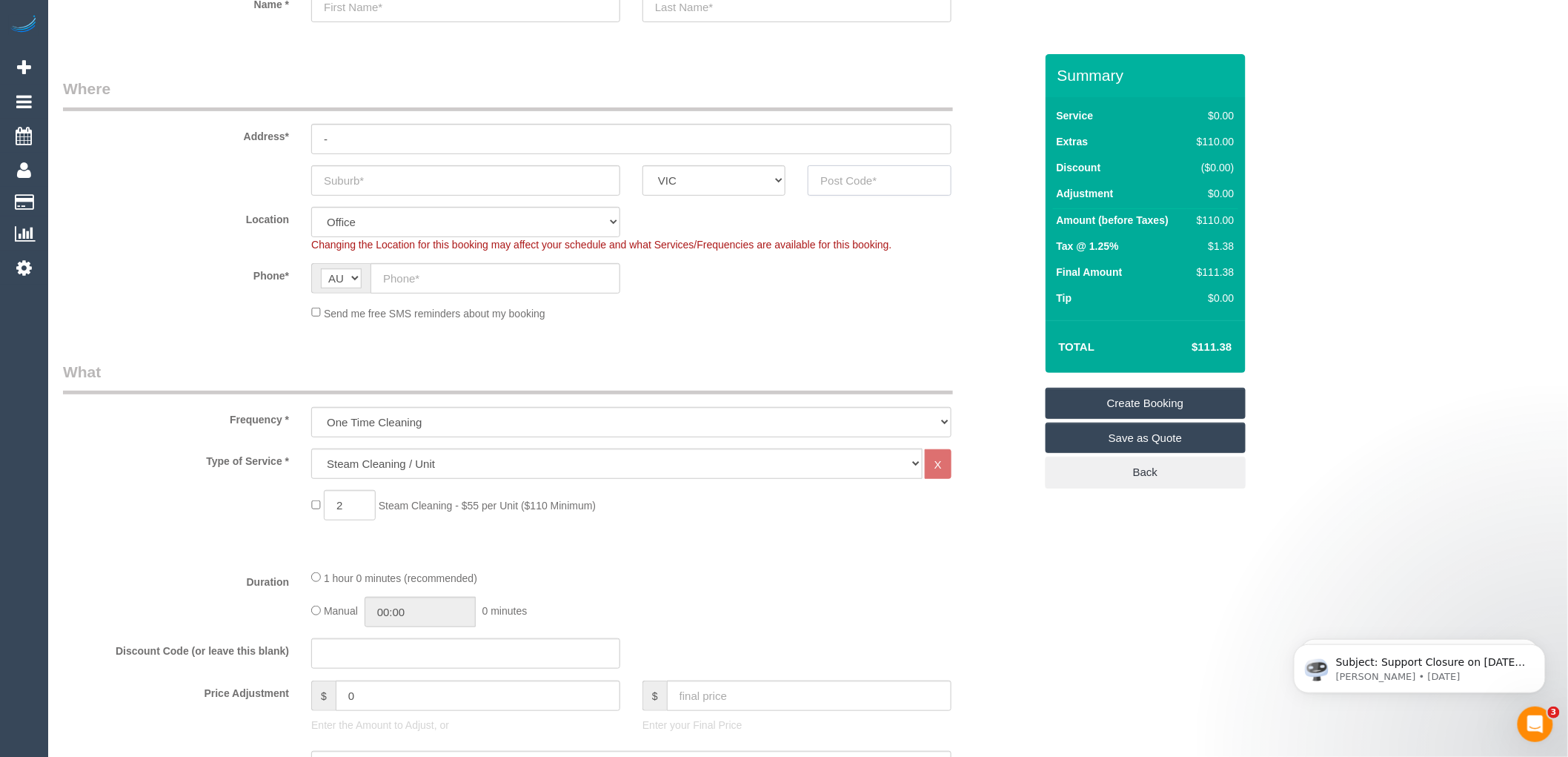
click at [842, 180] on input "text" at bounding box center [879, 180] width 143 height 31
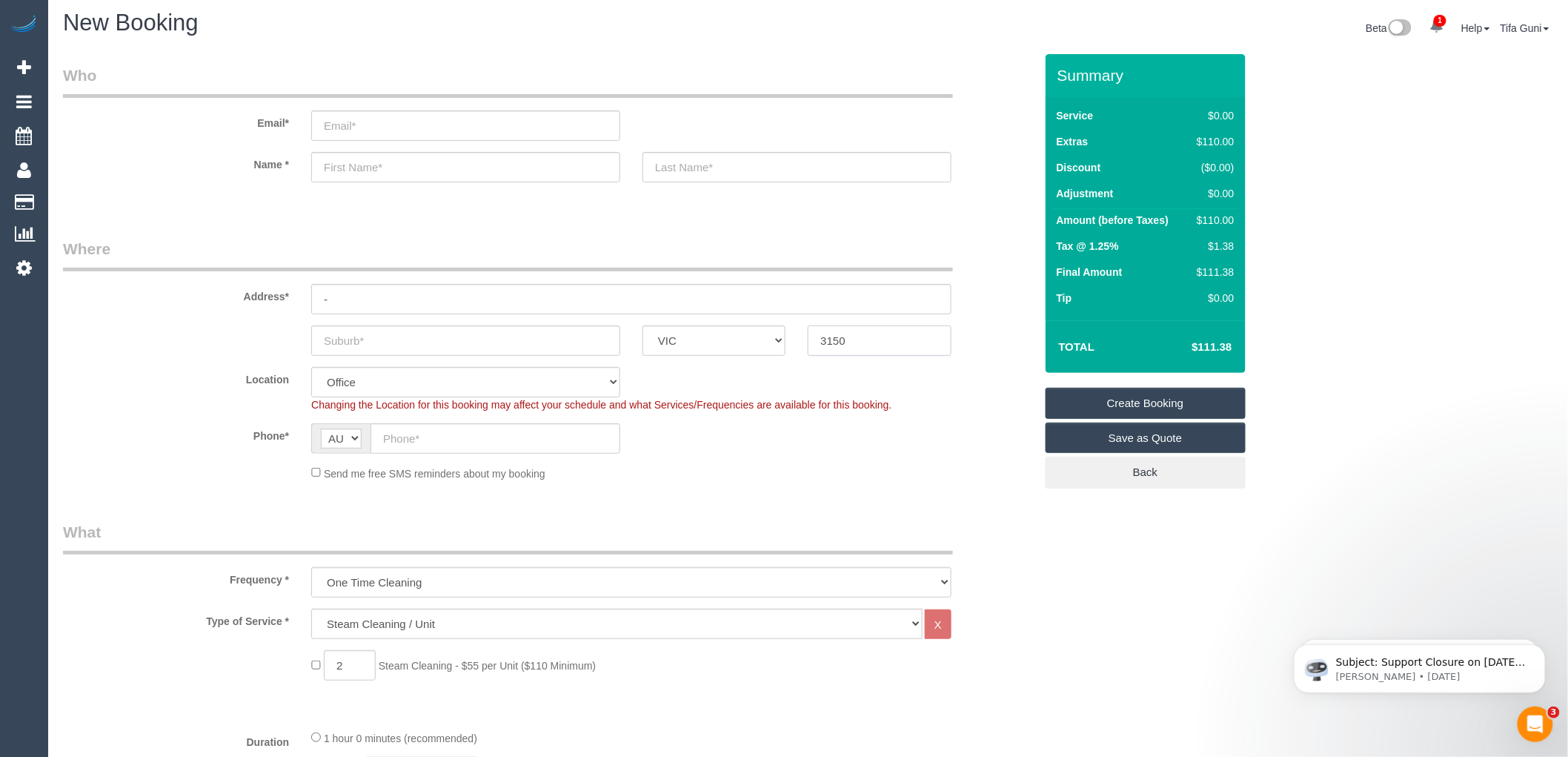
scroll to position [0, 0]
type input "3150"
click at [348, 179] on input "text" at bounding box center [465, 171] width 309 height 31
select select "48"
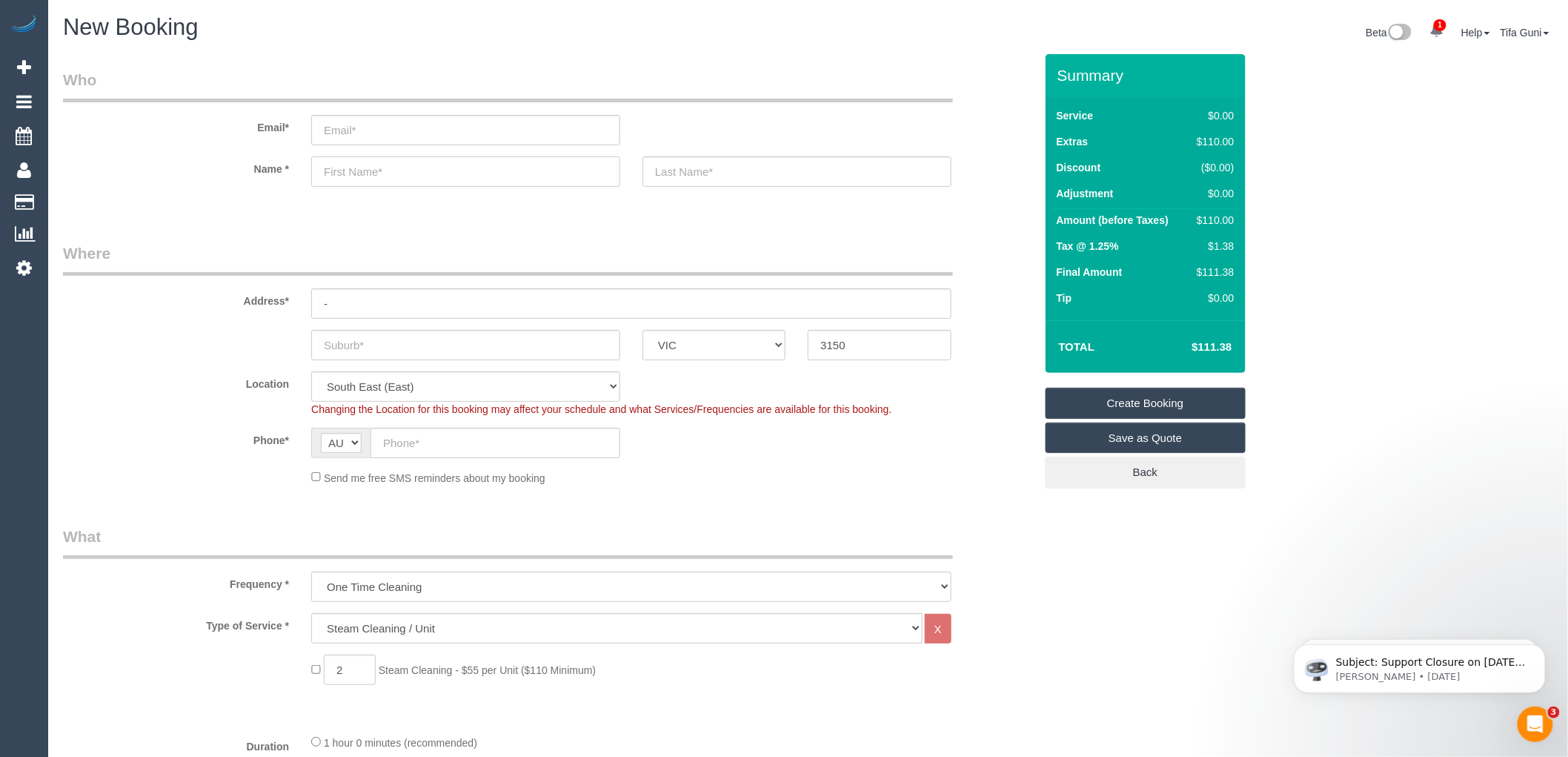
select select "object:2084"
type input "[PERSON_NAME]"
click at [360, 308] on input "-" at bounding box center [631, 304] width 640 height 31
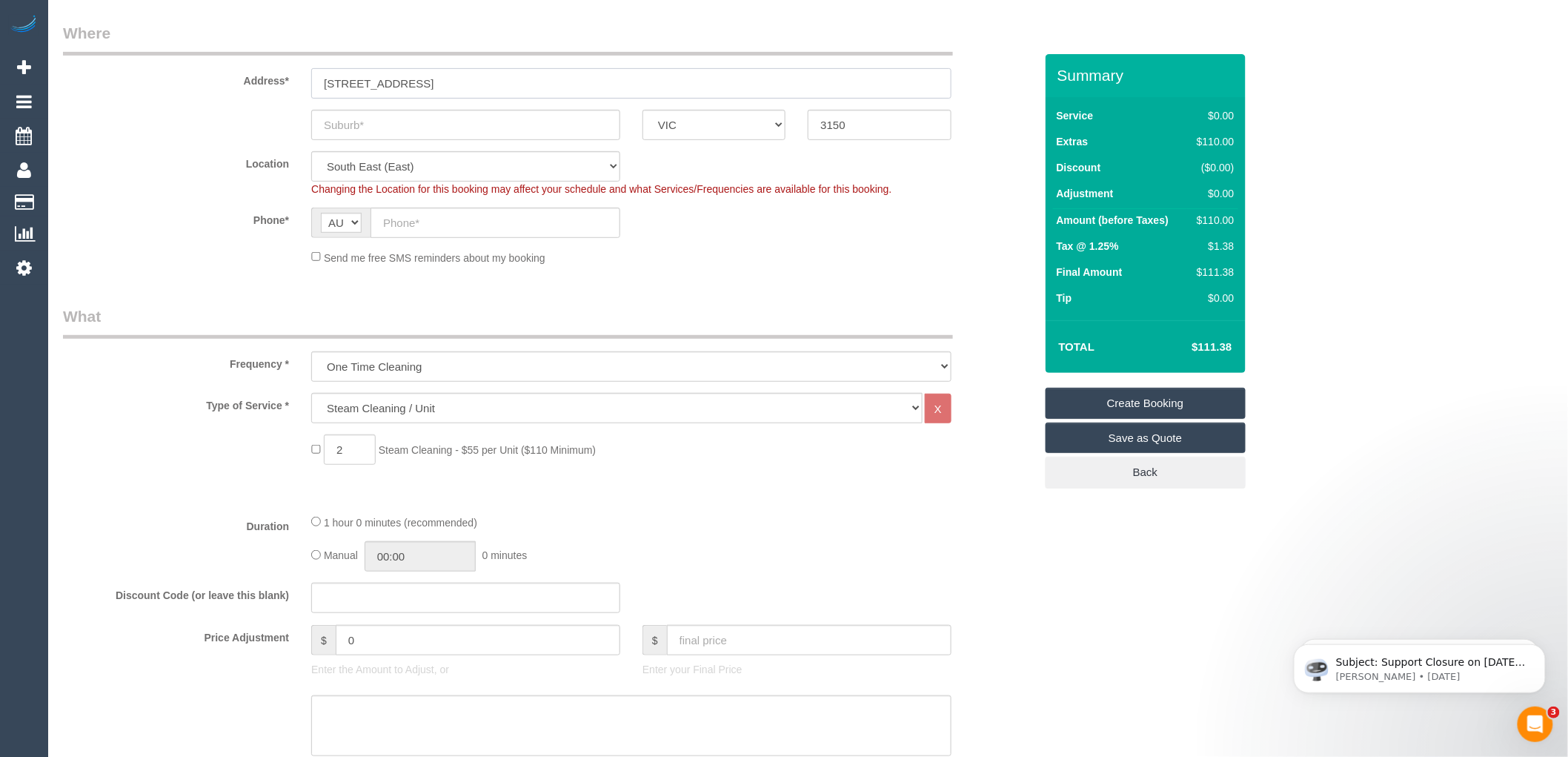
scroll to position [247, 0]
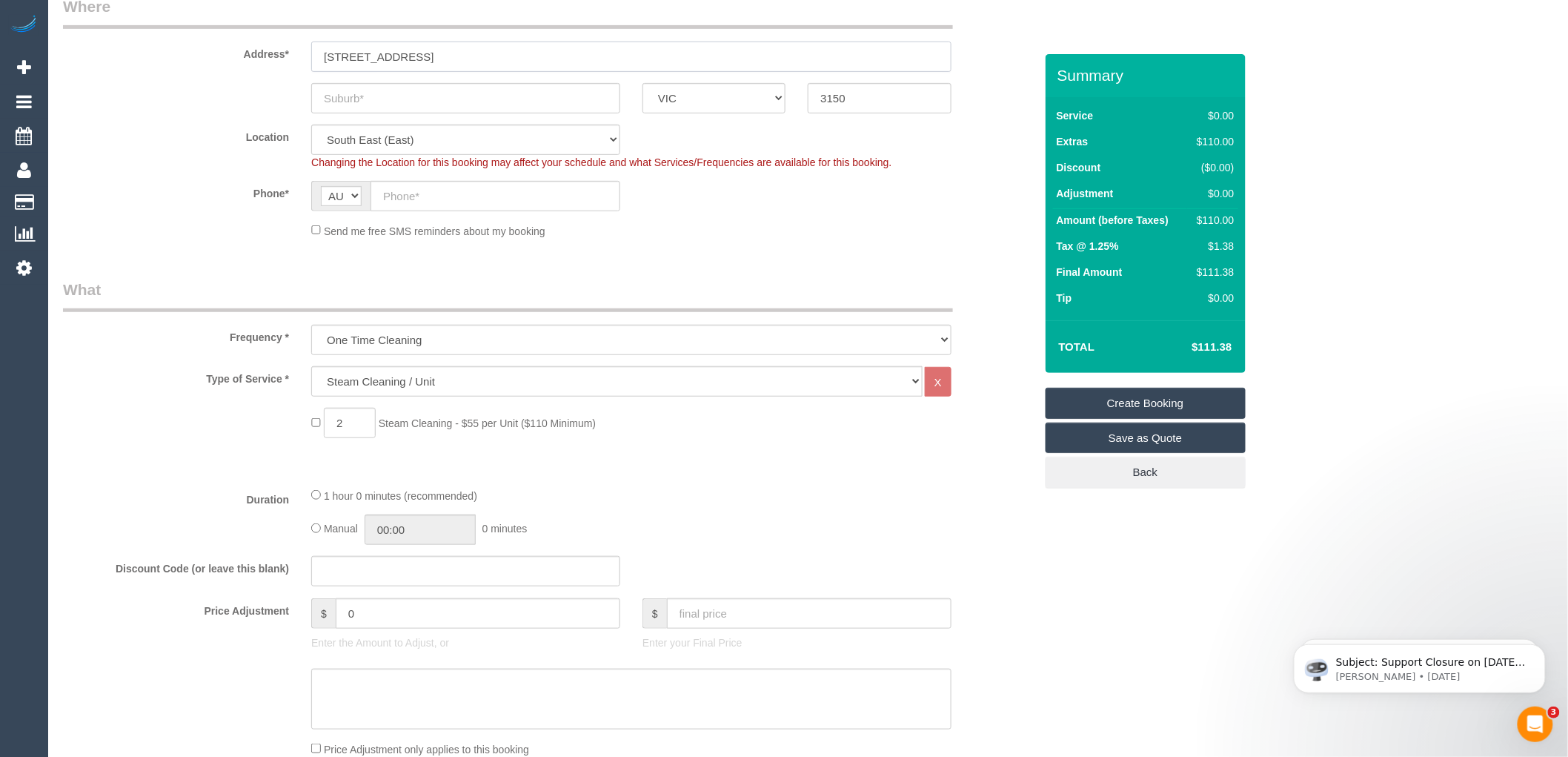
type input "[STREET_ADDRESS]"
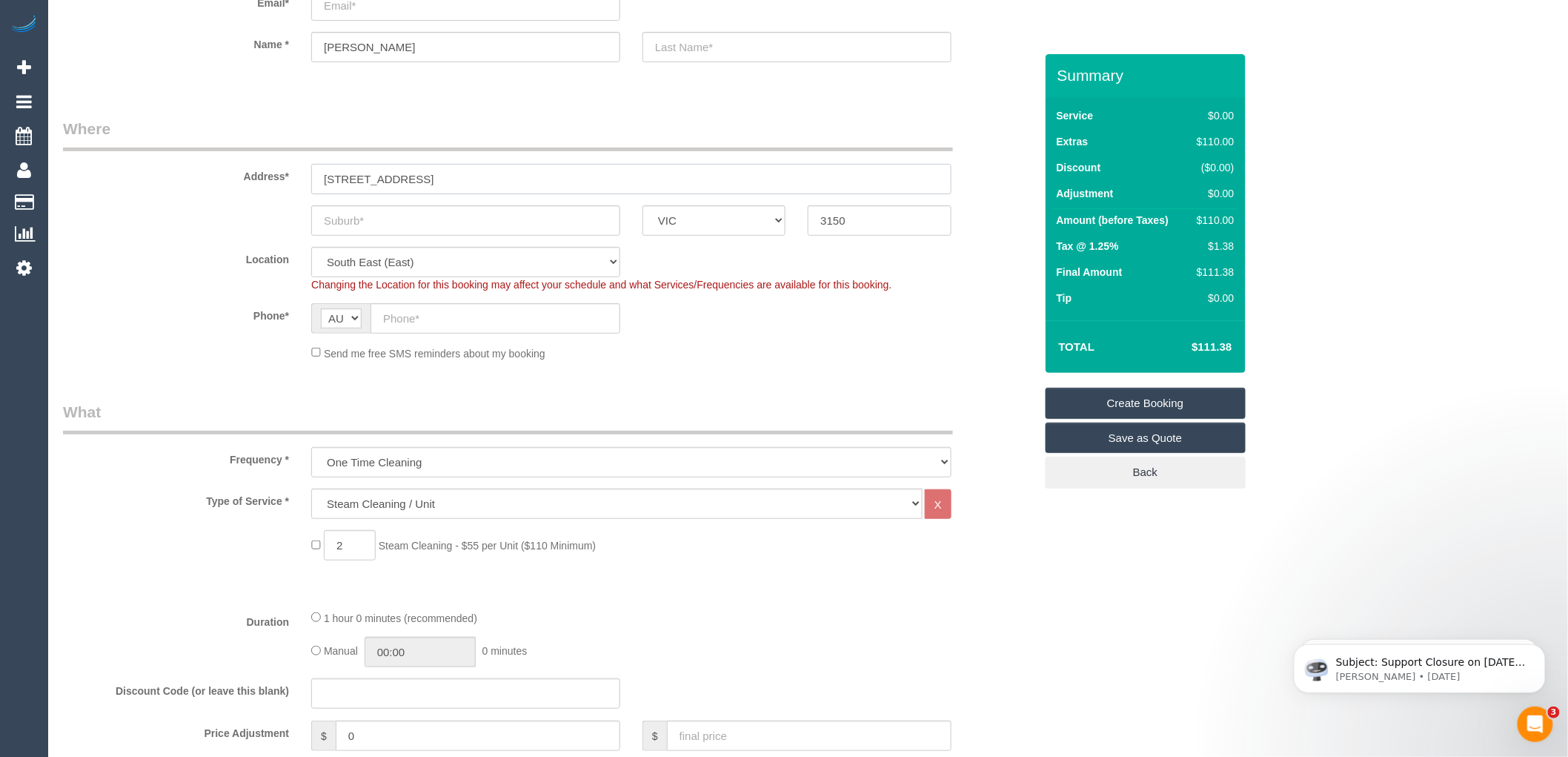
scroll to position [0, 0]
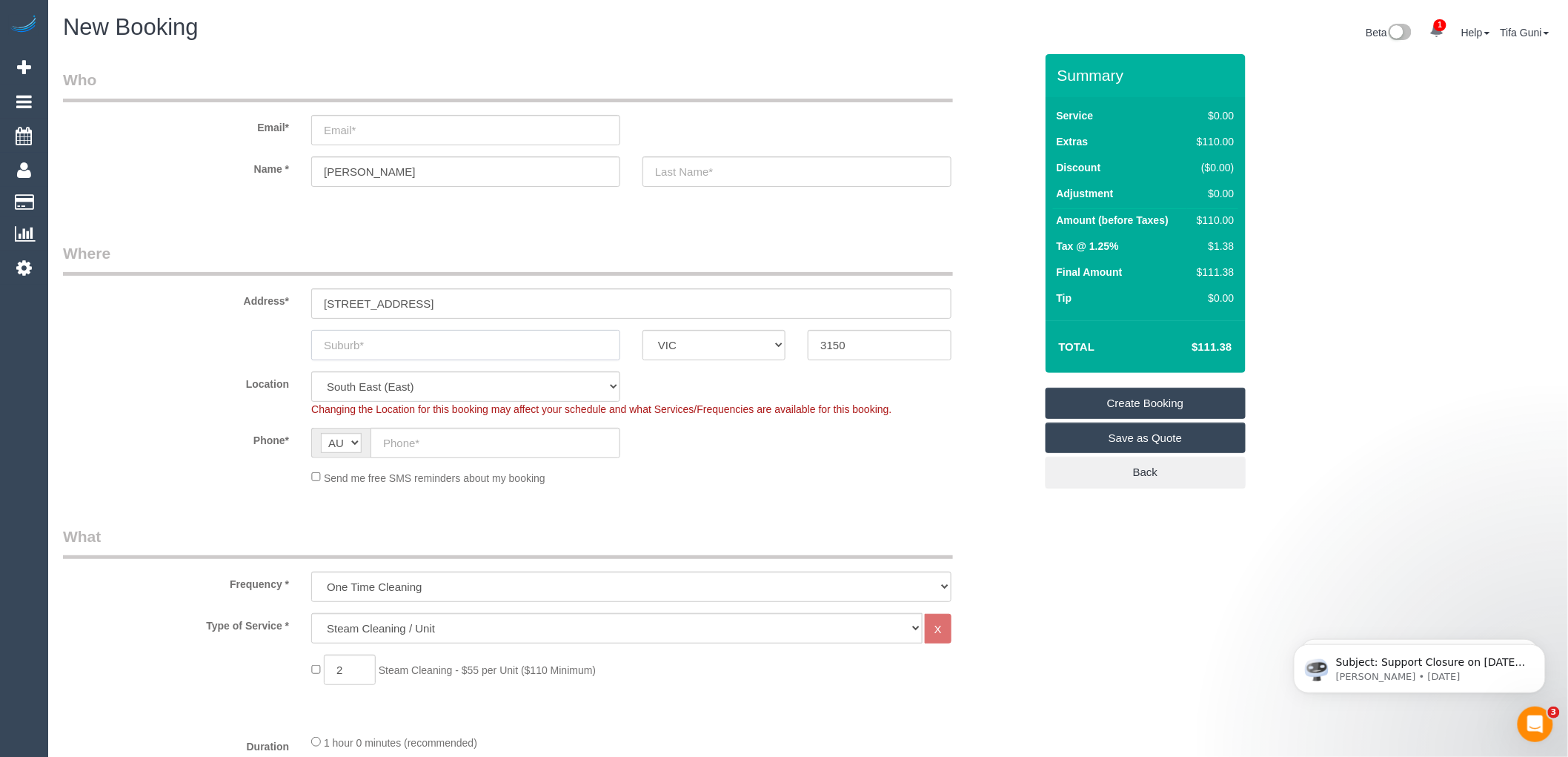
click at [399, 353] on input "text" at bounding box center [465, 345] width 309 height 31
